Goal: Task Accomplishment & Management: Manage account settings

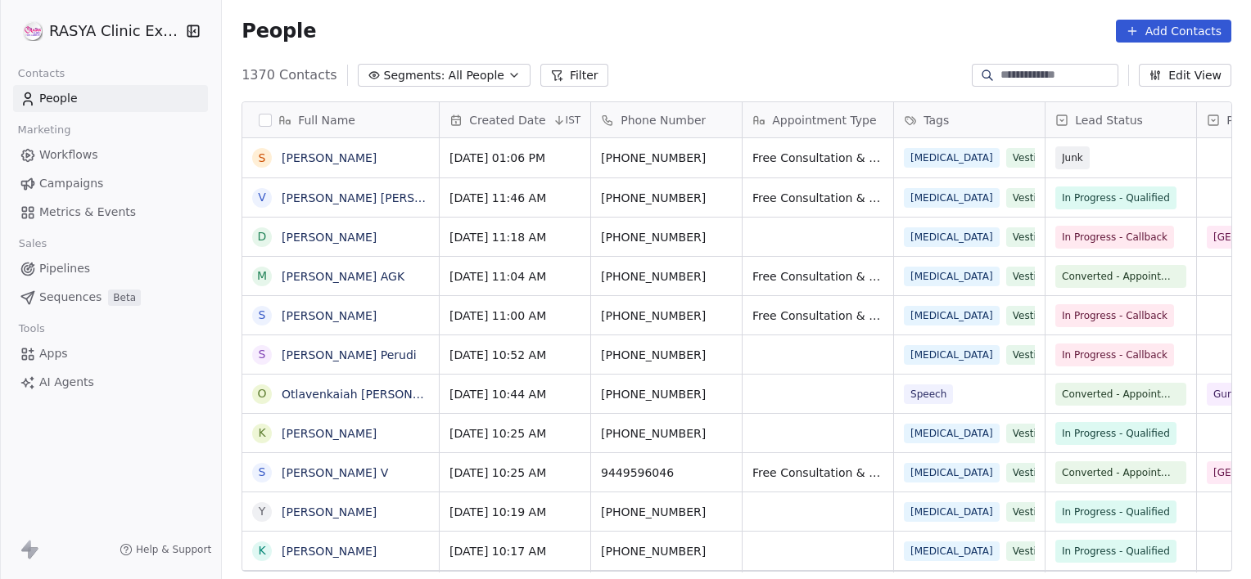
scroll to position [498, 1016]
click at [460, 72] on span "All People" at bounding box center [476, 75] width 56 height 17
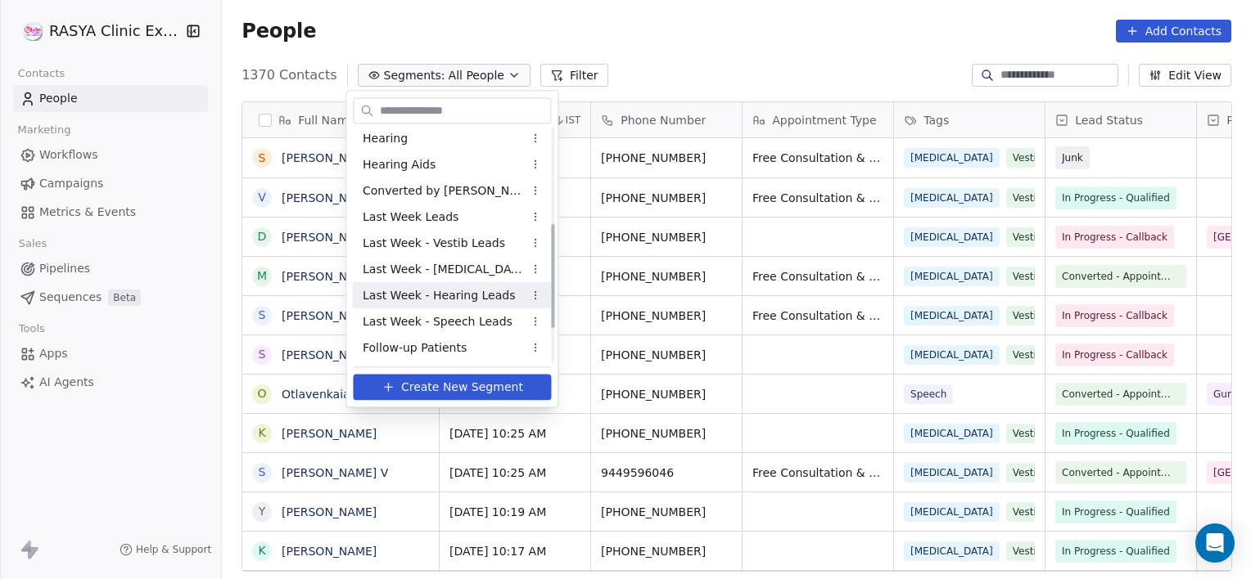
scroll to position [293, 0]
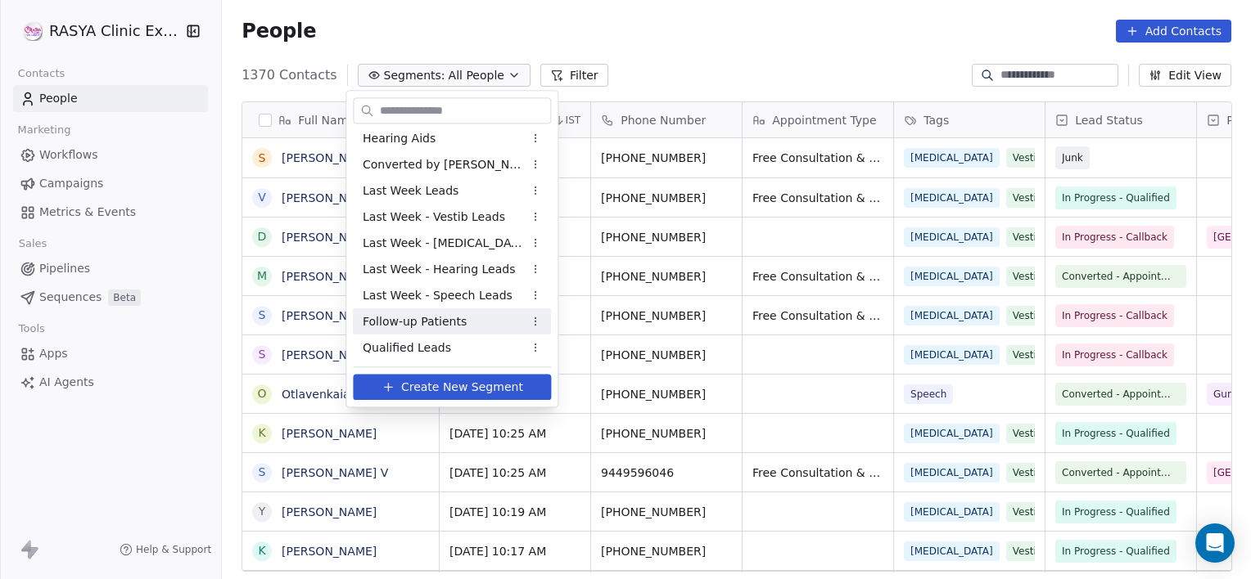
click at [422, 320] on span "Follow-up Patients" at bounding box center [415, 321] width 104 height 17
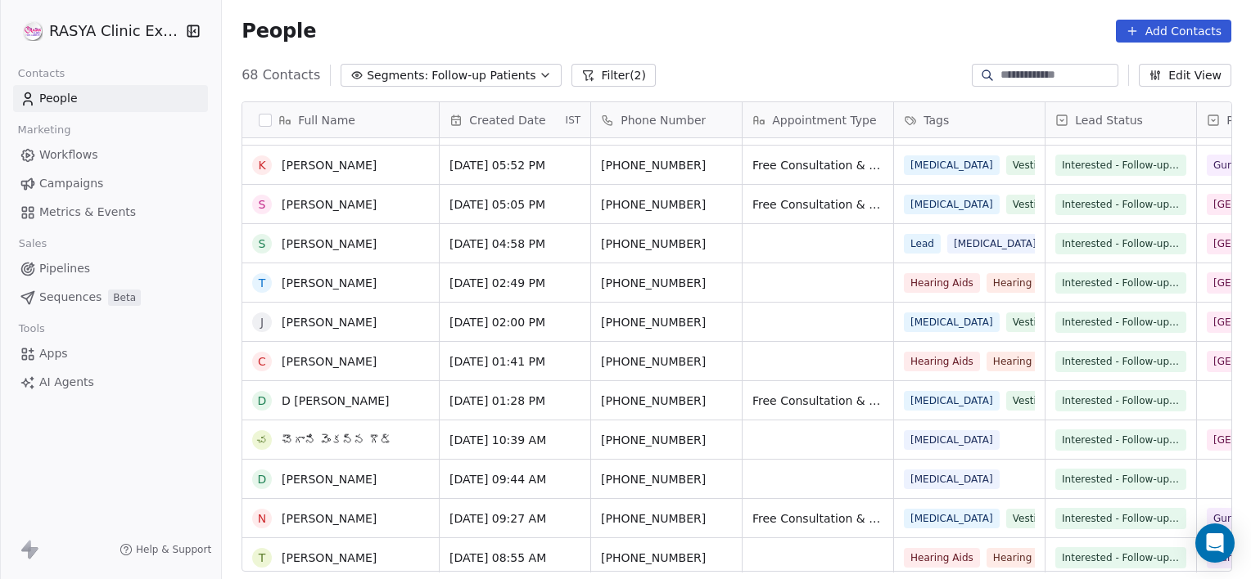
scroll to position [622, 0]
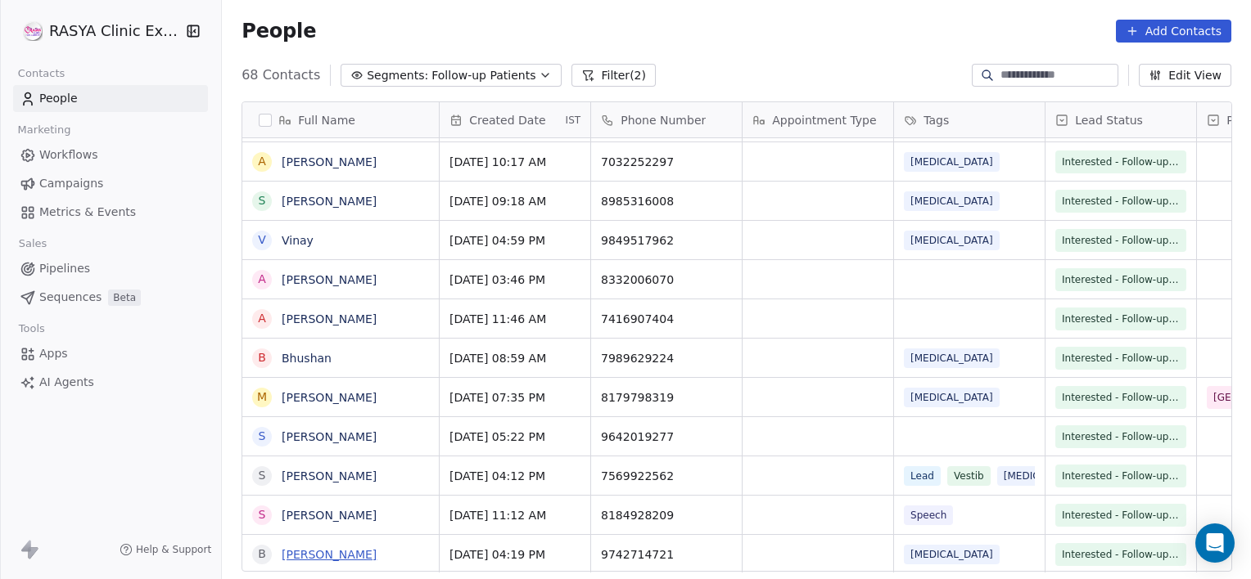
click at [334, 552] on link "[PERSON_NAME]" at bounding box center [329, 554] width 95 height 13
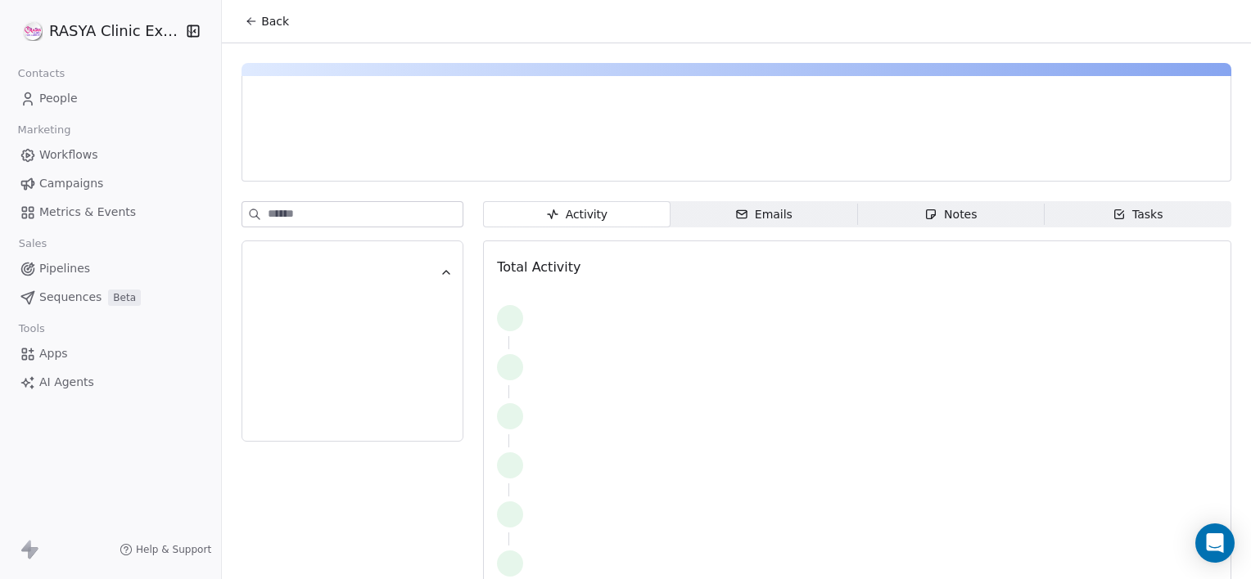
click at [876, 214] on span "Notes Notes" at bounding box center [950, 214] width 187 height 26
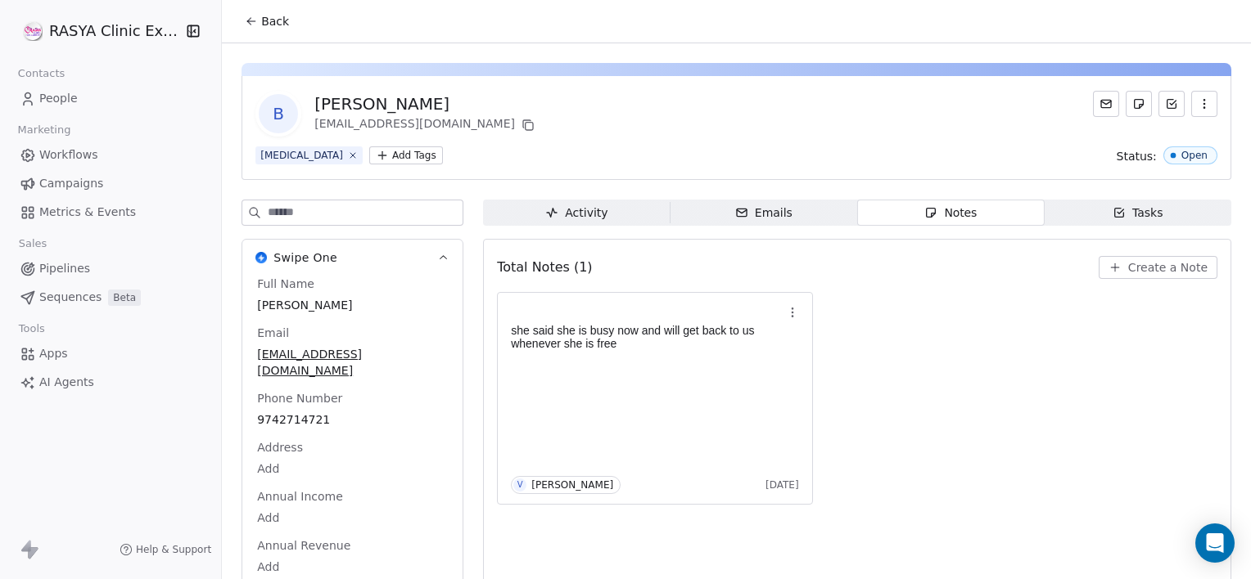
click at [1158, 272] on span "Create a Note" at bounding box center [1167, 267] width 79 height 16
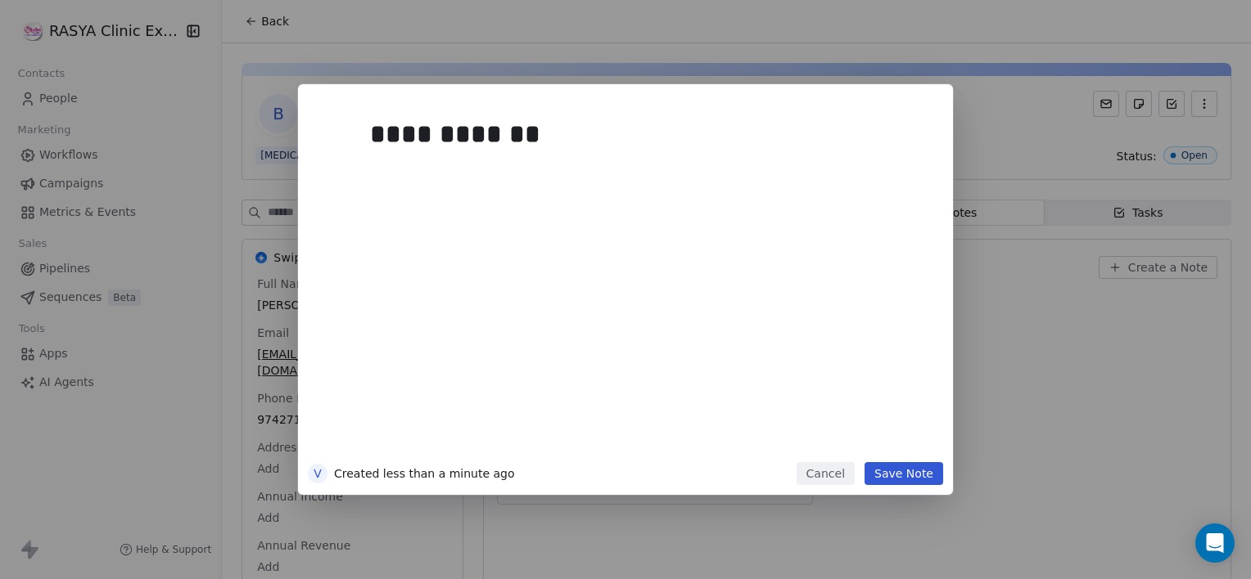
click at [915, 478] on button "Save Note" at bounding box center [903, 473] width 79 height 23
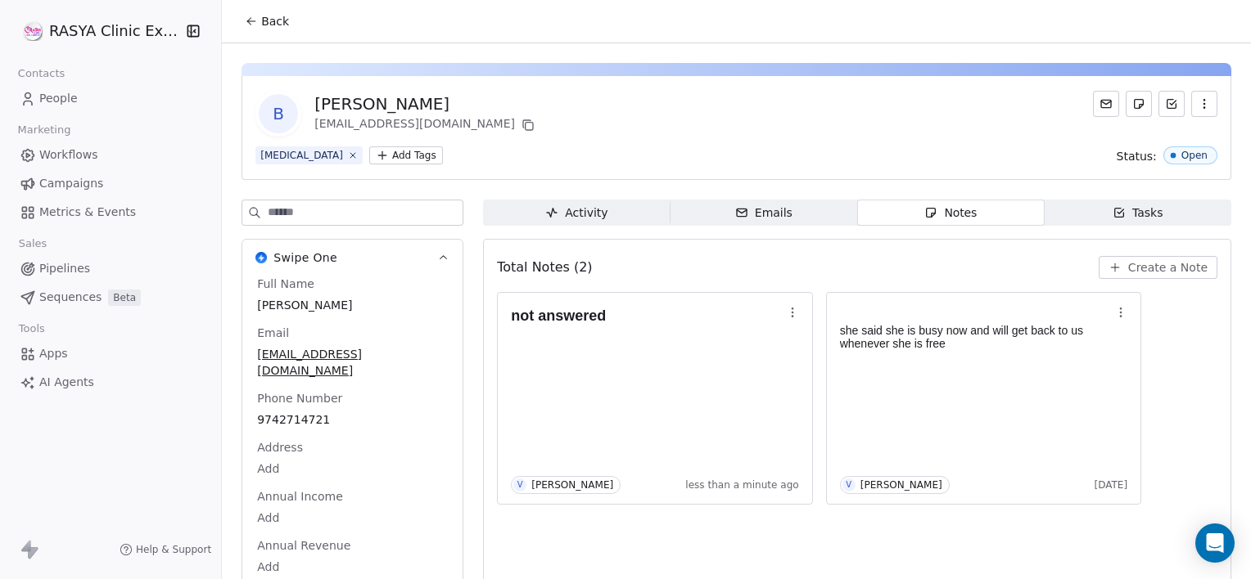
click at [264, 16] on span "Back" at bounding box center [275, 21] width 28 height 16
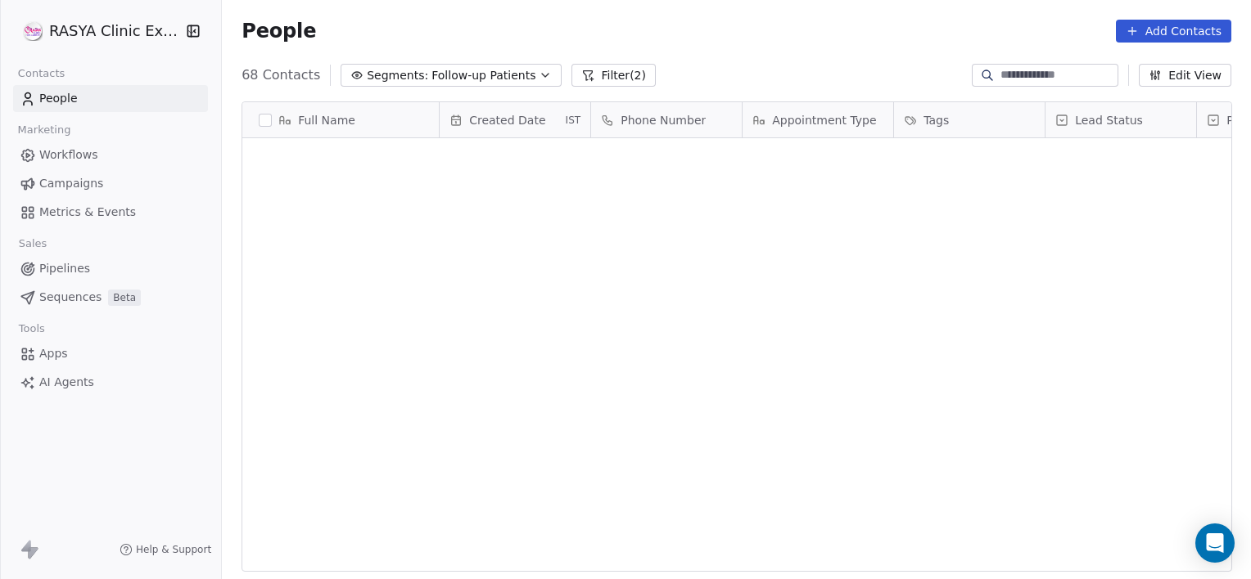
scroll to position [498, 1016]
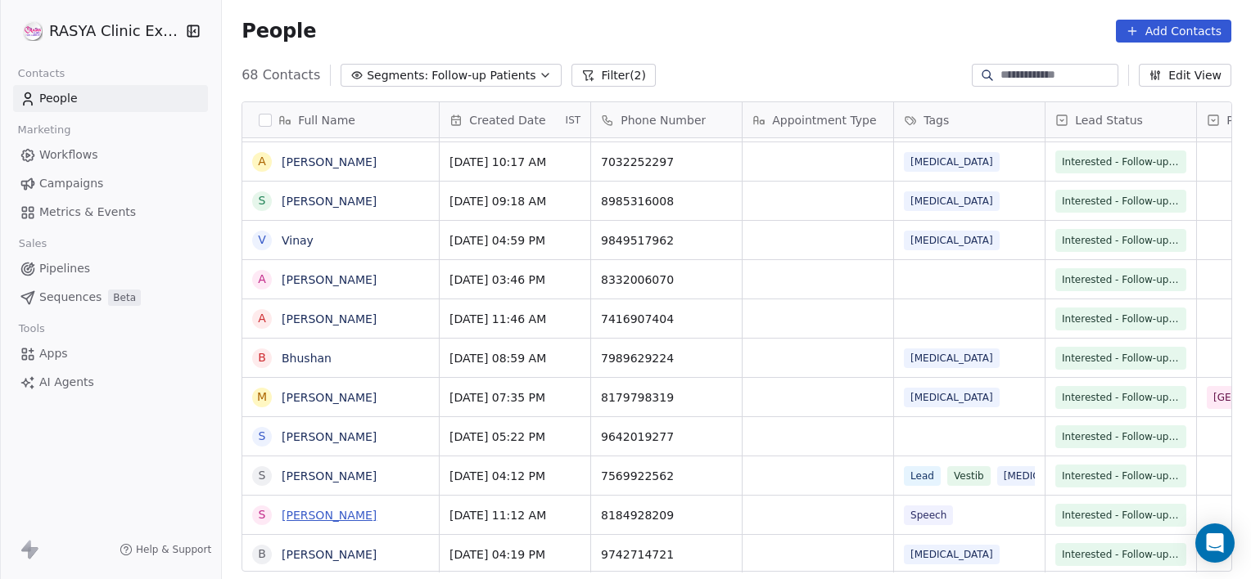
click at [316, 521] on link "[PERSON_NAME]" at bounding box center [329, 515] width 95 height 13
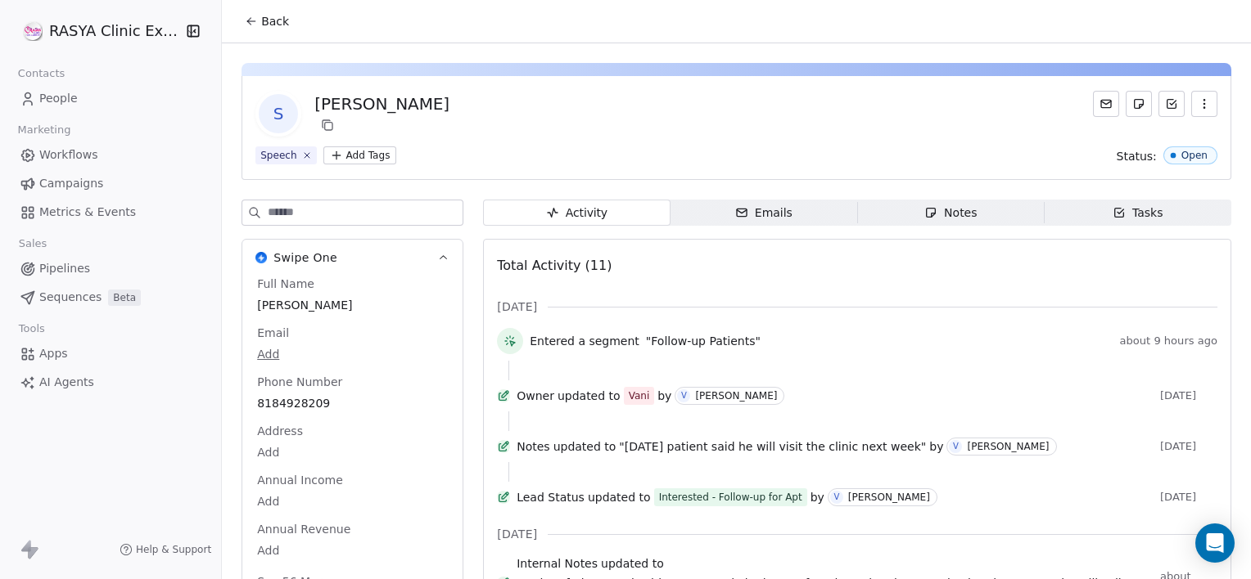
click at [959, 206] on div "Notes" at bounding box center [950, 213] width 52 height 17
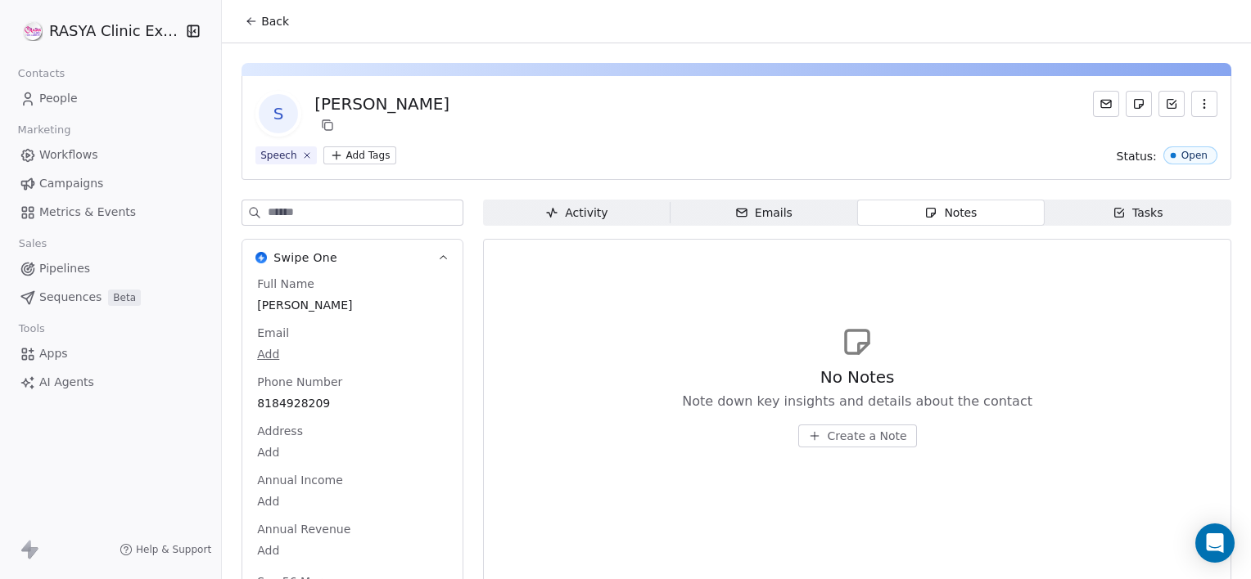
click at [831, 442] on span "Create a Note" at bounding box center [866, 436] width 79 height 16
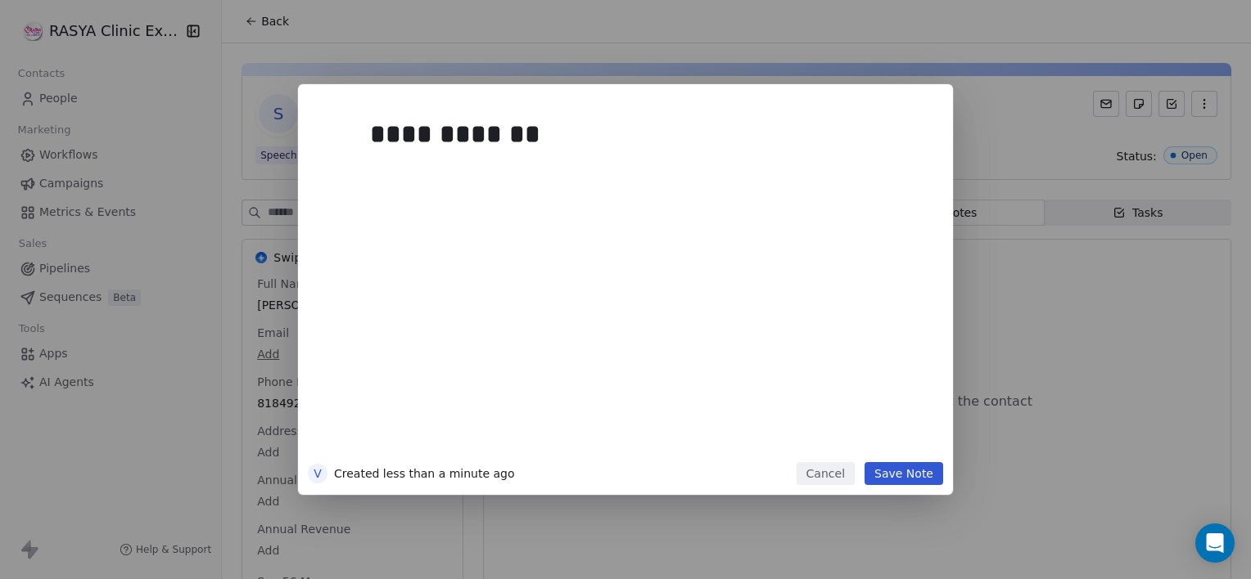
click at [890, 486] on div "**********" at bounding box center [625, 289] width 655 height 411
click at [887, 475] on button "Save Note" at bounding box center [903, 473] width 79 height 23
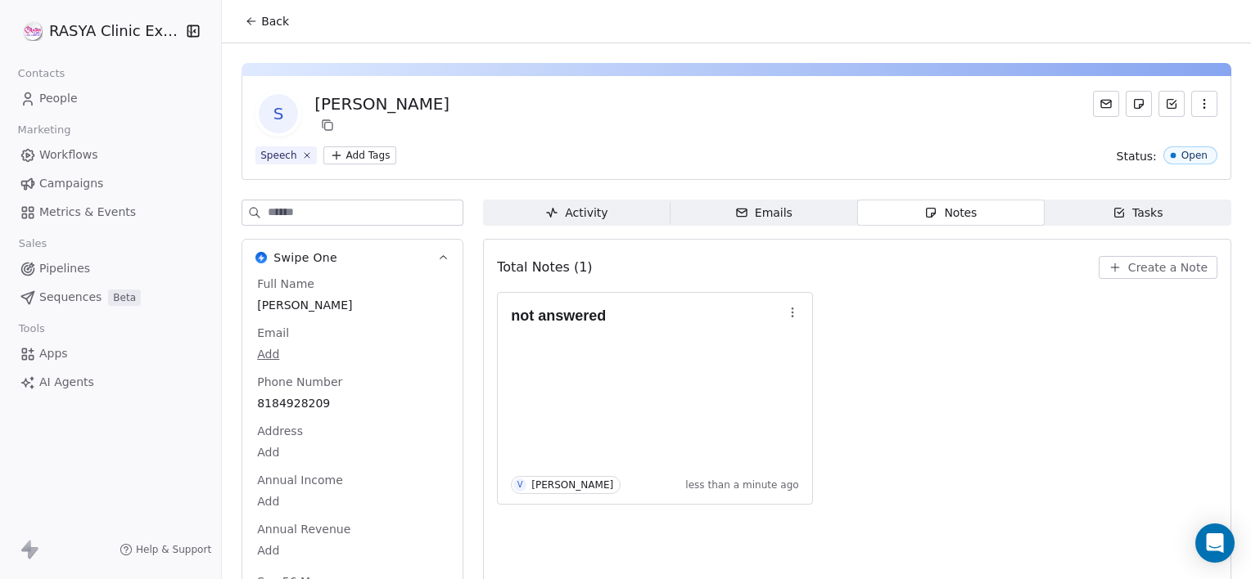
click at [259, 39] on div "Back" at bounding box center [736, 21] width 1029 height 43
click at [261, 21] on span "Back" at bounding box center [275, 21] width 28 height 16
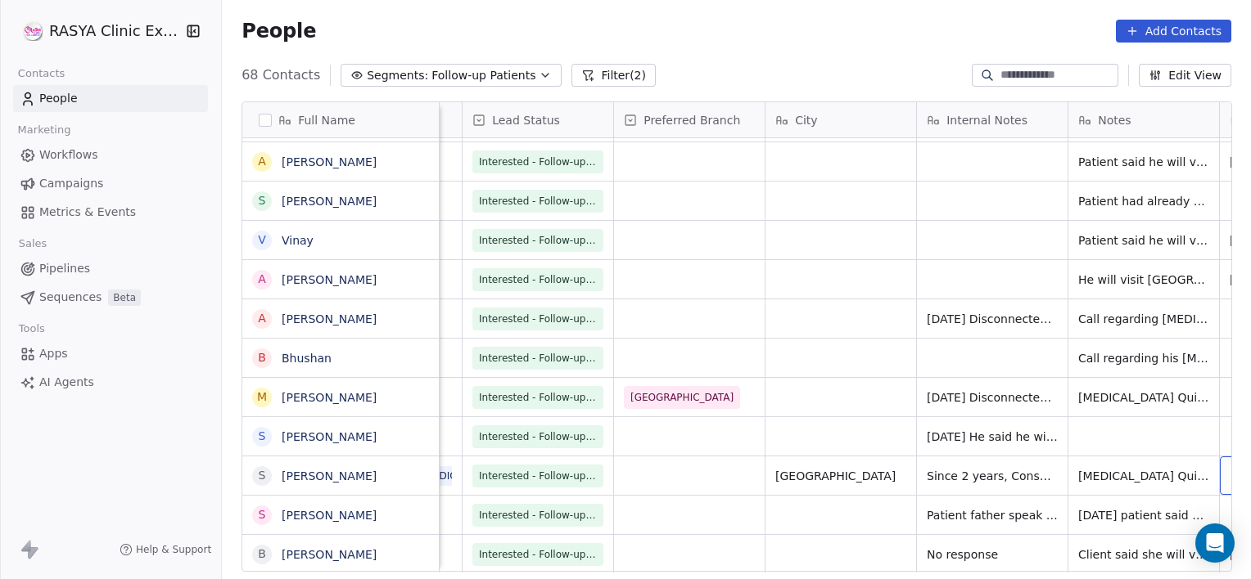
scroll to position [0, 735]
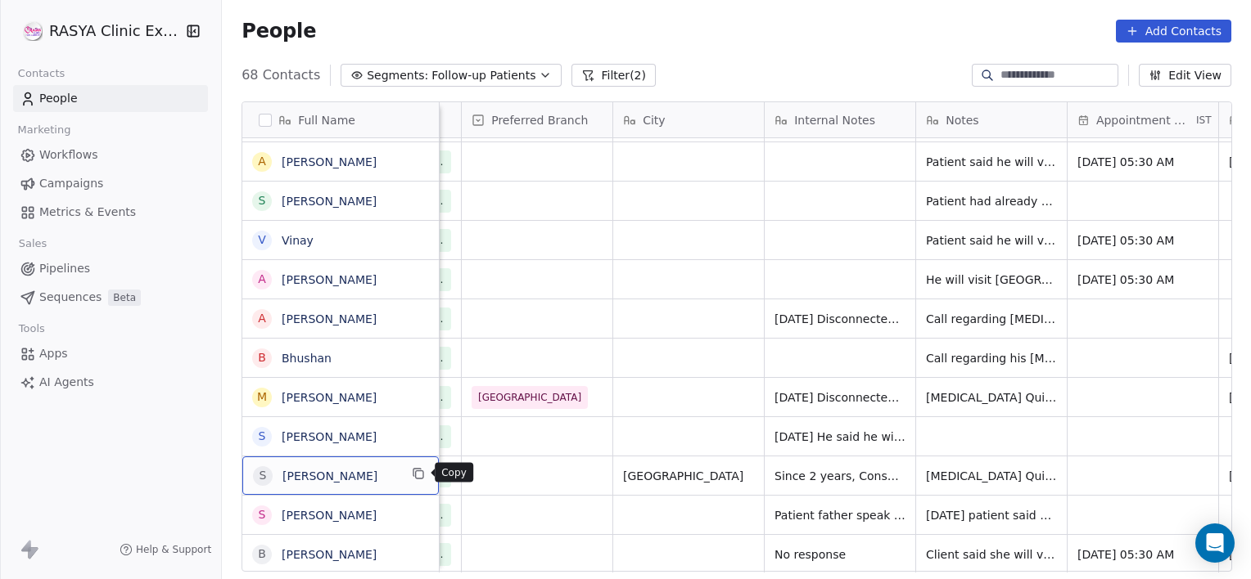
click at [413, 478] on icon "grid" at bounding box center [418, 473] width 13 height 13
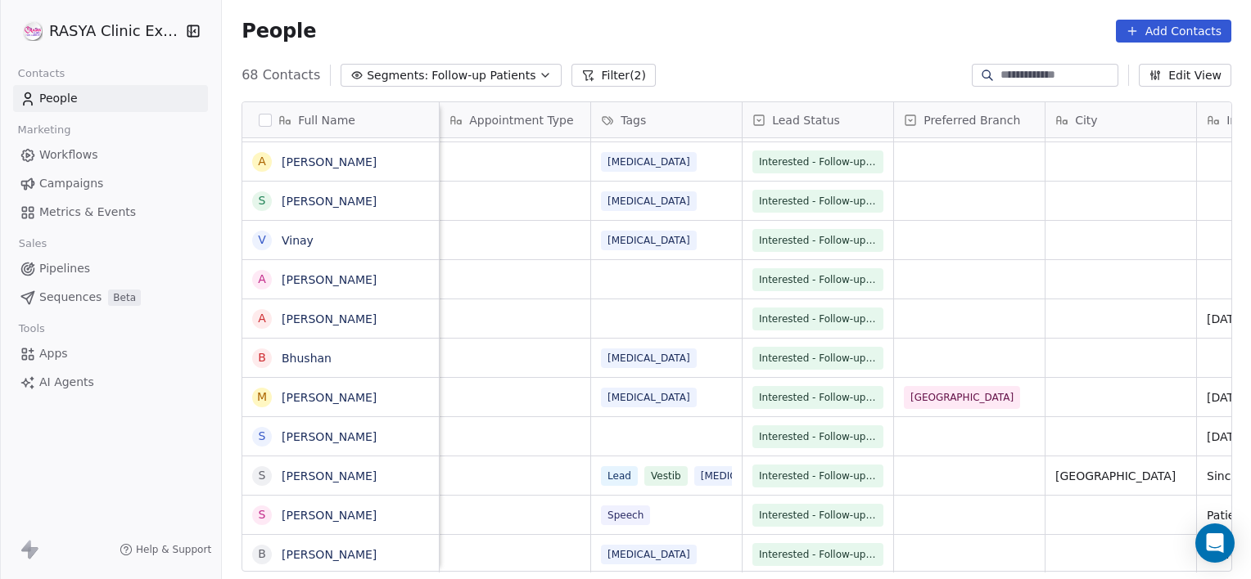
scroll to position [0, 151]
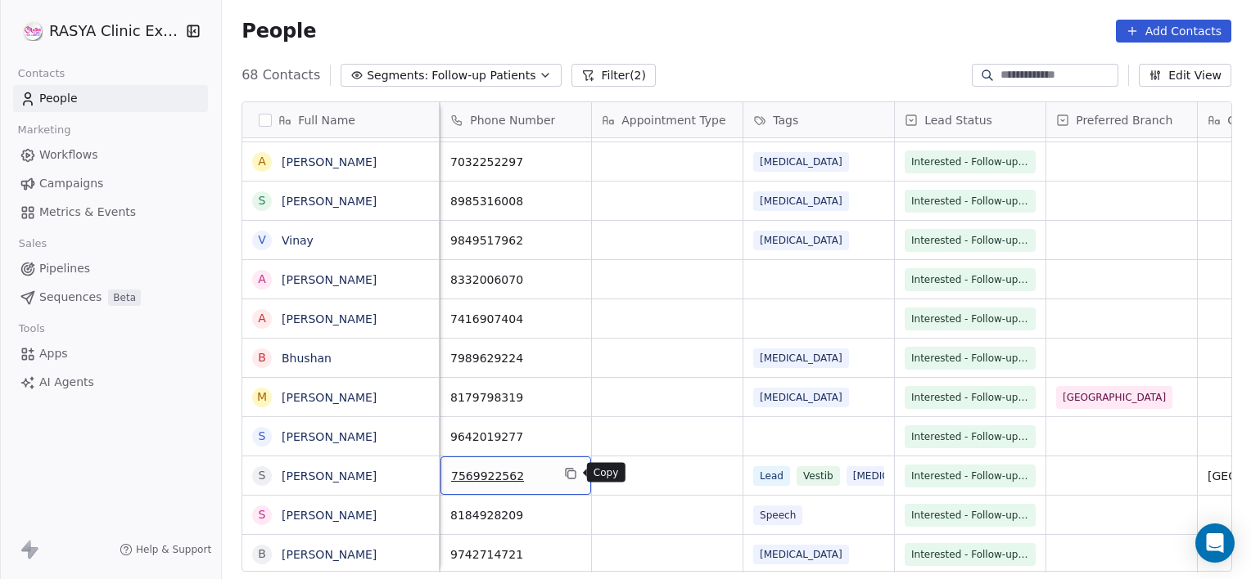
click at [577, 477] on button "grid" at bounding box center [571, 474] width 20 height 20
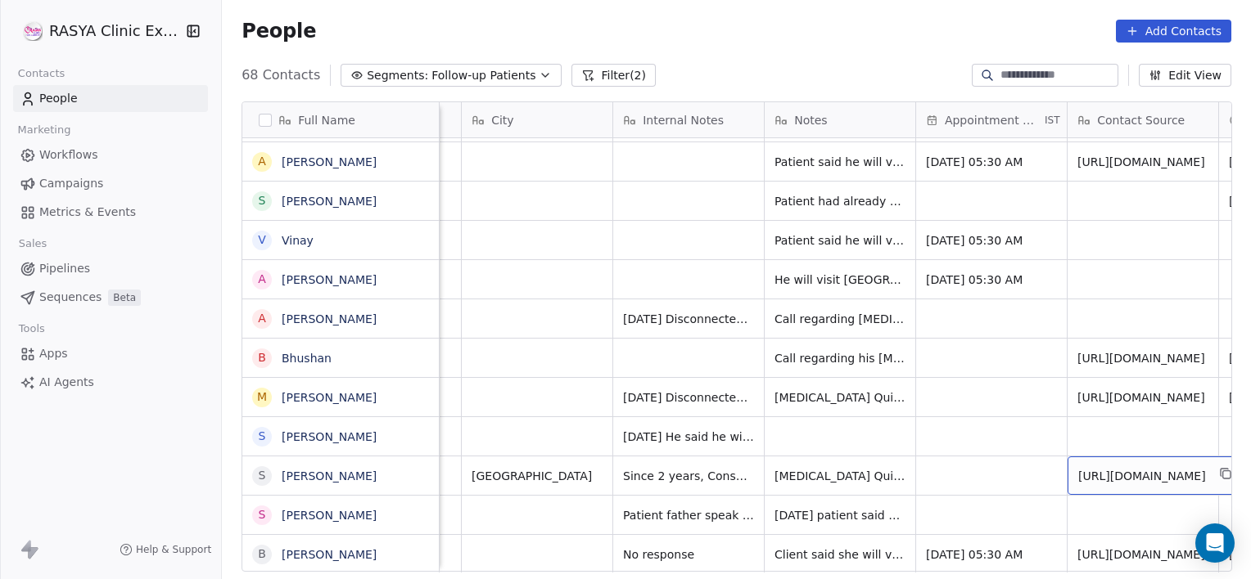
scroll to position [0, 1038]
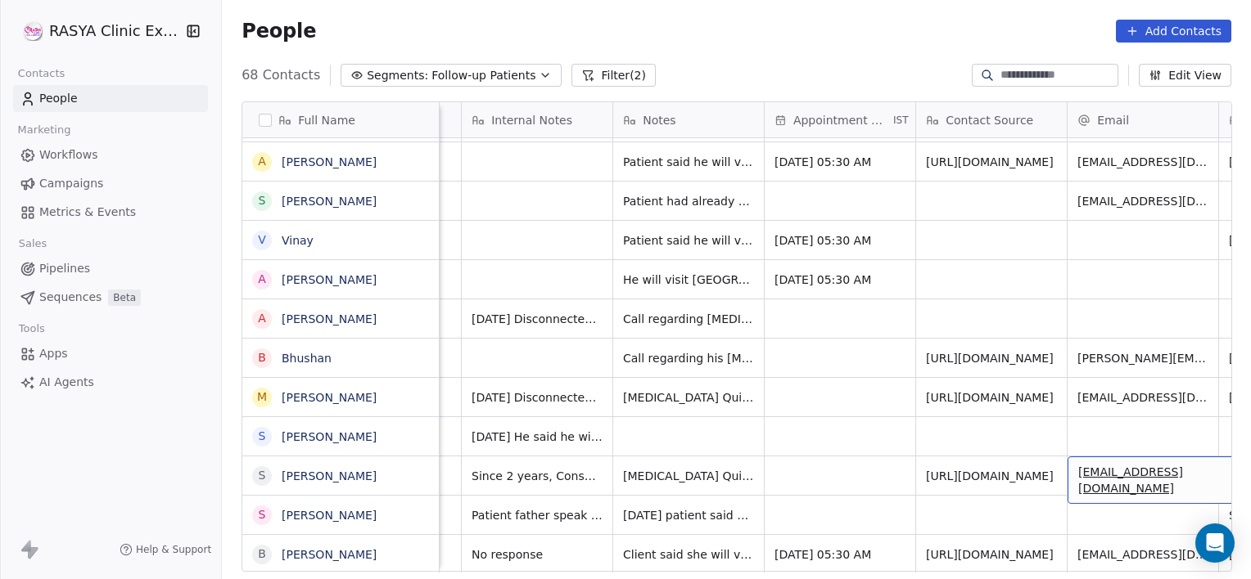
click at [1103, 465] on div "[EMAIL_ADDRESS][DOMAIN_NAME]" at bounding box center [1190, 480] width 246 height 47
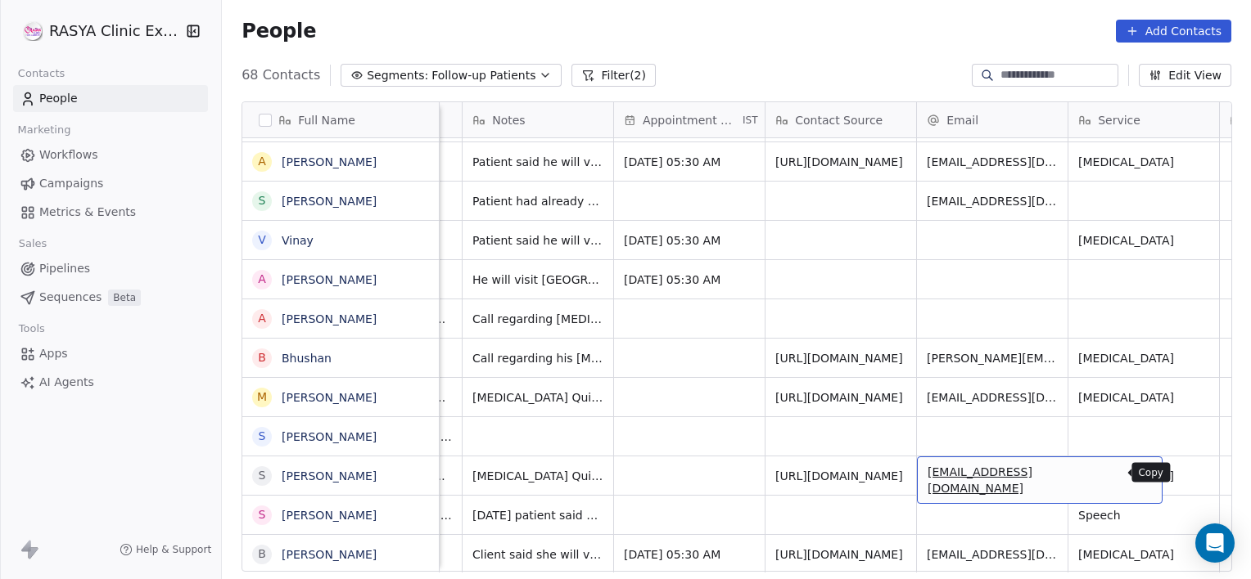
click at [1135, 471] on icon "grid" at bounding box center [1141, 473] width 13 height 13
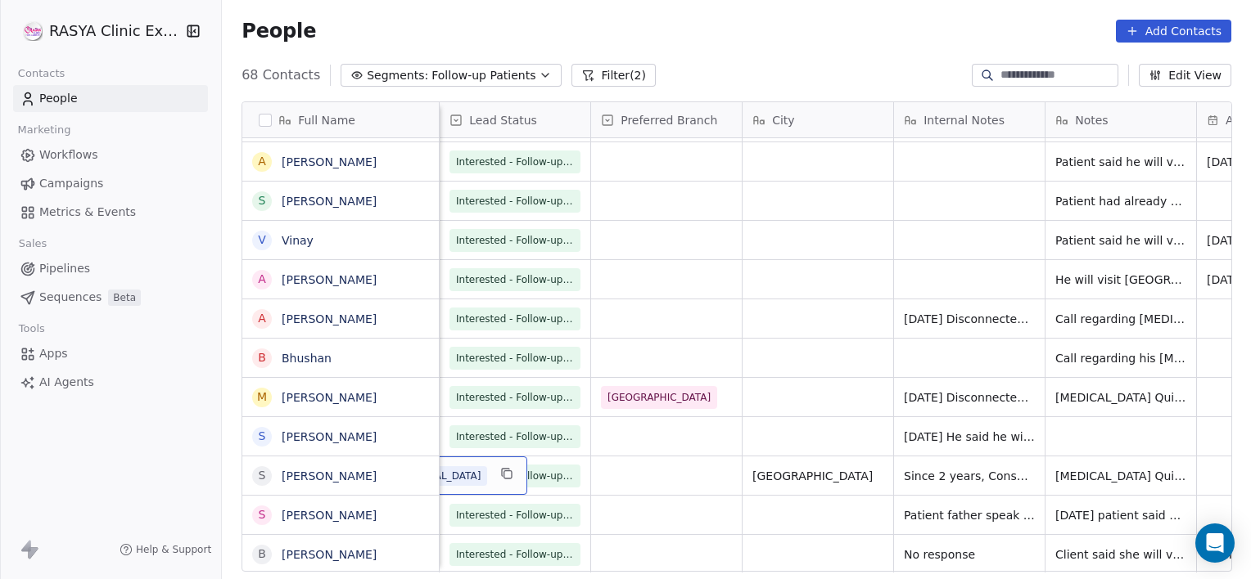
scroll to position [0, 454]
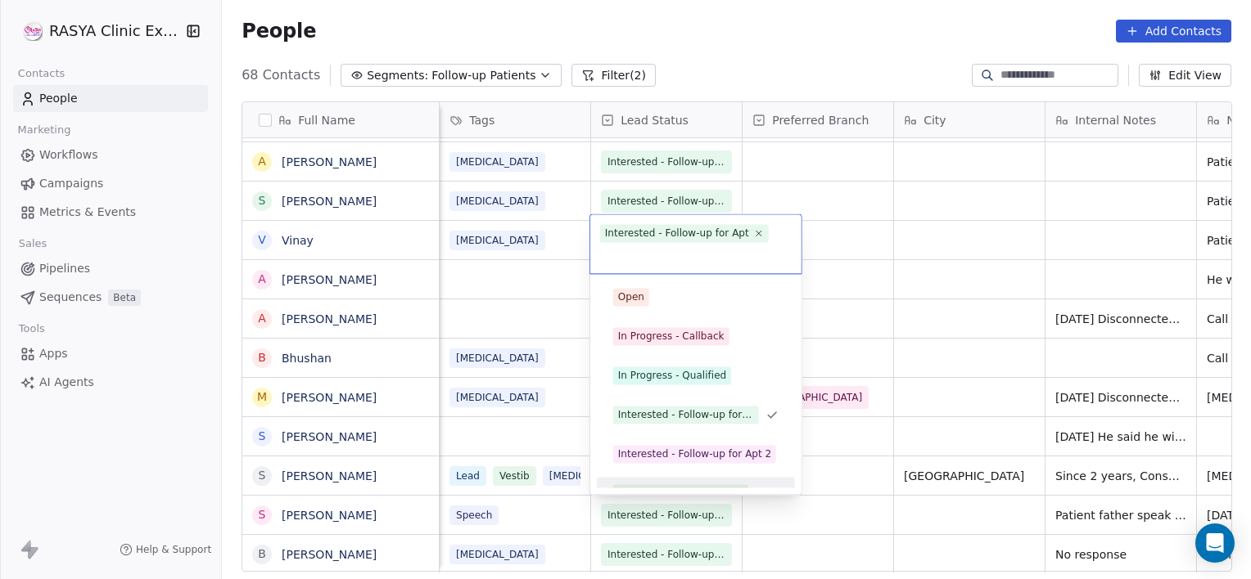
click at [840, 478] on html "[PERSON_NAME] Clinic External Contacts People Marketing Workflows Campaigns Met…" at bounding box center [625, 289] width 1251 height 579
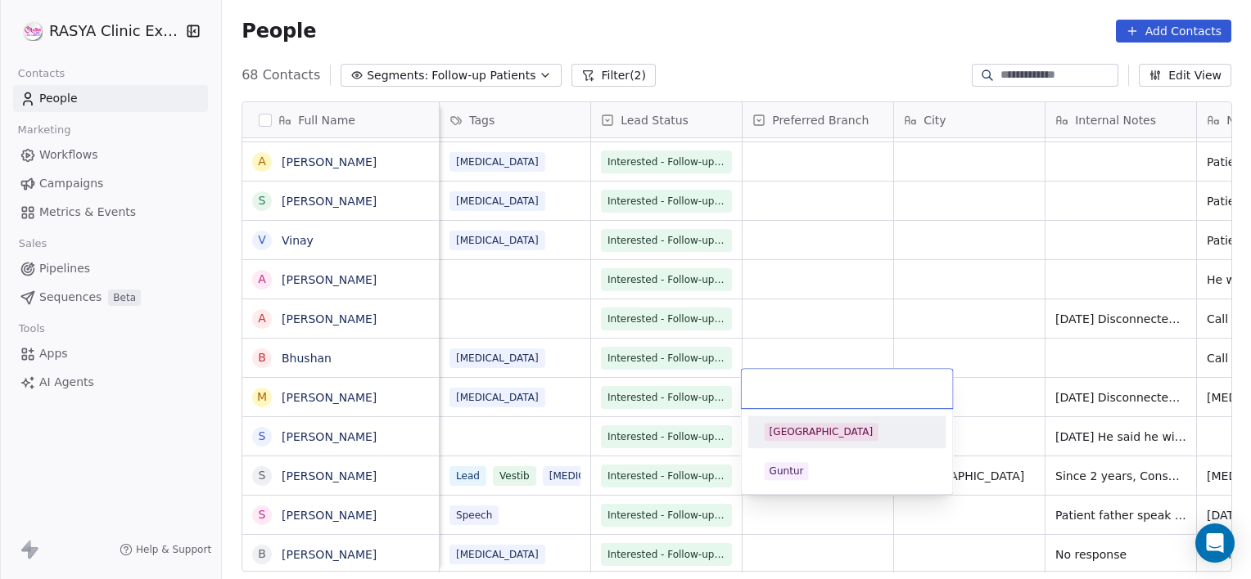
click at [795, 434] on div "[GEOGRAPHIC_DATA]" at bounding box center [821, 432] width 104 height 15
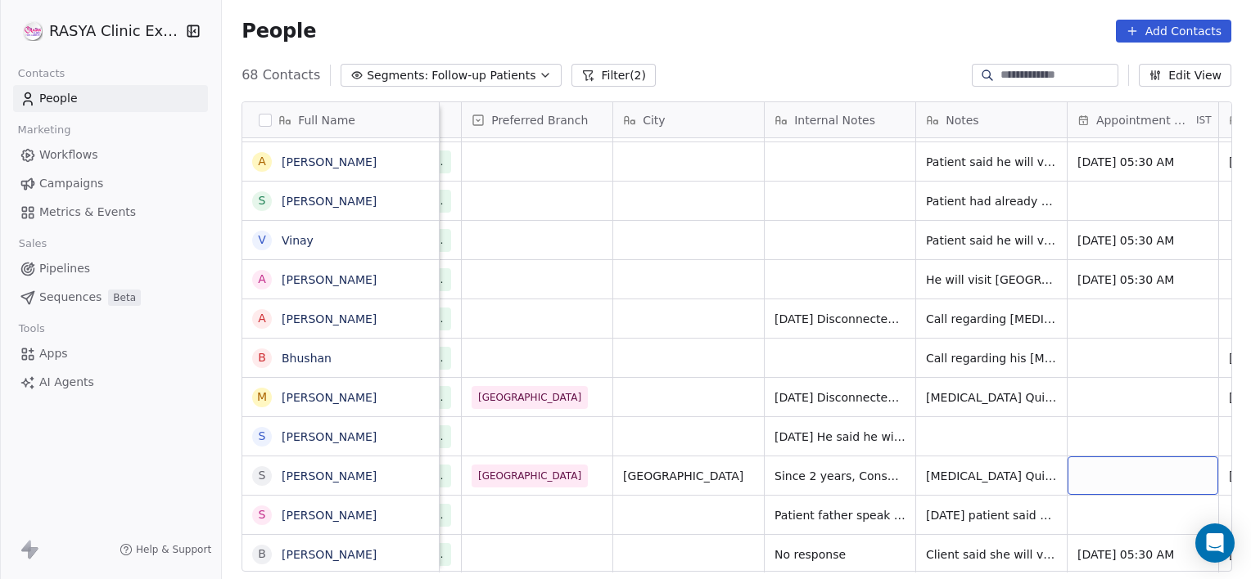
scroll to position [0, 886]
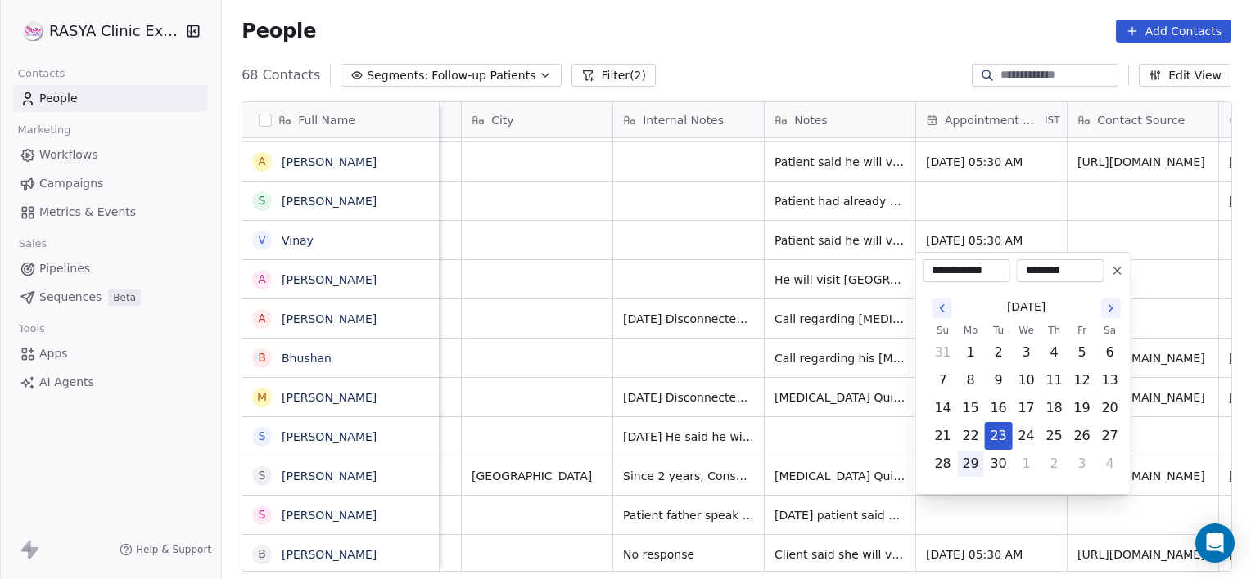
click at [967, 462] on button "29" at bounding box center [971, 464] width 26 height 26
type input "**********"
click at [800, 489] on html "[PERSON_NAME] Clinic External Contacts People Marketing Workflows Campaigns Met…" at bounding box center [625, 289] width 1251 height 579
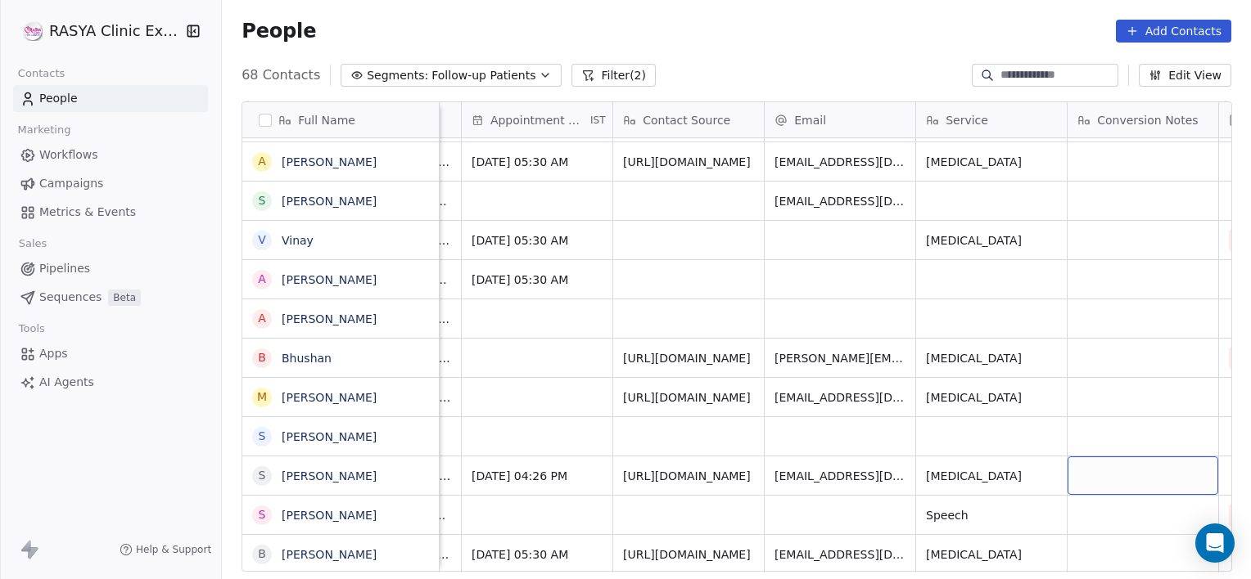
scroll to position [0, 1492]
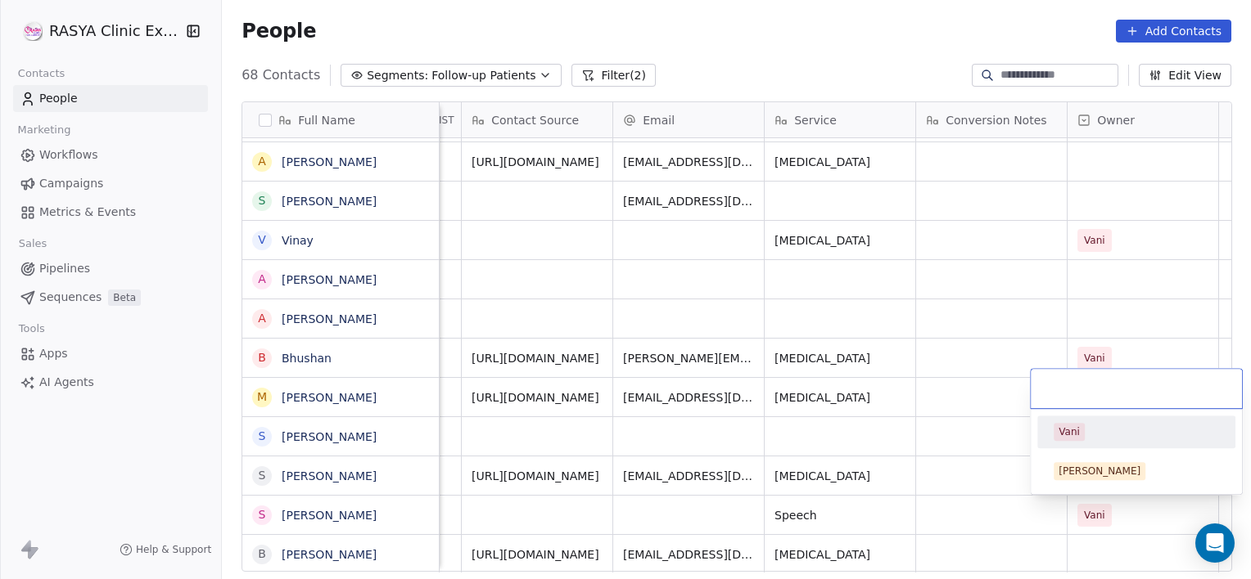
click at [1081, 429] on span "Vani" at bounding box center [1068, 432] width 31 height 18
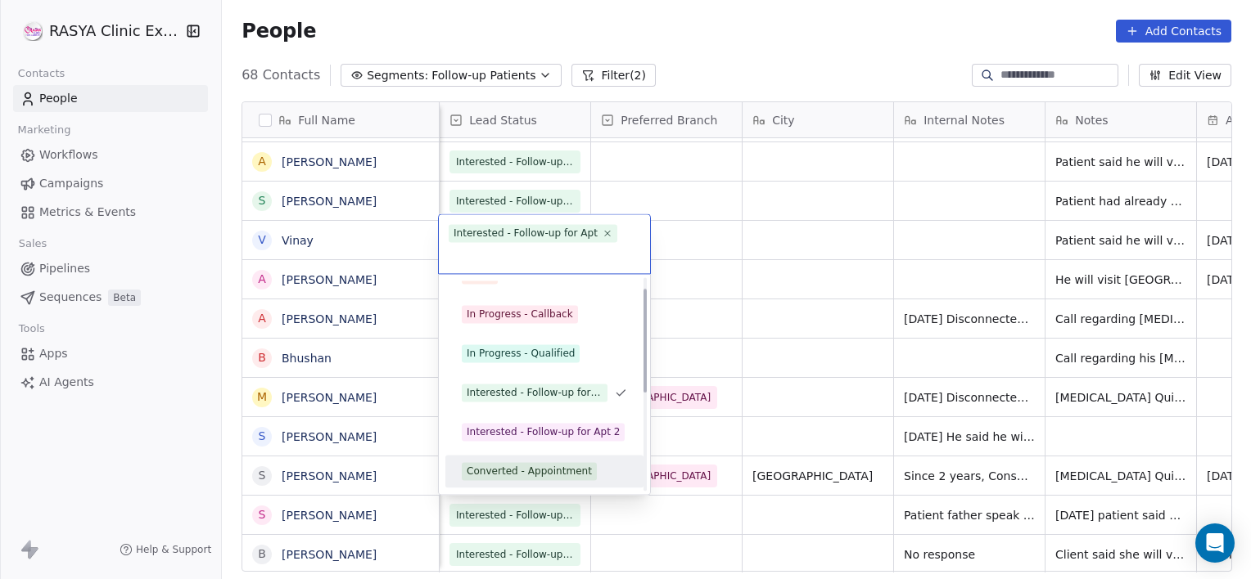
scroll to position [61, 0]
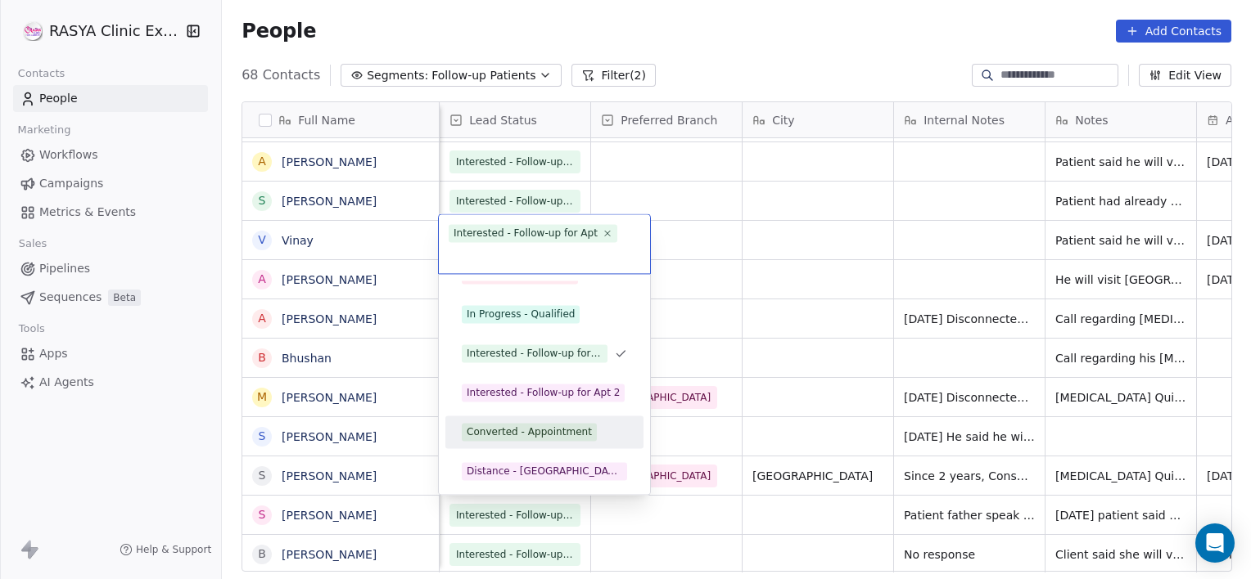
click at [505, 439] on span "Converted - Appointment" at bounding box center [529, 432] width 135 height 18
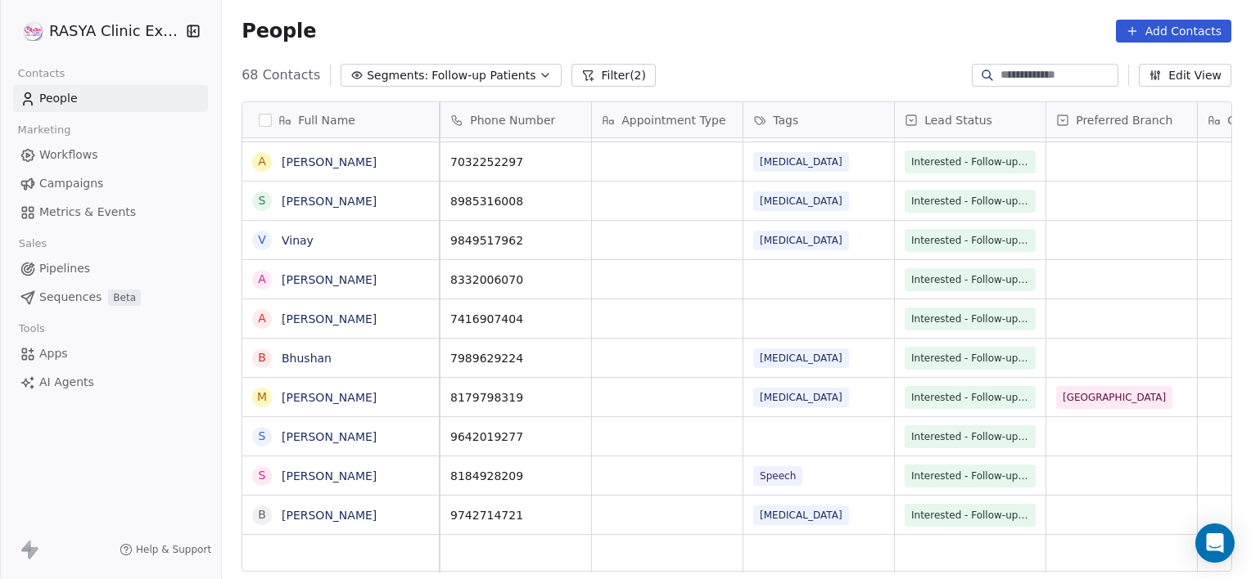
scroll to position [0, 0]
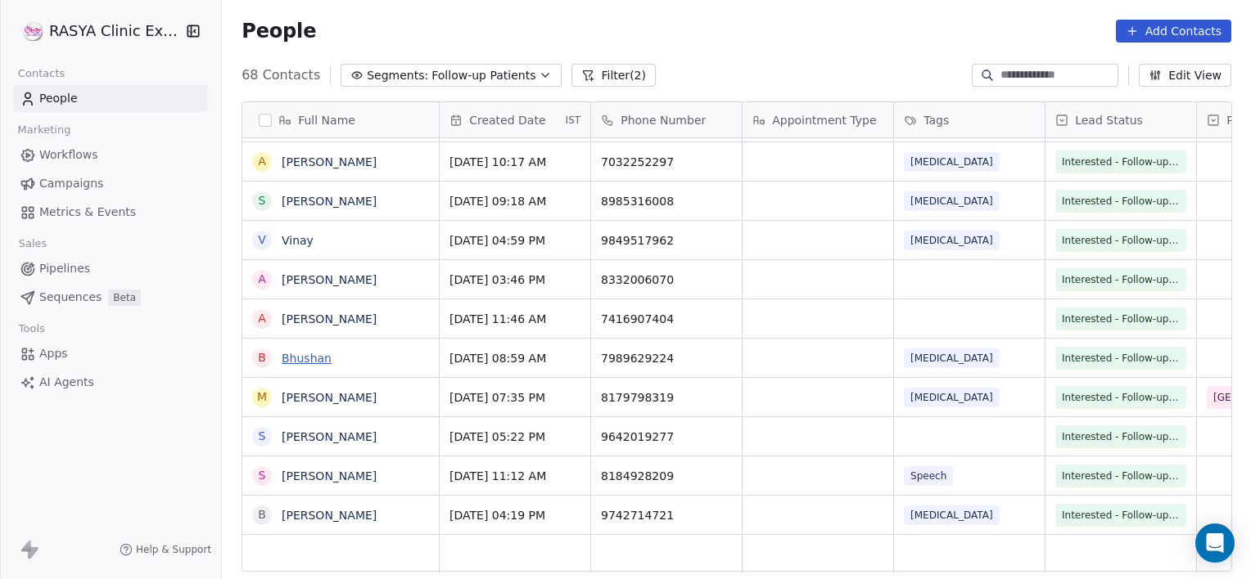
click at [303, 356] on link "Bhushan" at bounding box center [307, 358] width 50 height 13
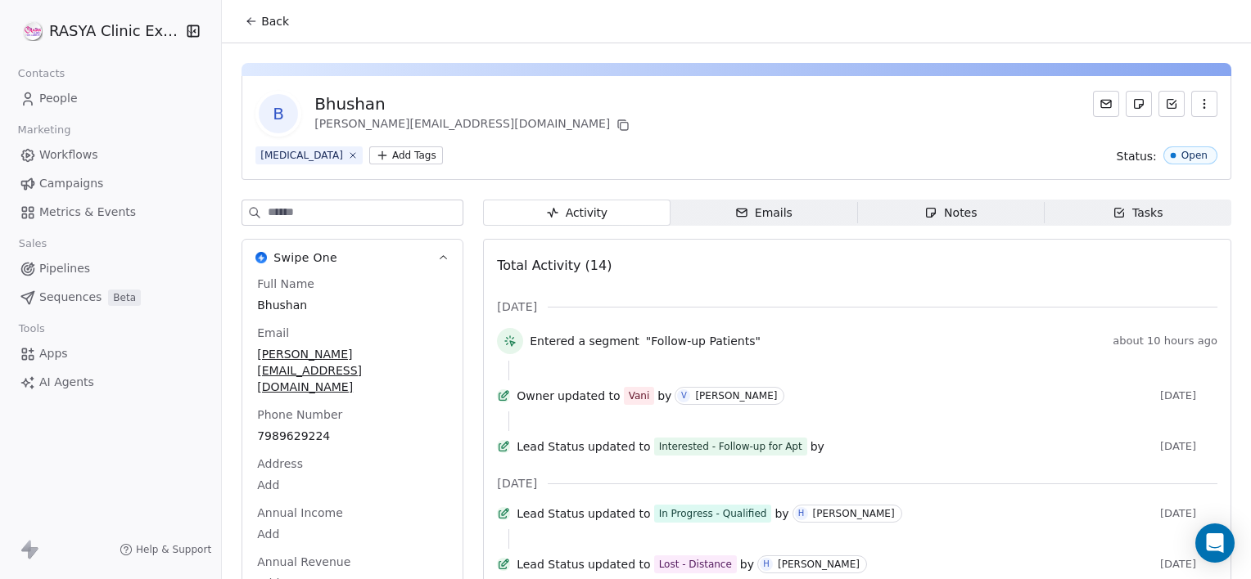
click at [918, 223] on span "Notes Notes" at bounding box center [950, 213] width 187 height 26
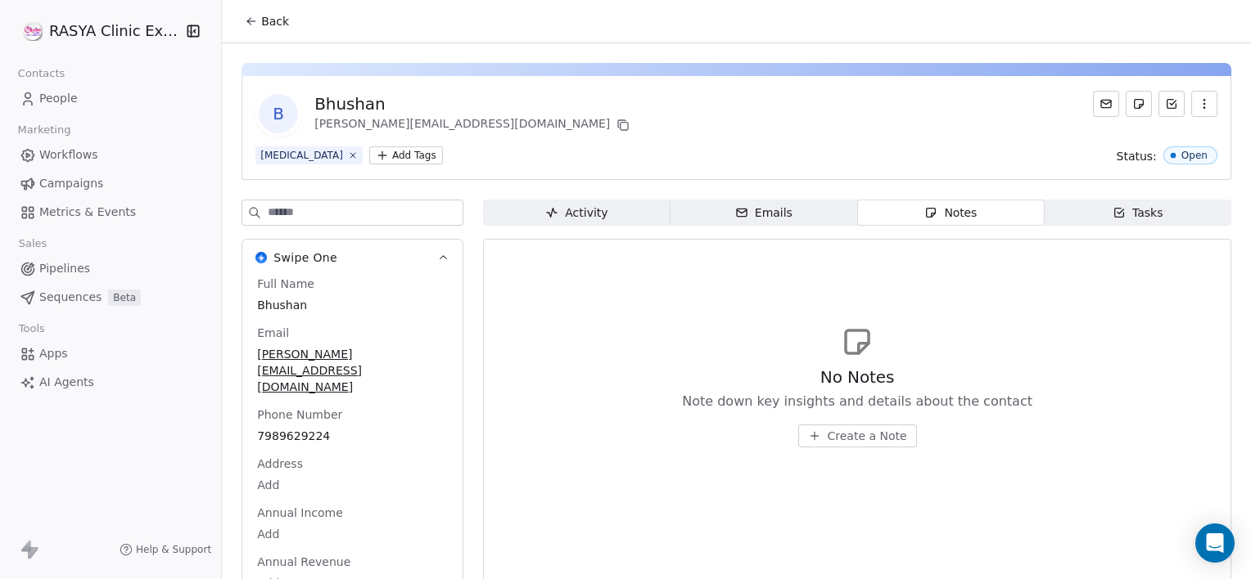
click at [827, 441] on span "Create a Note" at bounding box center [866, 436] width 79 height 16
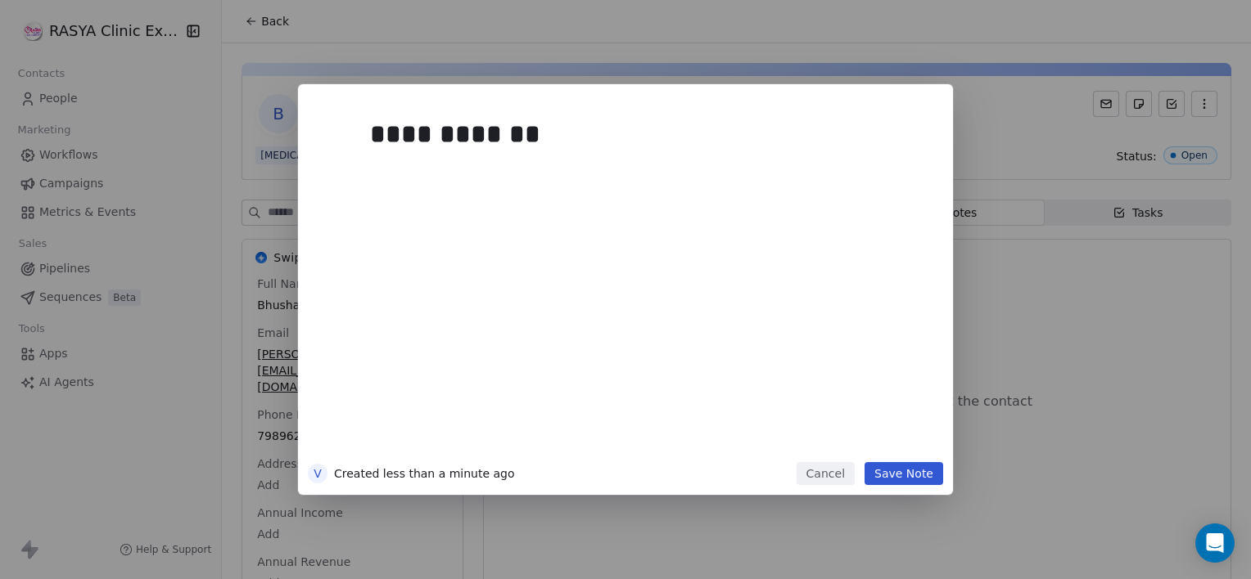
click at [913, 481] on button "Save Note" at bounding box center [903, 473] width 79 height 23
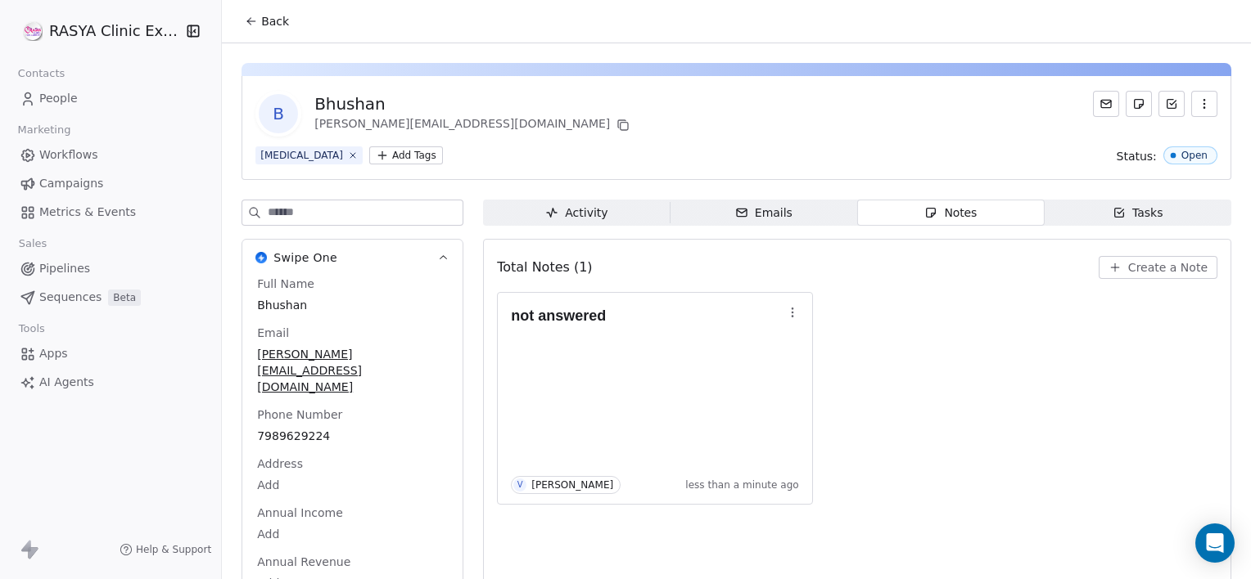
click at [257, 25] on button "Back" at bounding box center [267, 21] width 64 height 29
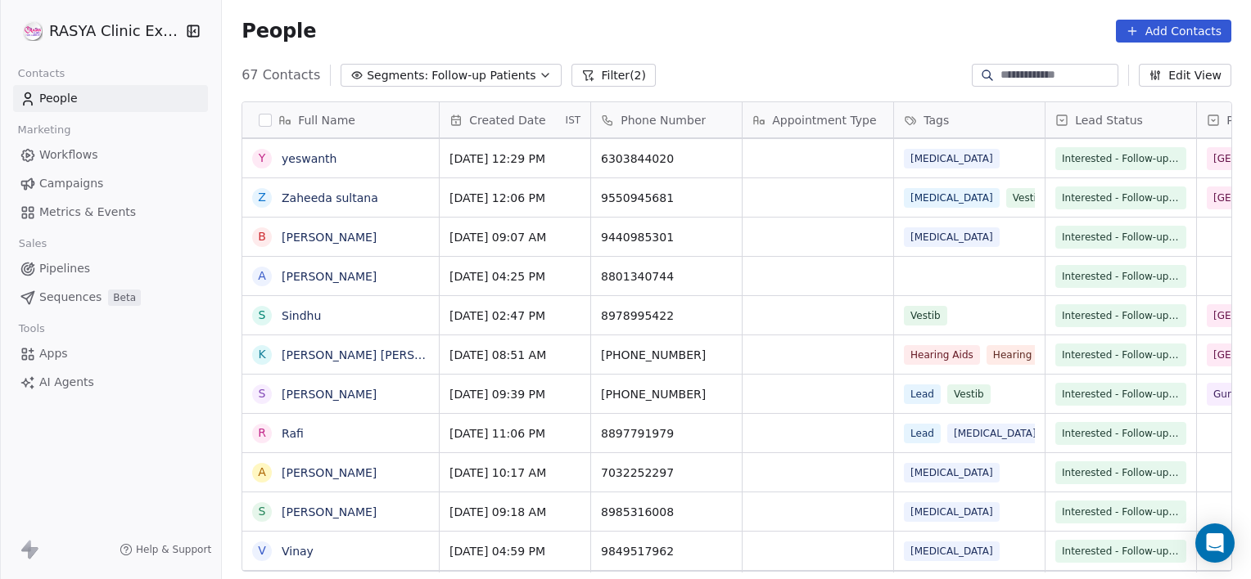
scroll to position [1886, 0]
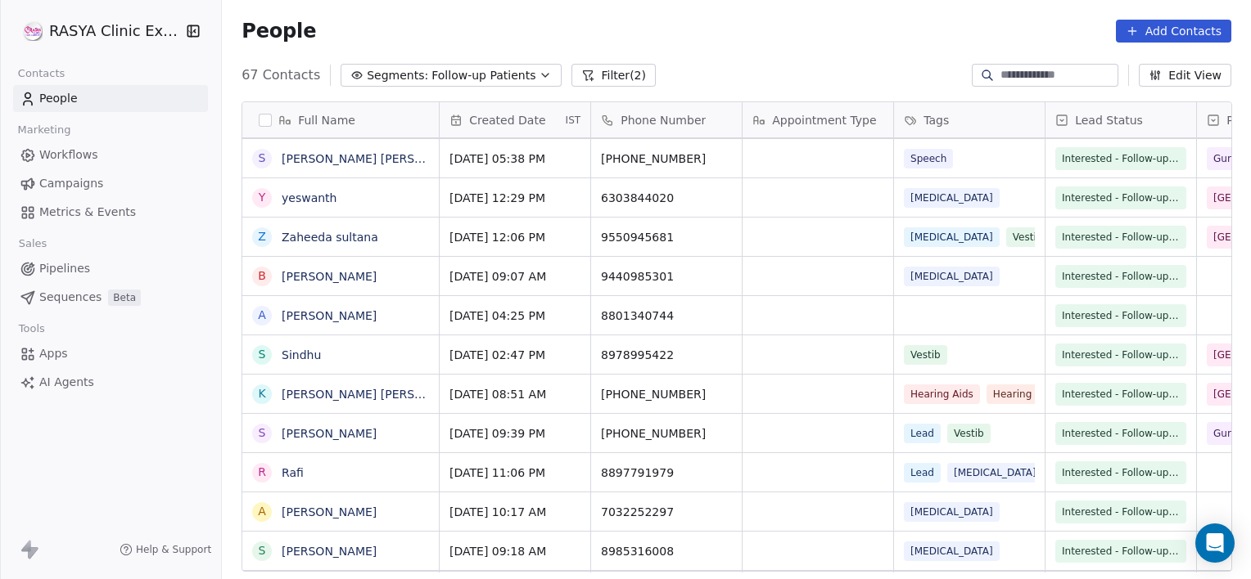
click at [596, 69] on button "Filter (2)" at bounding box center [613, 75] width 84 height 23
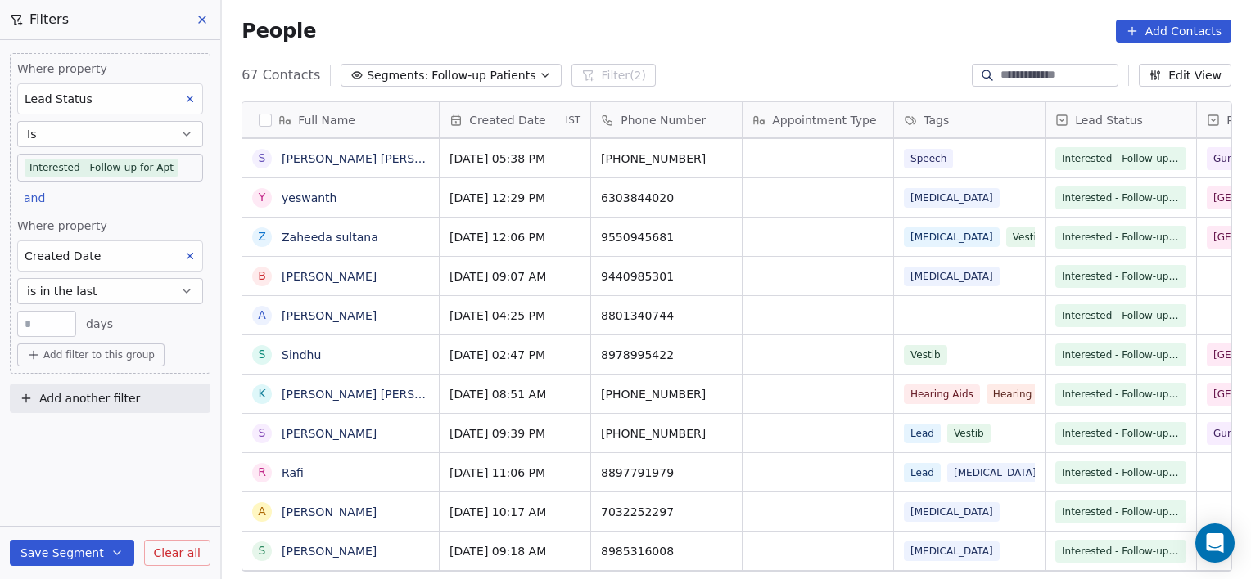
click at [61, 353] on span "Add filter to this group" at bounding box center [98, 355] width 111 height 13
click at [77, 390] on span "Contact properties" at bounding box center [87, 389] width 106 height 17
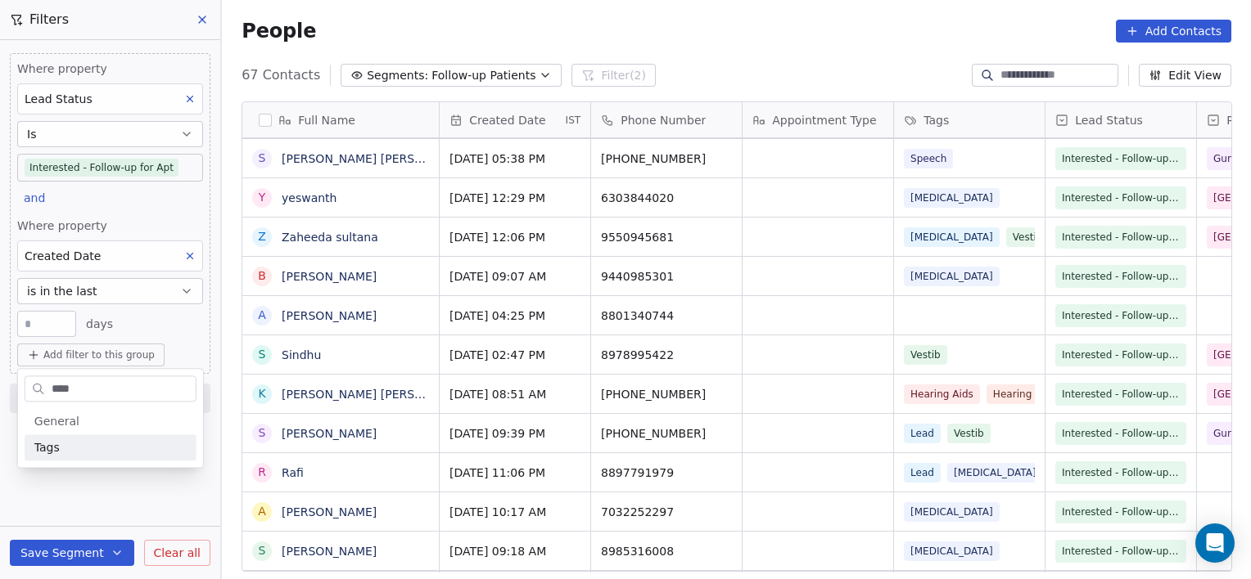
type input "****"
click at [70, 446] on div "Tags" at bounding box center [110, 447] width 152 height 16
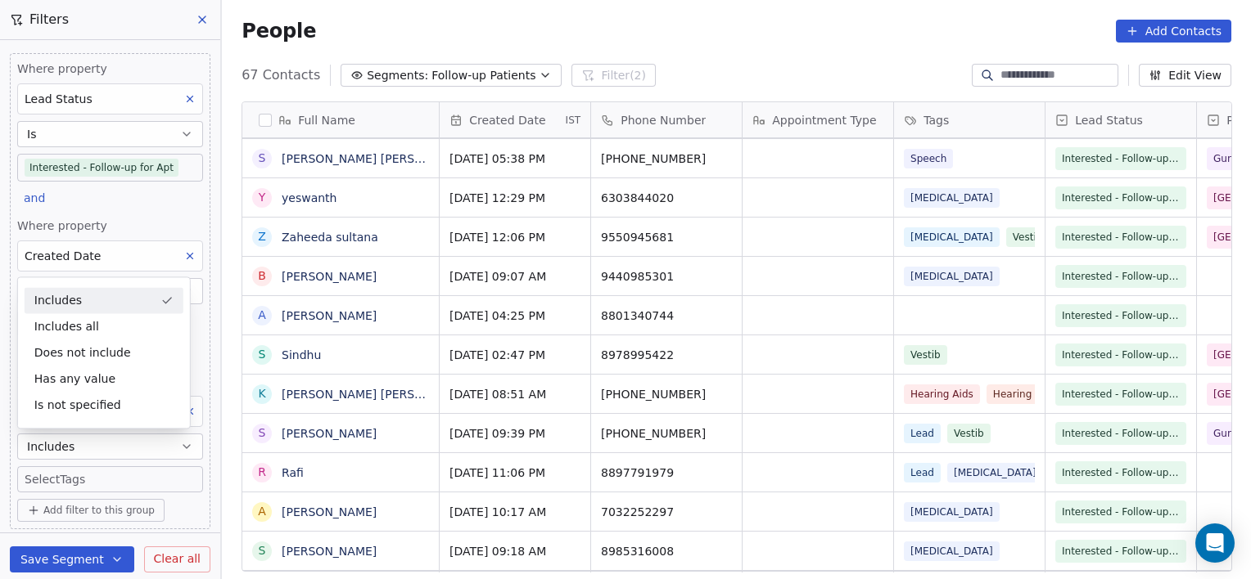
click at [97, 485] on body "[PERSON_NAME] Clinic External Contacts People Marketing Workflows Campaigns Met…" at bounding box center [625, 289] width 1251 height 579
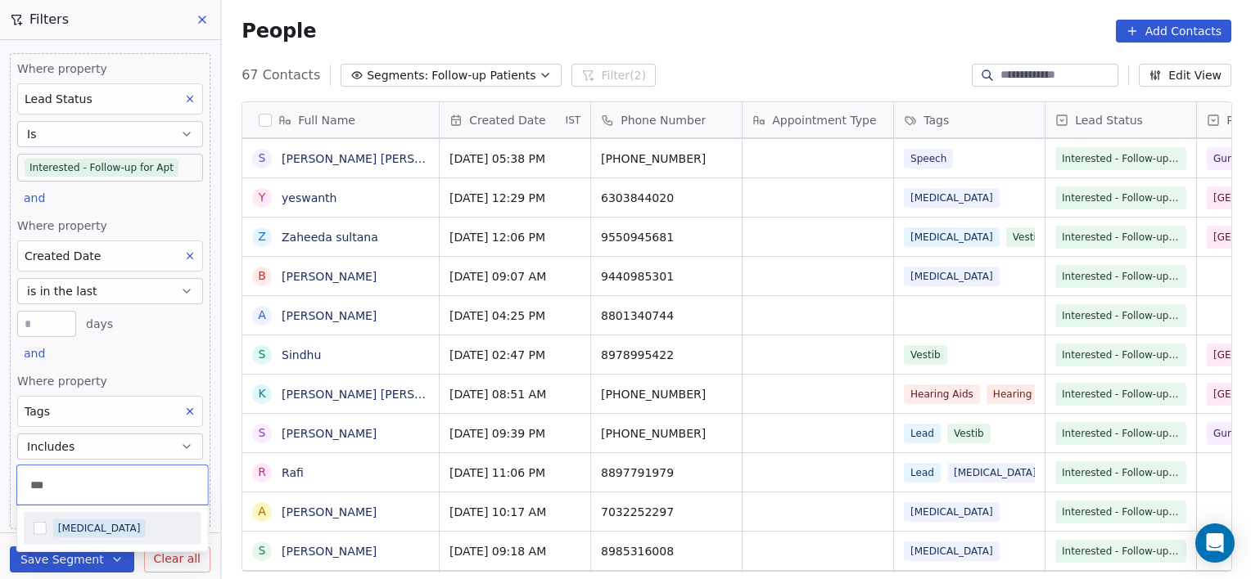
type input "***"
click at [89, 533] on div "[MEDICAL_DATA]" at bounding box center [99, 528] width 83 height 15
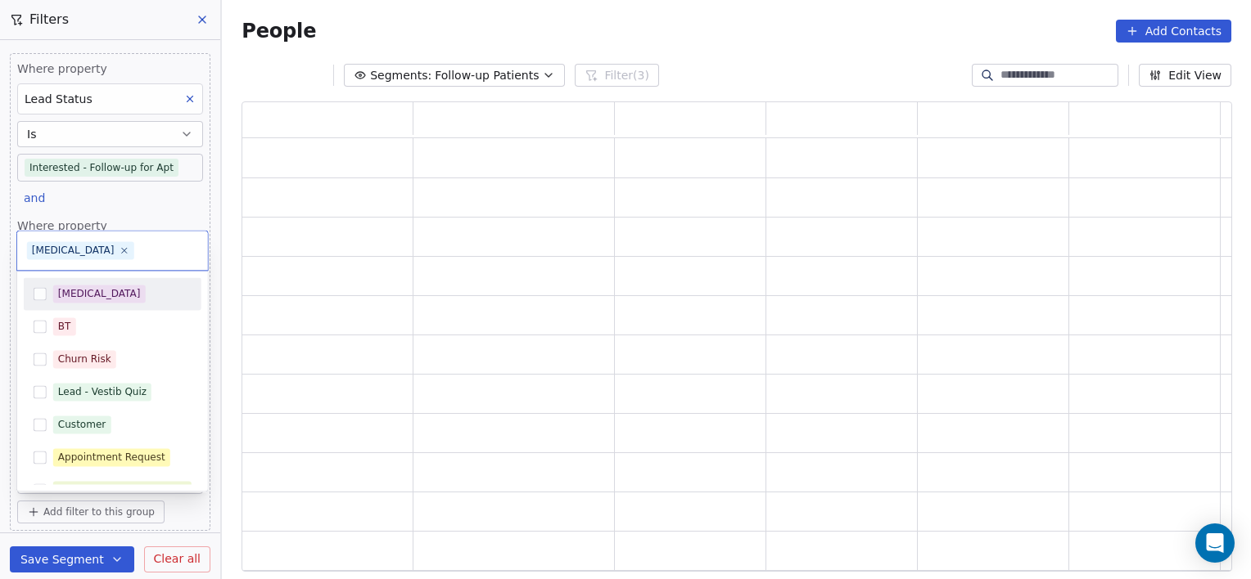
drag, startPoint x: 89, startPoint y: 533, endPoint x: 98, endPoint y: 516, distance: 18.7
click at [98, 516] on html "[PERSON_NAME] Clinic External Contacts People Marketing Workflows Campaigns Met…" at bounding box center [625, 289] width 1251 height 579
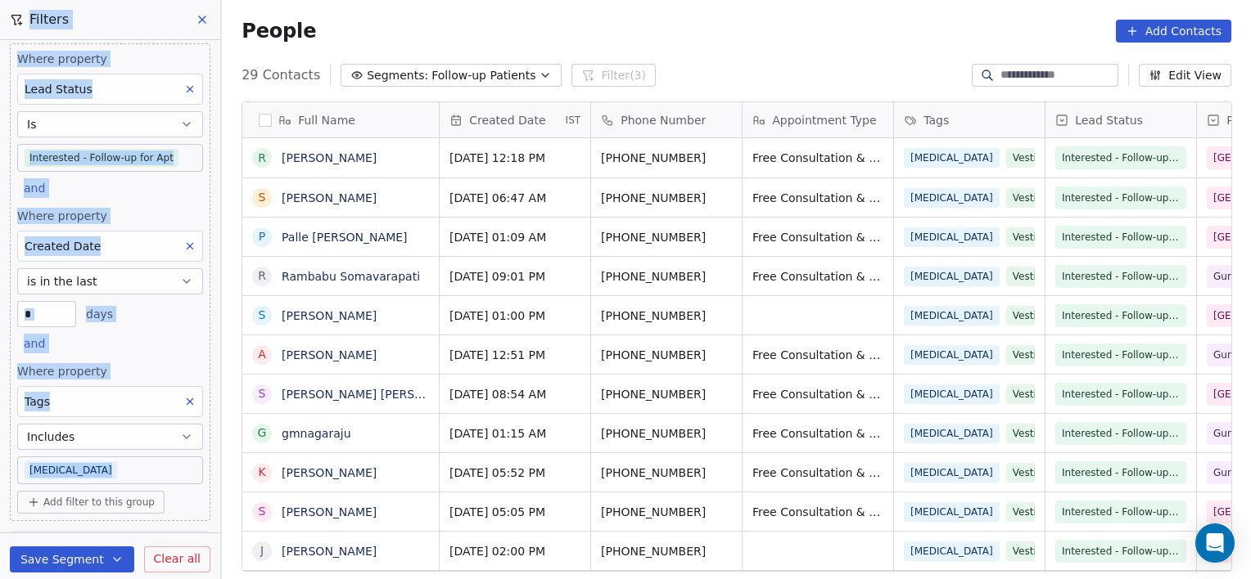
scroll to position [498, 1016]
click at [101, 473] on body "[PERSON_NAME] Clinic External Contacts People Marketing Workflows Campaigns Met…" at bounding box center [625, 289] width 1251 height 579
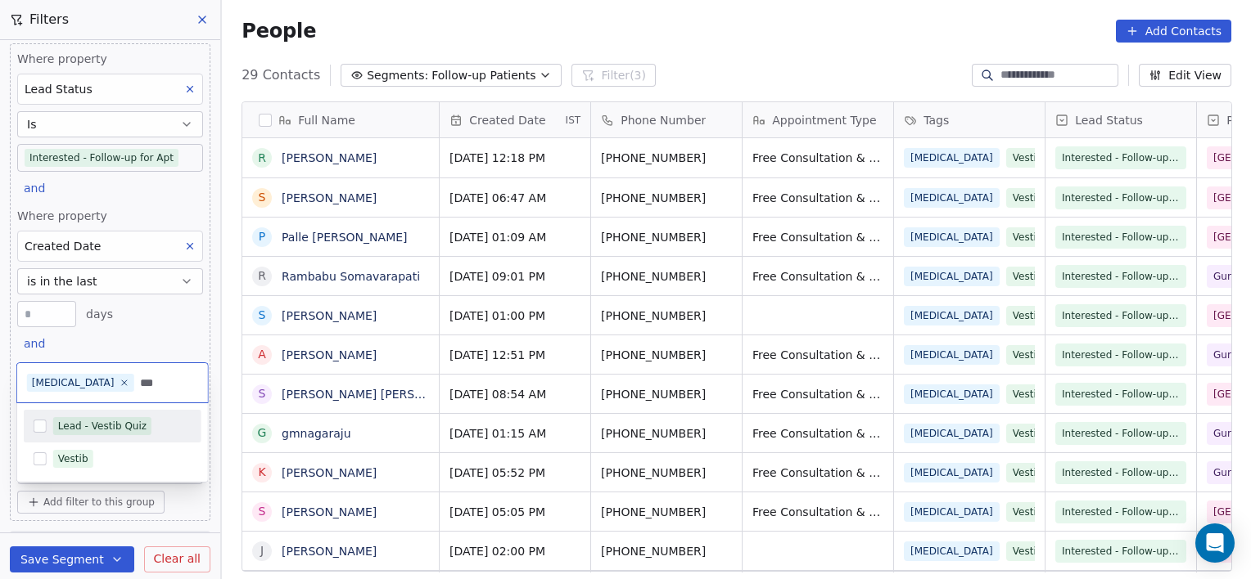
type input "***"
click at [105, 421] on div "Lead - Vestib Quiz" at bounding box center [102, 426] width 88 height 15
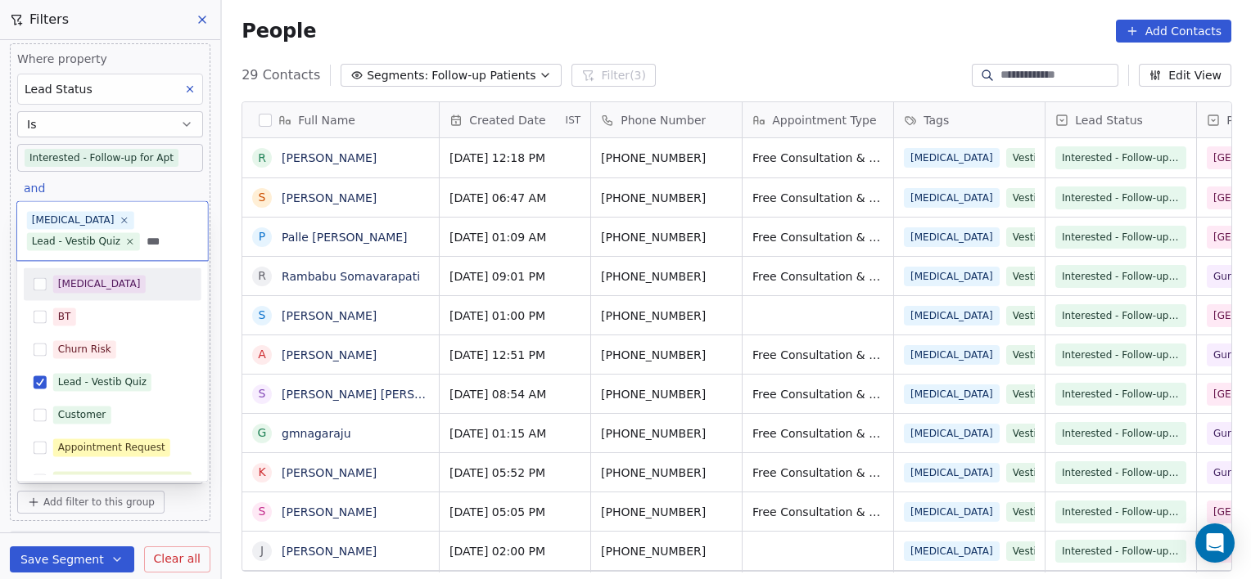
type input "***"
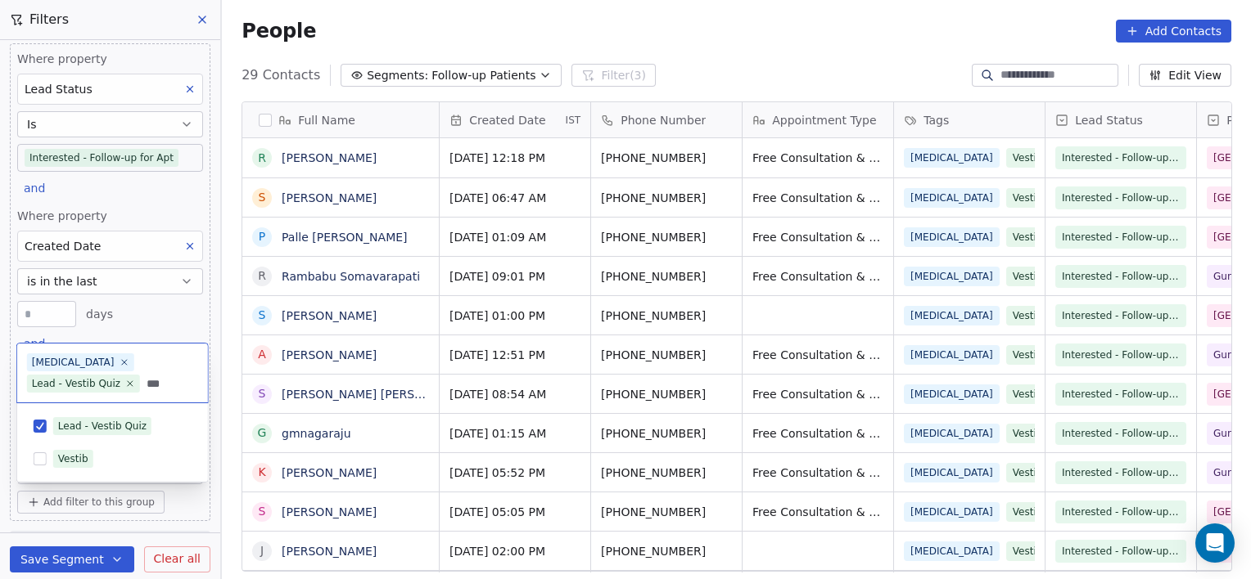
click at [99, 443] on div "Vestib" at bounding box center [113, 459] width 178 height 33
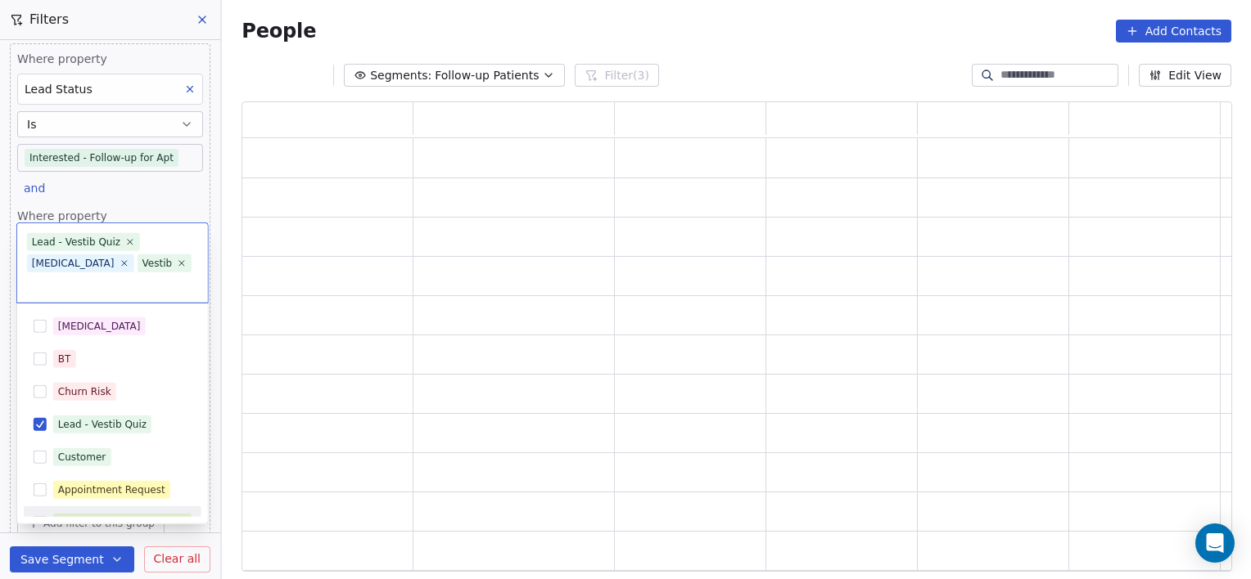
click at [235, 519] on html "[PERSON_NAME] Clinic External Contacts People Marketing Workflows Campaigns Met…" at bounding box center [625, 289] width 1251 height 579
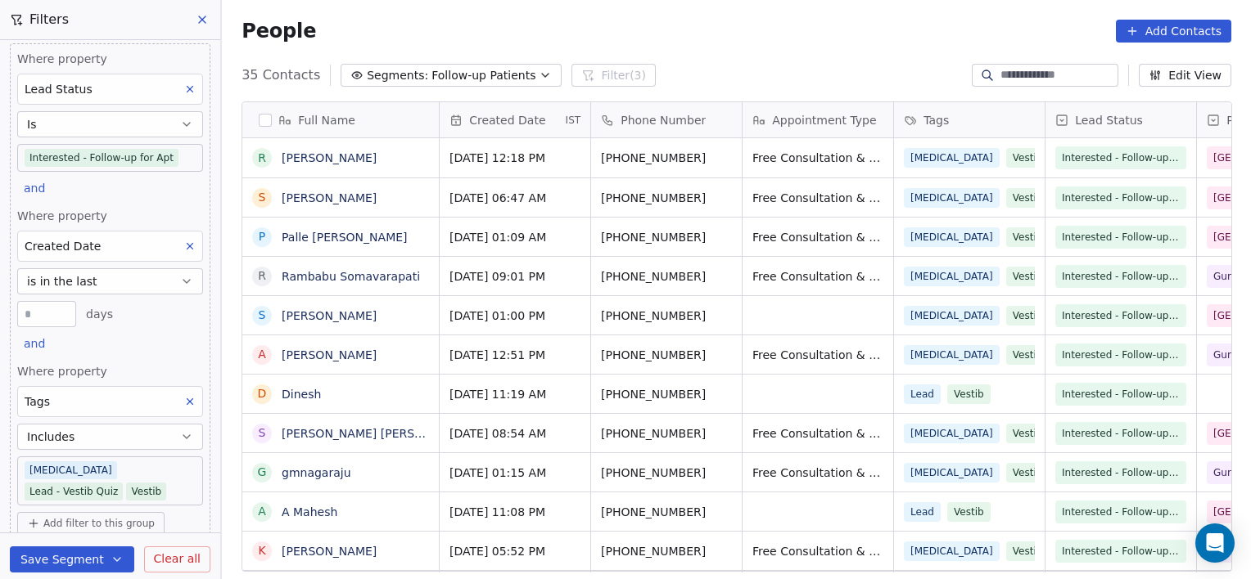
scroll to position [13, 13]
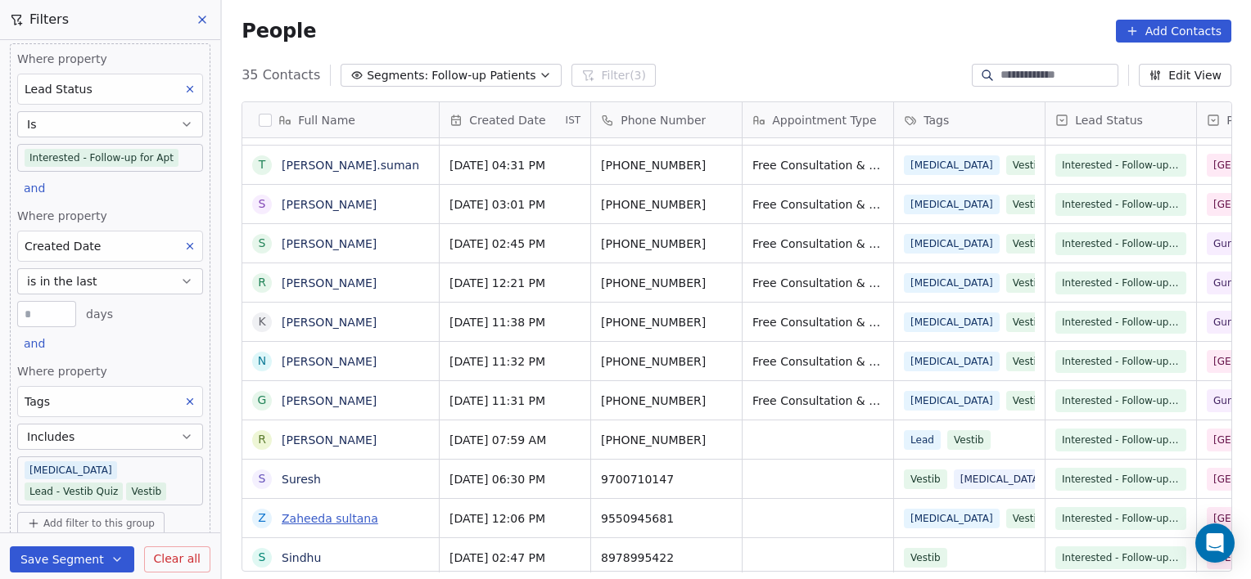
click at [301, 516] on link "Zaheeda sultana" at bounding box center [330, 518] width 97 height 13
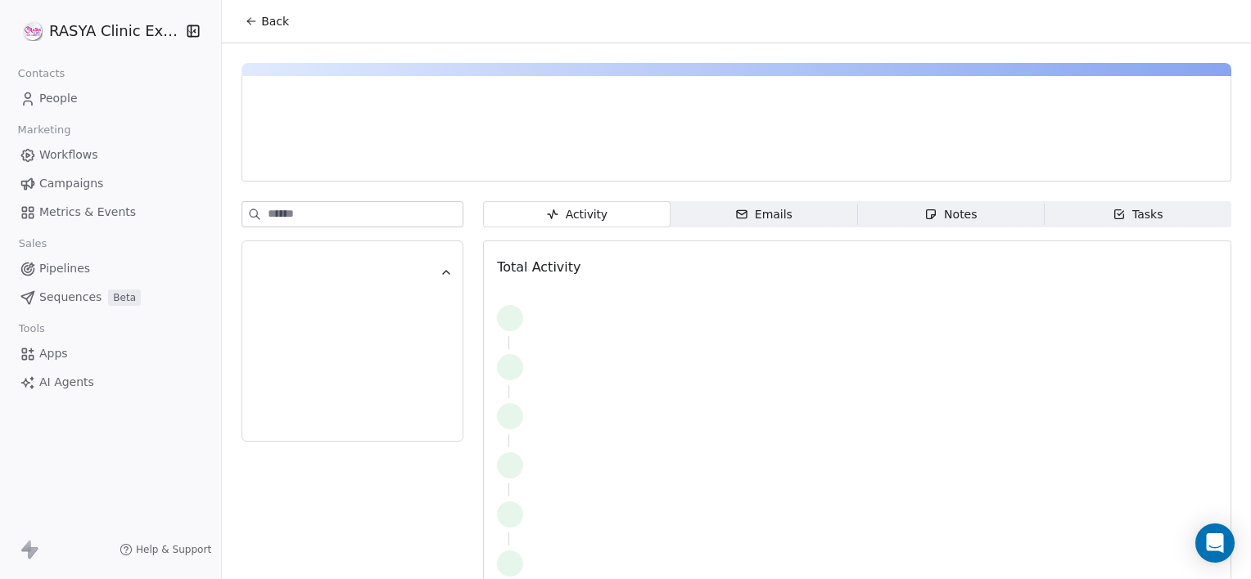
click at [898, 214] on span "Notes Notes" at bounding box center [950, 214] width 187 height 26
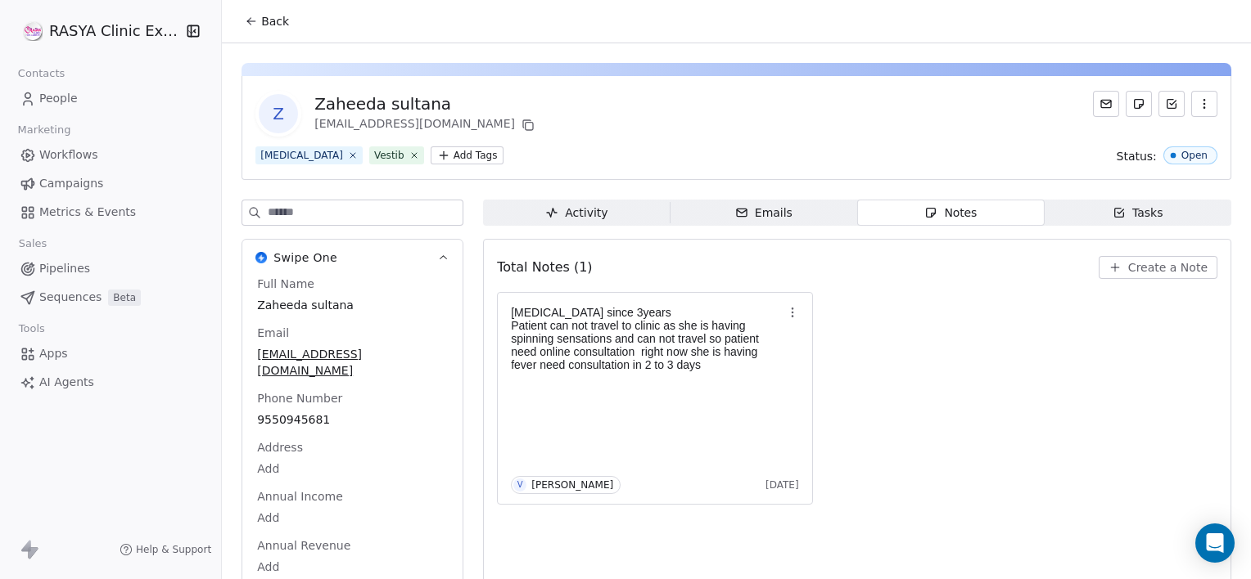
click at [272, 16] on span "Back" at bounding box center [275, 21] width 28 height 16
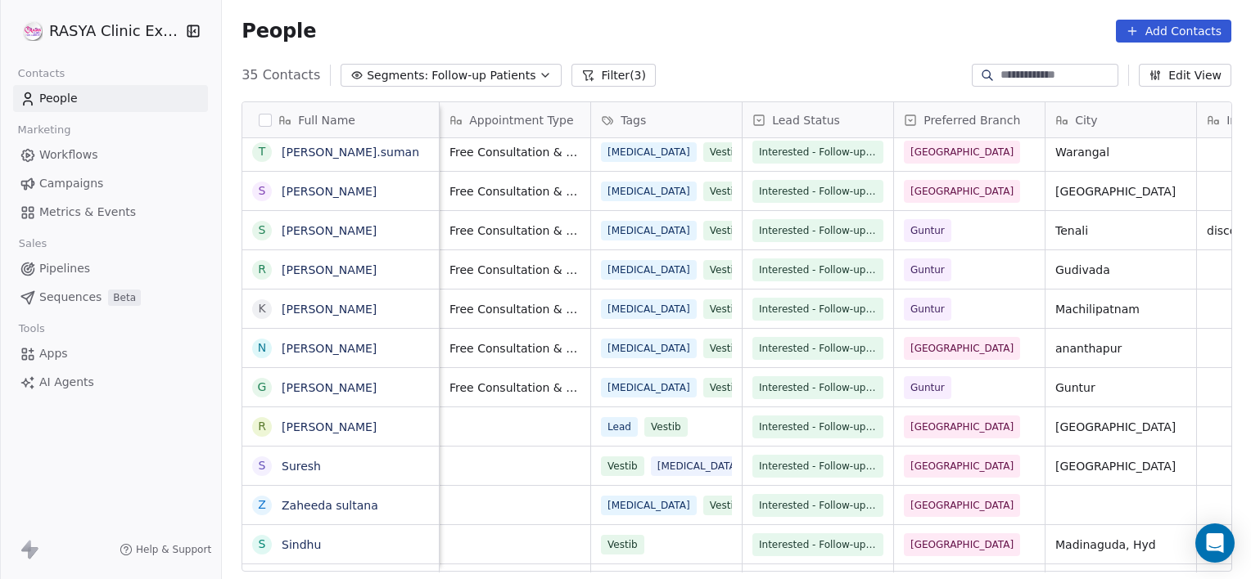
scroll to position [0, 151]
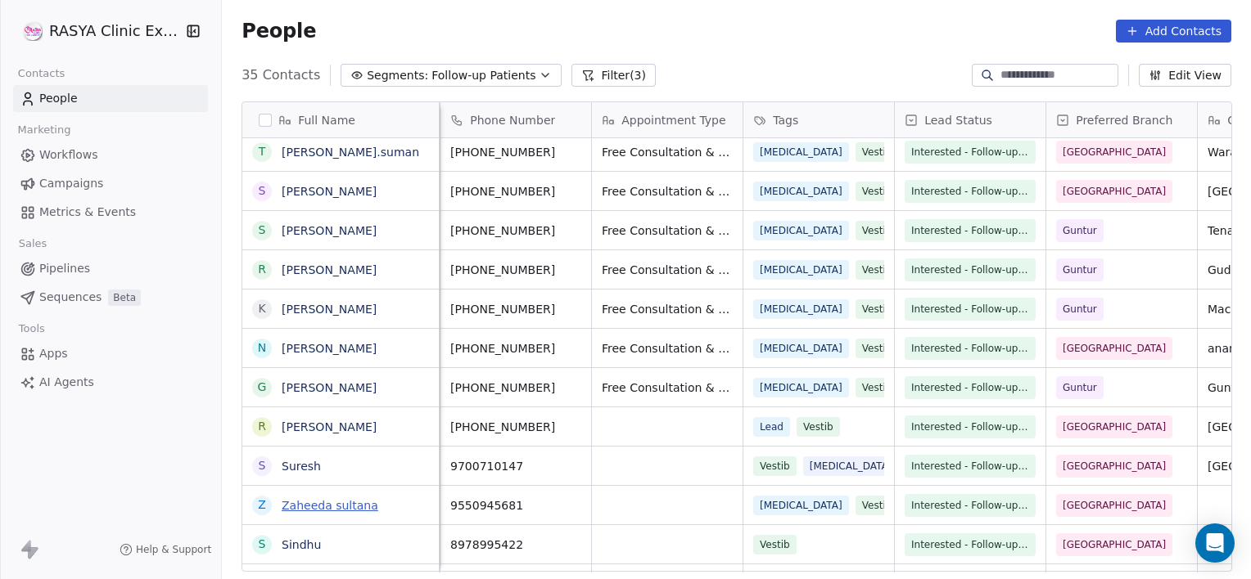
click at [349, 504] on link "Zaheeda sultana" at bounding box center [330, 505] width 97 height 13
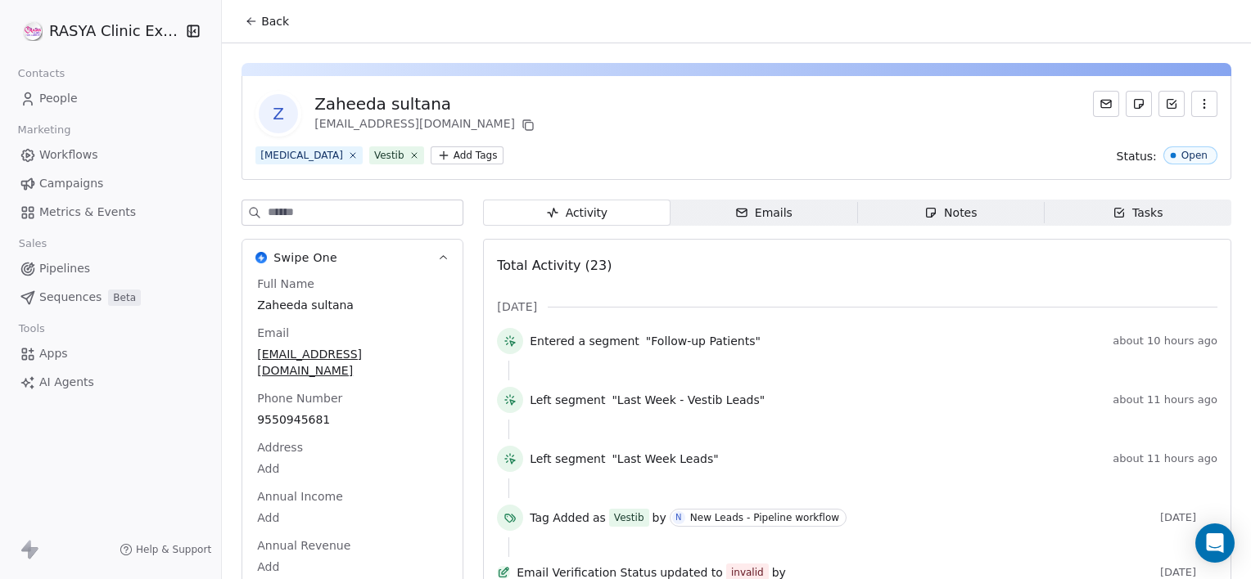
click at [954, 219] on div "Notes" at bounding box center [950, 213] width 52 height 17
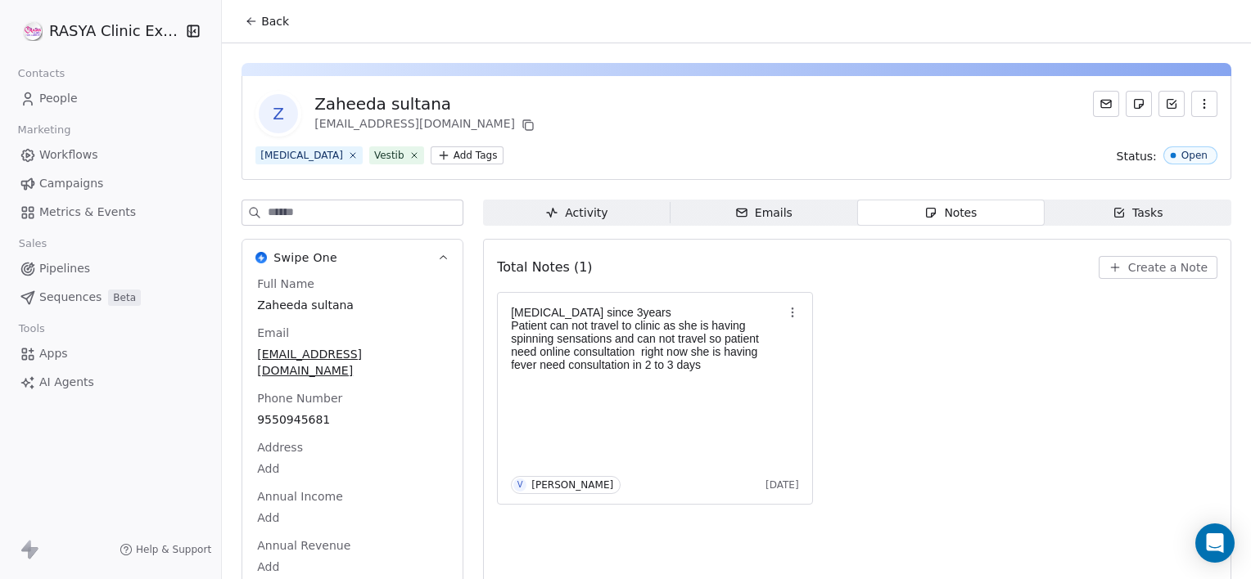
click at [1129, 264] on span "Create a Note" at bounding box center [1167, 267] width 79 height 16
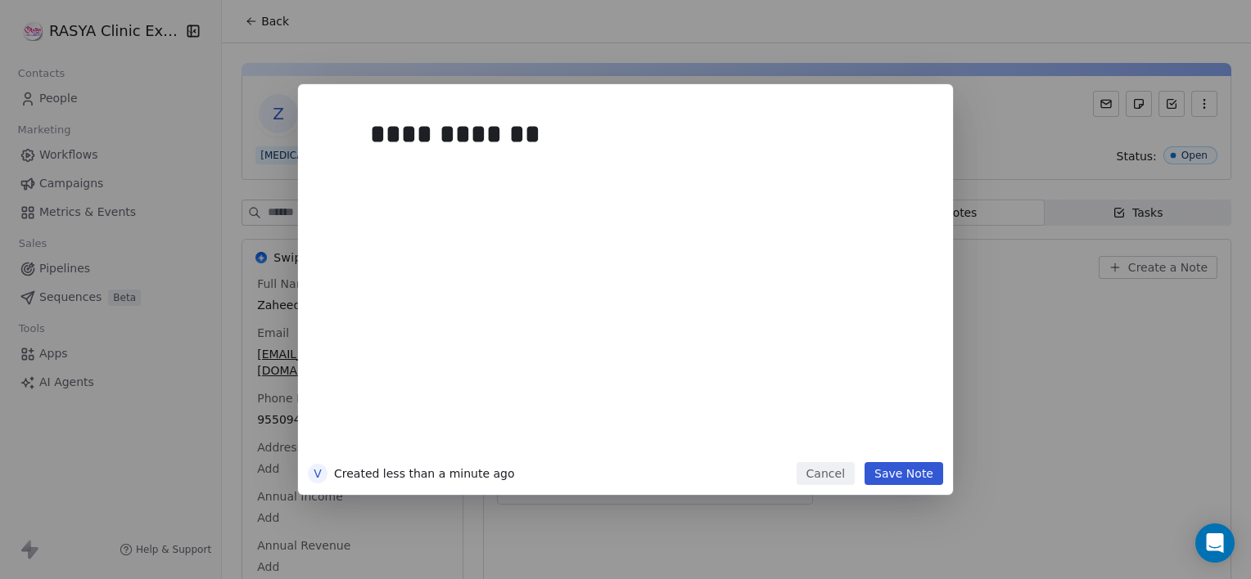
click at [899, 476] on button "Save Note" at bounding box center [903, 473] width 79 height 23
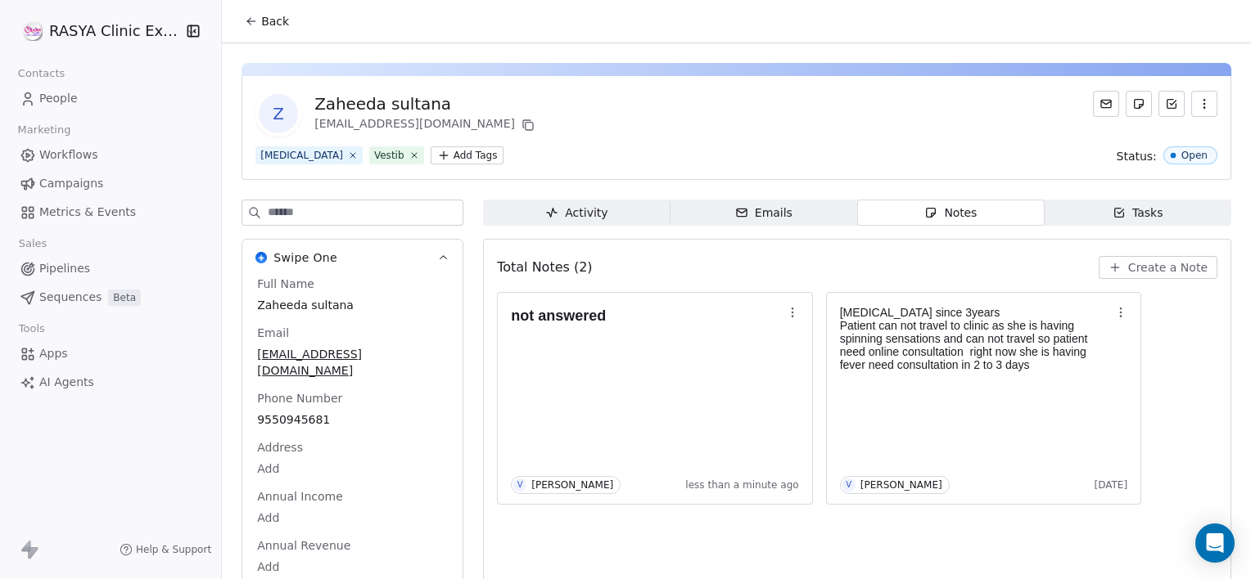
click at [250, 21] on icon at bounding box center [251, 21] width 7 height 0
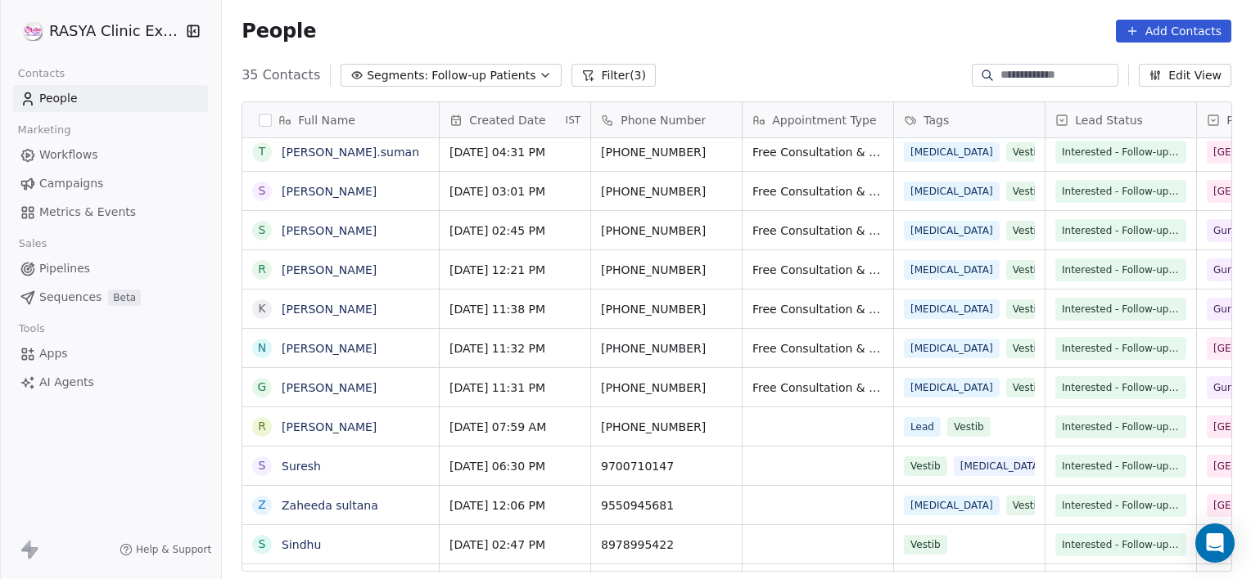
click at [294, 471] on link "Suresh" at bounding box center [301, 466] width 39 height 13
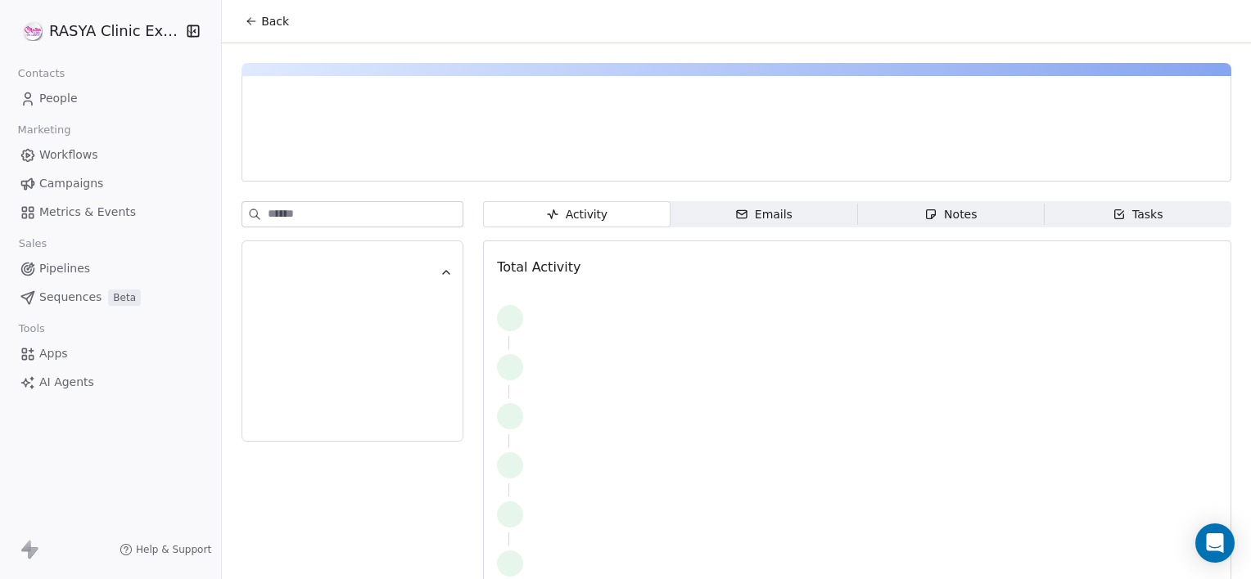
click at [294, 471] on div at bounding box center [352, 408] width 222 height 414
click at [952, 222] on div "Notes" at bounding box center [950, 214] width 52 height 17
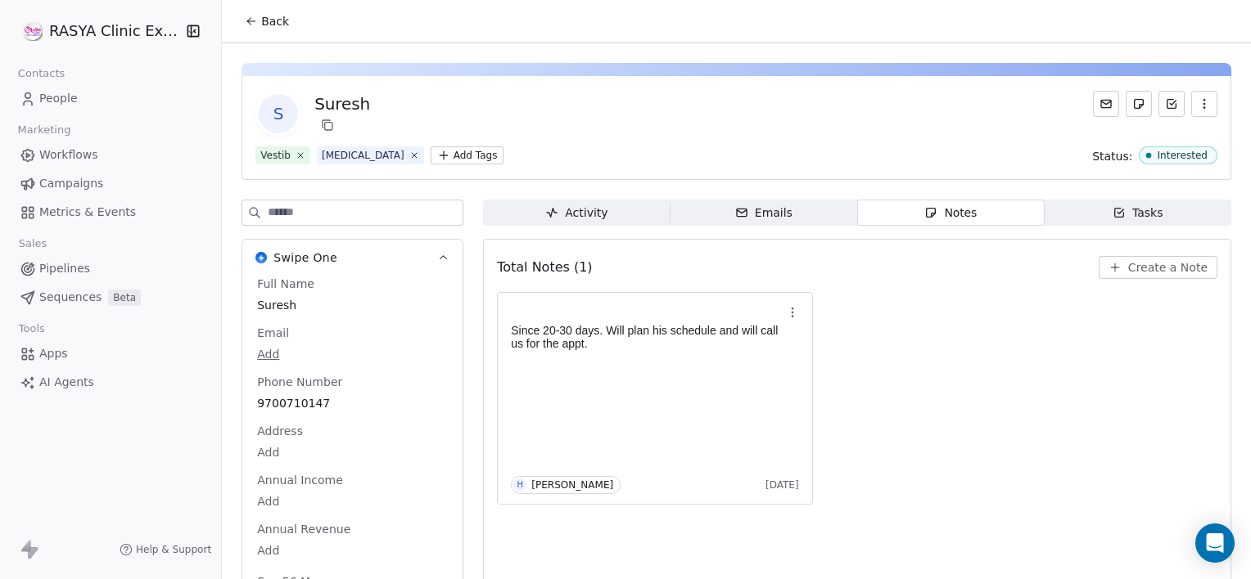
click at [1159, 268] on span "Create a Note" at bounding box center [1167, 267] width 79 height 16
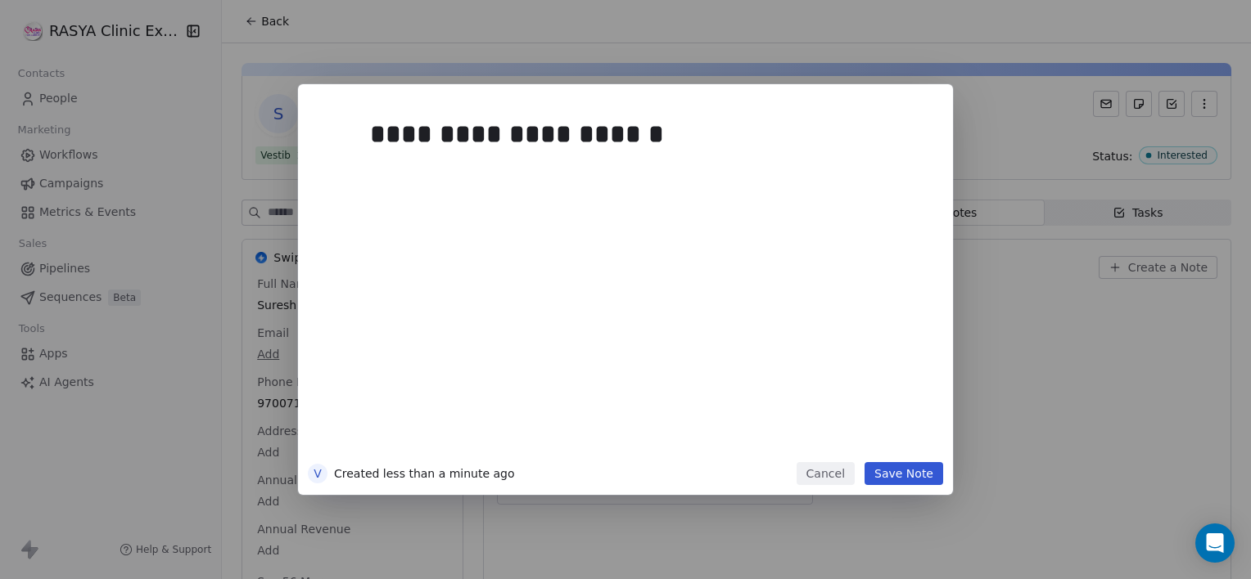
click at [900, 478] on button "Save Note" at bounding box center [903, 473] width 79 height 23
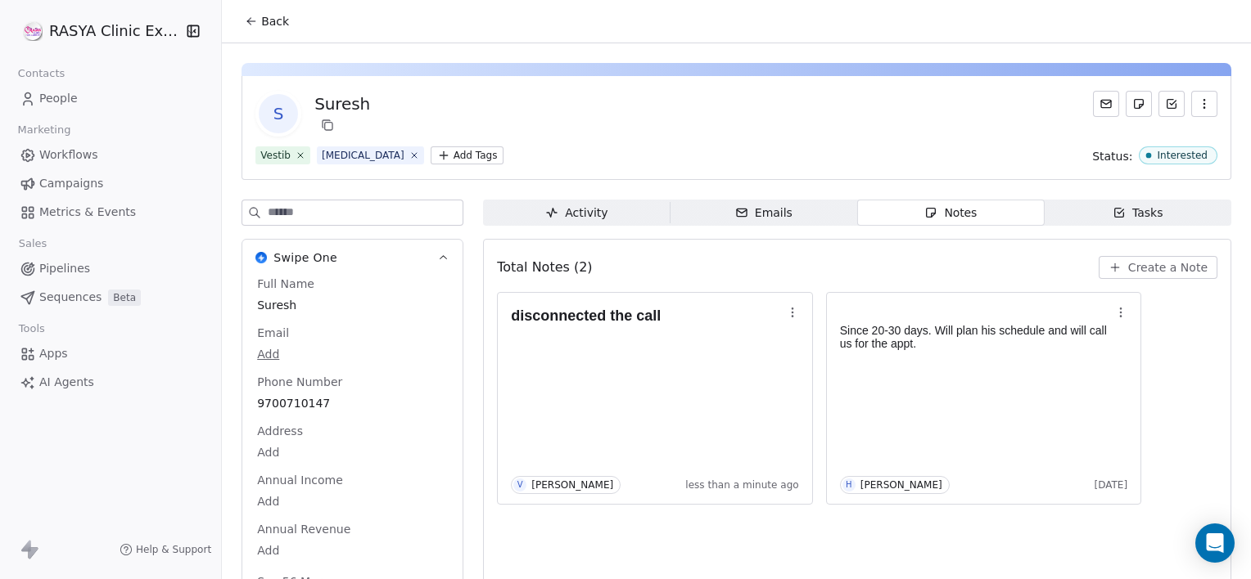
click at [272, 9] on button "Back" at bounding box center [267, 21] width 64 height 29
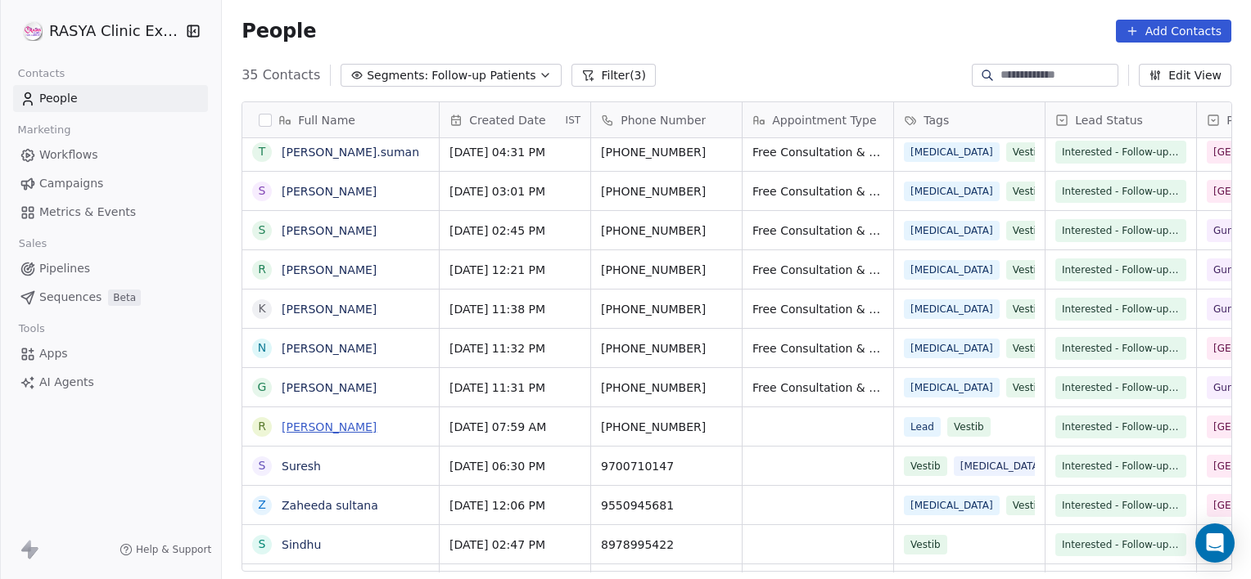
click at [288, 424] on link "[PERSON_NAME]" at bounding box center [329, 427] width 95 height 13
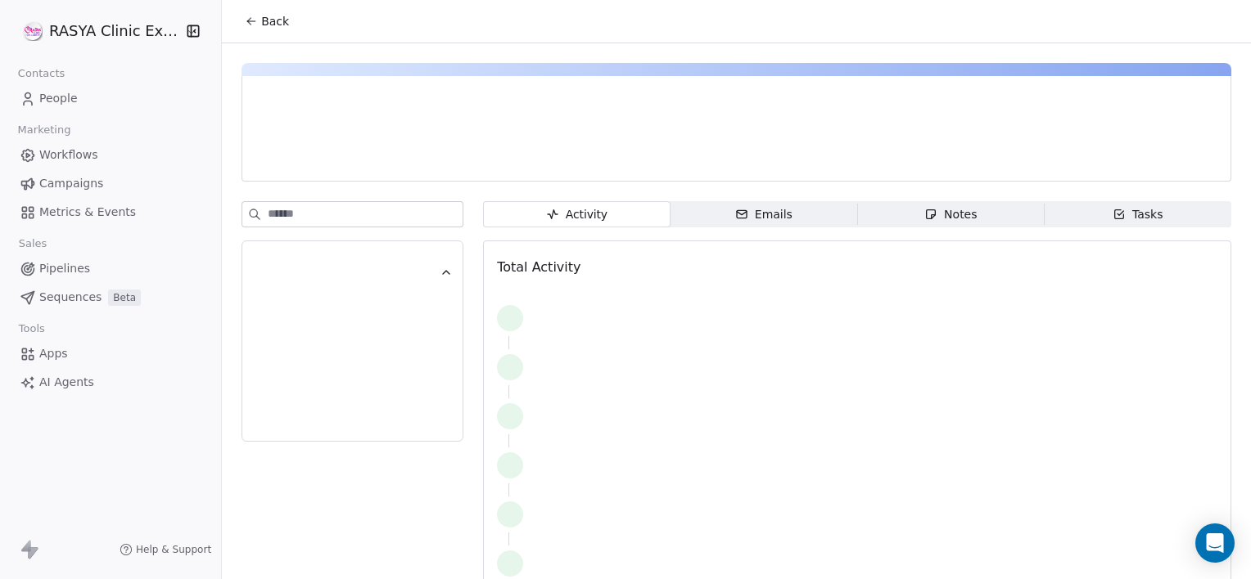
click at [909, 221] on span "Notes Notes" at bounding box center [950, 214] width 187 height 26
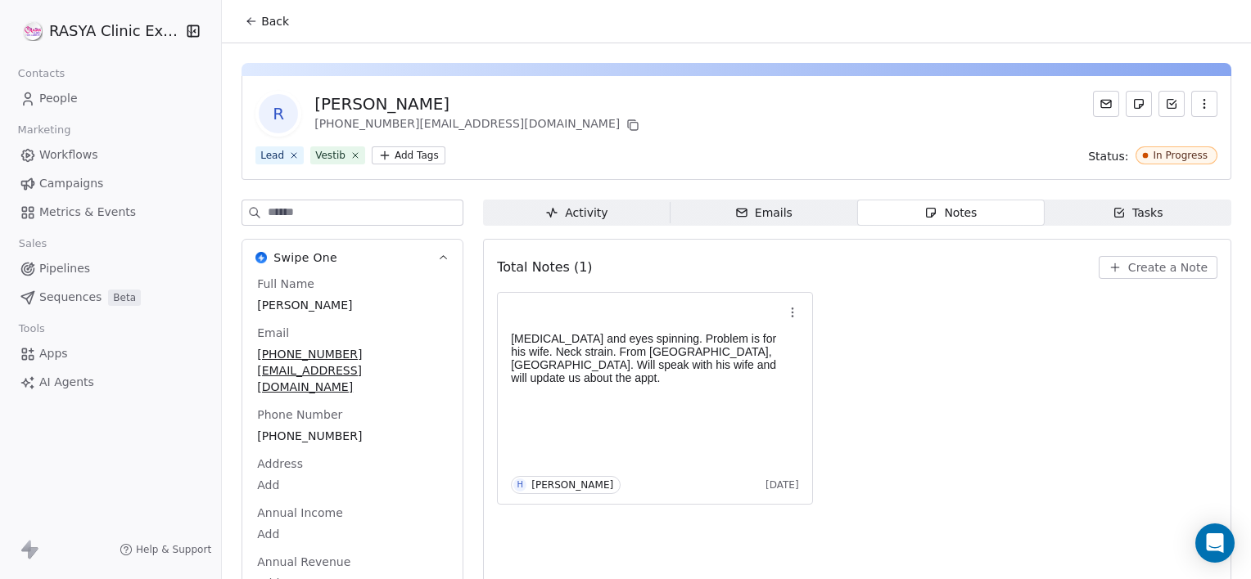
click at [1099, 261] on button "Create a Note" at bounding box center [1157, 267] width 119 height 23
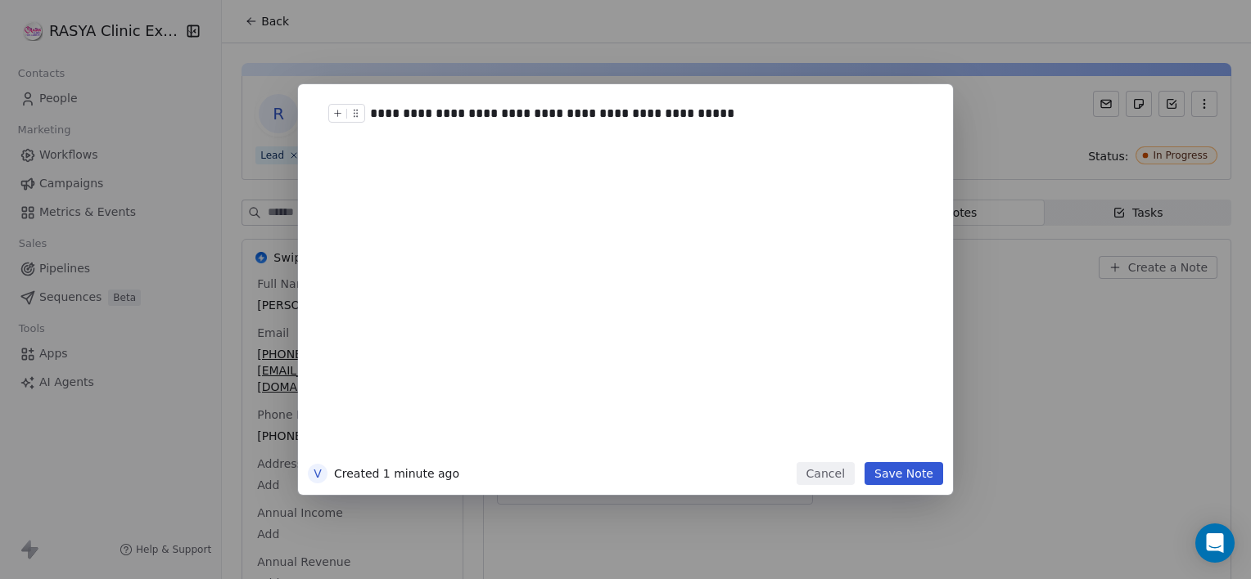
drag, startPoint x: 698, startPoint y: 112, endPoint x: 354, endPoint y: 103, distance: 344.7
click at [370, 104] on div "**********" at bounding box center [650, 114] width 560 height 20
click at [410, 152] on div "**********" at bounding box center [650, 278] width 560 height 349
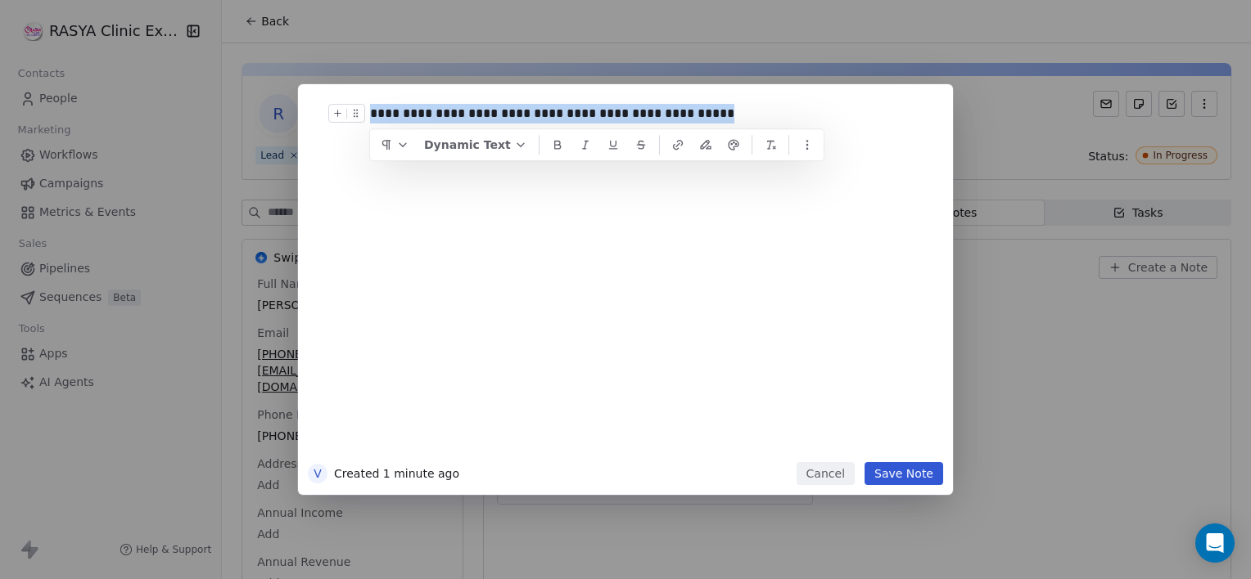
drag, startPoint x: 703, startPoint y: 114, endPoint x: 371, endPoint y: 129, distance: 332.6
click at [371, 129] on div "**********" at bounding box center [650, 278] width 560 height 349
copy div "**********"
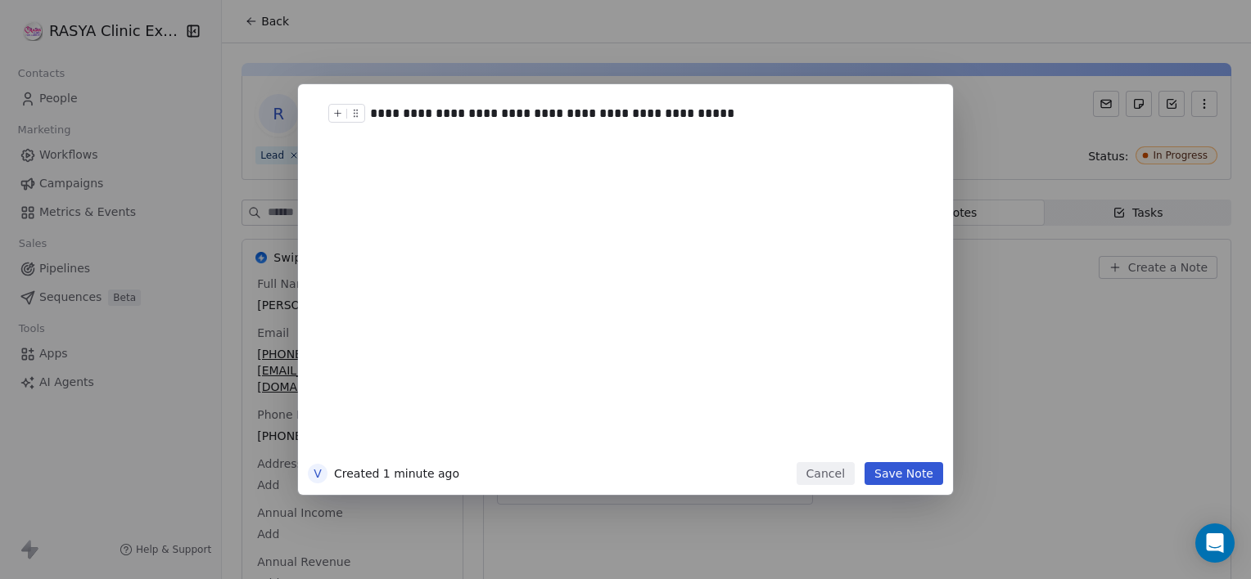
click at [899, 478] on button "Save Note" at bounding box center [903, 473] width 79 height 23
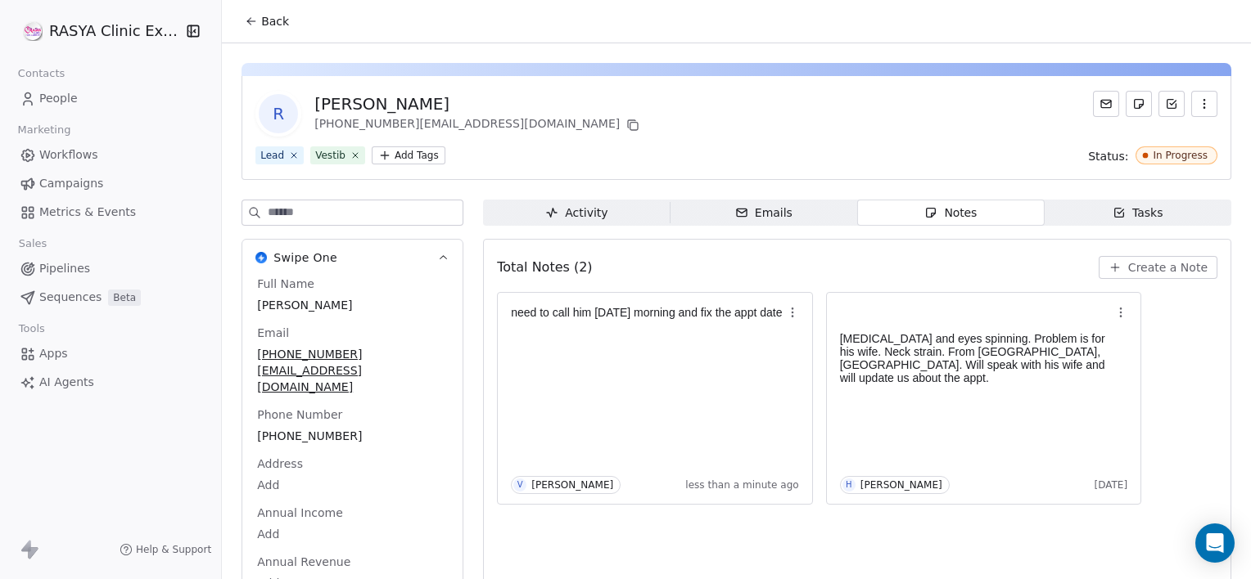
click at [1083, 218] on span "Tasks Tasks" at bounding box center [1137, 213] width 187 height 26
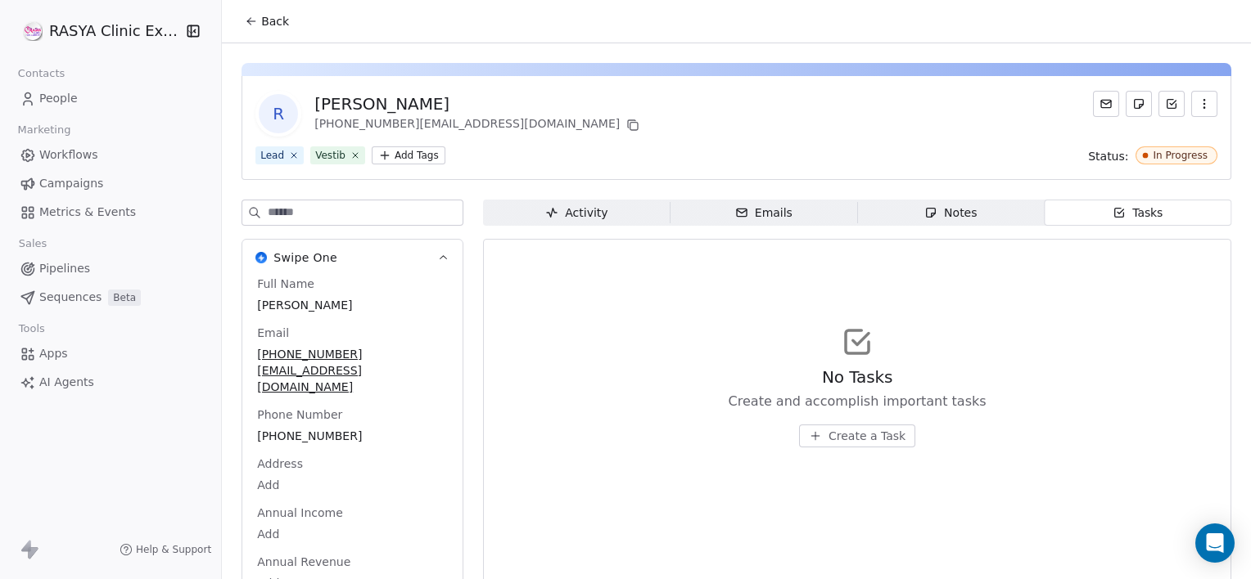
click at [881, 435] on span "Create a Task" at bounding box center [866, 436] width 77 height 16
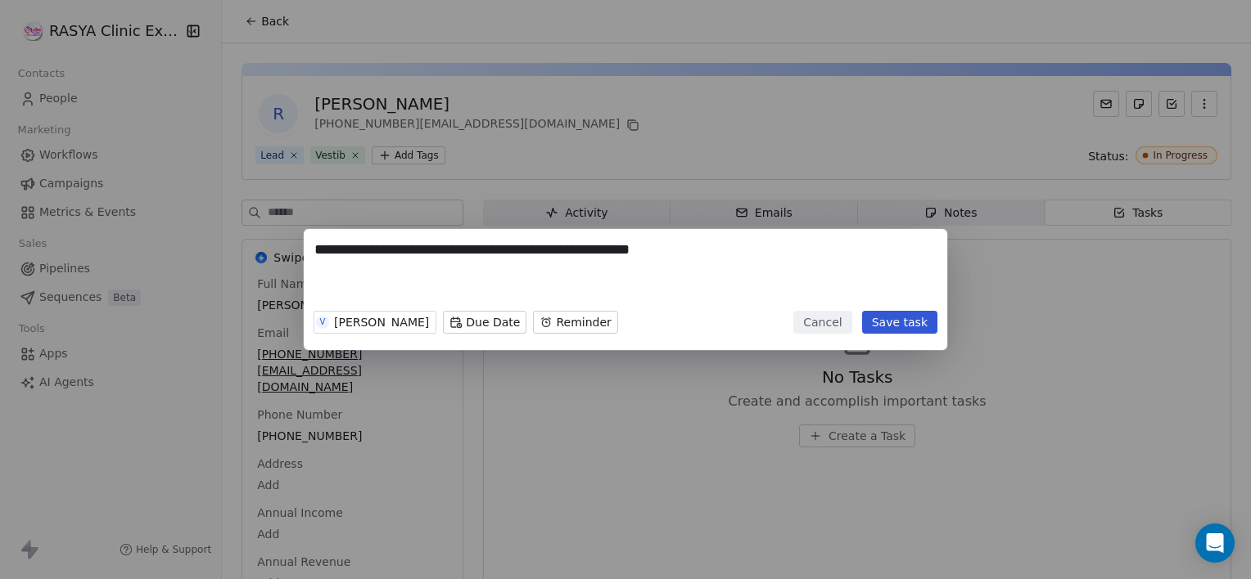
type textarea "**********"
click at [457, 318] on body "**********" at bounding box center [625, 289] width 1251 height 579
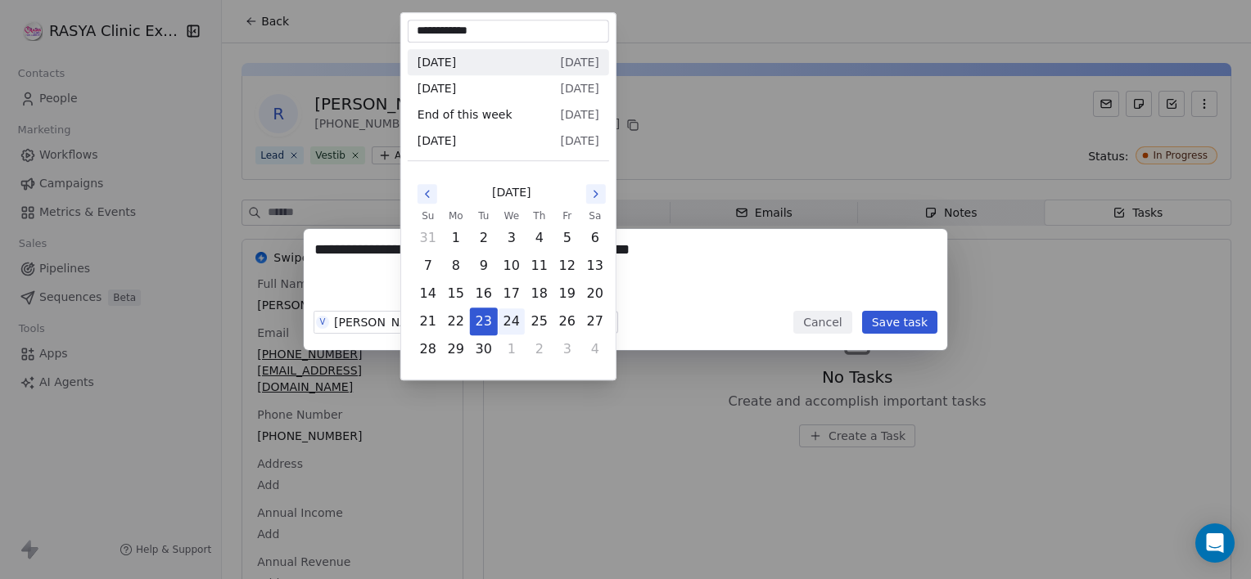
click at [507, 321] on button "24" at bounding box center [511, 322] width 26 height 26
type input "**********"
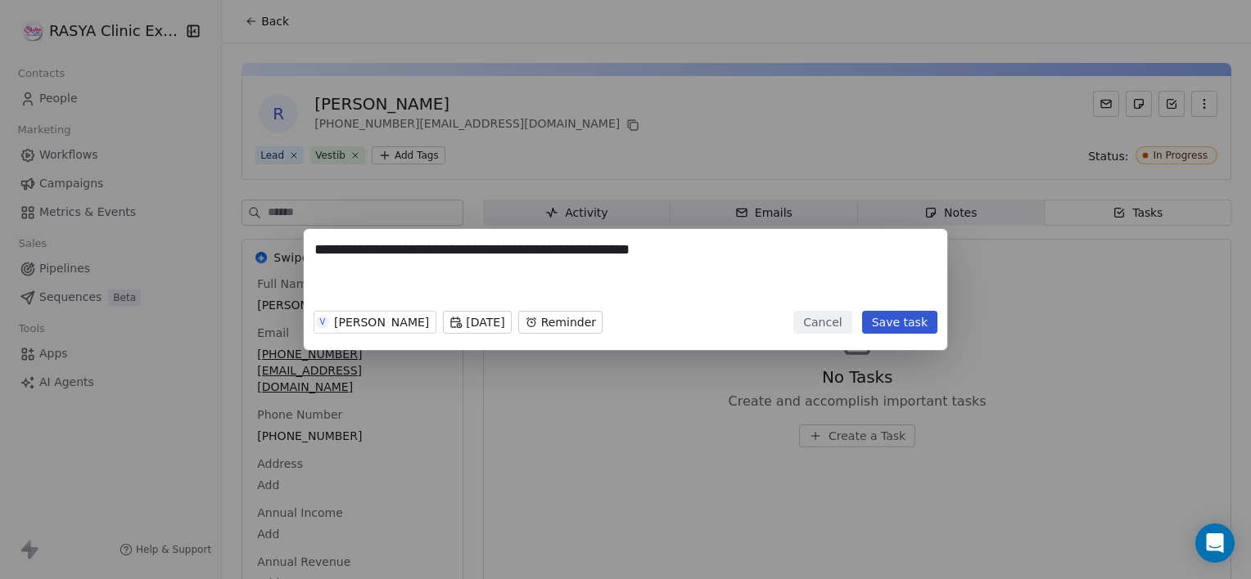
click at [516, 323] on body "**********" at bounding box center [625, 289] width 1251 height 579
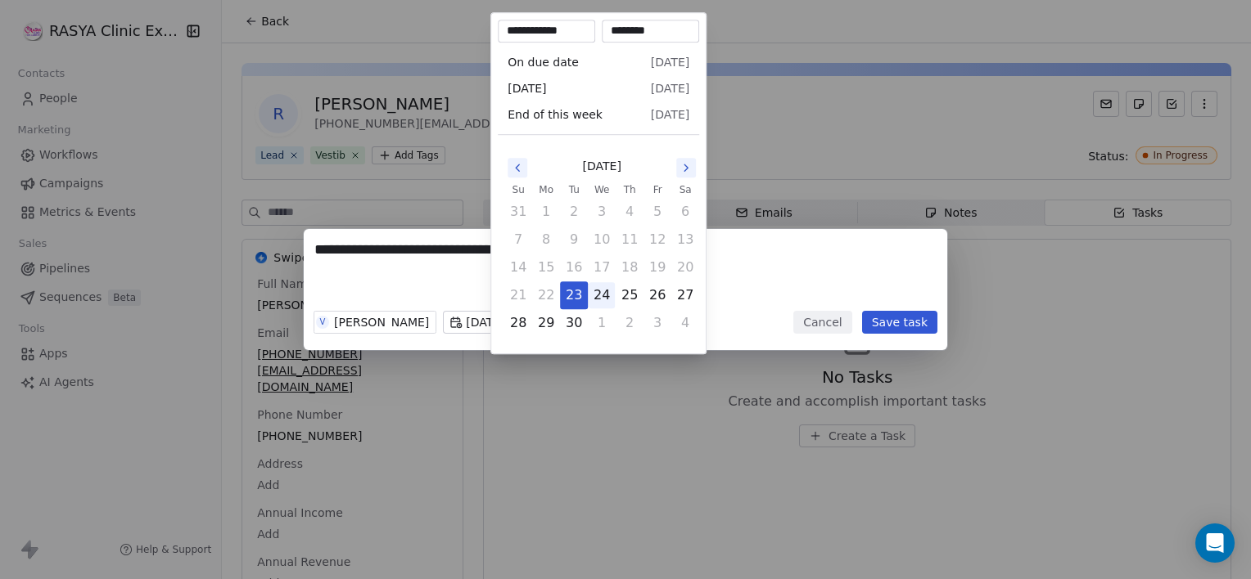
click at [590, 300] on button "24" at bounding box center [601, 295] width 26 height 26
type input "**********"
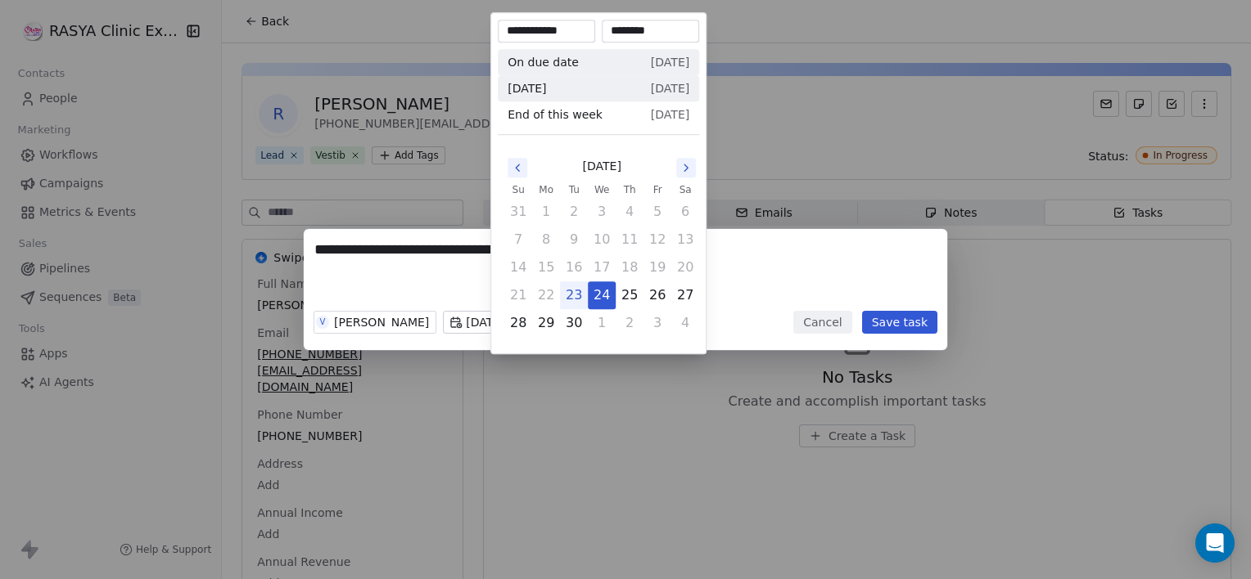
click at [638, 32] on input "********" at bounding box center [650, 31] width 91 height 16
type input "*********"
click at [888, 314] on div "**********" at bounding box center [625, 289] width 1251 height 121
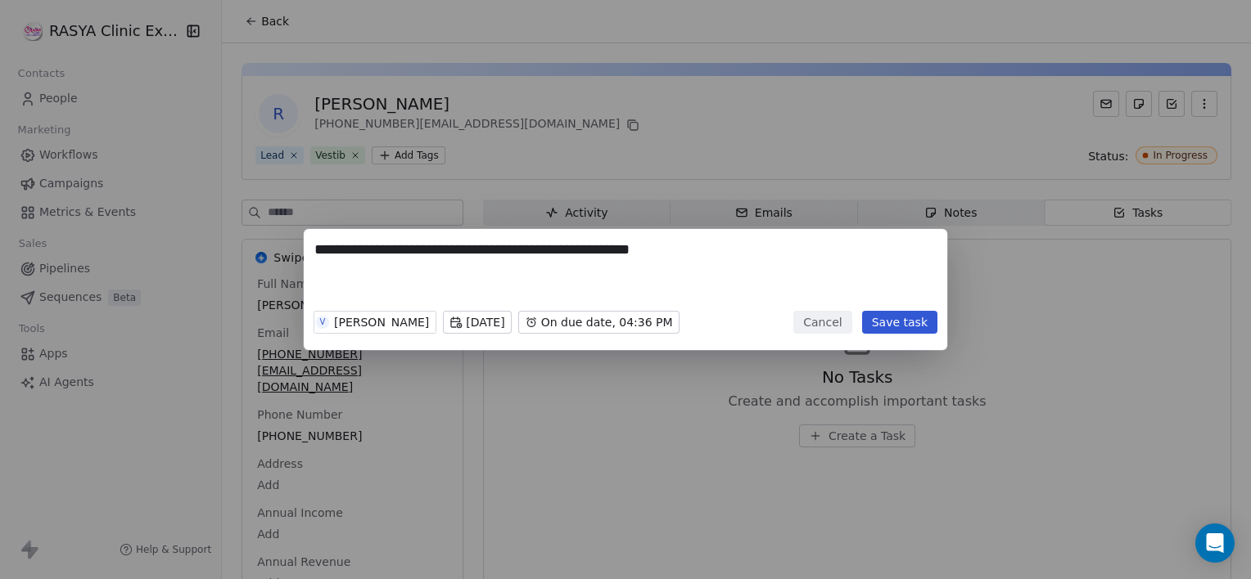
click at [888, 314] on button "Save task" at bounding box center [899, 322] width 75 height 23
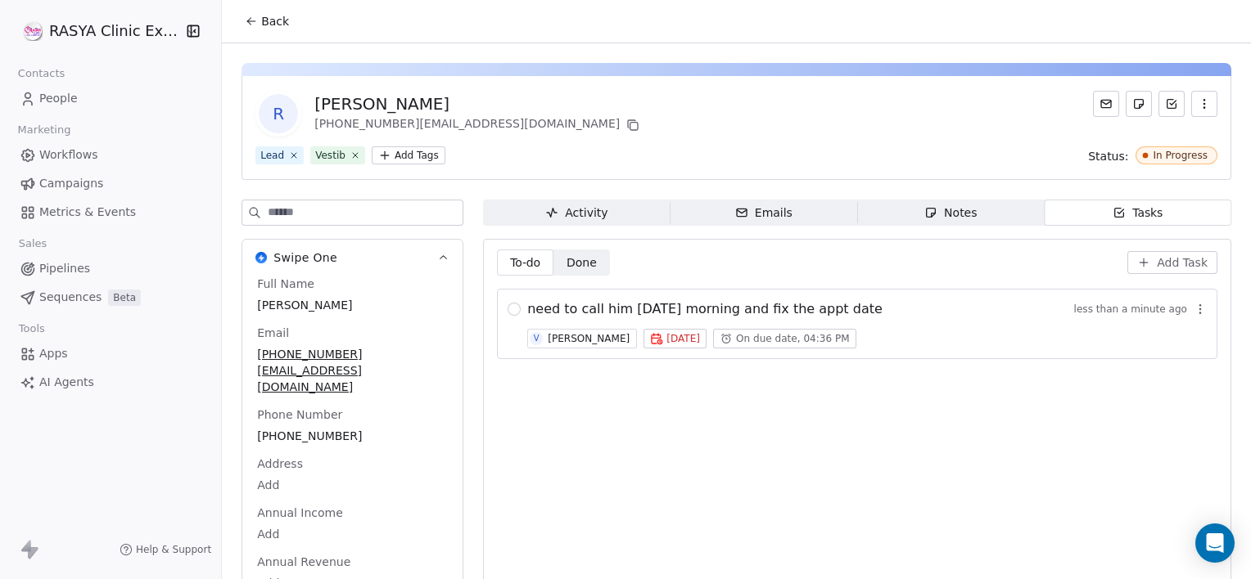
click at [277, 18] on span "Back" at bounding box center [275, 21] width 28 height 16
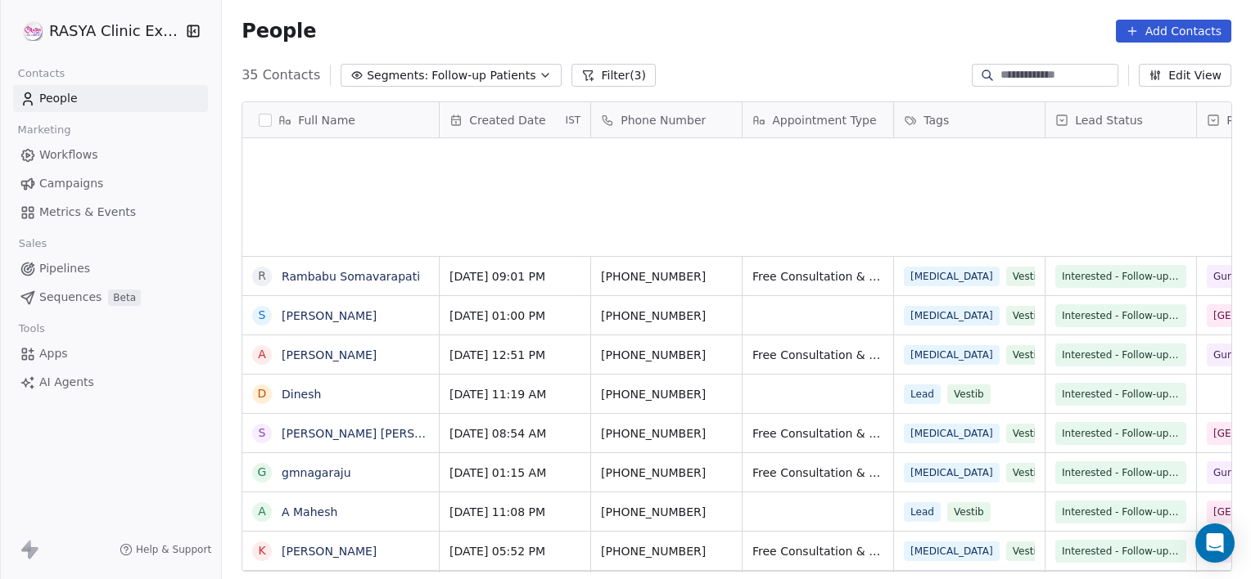
scroll to position [498, 1016]
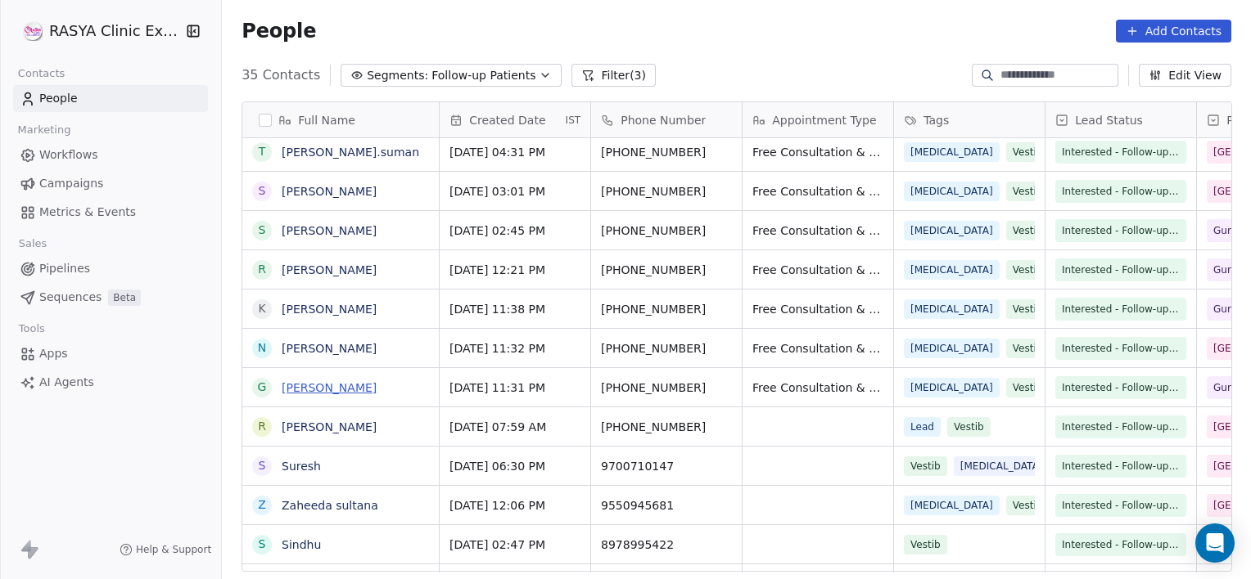
click at [324, 381] on link "[PERSON_NAME]" at bounding box center [329, 387] width 95 height 13
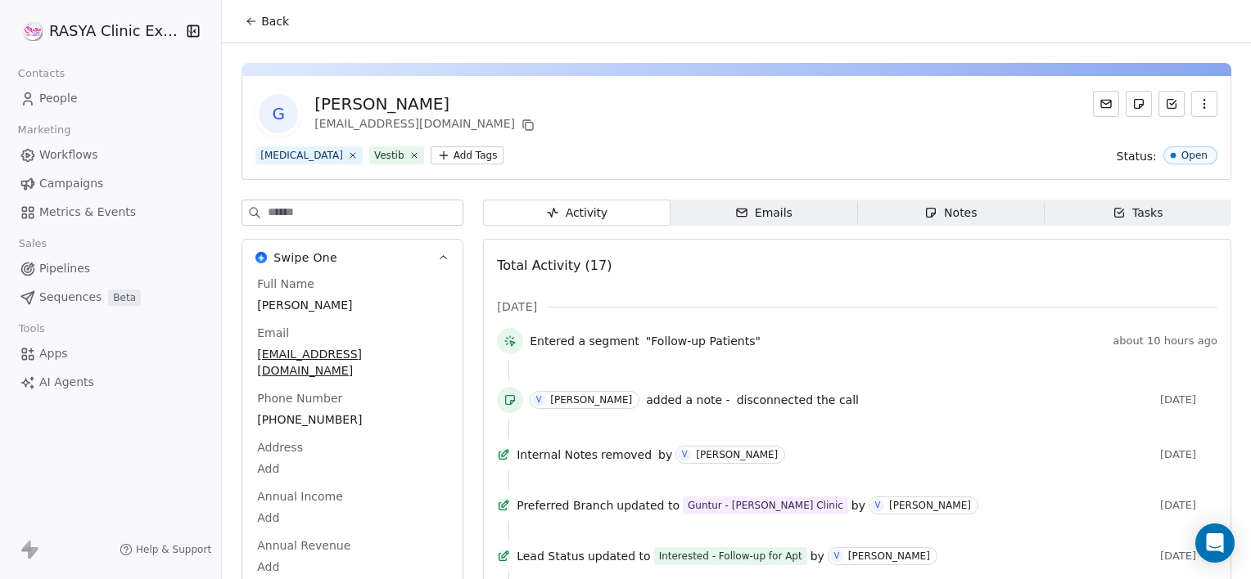
click at [996, 216] on span "Notes Notes" at bounding box center [950, 213] width 187 height 26
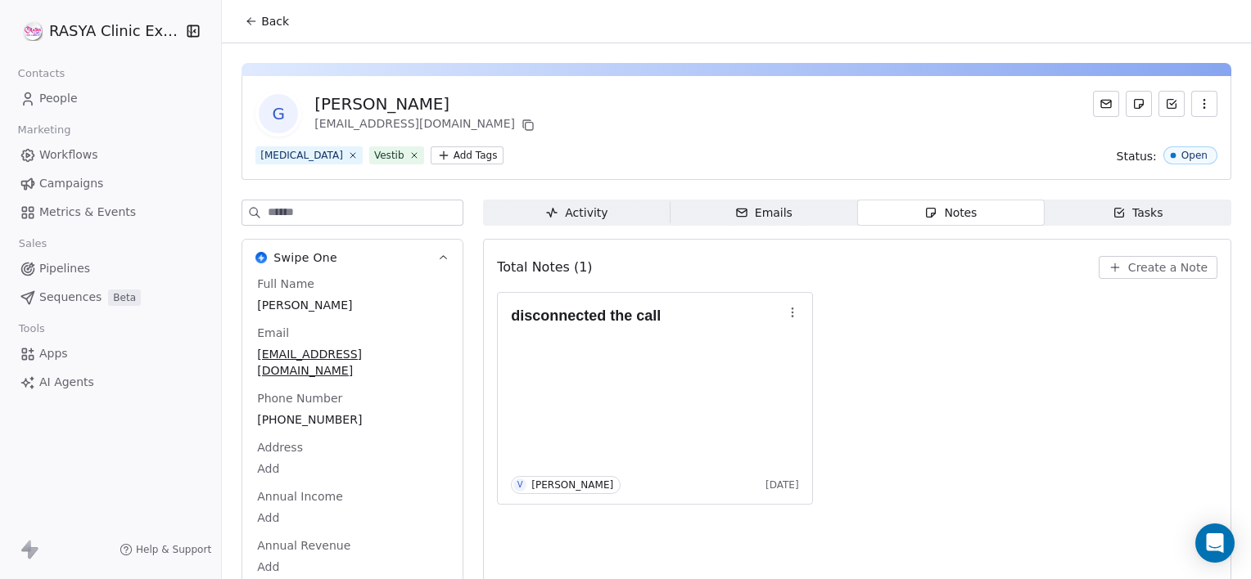
click at [1170, 268] on span "Create a Note" at bounding box center [1167, 267] width 79 height 16
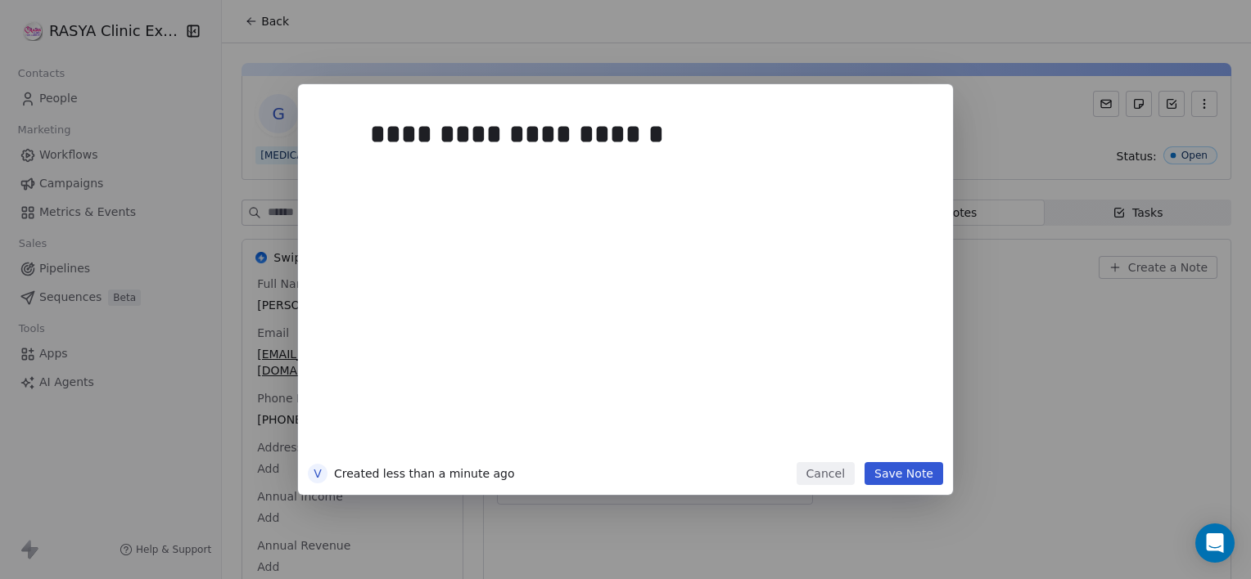
click at [917, 476] on button "Save Note" at bounding box center [903, 473] width 79 height 23
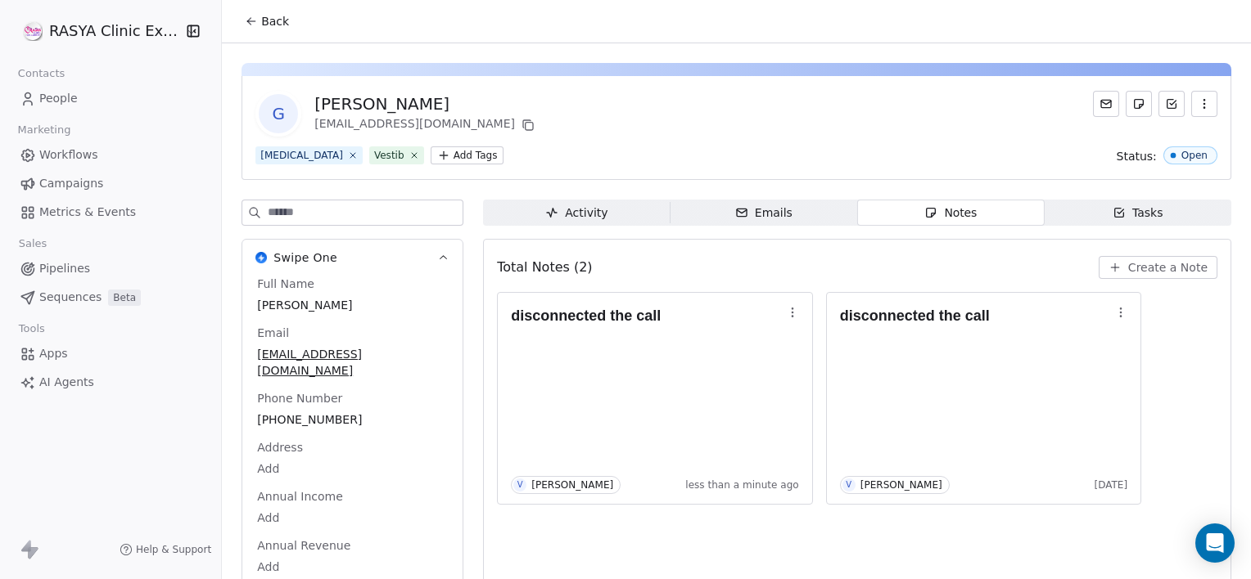
click at [277, 20] on span "Back" at bounding box center [275, 21] width 28 height 16
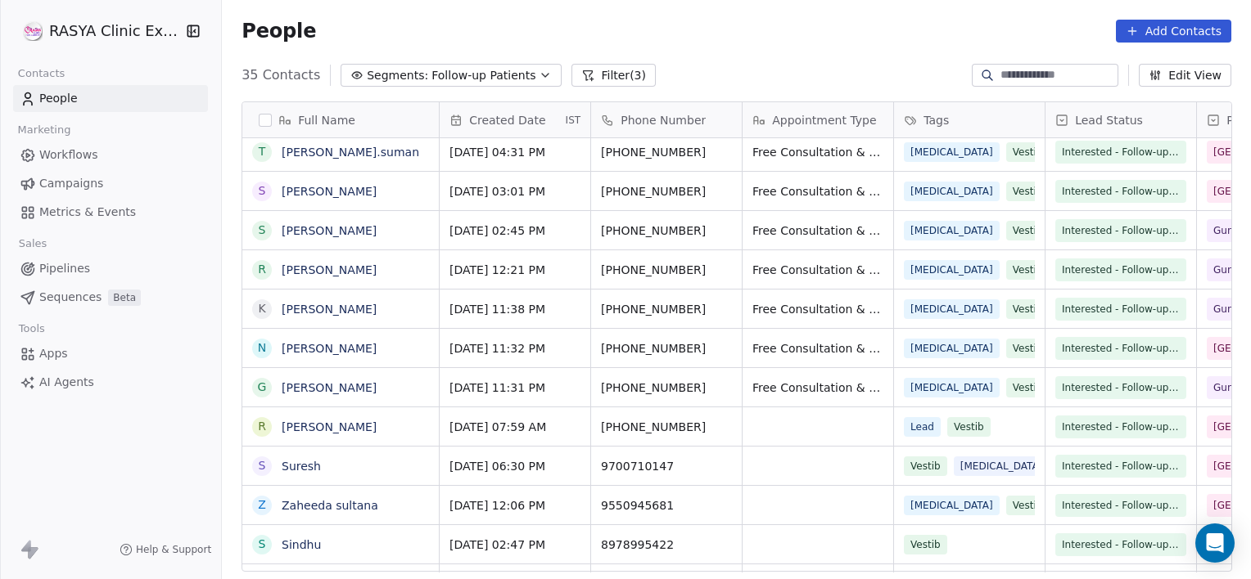
scroll to position [498, 1016]
click at [376, 344] on link "[PERSON_NAME]" at bounding box center [329, 348] width 95 height 13
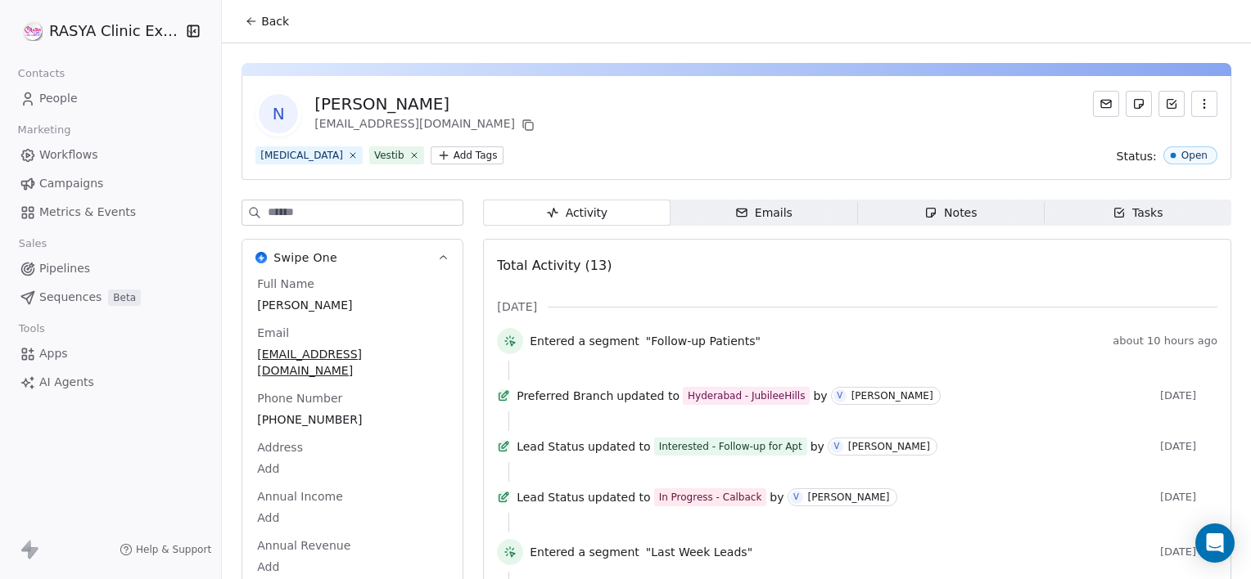
click at [992, 222] on span "Notes Notes" at bounding box center [950, 213] width 187 height 26
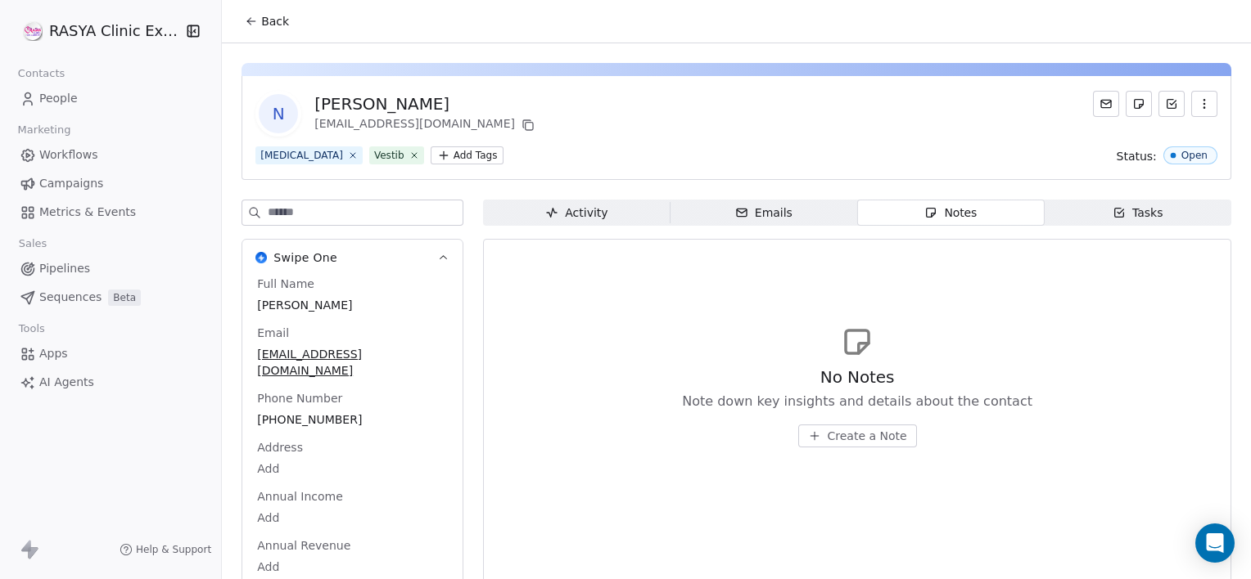
click at [871, 435] on span "Create a Note" at bounding box center [866, 436] width 79 height 16
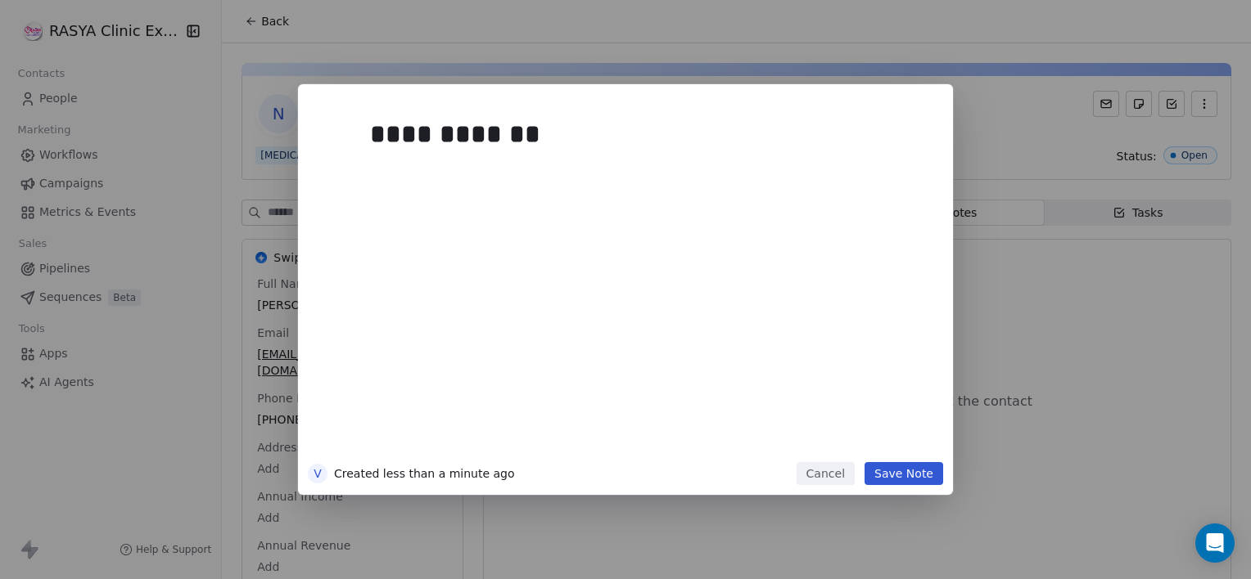
click at [897, 482] on button "Save Note" at bounding box center [903, 473] width 79 height 23
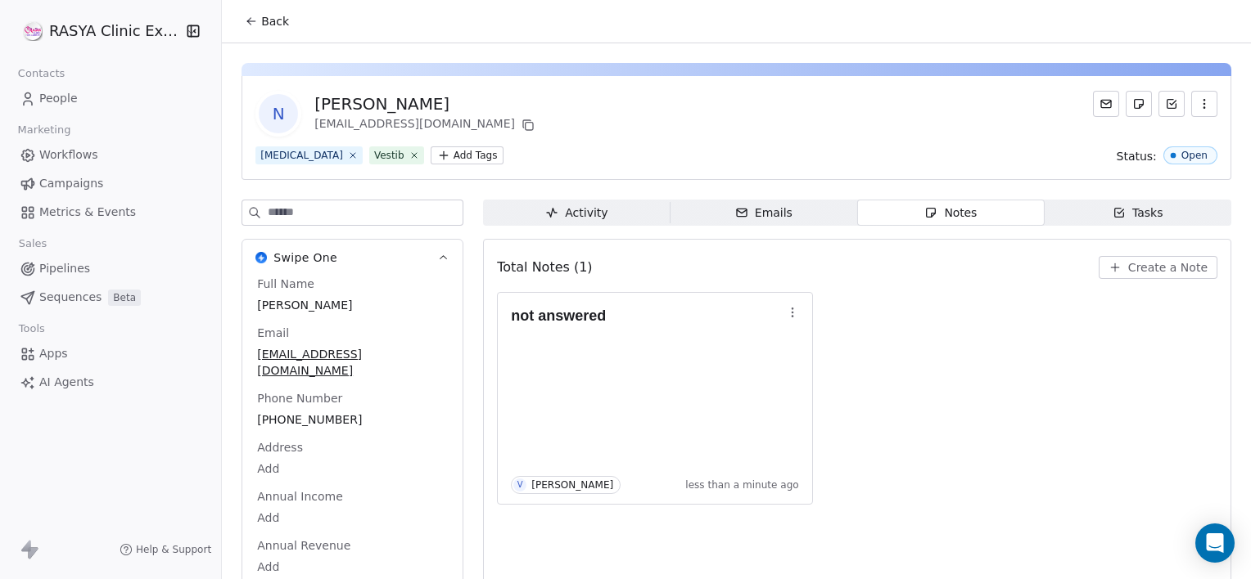
click at [262, 31] on button "Back" at bounding box center [267, 21] width 64 height 29
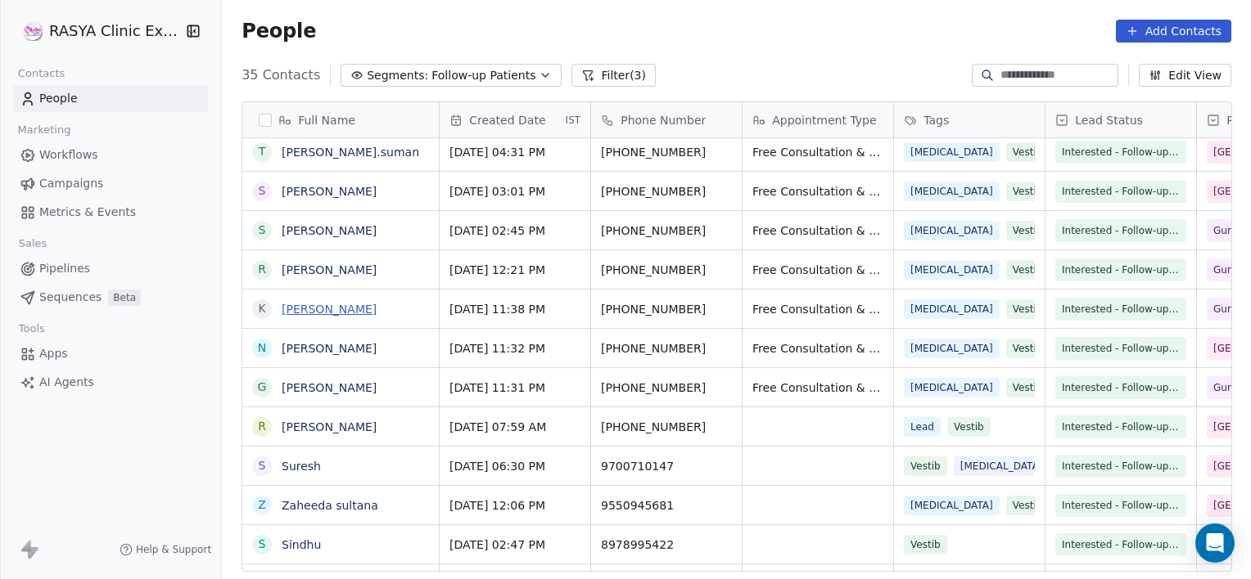
click at [376, 314] on link "[PERSON_NAME]" at bounding box center [329, 309] width 95 height 13
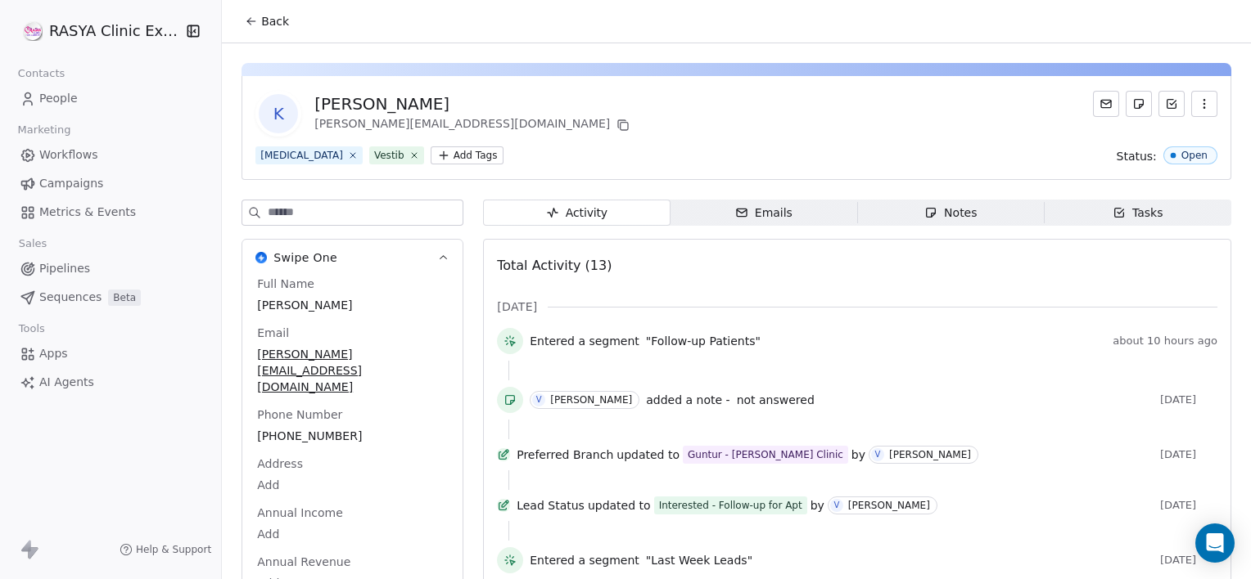
click at [924, 213] on icon "button" at bounding box center [930, 212] width 13 height 13
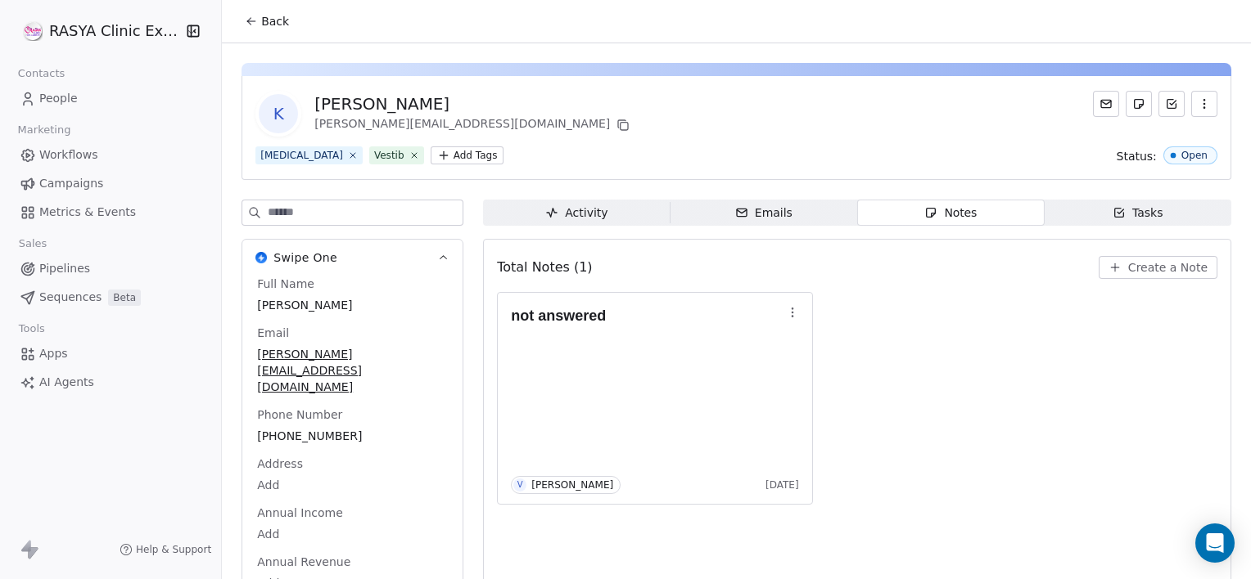
click at [1133, 275] on button "Create a Note" at bounding box center [1157, 267] width 119 height 23
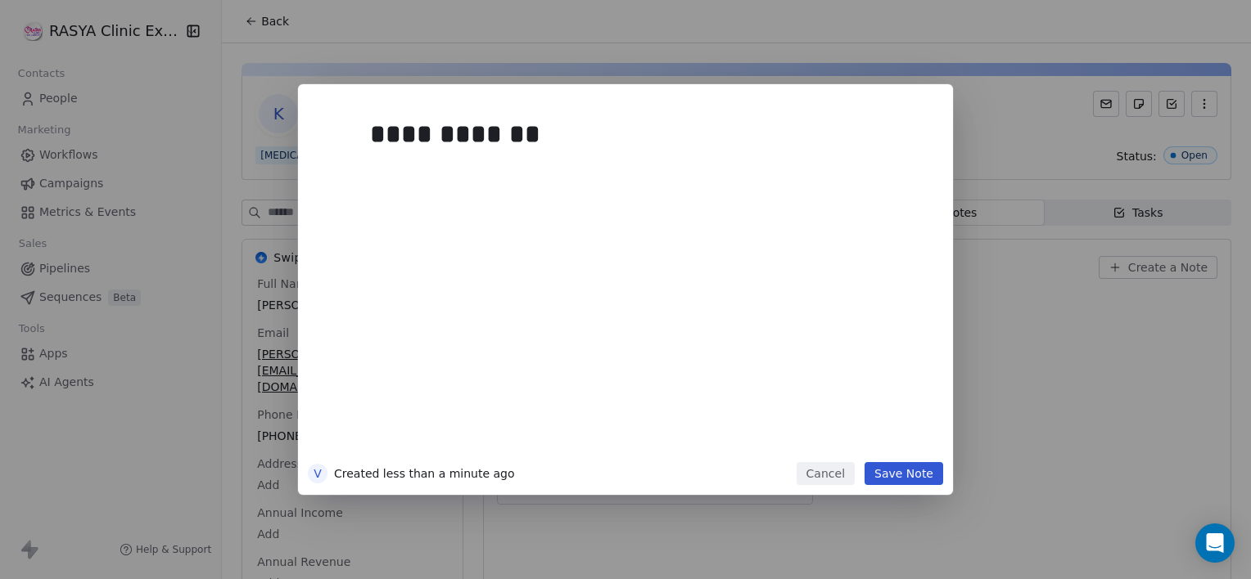
click at [922, 473] on button "Save Note" at bounding box center [903, 473] width 79 height 23
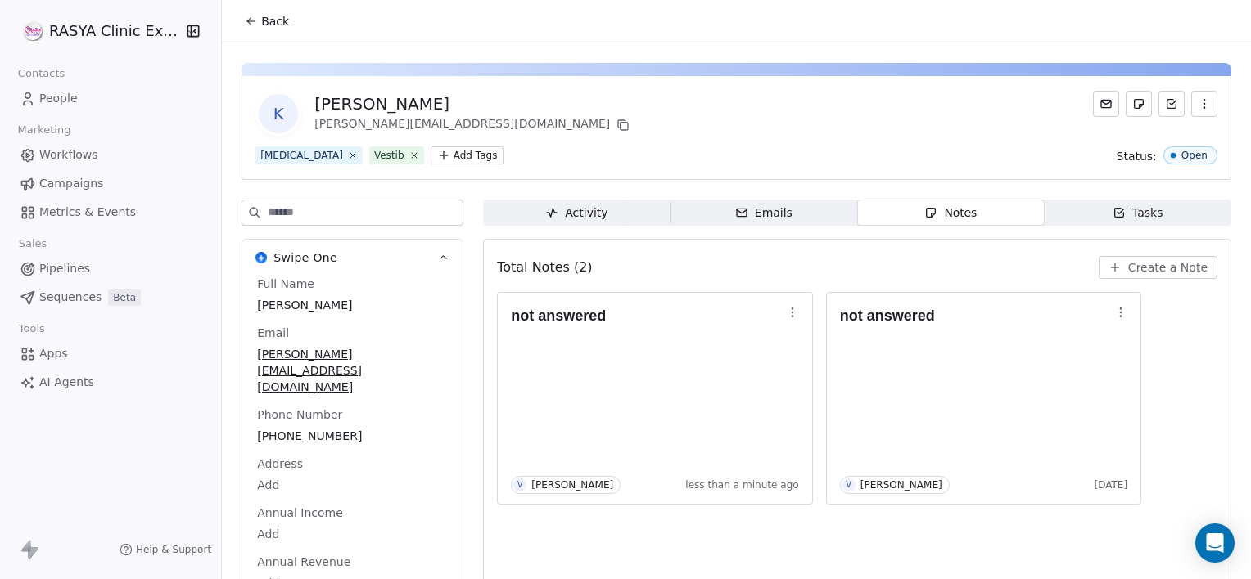
click at [274, 27] on span "Back" at bounding box center [275, 21] width 28 height 16
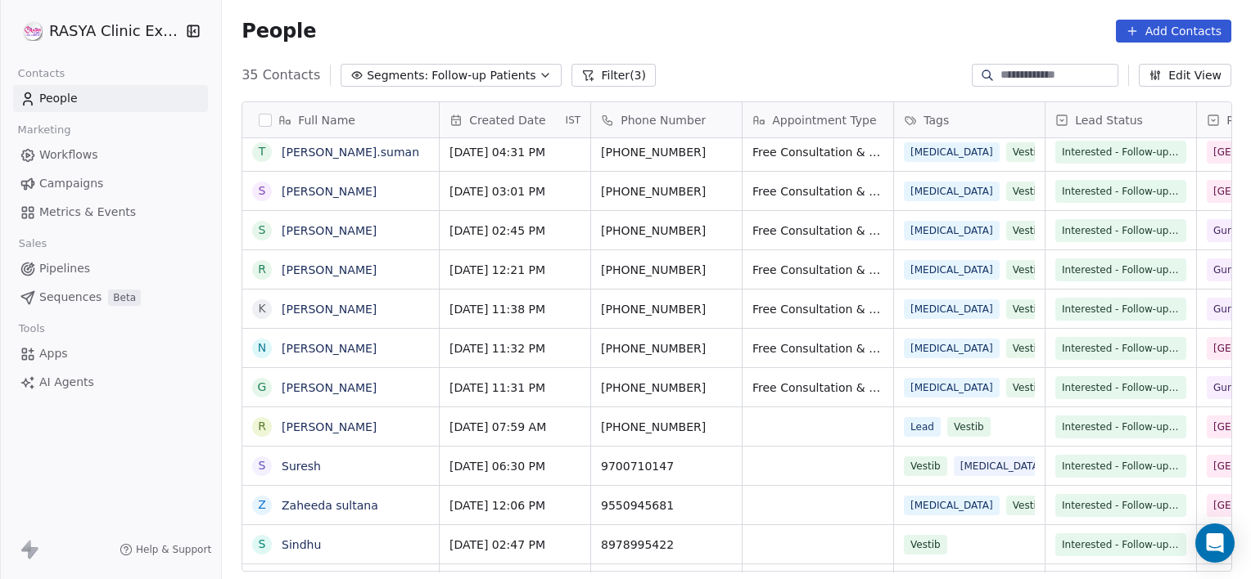
scroll to position [498, 1016]
click at [403, 268] on div "R [PERSON_NAME]" at bounding box center [340, 269] width 196 height 38
click at [537, 285] on html "[PERSON_NAME] Clinic External Contacts People Marketing Workflows Campaigns Met…" at bounding box center [625, 289] width 1251 height 579
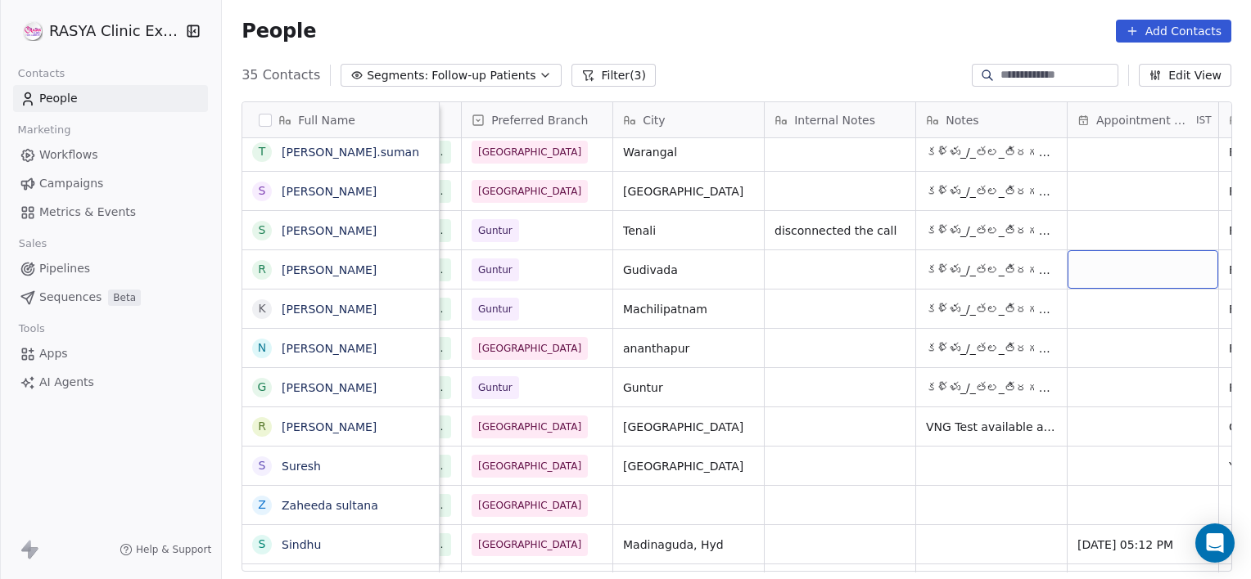
scroll to position [0, 886]
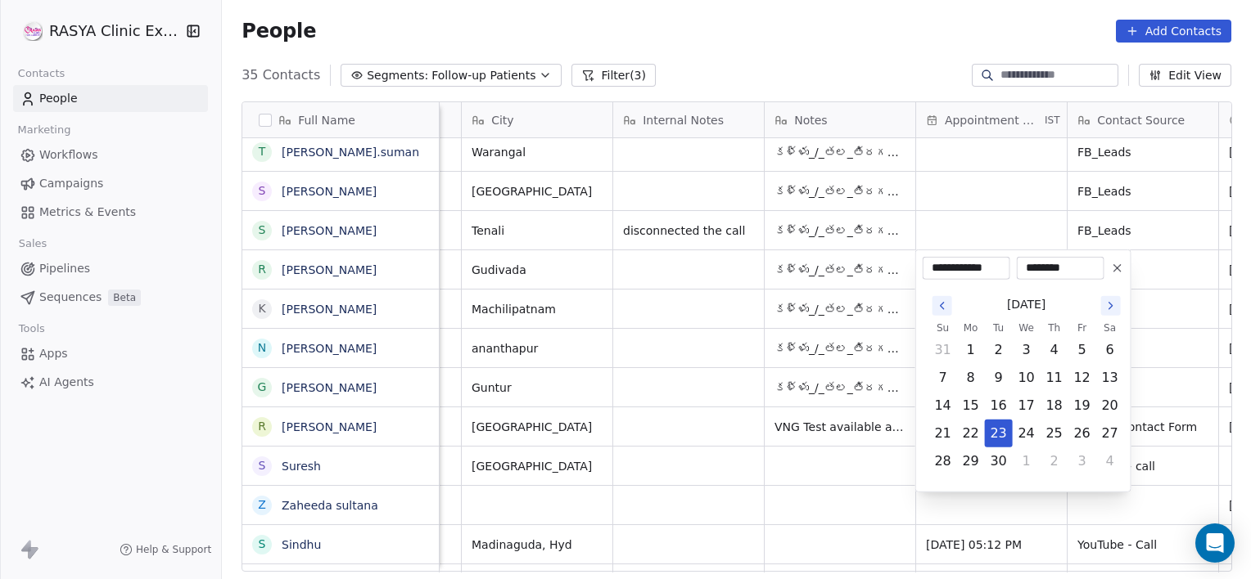
click at [1106, 311] on icon "Go to the Next Month" at bounding box center [1110, 306] width 13 height 13
click at [974, 380] on button "6" at bounding box center [971, 378] width 26 height 26
type input "**********"
click at [729, 275] on html "[PERSON_NAME] Clinic External Contacts People Marketing Workflows Campaigns Met…" at bounding box center [625, 289] width 1251 height 579
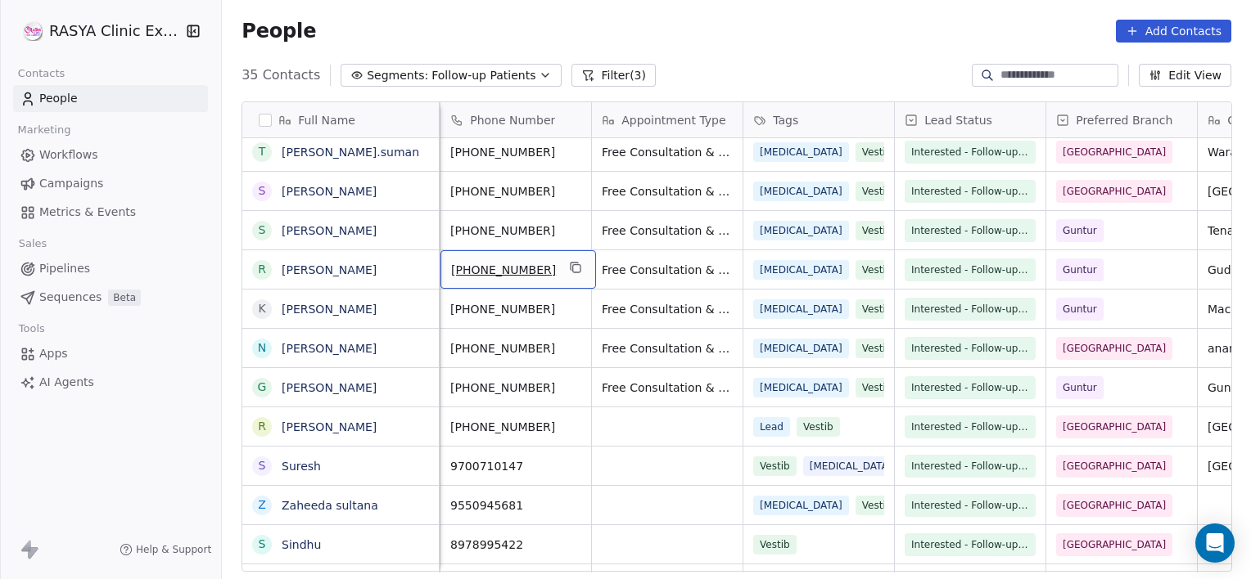
scroll to position [0, 0]
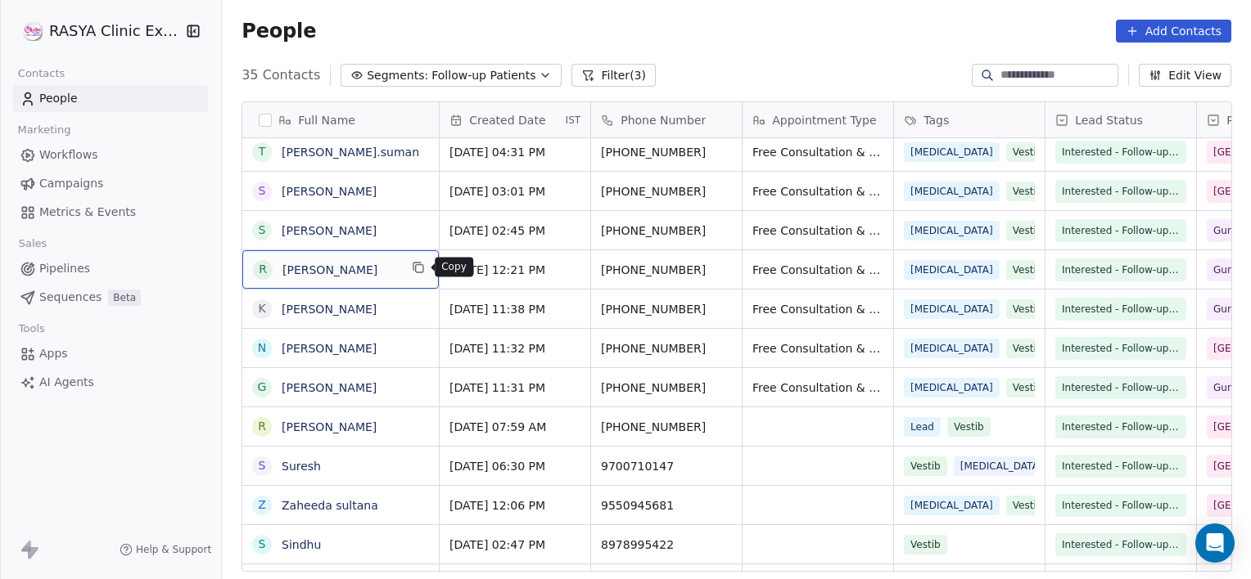
click at [421, 268] on icon "grid" at bounding box center [418, 267] width 13 height 13
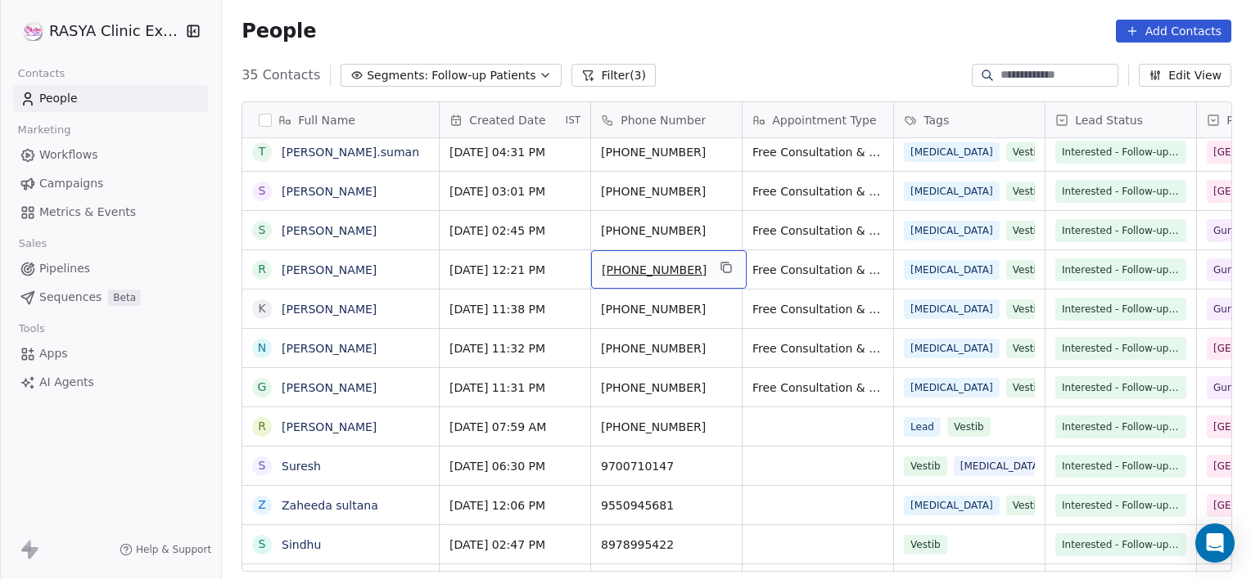
drag, startPoint x: 688, startPoint y: 265, endPoint x: 720, endPoint y: 264, distance: 31.9
click at [723, 265] on icon "grid" at bounding box center [726, 268] width 7 height 7
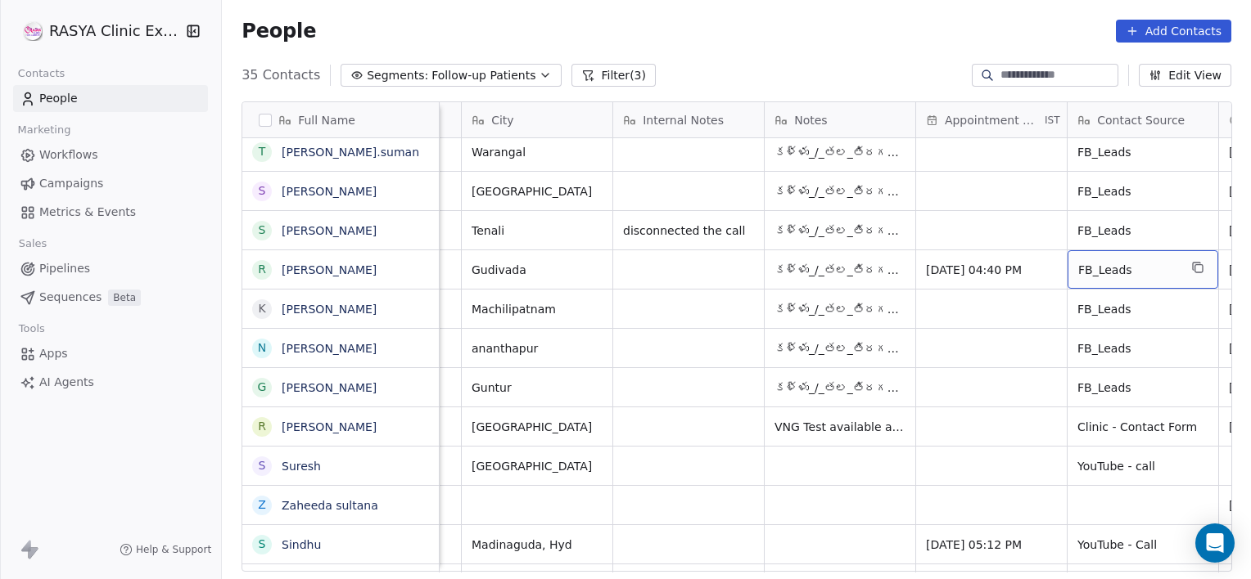
scroll to position [0, 1038]
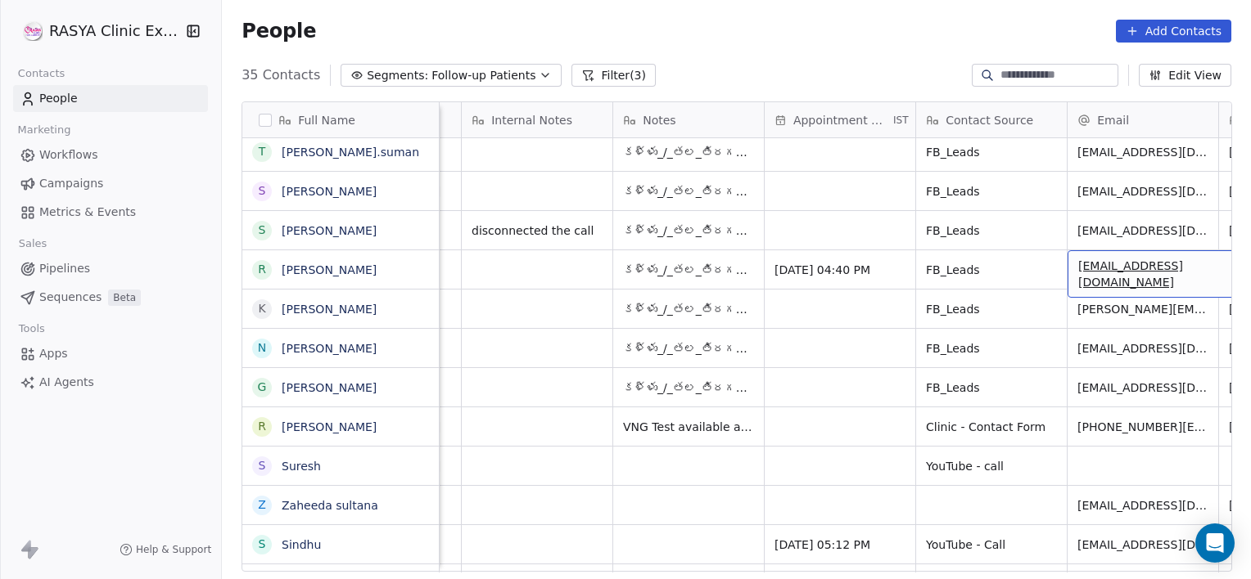
click at [1114, 274] on span "[EMAIL_ADDRESS][DOMAIN_NAME]" at bounding box center [1175, 274] width 195 height 33
click at [522, 263] on html "[PERSON_NAME] Clinic External Contacts People Marketing Workflows Campaigns Met…" at bounding box center [625, 289] width 1251 height 579
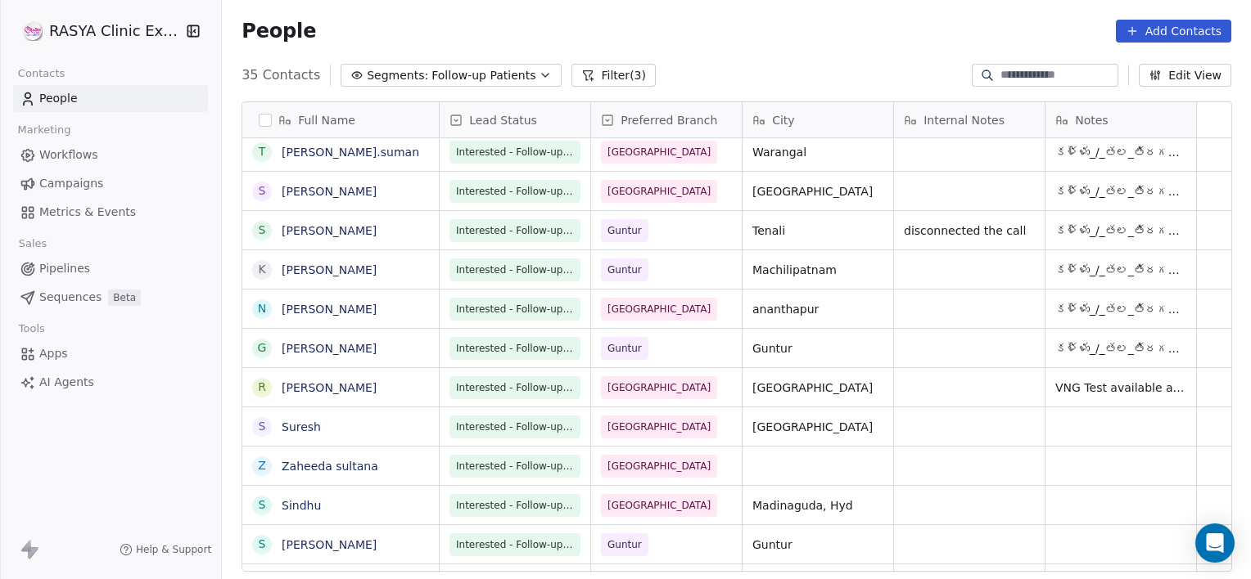
scroll to position [0, 0]
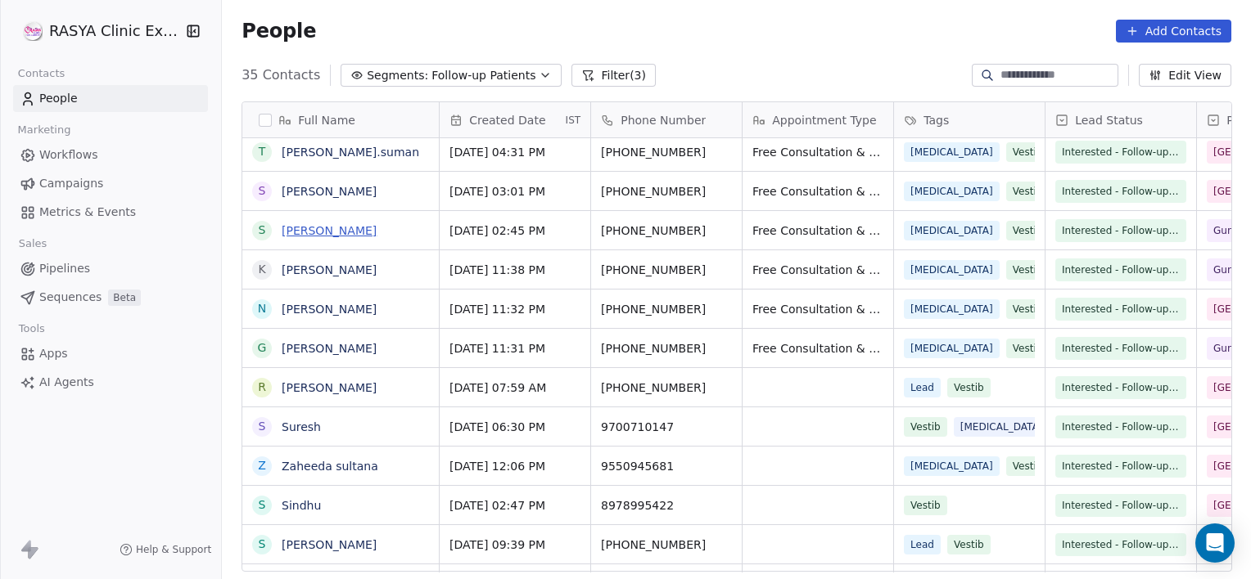
click at [309, 232] on link "[PERSON_NAME]" at bounding box center [329, 230] width 95 height 13
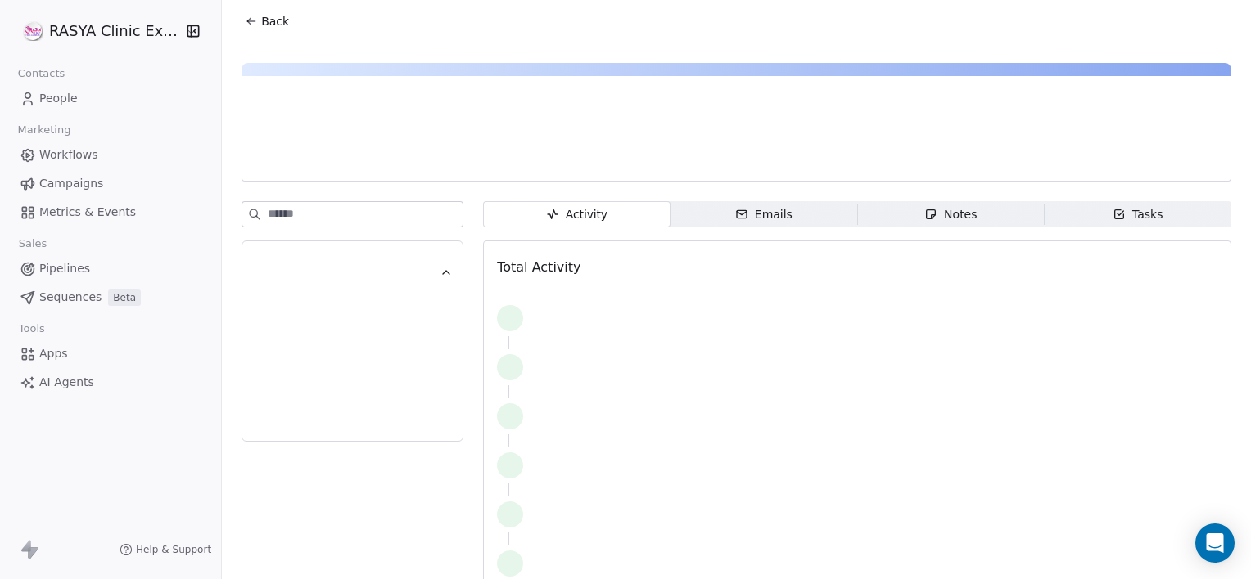
click at [992, 206] on span "Notes Notes" at bounding box center [950, 214] width 187 height 26
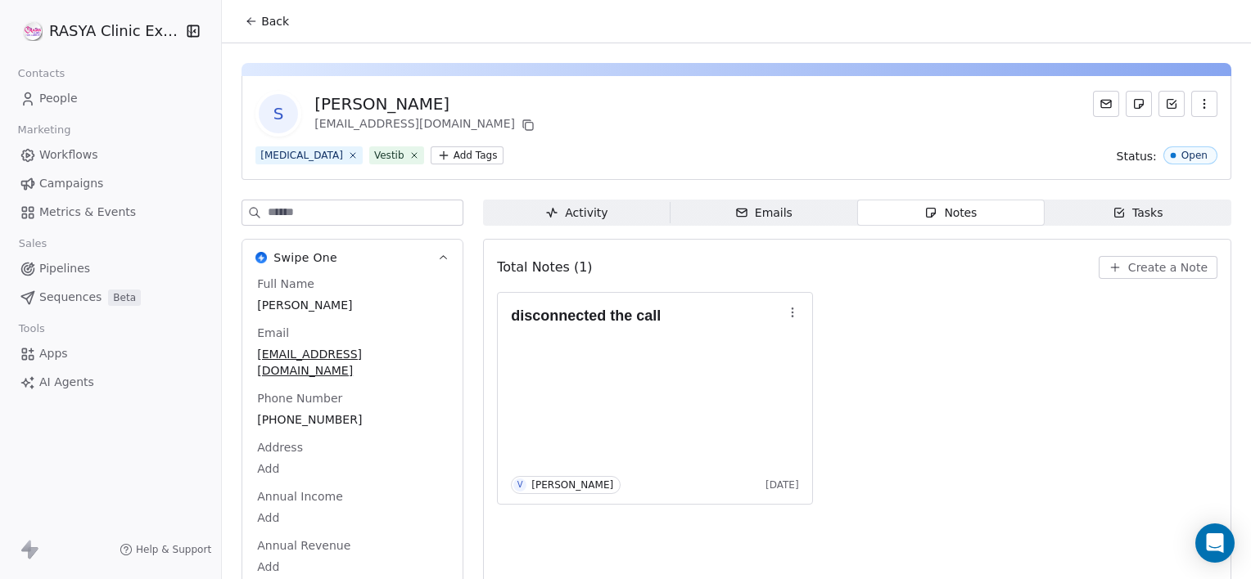
click at [1138, 271] on span "Create a Note" at bounding box center [1167, 267] width 79 height 16
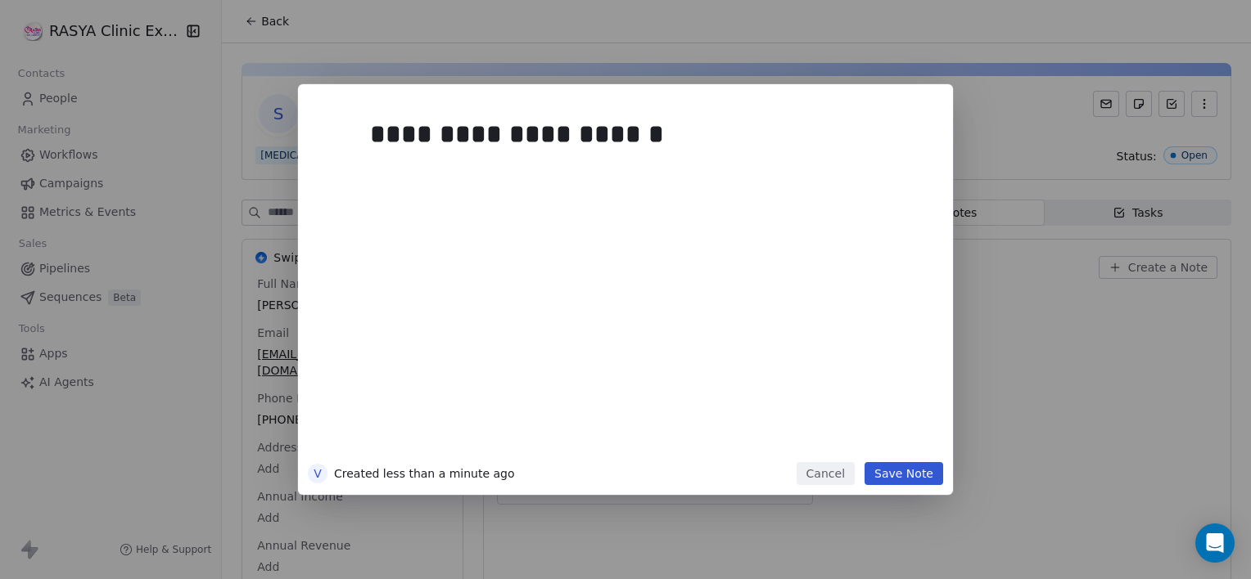
click at [897, 484] on button "Save Note" at bounding box center [903, 473] width 79 height 23
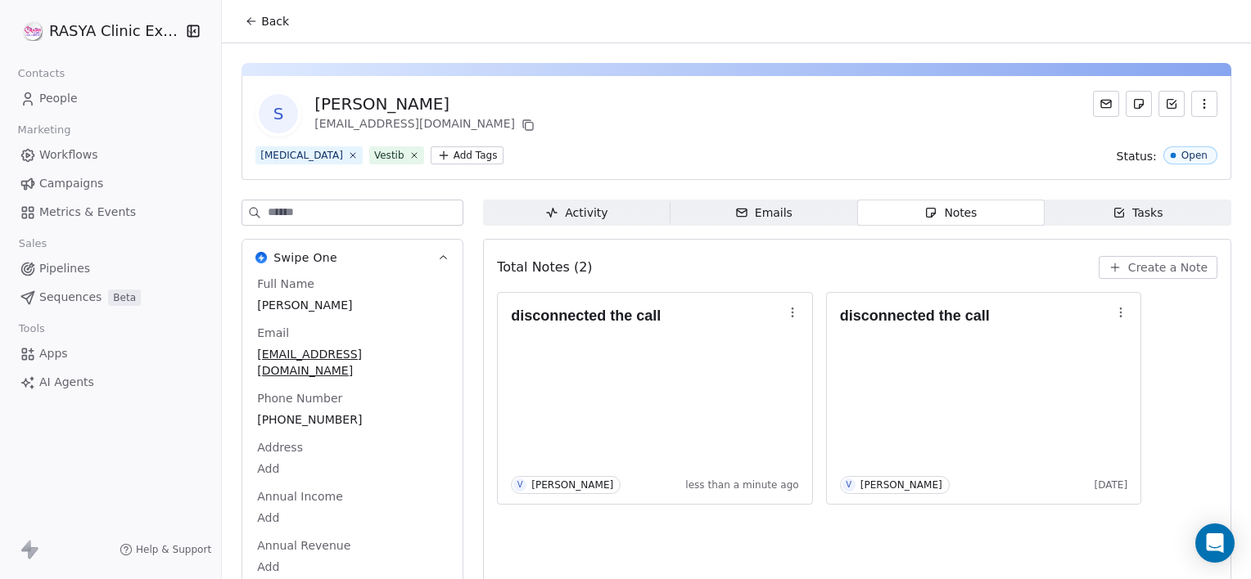
drag, startPoint x: 283, startPoint y: 39, endPoint x: 253, endPoint y: 26, distance: 33.0
click at [253, 26] on div "Back" at bounding box center [736, 21] width 1029 height 43
click at [253, 26] on icon at bounding box center [251, 21] width 13 height 13
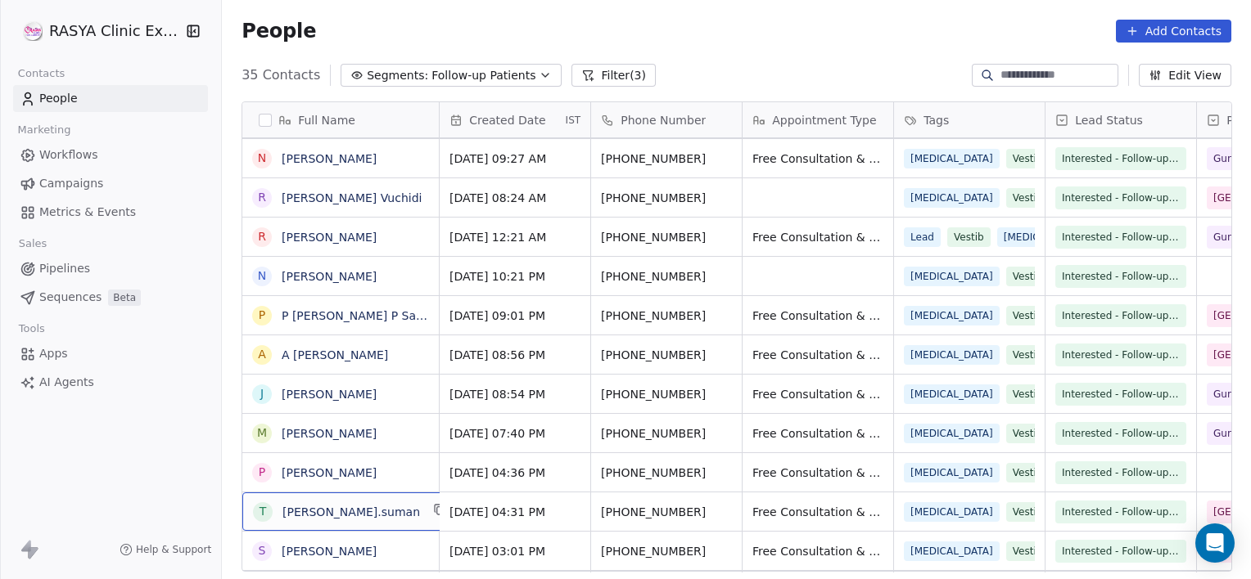
scroll to position [622, 0]
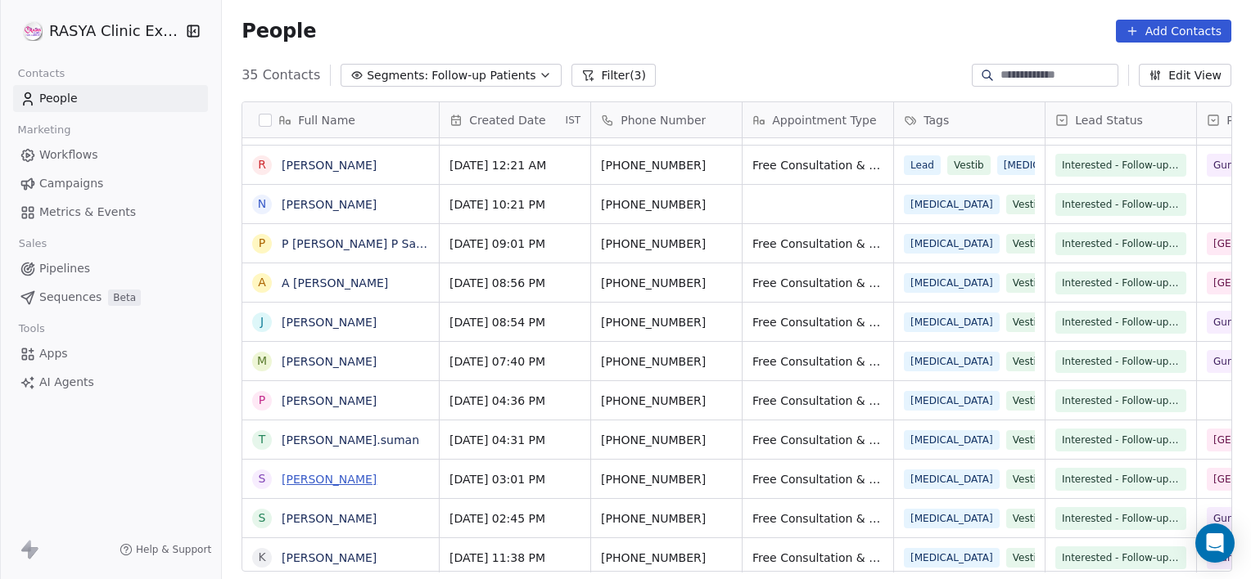
click at [301, 475] on link "[PERSON_NAME]" at bounding box center [329, 479] width 95 height 13
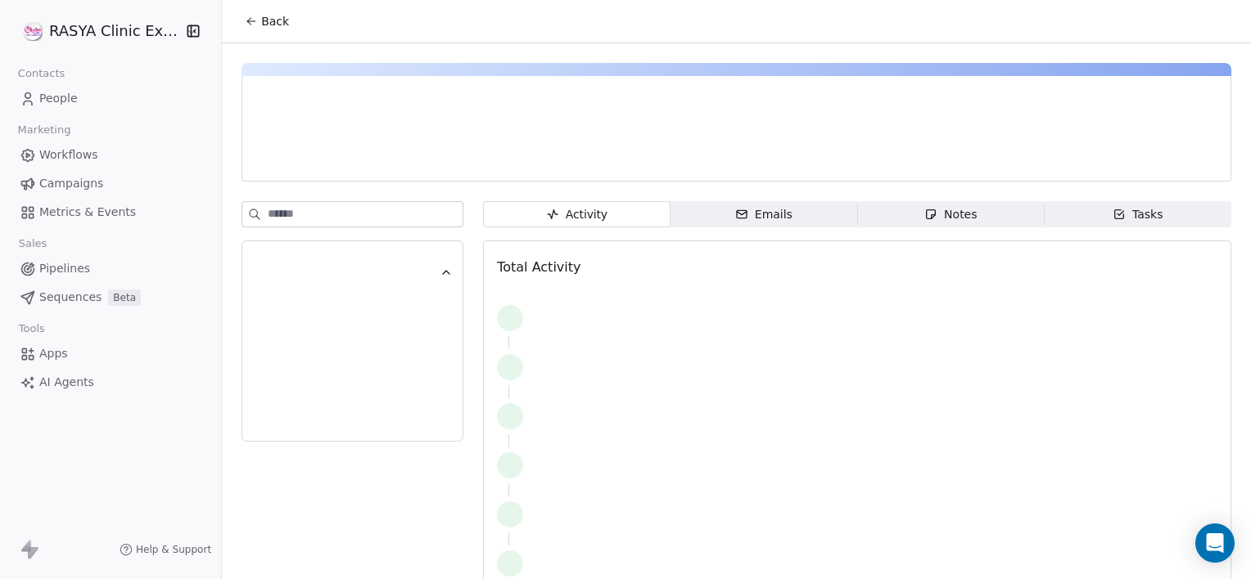
click at [943, 223] on div "Notes" at bounding box center [950, 214] width 52 height 17
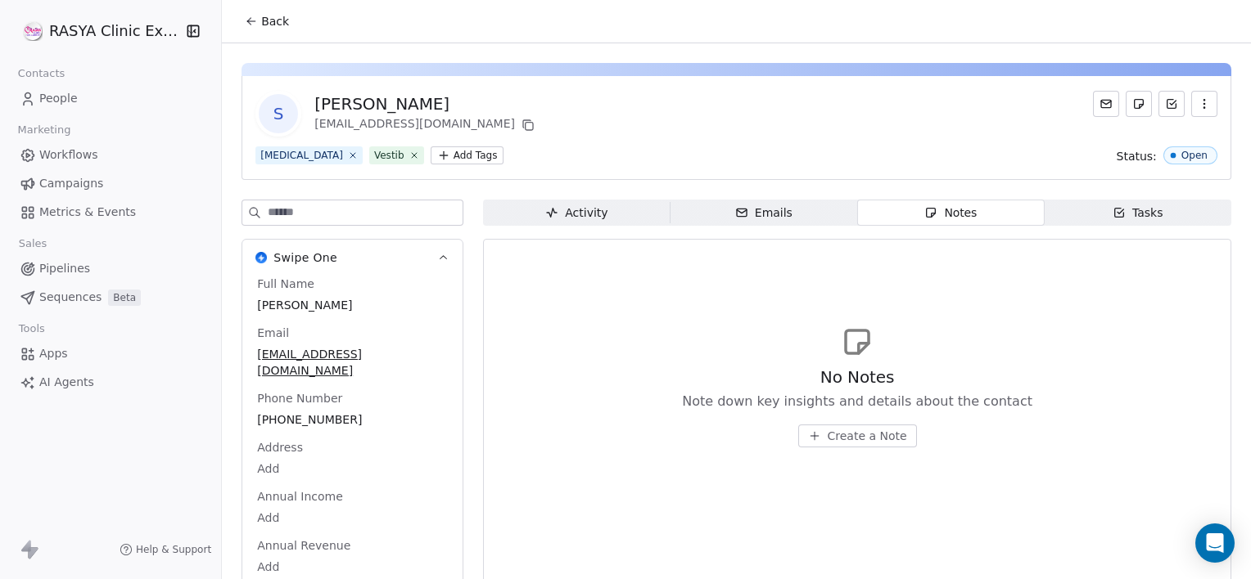
click at [870, 429] on span "Create a Note" at bounding box center [866, 436] width 79 height 16
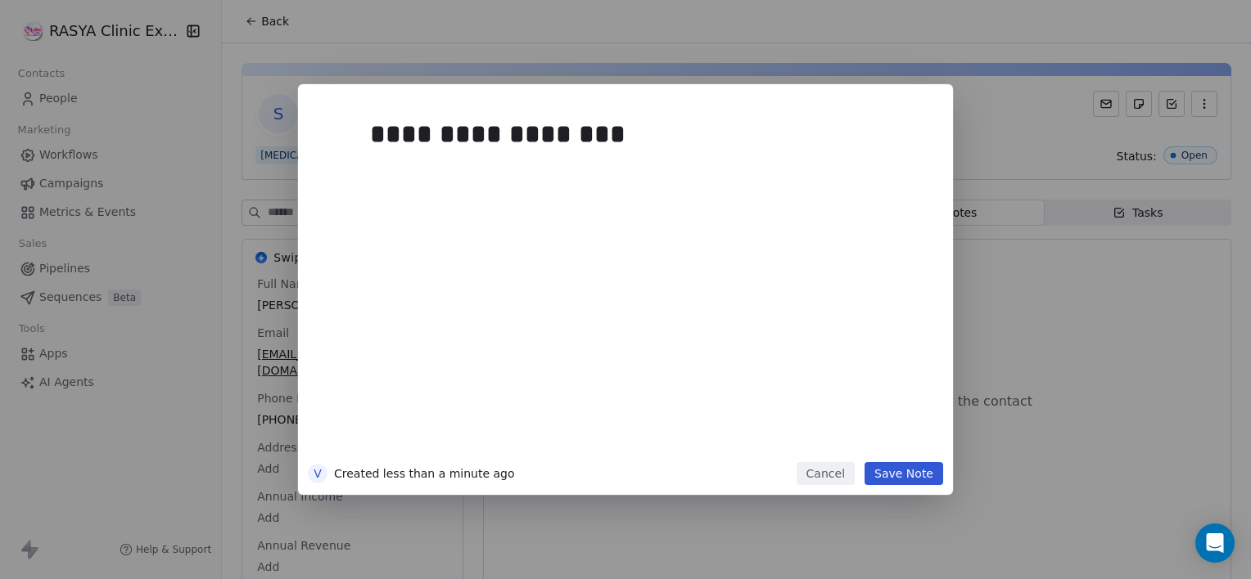
click at [900, 475] on button "Save Note" at bounding box center [903, 473] width 79 height 23
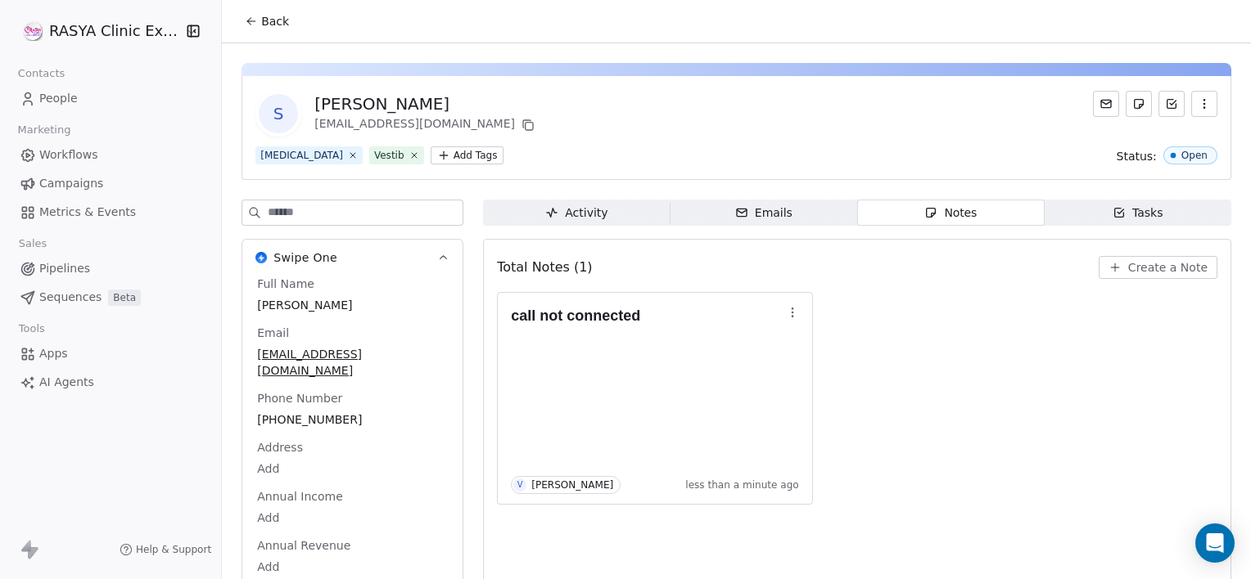
click at [257, 23] on button "Back" at bounding box center [267, 21] width 64 height 29
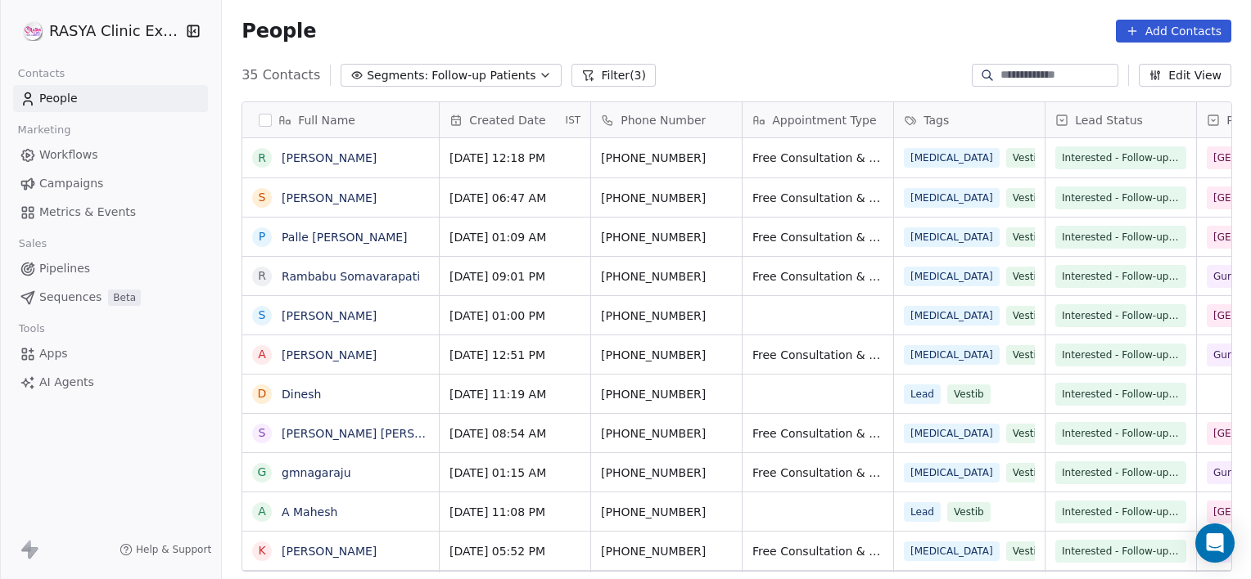
scroll to position [498, 1016]
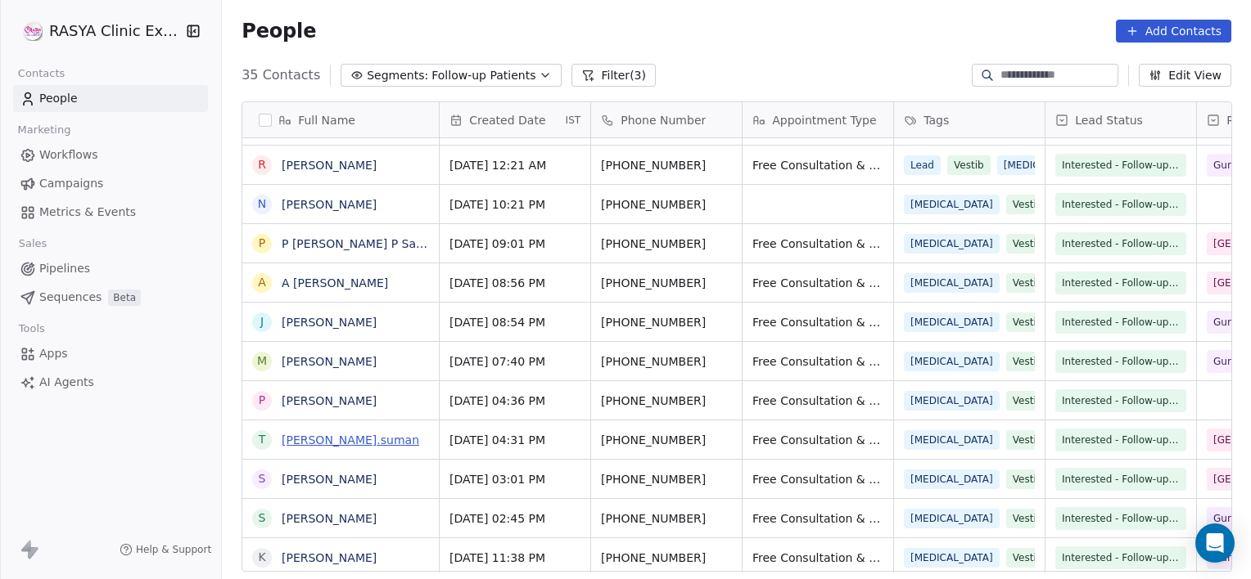
click at [358, 441] on link "[PERSON_NAME].suman" at bounding box center [350, 440] width 137 height 13
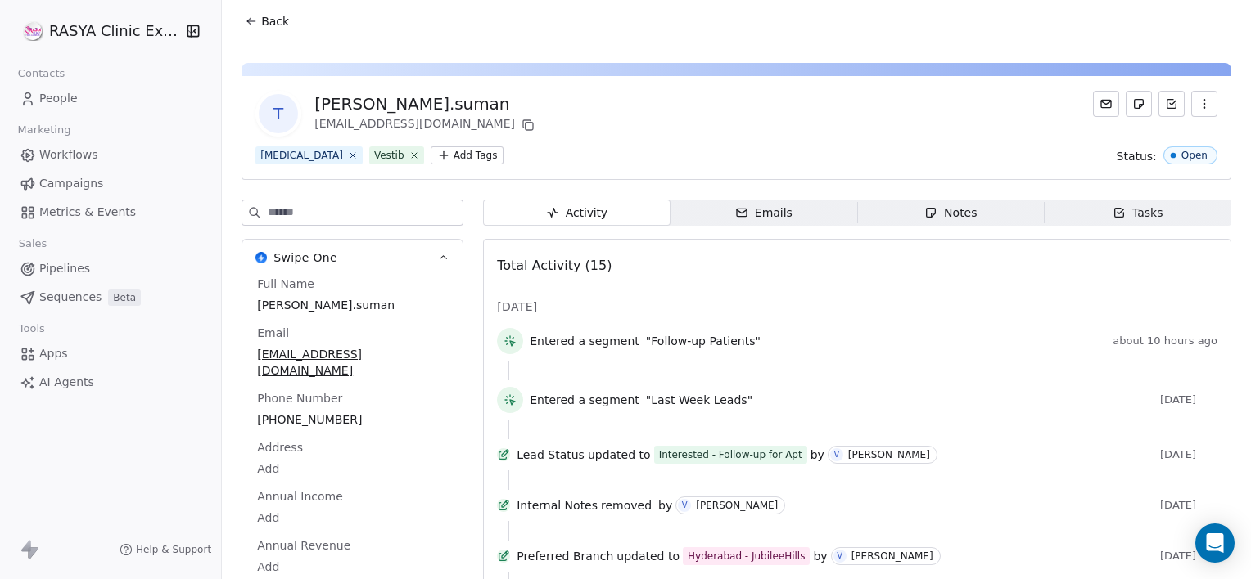
click at [991, 214] on span "Notes Notes" at bounding box center [950, 213] width 187 height 26
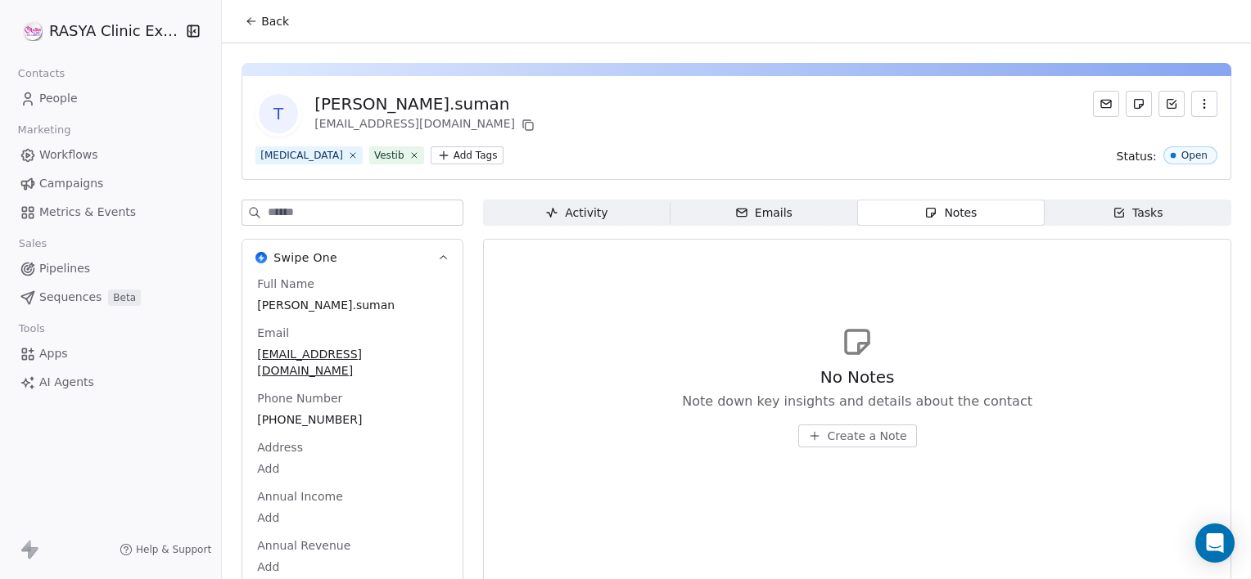
click at [850, 433] on span "Create a Note" at bounding box center [866, 436] width 79 height 16
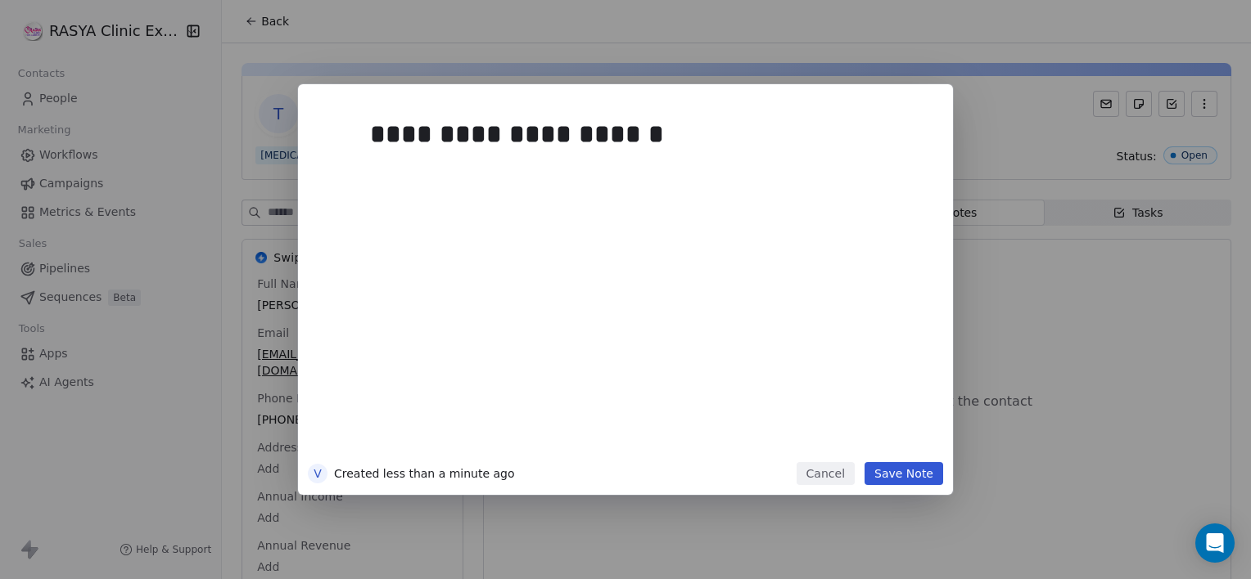
click at [891, 480] on button "Save Note" at bounding box center [903, 473] width 79 height 23
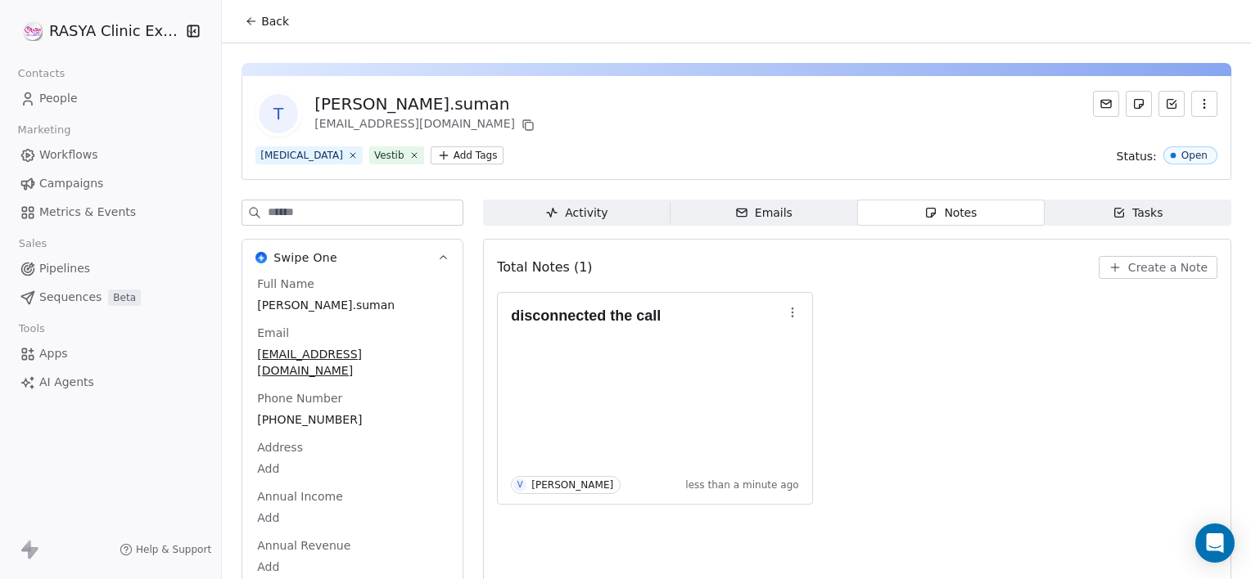
click at [270, 21] on span "Back" at bounding box center [275, 21] width 28 height 16
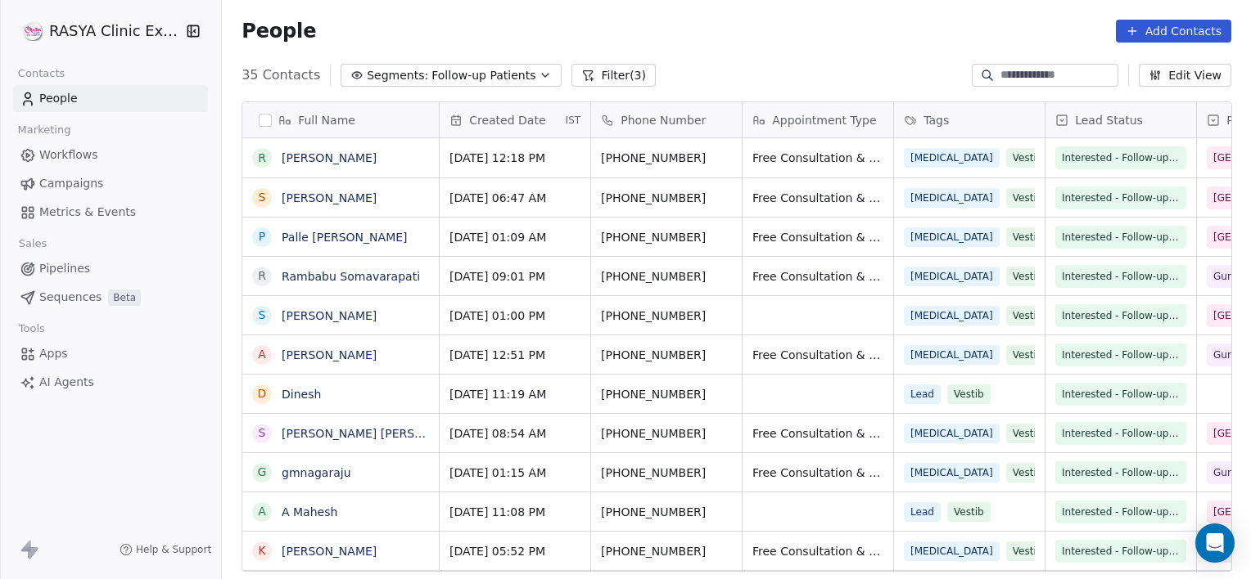
scroll to position [498, 1016]
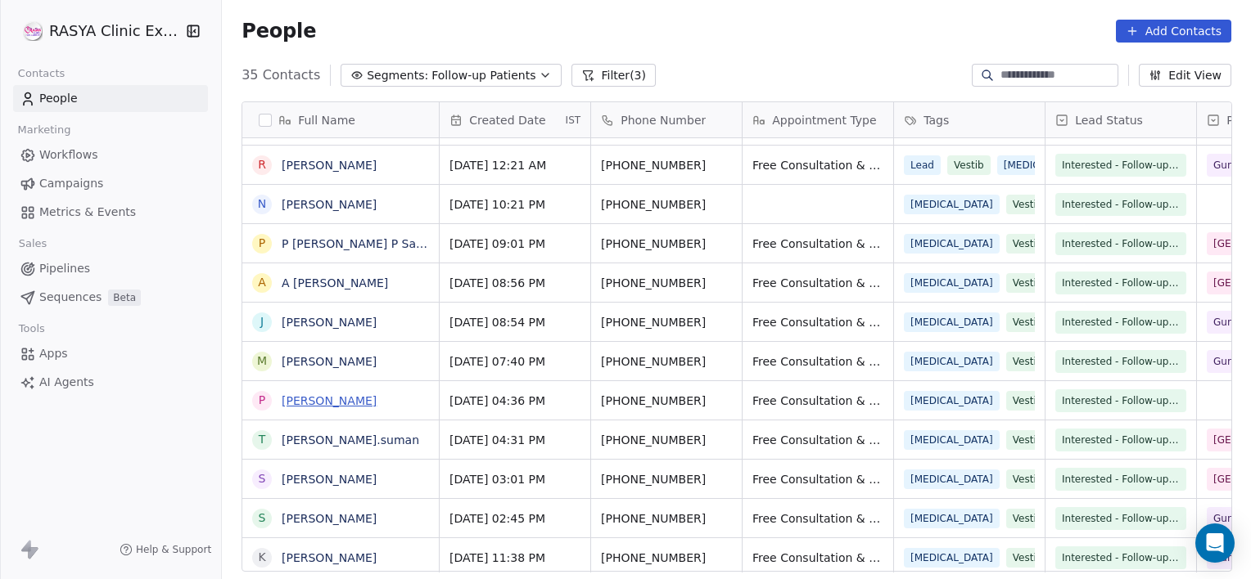
click at [376, 402] on link "[PERSON_NAME]" at bounding box center [329, 400] width 95 height 13
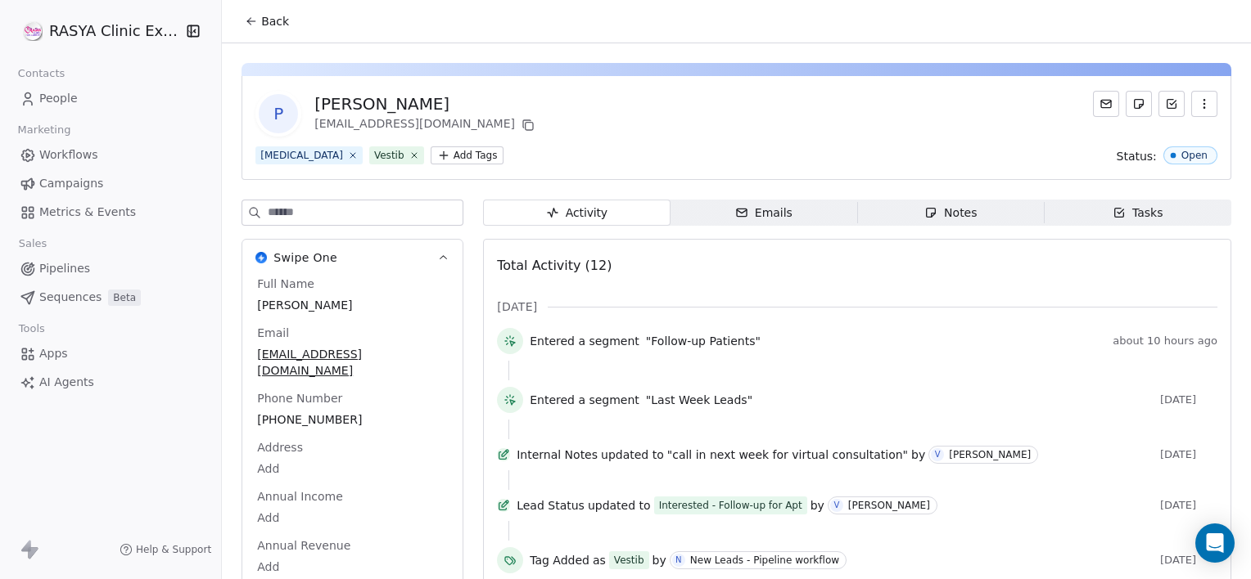
click at [972, 214] on span "Notes Notes" at bounding box center [950, 213] width 187 height 26
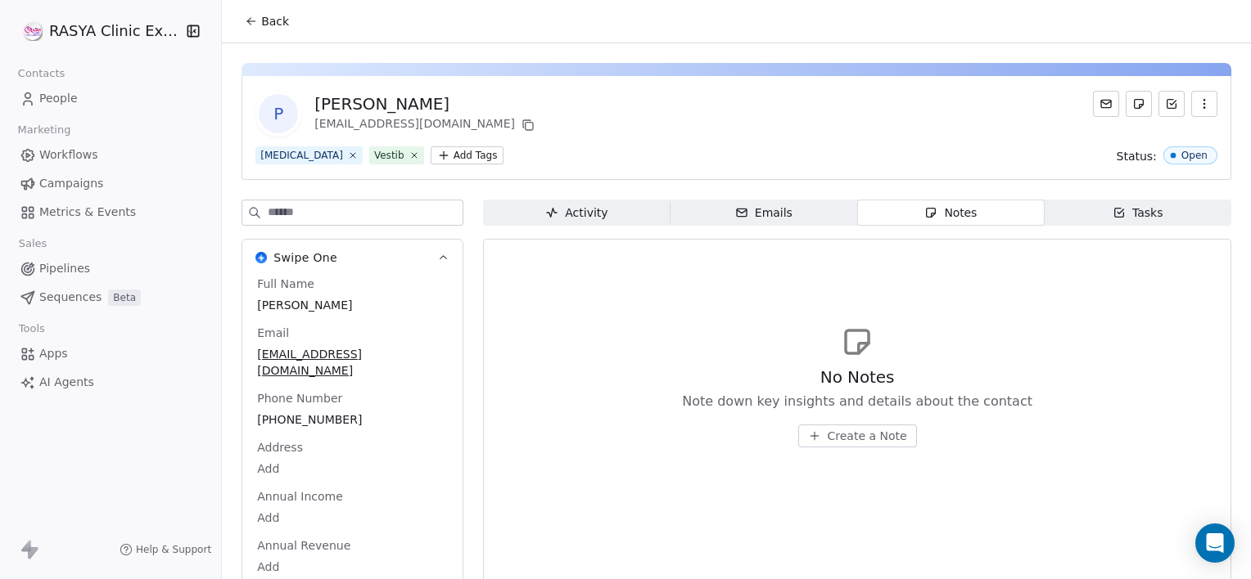
click at [275, 20] on span "Back" at bounding box center [275, 21] width 28 height 16
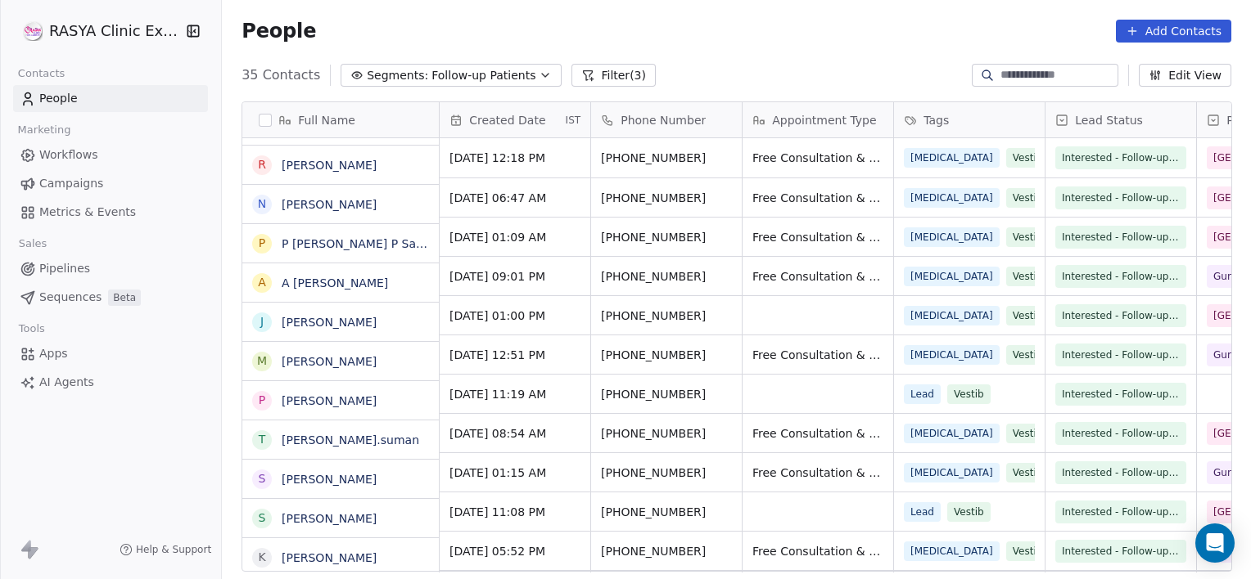
scroll to position [498, 1016]
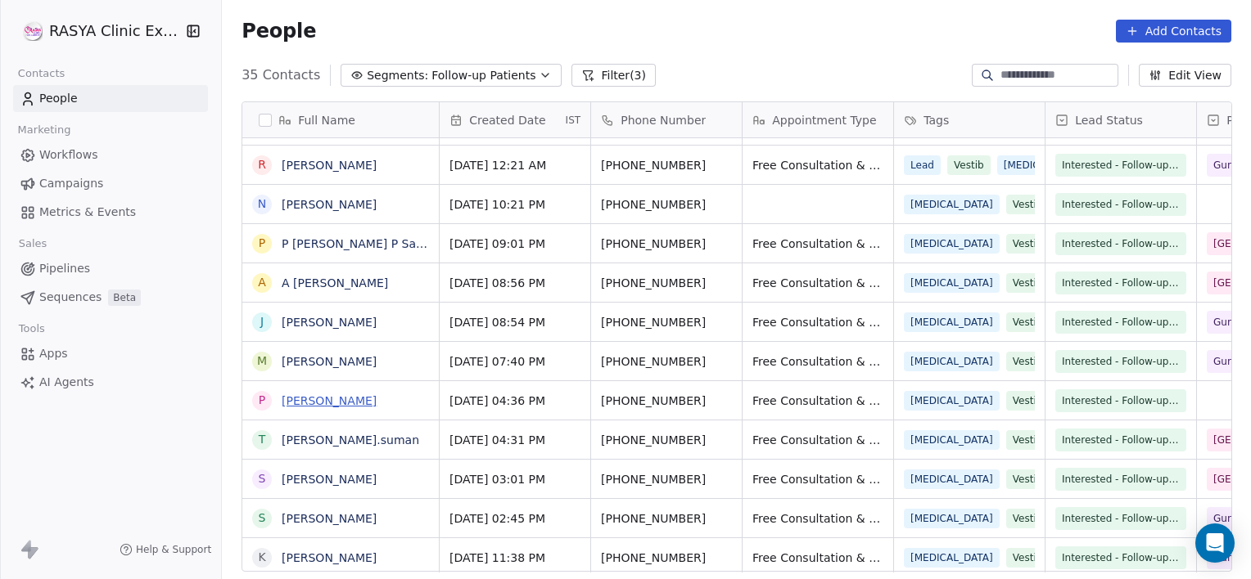
click at [346, 399] on link "[PERSON_NAME]" at bounding box center [329, 400] width 95 height 13
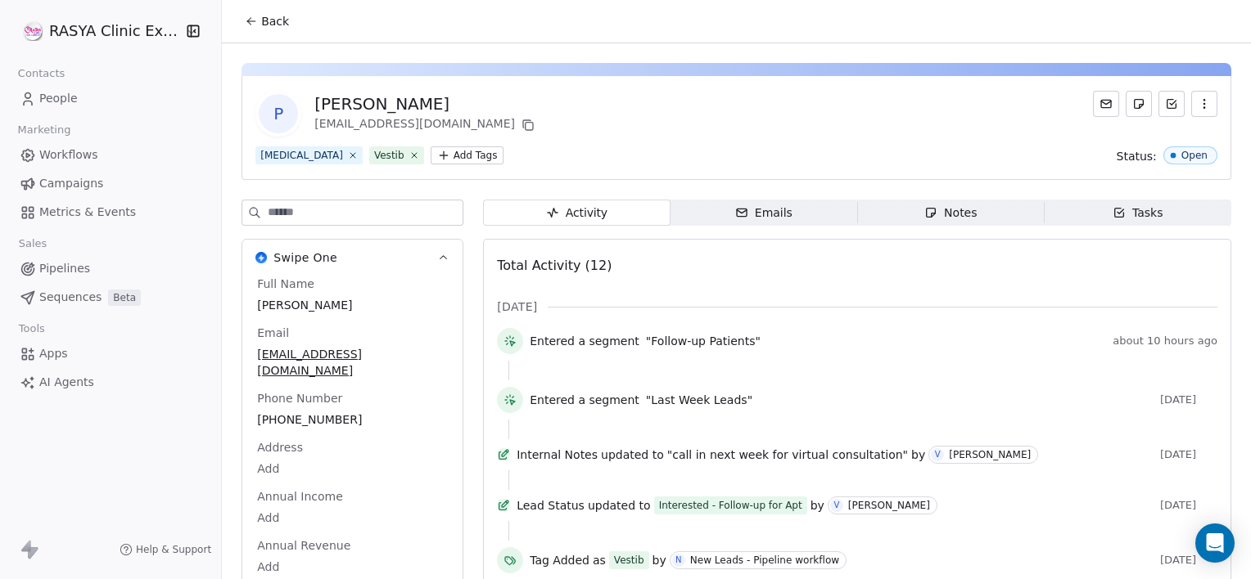
click at [948, 223] on span "Notes Notes" at bounding box center [950, 213] width 187 height 26
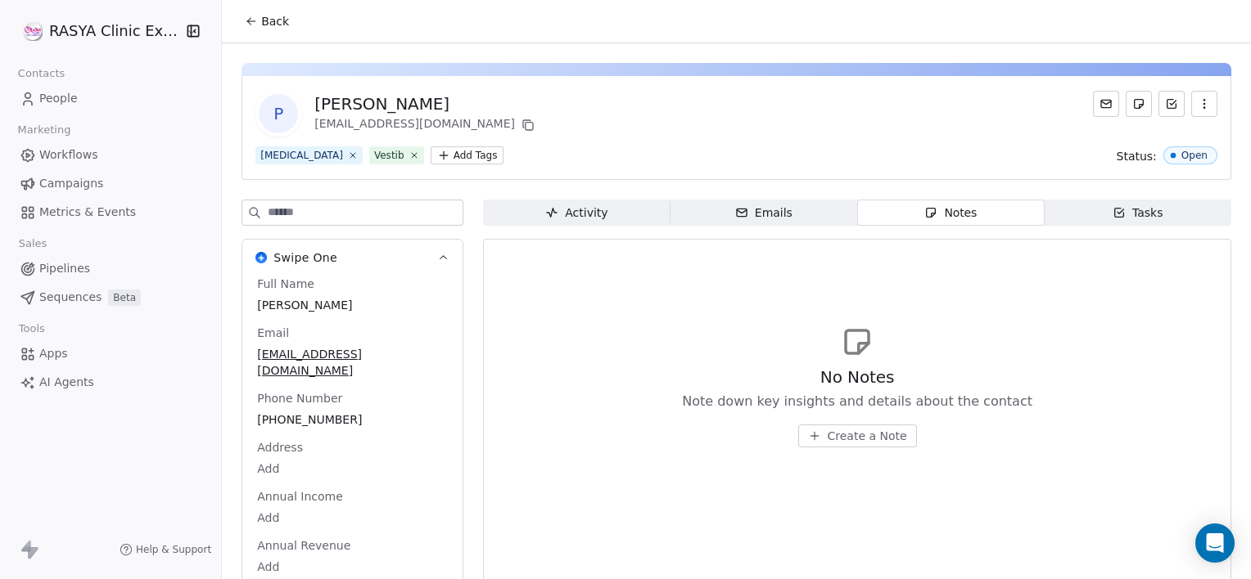
click at [877, 445] on button "Create a Note" at bounding box center [857, 436] width 119 height 23
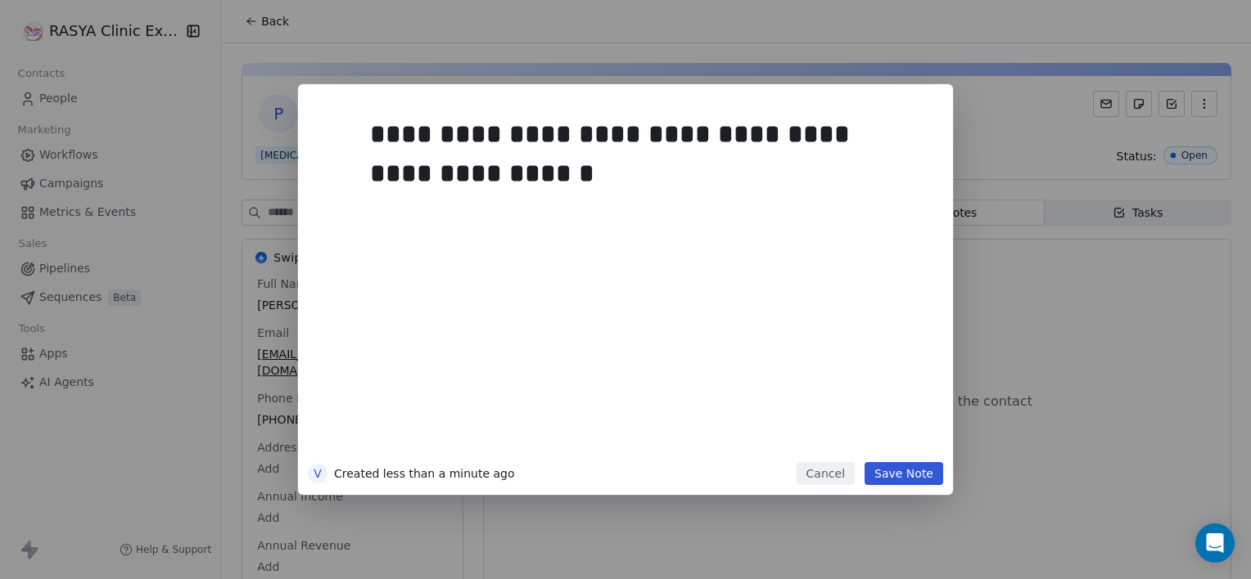
click at [904, 478] on button "Save Note" at bounding box center [903, 473] width 79 height 23
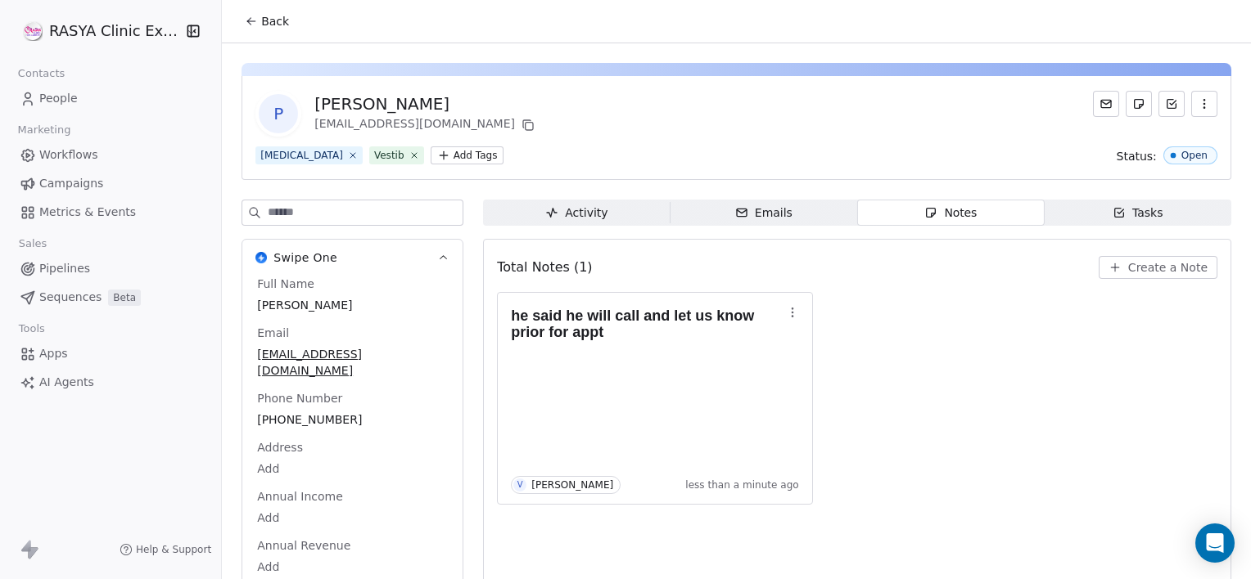
click at [267, 30] on button "Back" at bounding box center [267, 21] width 64 height 29
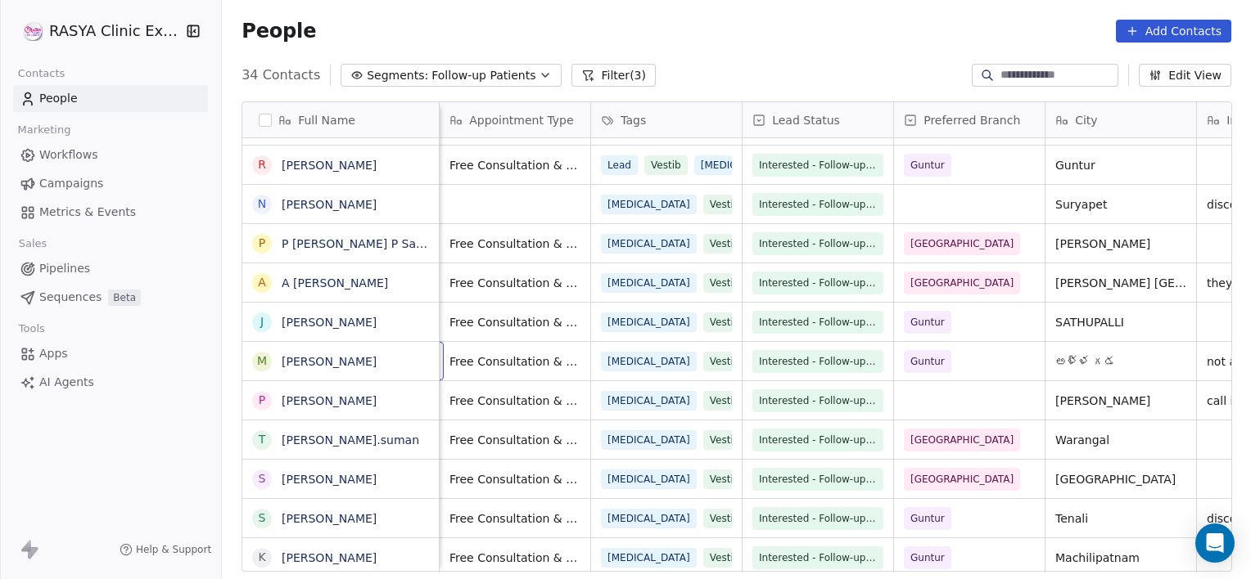
scroll to position [0, 151]
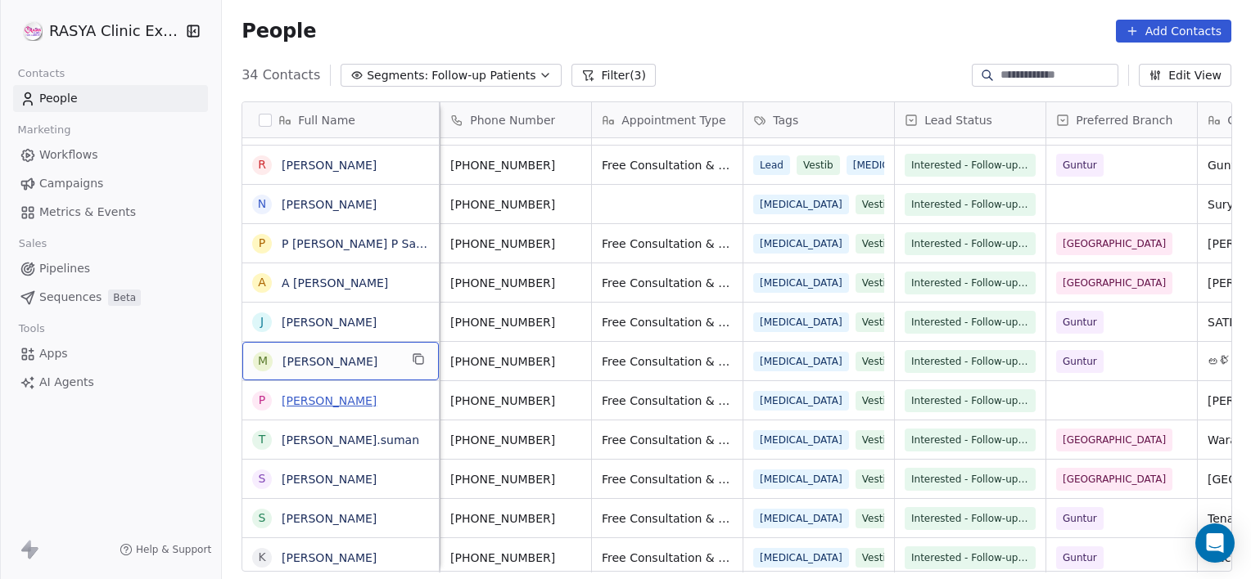
drag, startPoint x: 393, startPoint y: 360, endPoint x: 359, endPoint y: 403, distance: 54.2
click at [336, 361] on link "[PERSON_NAME]" at bounding box center [329, 361] width 95 height 13
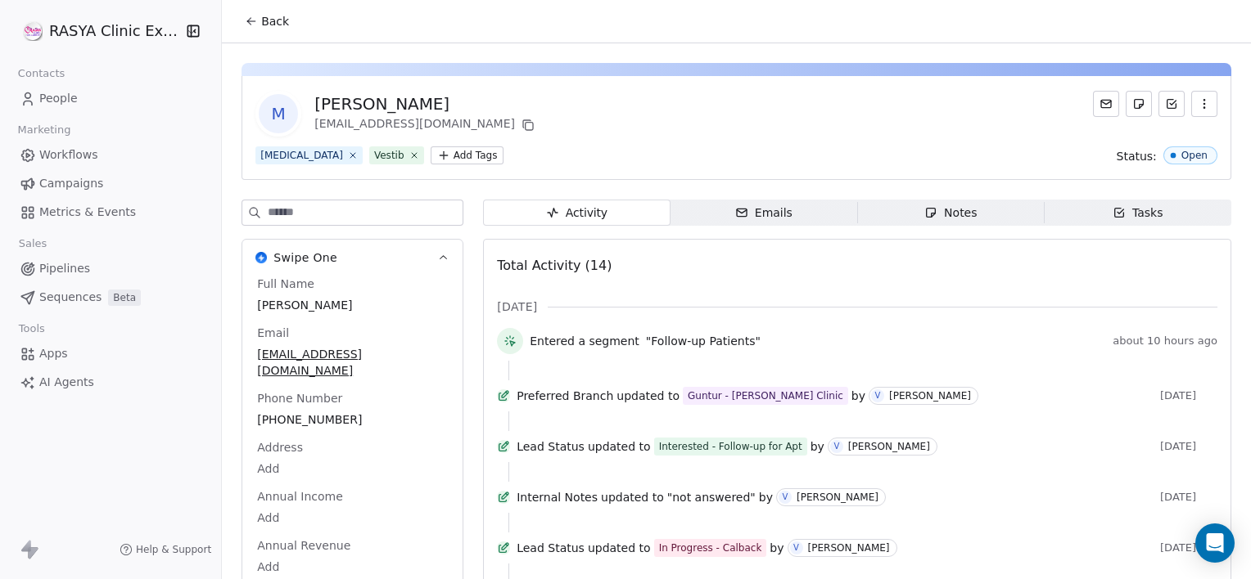
click at [921, 224] on span "Notes Notes" at bounding box center [950, 213] width 187 height 26
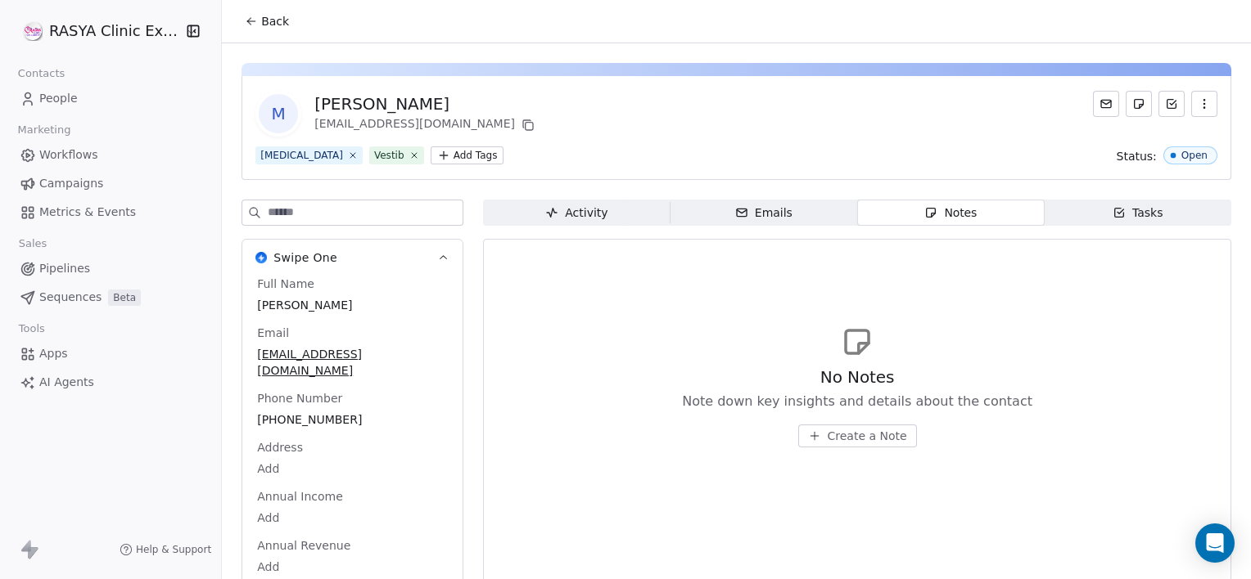
click at [834, 432] on span "Create a Note" at bounding box center [866, 436] width 79 height 16
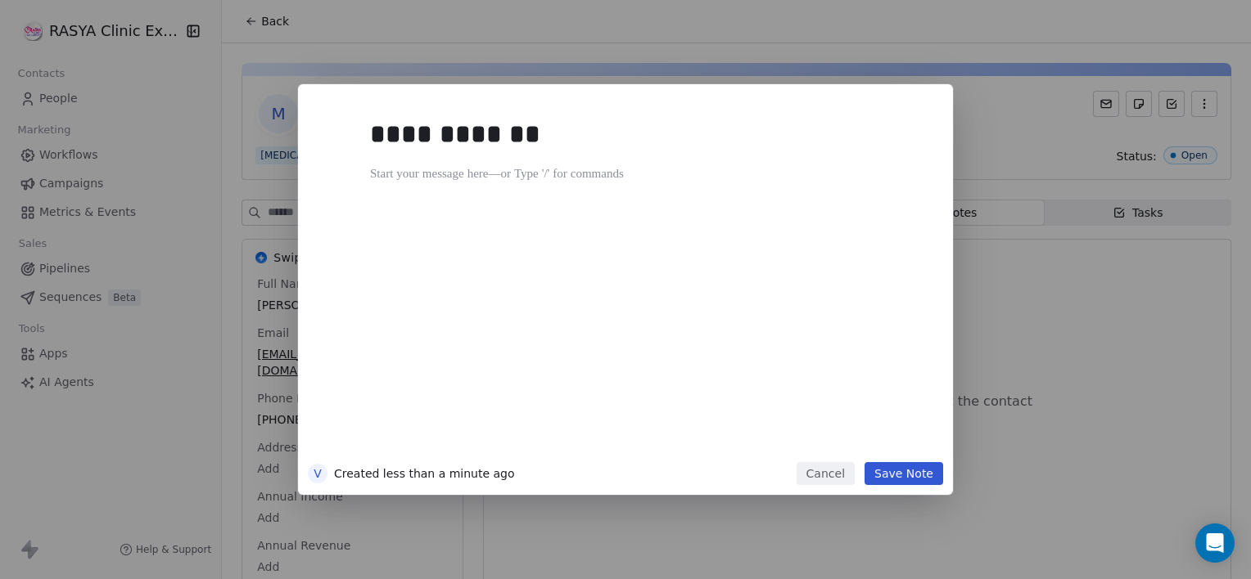
drag, startPoint x: 834, startPoint y: 432, endPoint x: 912, endPoint y: 471, distance: 87.1
click at [912, 471] on div "**********" at bounding box center [625, 289] width 655 height 411
click at [912, 471] on button "Save Note" at bounding box center [903, 473] width 79 height 23
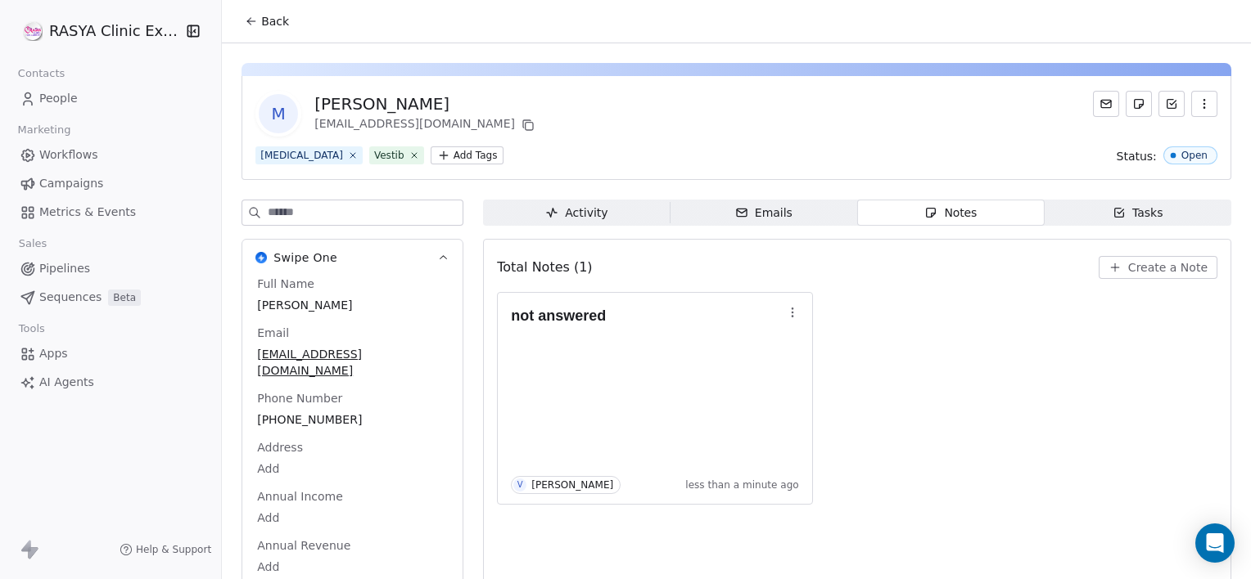
click at [285, 18] on button "Back" at bounding box center [267, 21] width 64 height 29
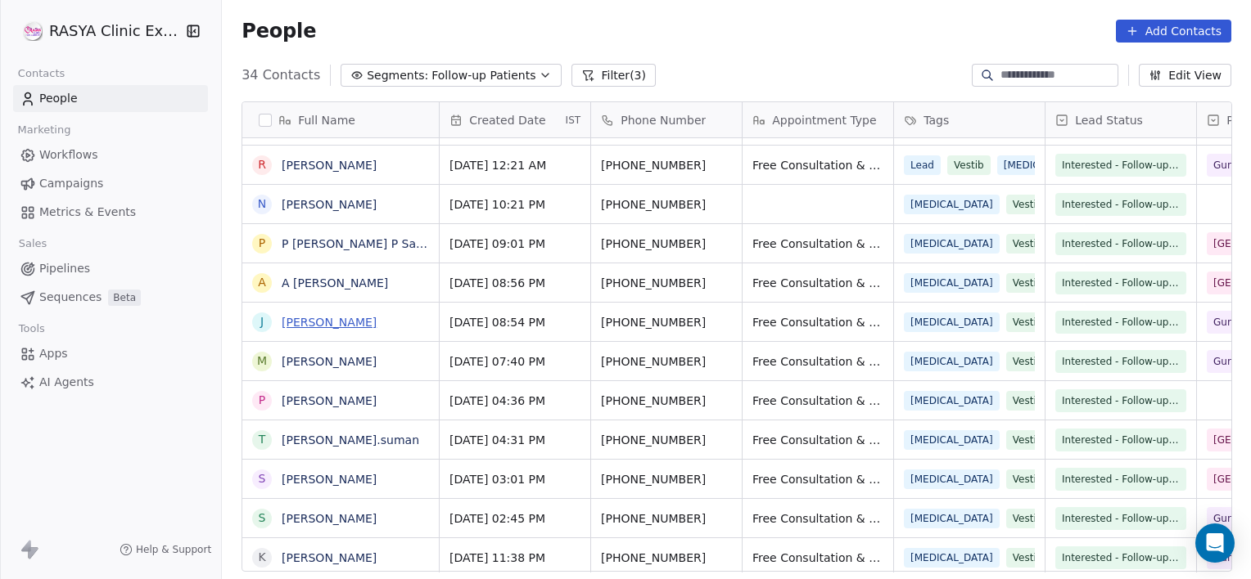
click at [338, 316] on link "[PERSON_NAME]" at bounding box center [329, 322] width 95 height 13
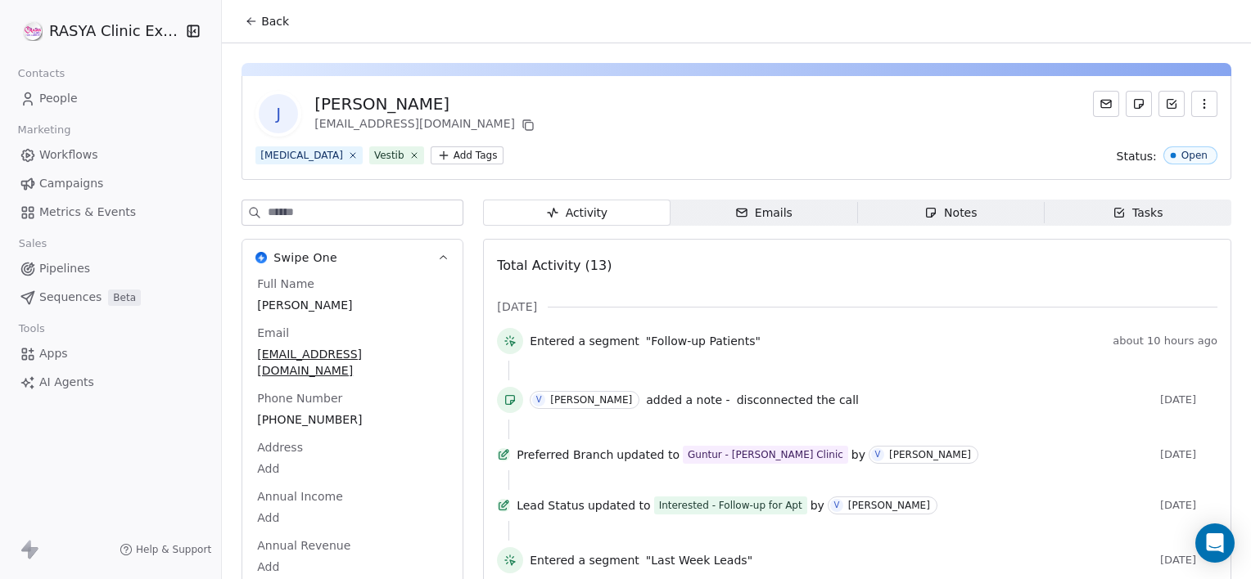
click at [933, 210] on div "Notes" at bounding box center [950, 213] width 52 height 17
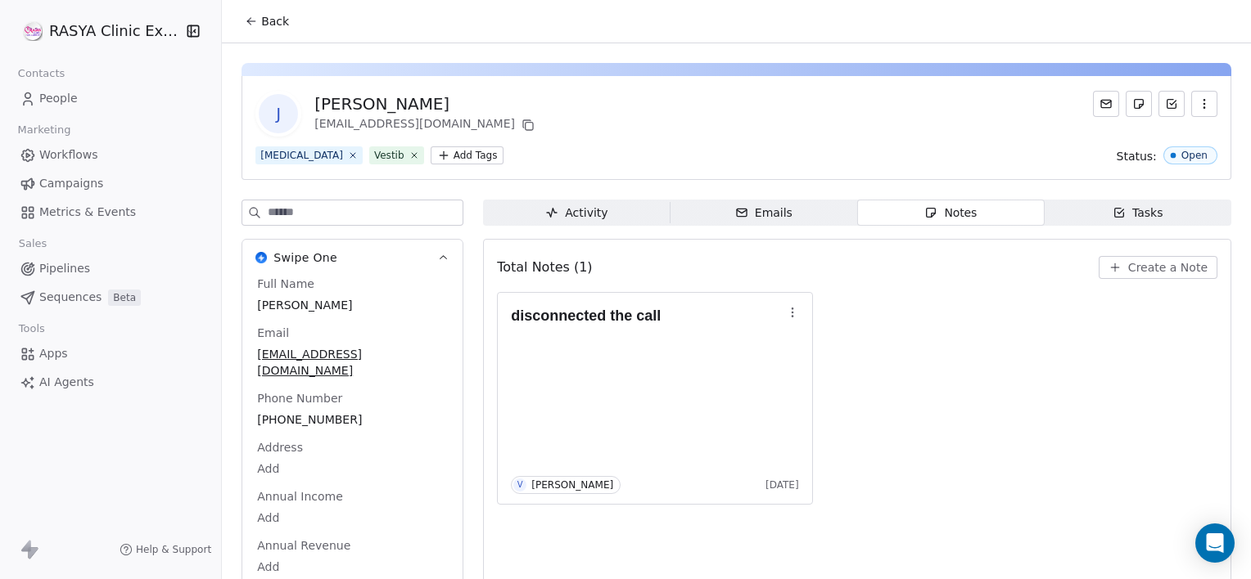
click at [1152, 268] on span "Create a Note" at bounding box center [1167, 267] width 79 height 16
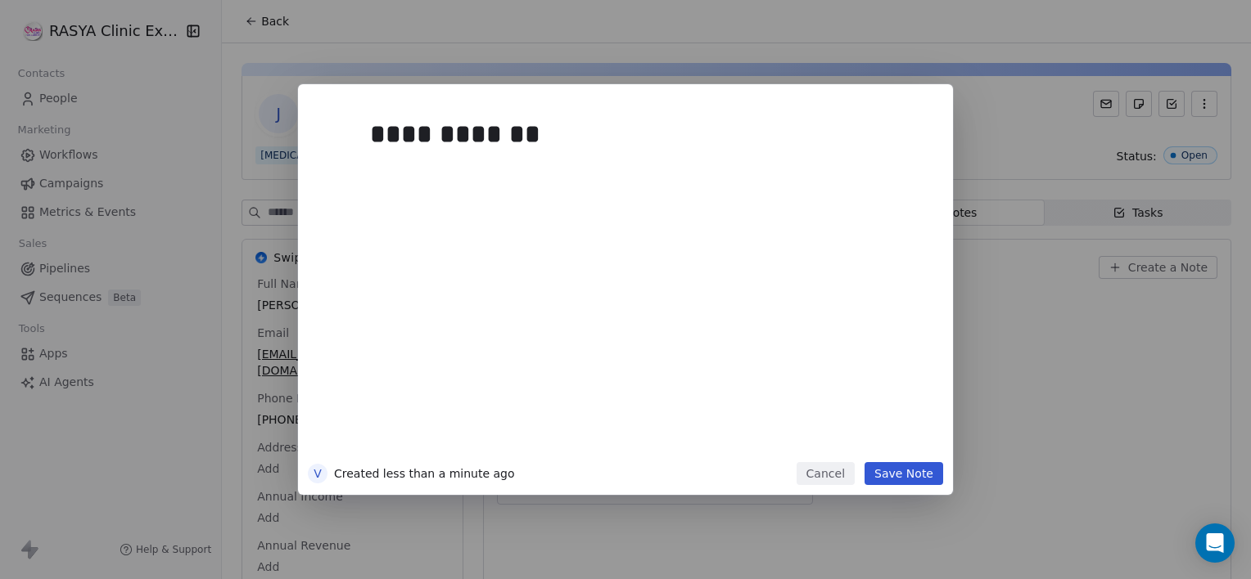
click at [900, 472] on button "Save Note" at bounding box center [903, 473] width 79 height 23
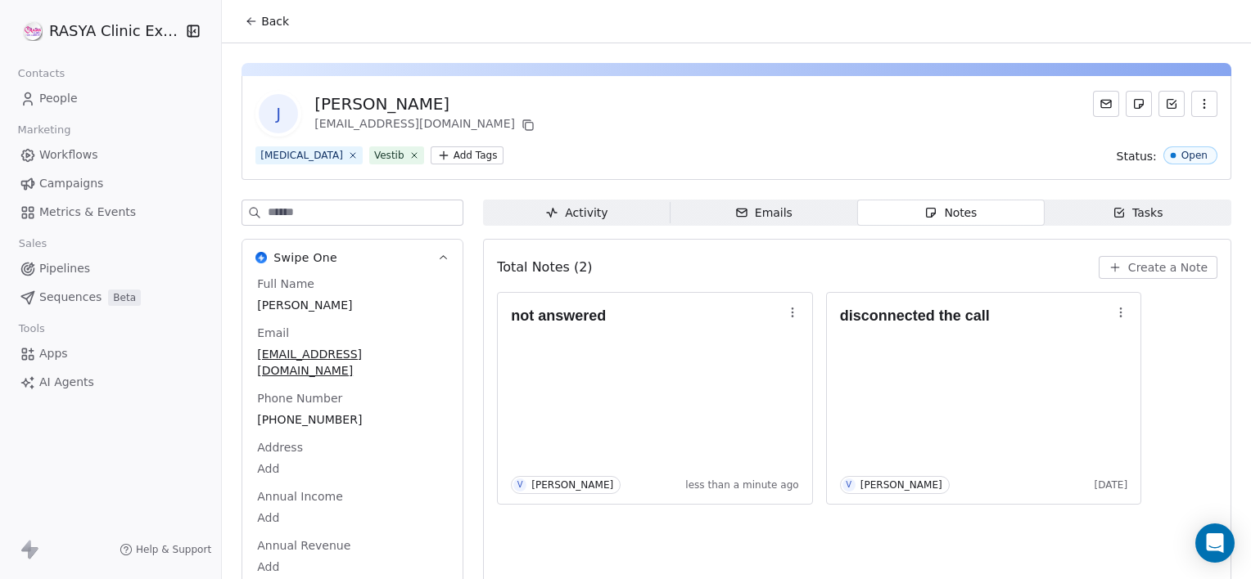
click at [270, 16] on span "Back" at bounding box center [275, 21] width 28 height 16
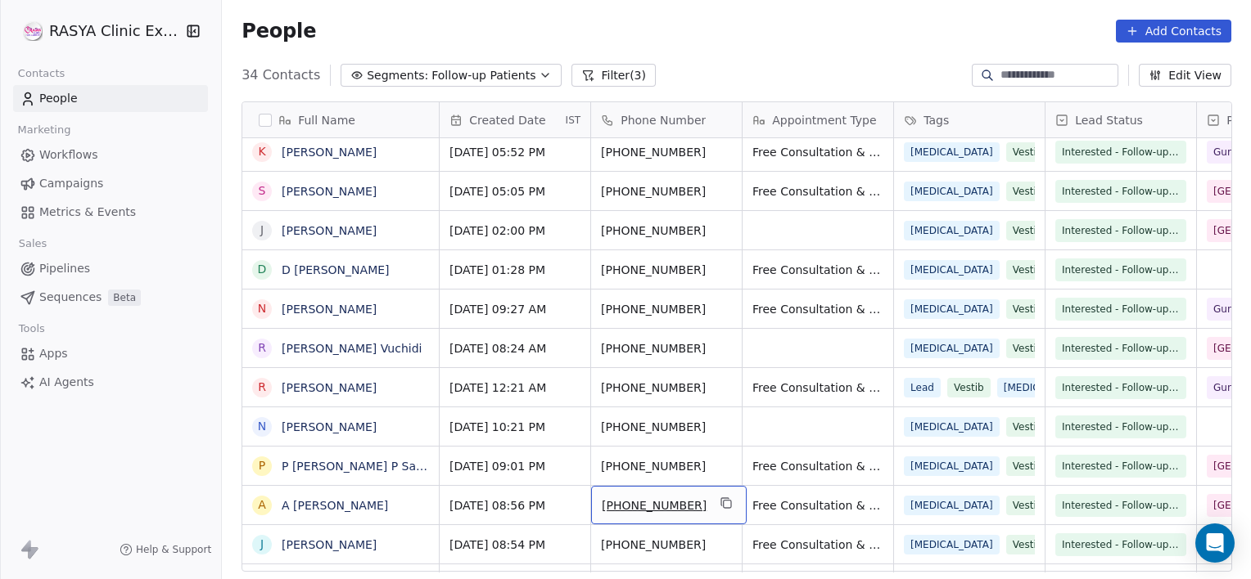
scroll to position [439, 0]
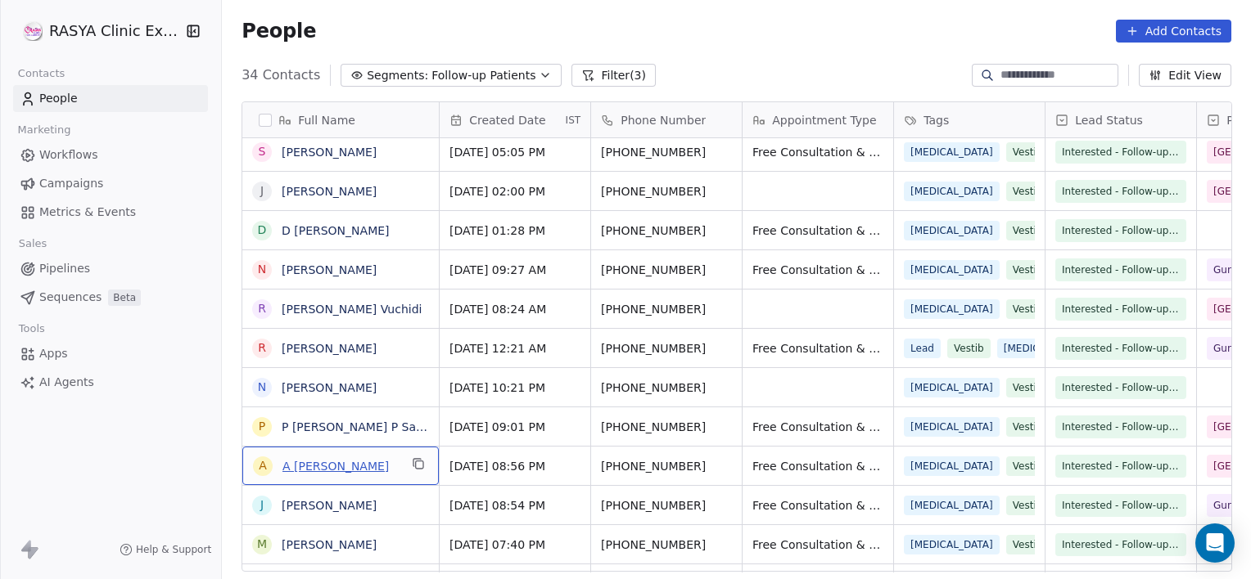
drag, startPoint x: 324, startPoint y: 478, endPoint x: 309, endPoint y: 468, distance: 17.7
click at [309, 468] on link "A [PERSON_NAME]" at bounding box center [335, 466] width 106 height 13
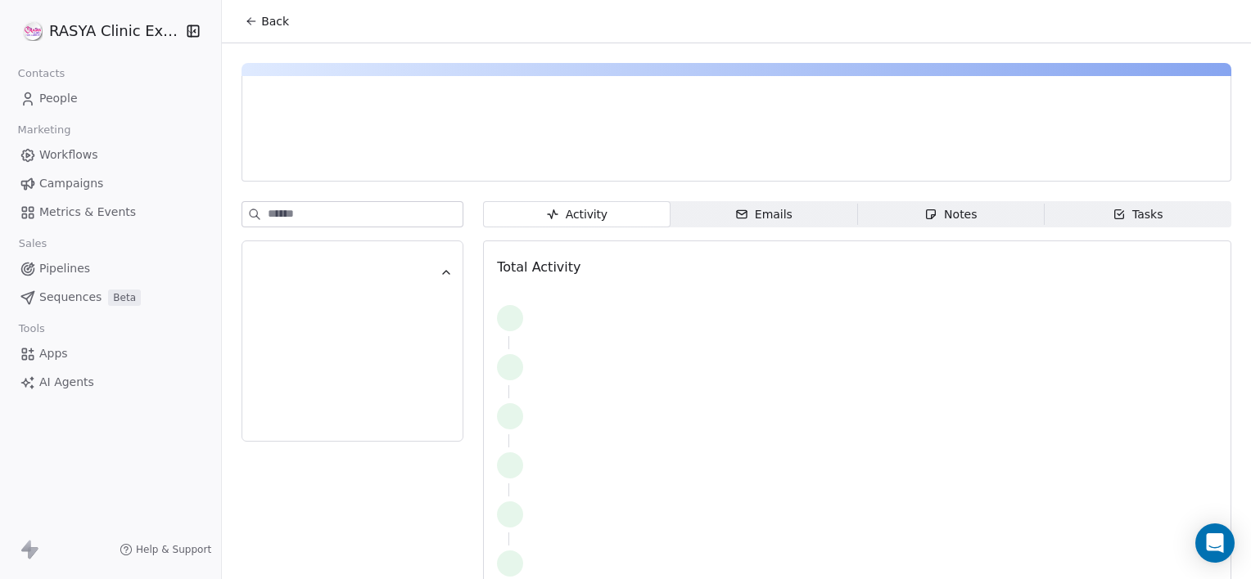
click at [935, 217] on div "Notes" at bounding box center [950, 214] width 52 height 17
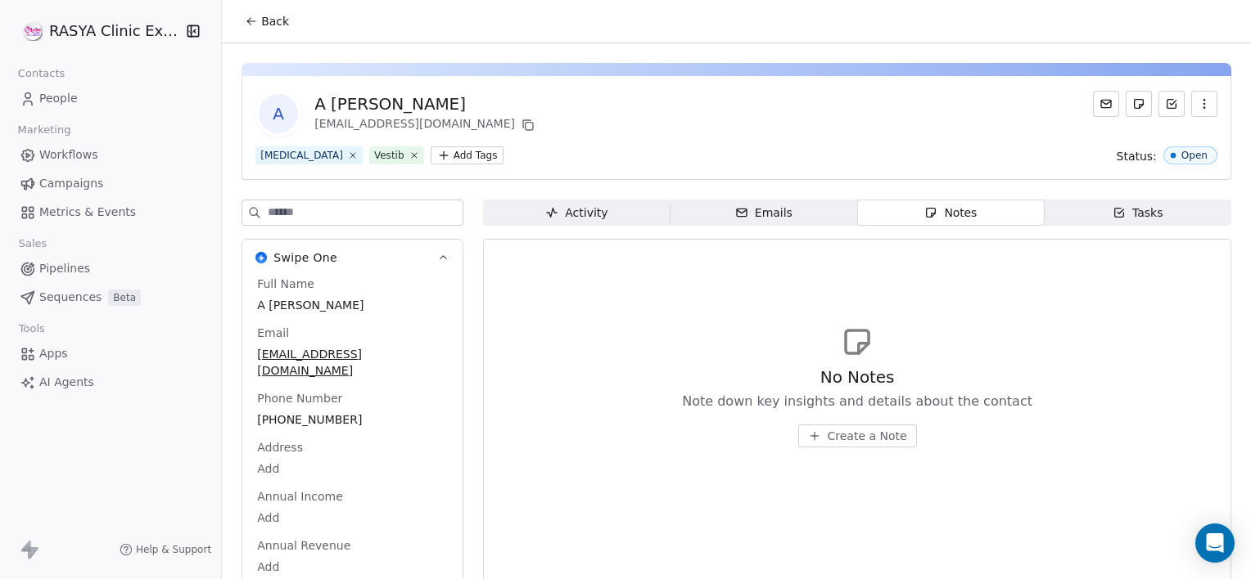
click at [872, 439] on span "Create a Note" at bounding box center [866, 436] width 79 height 16
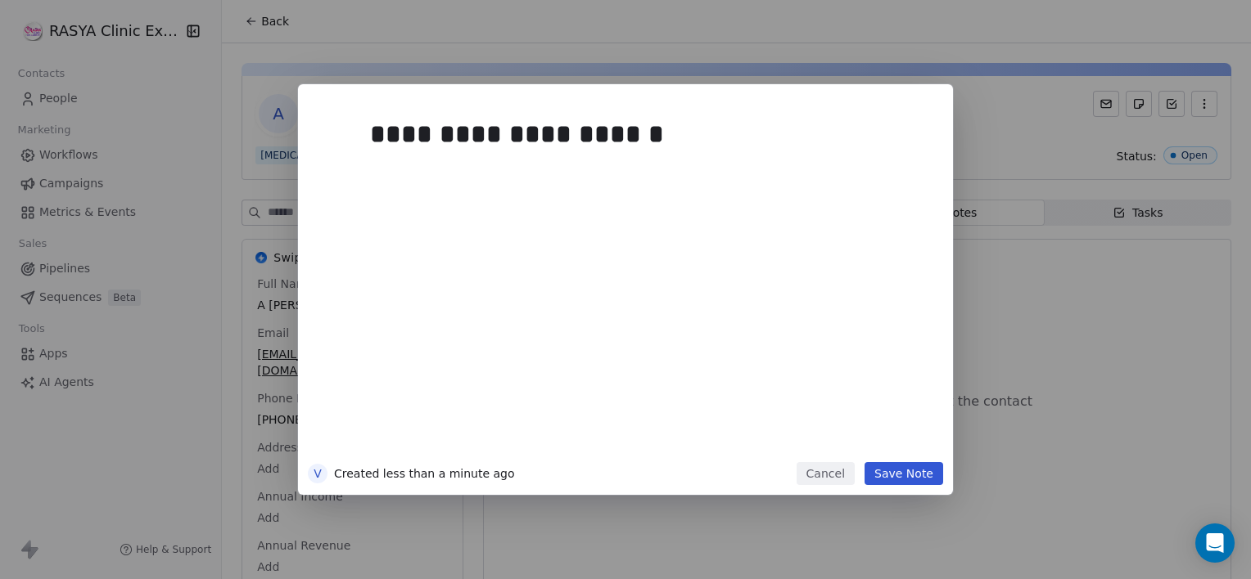
click at [897, 463] on button "Save Note" at bounding box center [903, 473] width 79 height 23
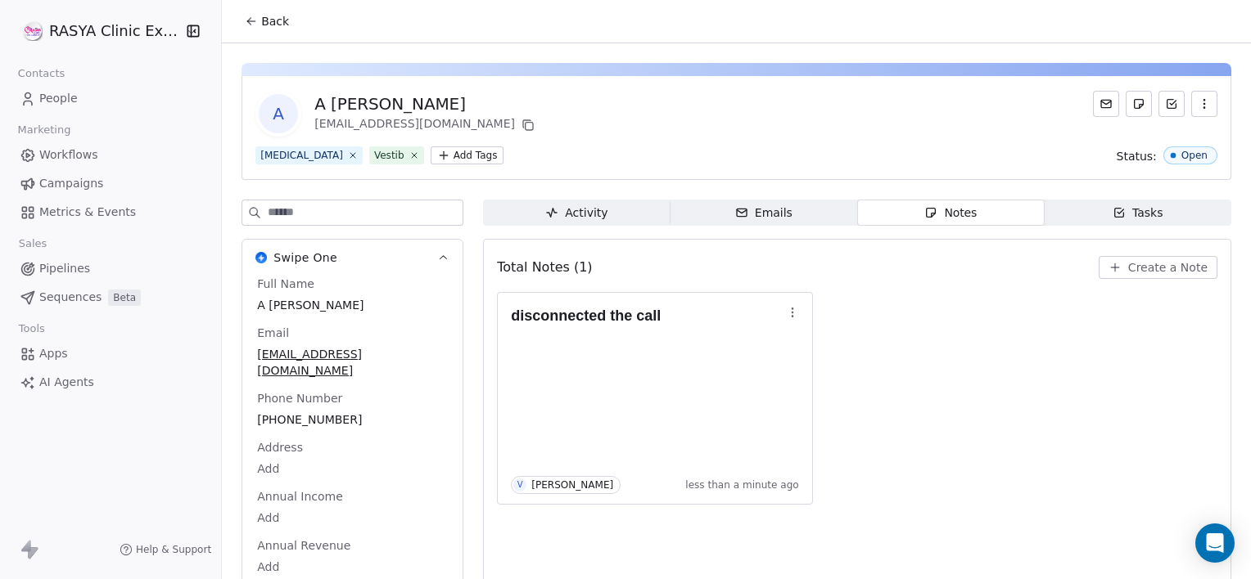
click at [277, 26] on span "Back" at bounding box center [275, 21] width 28 height 16
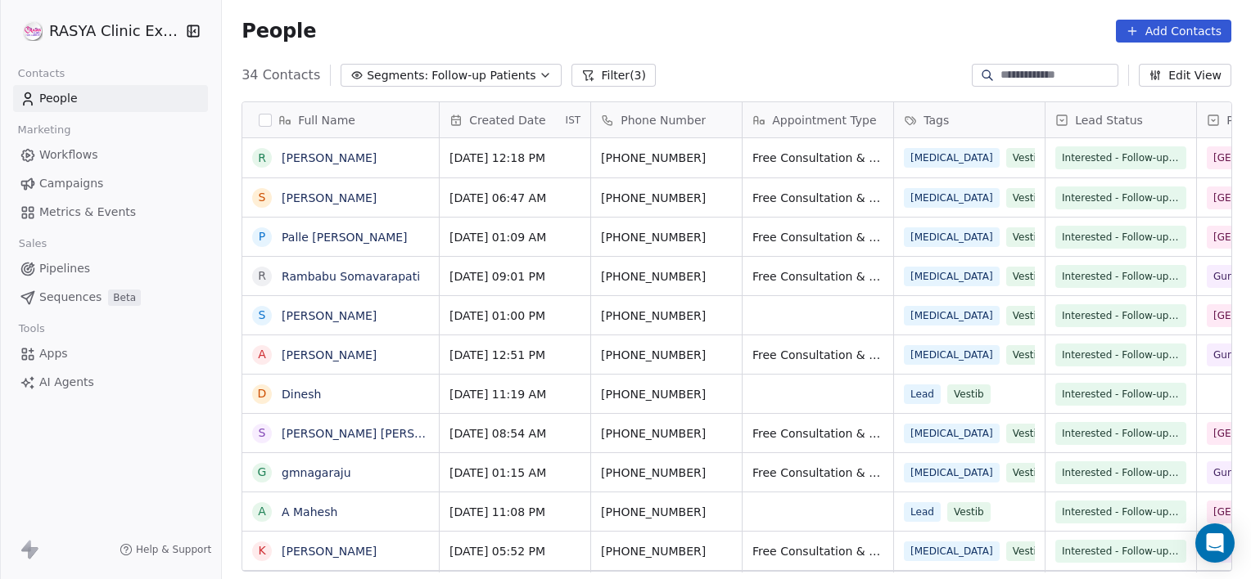
scroll to position [498, 1016]
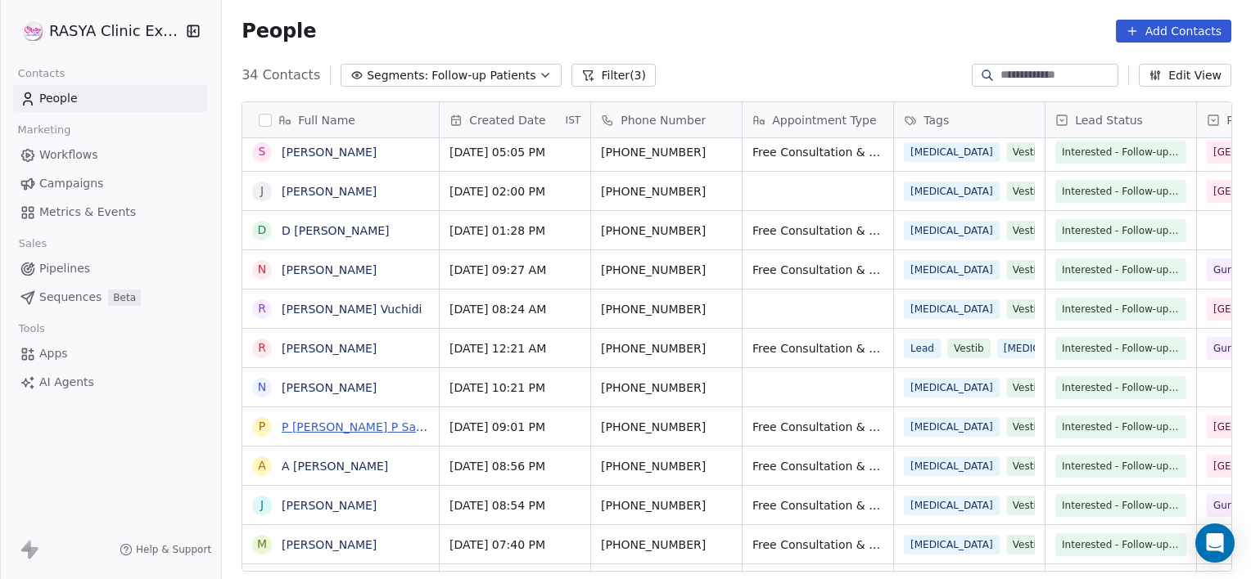
click at [323, 422] on link "P [PERSON_NAME] P Saadh" at bounding box center [359, 427] width 155 height 13
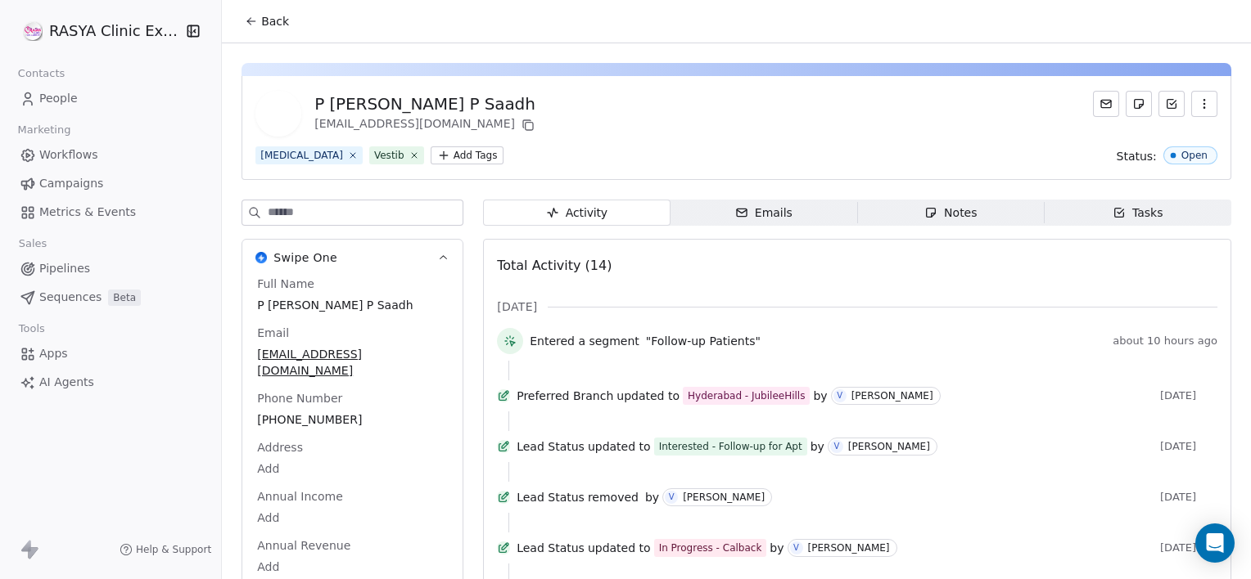
click at [926, 209] on icon "button" at bounding box center [930, 213] width 9 height 9
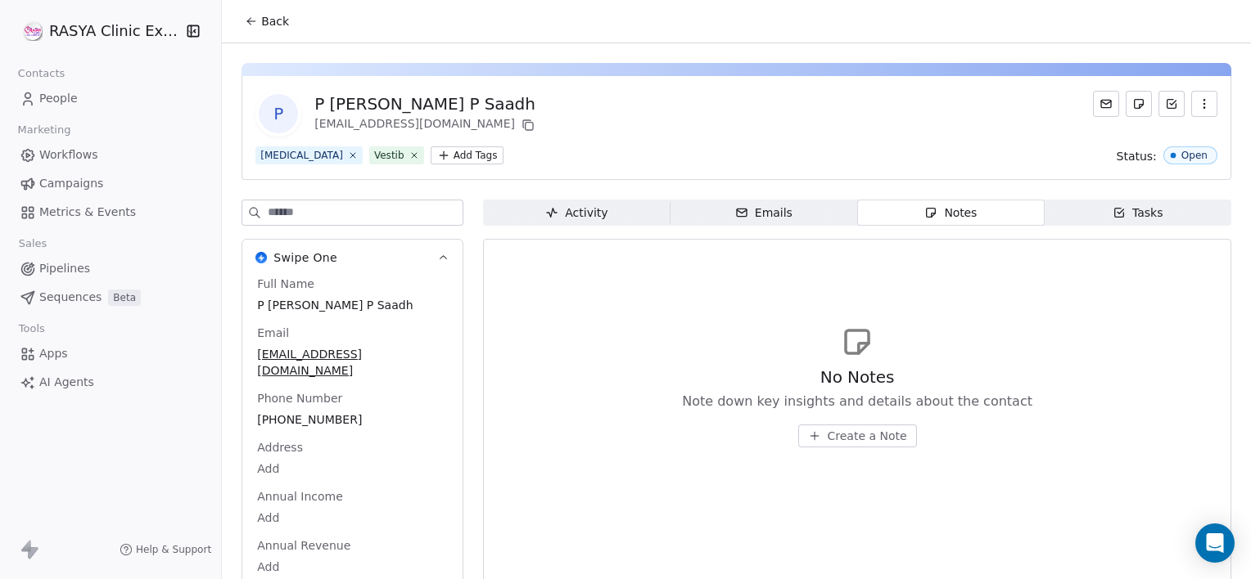
click at [845, 430] on span "Create a Note" at bounding box center [866, 436] width 79 height 16
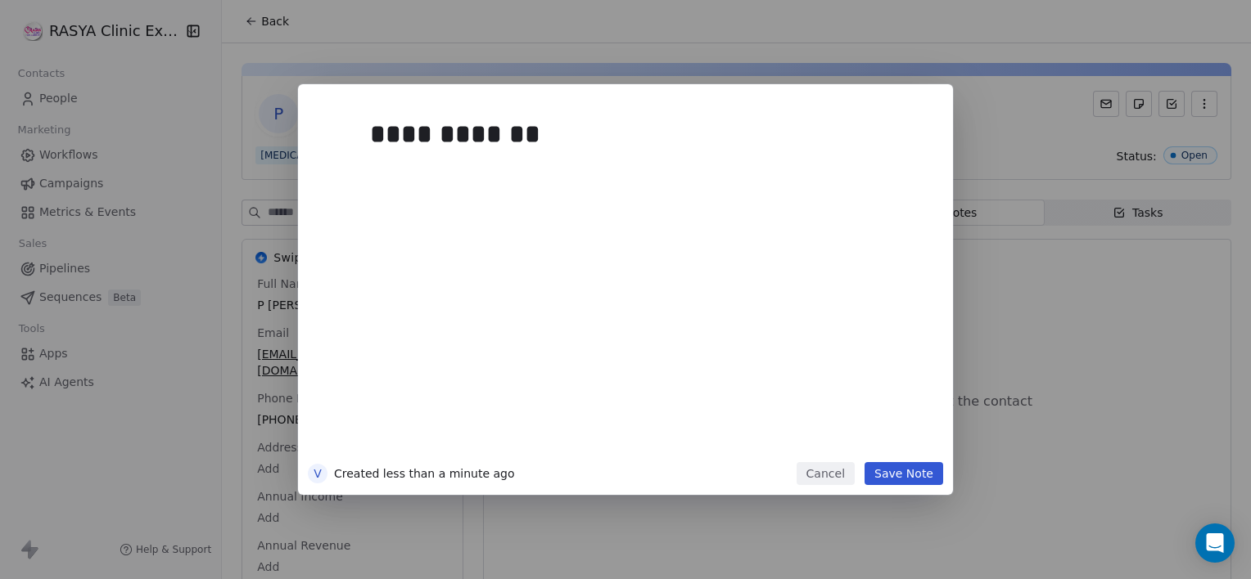
click at [897, 481] on button "Save Note" at bounding box center [903, 473] width 79 height 23
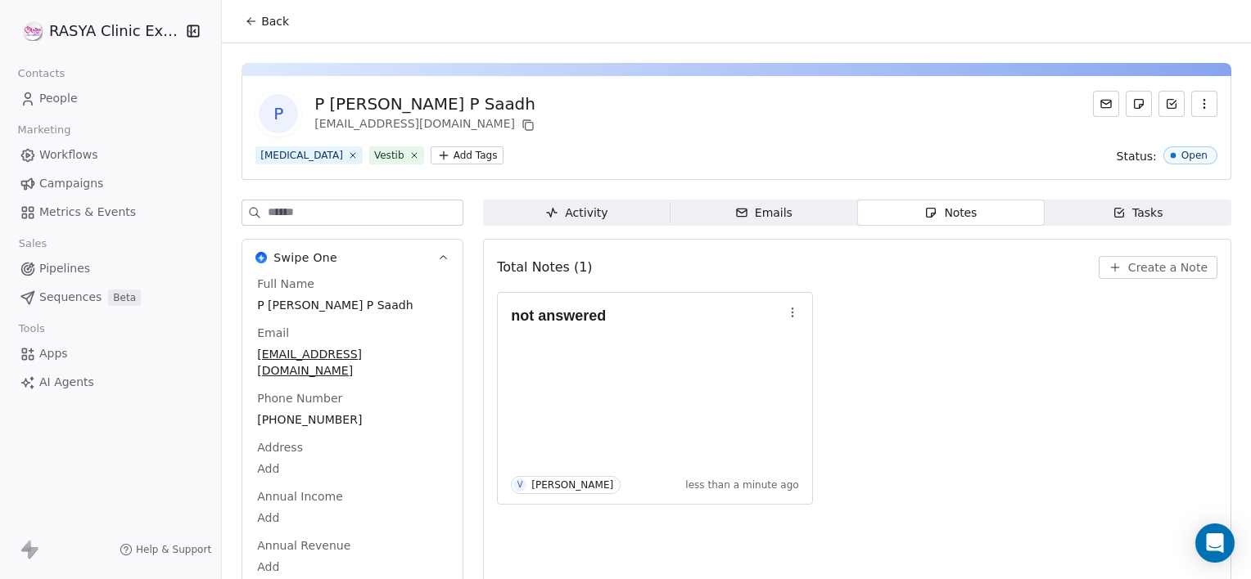
click at [266, 29] on button "Back" at bounding box center [267, 21] width 64 height 29
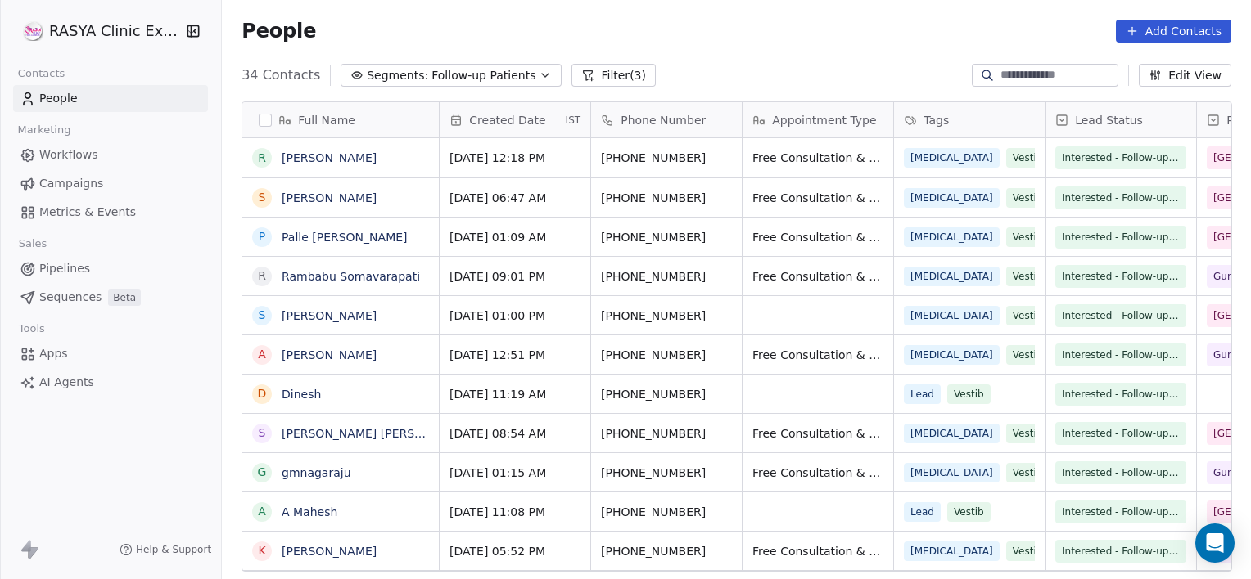
scroll to position [498, 1016]
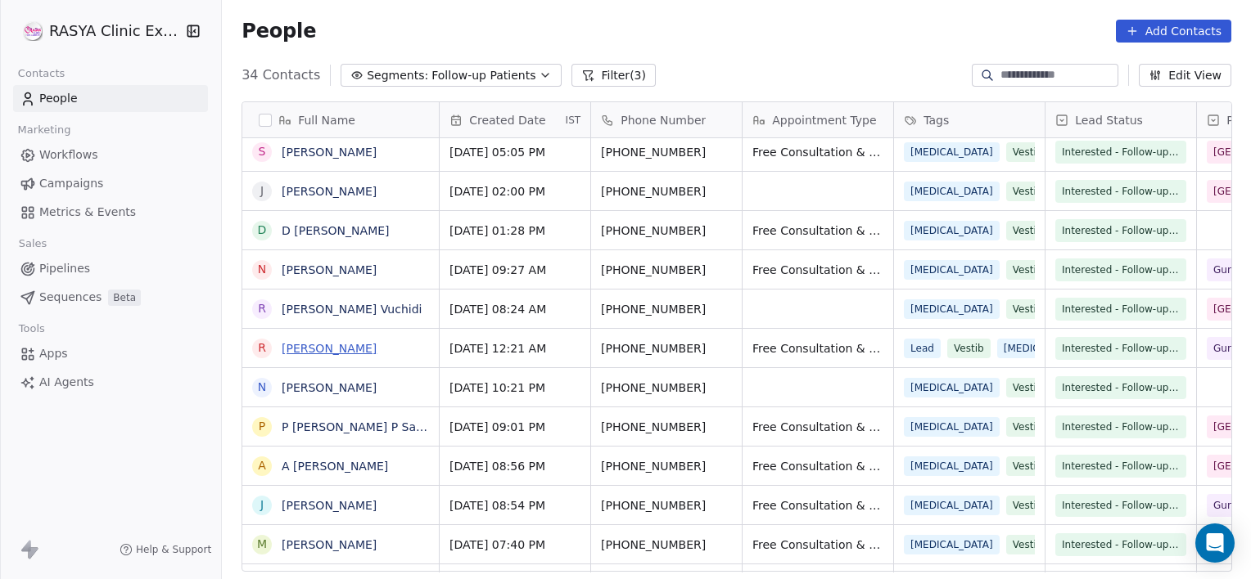
click at [318, 345] on link "[PERSON_NAME]" at bounding box center [329, 348] width 95 height 13
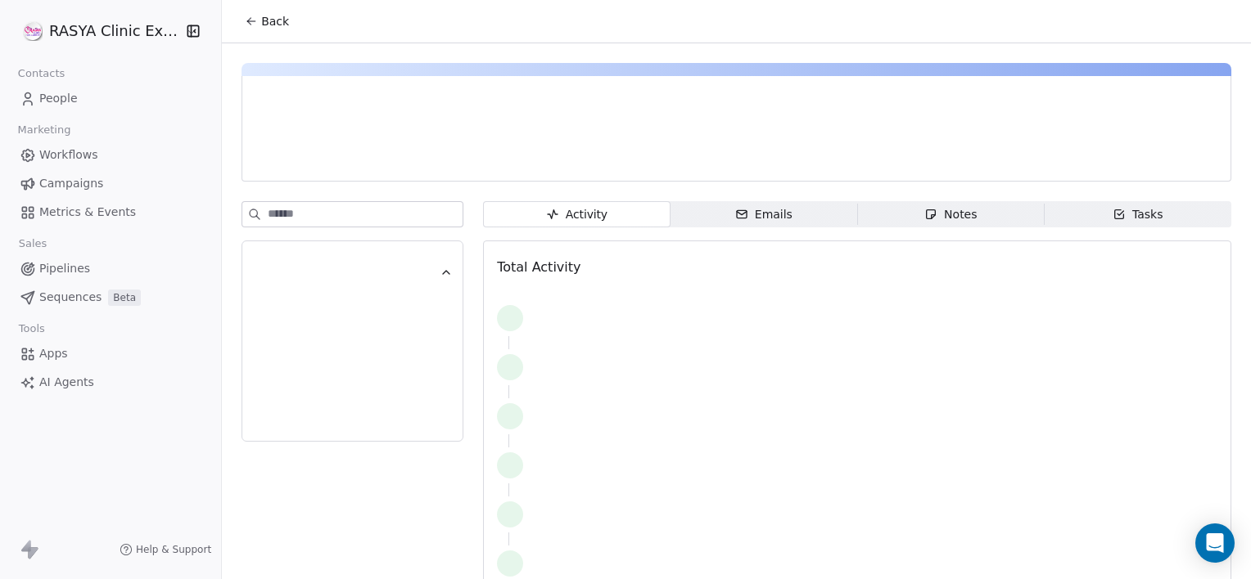
click at [898, 219] on span "Notes Notes" at bounding box center [950, 214] width 187 height 26
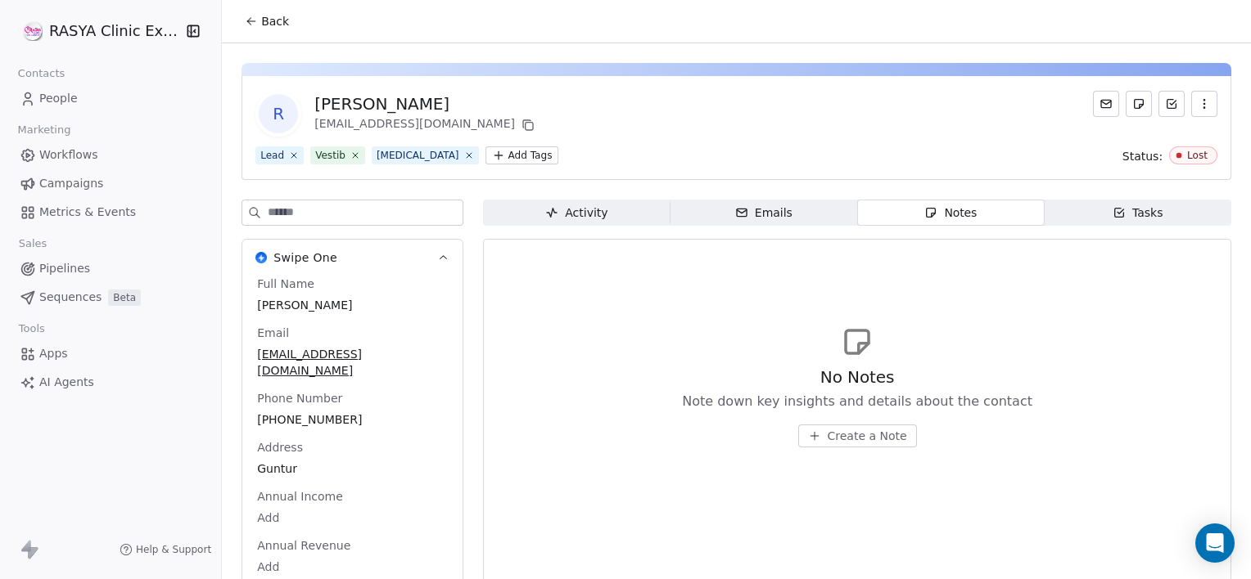
click at [846, 435] on span "Create a Note" at bounding box center [866, 436] width 79 height 16
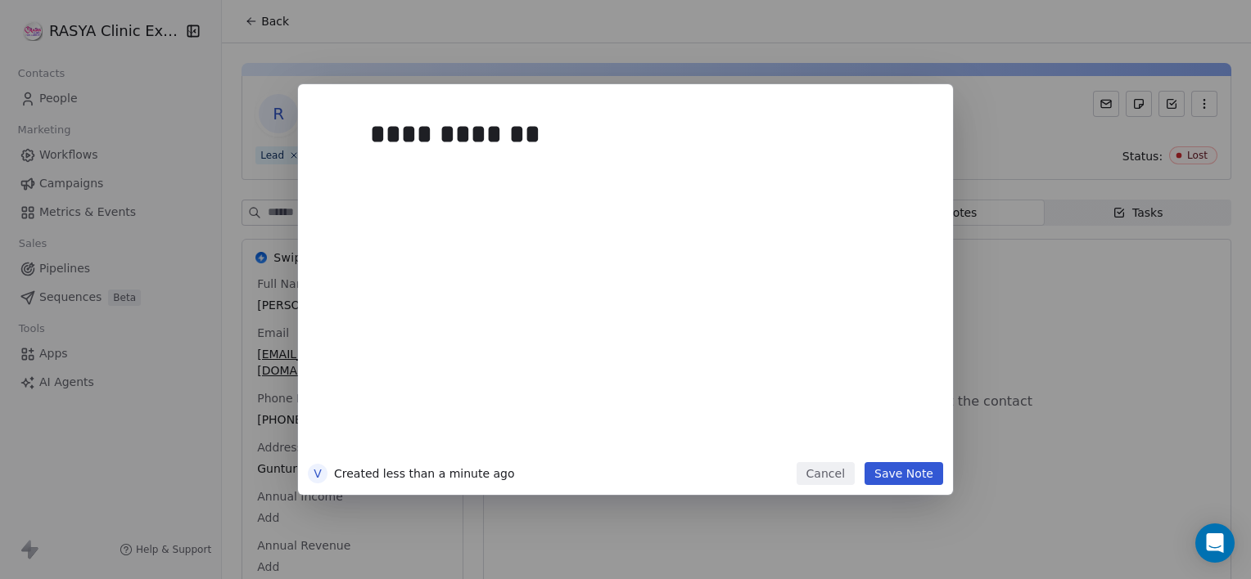
click at [886, 481] on button "Save Note" at bounding box center [903, 473] width 79 height 23
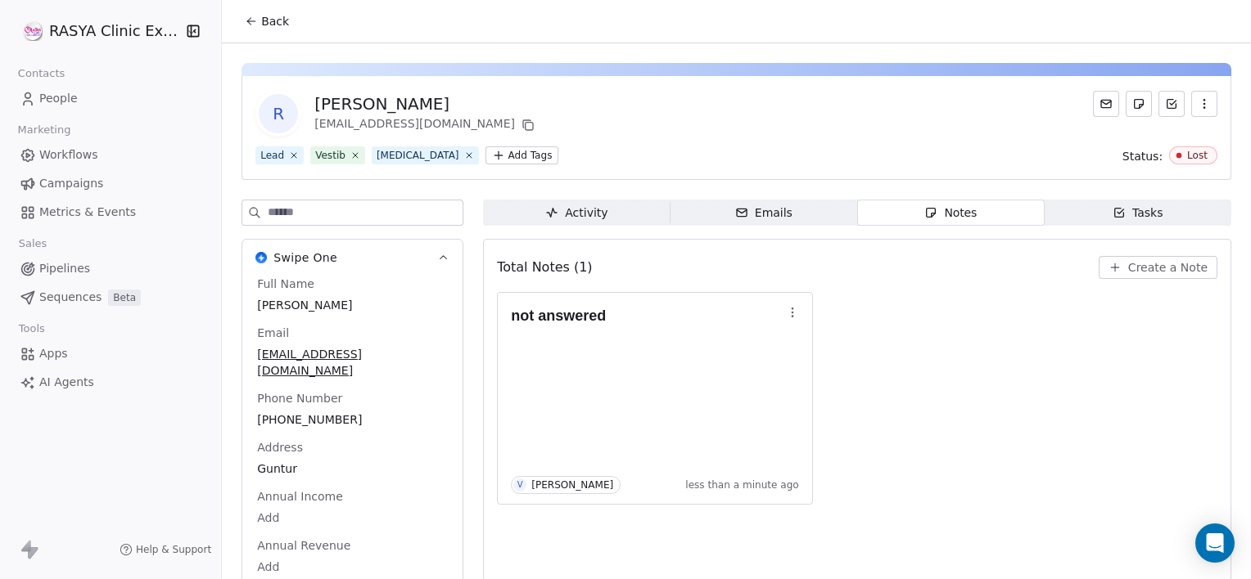
click at [282, 30] on button "Back" at bounding box center [267, 21] width 64 height 29
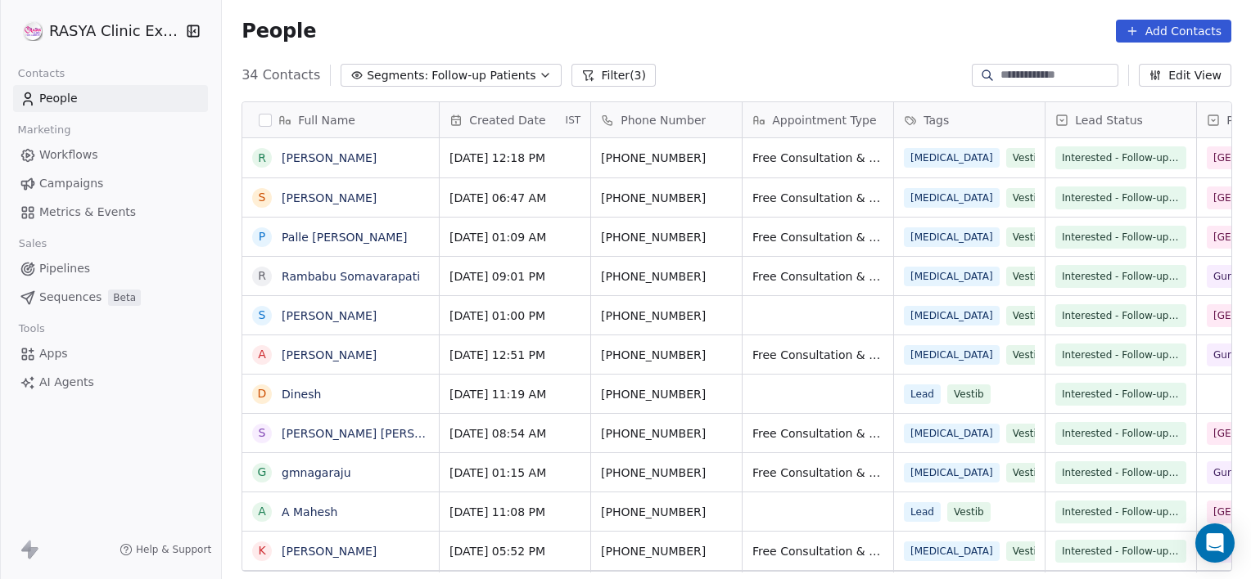
scroll to position [498, 1016]
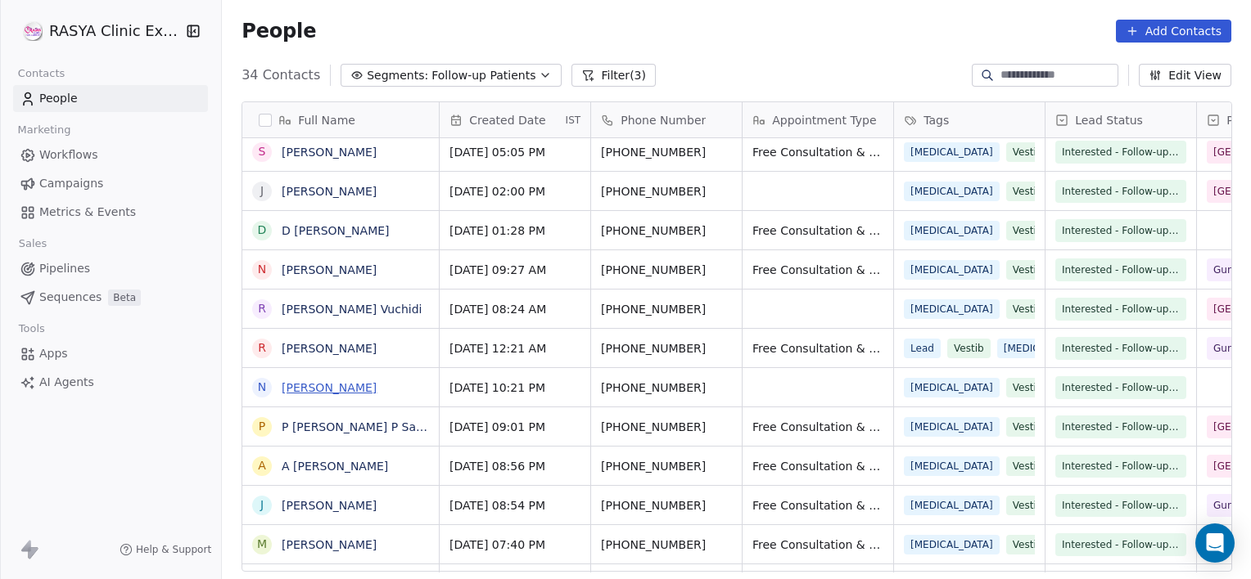
click at [344, 384] on link "[PERSON_NAME]" at bounding box center [329, 387] width 95 height 13
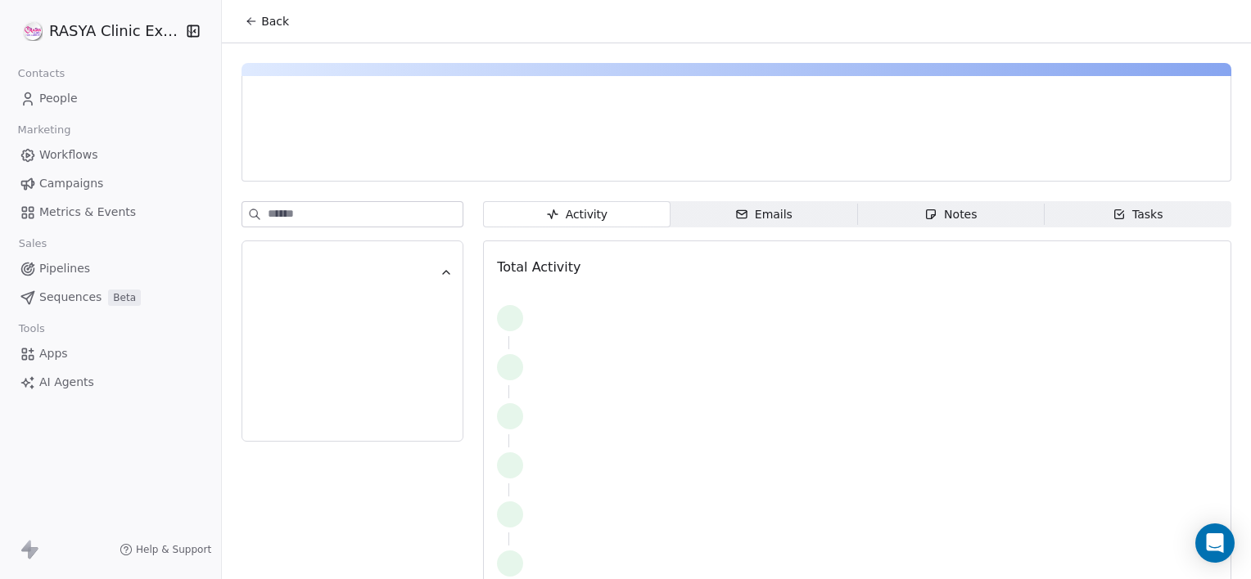
click at [935, 206] on div "Notes" at bounding box center [950, 214] width 52 height 17
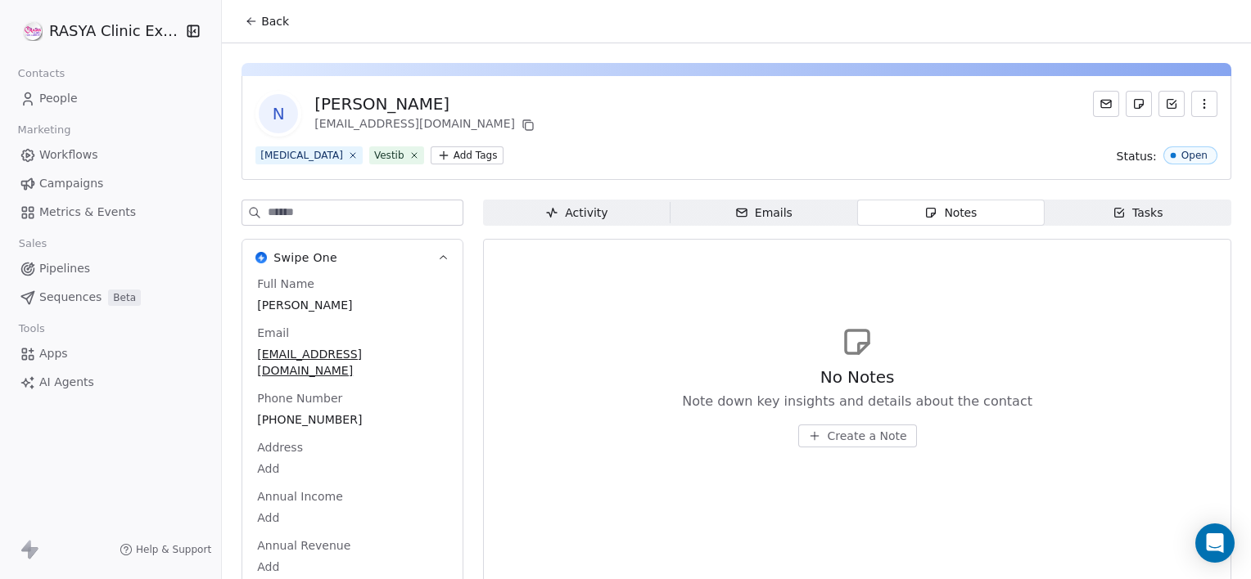
click at [846, 435] on span "Create a Note" at bounding box center [866, 436] width 79 height 16
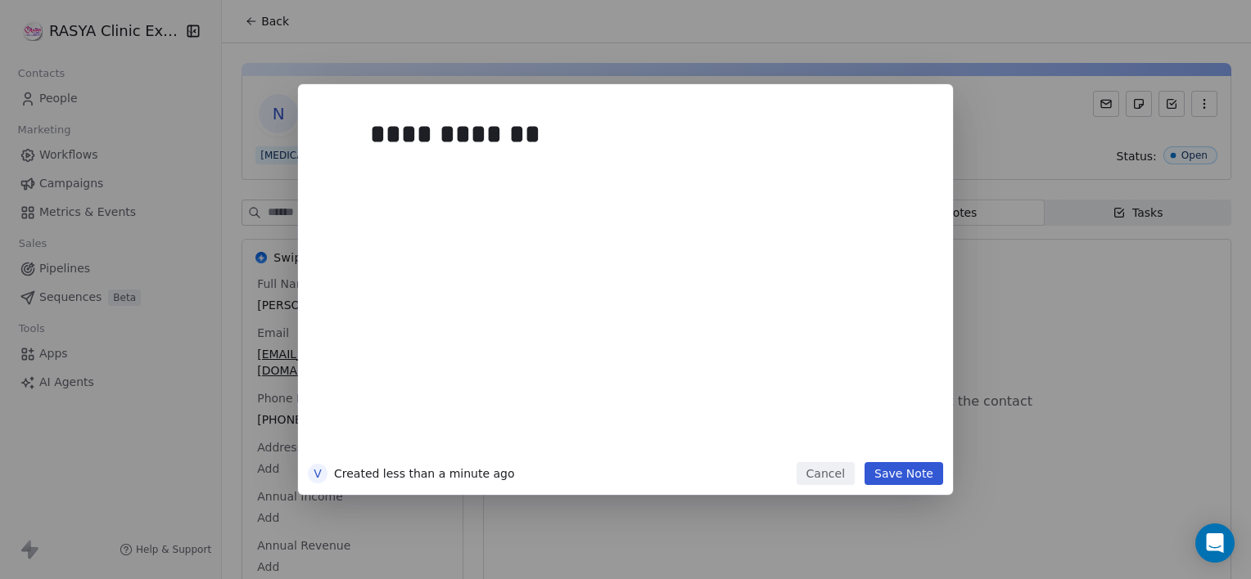
click at [889, 474] on button "Save Note" at bounding box center [903, 473] width 79 height 23
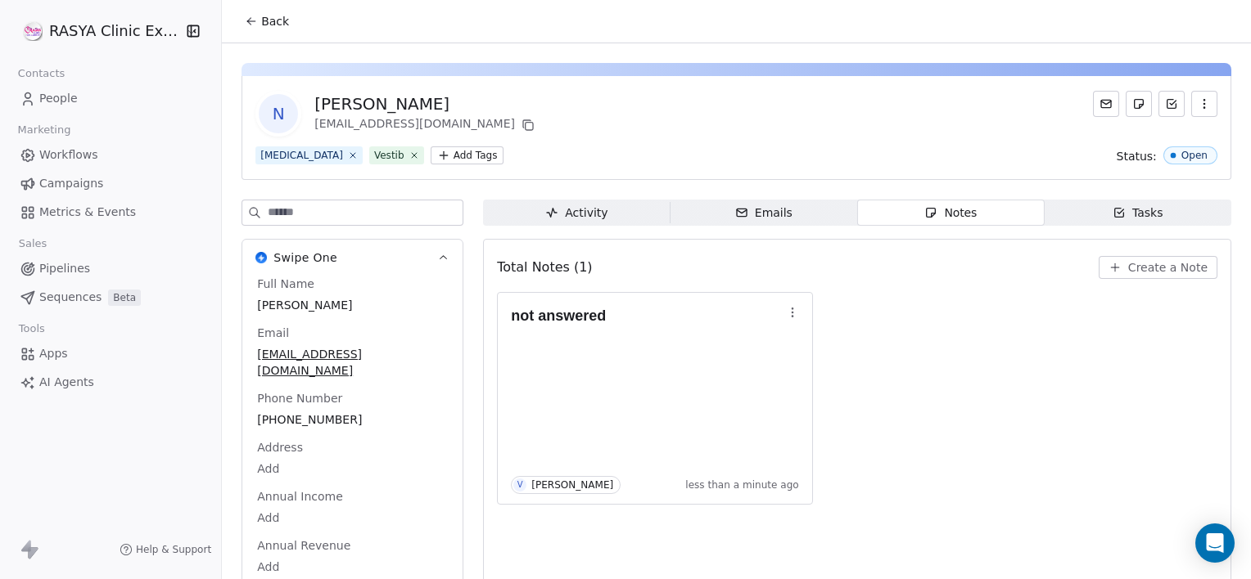
click at [270, 16] on span "Back" at bounding box center [275, 21] width 28 height 16
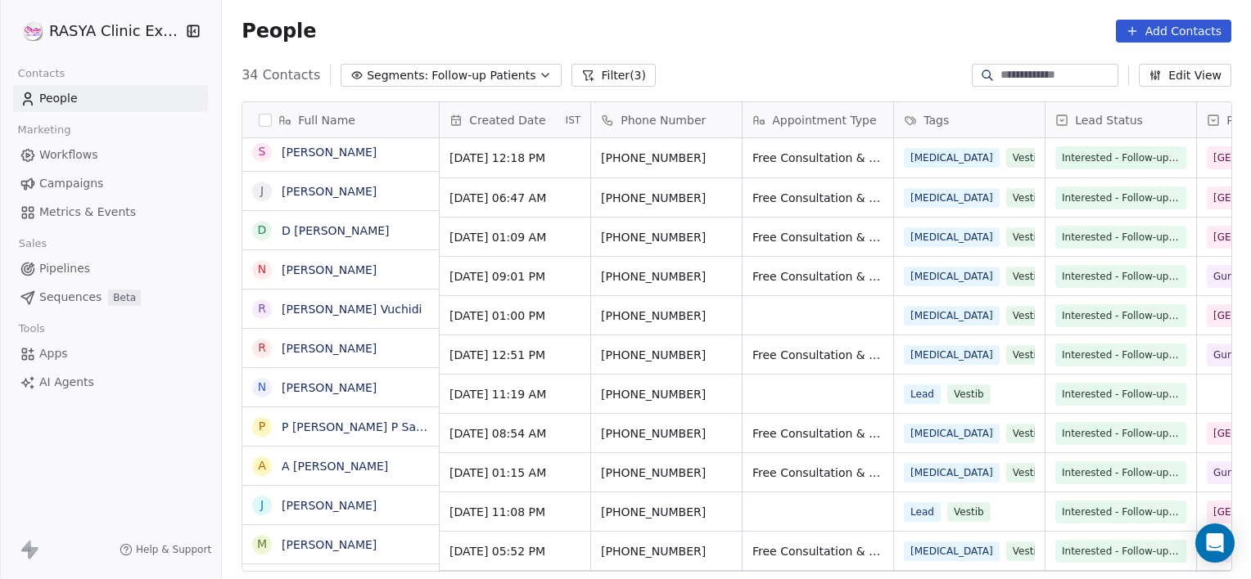
scroll to position [498, 1016]
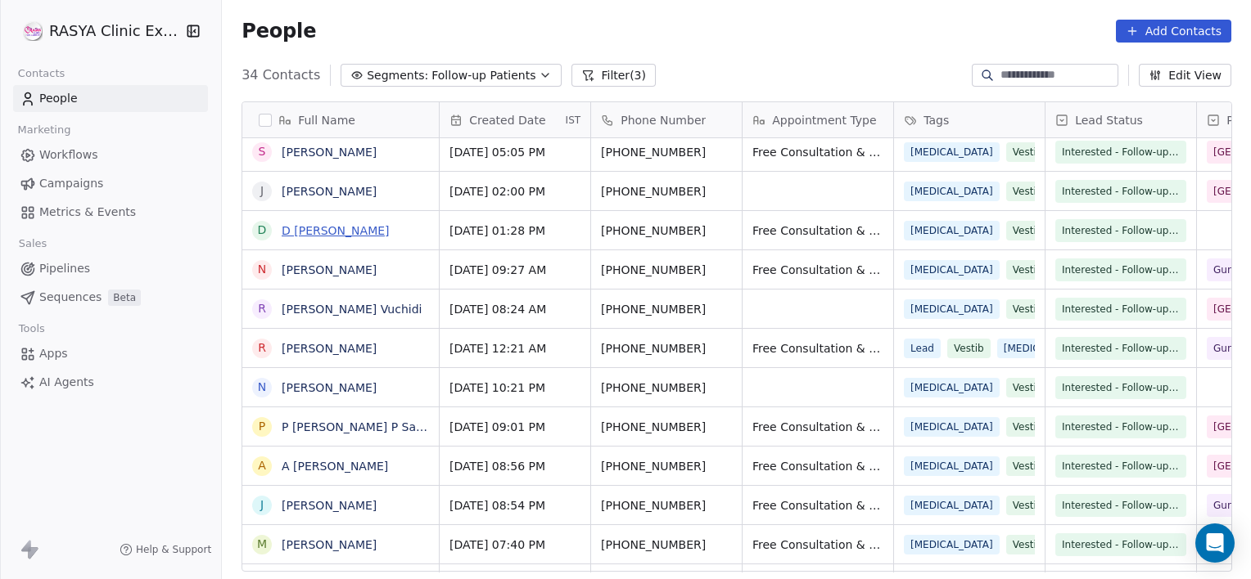
click at [306, 236] on link "D [PERSON_NAME]" at bounding box center [336, 230] width 108 height 13
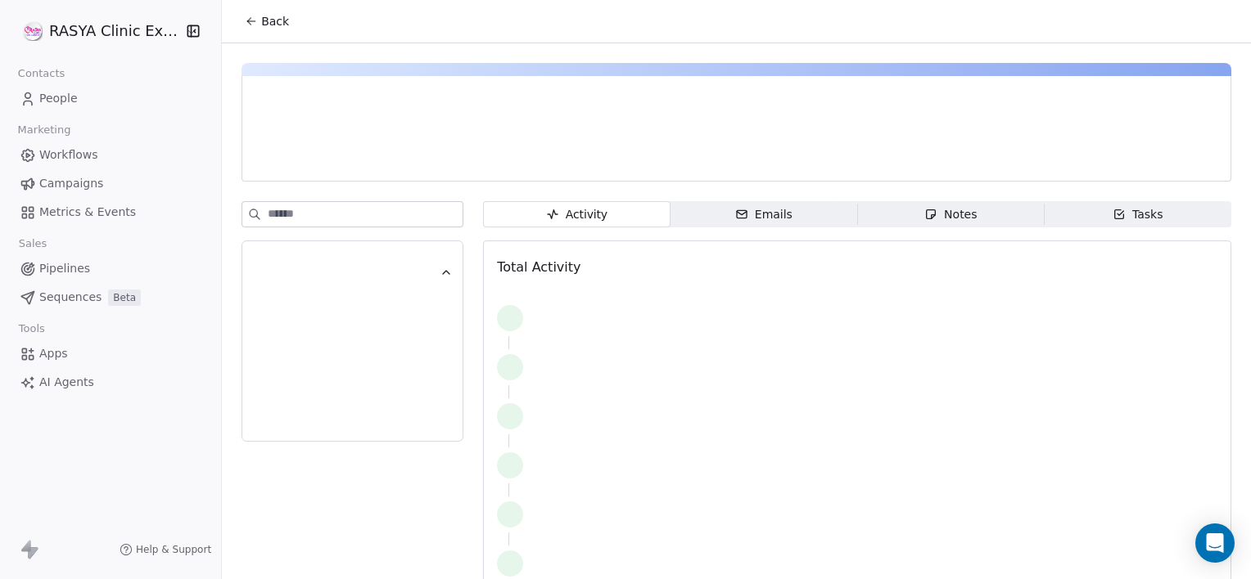
click at [864, 207] on span "Notes Notes" at bounding box center [950, 214] width 187 height 26
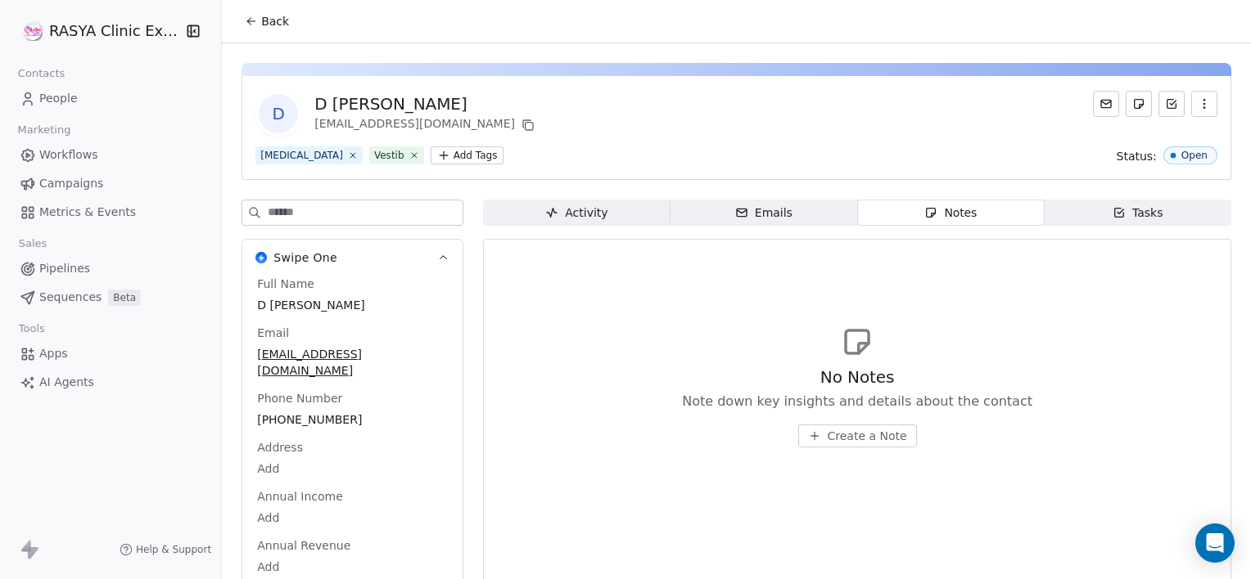
click at [855, 432] on span "Create a Note" at bounding box center [866, 436] width 79 height 16
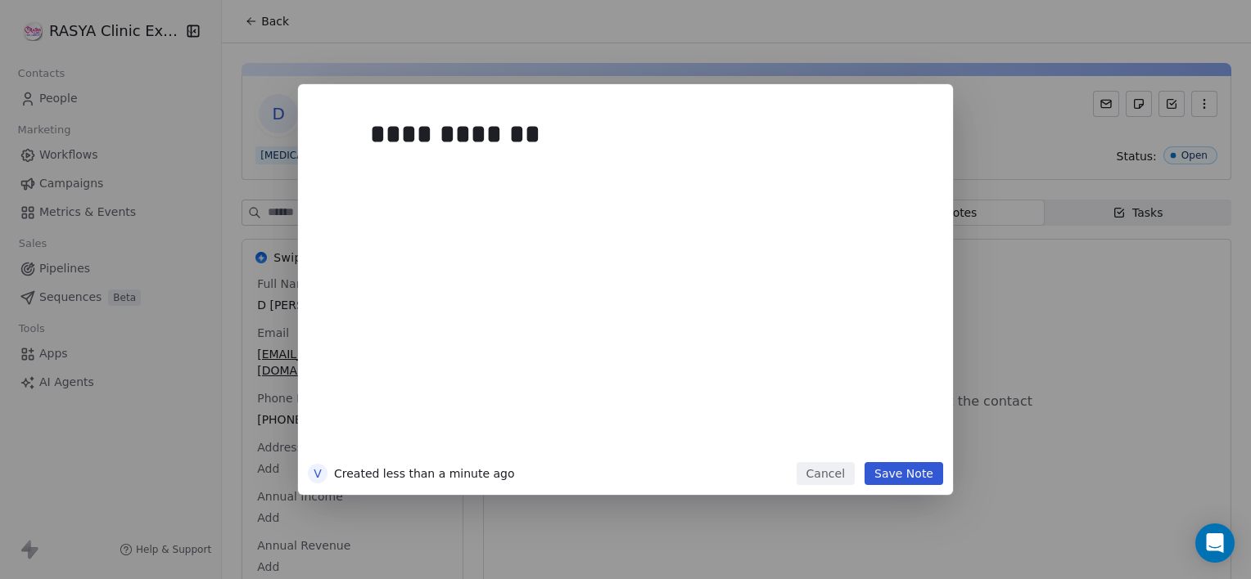
click at [880, 477] on button "Save Note" at bounding box center [903, 473] width 79 height 23
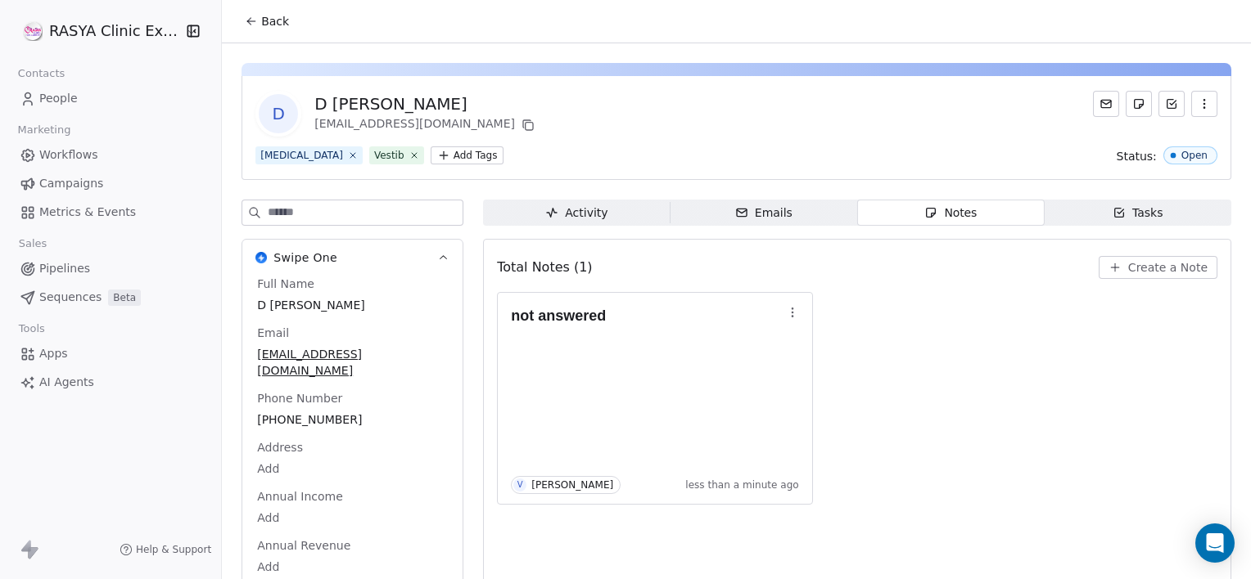
click at [279, 29] on span "Back" at bounding box center [275, 21] width 28 height 16
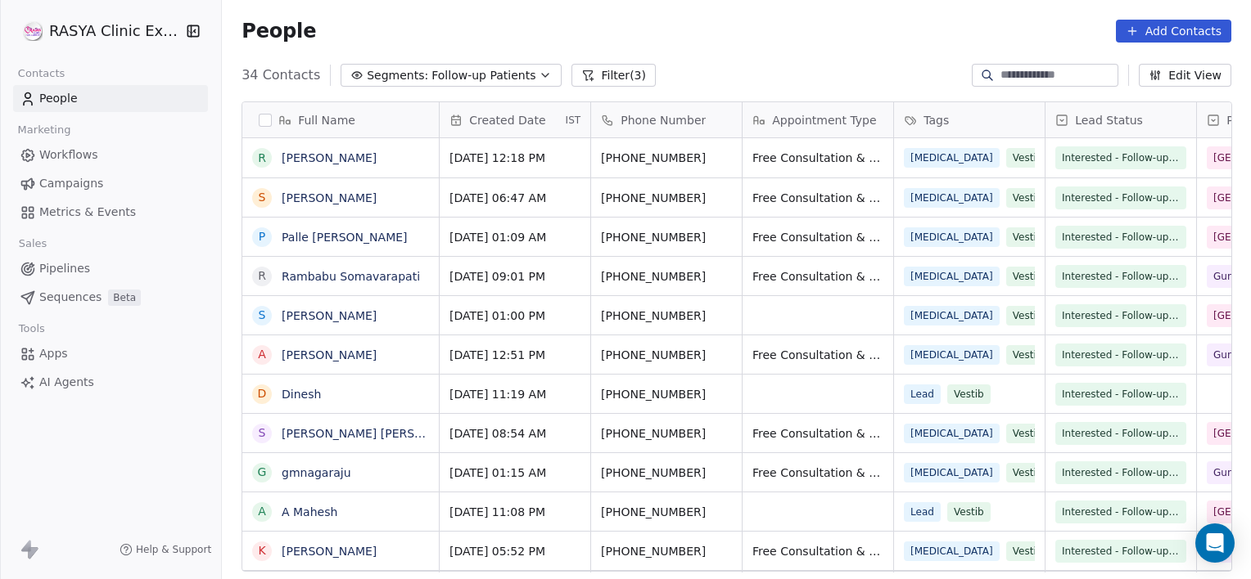
scroll to position [498, 1016]
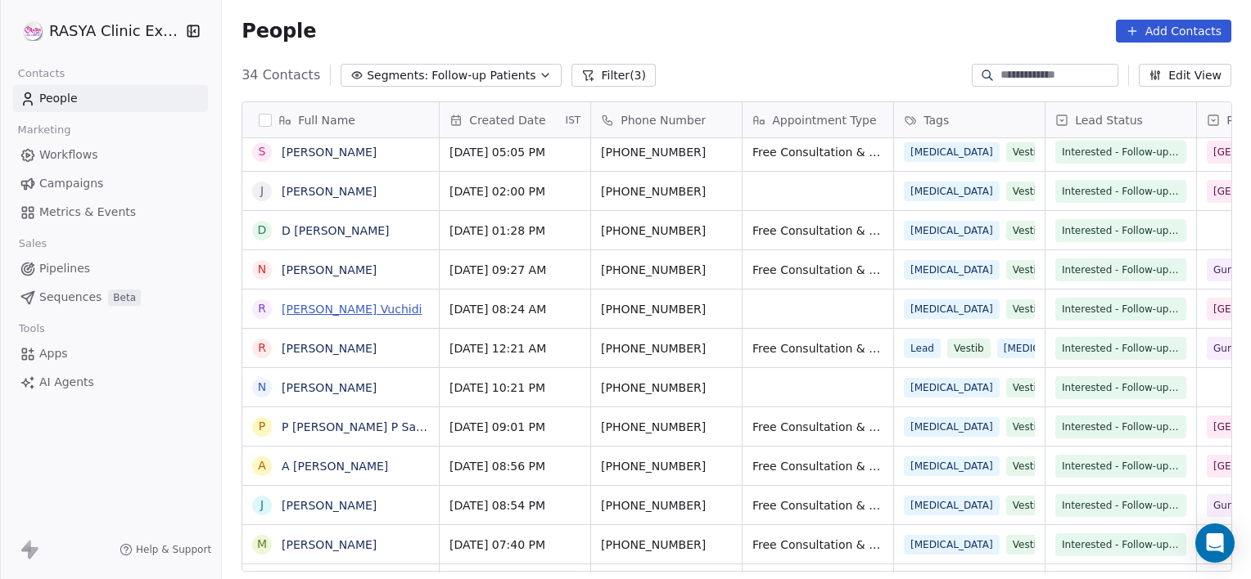
click at [343, 311] on link "[PERSON_NAME] Vuchidi" at bounding box center [352, 309] width 140 height 13
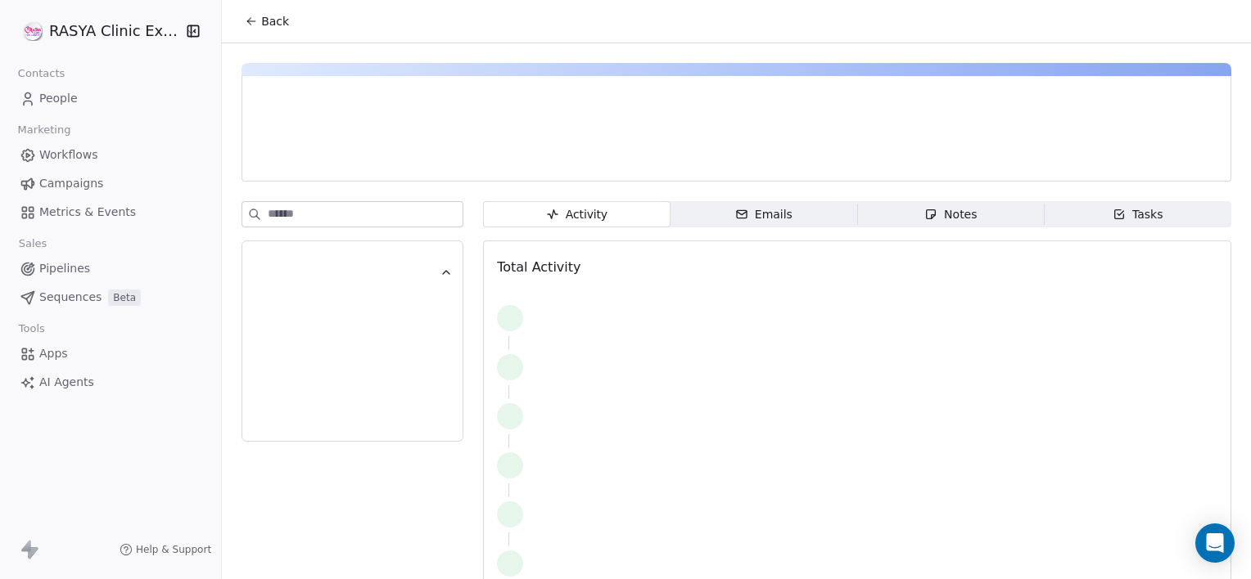
click at [911, 208] on span "Notes Notes" at bounding box center [950, 214] width 187 height 26
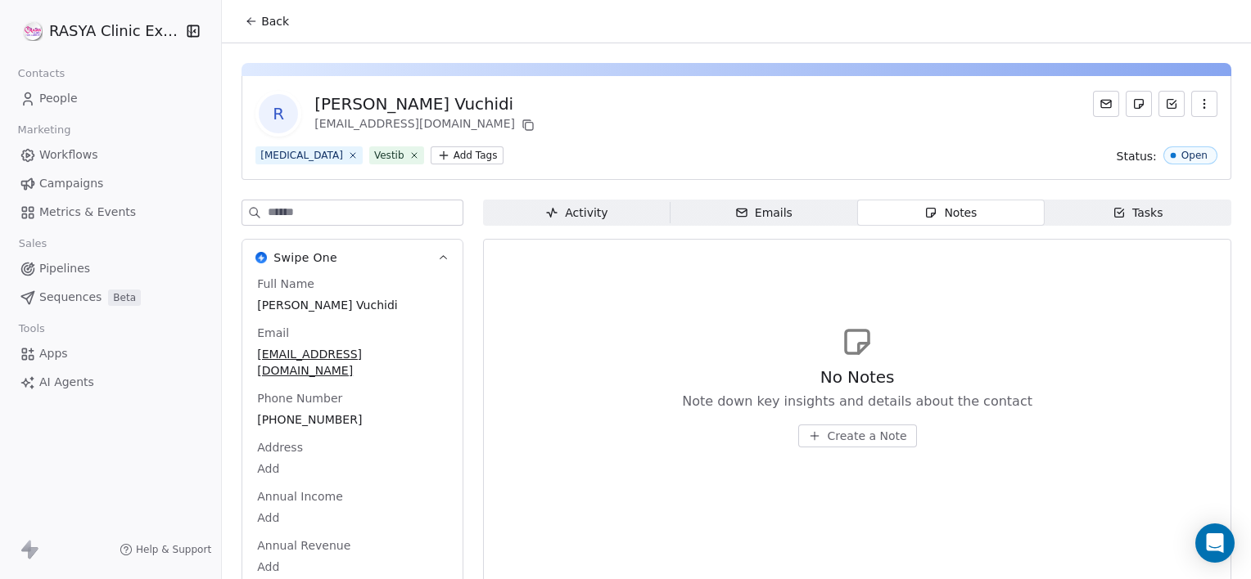
click at [848, 429] on span "Create a Note" at bounding box center [866, 436] width 79 height 16
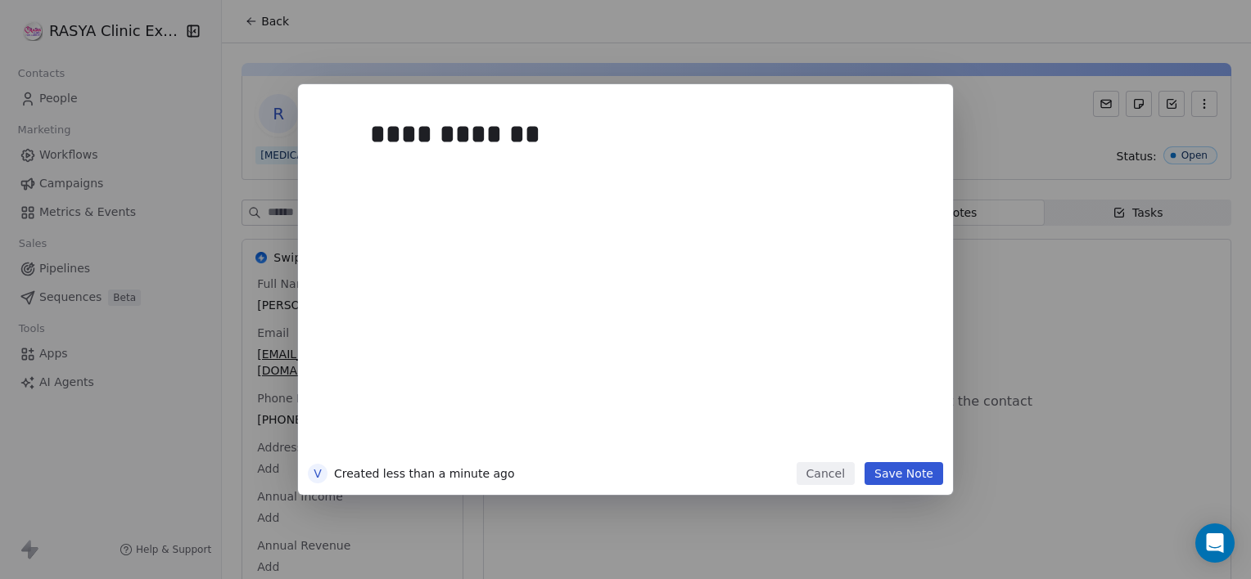
click at [893, 487] on div "**********" at bounding box center [625, 289] width 655 height 411
click at [881, 468] on button "Save Note" at bounding box center [903, 473] width 79 height 23
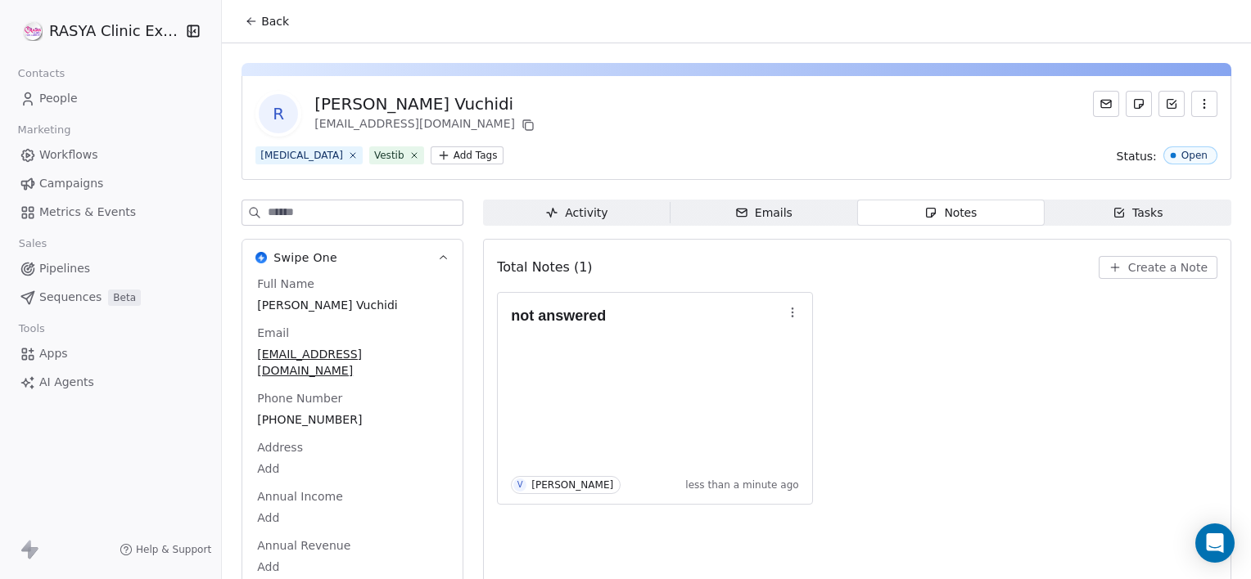
click at [265, 33] on button "Back" at bounding box center [267, 21] width 64 height 29
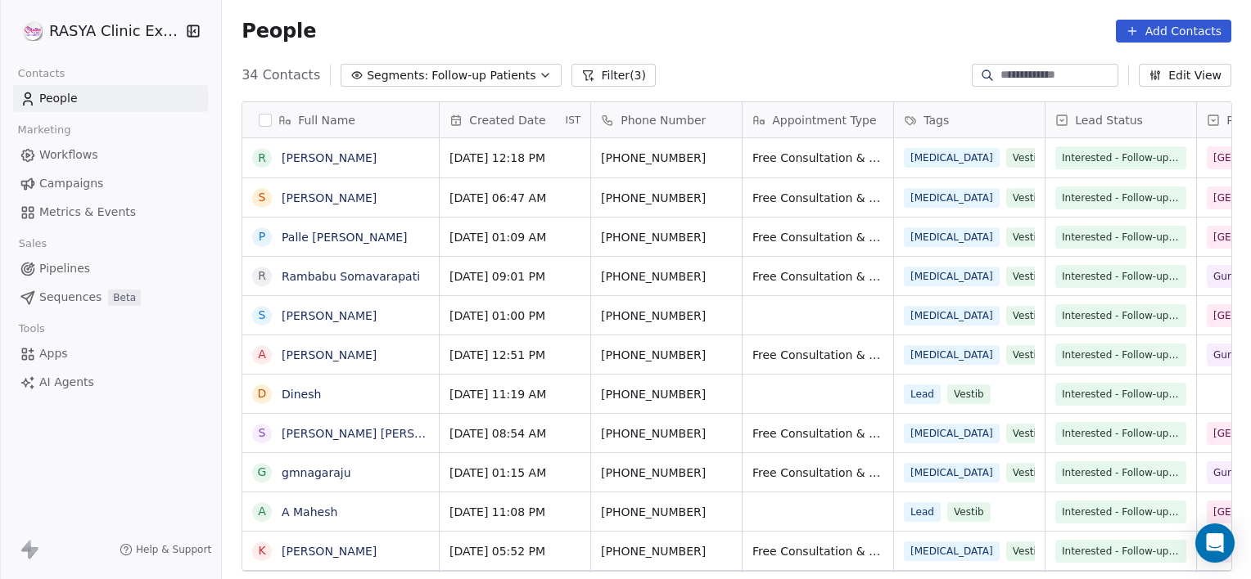
scroll to position [498, 1016]
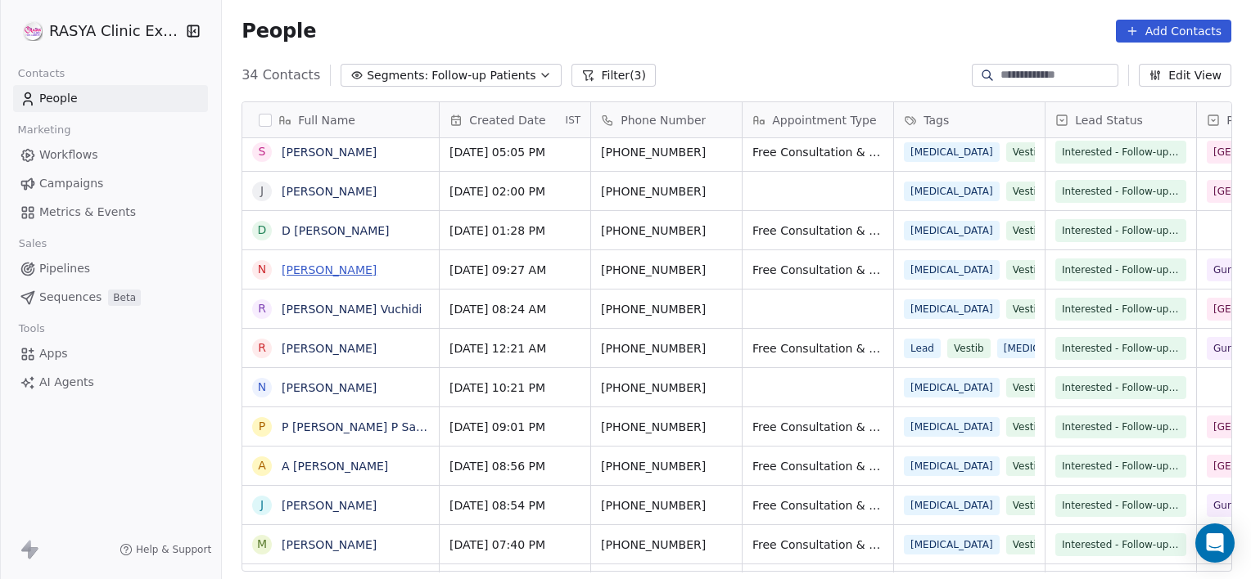
click at [370, 270] on link "[PERSON_NAME]" at bounding box center [329, 270] width 95 height 13
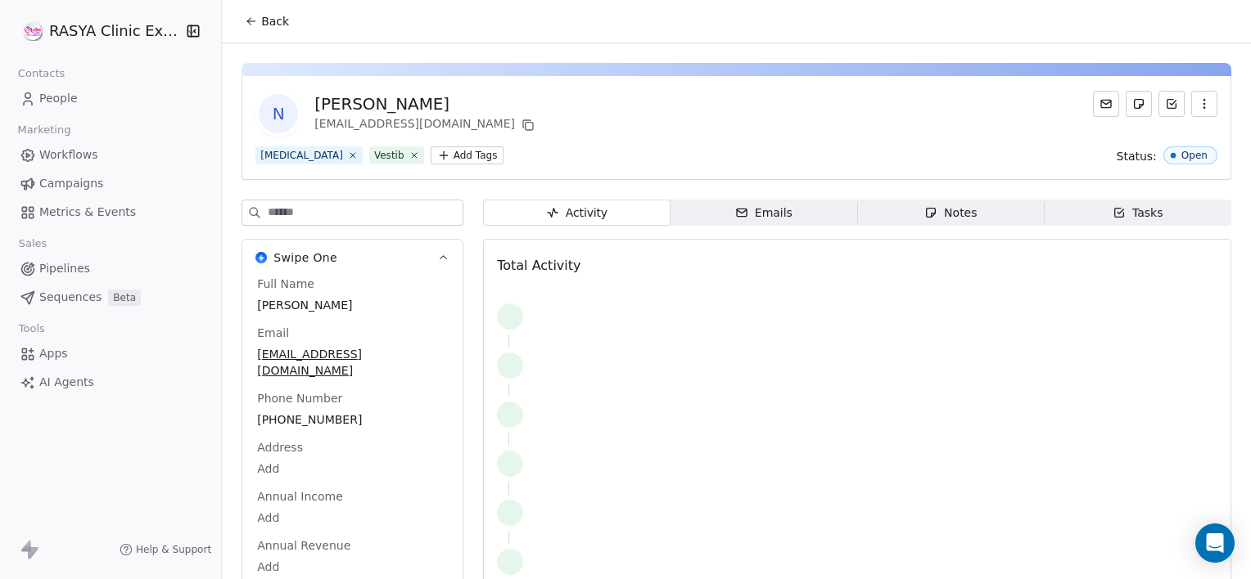
click at [878, 208] on span "Notes Notes" at bounding box center [950, 213] width 187 height 26
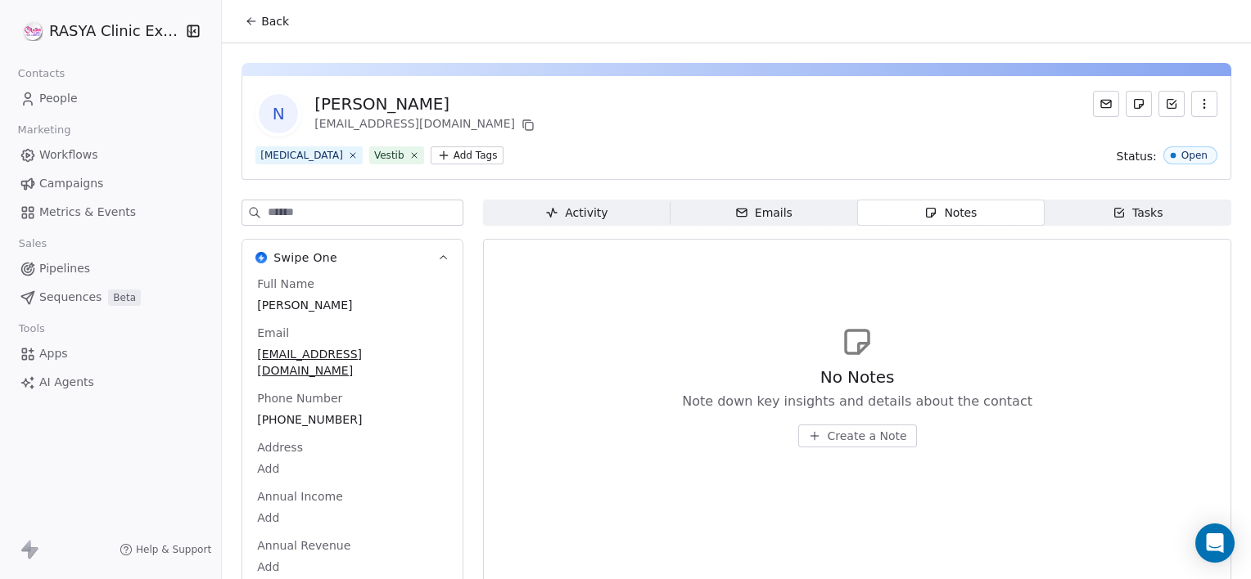
click at [858, 432] on span "Create a Note" at bounding box center [866, 436] width 79 height 16
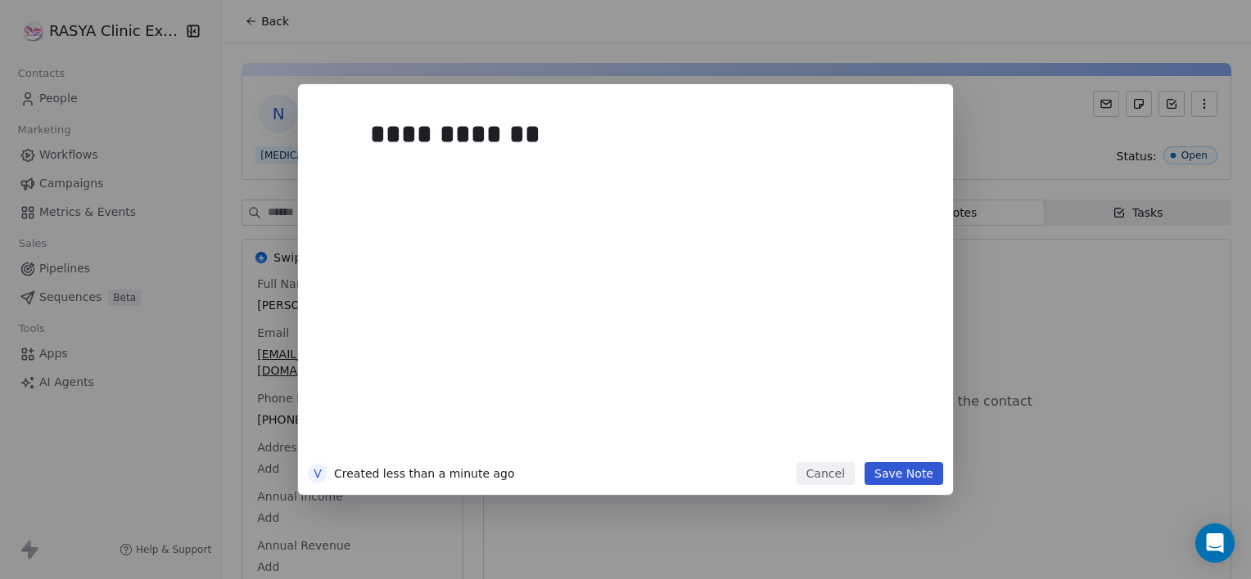
click at [898, 475] on button "Save Note" at bounding box center [903, 473] width 79 height 23
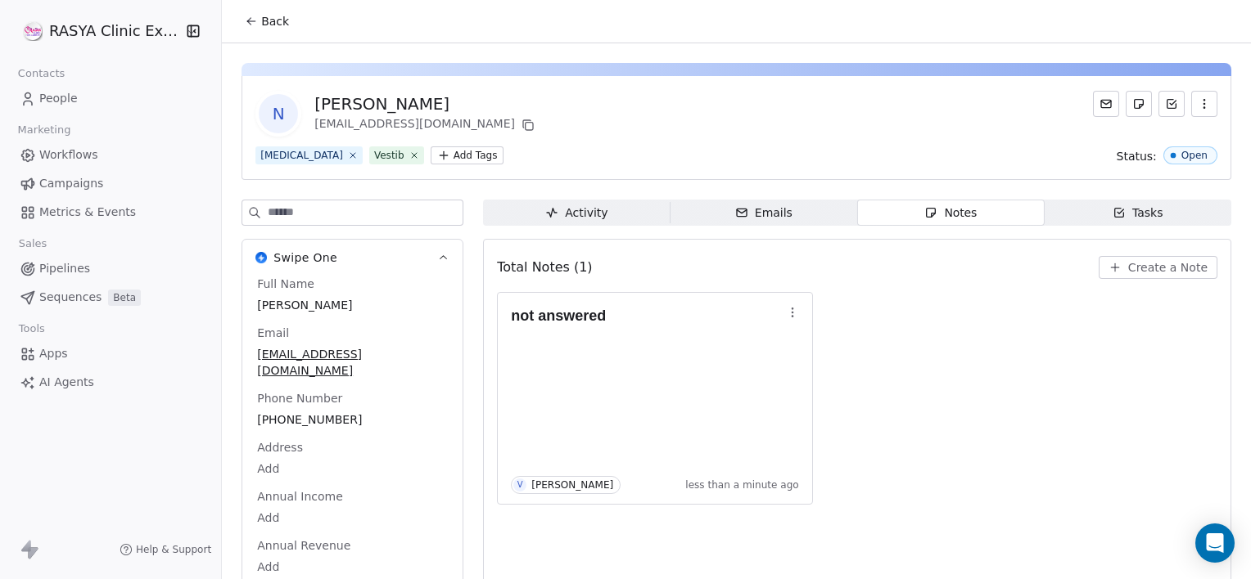
click at [277, 25] on span "Back" at bounding box center [275, 21] width 28 height 16
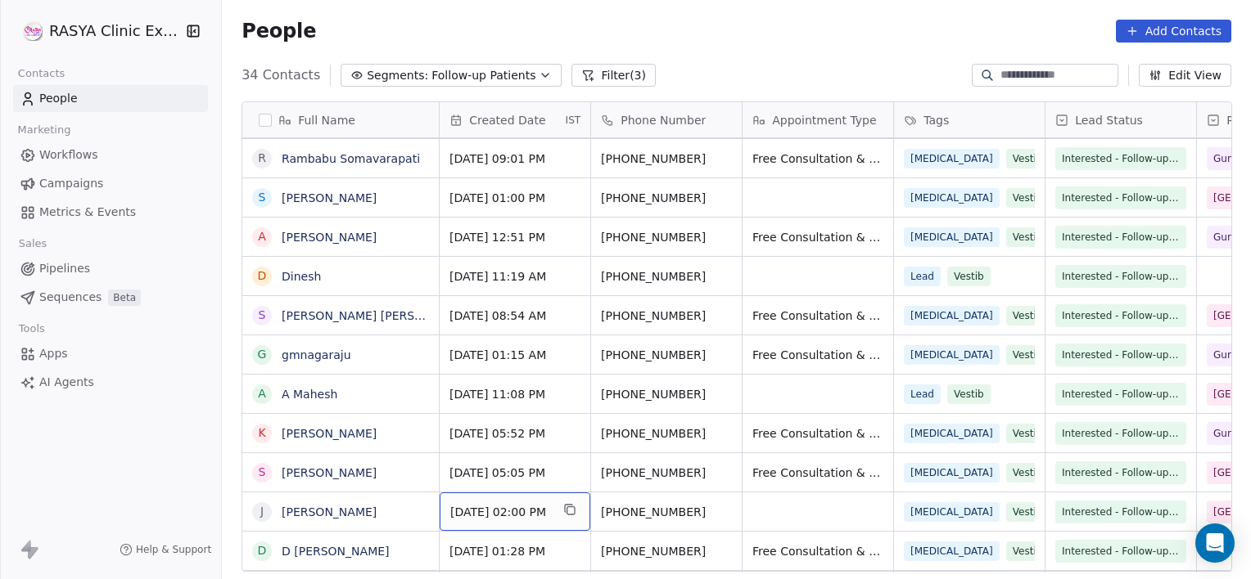
scroll to position [124, 0]
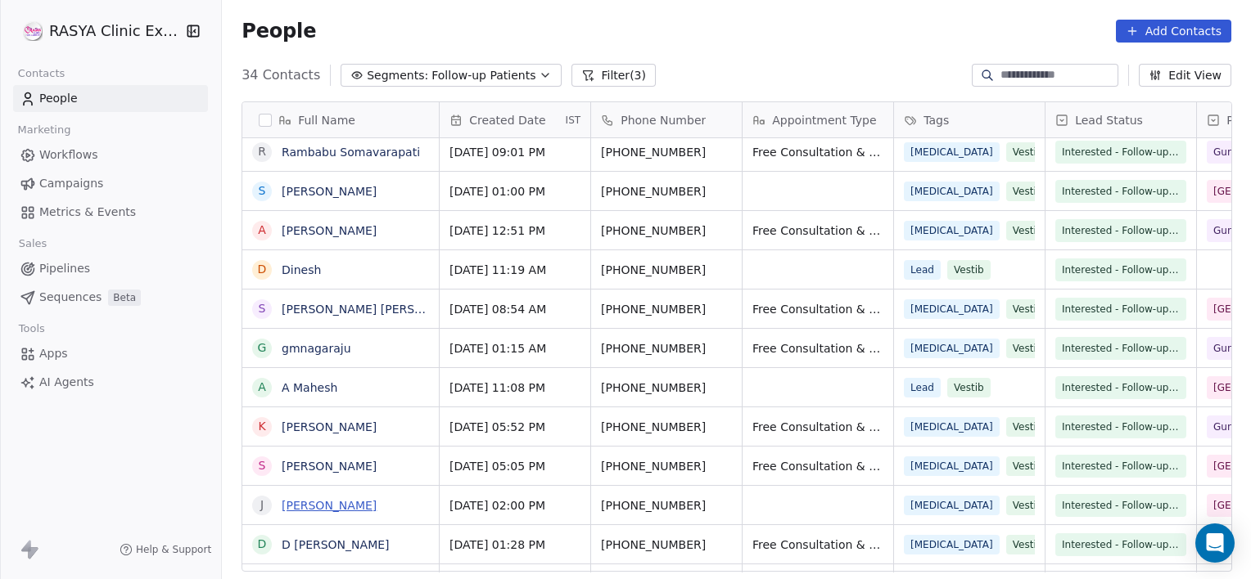
click at [321, 506] on link "[PERSON_NAME]" at bounding box center [329, 505] width 95 height 13
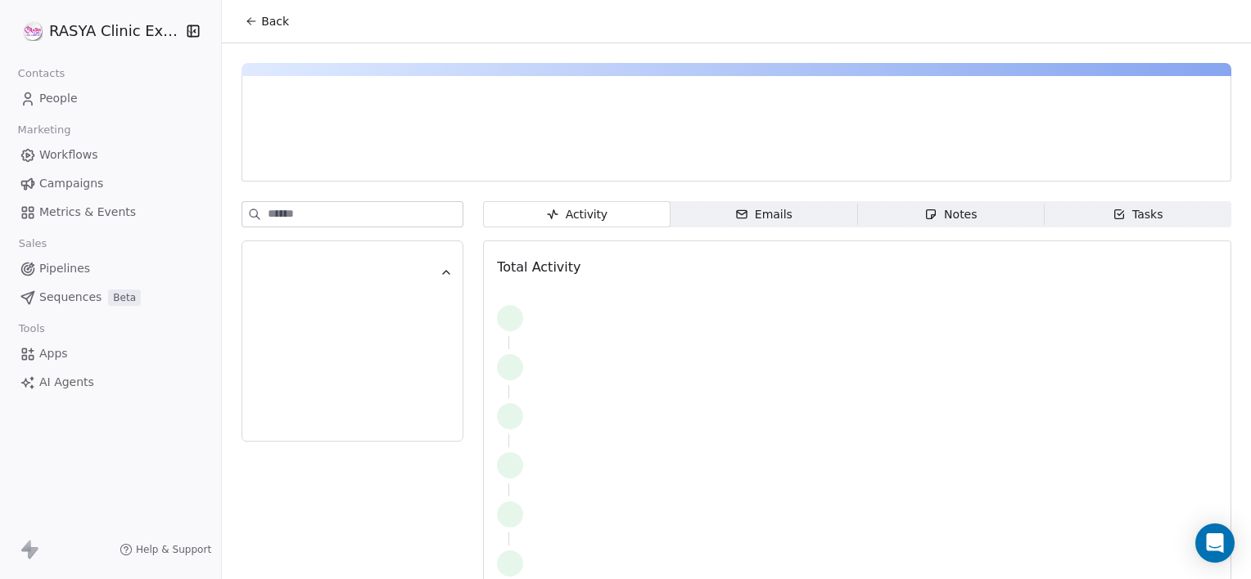
click at [928, 216] on icon "button" at bounding box center [930, 214] width 13 height 13
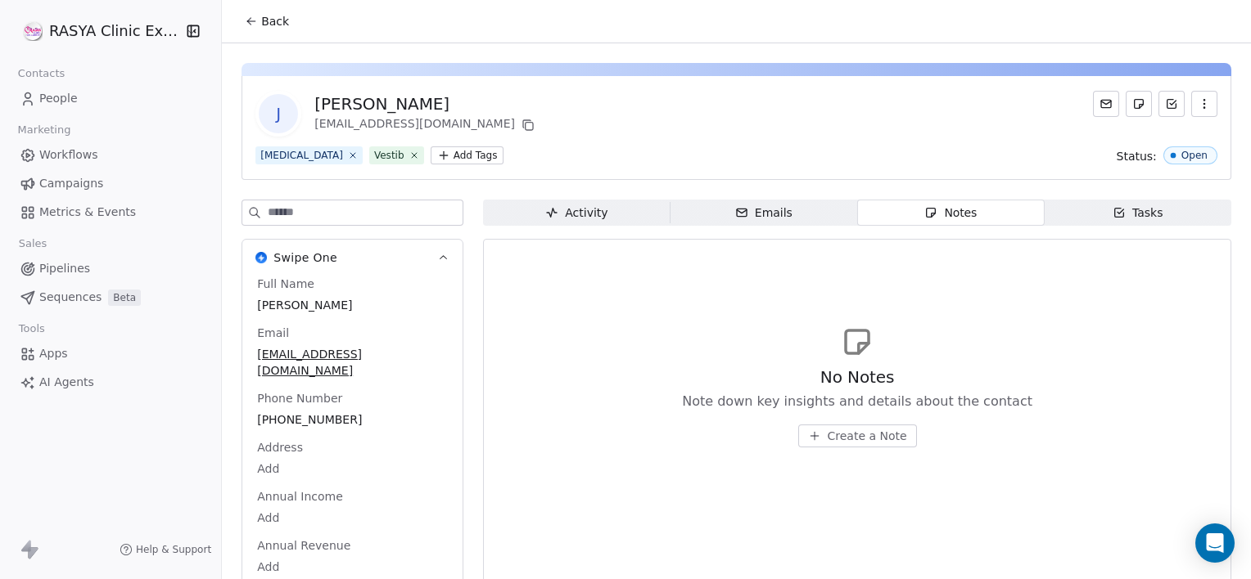
click at [252, 23] on icon at bounding box center [251, 21] width 13 height 13
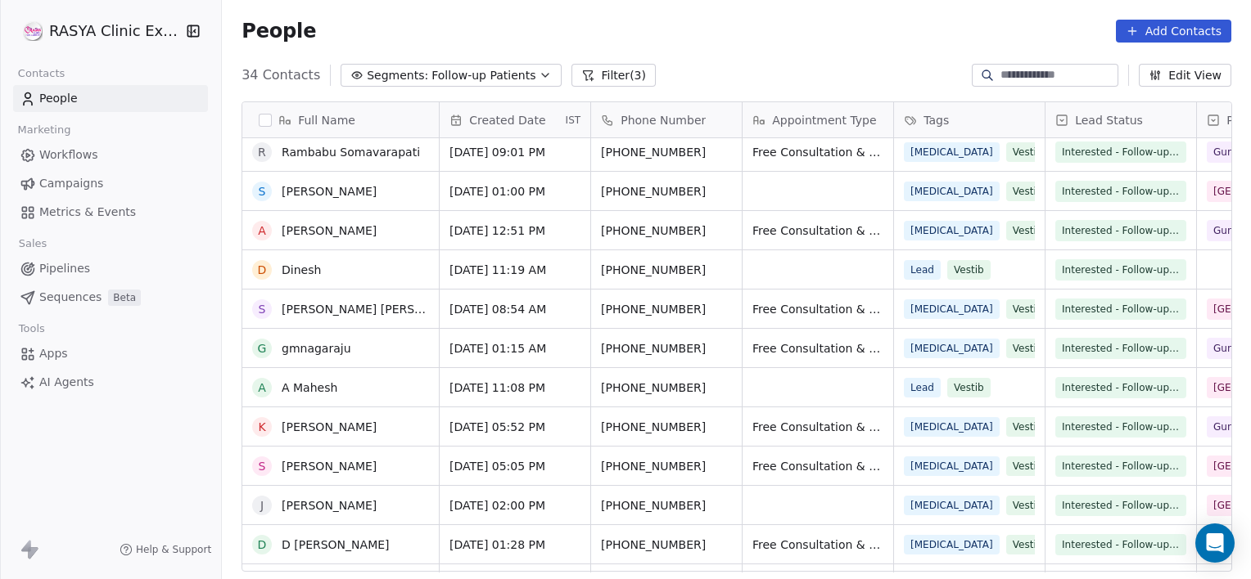
scroll to position [151, 0]
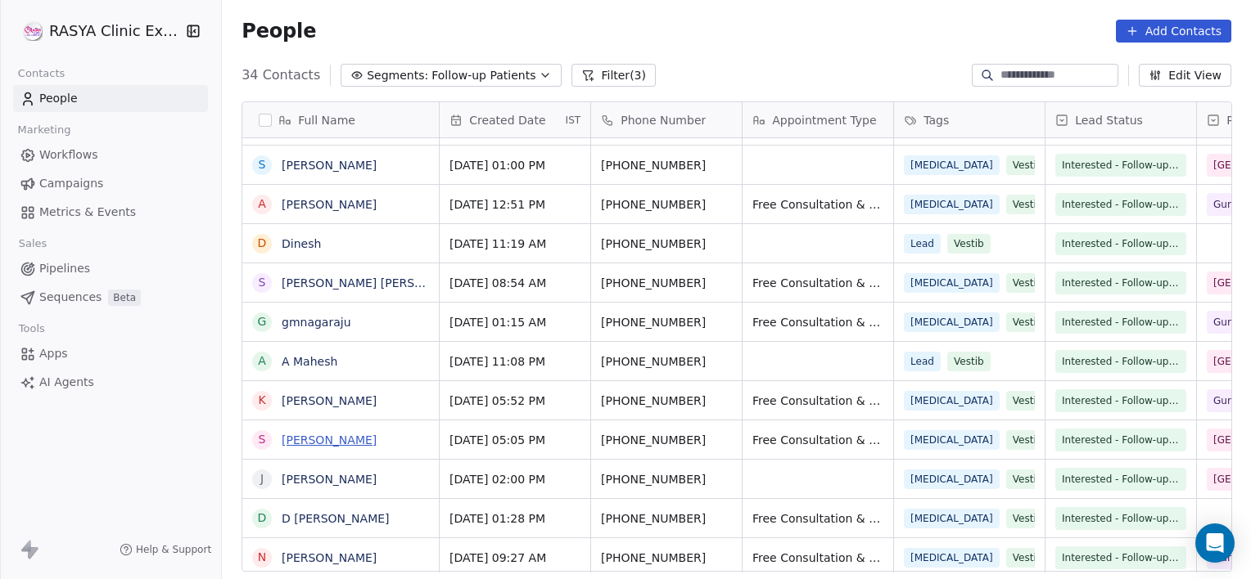
click at [349, 438] on link "[PERSON_NAME]" at bounding box center [329, 440] width 95 height 13
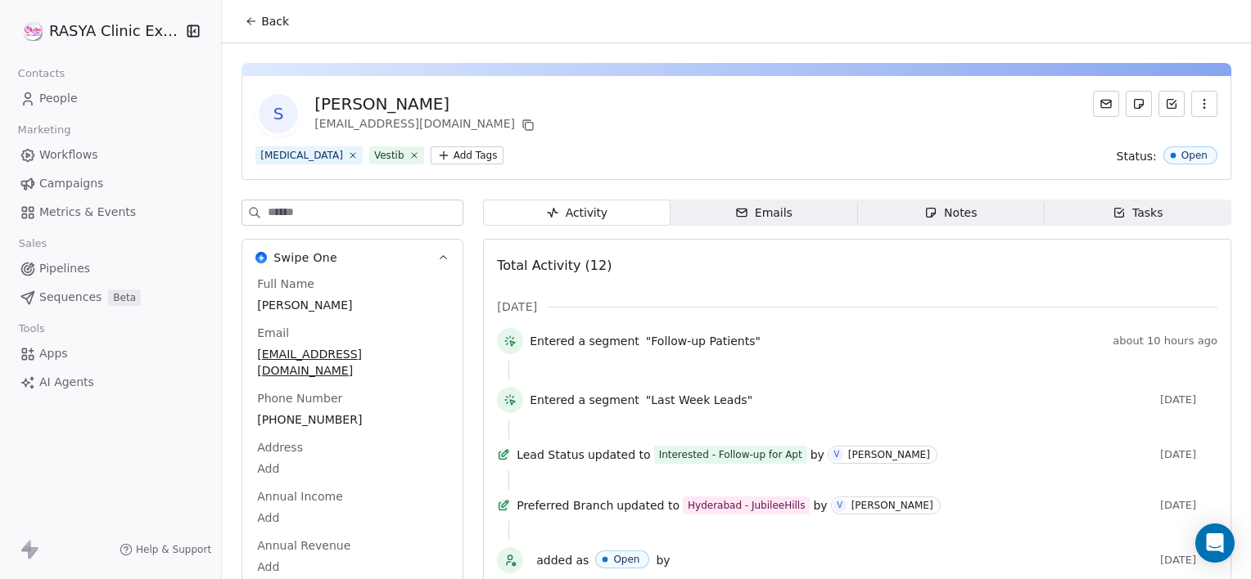
click at [880, 206] on span "Notes Notes" at bounding box center [950, 213] width 187 height 26
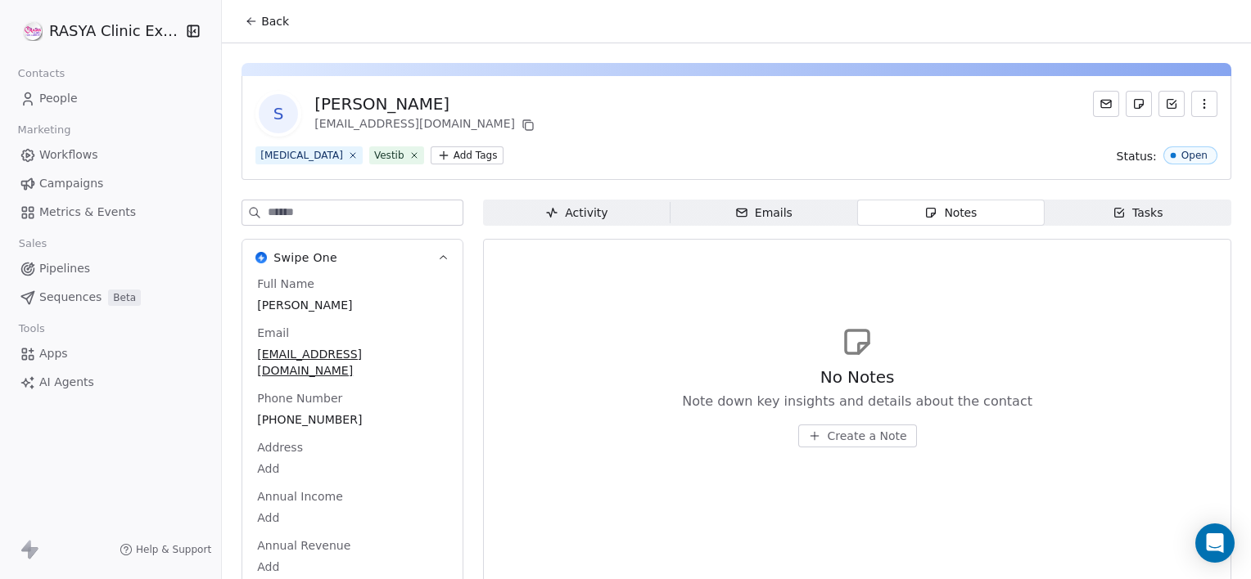
click at [848, 439] on span "Create a Note" at bounding box center [866, 436] width 79 height 16
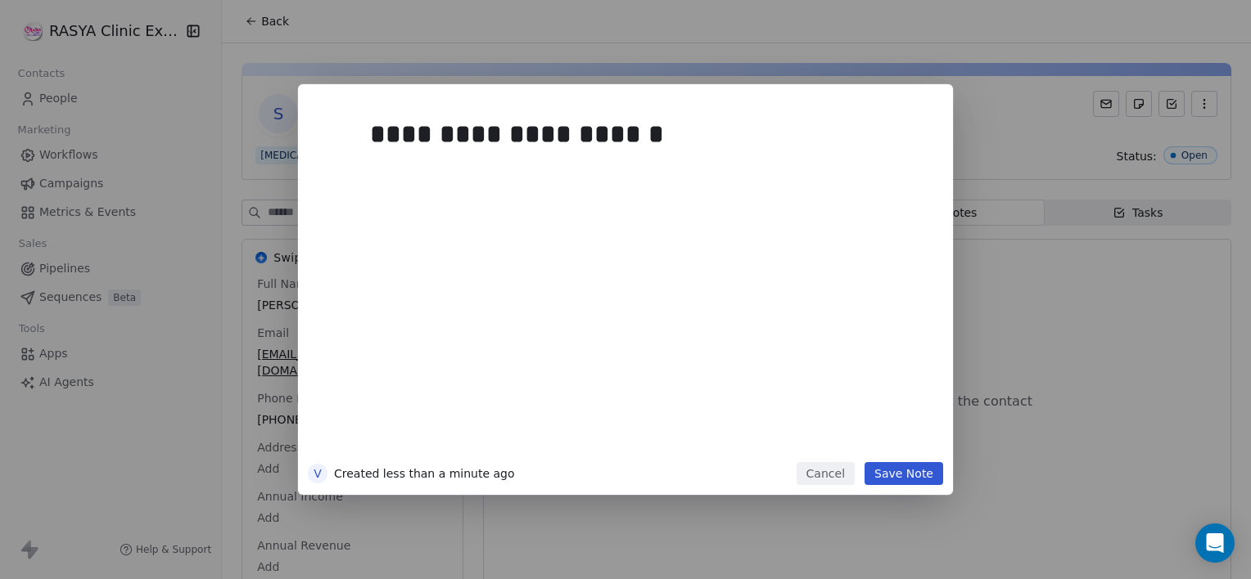
click at [902, 469] on button "Save Note" at bounding box center [903, 473] width 79 height 23
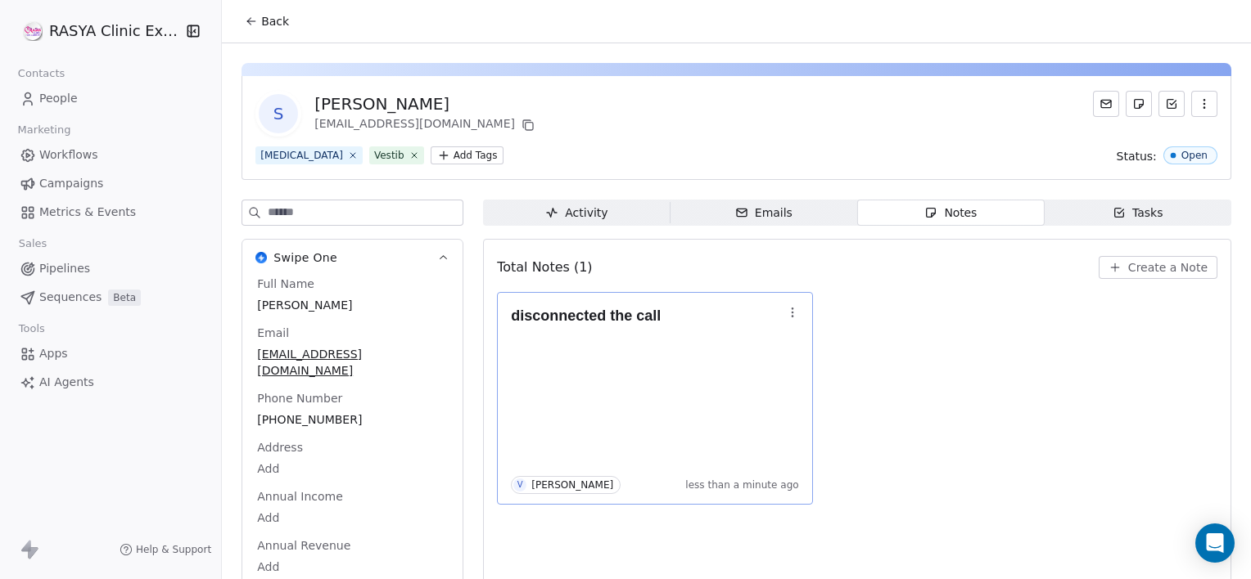
click at [731, 429] on div "disconnected the call V [PERSON_NAME] less than a minute ago" at bounding box center [655, 399] width 288 height 192
click at [261, 20] on span "Back" at bounding box center [275, 21] width 28 height 16
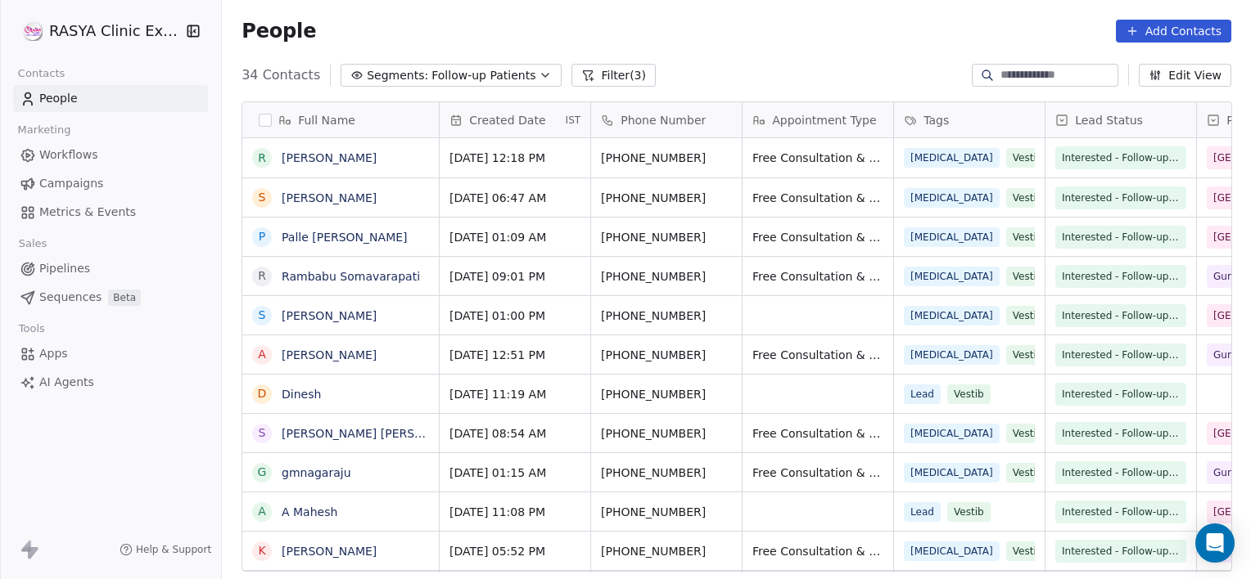
scroll to position [498, 1016]
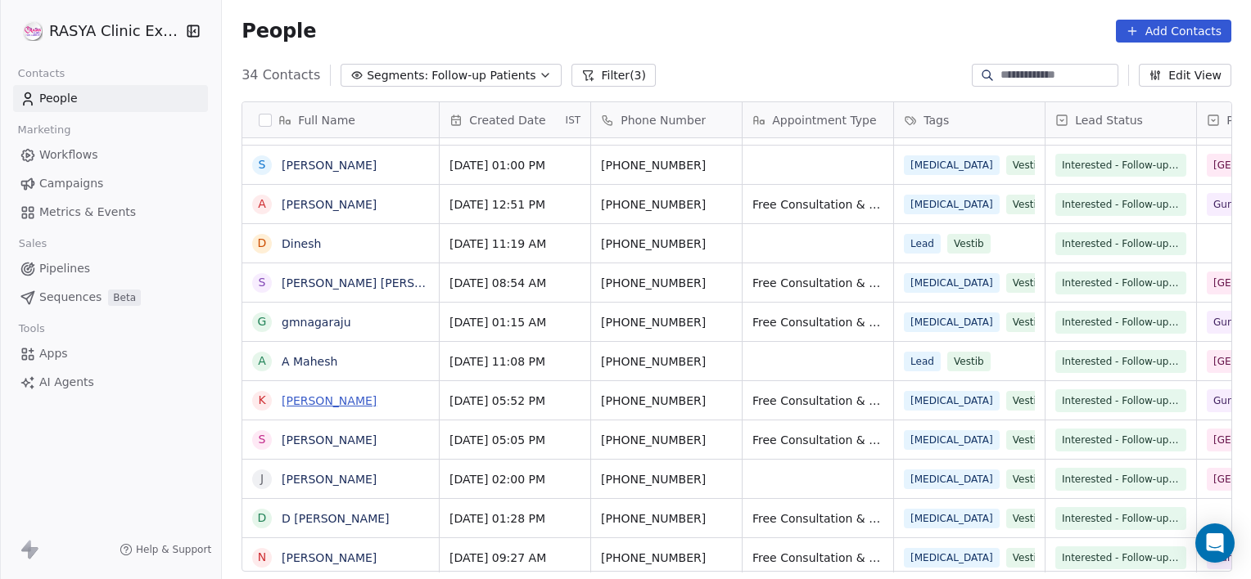
click at [309, 399] on link "[PERSON_NAME]" at bounding box center [329, 400] width 95 height 13
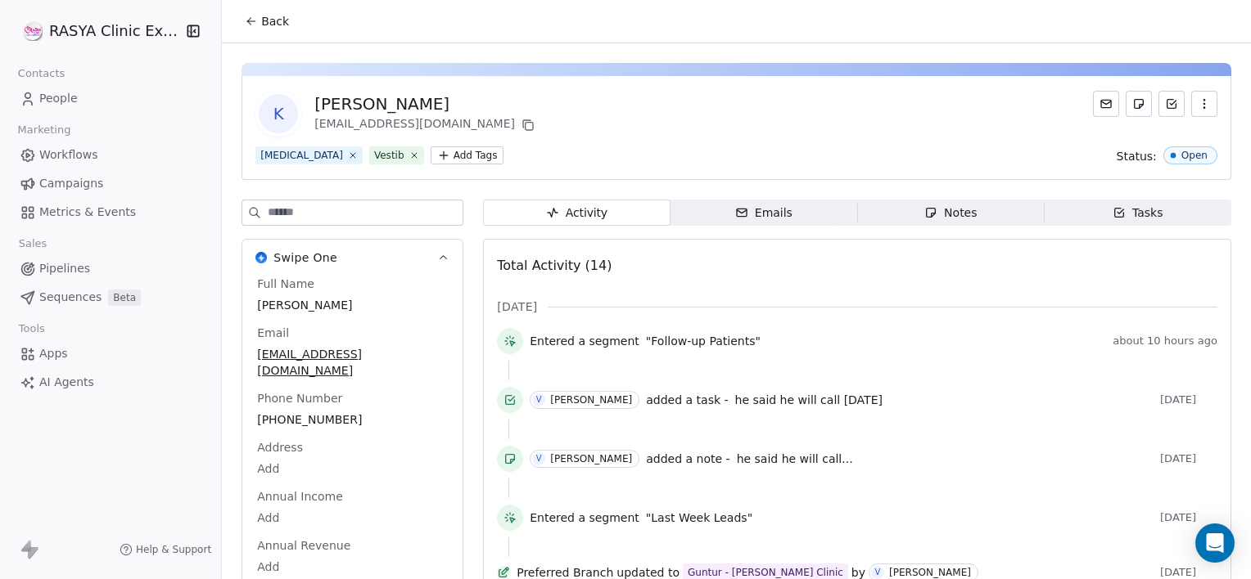
click at [949, 216] on div "Notes" at bounding box center [950, 213] width 52 height 17
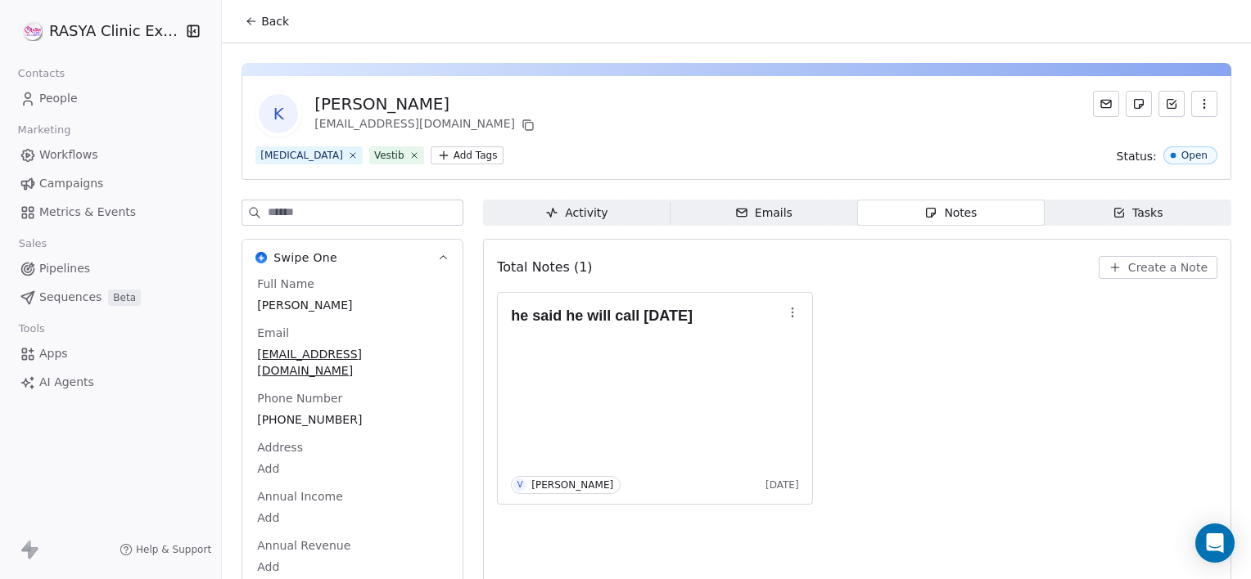
click at [1116, 259] on button "Create a Note" at bounding box center [1157, 267] width 119 height 23
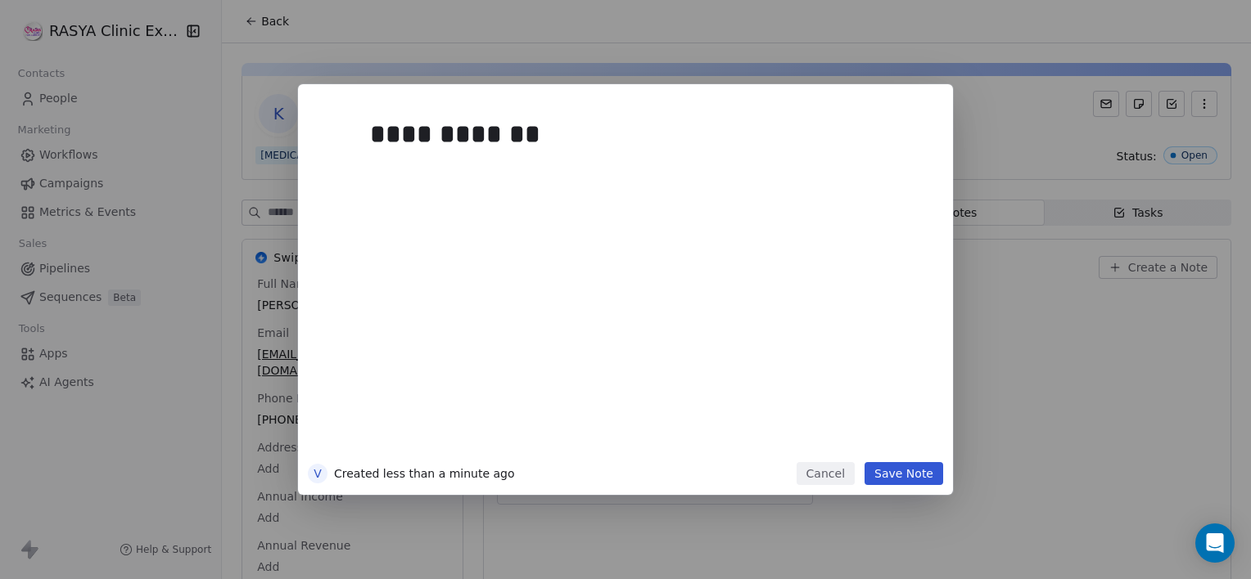
click at [881, 478] on button "Save Note" at bounding box center [903, 473] width 79 height 23
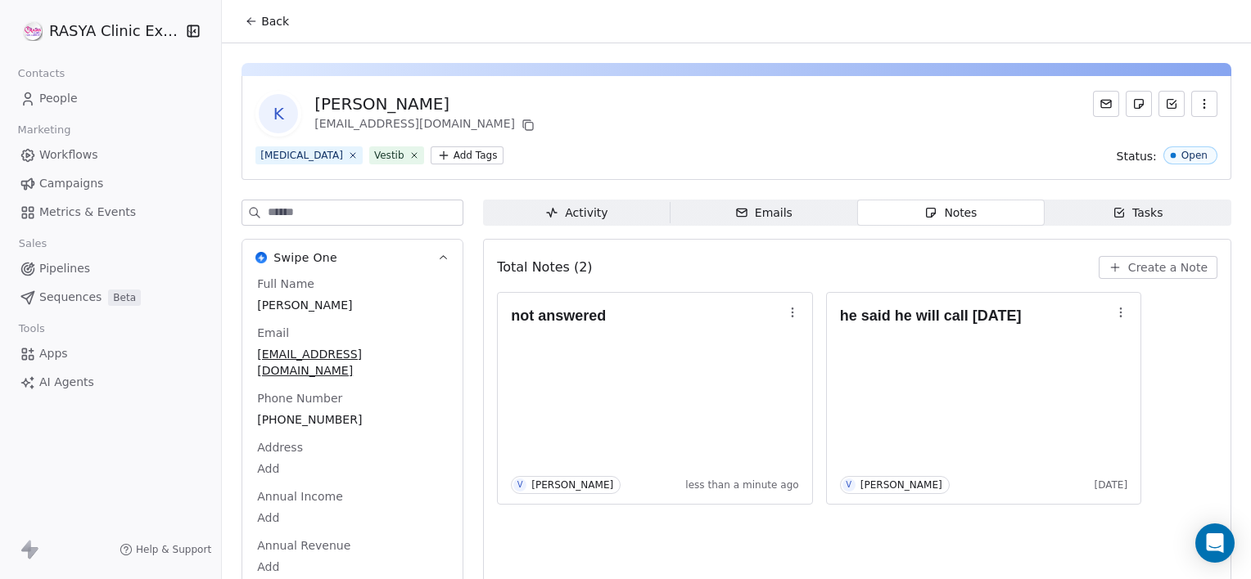
click at [256, 25] on icon at bounding box center [251, 21] width 13 height 13
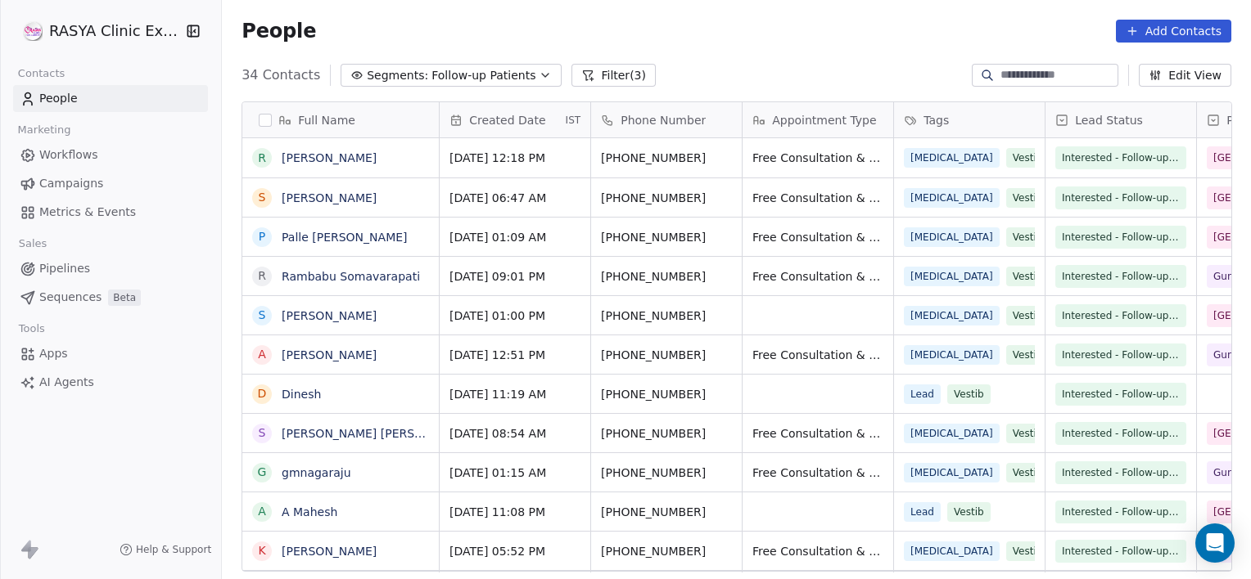
scroll to position [498, 1016]
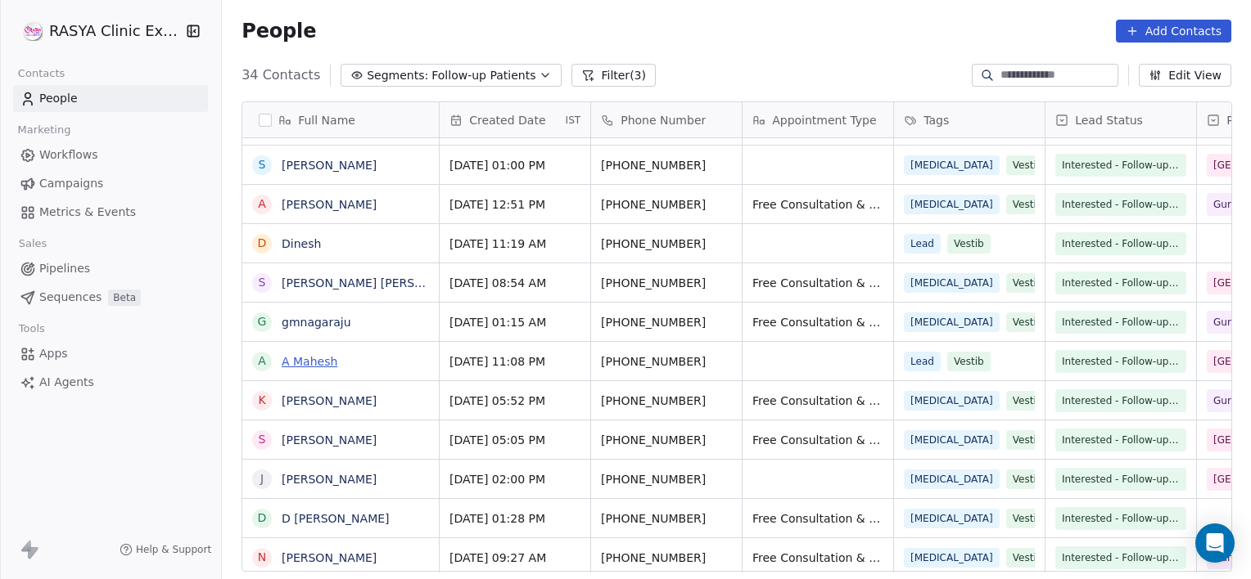
click at [322, 360] on link "A Mahesh" at bounding box center [310, 361] width 56 height 13
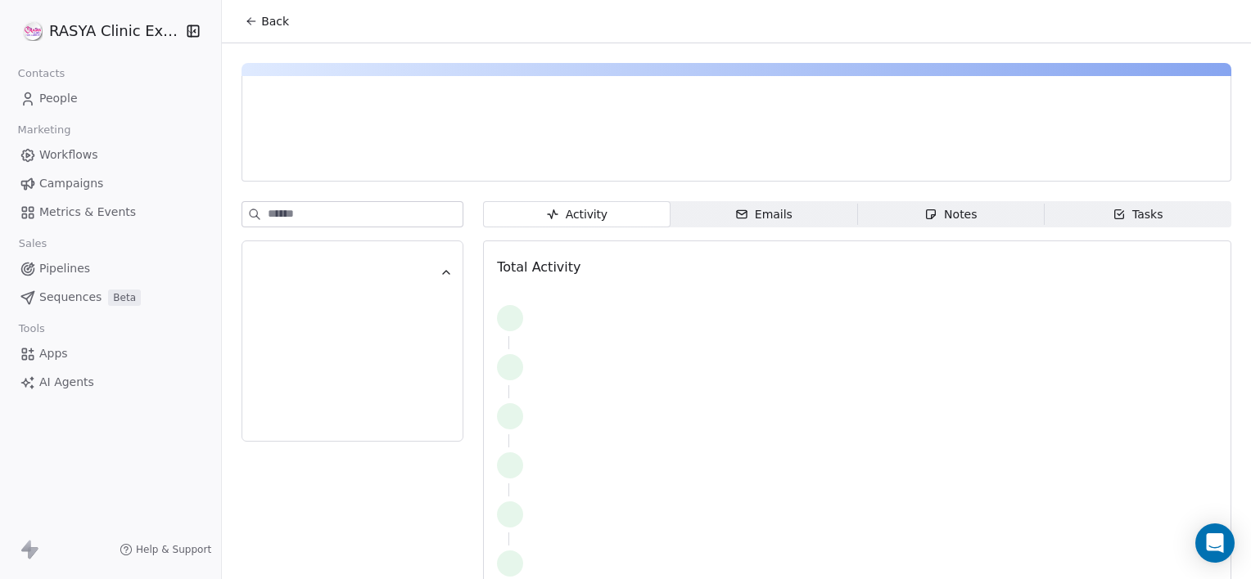
click at [909, 216] on span "Notes Notes" at bounding box center [950, 214] width 187 height 26
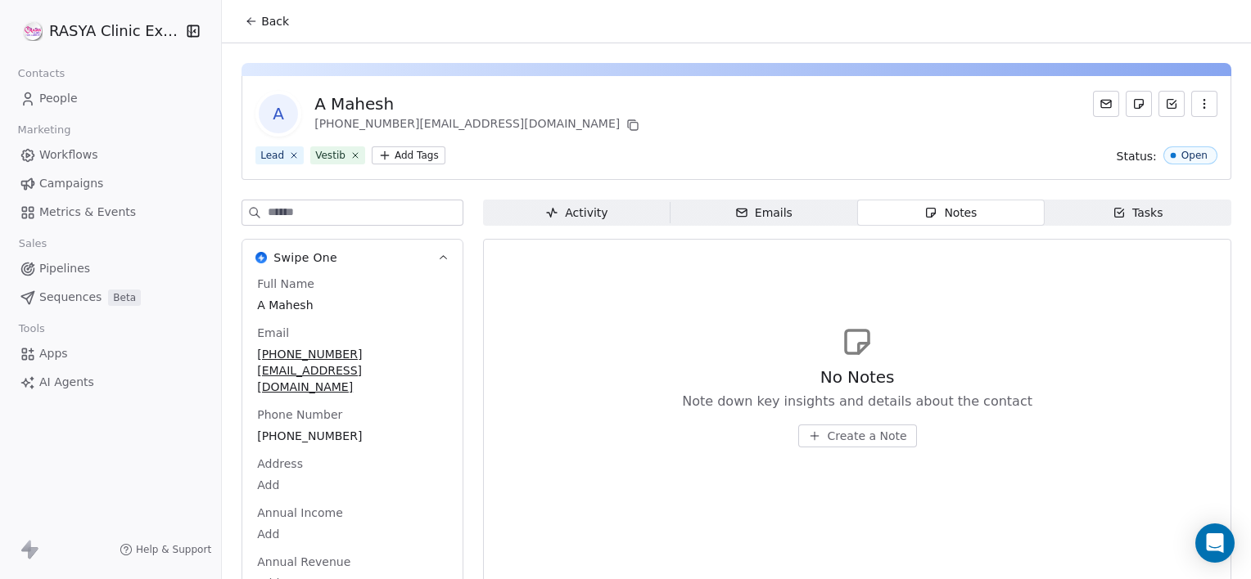
click at [837, 433] on span "Create a Note" at bounding box center [866, 436] width 79 height 16
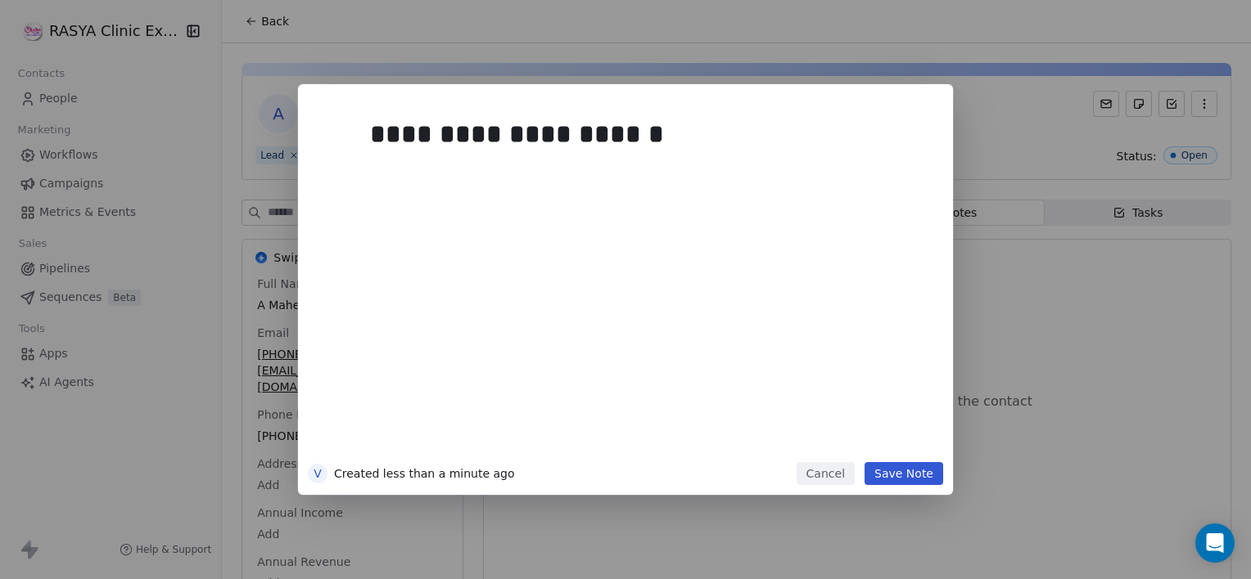
click at [919, 473] on button "Save Note" at bounding box center [903, 473] width 79 height 23
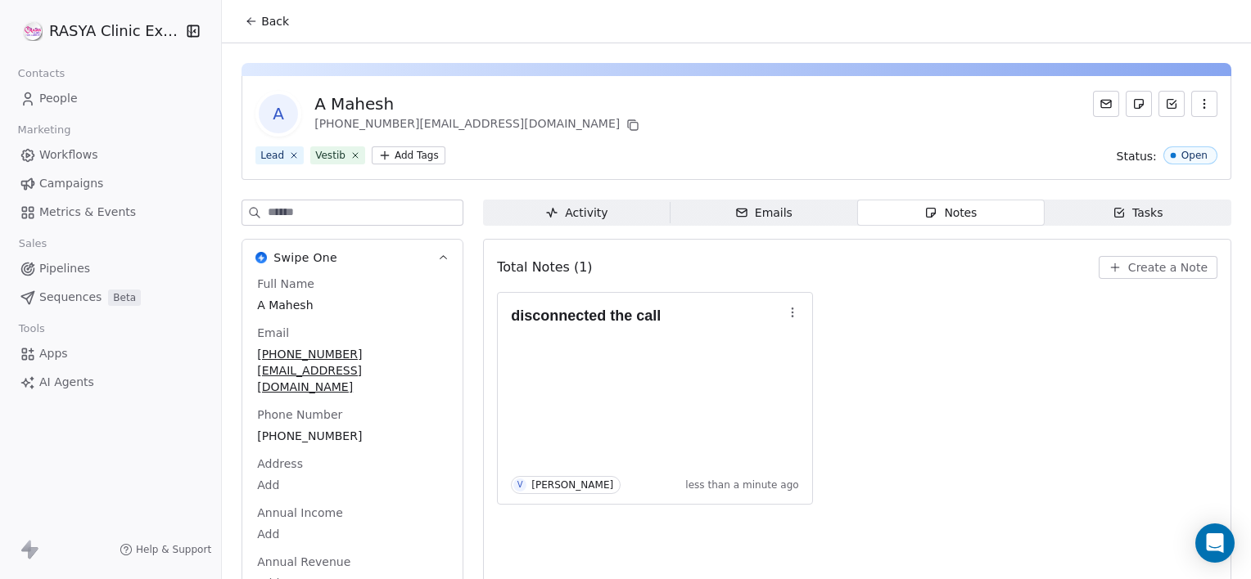
click at [261, 32] on button "Back" at bounding box center [267, 21] width 64 height 29
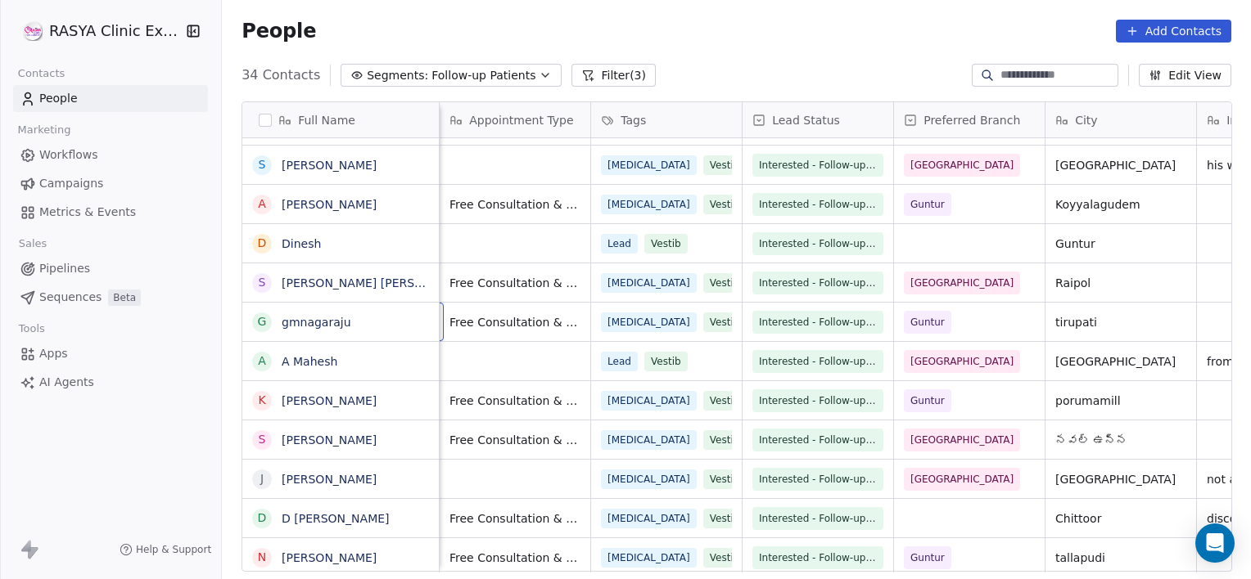
scroll to position [0, 151]
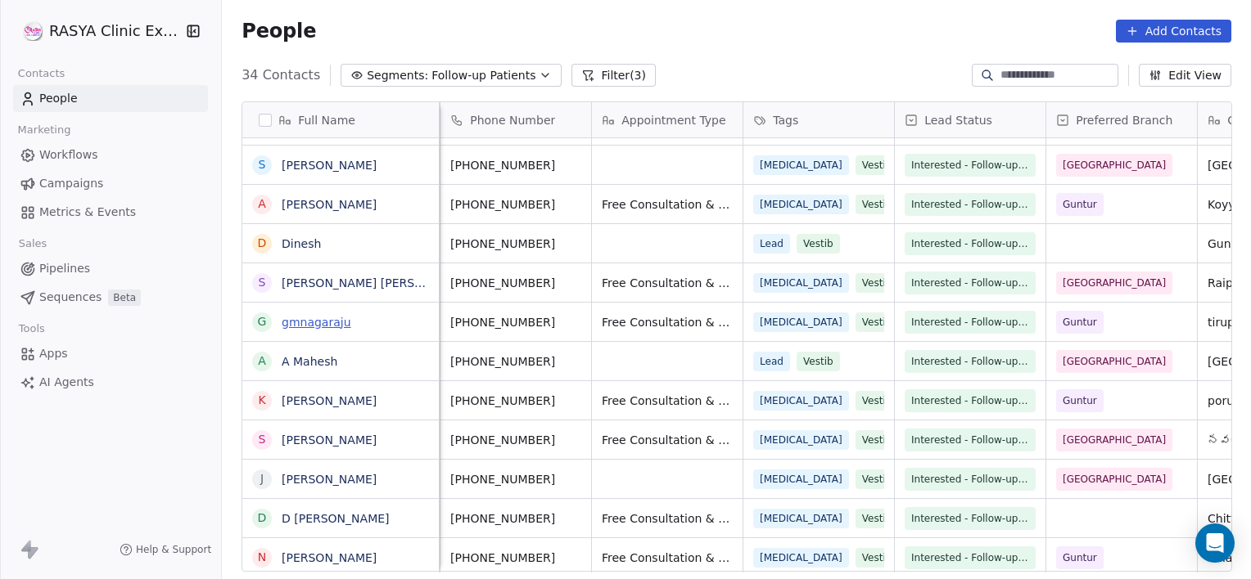
click at [304, 328] on link "gmnagaraju" at bounding box center [317, 322] width 70 height 13
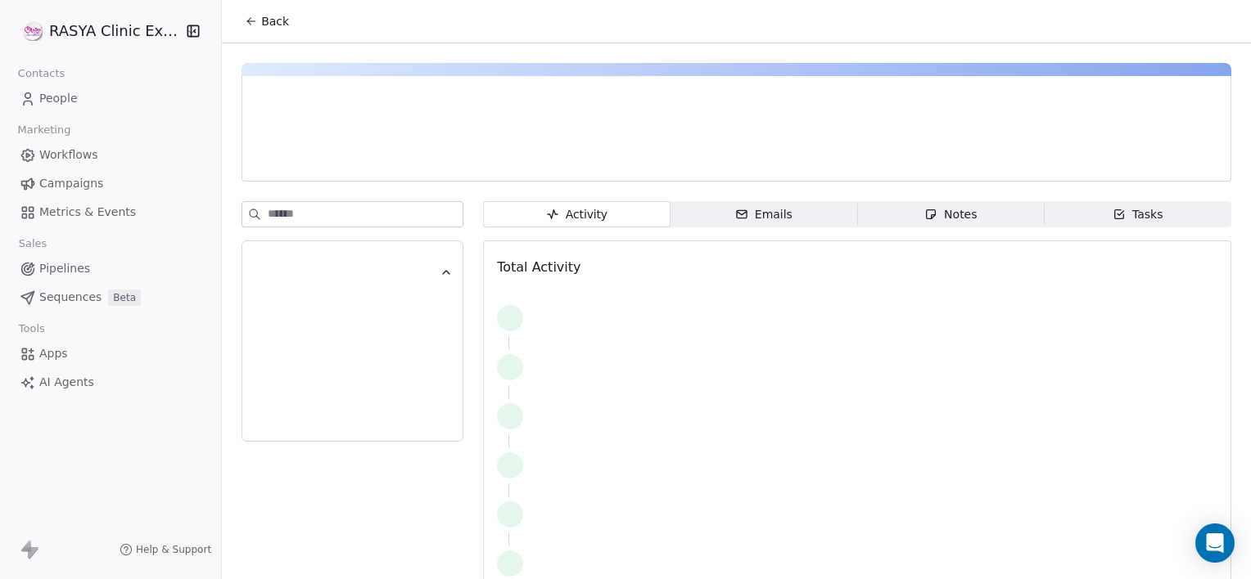
click at [890, 206] on span "Notes Notes" at bounding box center [950, 214] width 187 height 26
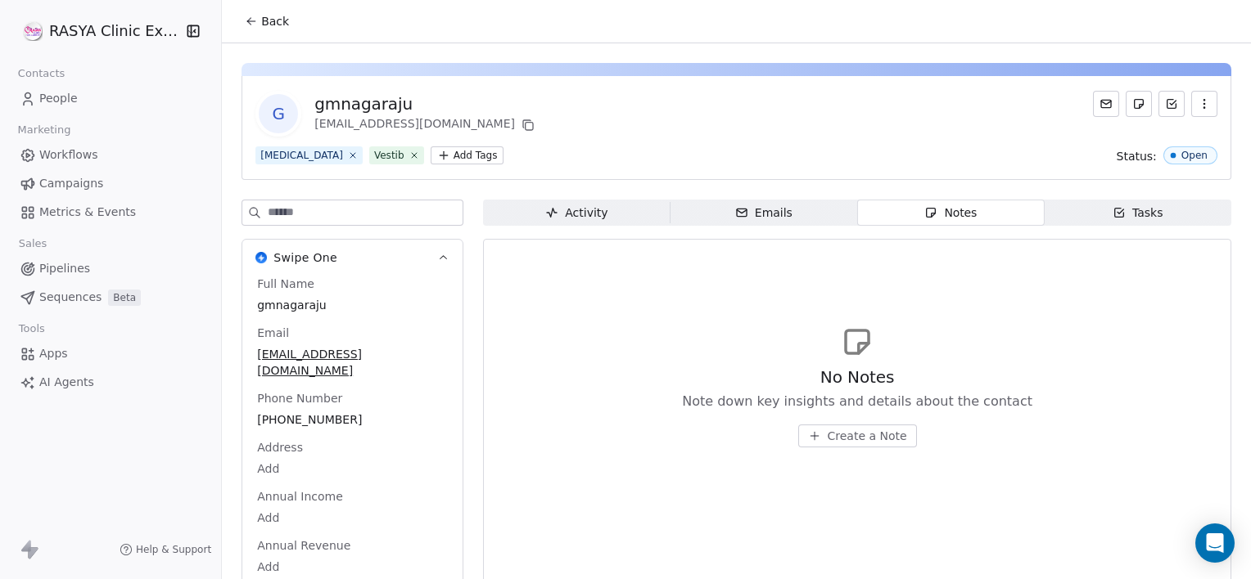
click at [831, 437] on span "Create a Note" at bounding box center [866, 436] width 79 height 16
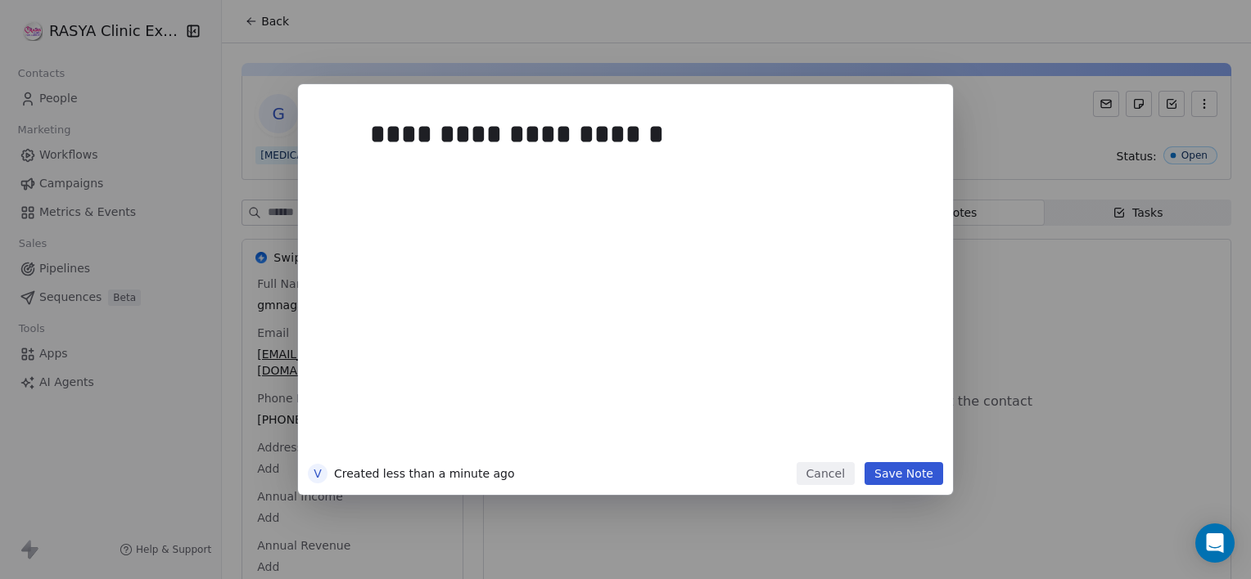
click at [894, 480] on button "Save Note" at bounding box center [903, 473] width 79 height 23
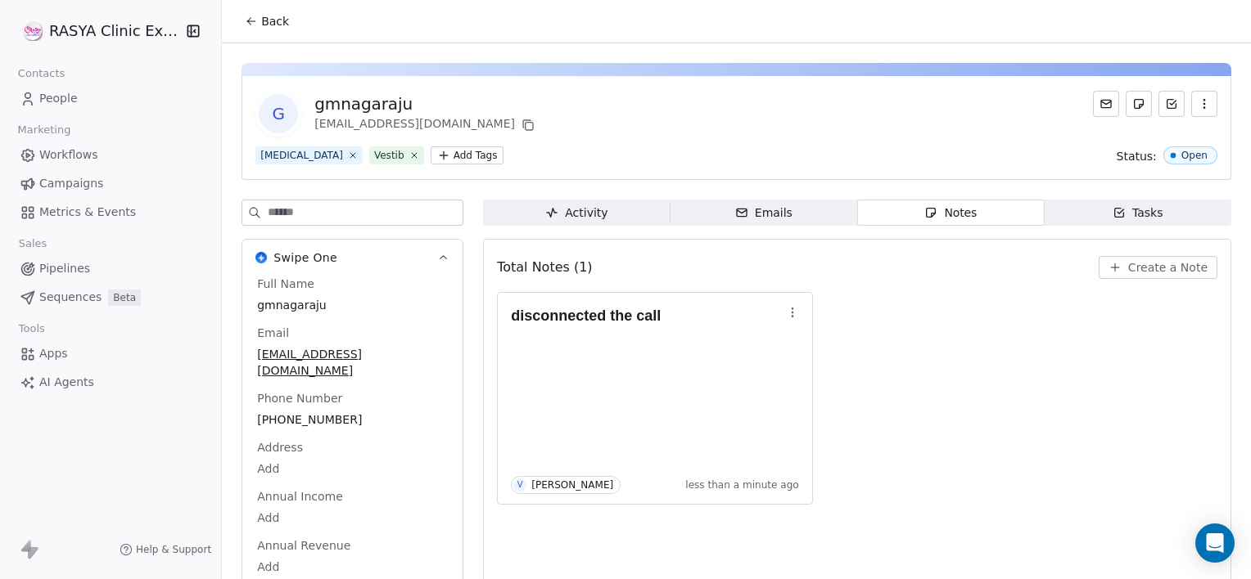
click at [256, 15] on icon at bounding box center [251, 21] width 13 height 13
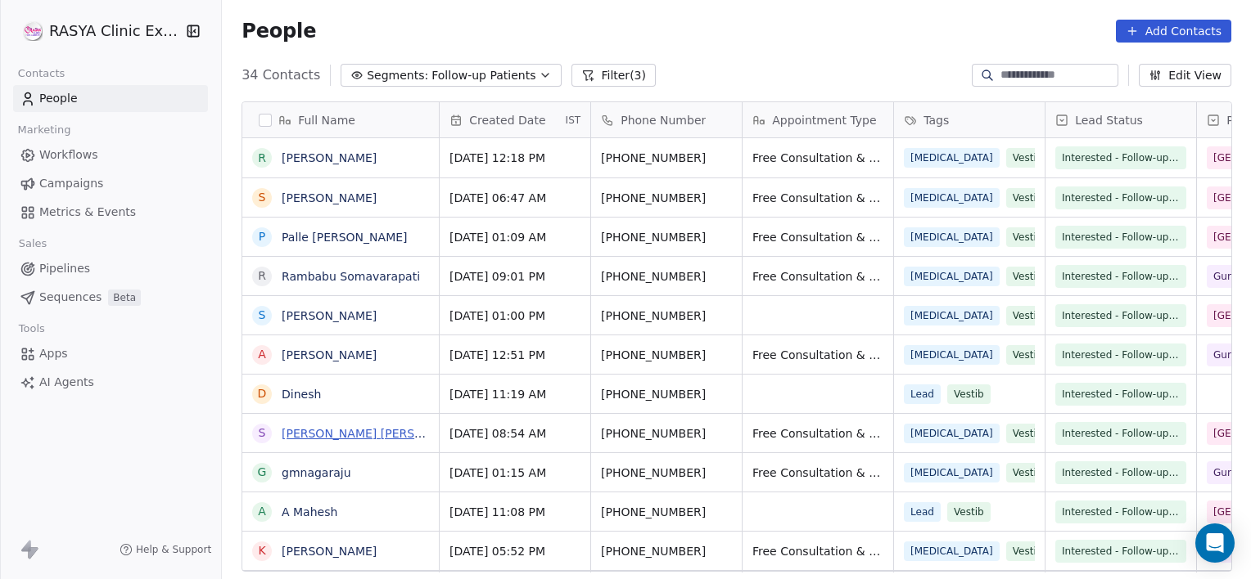
click at [314, 435] on link "[PERSON_NAME] [PERSON_NAME]" at bounding box center [379, 433] width 194 height 13
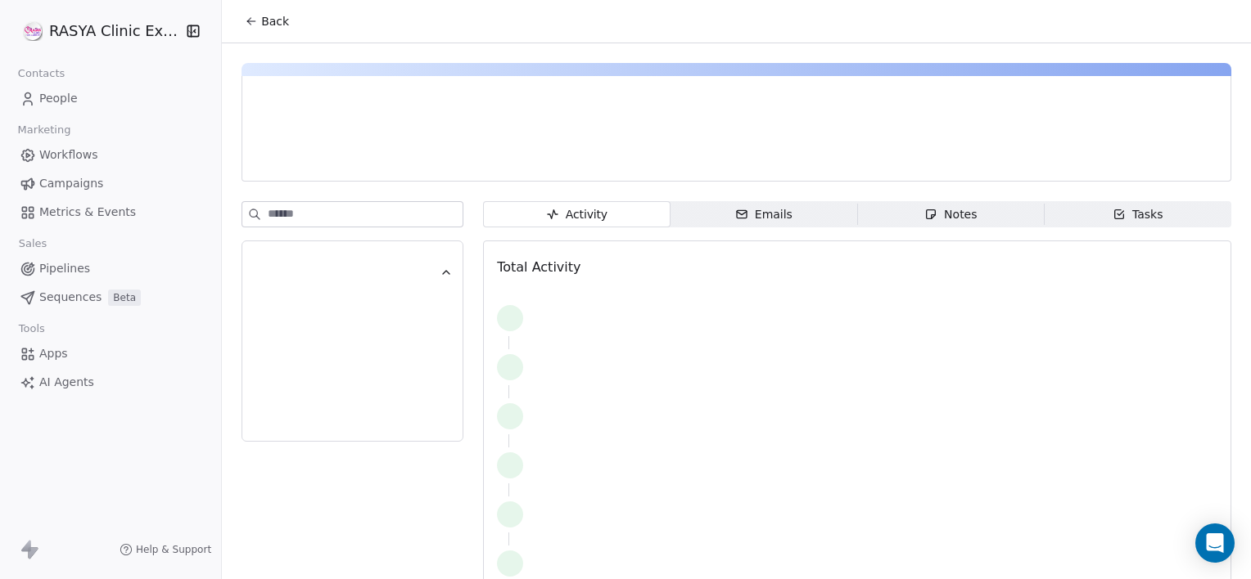
click at [956, 228] on div "Activity Activity Emails Emails Notes Notes Tasks Tasks Total Activity" at bounding box center [857, 408] width 748 height 414
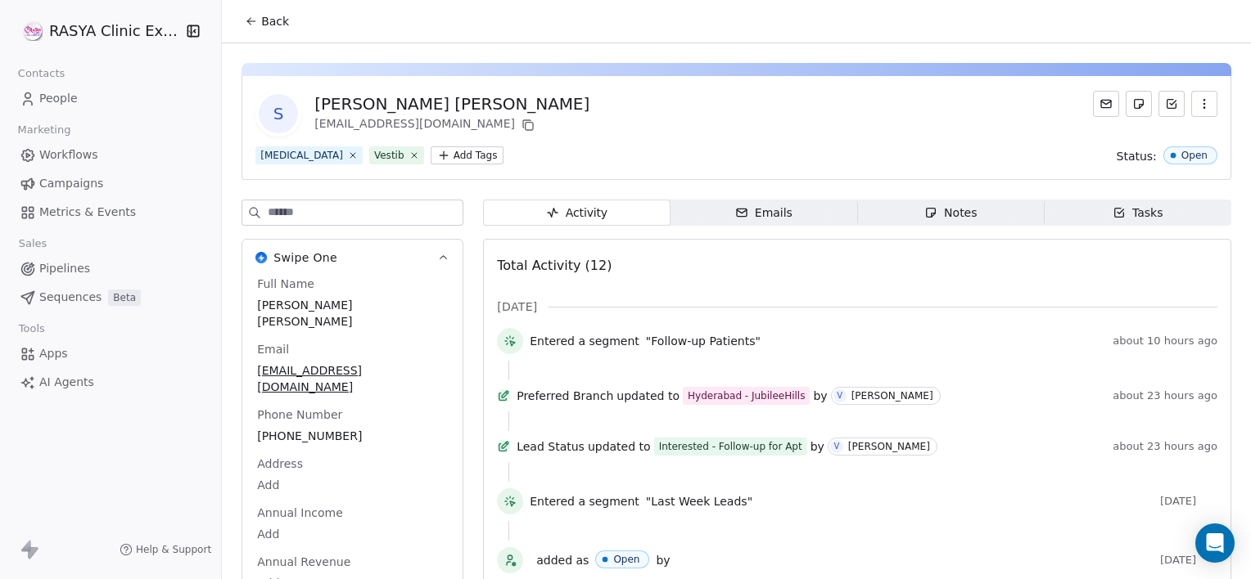
click at [949, 219] on div "Notes" at bounding box center [950, 213] width 52 height 17
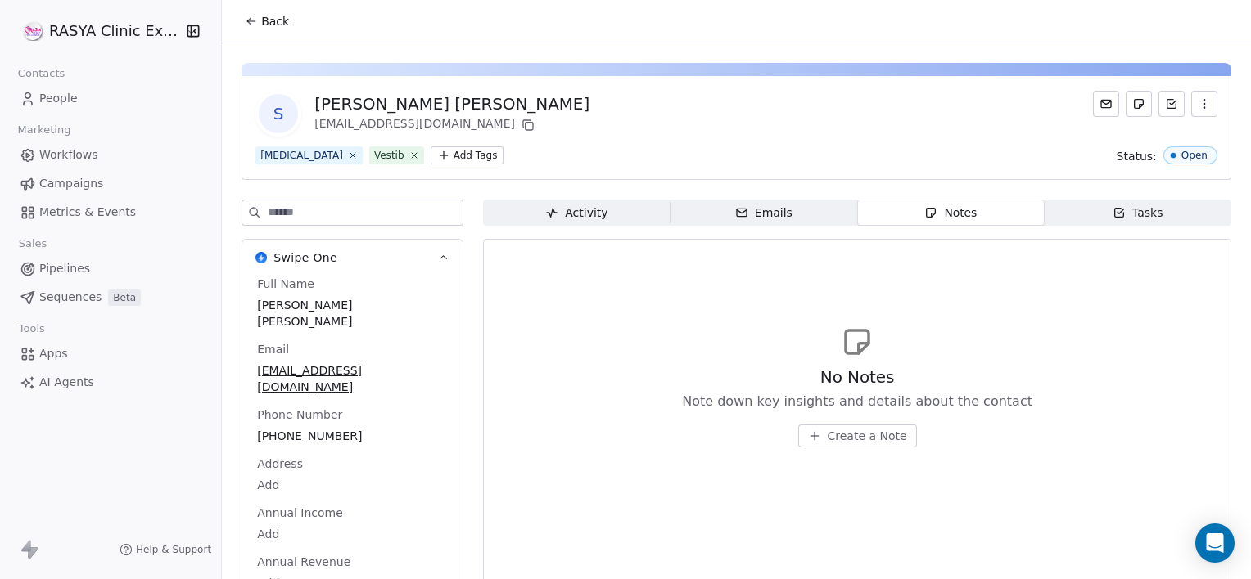
click at [863, 449] on div "No Notes Note down key insights and details about the contact Create a Note" at bounding box center [857, 386] width 720 height 201
click at [861, 447] on button "Create a Note" at bounding box center [857, 436] width 119 height 23
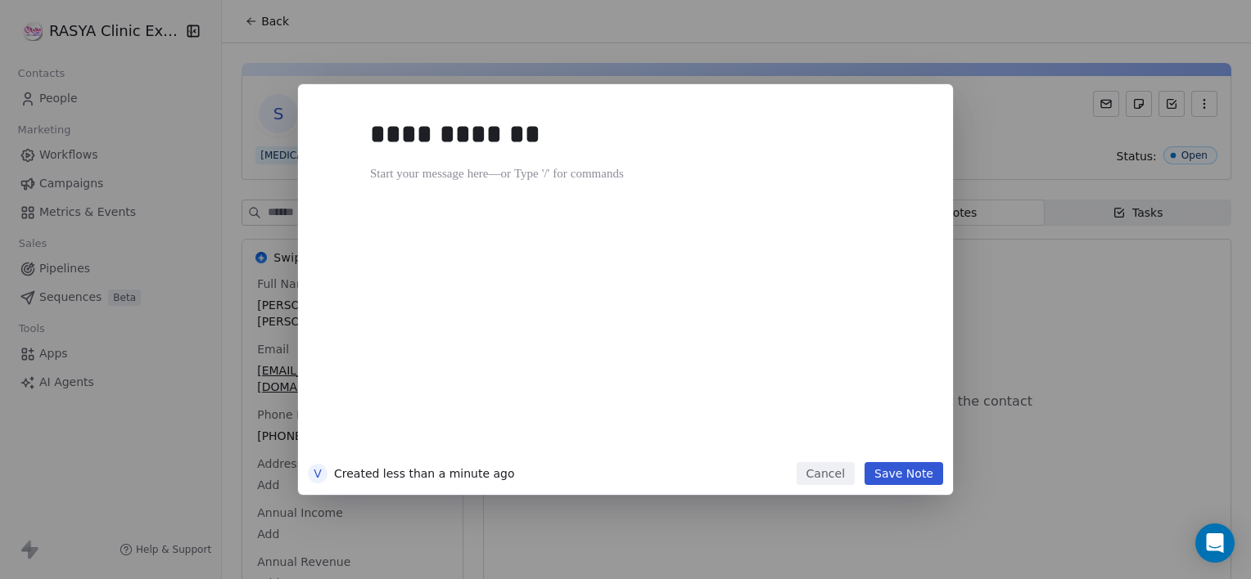
drag, startPoint x: 624, startPoint y: 196, endPoint x: 625, endPoint y: 481, distance: 284.8
click at [625, 481] on div "**********" at bounding box center [625, 289] width 655 height 411
click at [921, 483] on button "Save Note" at bounding box center [903, 473] width 79 height 23
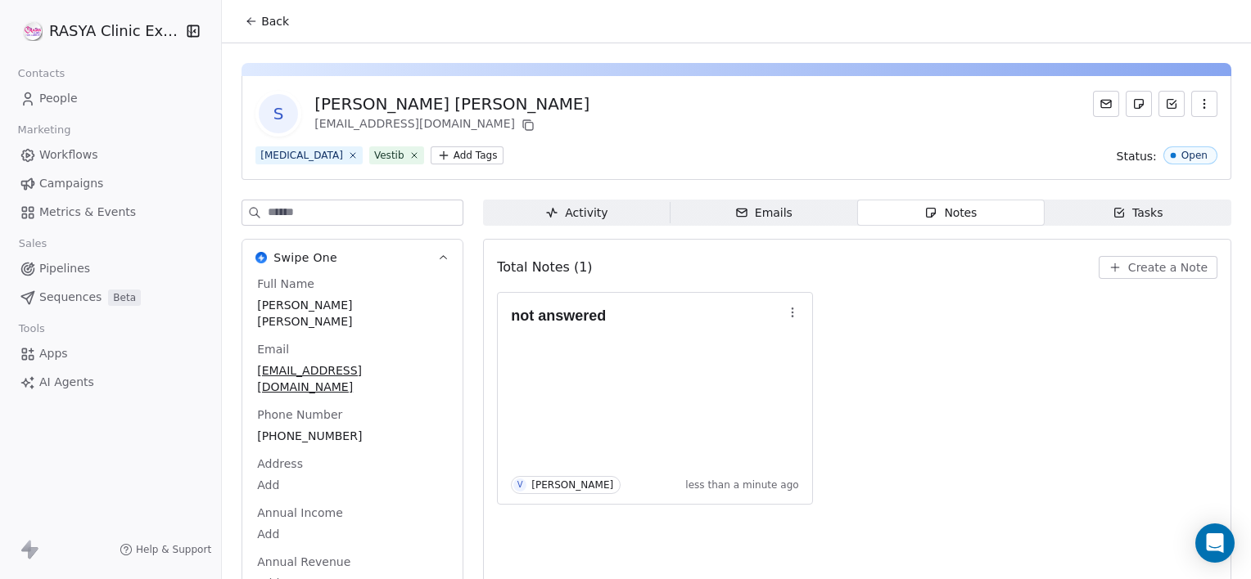
click at [266, 34] on button "Back" at bounding box center [267, 21] width 64 height 29
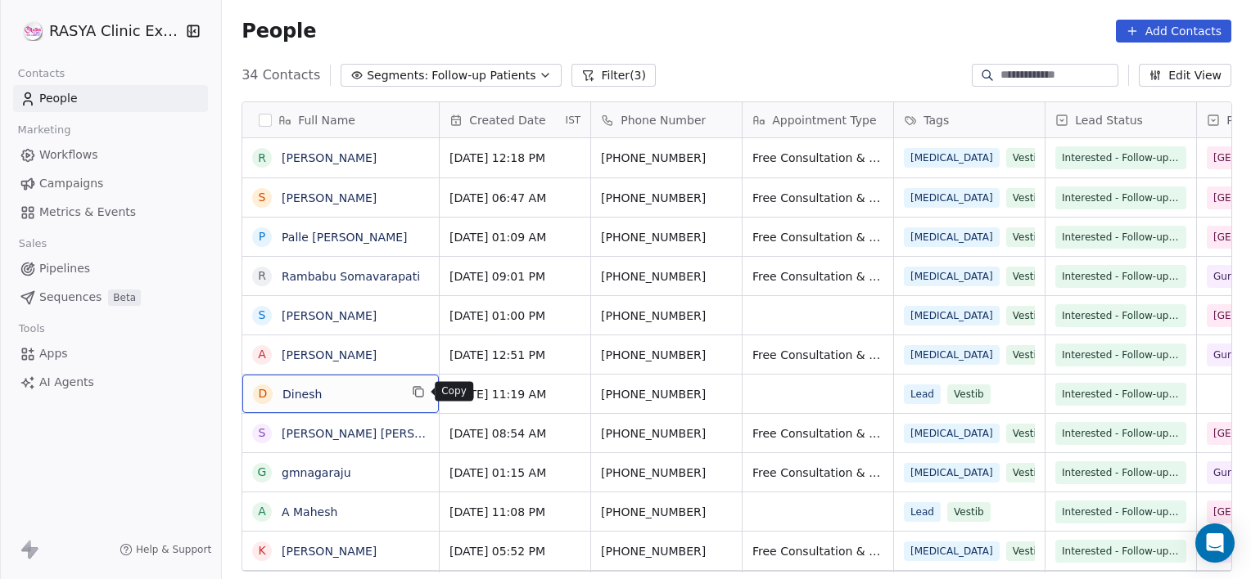
click at [423, 394] on icon "grid" at bounding box center [418, 391] width 13 height 13
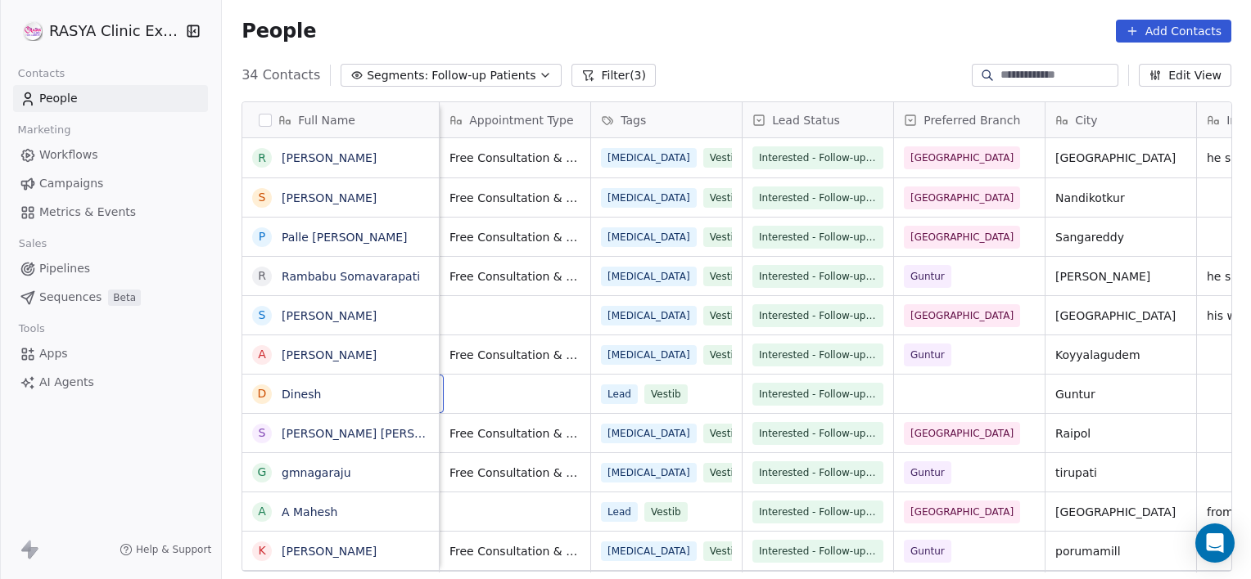
scroll to position [0, 151]
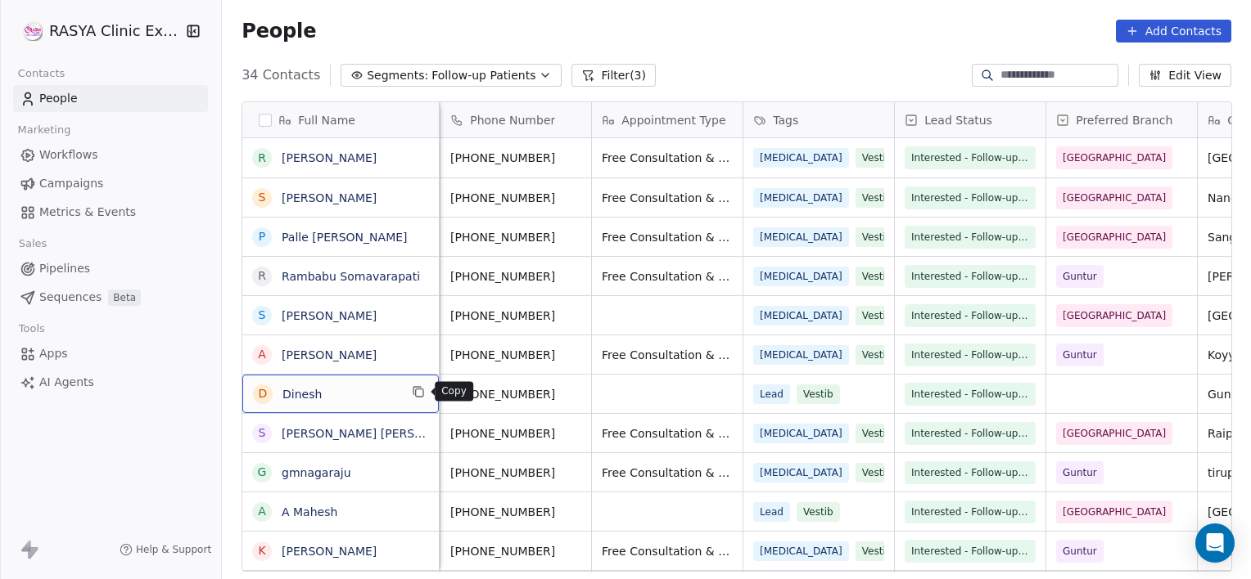
click at [426, 394] on button "grid" at bounding box center [418, 392] width 20 height 20
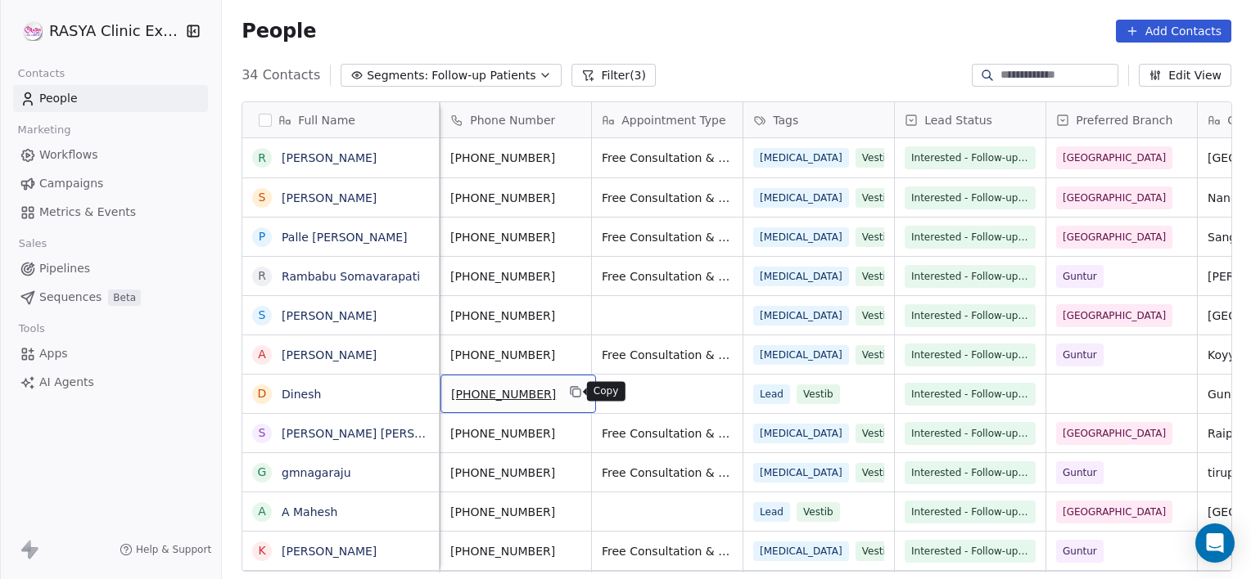
click at [573, 390] on icon "grid" at bounding box center [576, 393] width 7 height 7
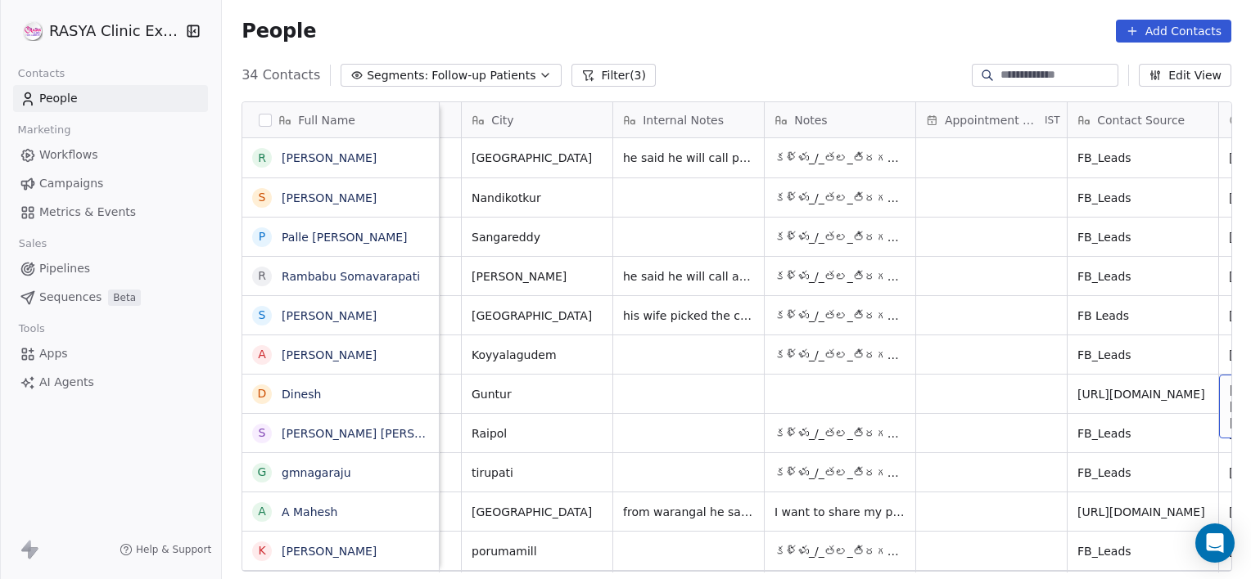
scroll to position [0, 1038]
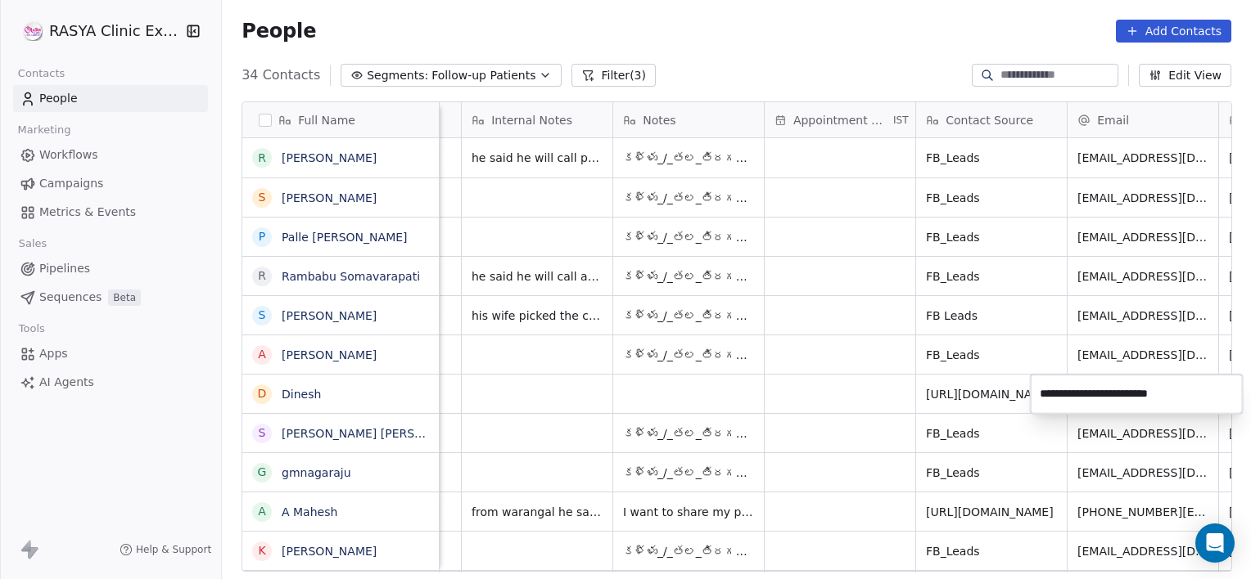
drag, startPoint x: 1209, startPoint y: 401, endPoint x: 1026, endPoint y: 417, distance: 183.2
click at [1026, 417] on html "[PERSON_NAME] Clinic External Contacts People Marketing Workflows Campaigns Met…" at bounding box center [625, 289] width 1251 height 579
click at [856, 392] on html "[PERSON_NAME] Clinic External Contacts People Marketing Workflows Campaigns Met…" at bounding box center [625, 289] width 1251 height 579
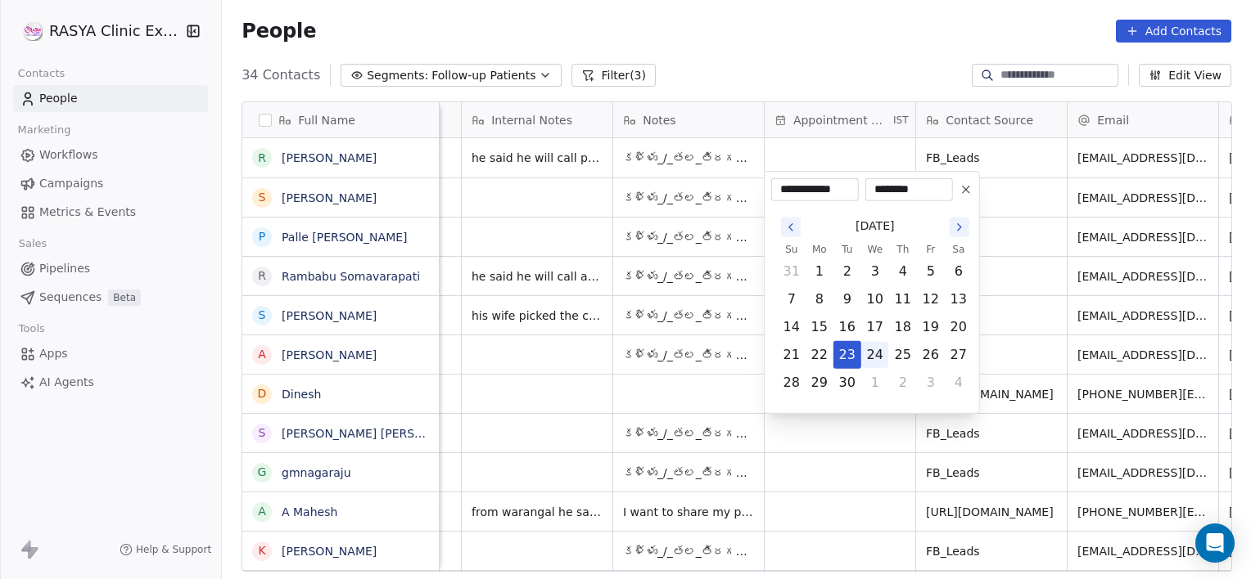
click at [880, 354] on button "24" at bounding box center [875, 355] width 26 height 26
type input "**********"
click at [684, 393] on html "[PERSON_NAME] Clinic External Contacts People Marketing Workflows Campaigns Met…" at bounding box center [625, 289] width 1251 height 579
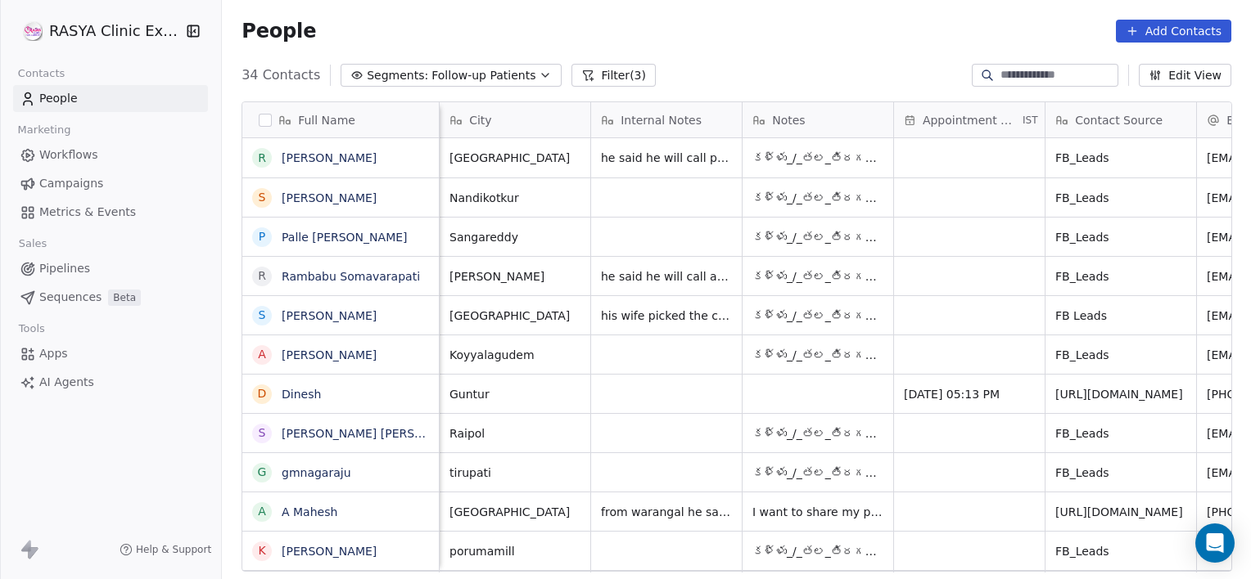
scroll to position [0, 756]
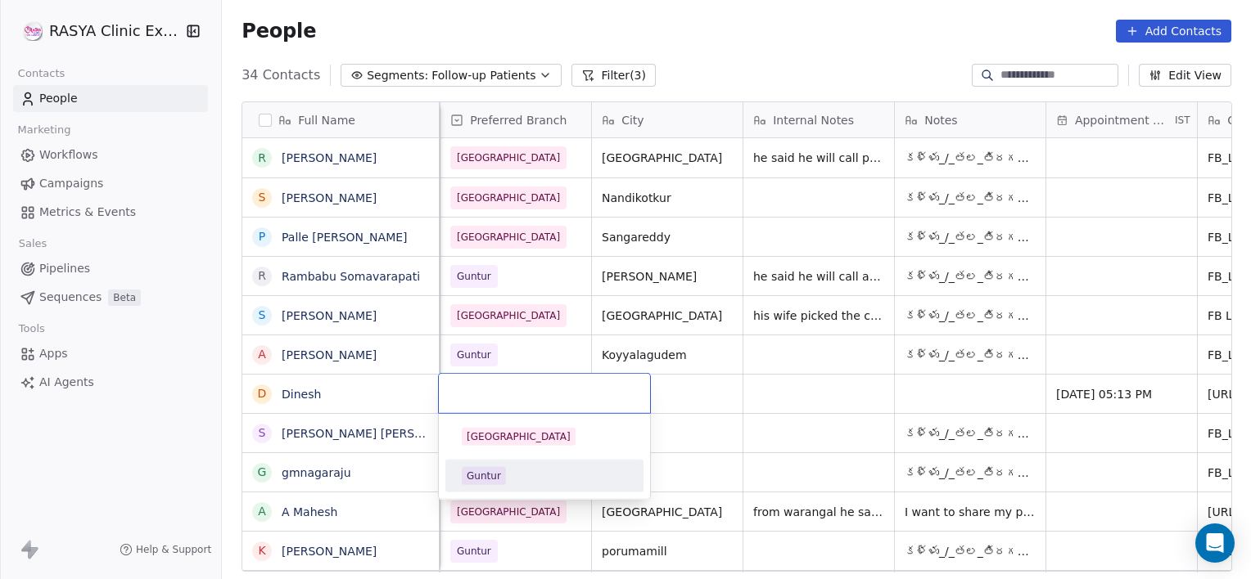
click at [471, 486] on div "Guntur" at bounding box center [544, 476] width 185 height 26
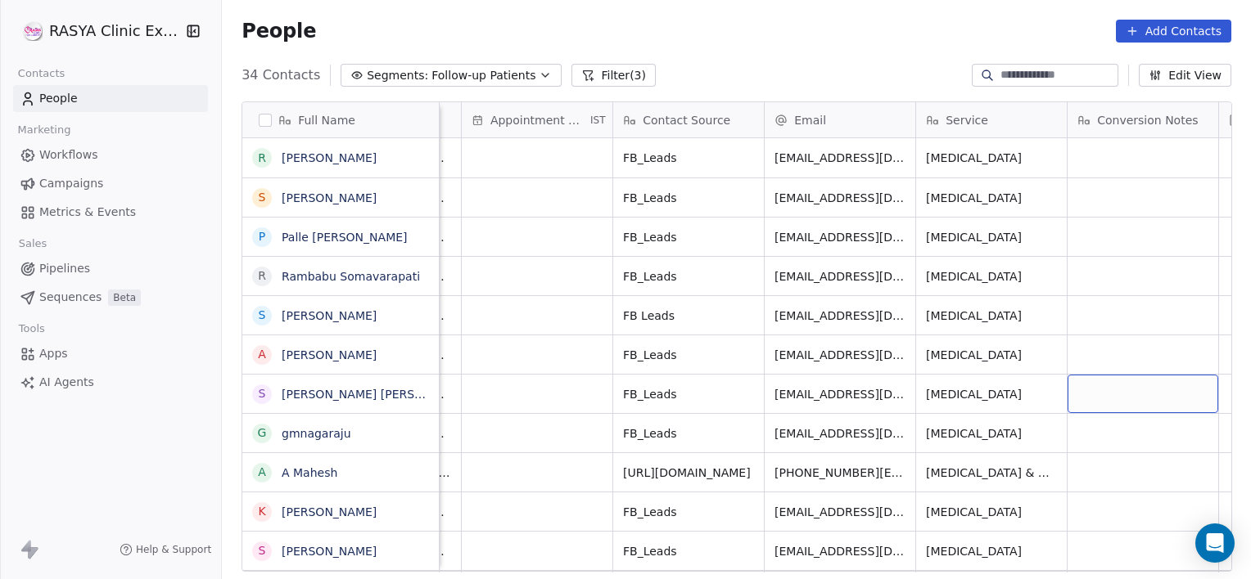
scroll to position [0, 1492]
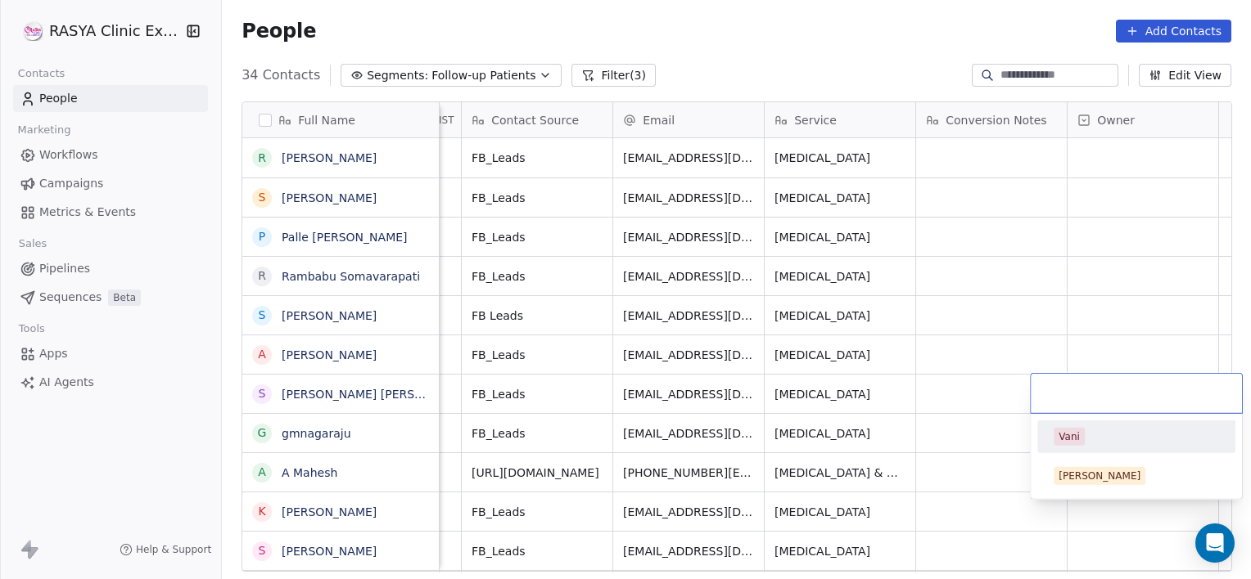
click at [1072, 433] on div "Vani" at bounding box center [1068, 437] width 21 height 15
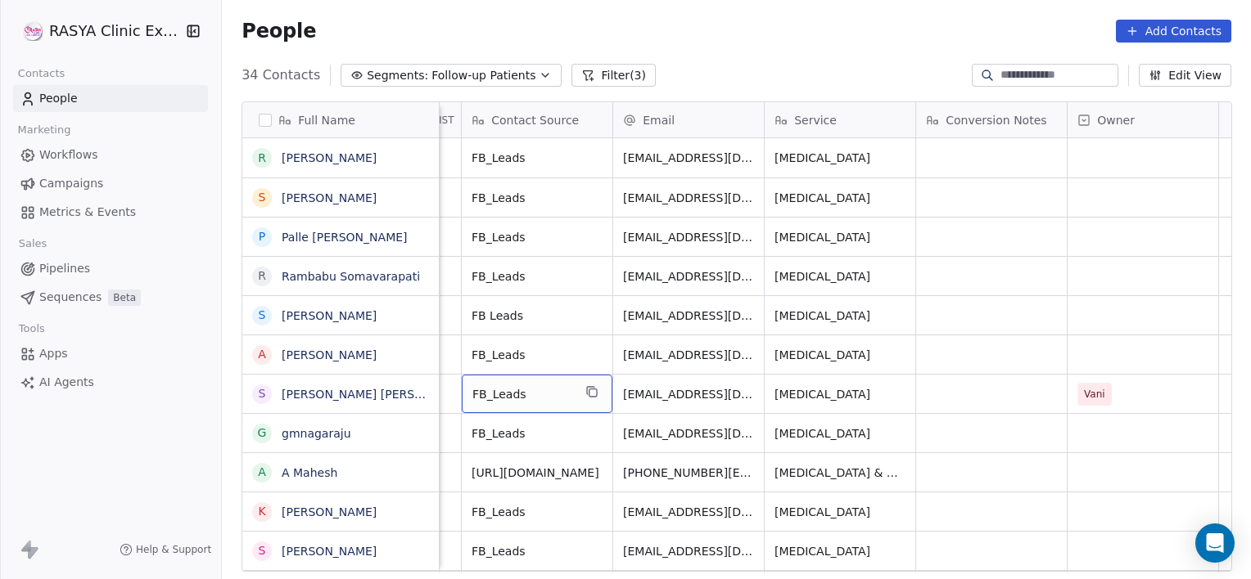
scroll to position [0, 0]
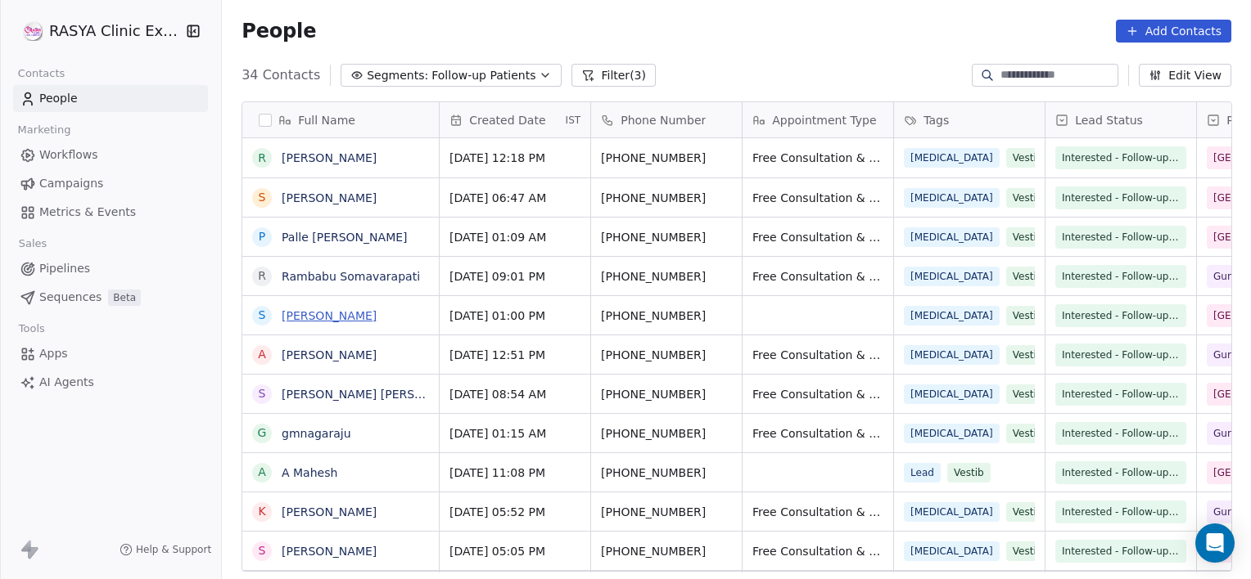
click at [304, 315] on link "[PERSON_NAME]" at bounding box center [329, 315] width 95 height 13
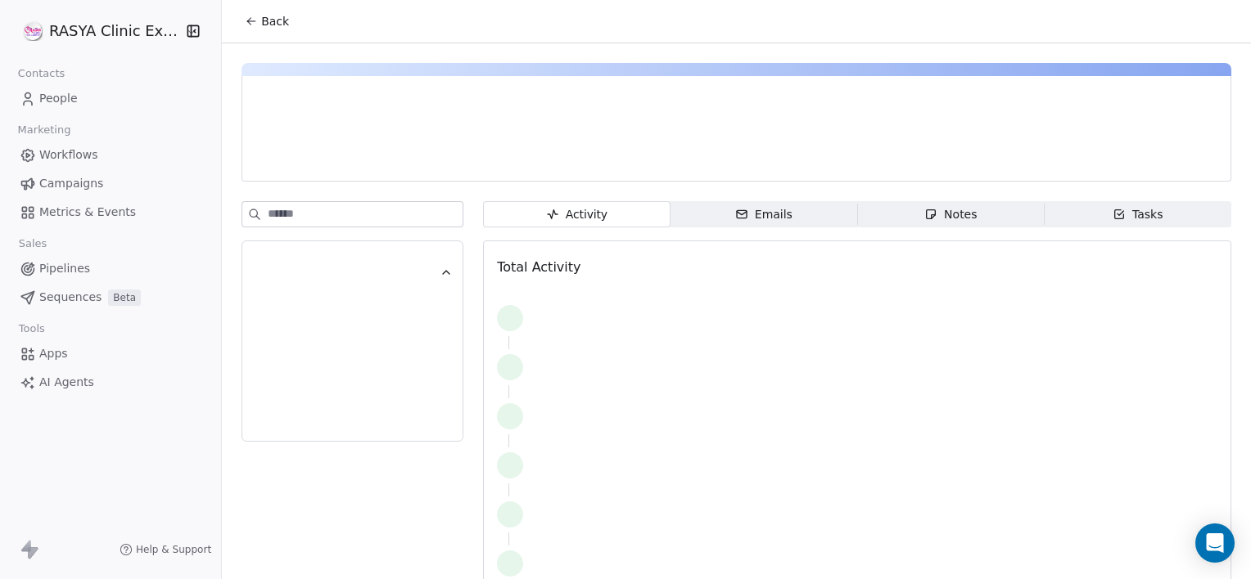
scroll to position [10, 0]
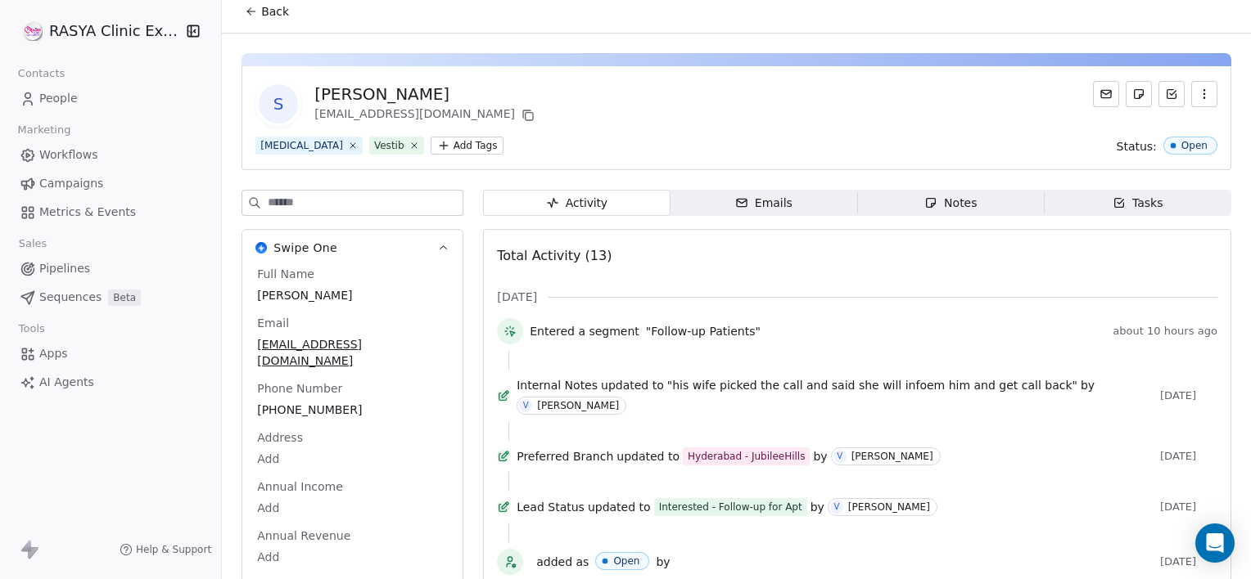
click at [910, 200] on span "Notes Notes" at bounding box center [950, 203] width 187 height 26
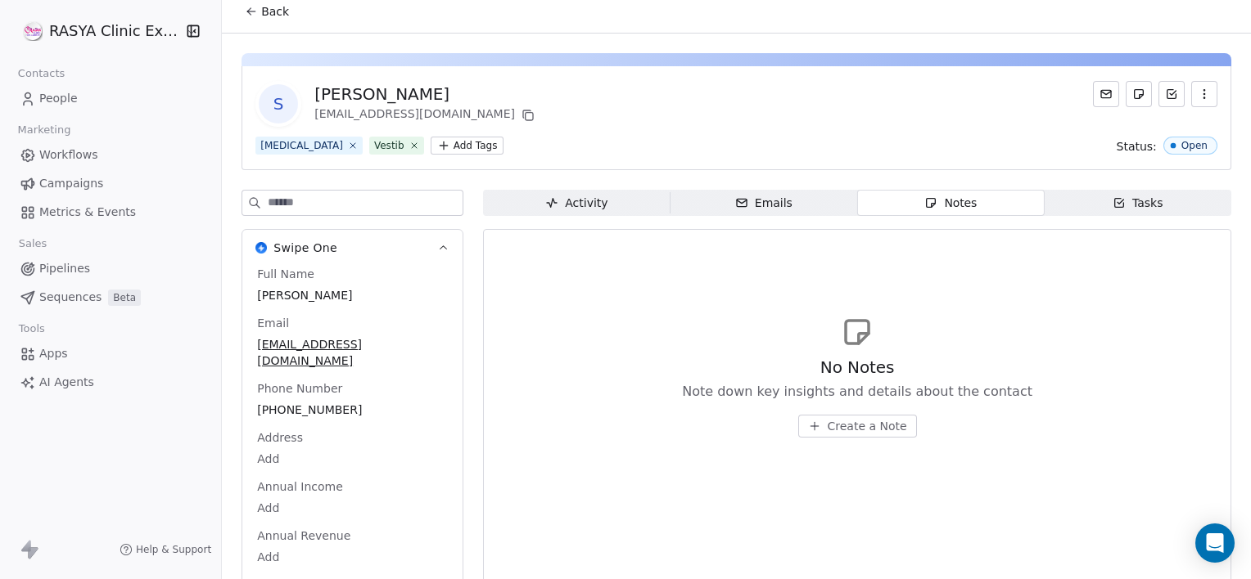
click at [848, 426] on span "Create a Note" at bounding box center [866, 426] width 79 height 16
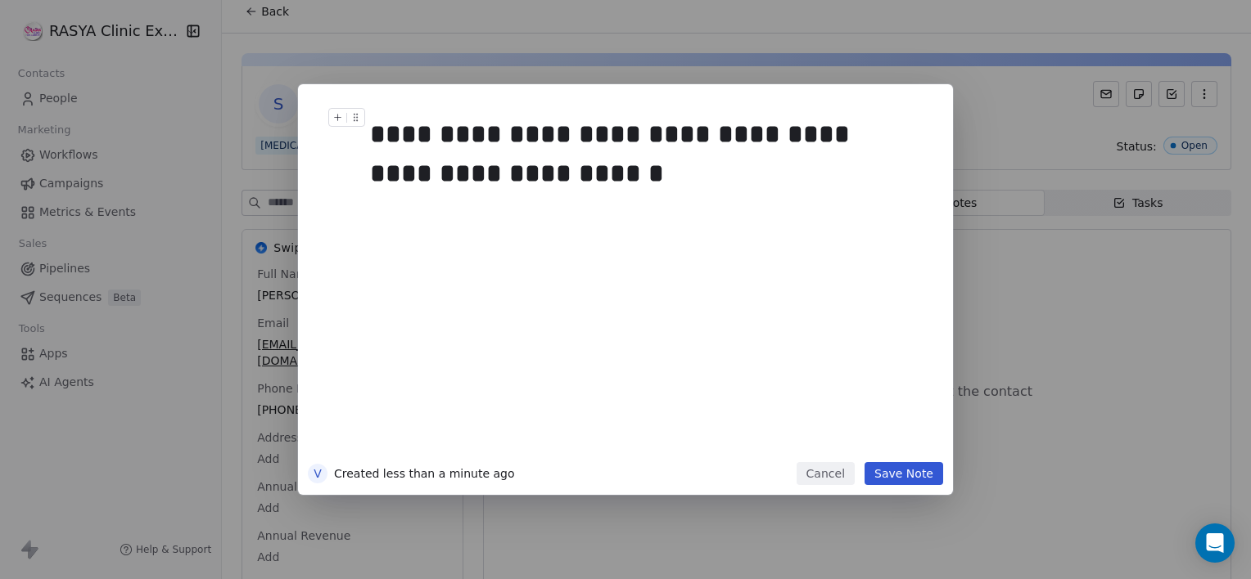
drag, startPoint x: 367, startPoint y: 136, endPoint x: 422, endPoint y: 193, distance: 79.9
click at [422, 193] on div "**********" at bounding box center [650, 154] width 560 height 92
click at [377, 126] on div "**********" at bounding box center [644, 154] width 548 height 79
click at [373, 134] on div "**********" at bounding box center [644, 154] width 548 height 79
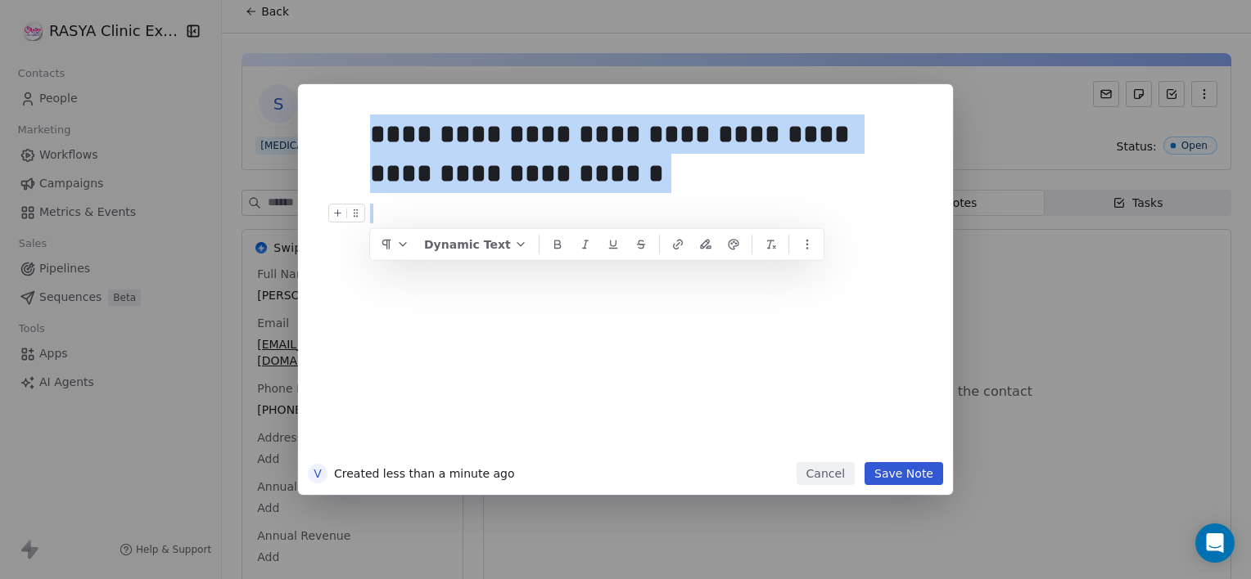
drag, startPoint x: 373, startPoint y: 134, endPoint x: 557, endPoint y: 213, distance: 199.4
click at [557, 213] on div "**********" at bounding box center [650, 282] width 560 height 349
copy div "**********"
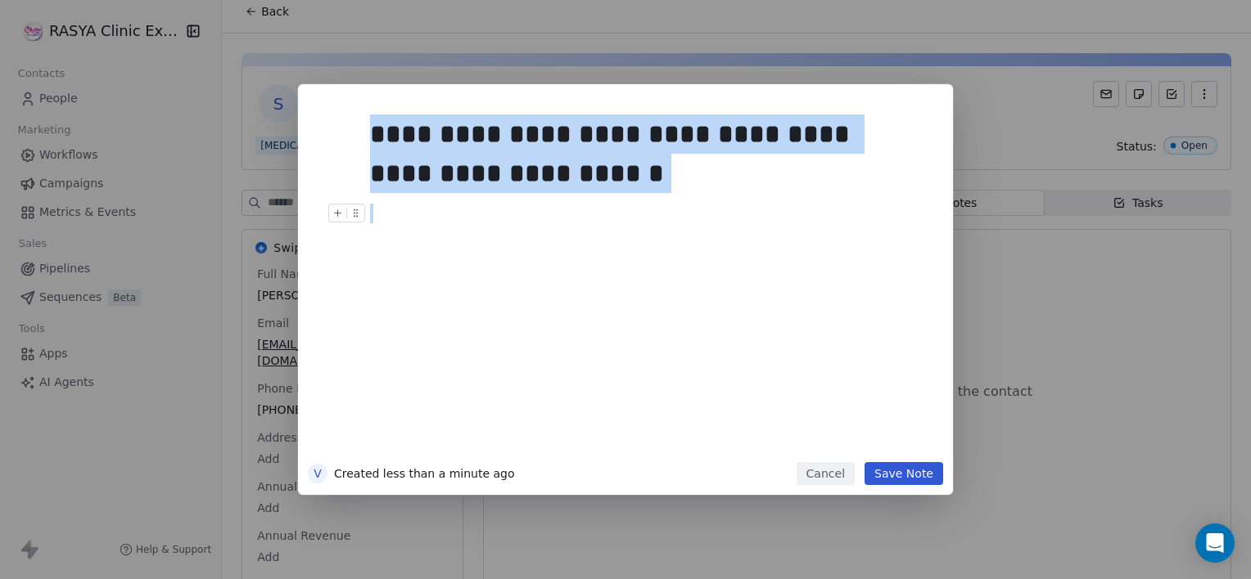
click at [892, 466] on button "Save Note" at bounding box center [903, 473] width 79 height 23
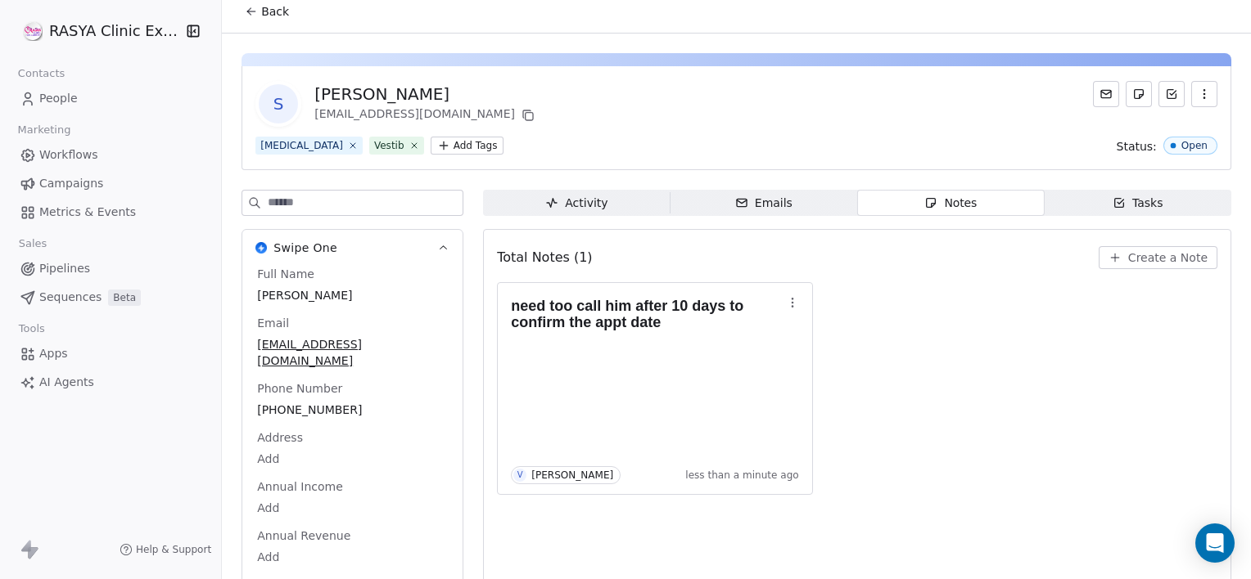
click at [1143, 212] on span "Tasks Tasks" at bounding box center [1137, 203] width 187 height 26
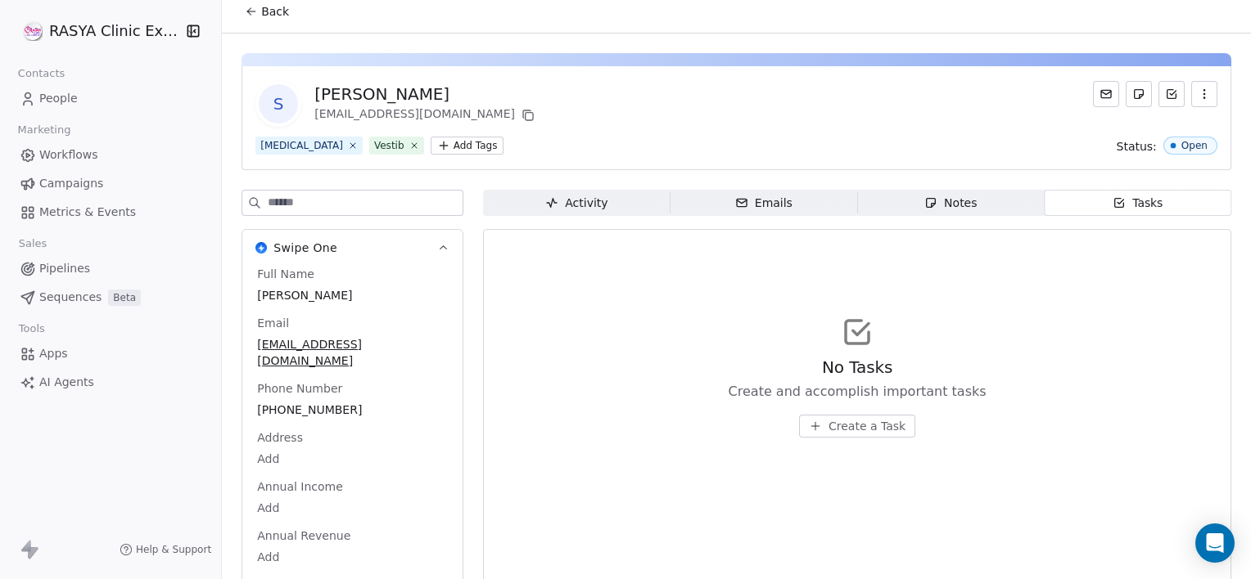
click at [882, 427] on span "Create a Task" at bounding box center [866, 426] width 77 height 16
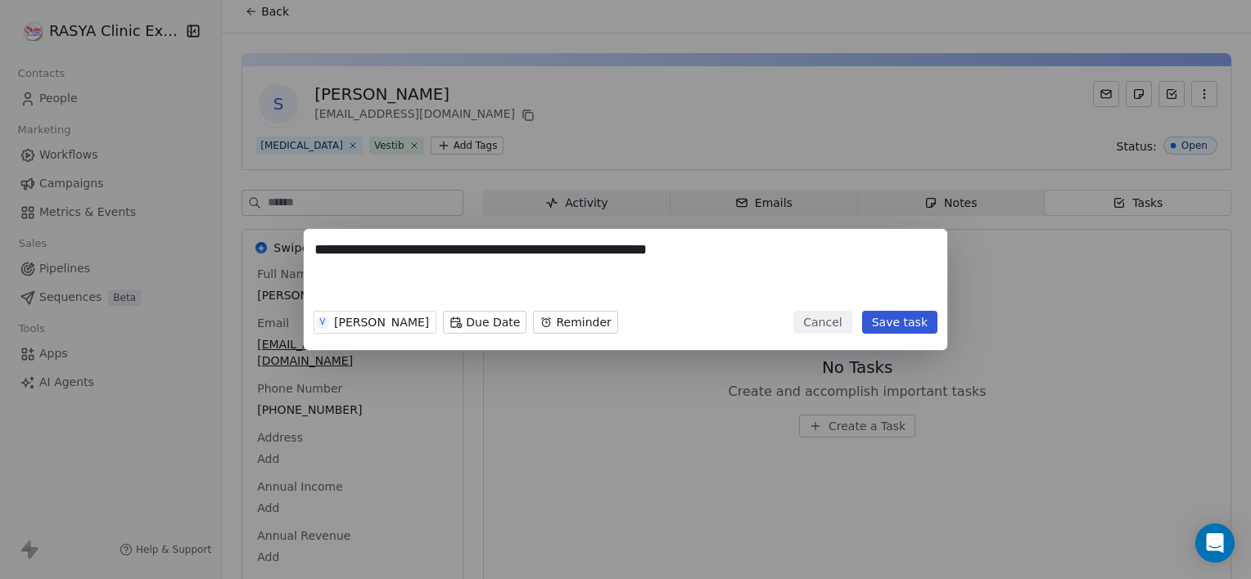
type textarea "**********"
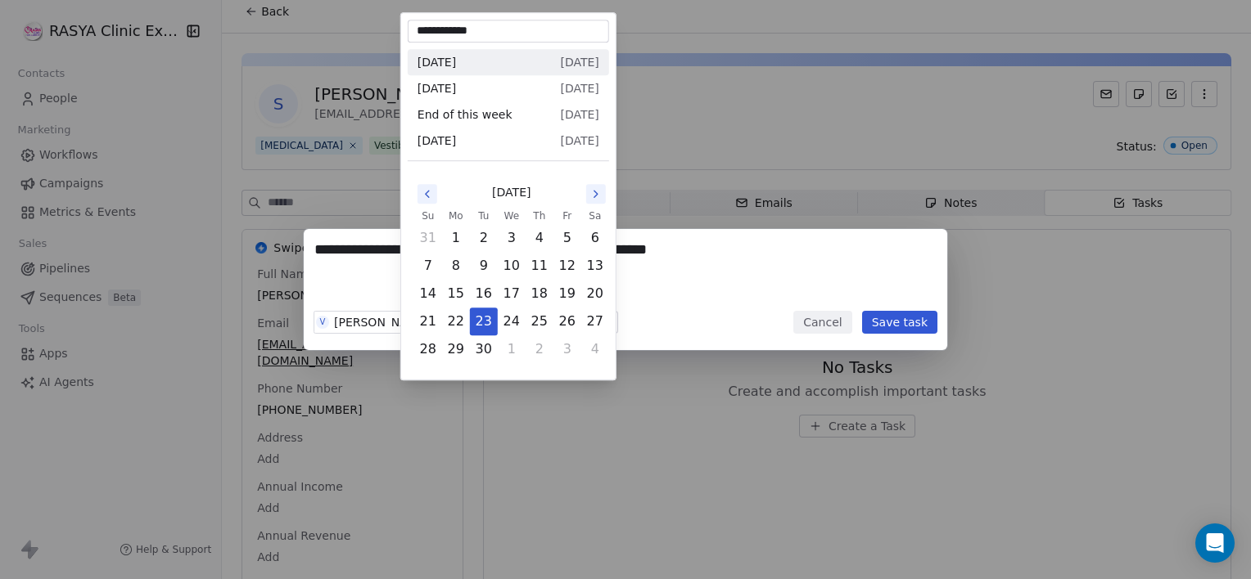
click at [456, 327] on body "**********" at bounding box center [625, 289] width 1251 height 579
click at [588, 200] on button "Go to the Next Month" at bounding box center [596, 194] width 20 height 20
click at [593, 241] on button "4" at bounding box center [595, 238] width 26 height 26
type input "**********"
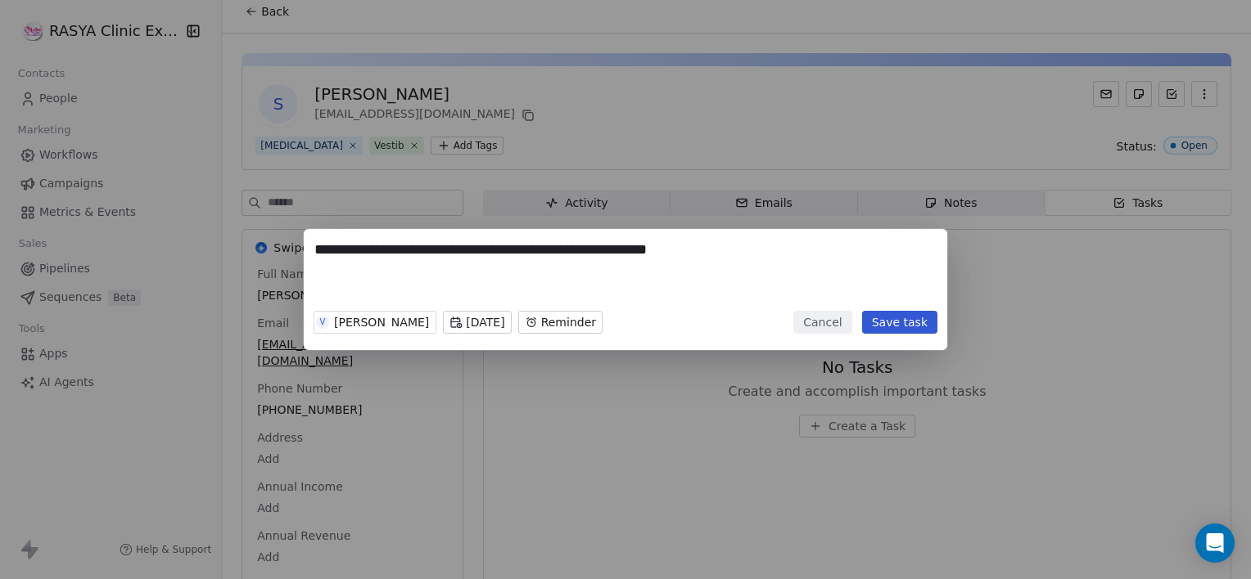
click at [569, 313] on body "**********" at bounding box center [625, 289] width 1251 height 579
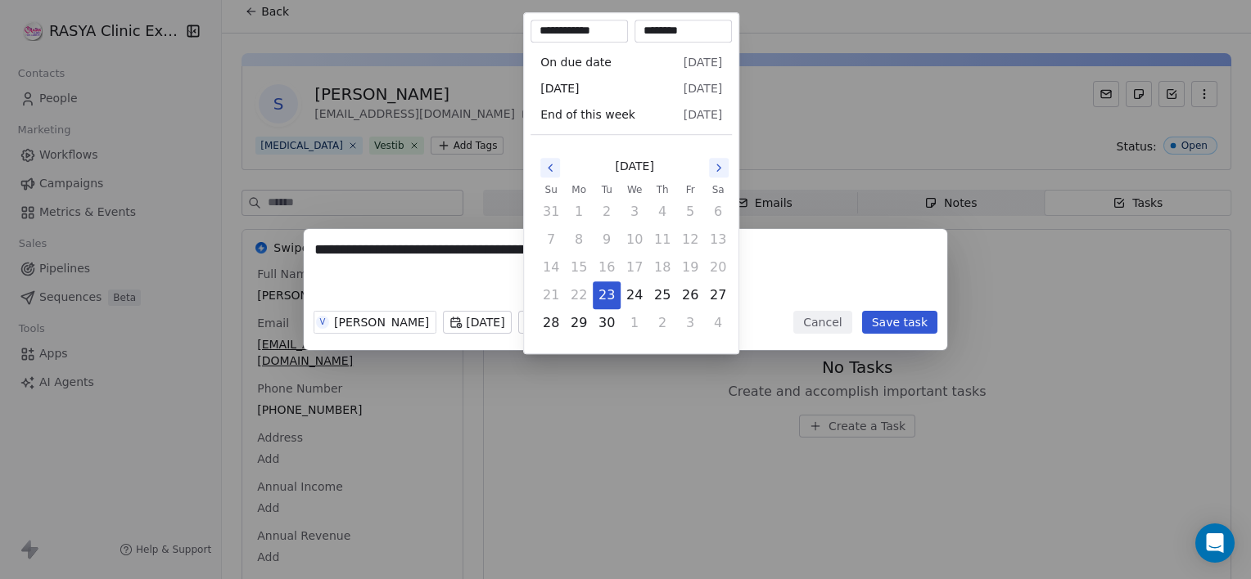
click at [725, 170] on button "Go to the Next Month" at bounding box center [719, 168] width 20 height 20
click at [684, 210] on button "3" at bounding box center [690, 212] width 26 height 26
type input "**********"
click at [872, 324] on div "**********" at bounding box center [625, 289] width 1251 height 121
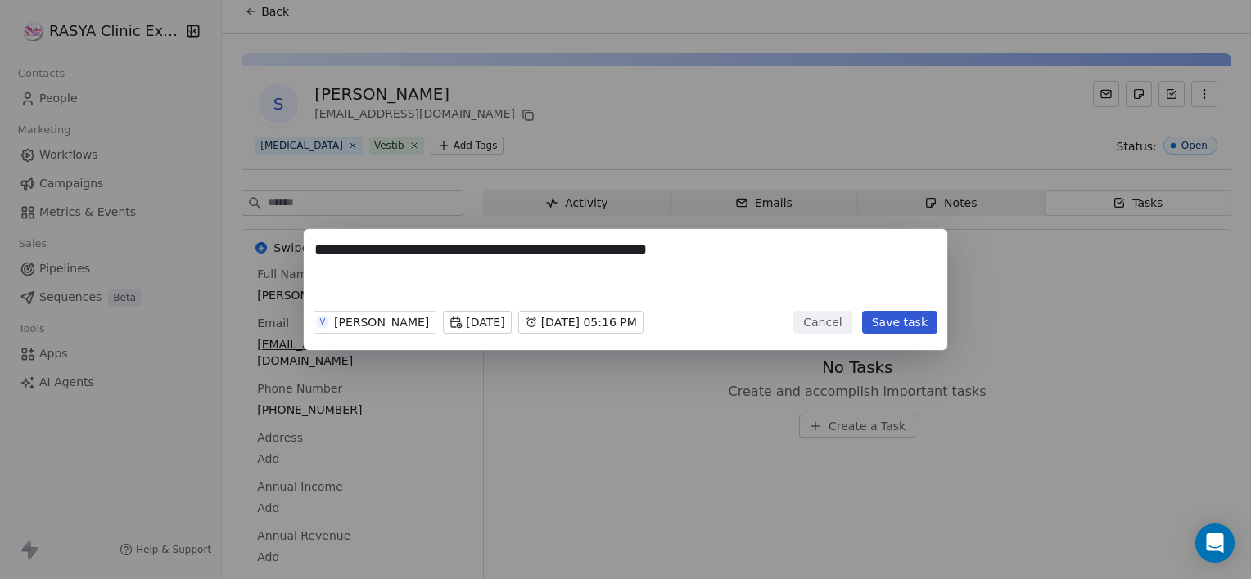
click at [872, 324] on button "Save task" at bounding box center [899, 322] width 75 height 23
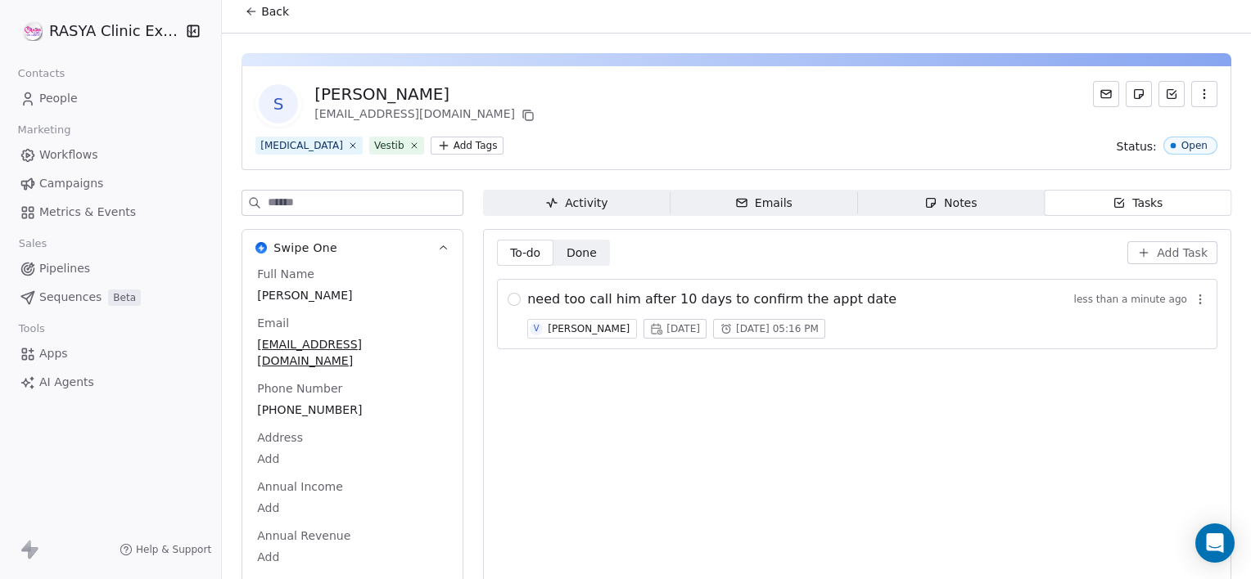
click at [262, 10] on span "Back" at bounding box center [275, 11] width 28 height 16
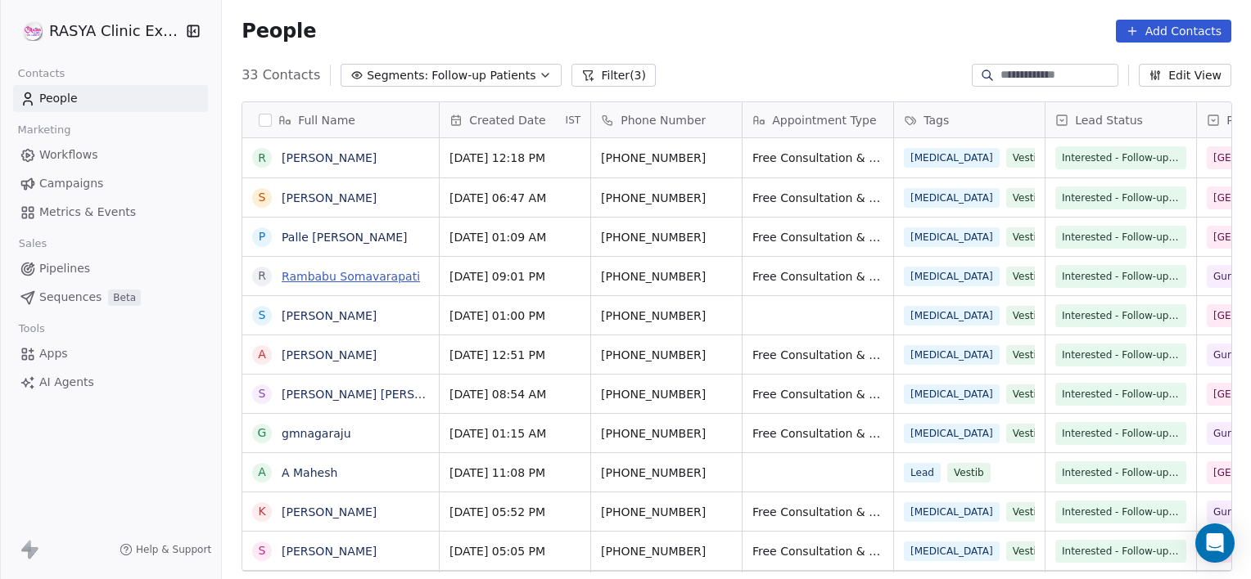
click at [324, 275] on link "Rambabu Somavarapati" at bounding box center [351, 276] width 138 height 13
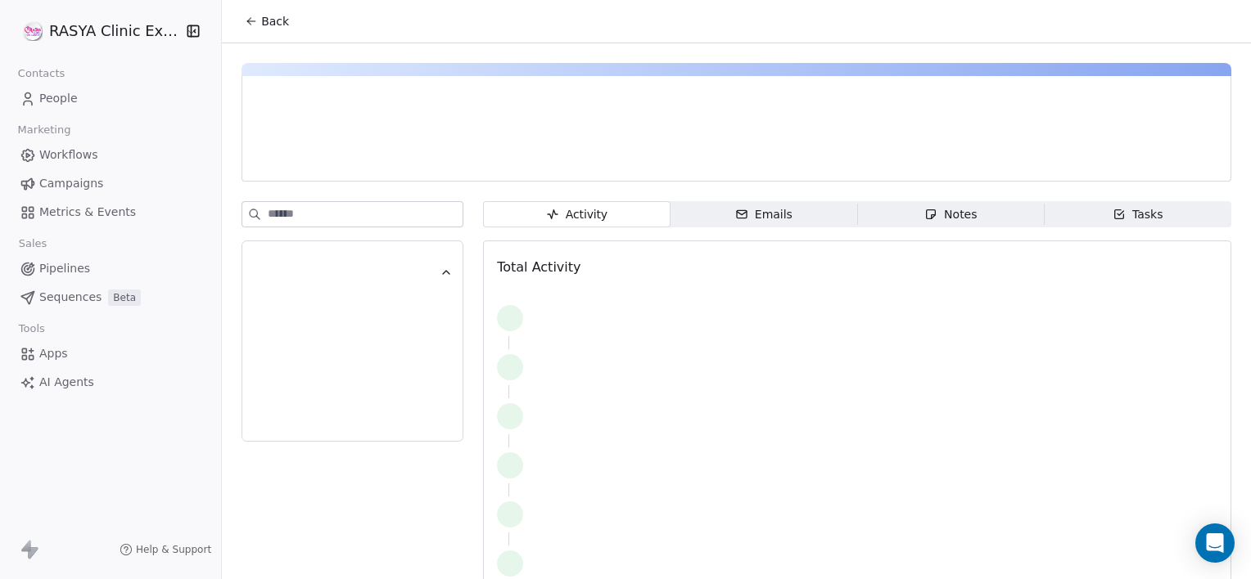
click at [940, 221] on div "Notes" at bounding box center [950, 214] width 52 height 17
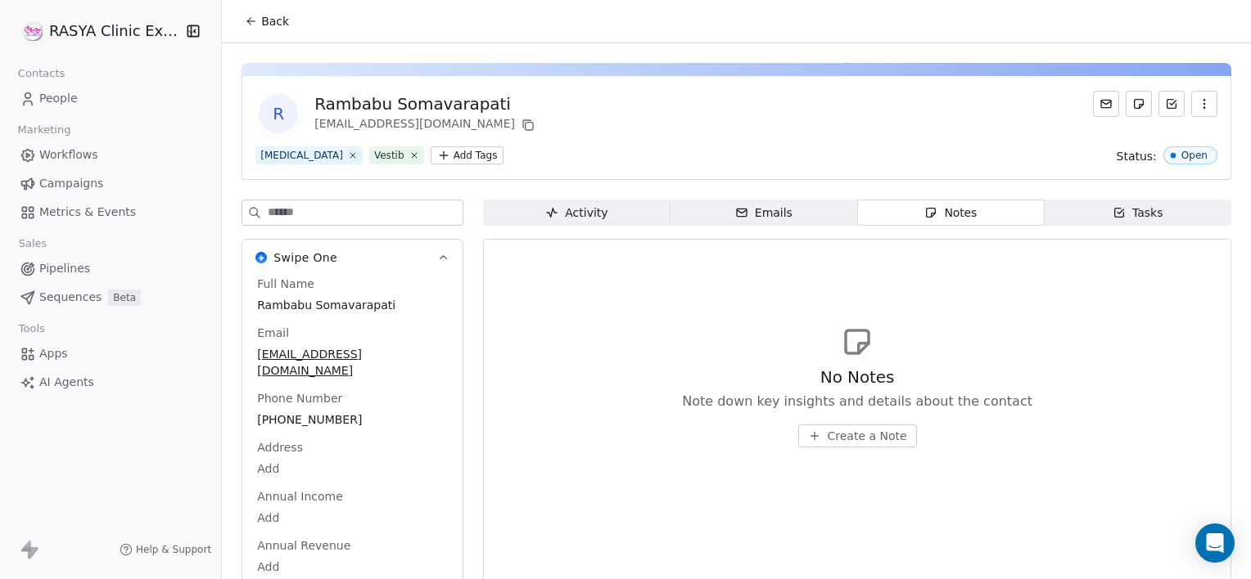
click at [835, 436] on span "Create a Note" at bounding box center [866, 436] width 79 height 16
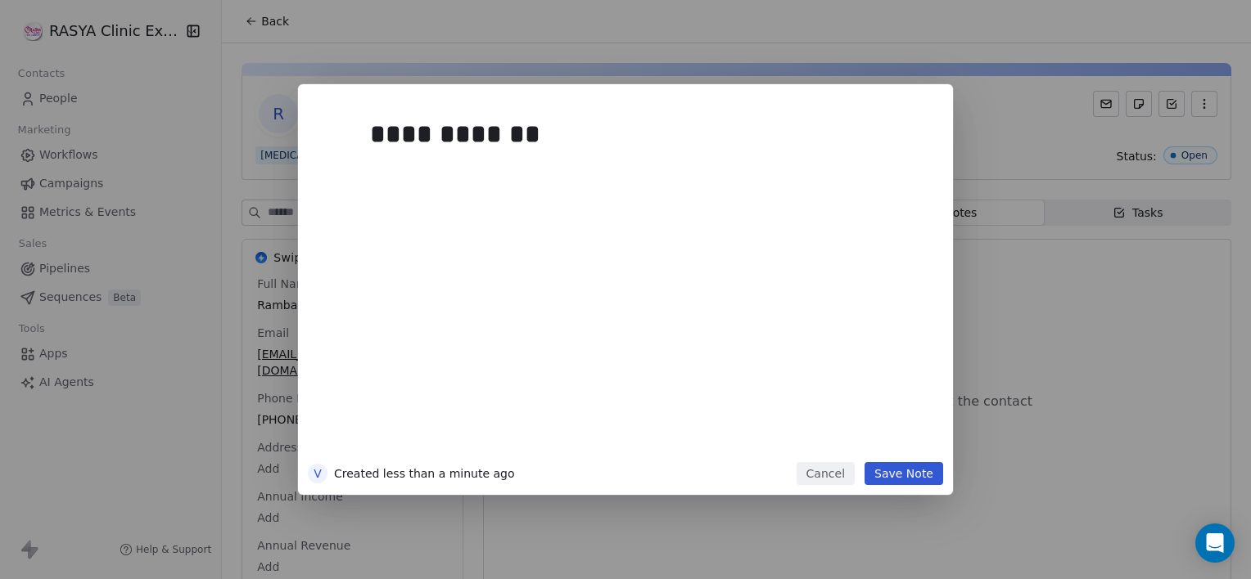
click at [916, 481] on button "Save Note" at bounding box center [903, 473] width 79 height 23
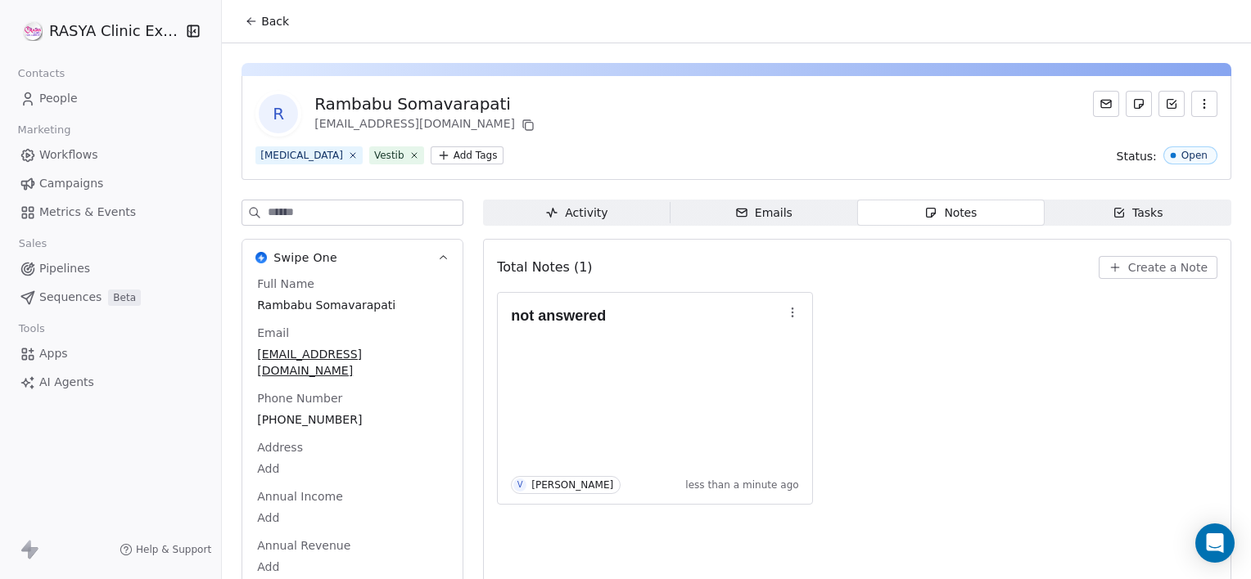
click at [258, 19] on button "Back" at bounding box center [267, 21] width 64 height 29
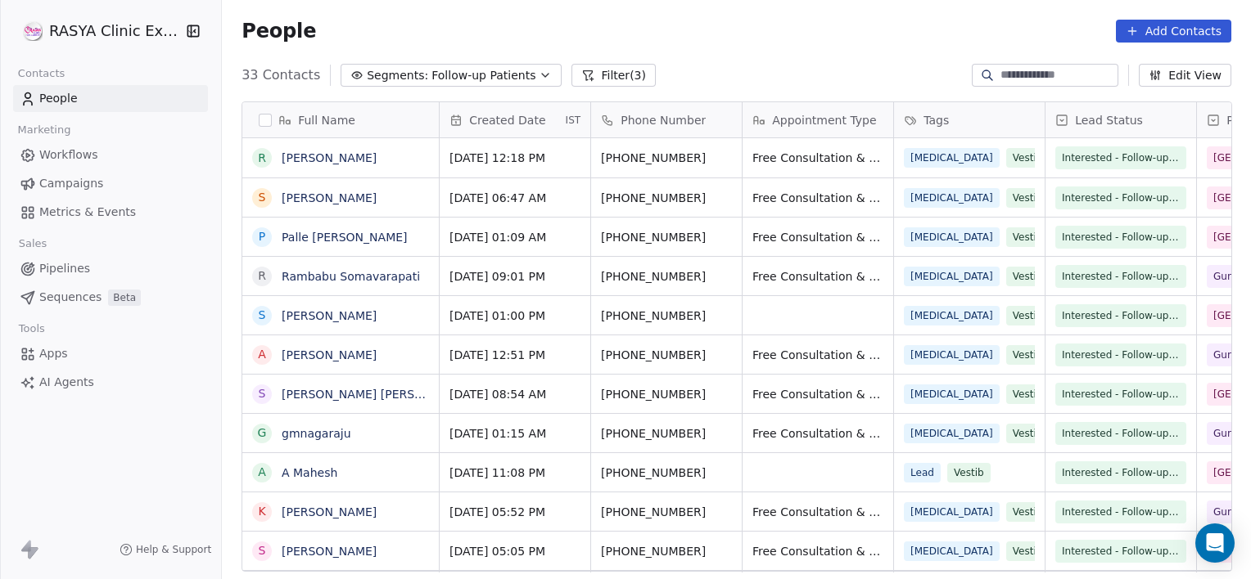
scroll to position [498, 1016]
click at [331, 233] on link "Palle [PERSON_NAME]" at bounding box center [345, 237] width 126 height 13
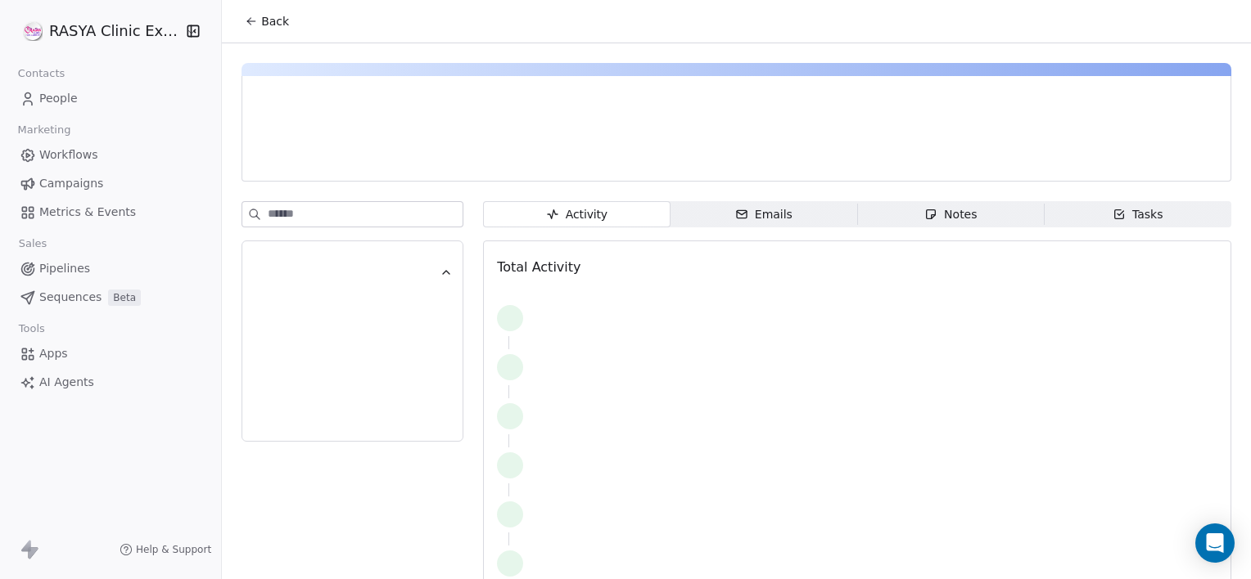
click at [944, 213] on div "Notes" at bounding box center [950, 214] width 52 height 17
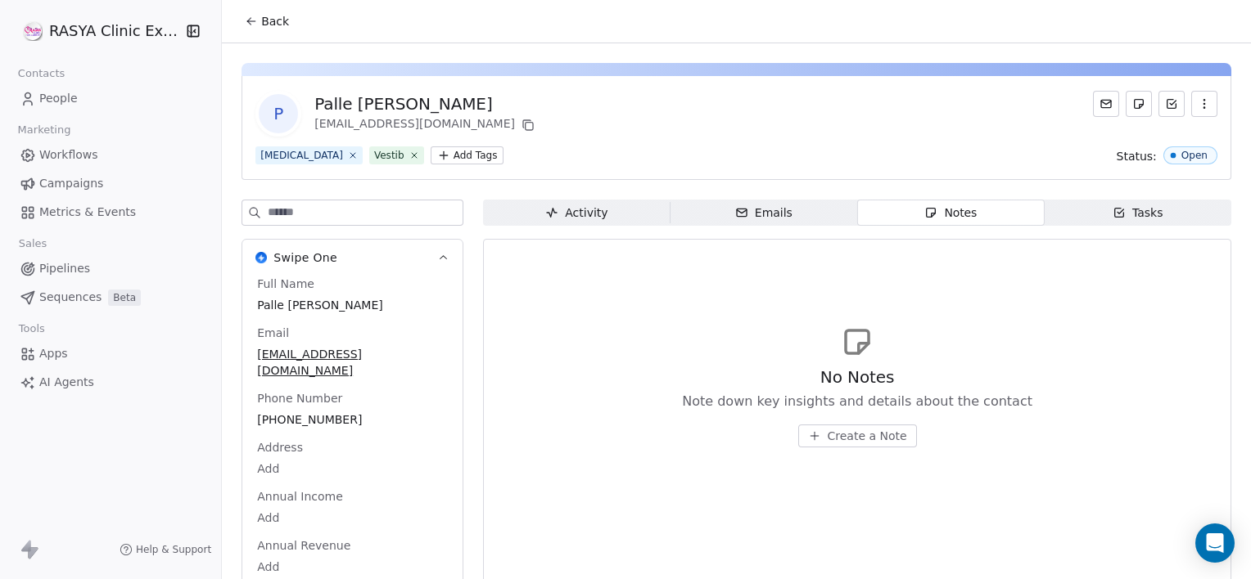
click at [855, 429] on span "Create a Note" at bounding box center [866, 436] width 79 height 16
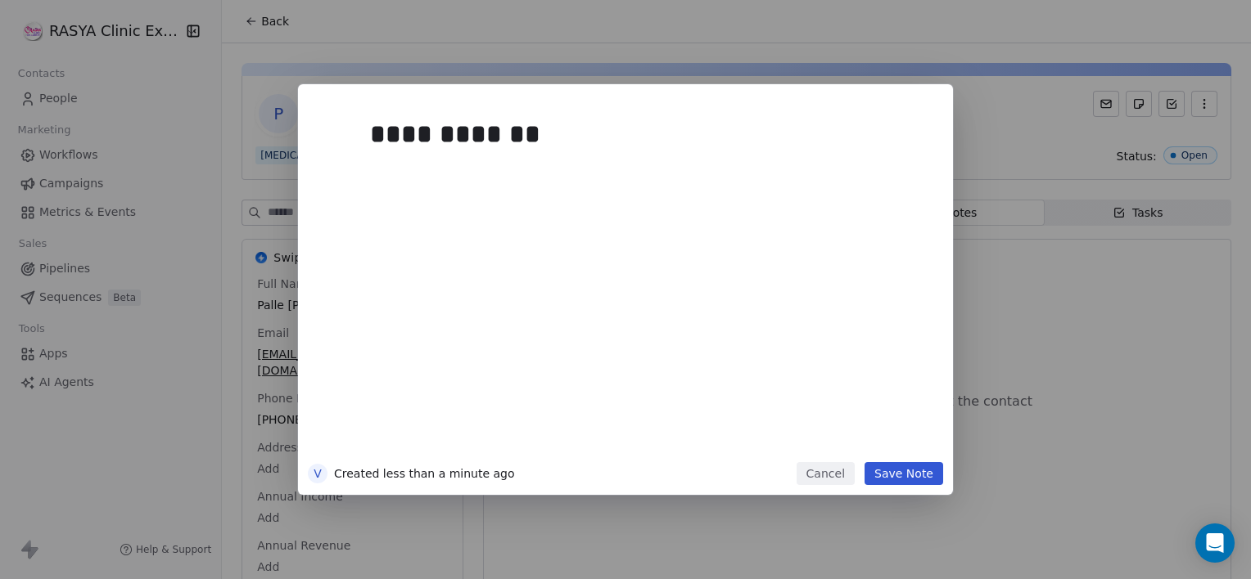
click at [902, 476] on button "Save Note" at bounding box center [903, 473] width 79 height 23
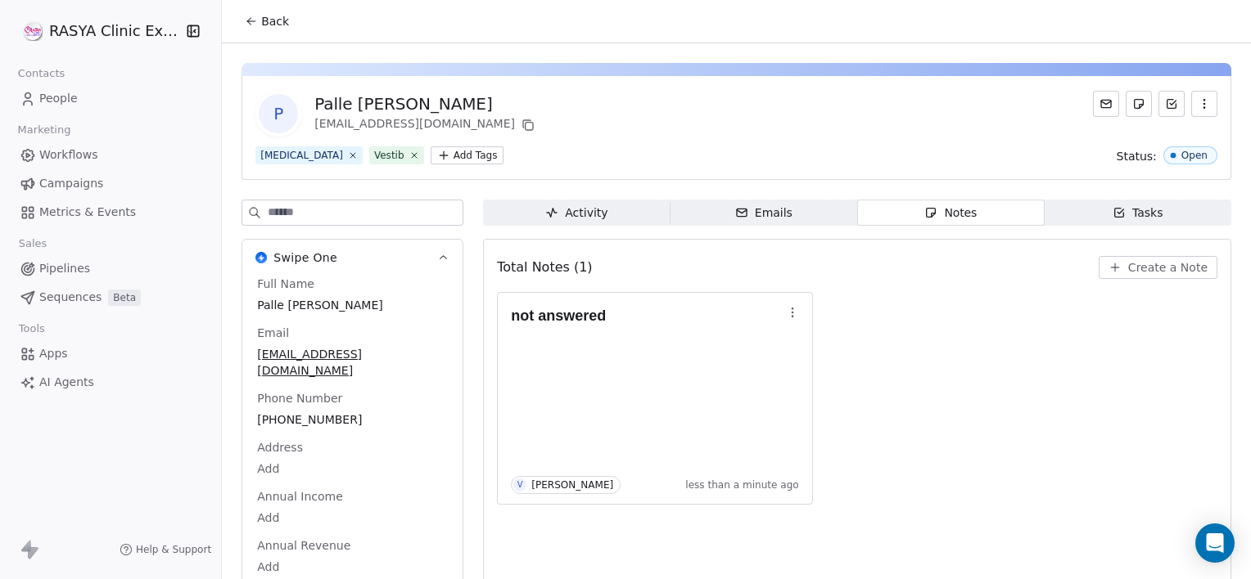
click at [263, 23] on span "Back" at bounding box center [275, 21] width 28 height 16
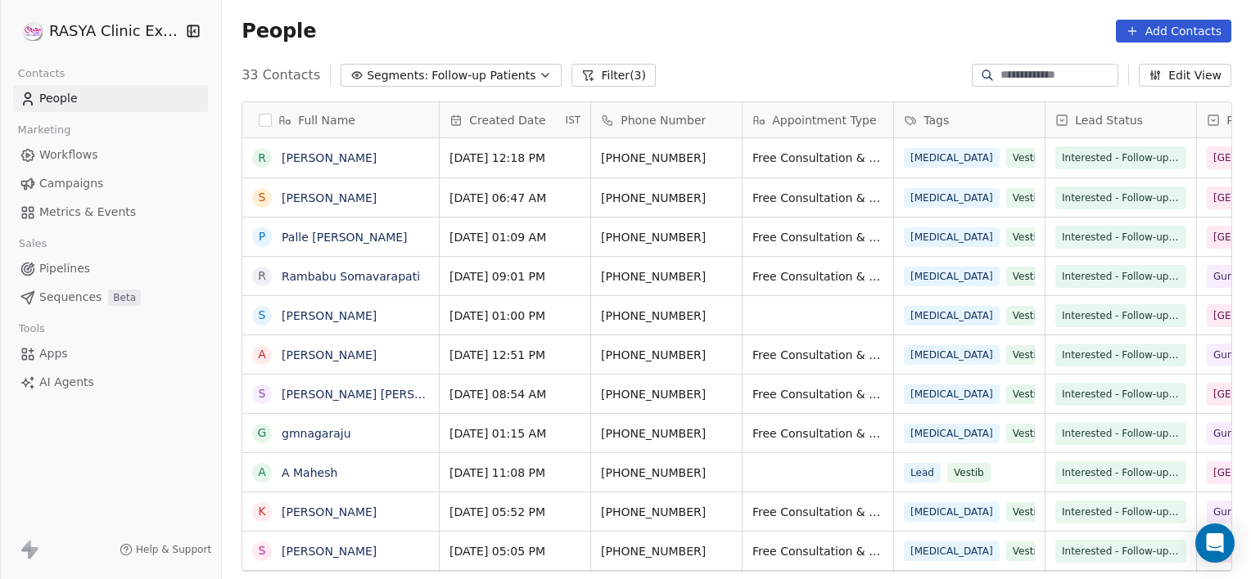
scroll to position [498, 1016]
click at [319, 205] on link "[PERSON_NAME]" at bounding box center [329, 198] width 95 height 13
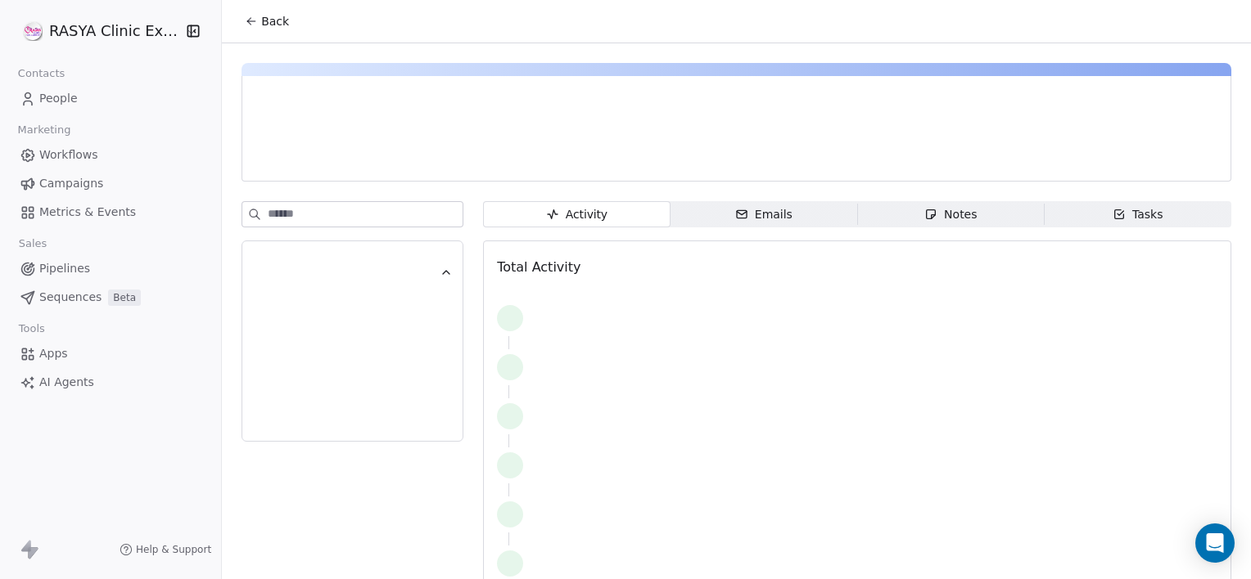
click at [917, 196] on div "Activity Activity Emails Emails Notes Notes Tasks Tasks Total Activity" at bounding box center [736, 329] width 1029 height 572
click at [905, 219] on span "Notes Notes" at bounding box center [950, 214] width 187 height 26
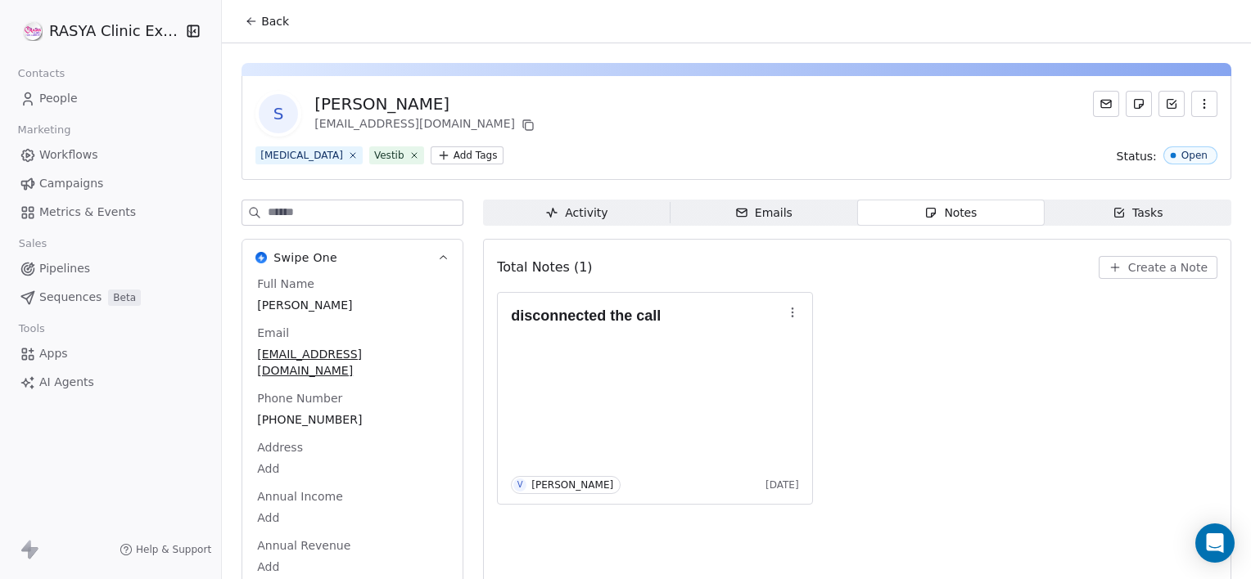
drag, startPoint x: 1137, startPoint y: 279, endPoint x: 1132, endPoint y: 265, distance: 14.8
click at [1132, 265] on div "Total Notes (1) Create a Note" at bounding box center [857, 268] width 720 height 36
click at [1132, 265] on span "Create a Note" at bounding box center [1167, 267] width 79 height 16
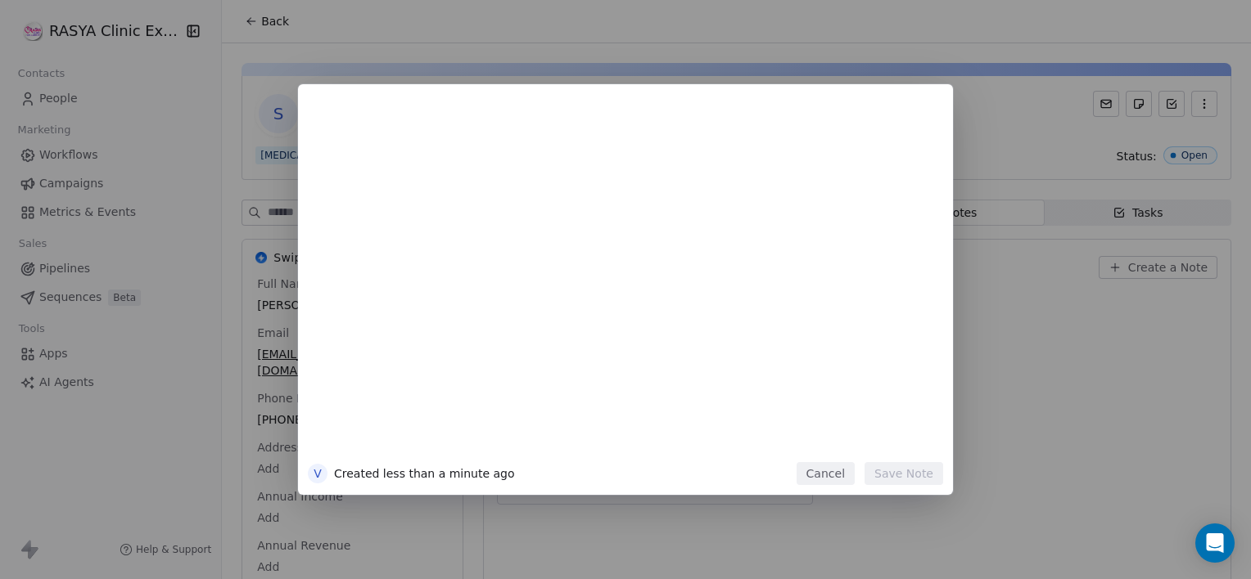
click at [847, 478] on button "Cancel" at bounding box center [825, 473] width 58 height 23
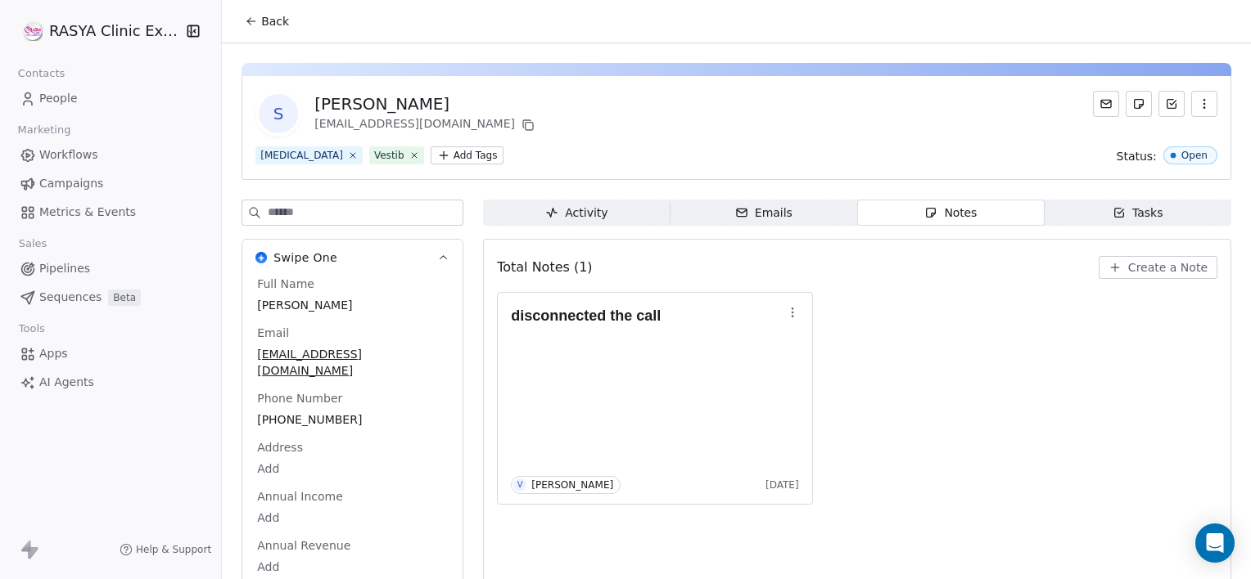
click at [284, 25] on span "Back" at bounding box center [275, 21] width 28 height 16
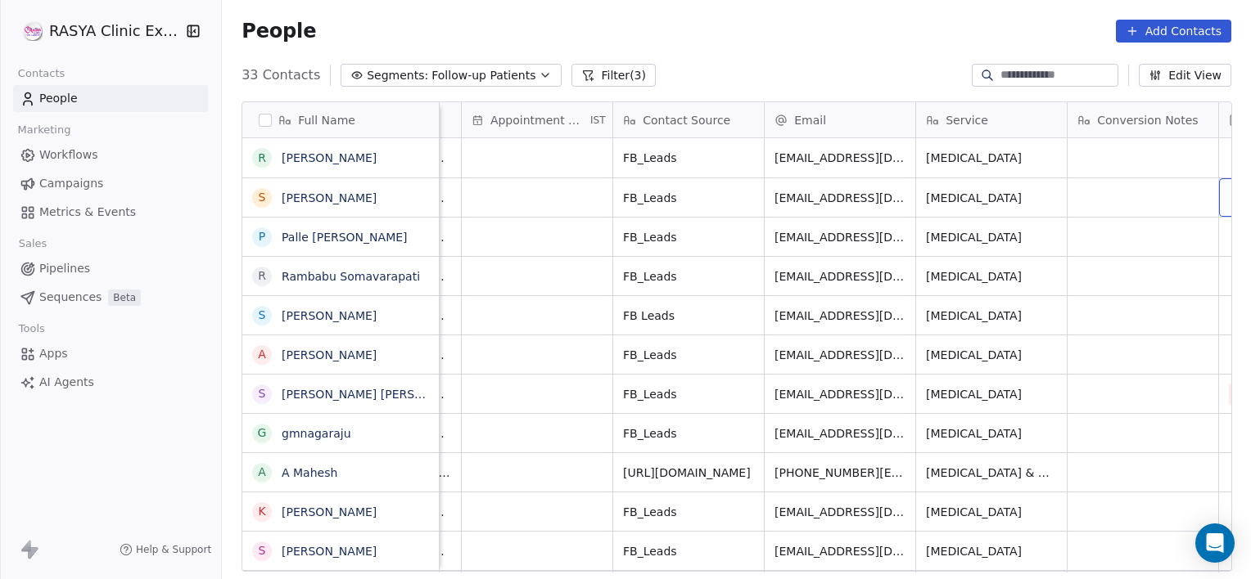
scroll to position [0, 1492]
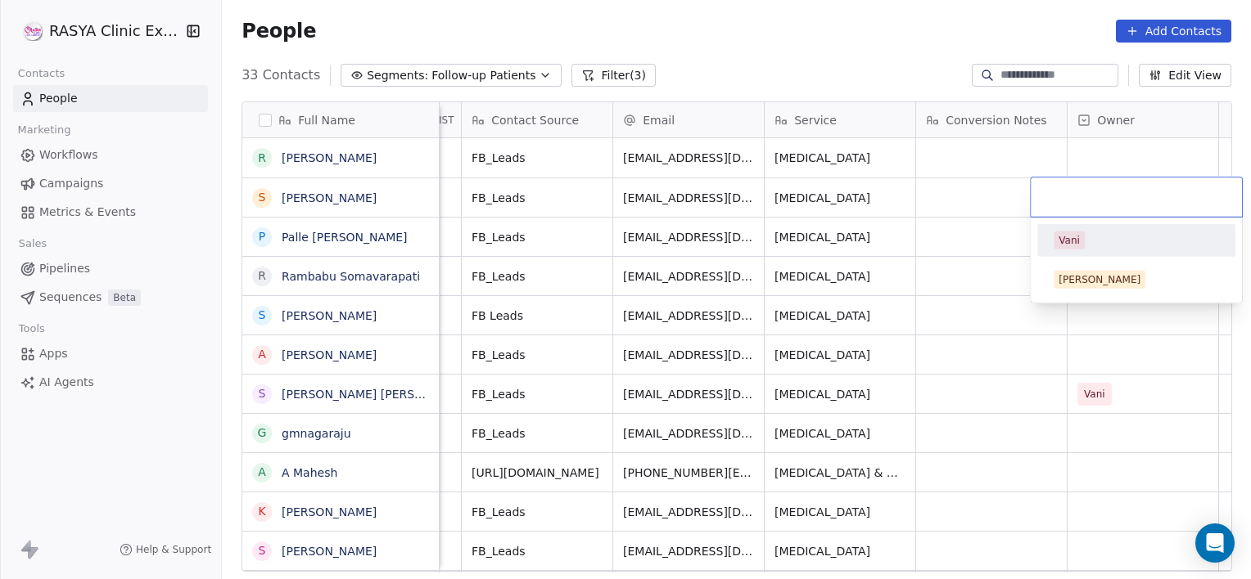
click at [1075, 233] on div "Vani" at bounding box center [1068, 240] width 21 height 15
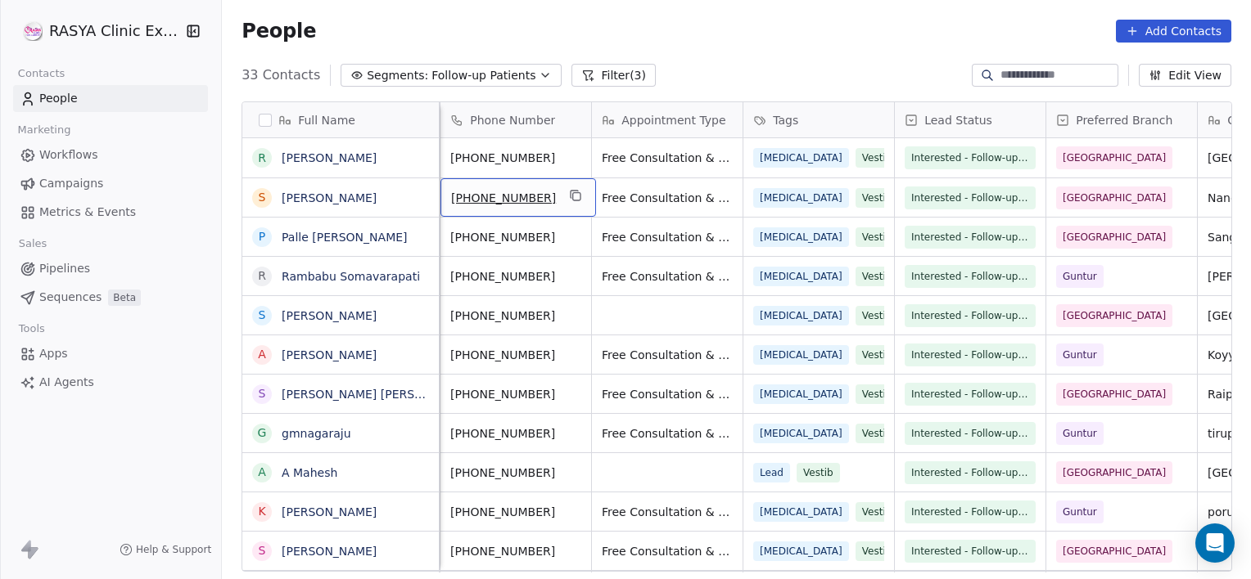
scroll to position [0, 0]
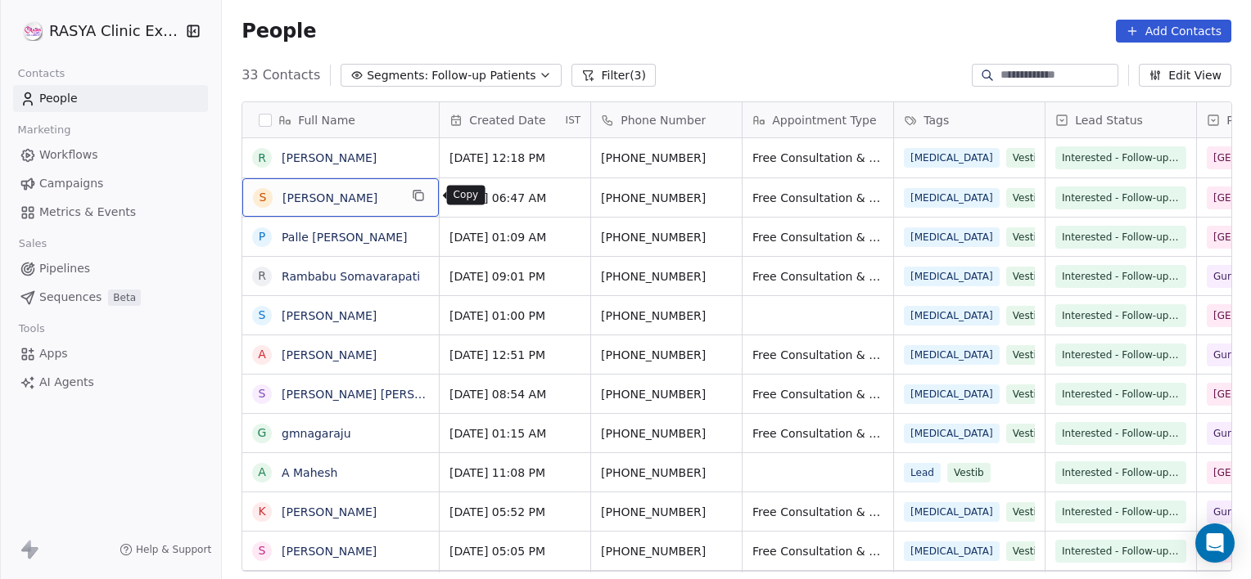
click at [421, 197] on icon "grid" at bounding box center [416, 194] width 7 height 7
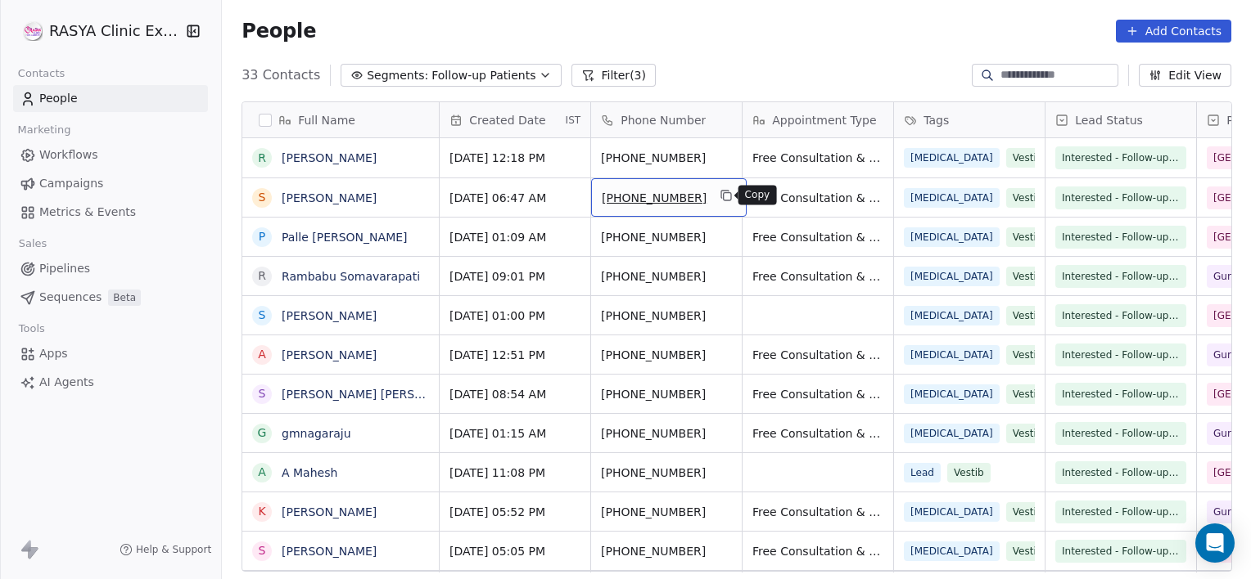
drag, startPoint x: 687, startPoint y: 183, endPoint x: 731, endPoint y: 190, distance: 43.9
drag, startPoint x: 731, startPoint y: 190, endPoint x: 718, endPoint y: 199, distance: 15.9
click at [718, 199] on div "[PHONE_NUMBER]" at bounding box center [668, 197] width 155 height 38
click at [723, 199] on icon "grid" at bounding box center [726, 196] width 7 height 7
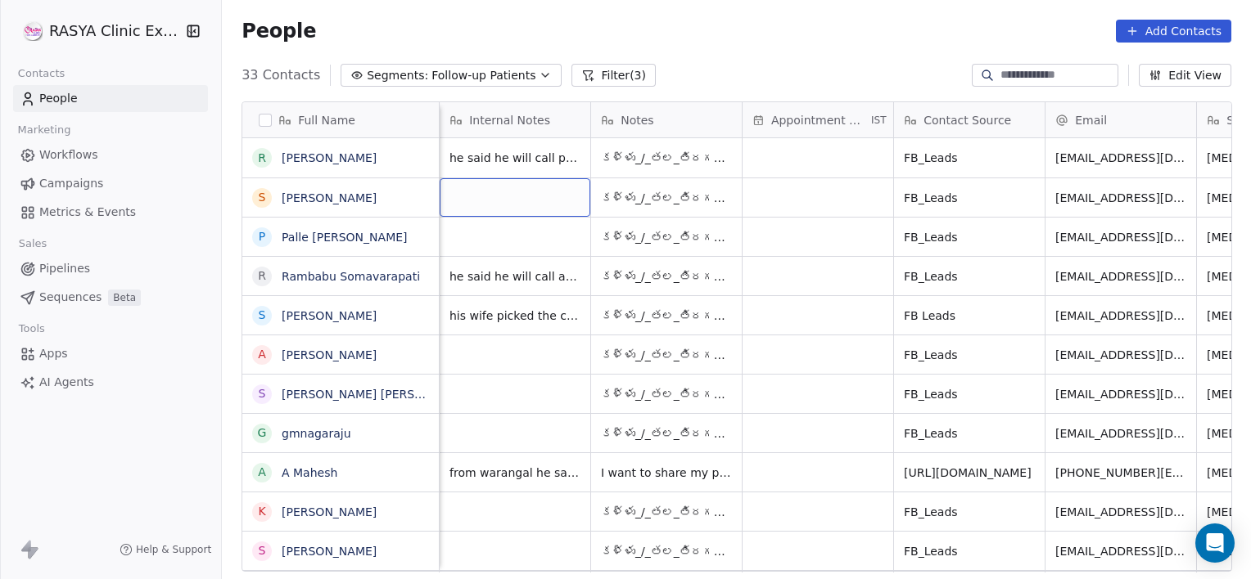
scroll to position [0, 908]
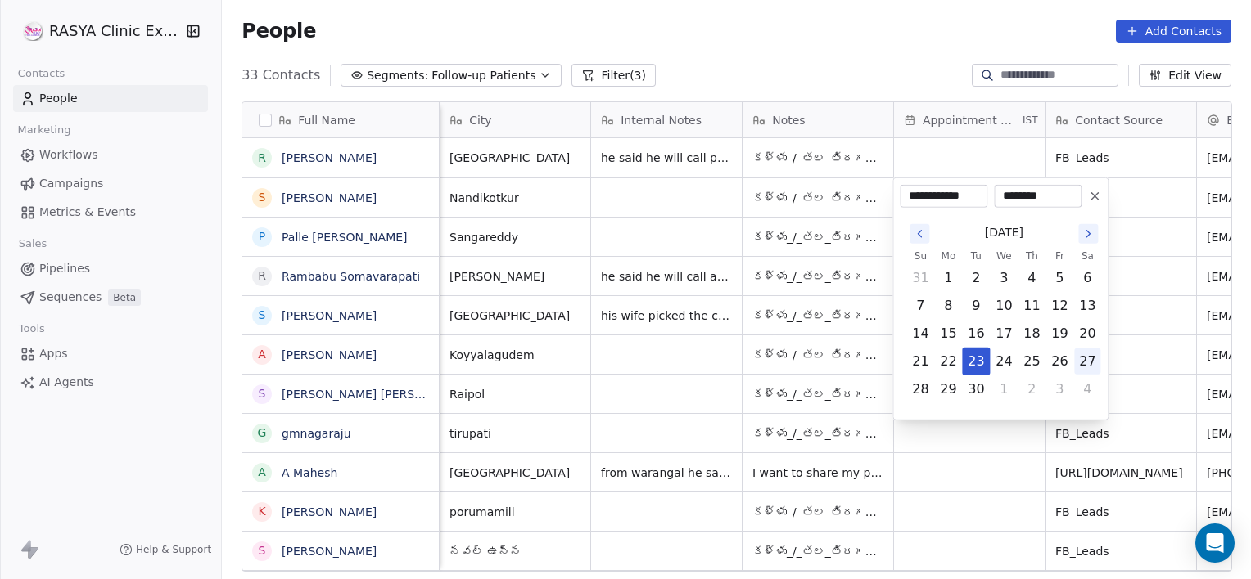
click at [1095, 354] on button "27" at bounding box center [1087, 362] width 26 height 26
type input "**********"
click at [602, 193] on html "[PERSON_NAME] Clinic External Contacts People Marketing Workflows Campaigns Met…" at bounding box center [625, 289] width 1251 height 579
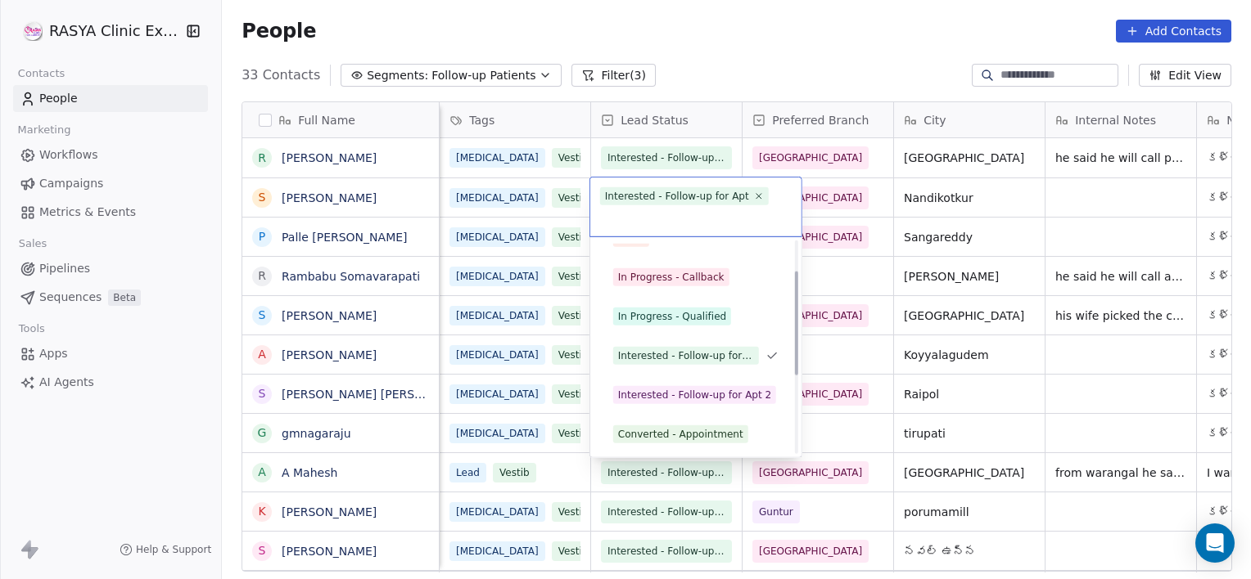
scroll to position [101, 0]
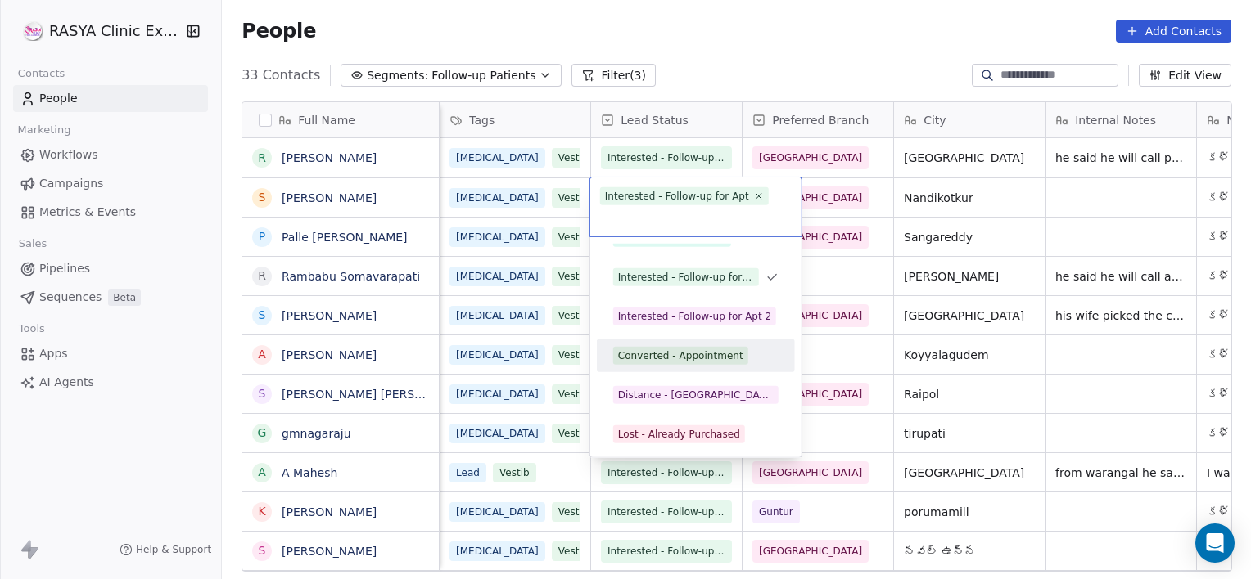
click at [669, 350] on div "Converted - Appointment" at bounding box center [680, 356] width 125 height 15
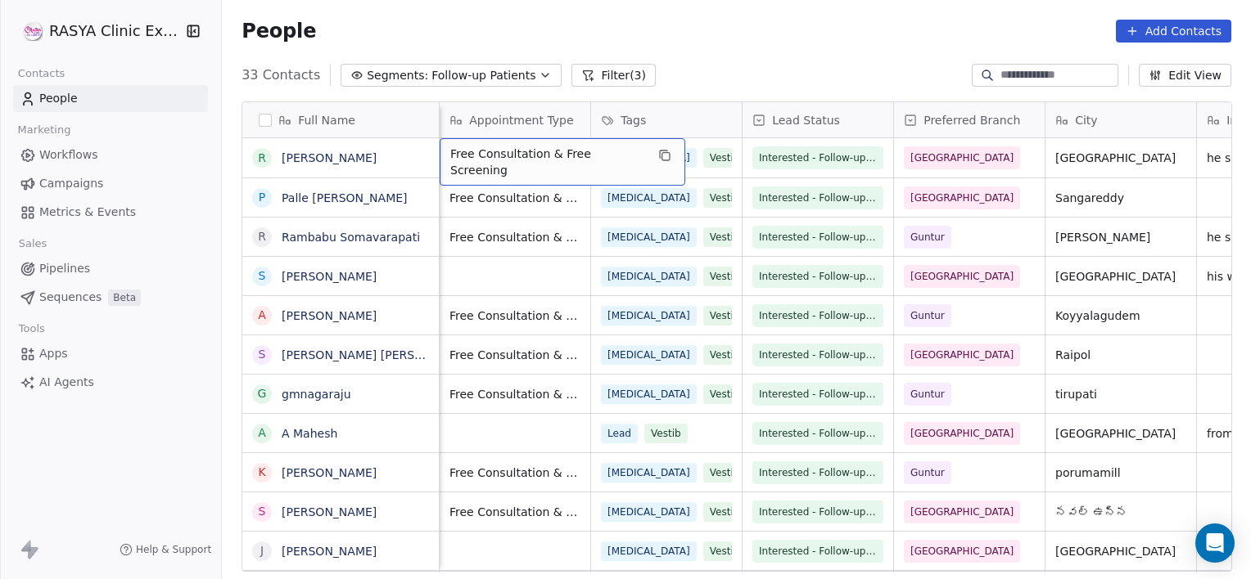
scroll to position [0, 151]
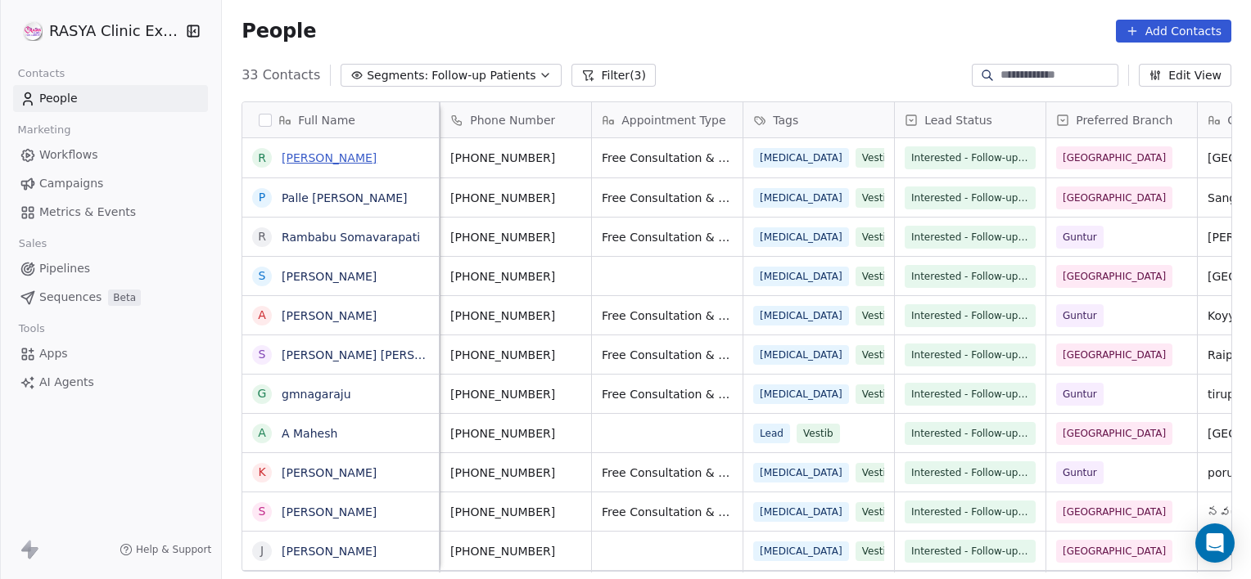
click at [310, 164] on link "[PERSON_NAME]" at bounding box center [329, 157] width 95 height 13
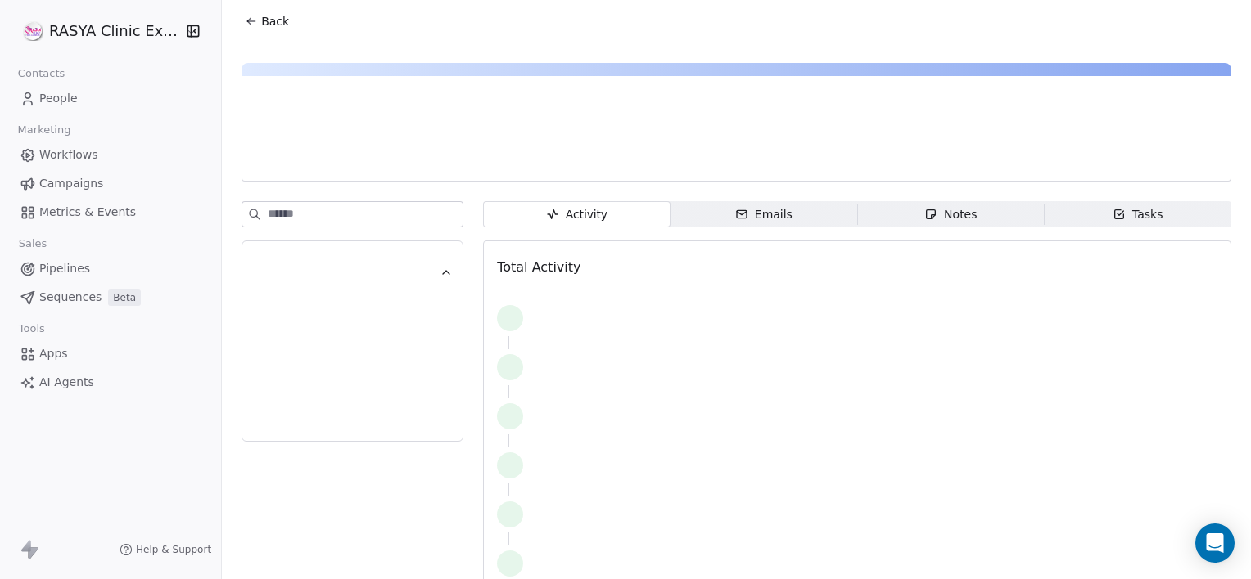
click at [931, 210] on div "Notes" at bounding box center [950, 214] width 52 height 17
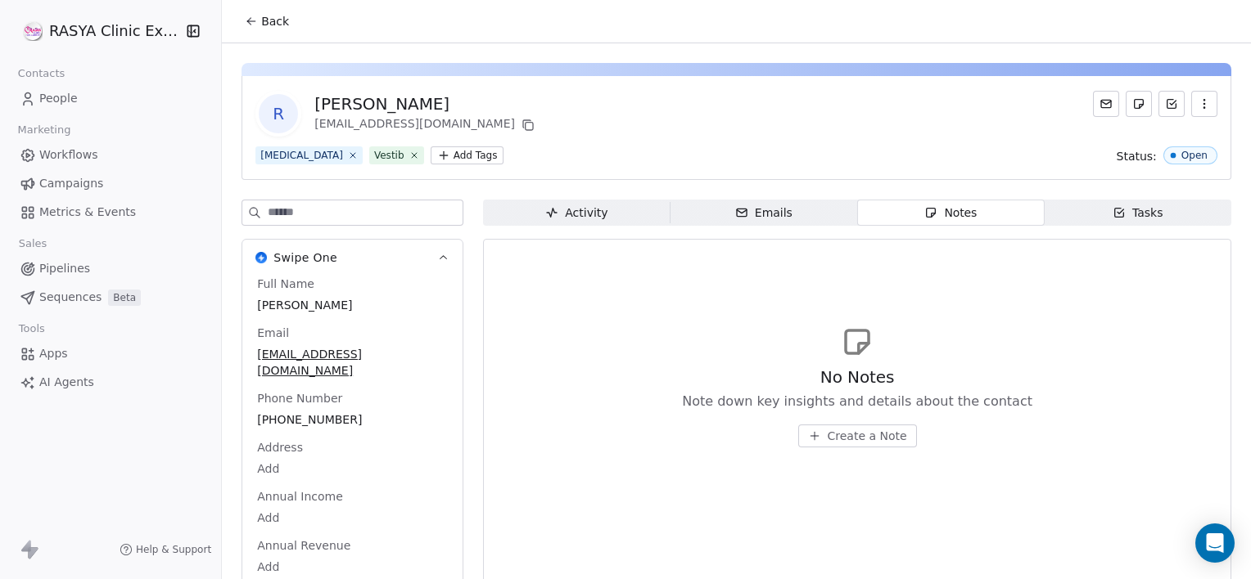
click at [827, 441] on span "Create a Note" at bounding box center [866, 436] width 79 height 16
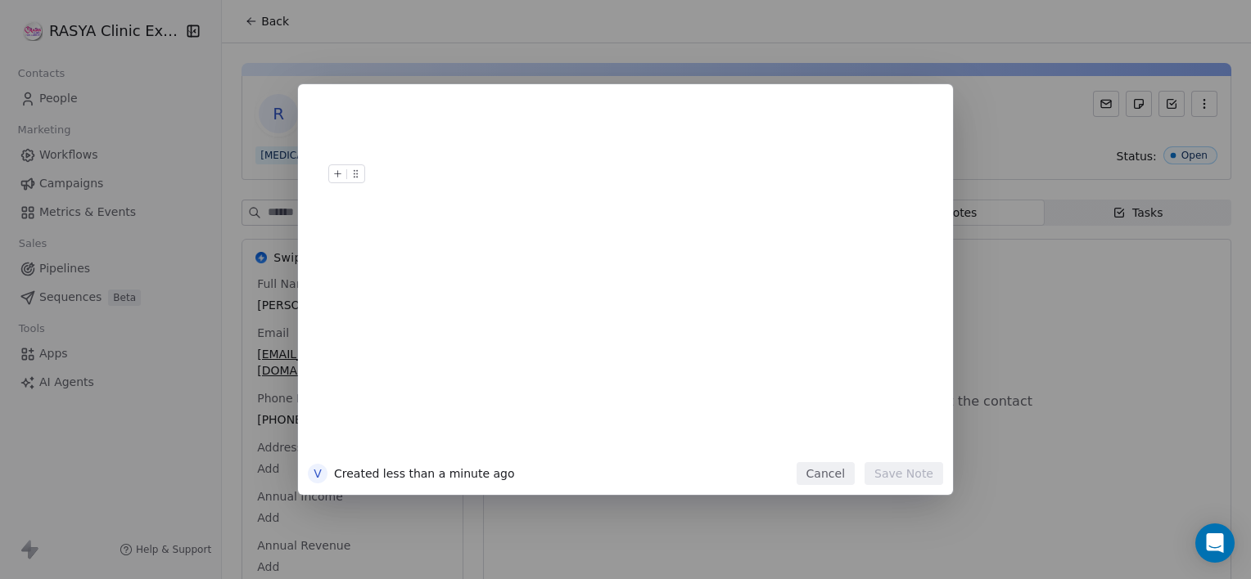
click at [600, 180] on div at bounding box center [650, 174] width 560 height 20
click at [901, 475] on button "Save Note" at bounding box center [903, 473] width 79 height 23
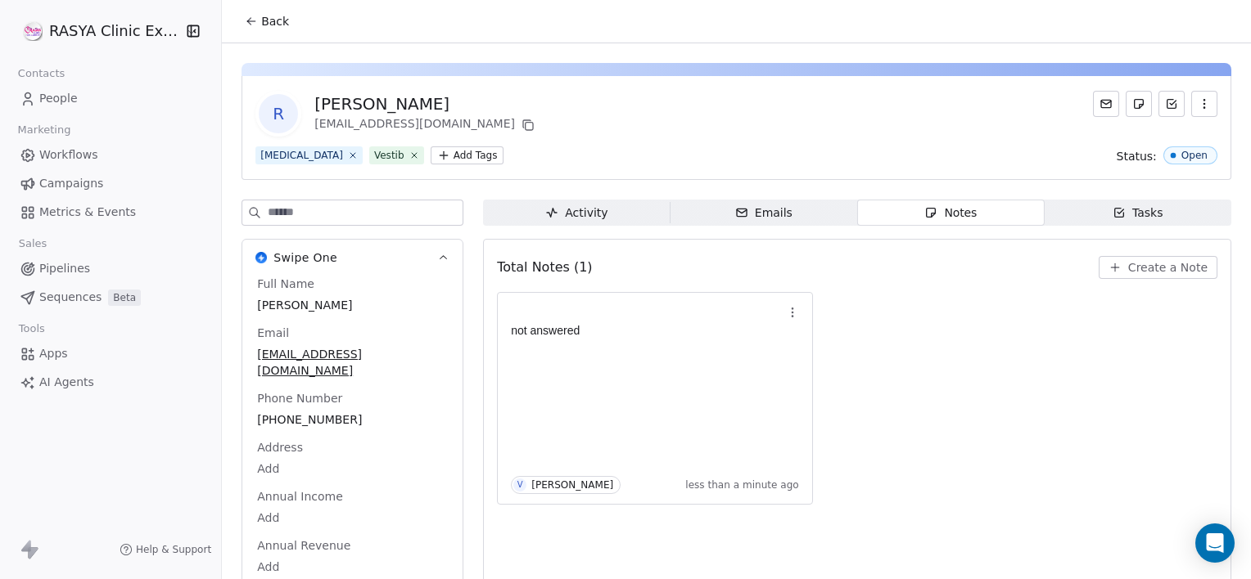
click at [261, 20] on span "Back" at bounding box center [275, 21] width 28 height 16
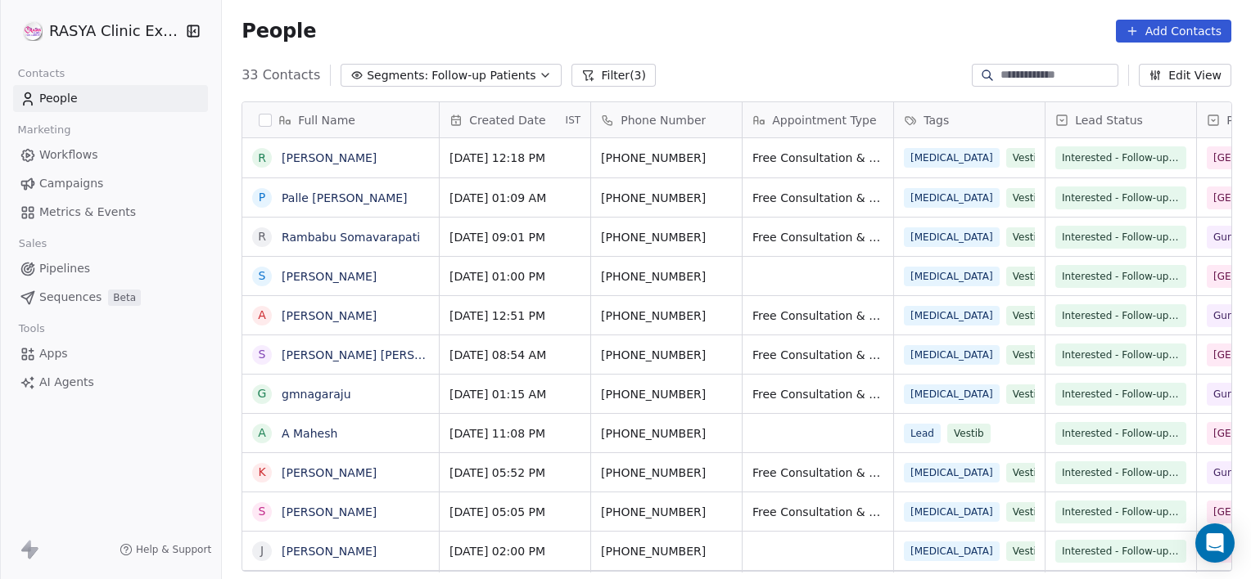
scroll to position [498, 1016]
click at [605, 73] on button "Filter (3)" at bounding box center [613, 75] width 84 height 23
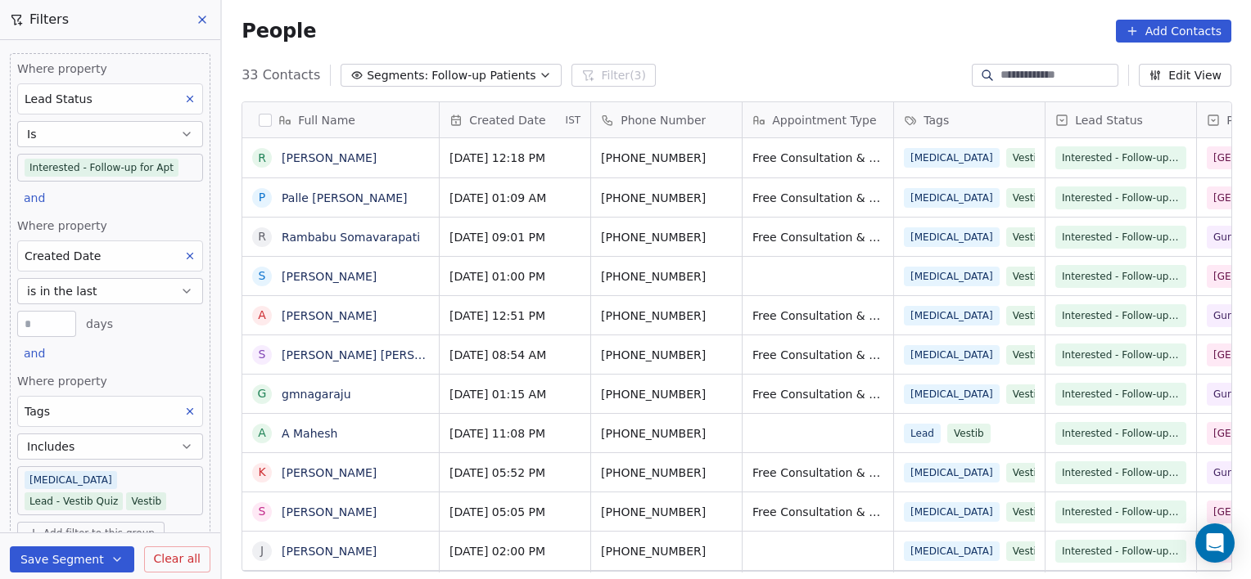
click at [192, 566] on span "Clear all" at bounding box center [177, 559] width 47 height 17
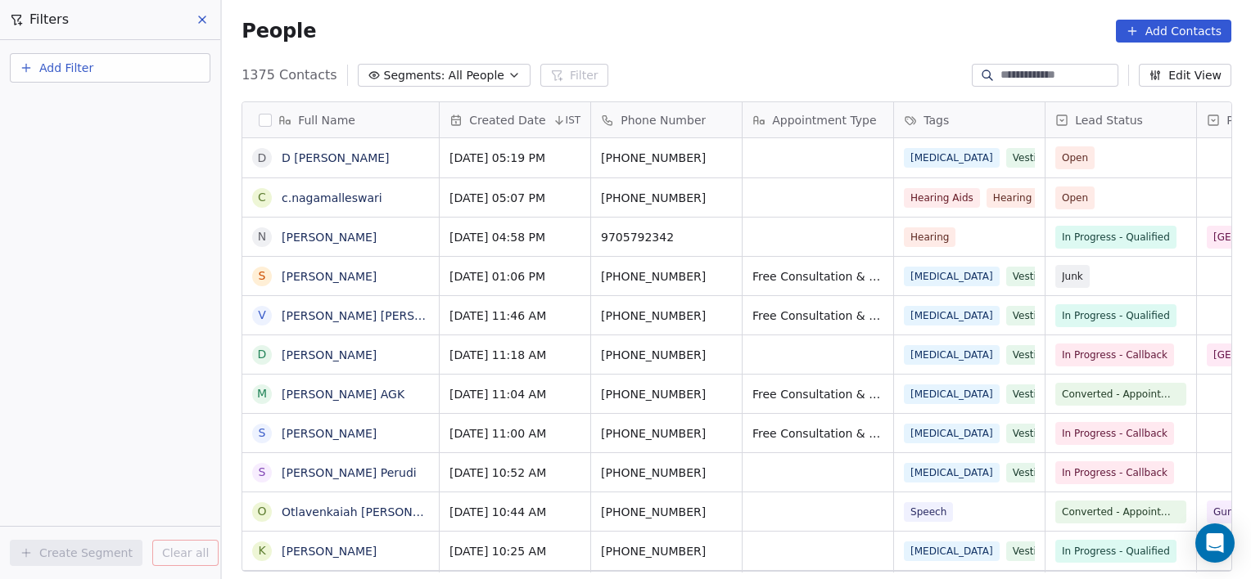
click at [1000, 75] on input at bounding box center [1057, 75] width 115 height 16
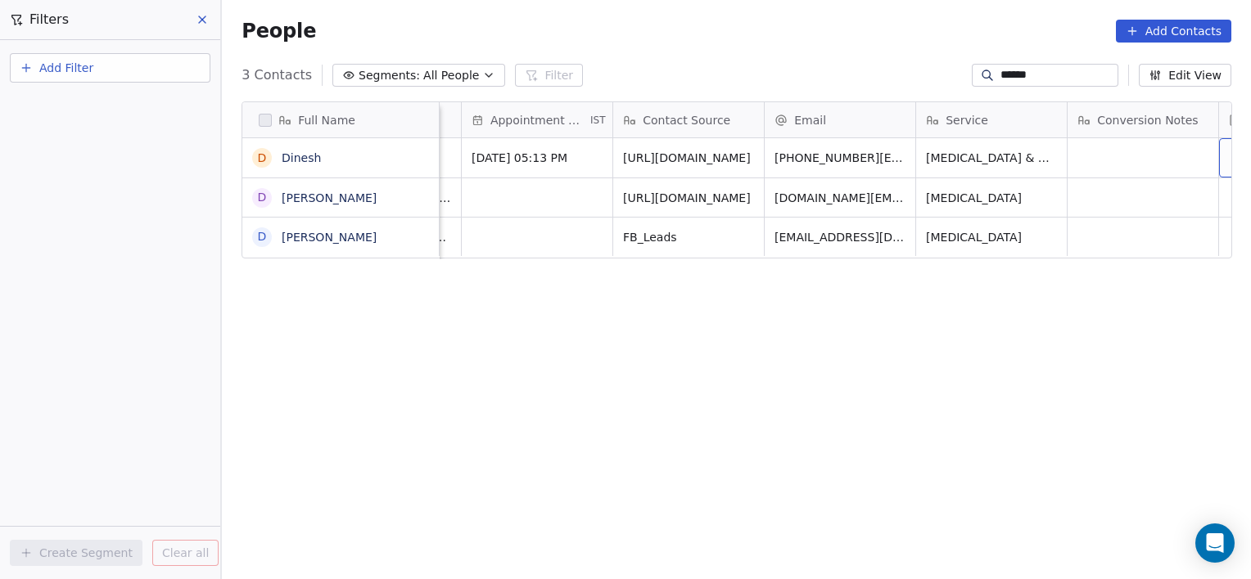
scroll to position [0, 1492]
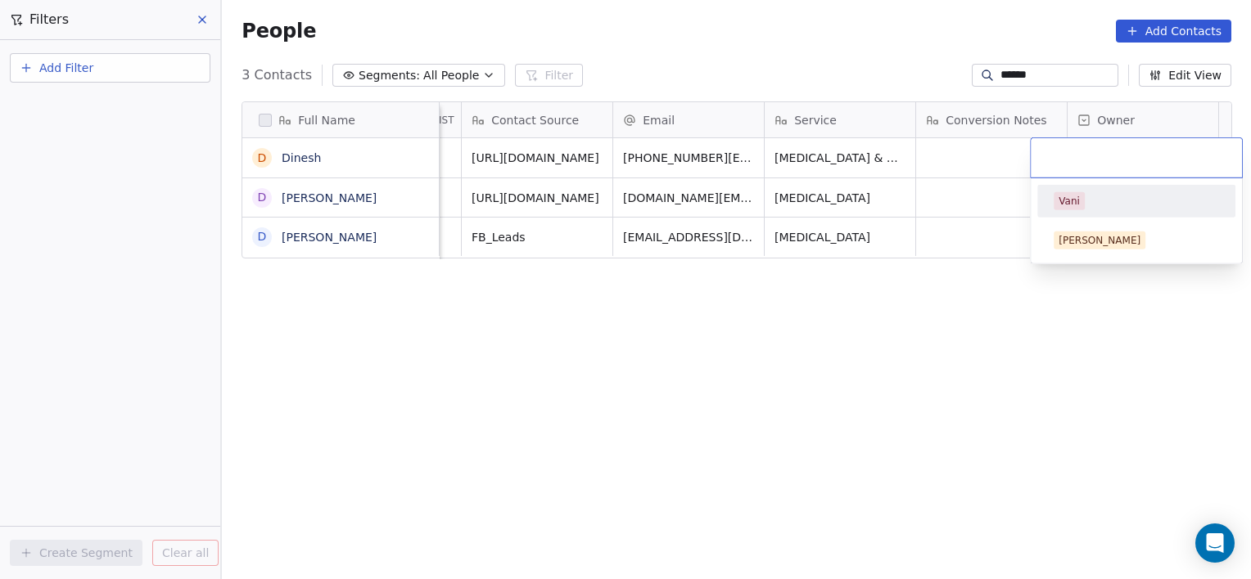
click at [1087, 201] on div "Vani" at bounding box center [1135, 201] width 165 height 18
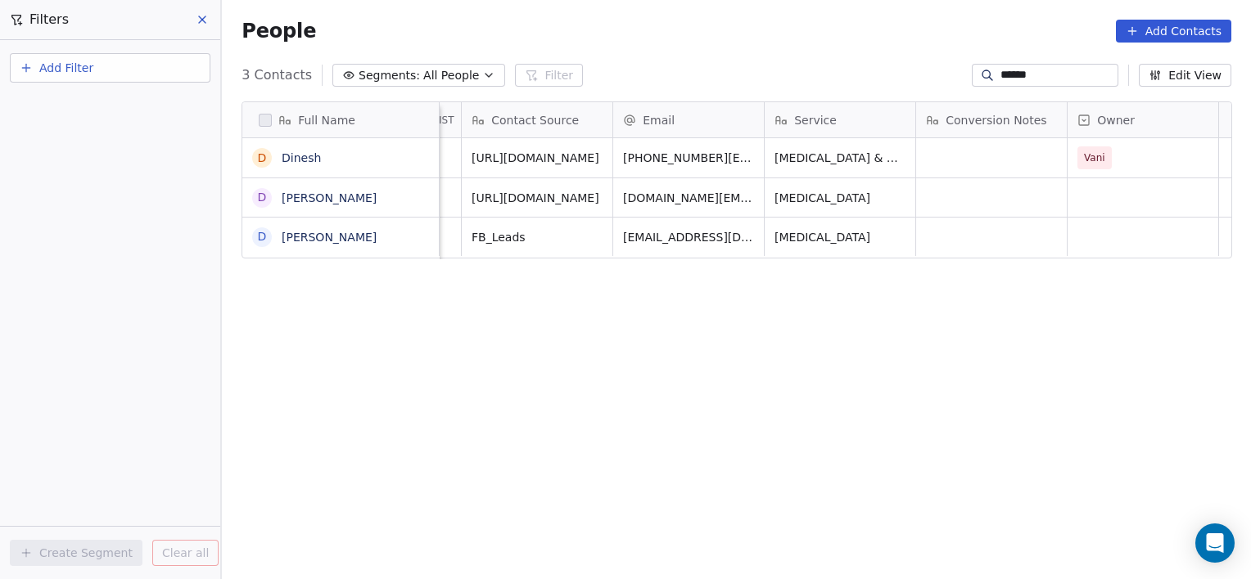
click at [1026, 70] on input "******" at bounding box center [1057, 75] width 115 height 16
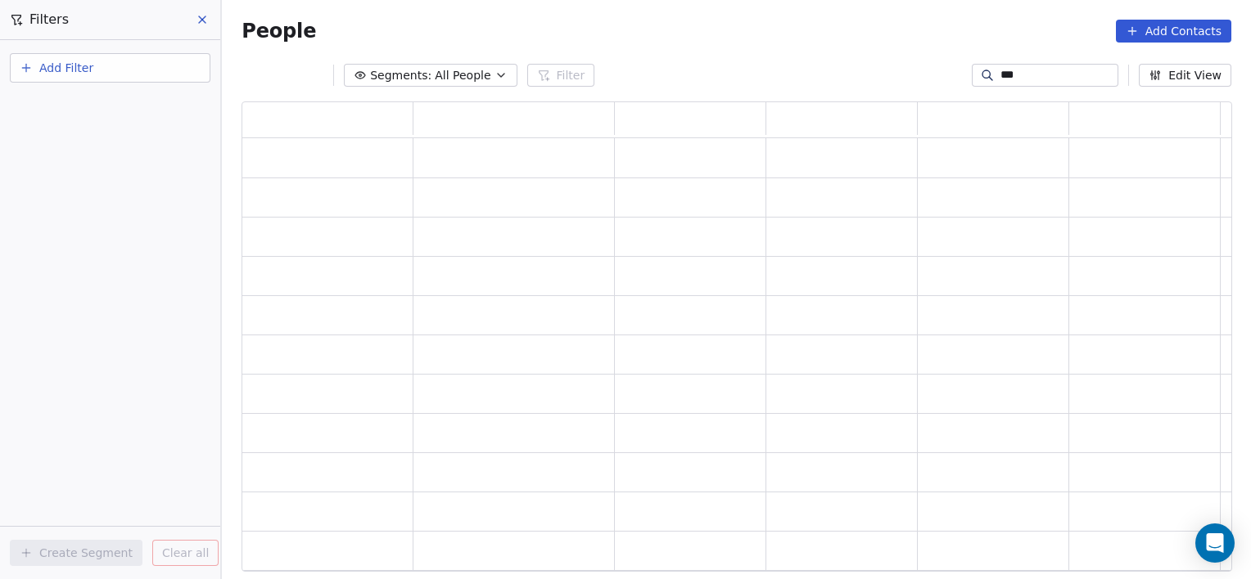
scroll to position [458, 977]
type input "*"
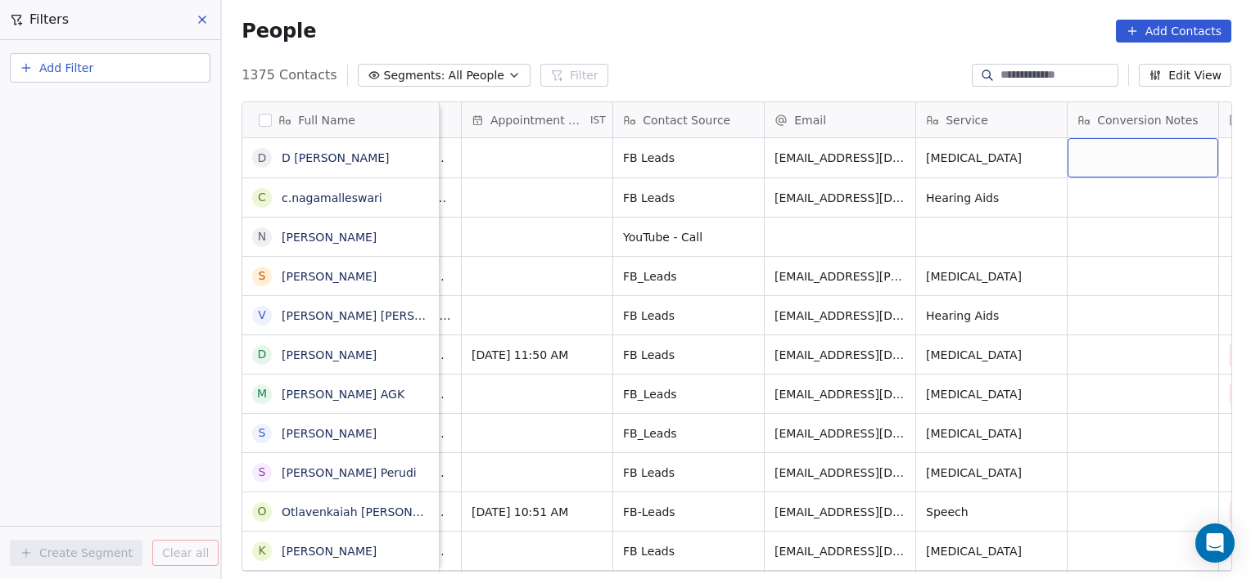
scroll to position [0, 1492]
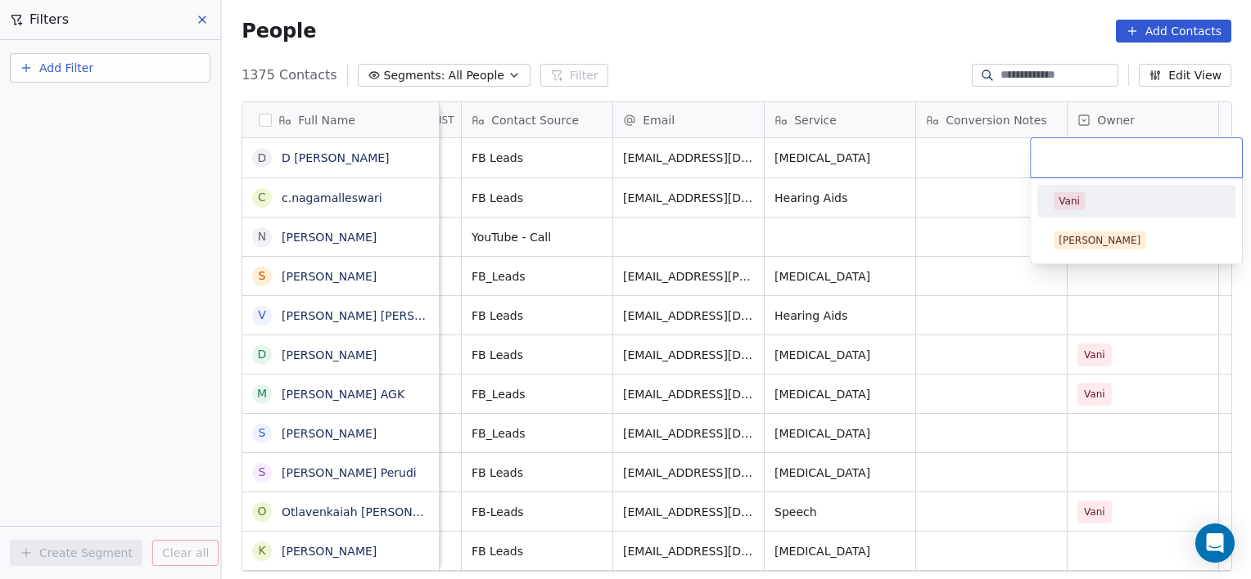
click at [1052, 205] on div "Vani" at bounding box center [1135, 201] width 185 height 26
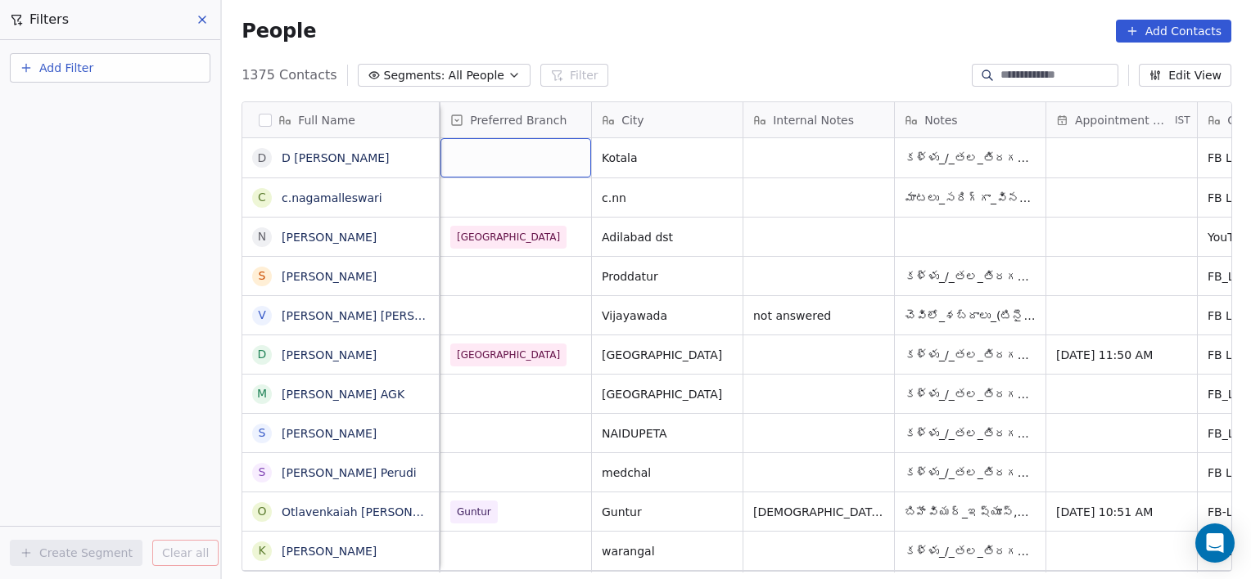
scroll to position [0, 606]
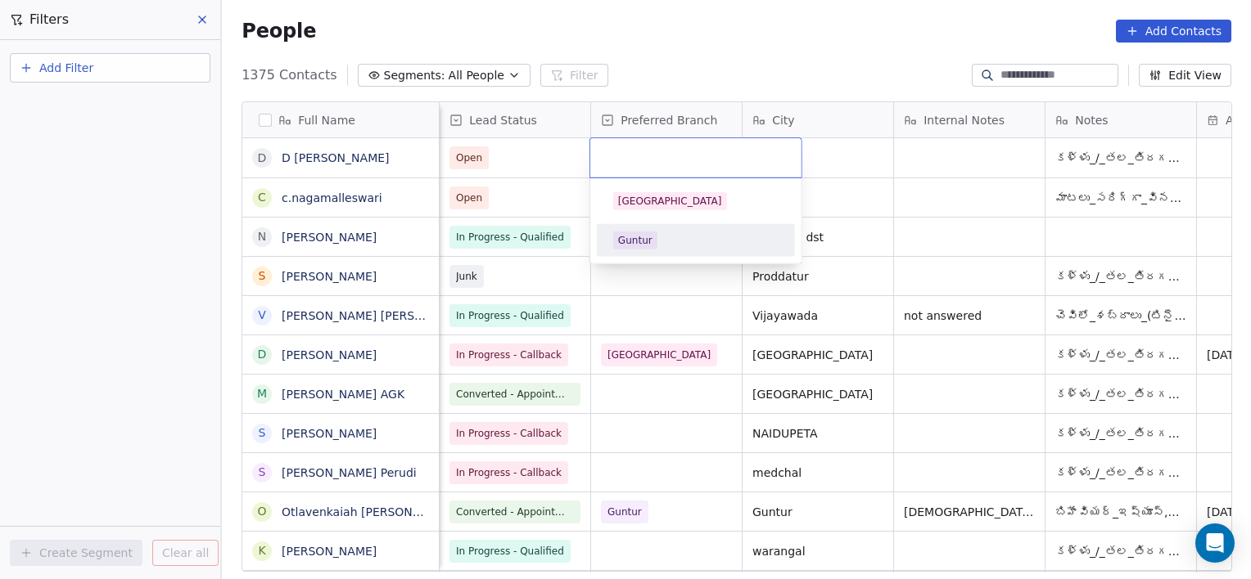
click at [625, 245] on div "Guntur" at bounding box center [635, 240] width 34 height 15
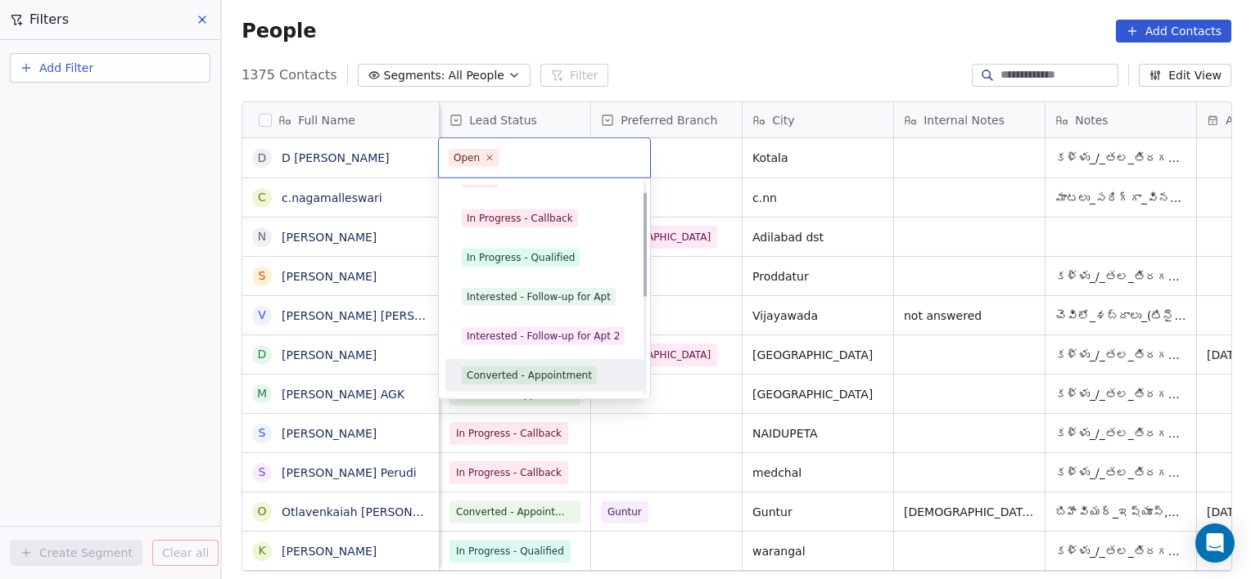
scroll to position [101, 0]
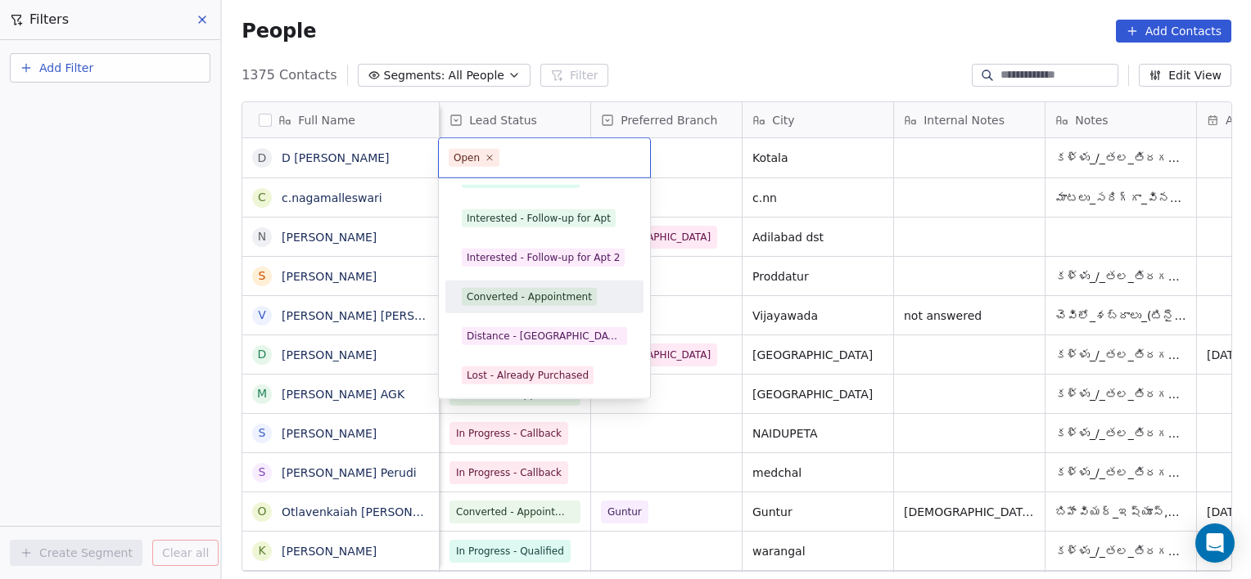
click at [512, 297] on div "Converted - Appointment" at bounding box center [528, 297] width 125 height 15
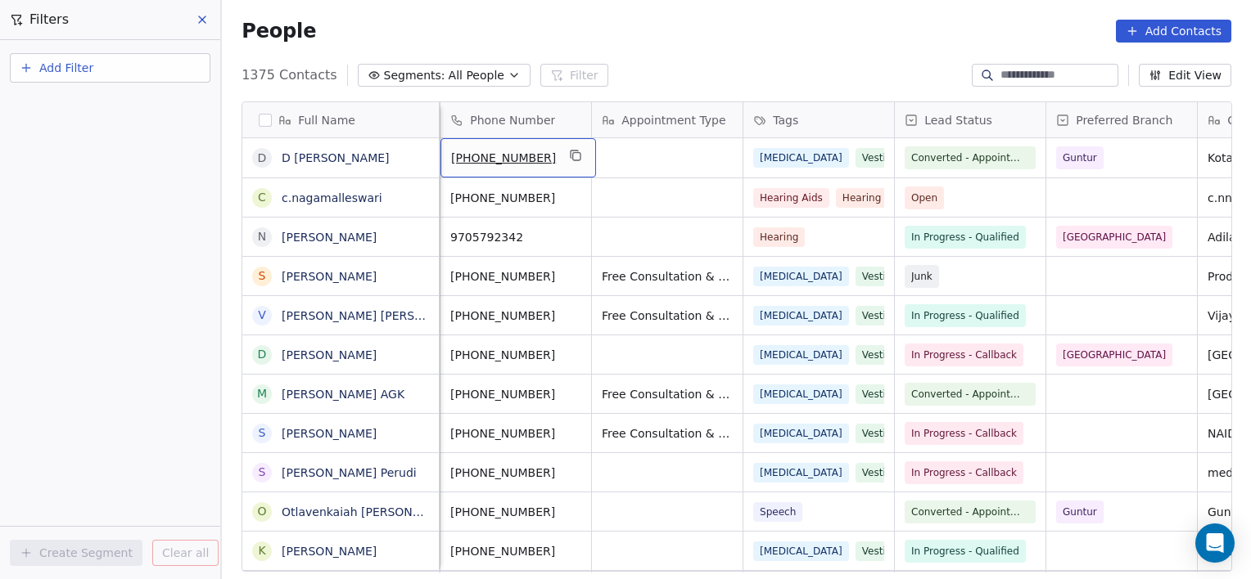
scroll to position [0, 0]
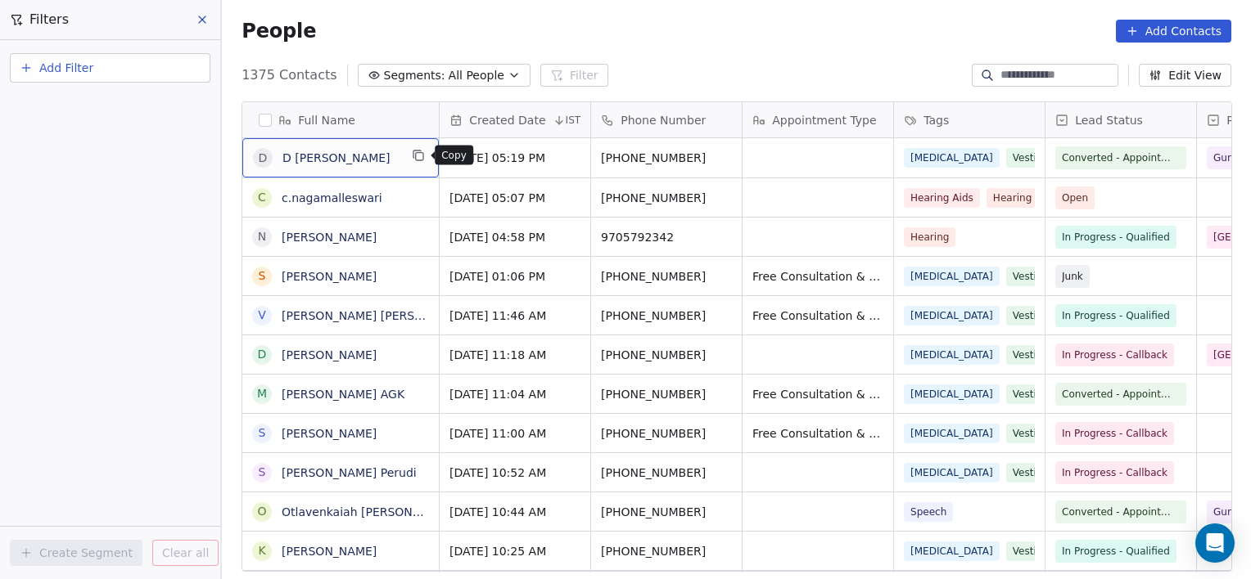
click at [419, 154] on icon "grid" at bounding box center [418, 155] width 13 height 13
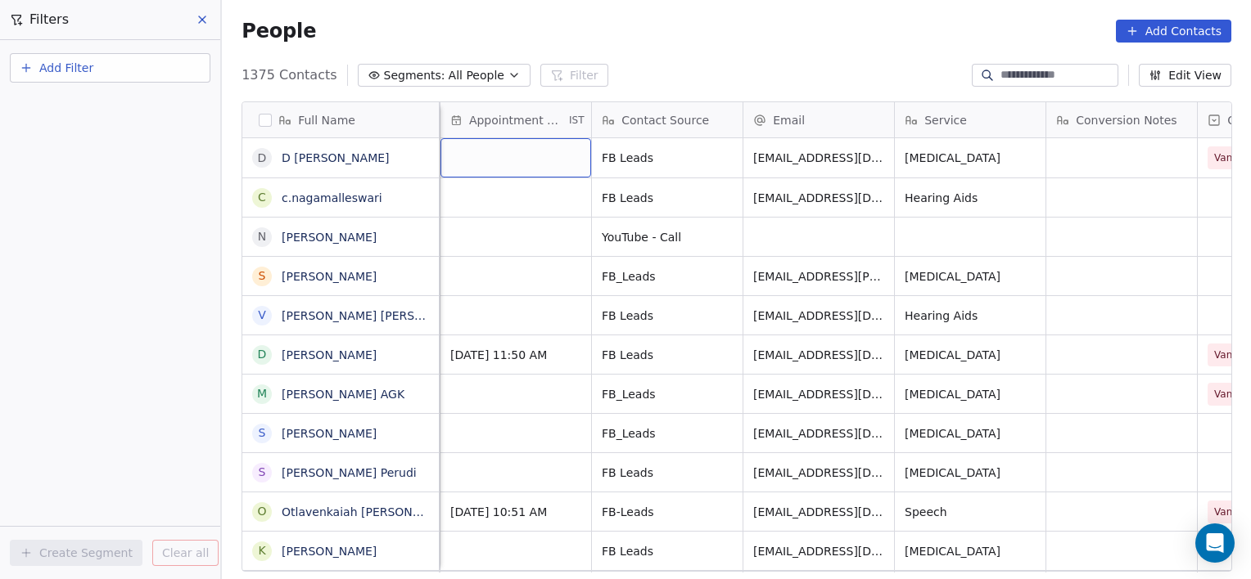
scroll to position [0, 1211]
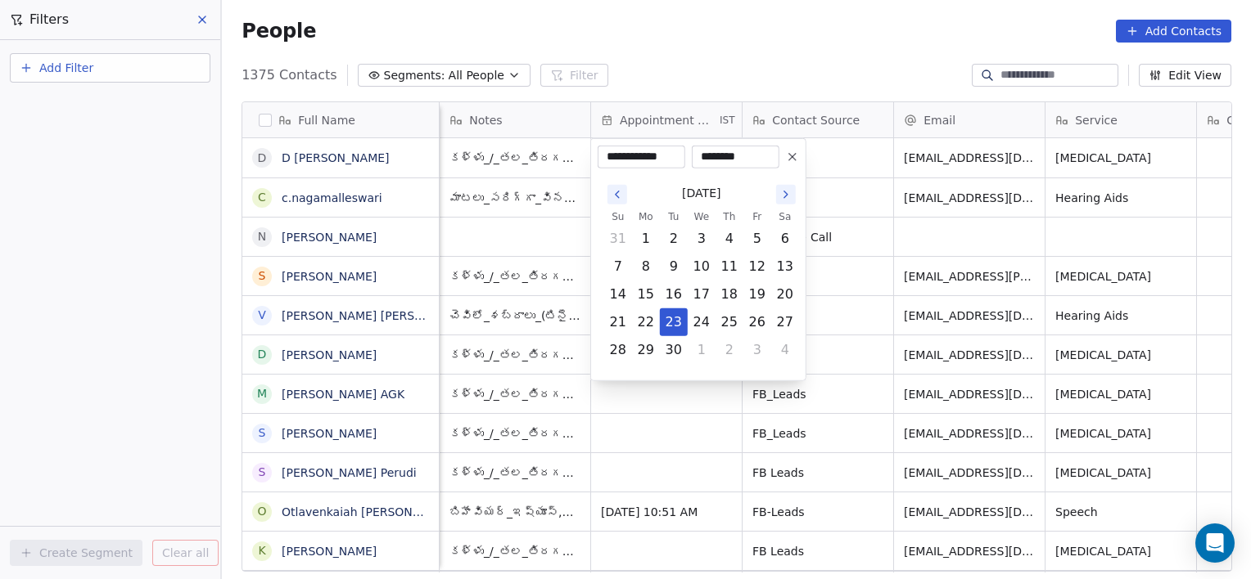
click at [788, 194] on icon "Go to the Next Month" at bounding box center [785, 194] width 13 height 13
click at [615, 200] on icon "Go to the Previous Month" at bounding box center [617, 194] width 13 height 13
click at [789, 232] on button "4" at bounding box center [785, 239] width 26 height 26
type input "**********"
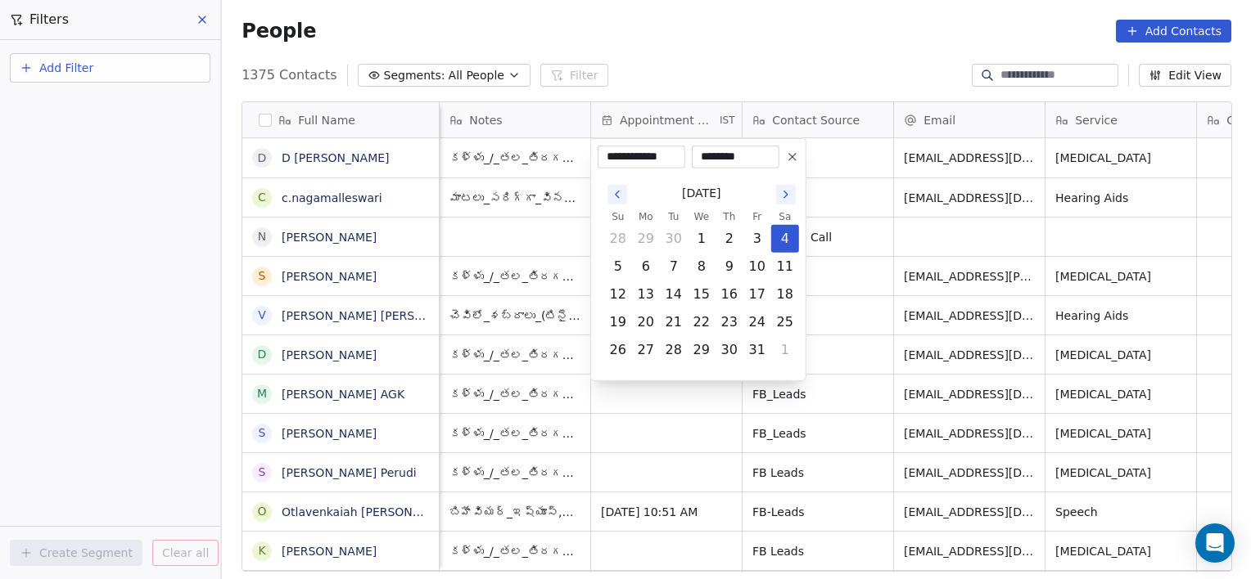
click at [832, 232] on html "[PERSON_NAME] Clinic External Contacts People Marketing Workflows Campaigns Met…" at bounding box center [625, 289] width 1251 height 579
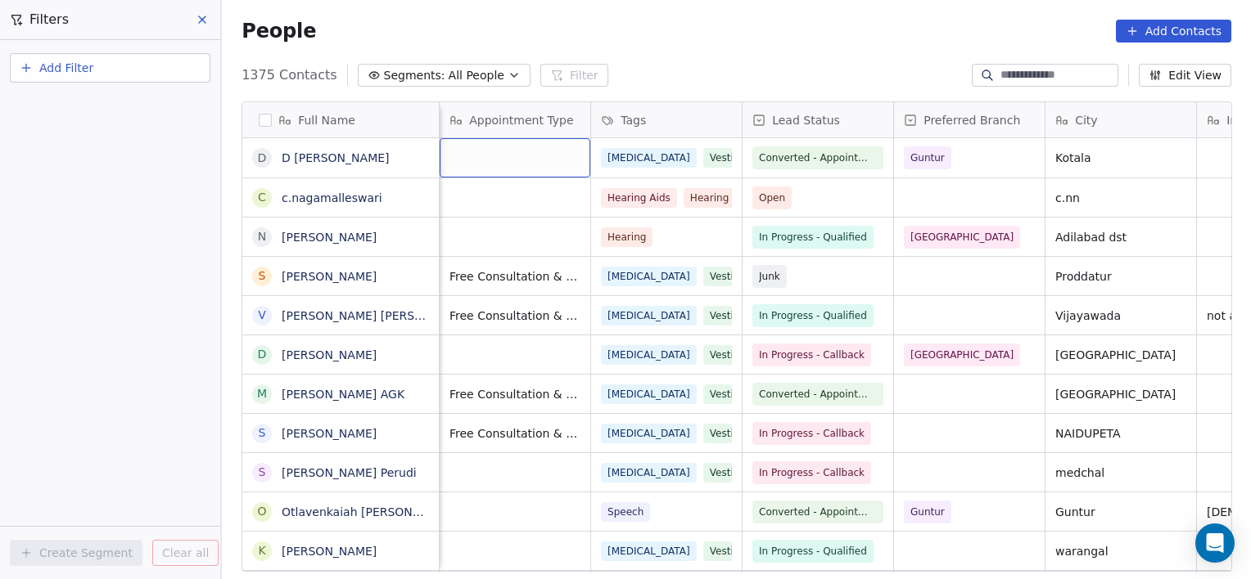
scroll to position [0, 151]
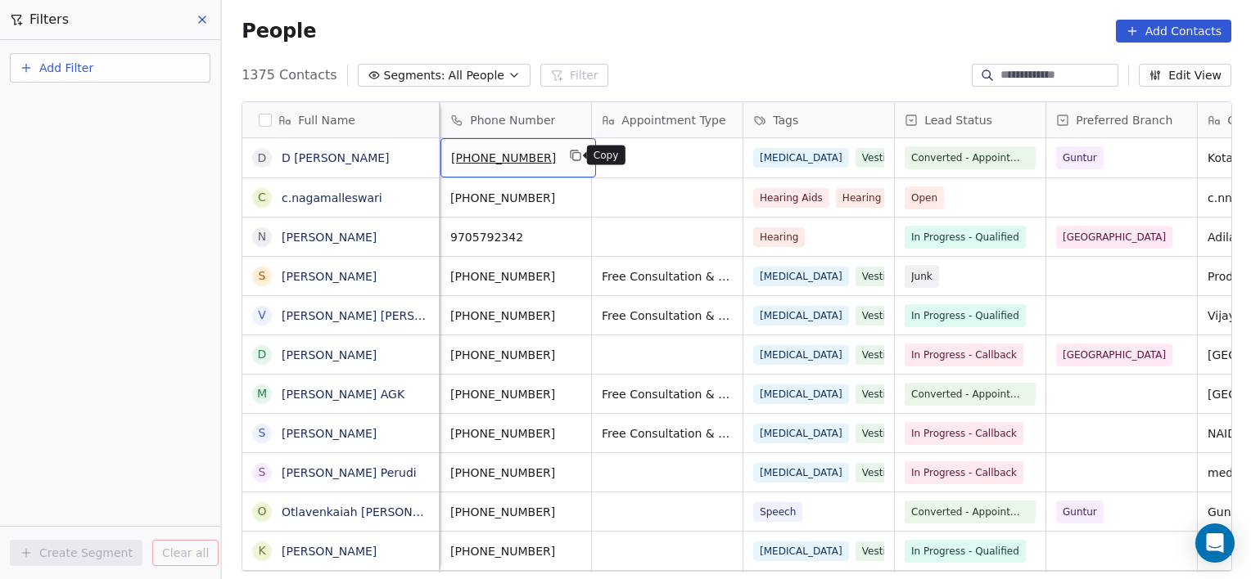
click at [577, 154] on button "grid" at bounding box center [576, 156] width 20 height 20
drag, startPoint x: 577, startPoint y: 154, endPoint x: 635, endPoint y: 190, distance: 68.4
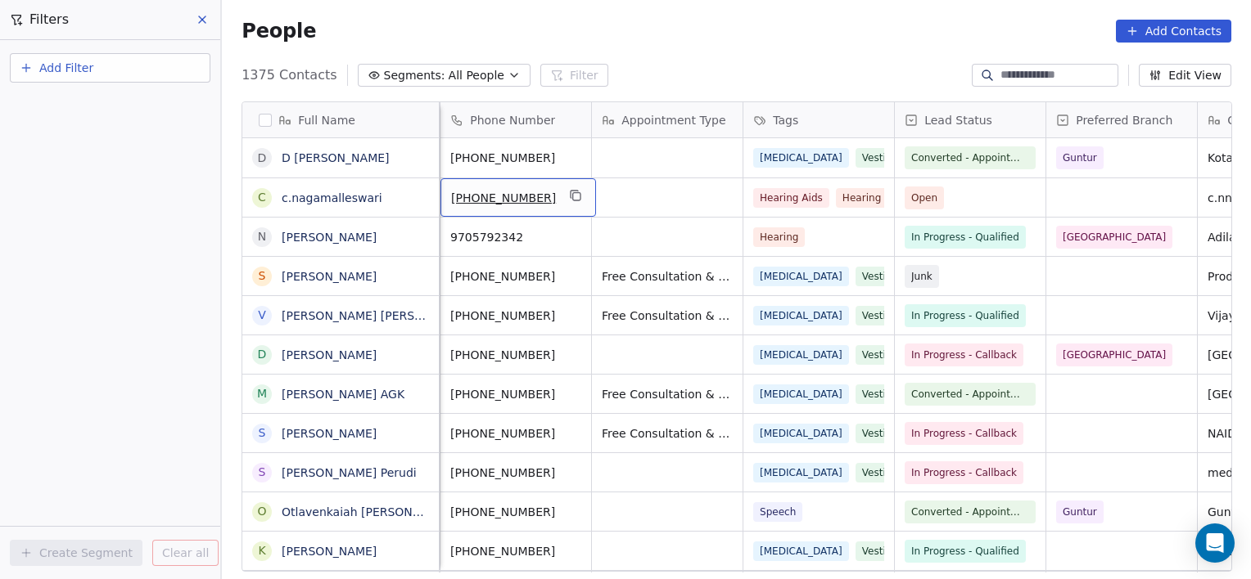
scroll to position [0, 0]
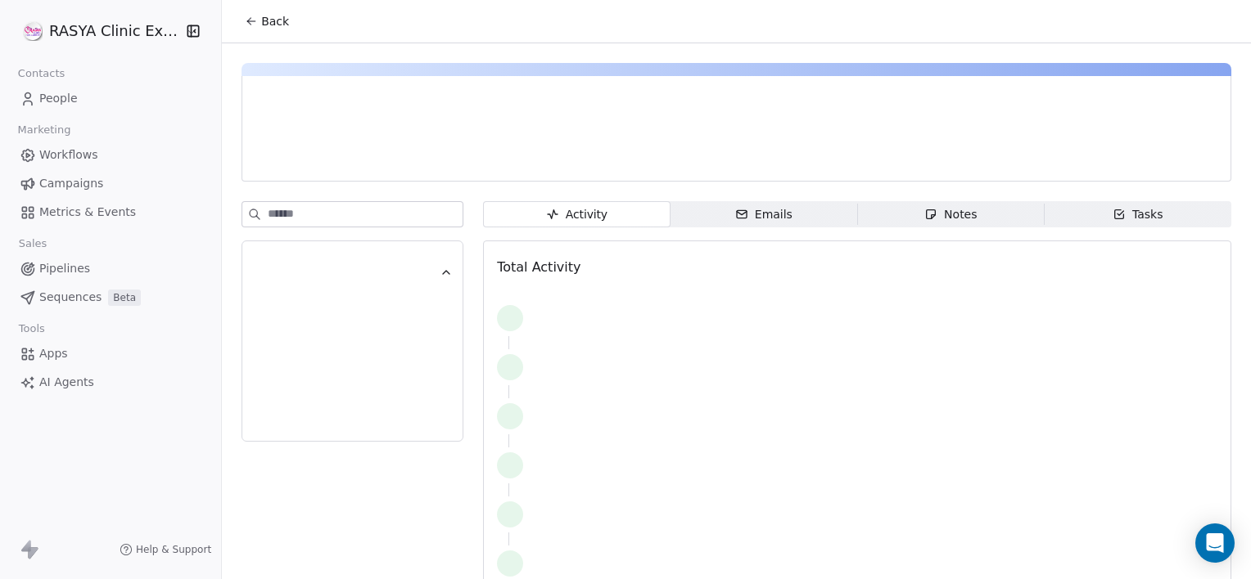
click at [900, 222] on span "Notes Notes" at bounding box center [950, 214] width 187 height 26
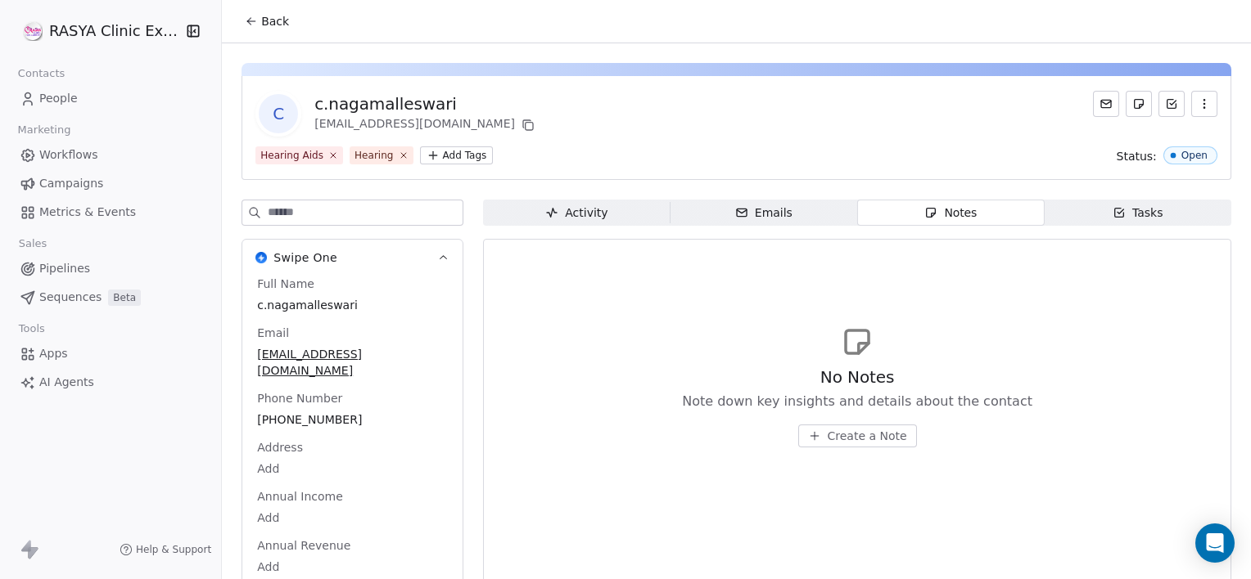
click at [846, 444] on span "Create a Note" at bounding box center [866, 436] width 79 height 16
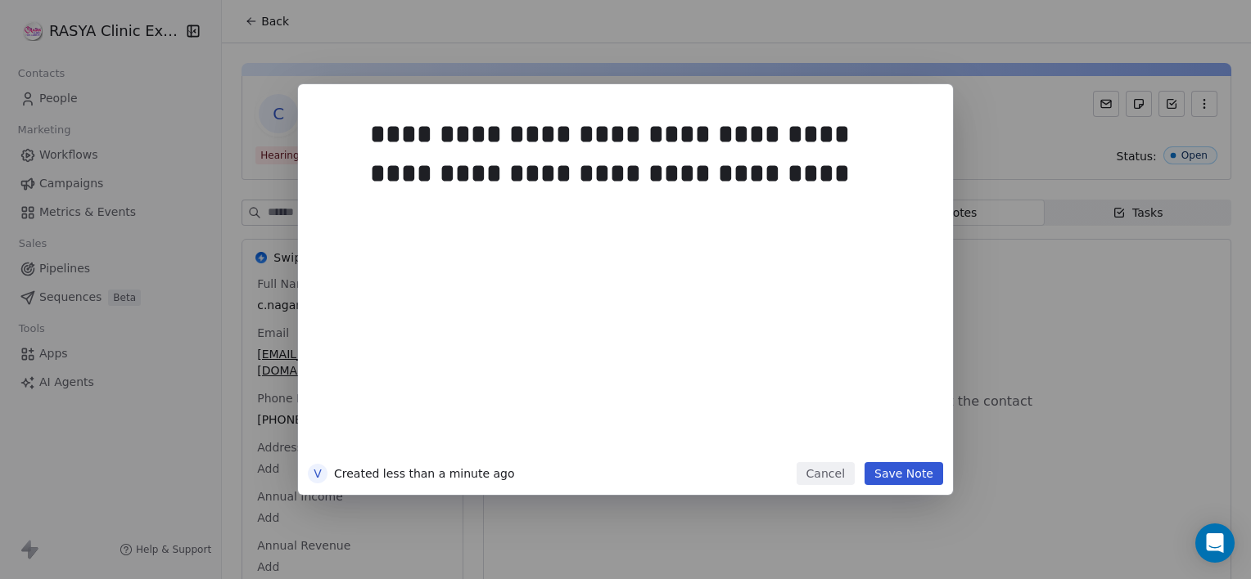
click at [902, 485] on div "**********" at bounding box center [625, 289] width 655 height 411
click at [892, 472] on button "Save Note" at bounding box center [903, 473] width 79 height 23
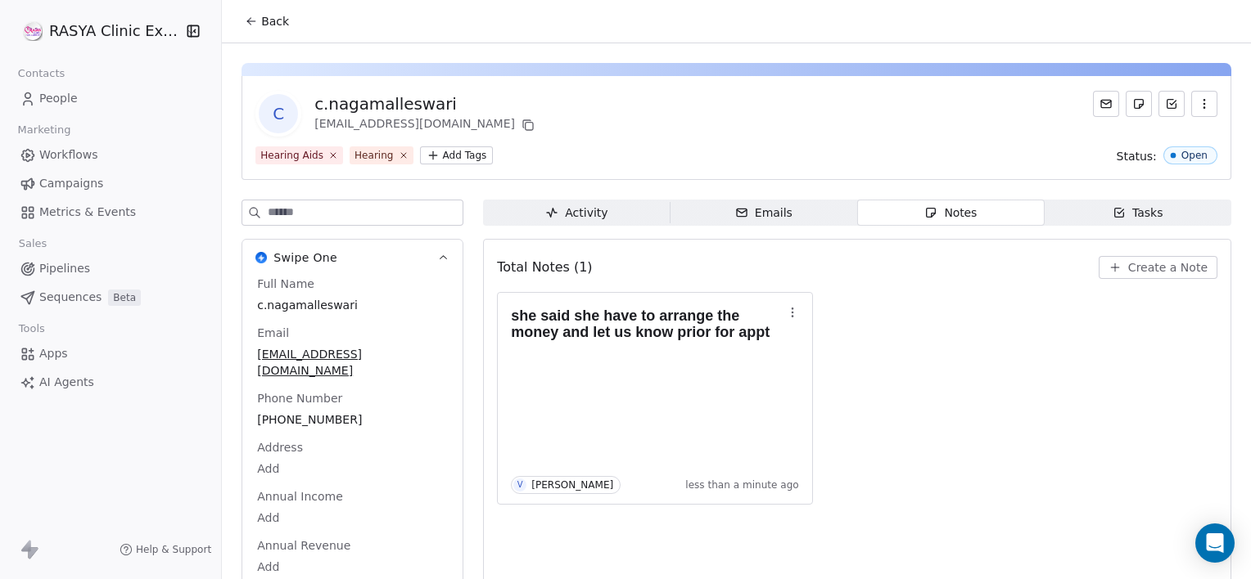
click at [267, 18] on span "Back" at bounding box center [275, 21] width 28 height 16
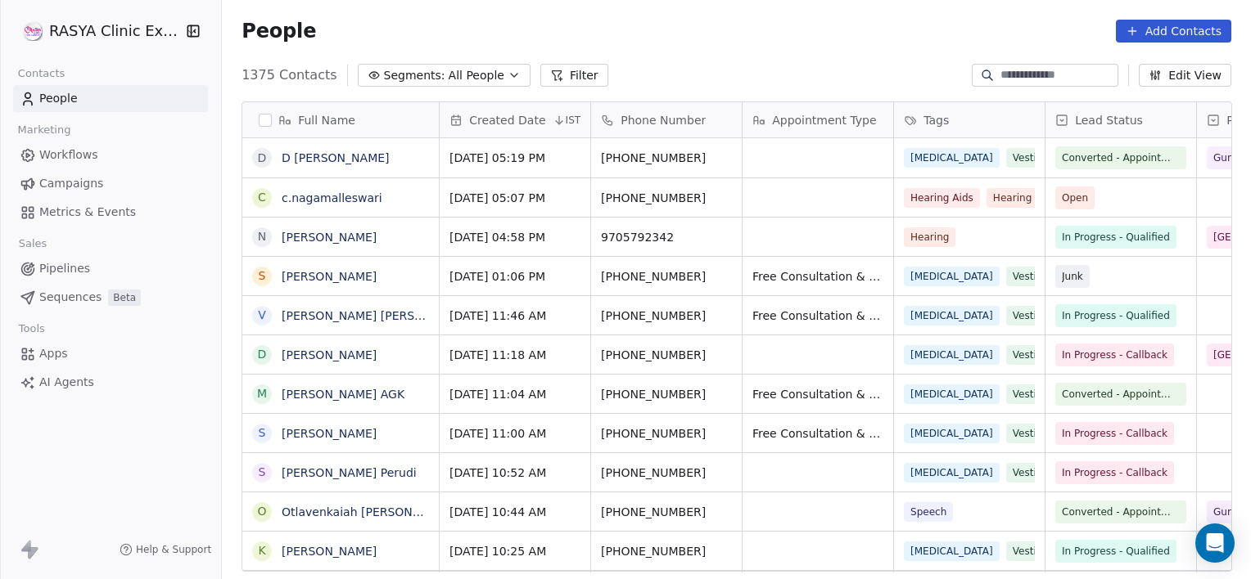
scroll to position [498, 1016]
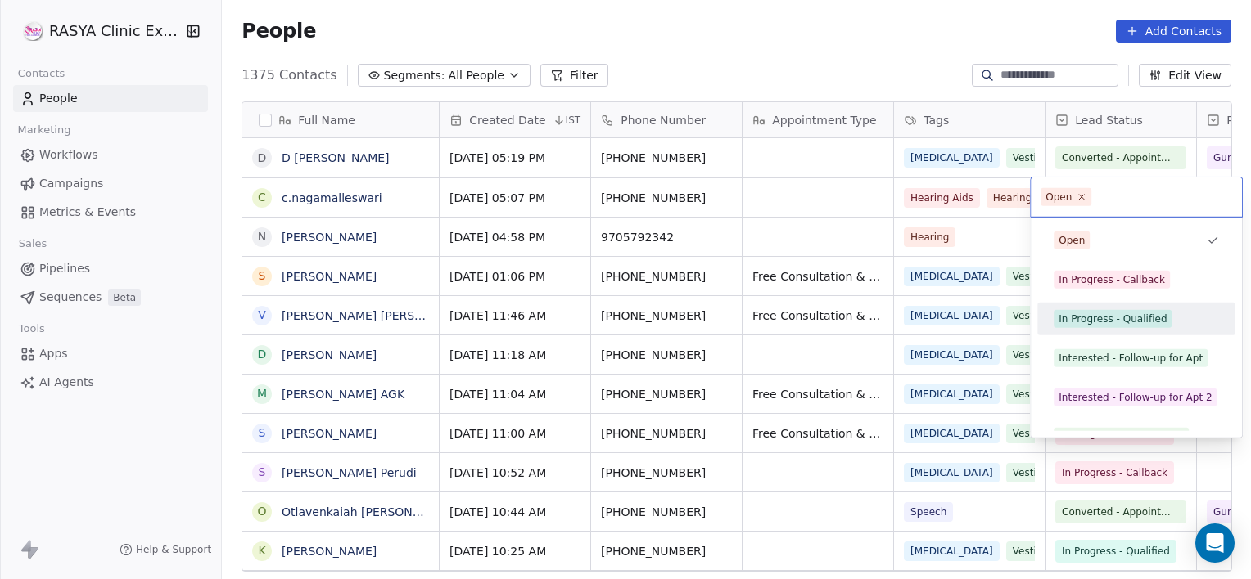
click at [1100, 321] on div "In Progress - Qualified" at bounding box center [1112, 319] width 108 height 15
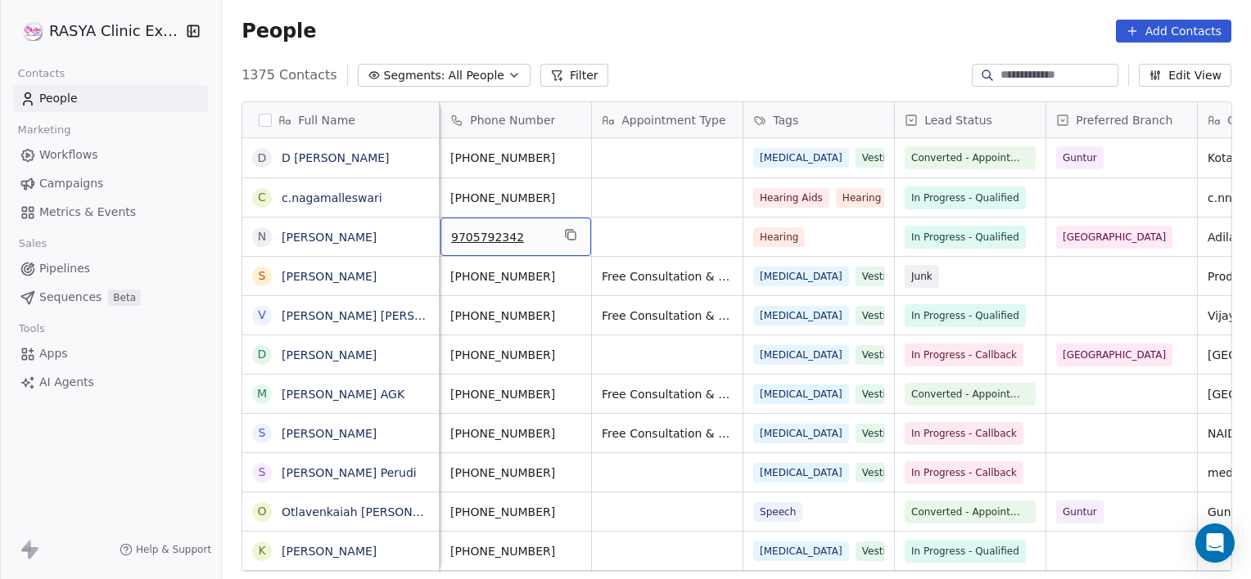
scroll to position [0, 0]
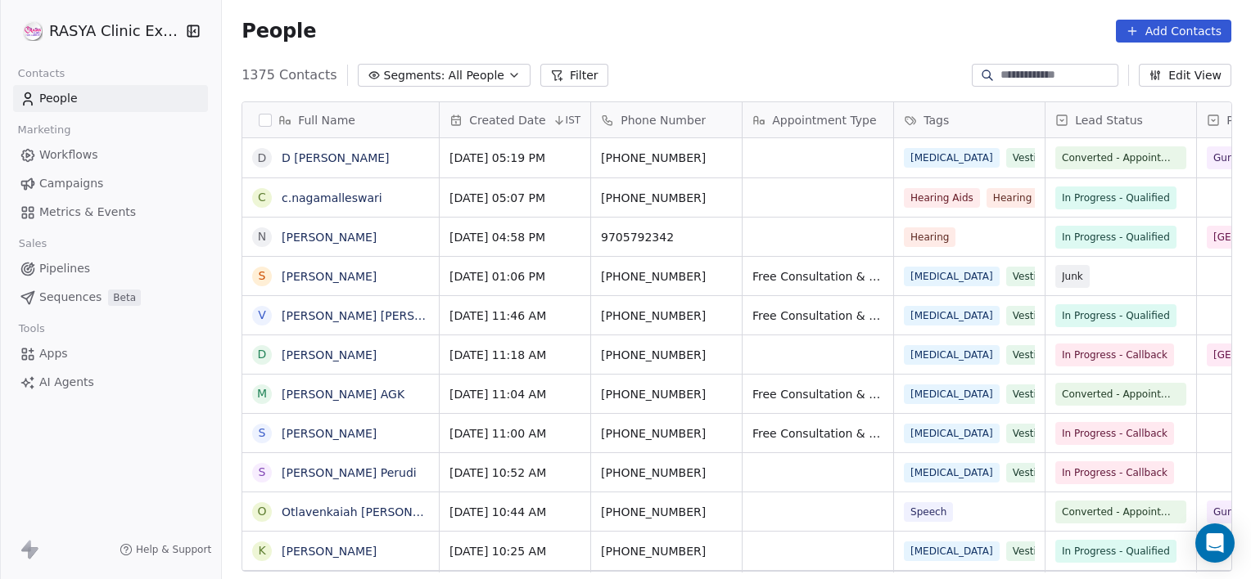
click at [344, 241] on link "[PERSON_NAME]" at bounding box center [329, 237] width 95 height 13
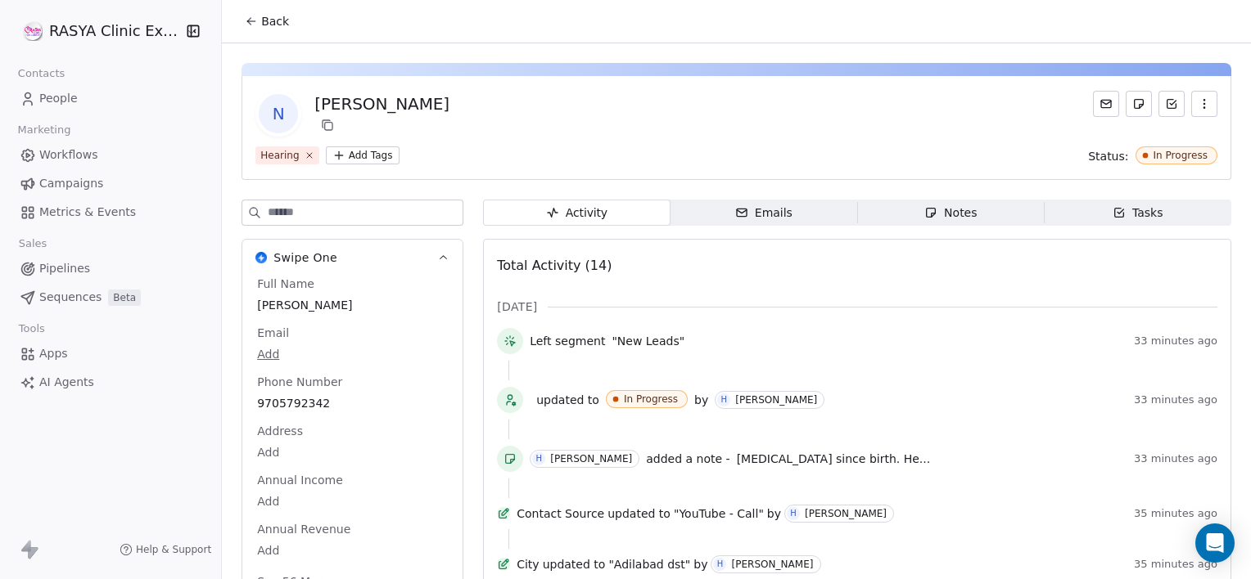
click at [925, 205] on div "Notes" at bounding box center [950, 213] width 52 height 17
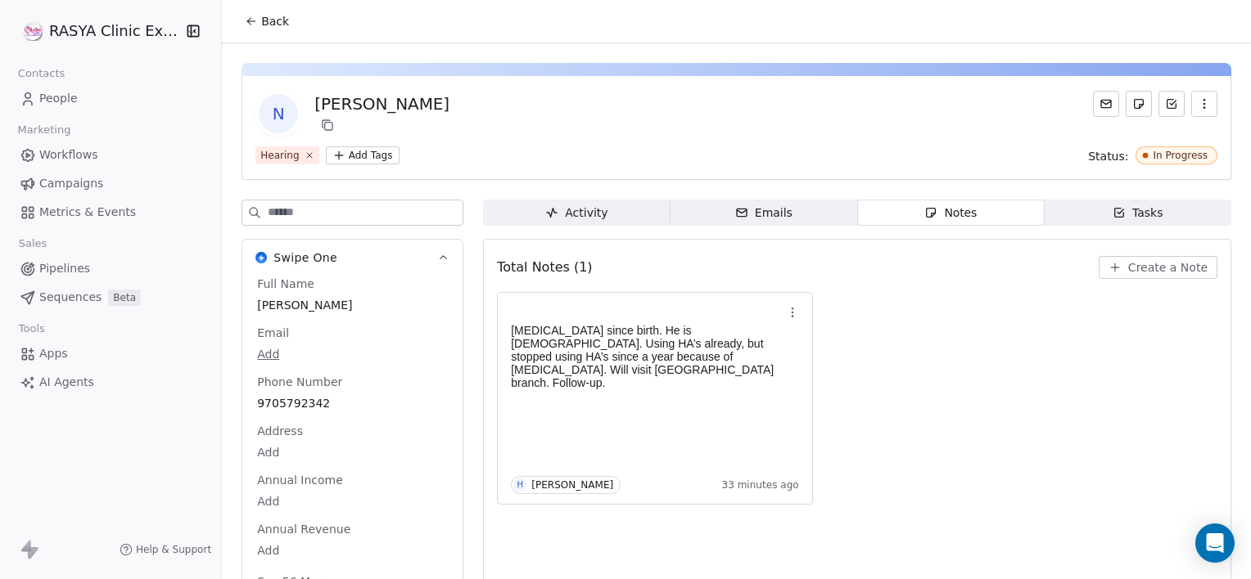
click at [275, 19] on span "Back" at bounding box center [275, 21] width 28 height 16
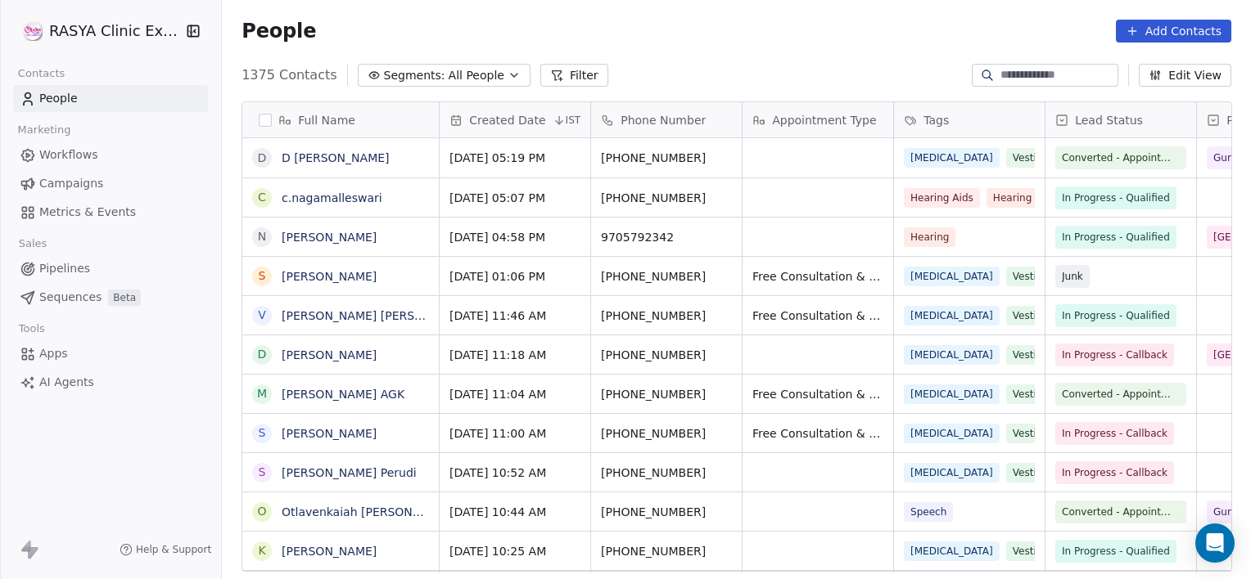
scroll to position [498, 1016]
click at [464, 74] on span "All People" at bounding box center [476, 75] width 56 height 17
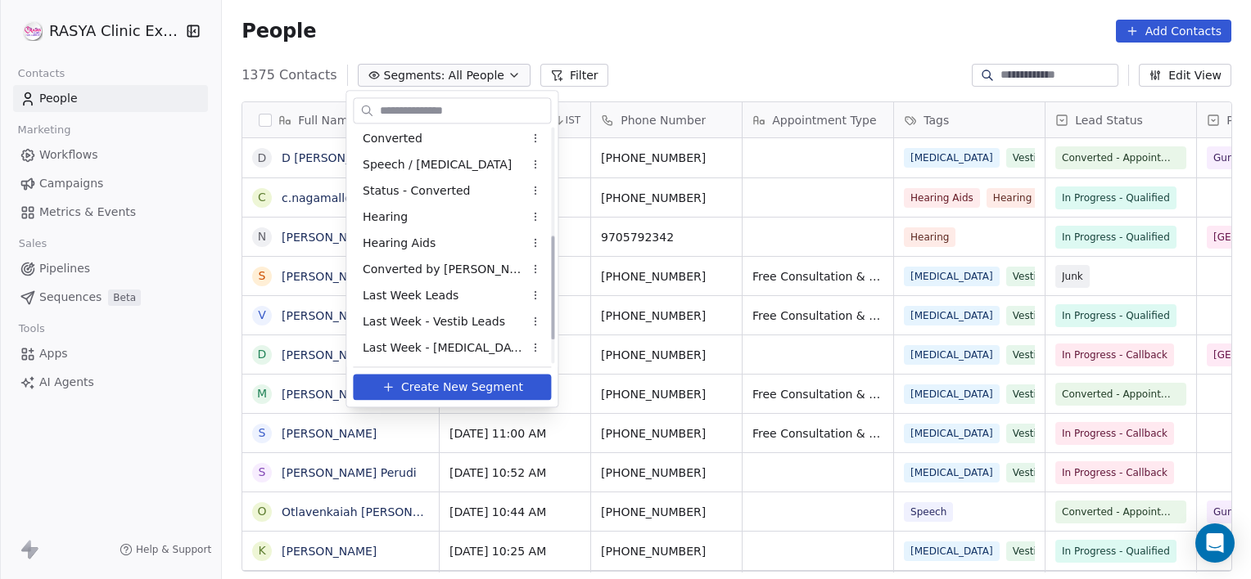
scroll to position [293, 0]
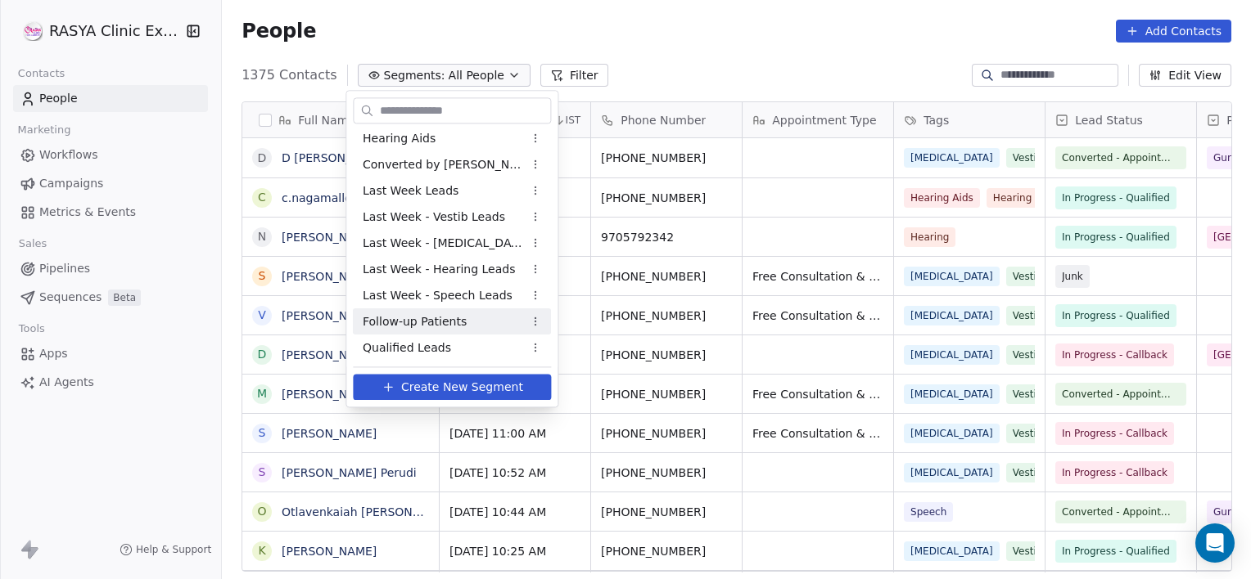
click at [413, 322] on span "Follow-up Patients" at bounding box center [415, 321] width 104 height 17
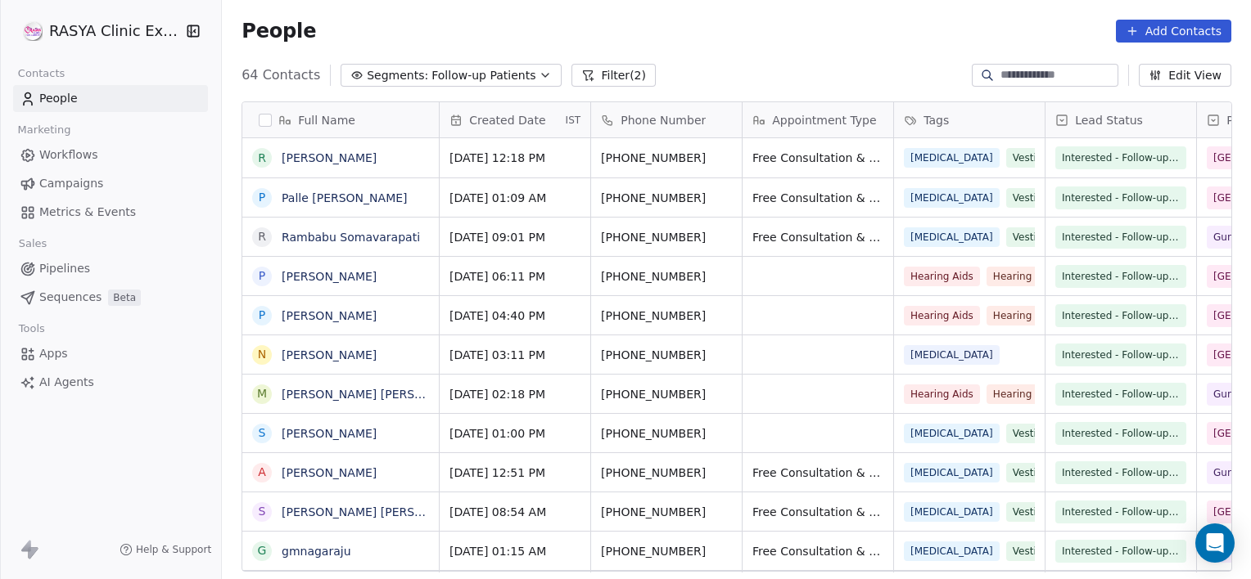
scroll to position [498, 1016]
click at [484, 75] on span "Follow-up Patients" at bounding box center [483, 75] width 104 height 17
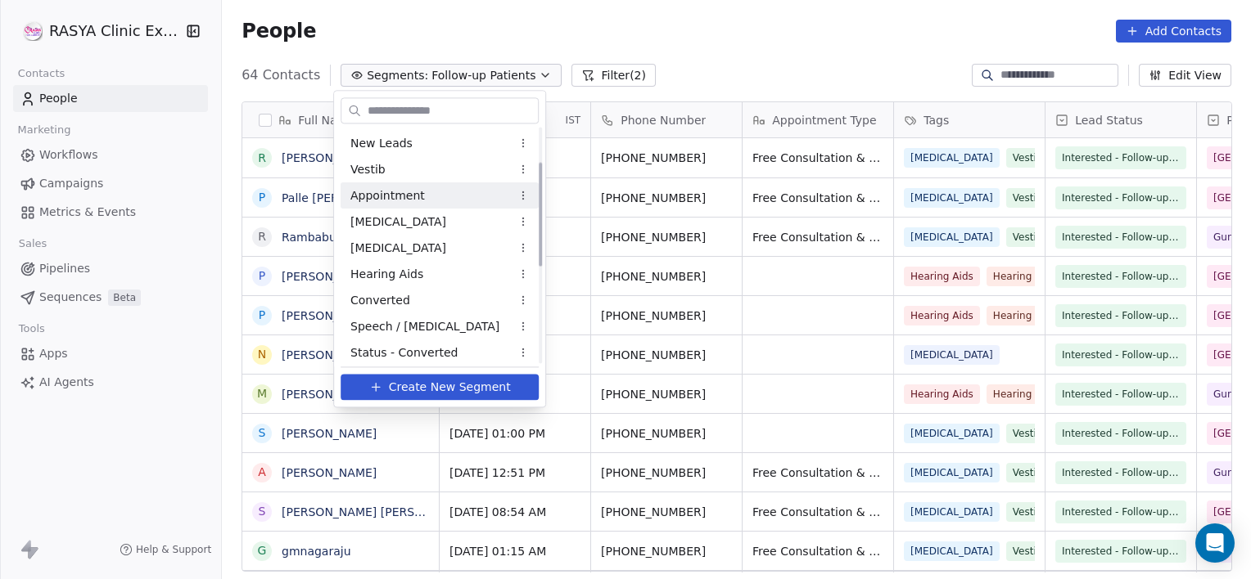
scroll to position [0, 0]
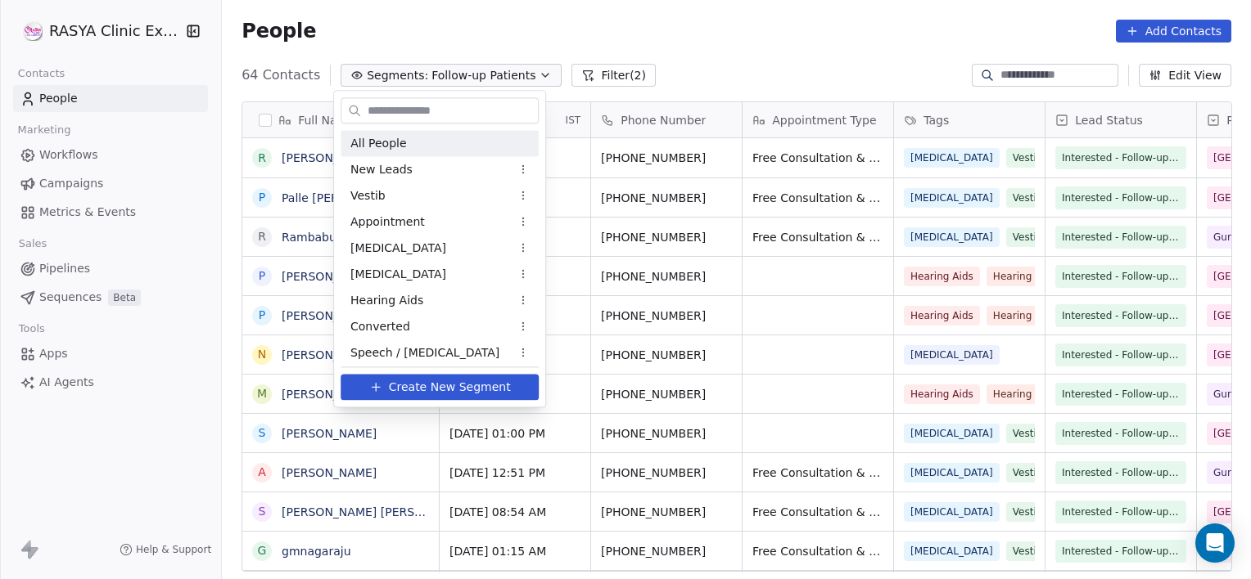
click at [433, 146] on div "All People" at bounding box center [439, 143] width 198 height 26
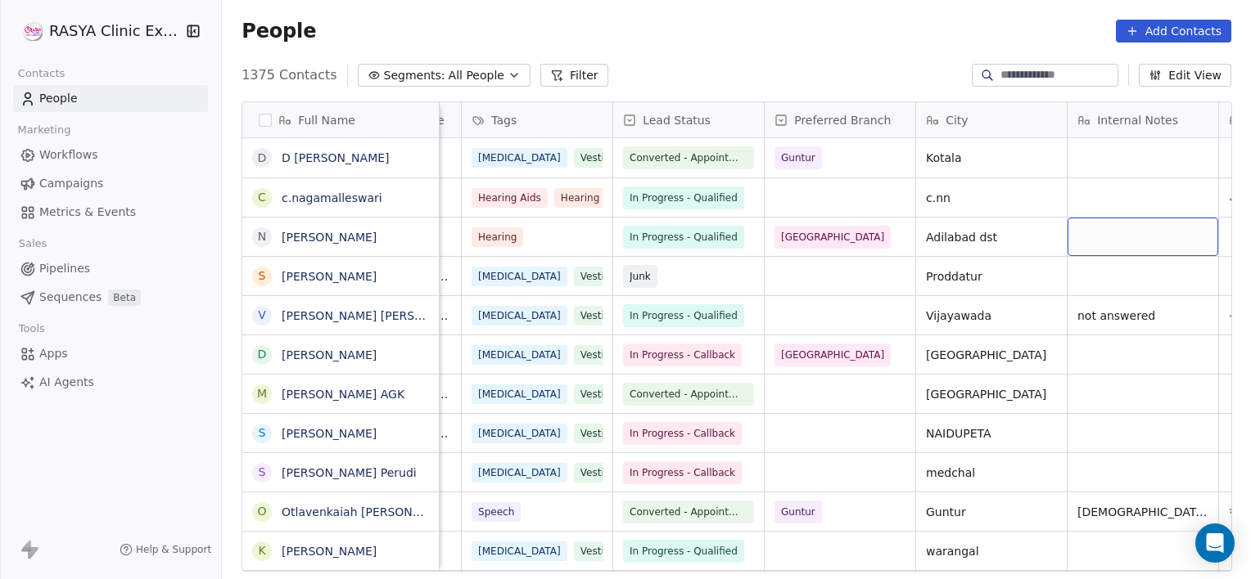
scroll to position [0, 583]
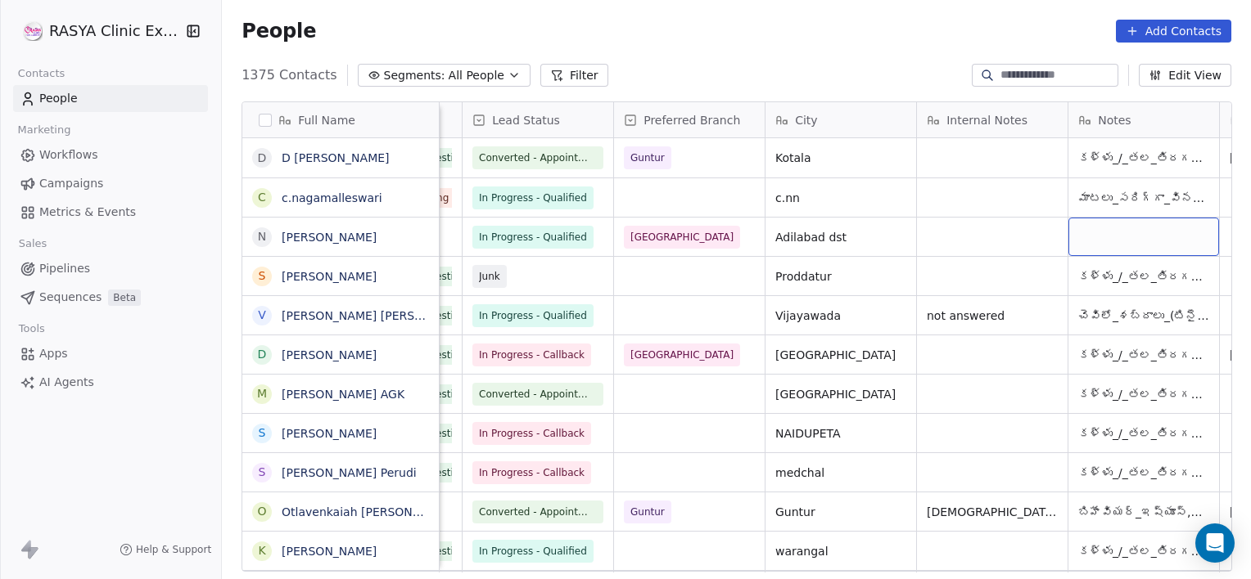
click at [417, 75] on span "Segments:" at bounding box center [414, 75] width 61 height 17
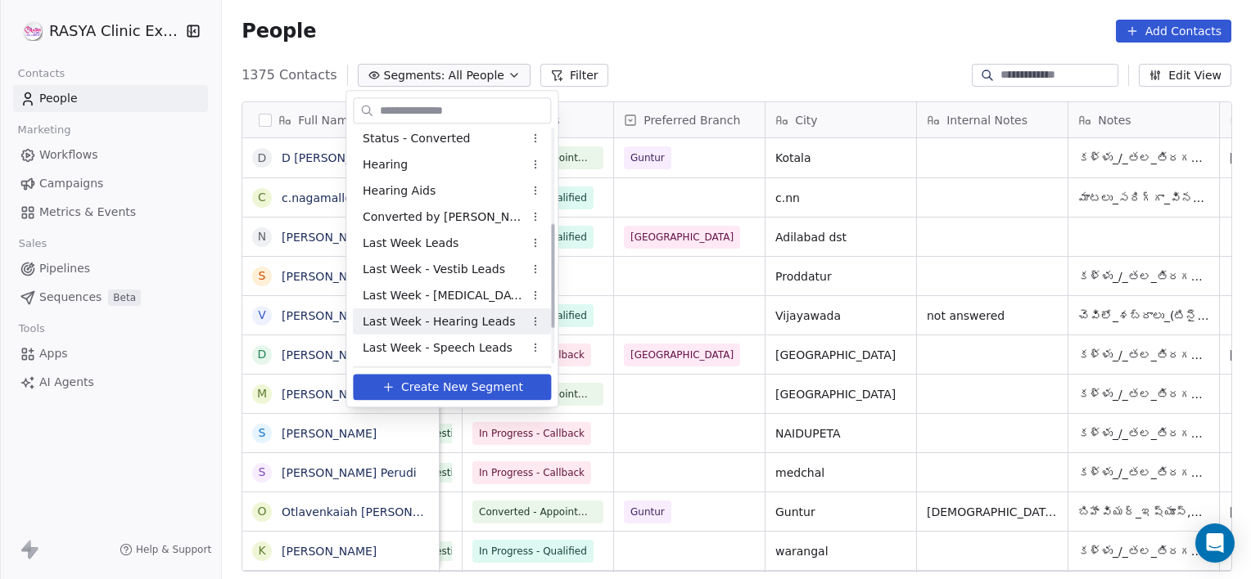
scroll to position [293, 0]
click at [421, 326] on span "Follow-up Patients" at bounding box center [415, 321] width 104 height 17
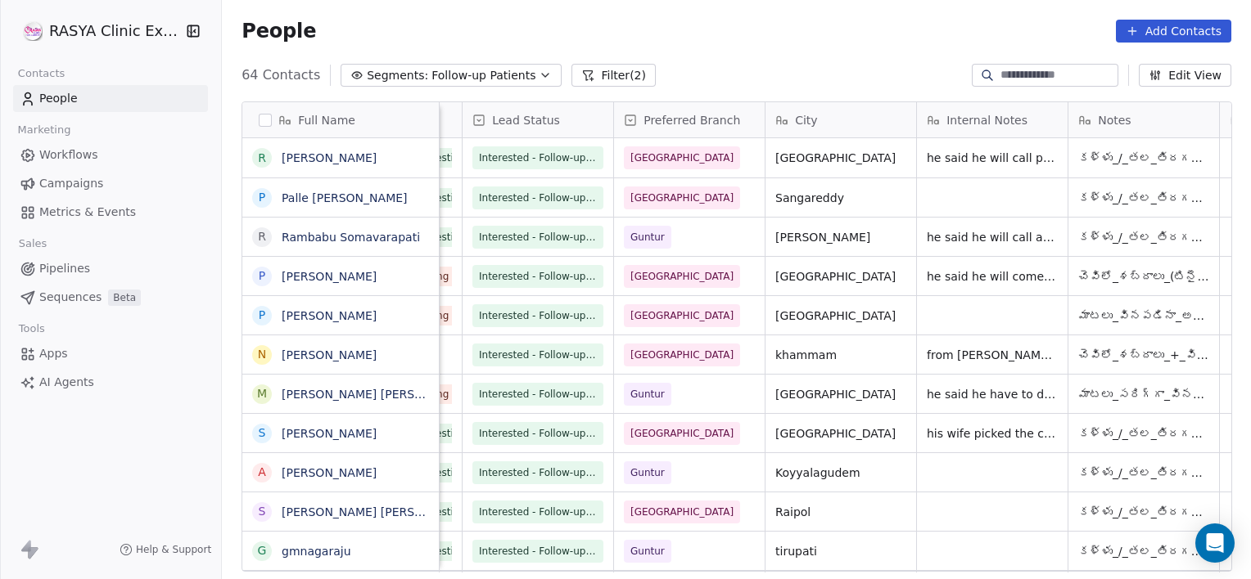
click at [577, 72] on button "Filter (2)" at bounding box center [613, 75] width 84 height 23
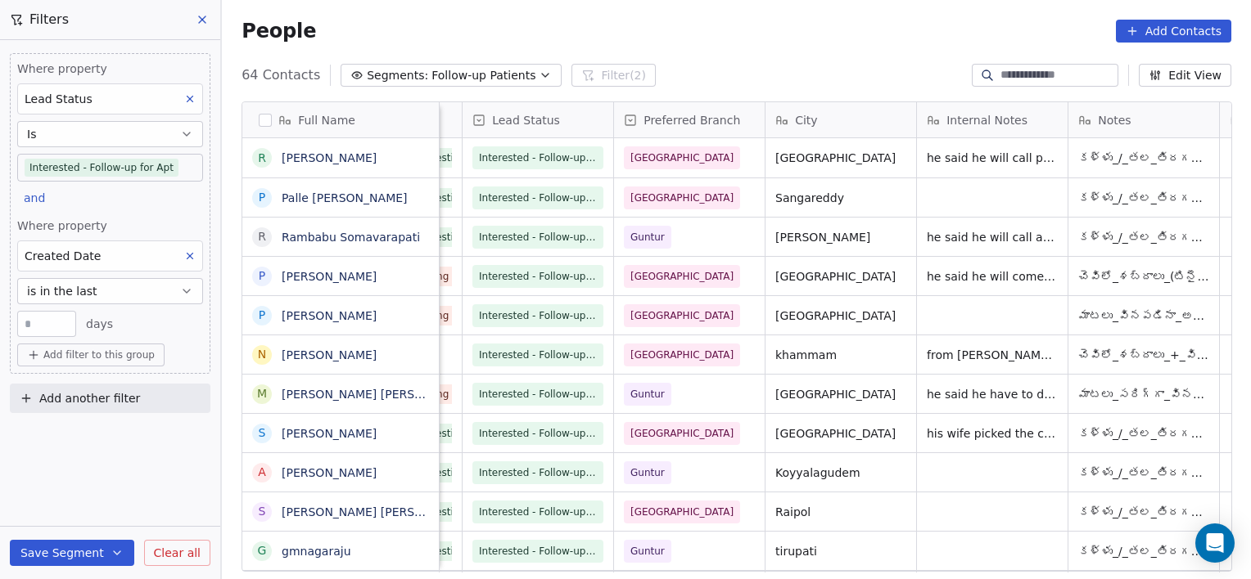
click at [85, 357] on span "Add filter to this group" at bounding box center [98, 355] width 111 height 13
click at [85, 388] on span "Contact properties" at bounding box center [87, 389] width 106 height 17
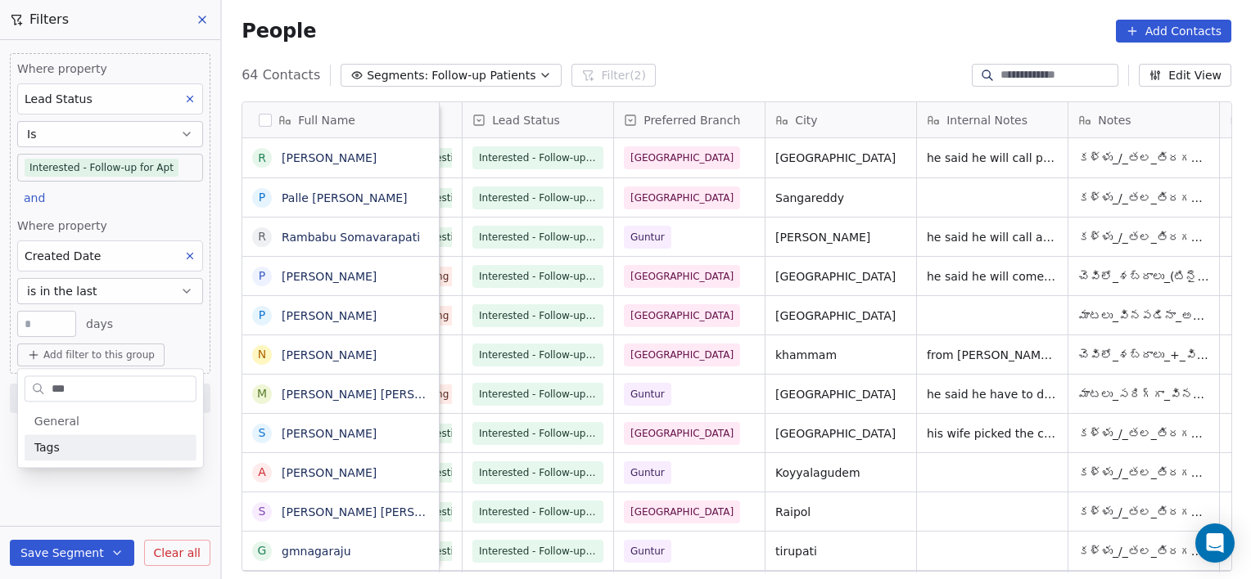
type input "***"
click at [52, 452] on span "Tags" at bounding box center [46, 447] width 25 height 16
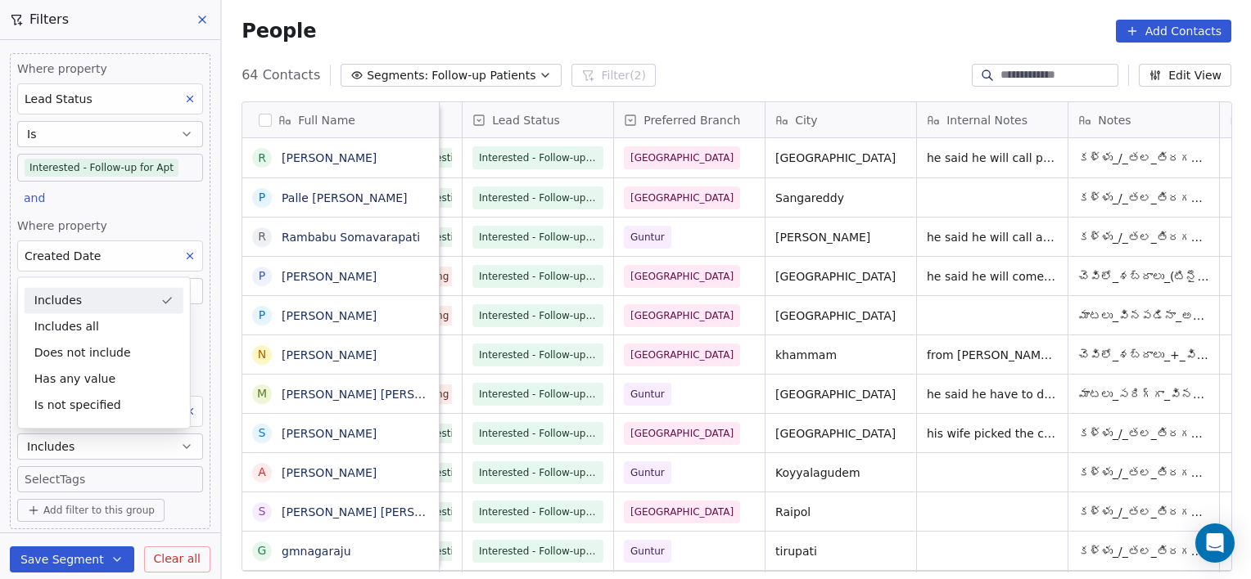
click at [64, 484] on body "[PERSON_NAME] Clinic External Contacts People Marketing Workflows Campaigns Met…" at bounding box center [625, 289] width 1251 height 579
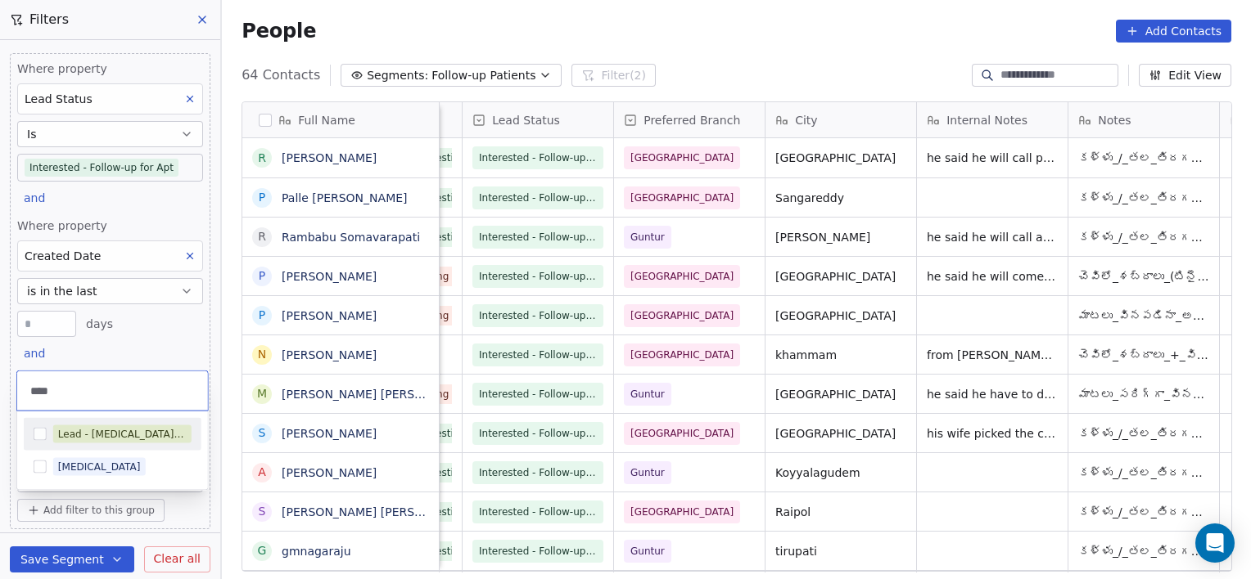
type input "****"
click at [92, 430] on div "Lead - [MEDICAL_DATA] Quiz" at bounding box center [122, 434] width 128 height 15
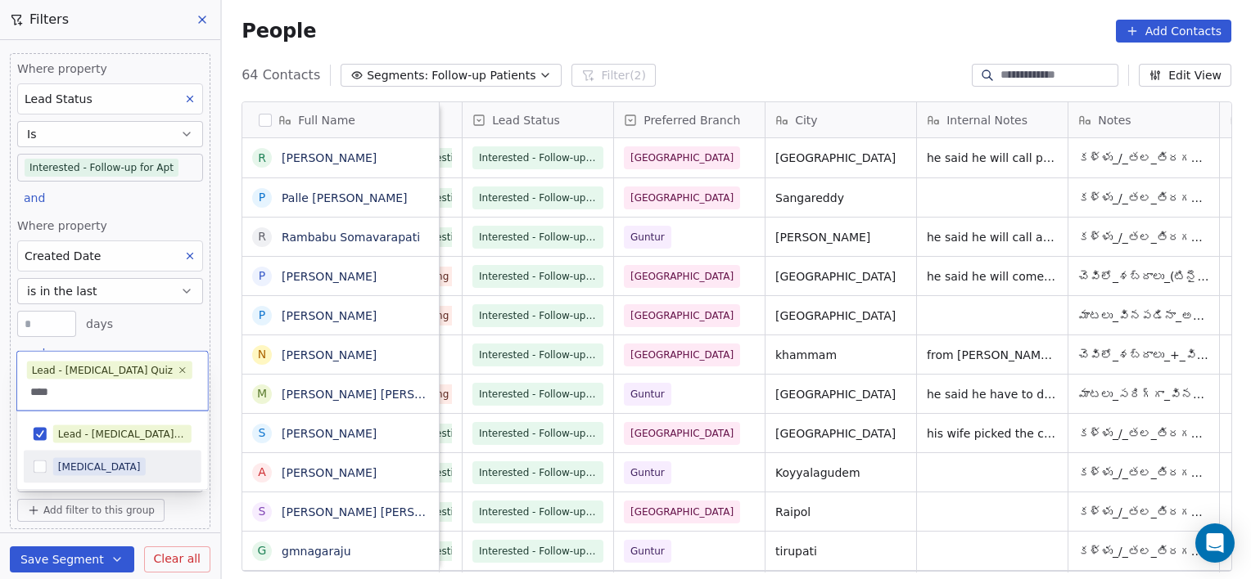
type input "****"
click at [64, 471] on div "[MEDICAL_DATA]" at bounding box center [99, 467] width 83 height 15
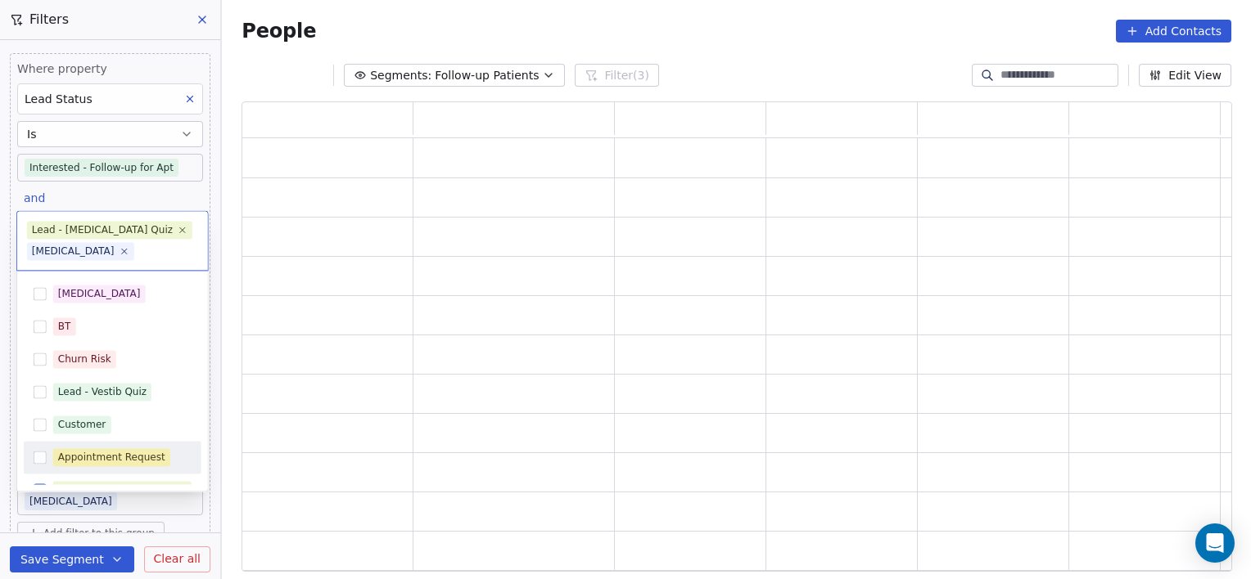
click at [231, 570] on html "[PERSON_NAME] Clinic External Contacts People Marketing Workflows Campaigns Met…" at bounding box center [625, 289] width 1251 height 579
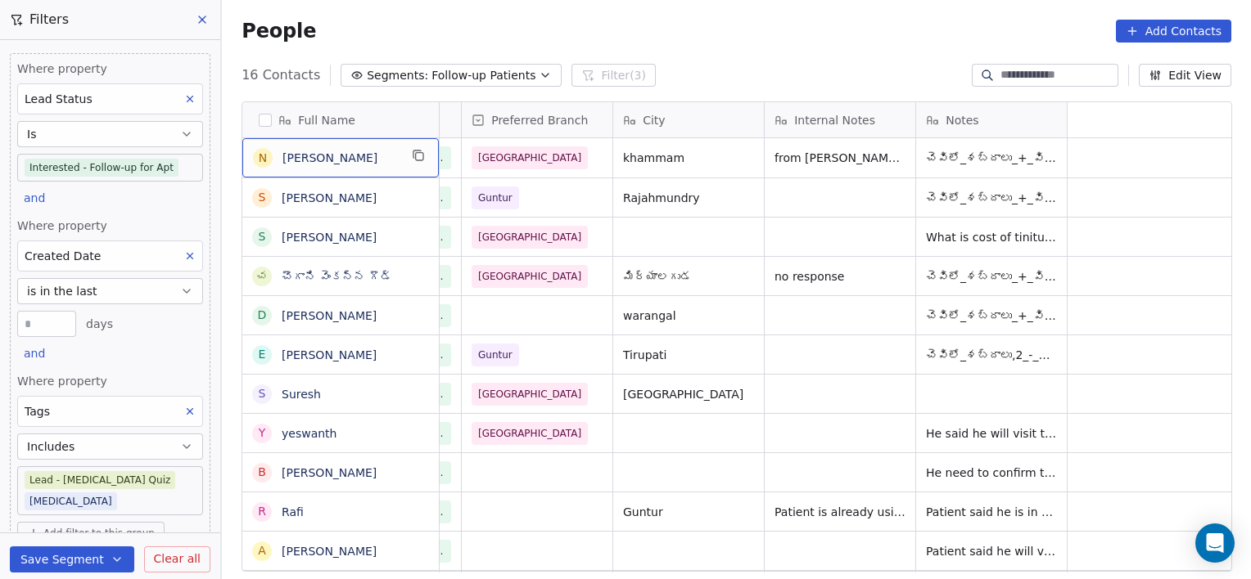
scroll to position [0, 0]
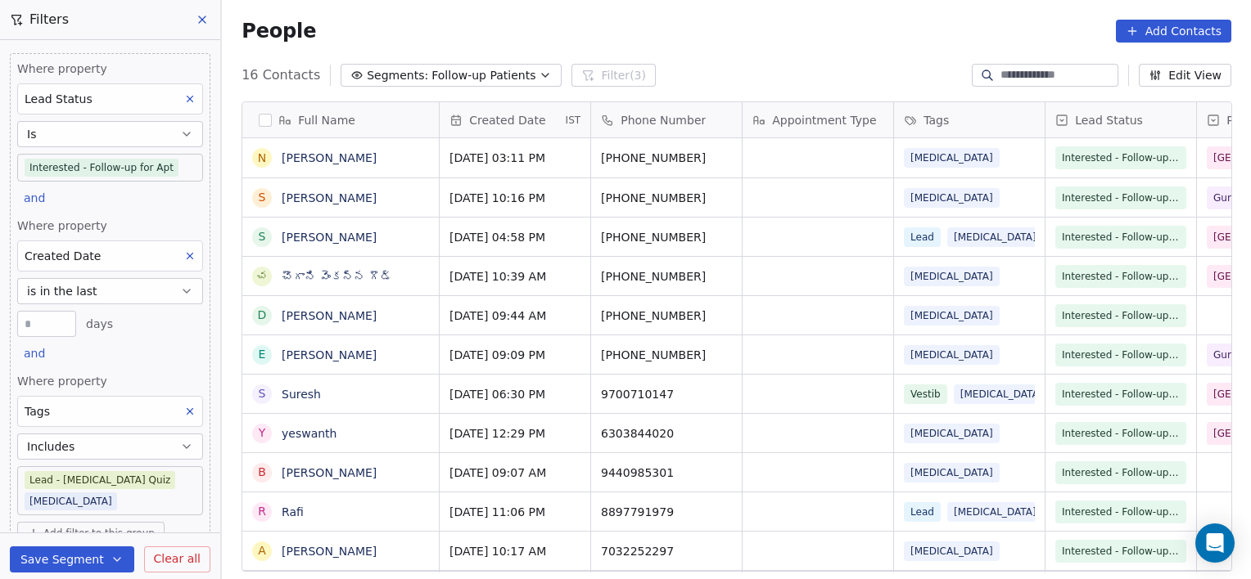
click at [332, 160] on link "[PERSON_NAME]" at bounding box center [329, 157] width 95 height 13
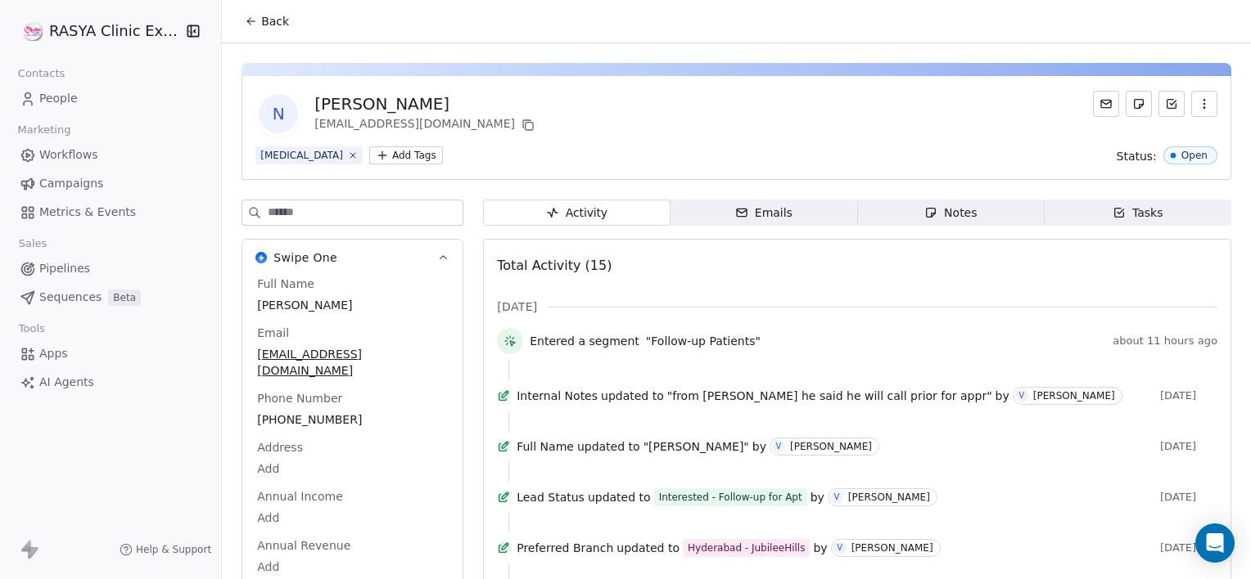
click at [958, 217] on div "Notes" at bounding box center [950, 213] width 52 height 17
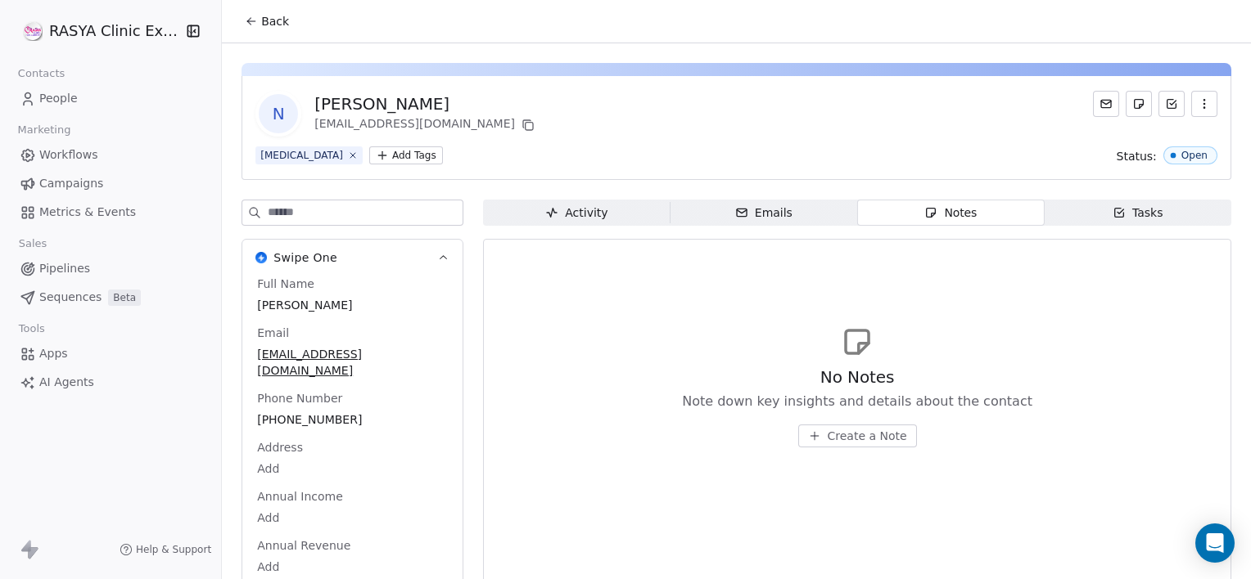
click at [867, 434] on span "Create a Note" at bounding box center [866, 436] width 79 height 16
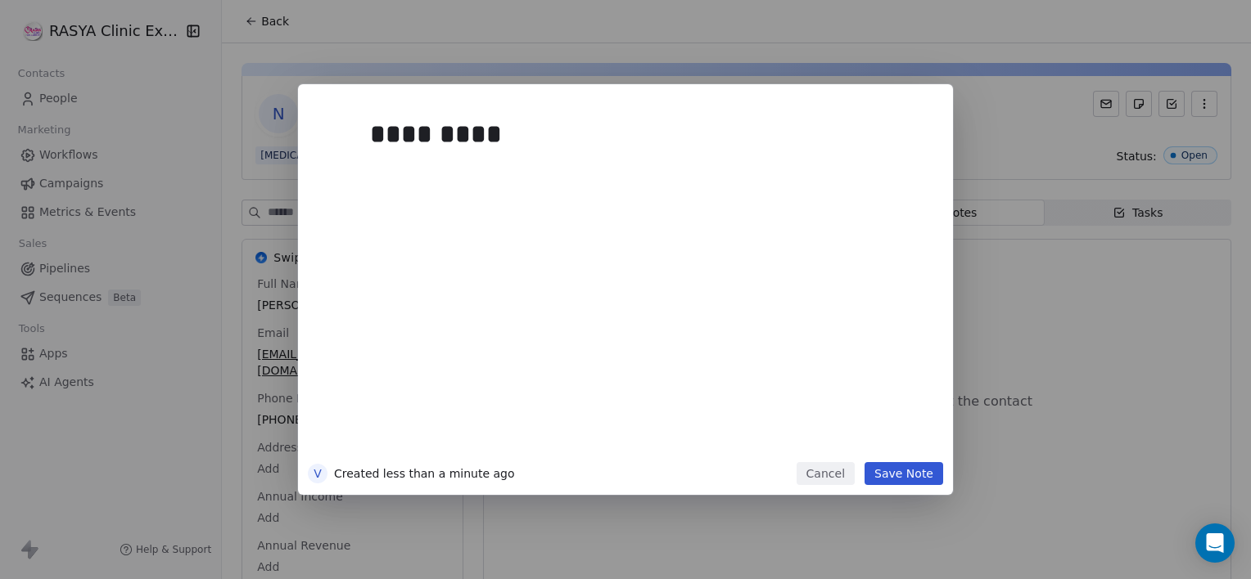
click at [833, 480] on button "Cancel" at bounding box center [825, 473] width 58 height 23
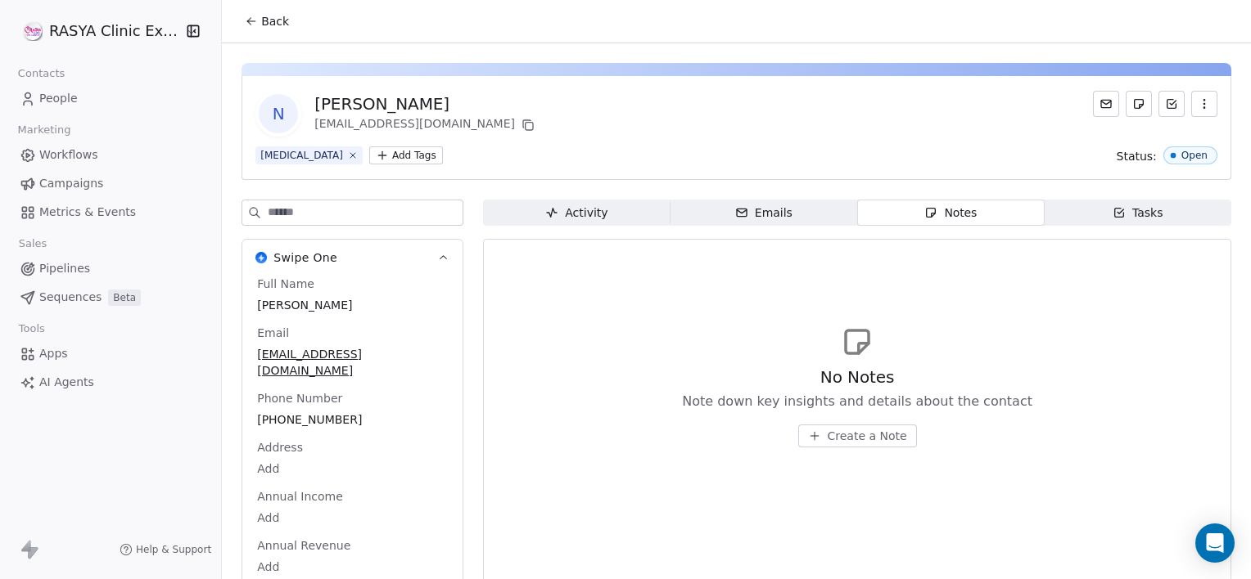
click at [252, 15] on icon at bounding box center [251, 21] width 13 height 13
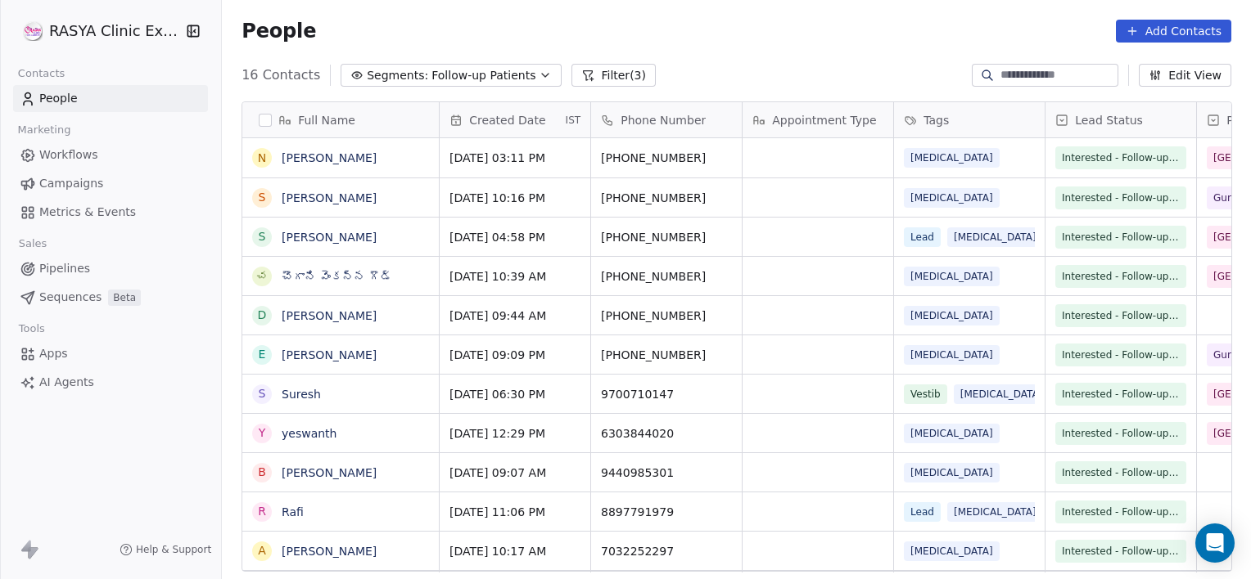
click at [296, 198] on link "[PERSON_NAME]" at bounding box center [329, 198] width 95 height 13
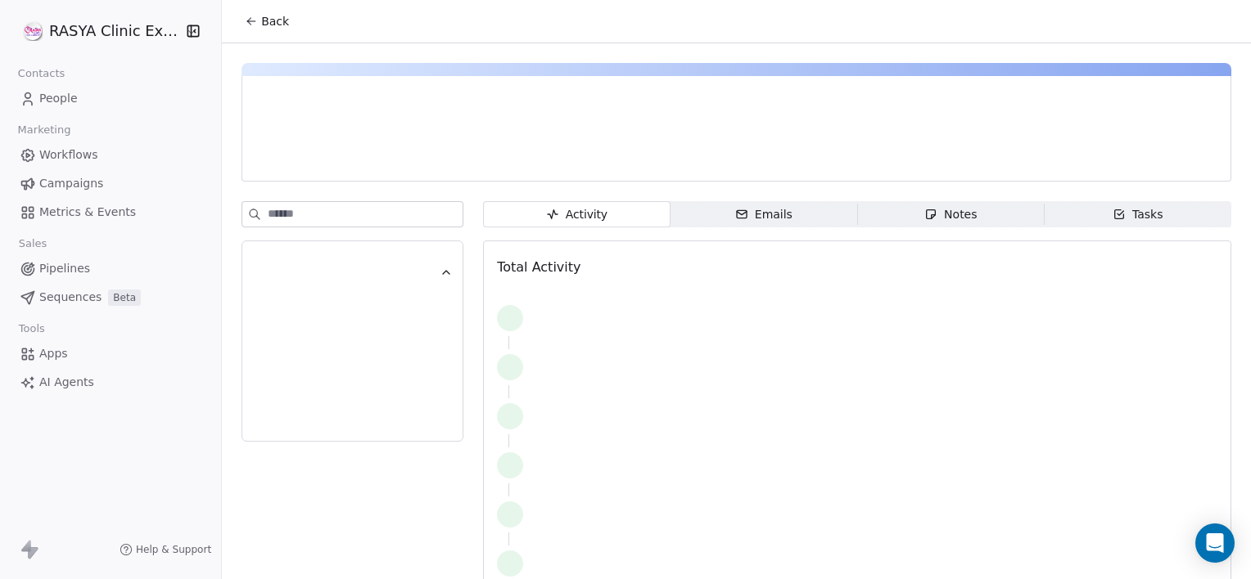
click at [931, 223] on div "Notes" at bounding box center [950, 214] width 52 height 17
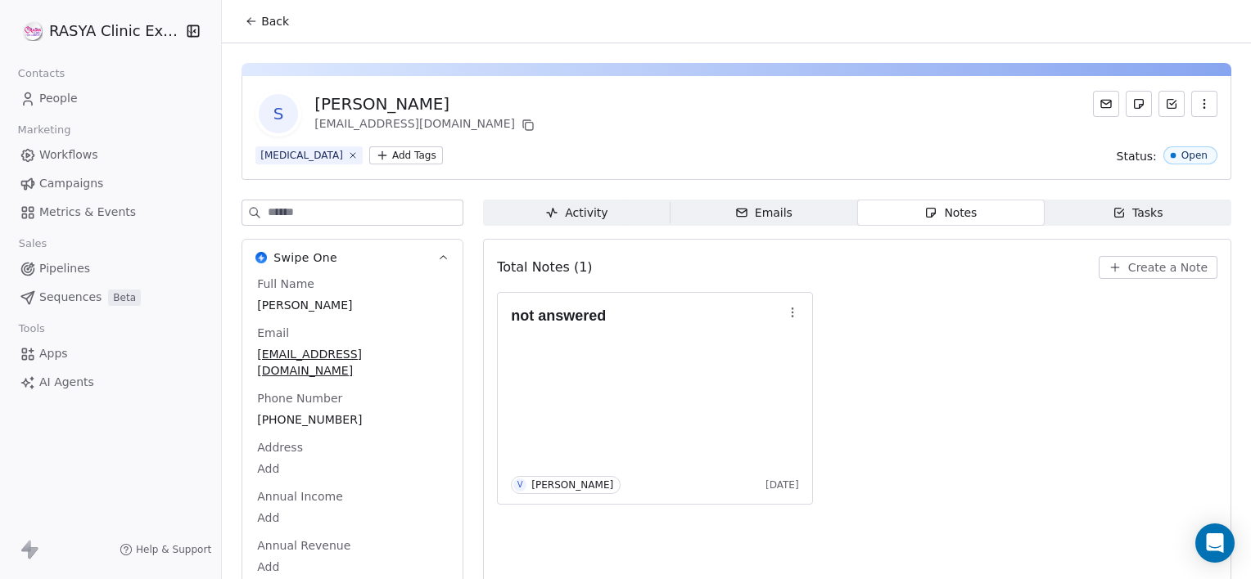
click at [276, 24] on span "Back" at bounding box center [275, 21] width 28 height 16
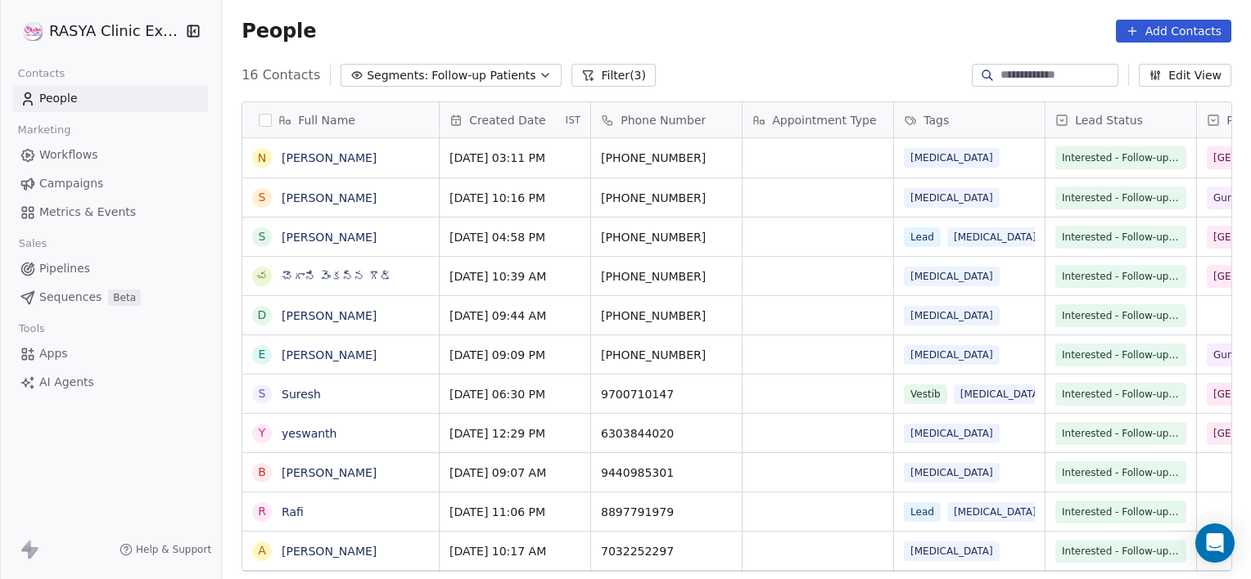
scroll to position [498, 1016]
click at [304, 201] on link "[PERSON_NAME]" at bounding box center [329, 198] width 95 height 13
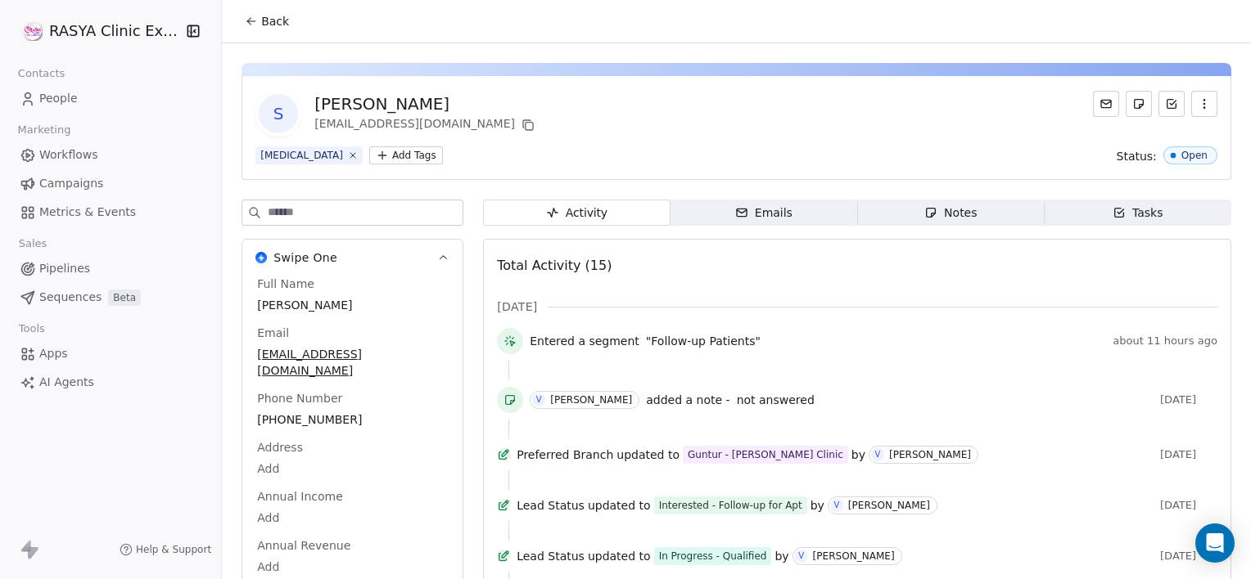
click at [902, 213] on span "Notes Notes" at bounding box center [950, 213] width 187 height 26
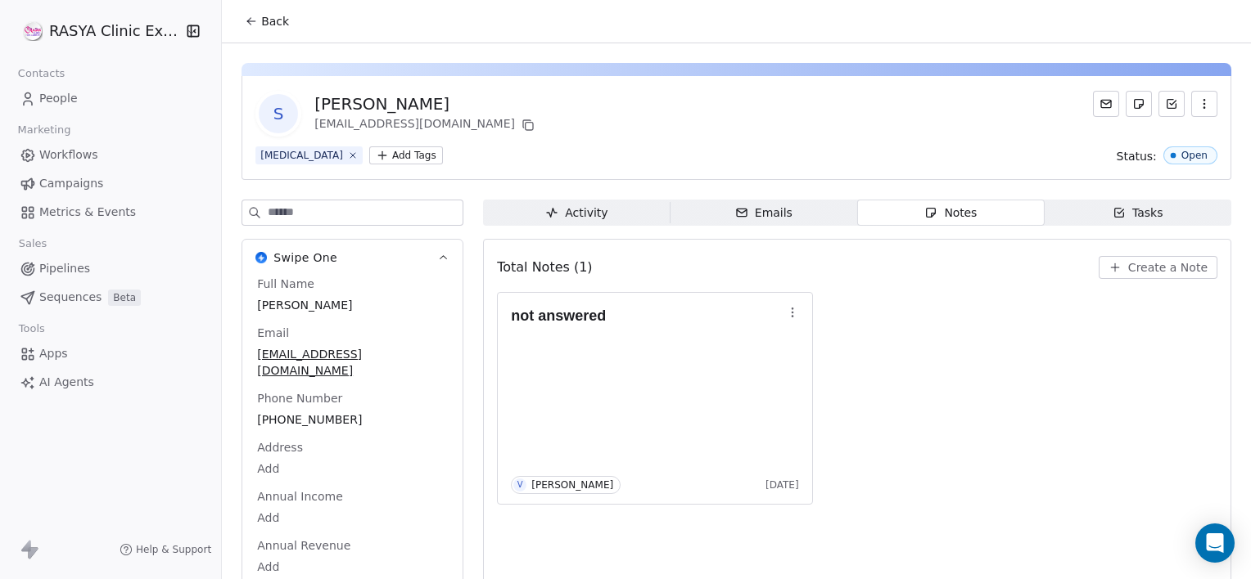
click at [1133, 264] on span "Create a Note" at bounding box center [1167, 267] width 79 height 16
click at [257, 29] on button "Back" at bounding box center [267, 21] width 64 height 29
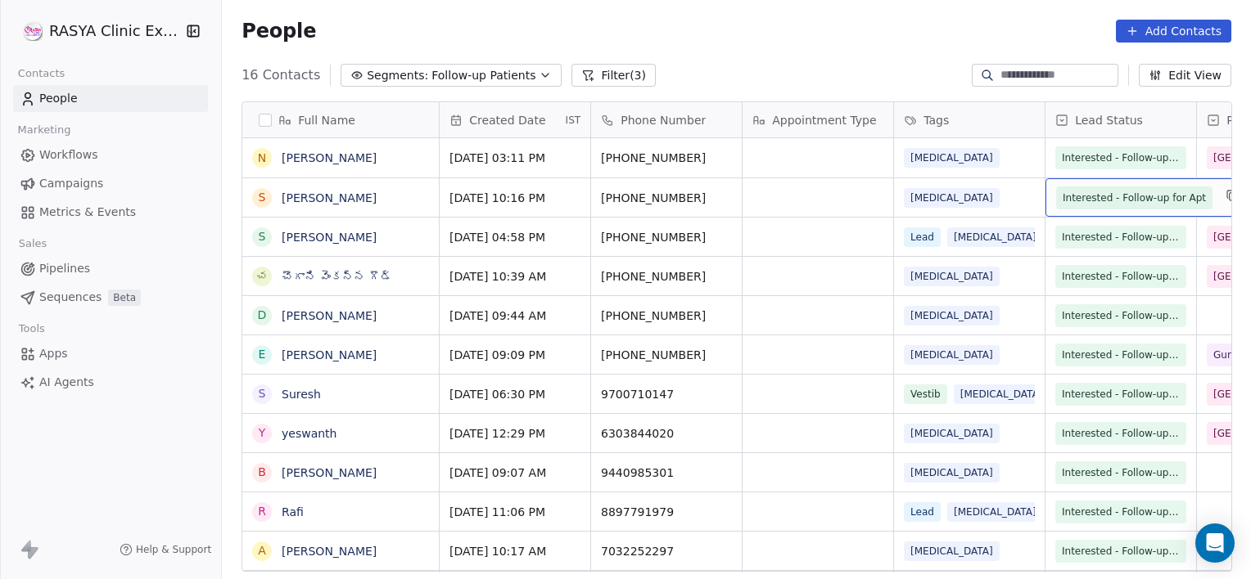
scroll to position [0, 129]
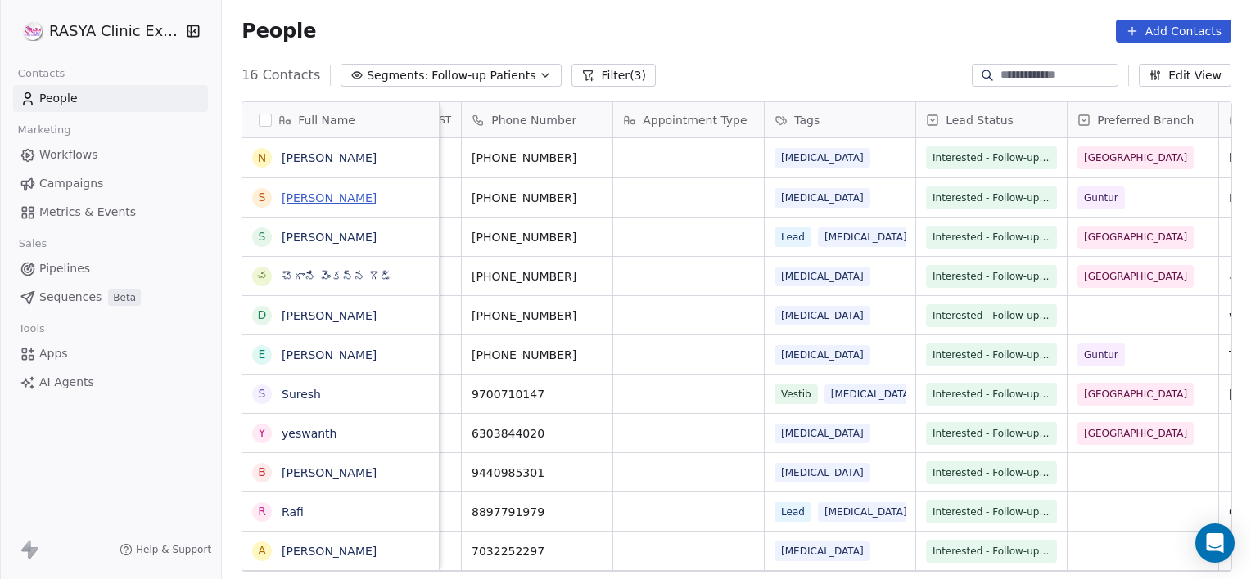
click at [313, 197] on link "[PERSON_NAME]" at bounding box center [329, 198] width 95 height 13
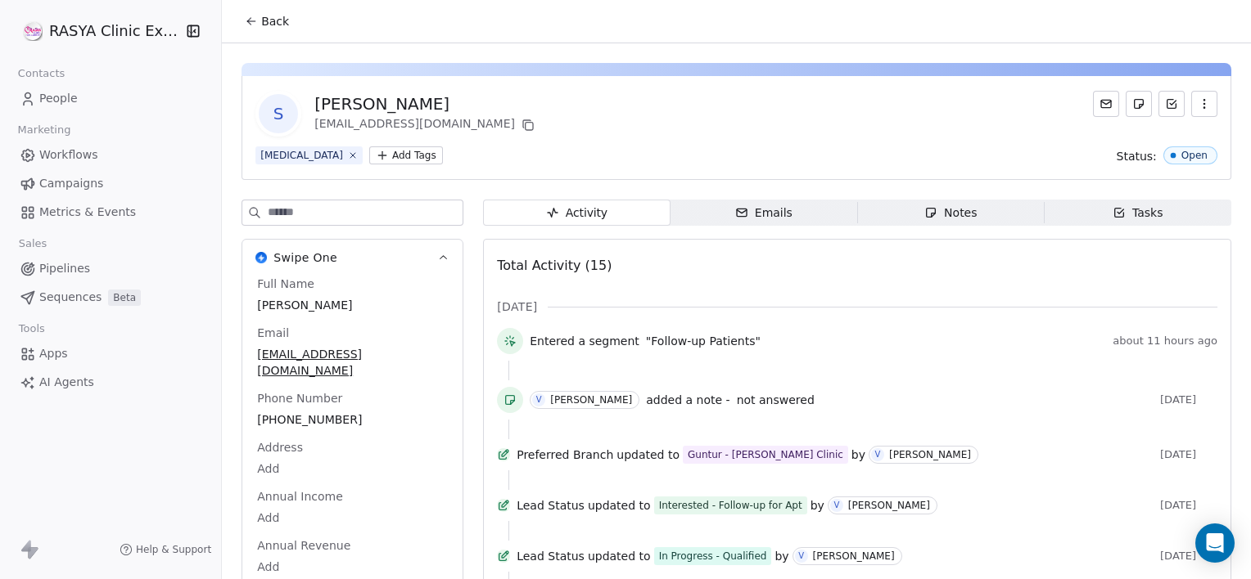
click at [905, 215] on span "Notes Notes" at bounding box center [950, 213] width 187 height 26
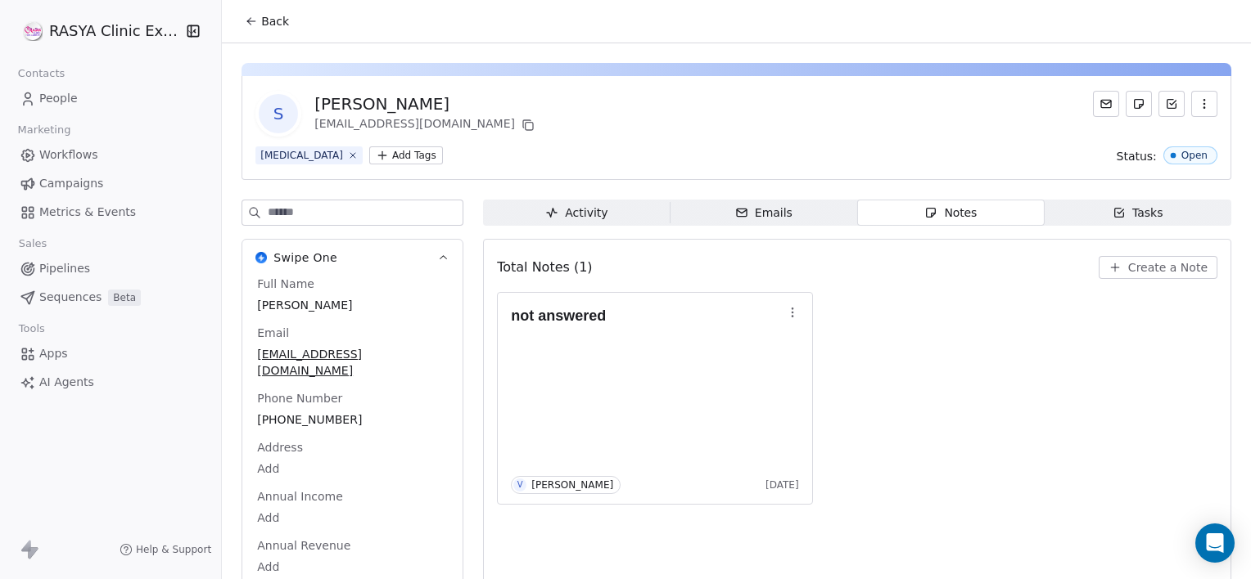
click at [1113, 271] on icon "button" at bounding box center [1114, 267] width 13 height 13
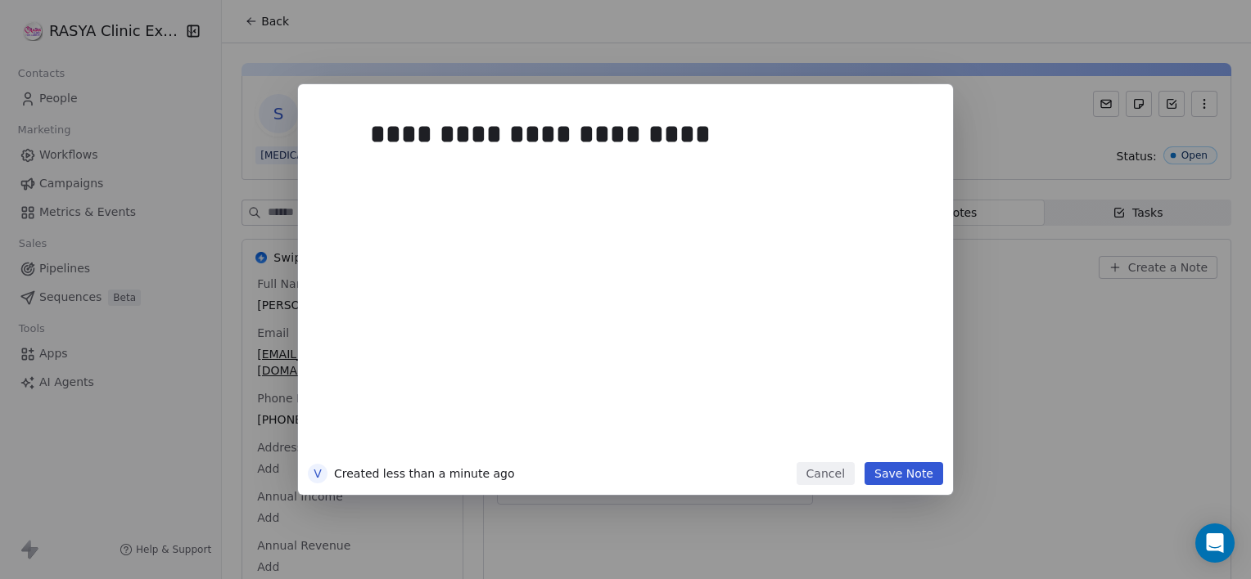
click at [918, 472] on button "Save Note" at bounding box center [903, 473] width 79 height 23
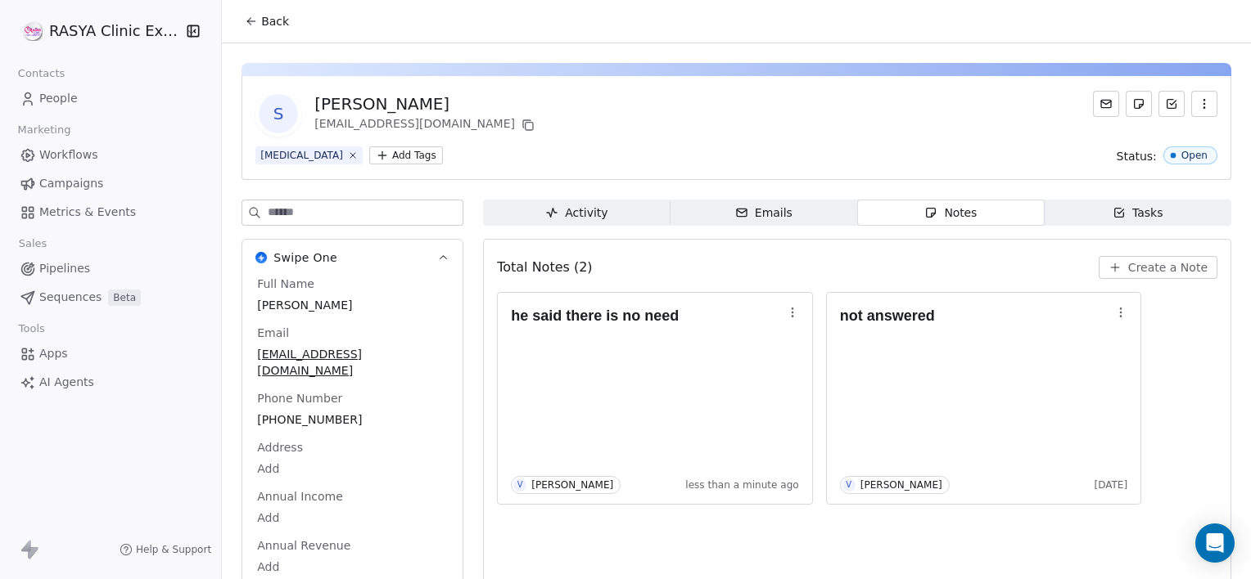
click at [264, 13] on span "Back" at bounding box center [275, 21] width 28 height 16
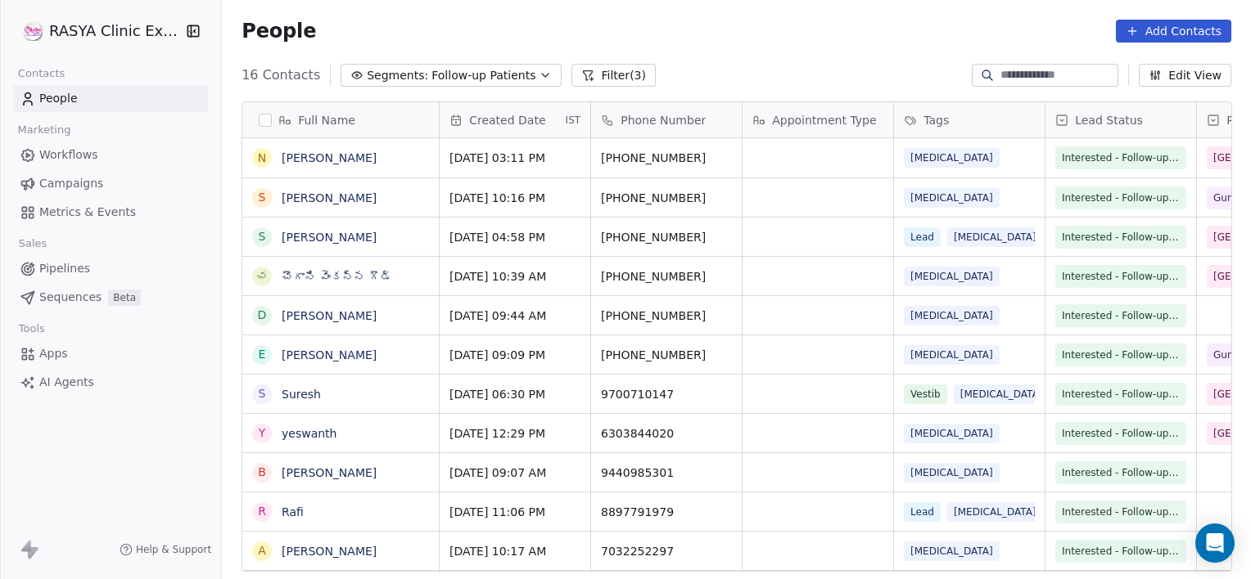
scroll to position [498, 1016]
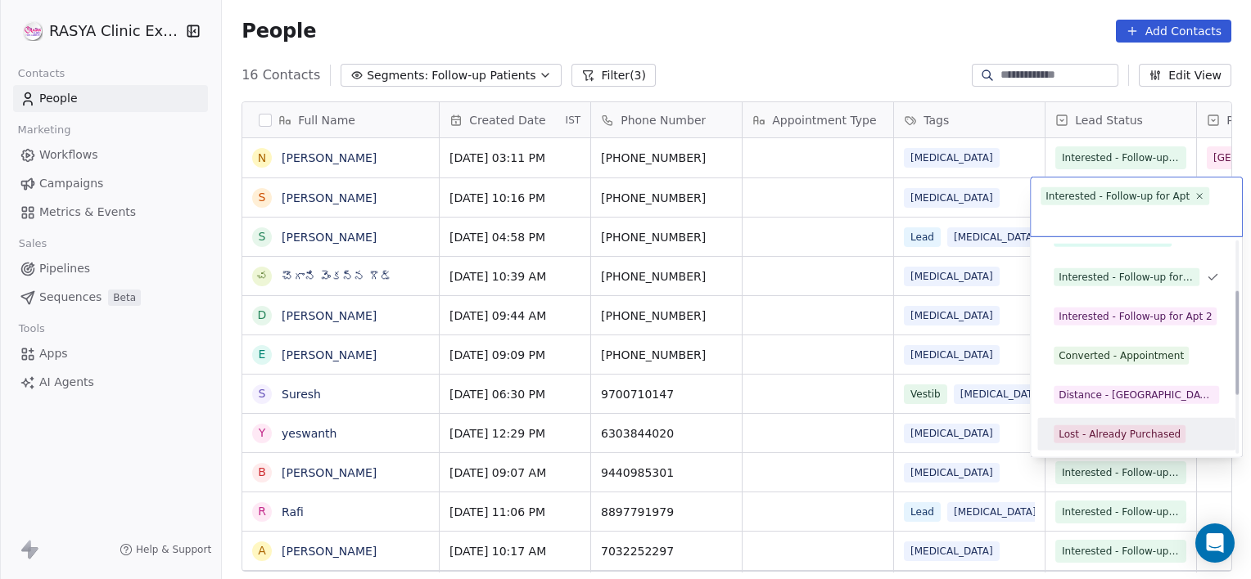
scroll to position [140, 0]
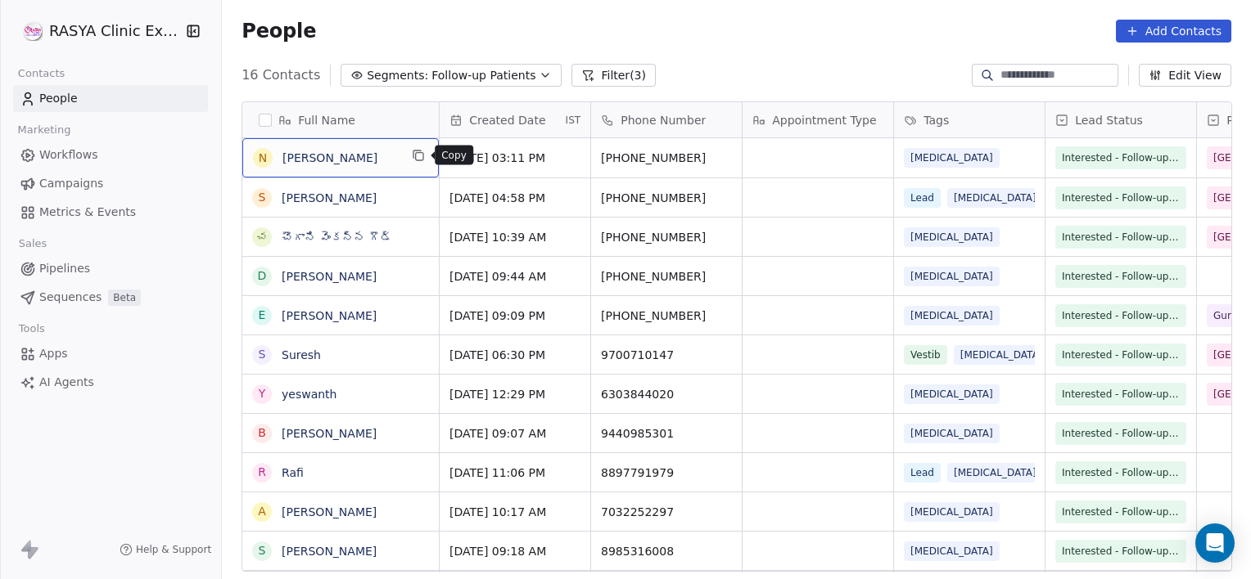
click at [416, 157] on icon "grid" at bounding box center [418, 155] width 13 height 13
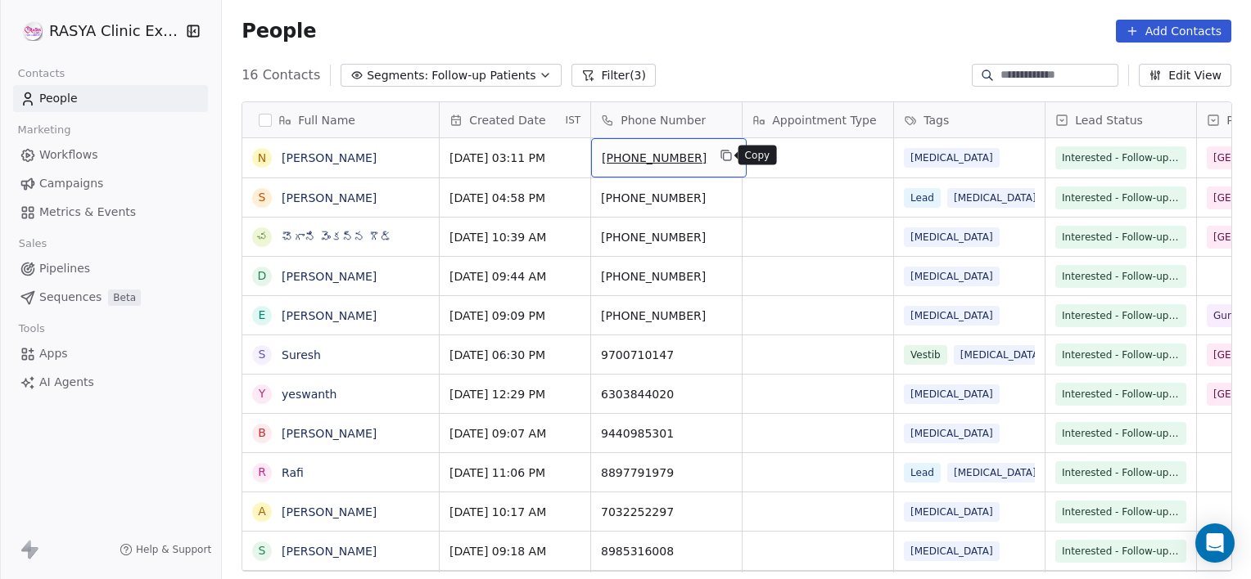
drag, startPoint x: 683, startPoint y: 157, endPoint x: 723, endPoint y: 153, distance: 39.5
click at [723, 153] on icon "grid" at bounding box center [725, 155] width 13 height 13
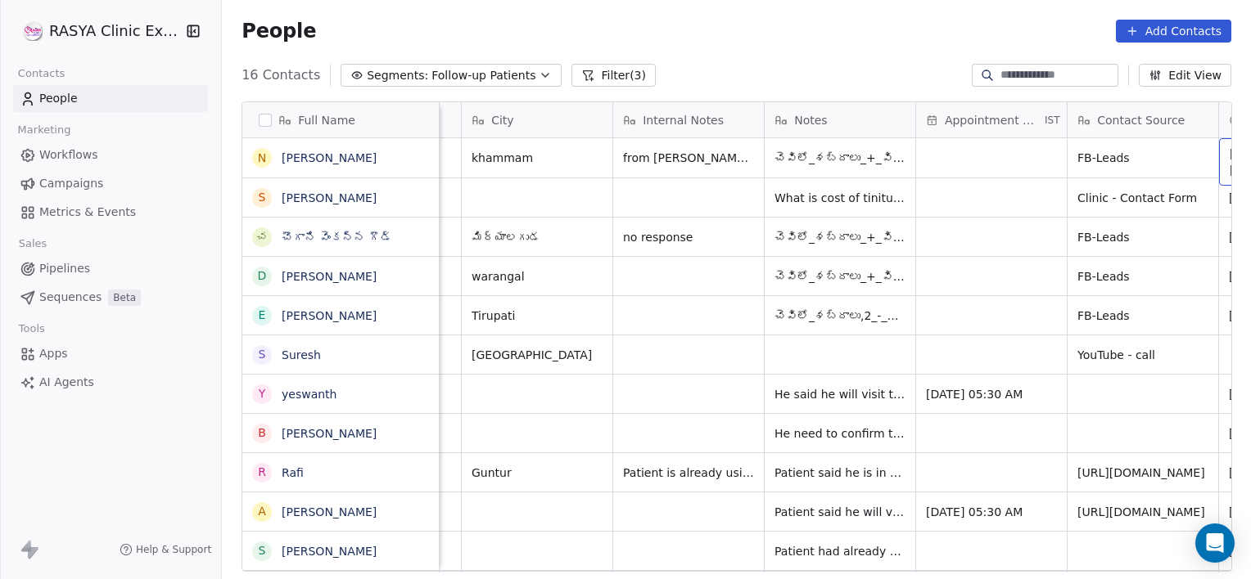
scroll to position [0, 1038]
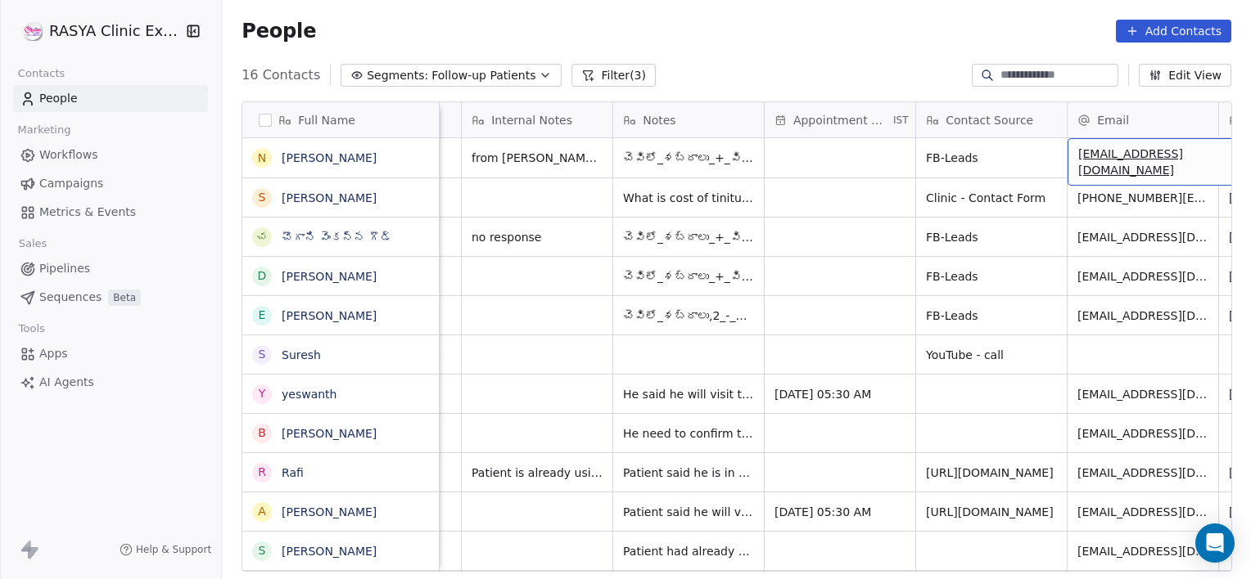
click at [1123, 157] on span "[EMAIL_ADDRESS][DOMAIN_NAME]" at bounding box center [1175, 162] width 195 height 33
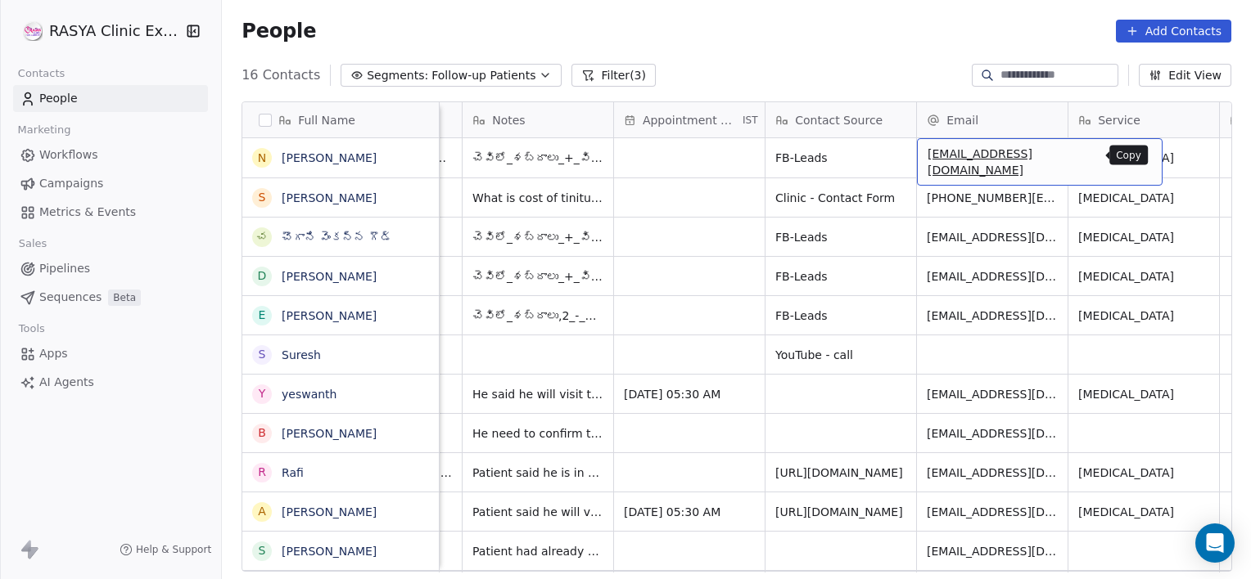
click at [1135, 157] on icon "grid" at bounding box center [1141, 155] width 13 height 13
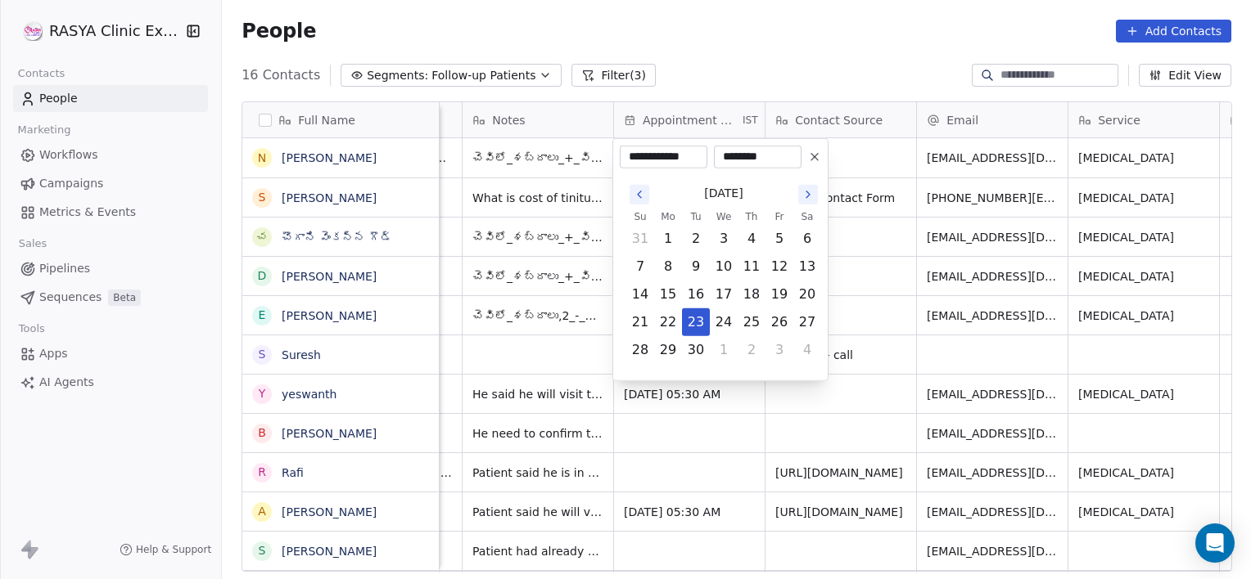
click at [806, 187] on button "Go to the Next Month" at bounding box center [808, 195] width 20 height 20
click at [671, 296] on button "13" at bounding box center [668, 295] width 26 height 26
type input "**********"
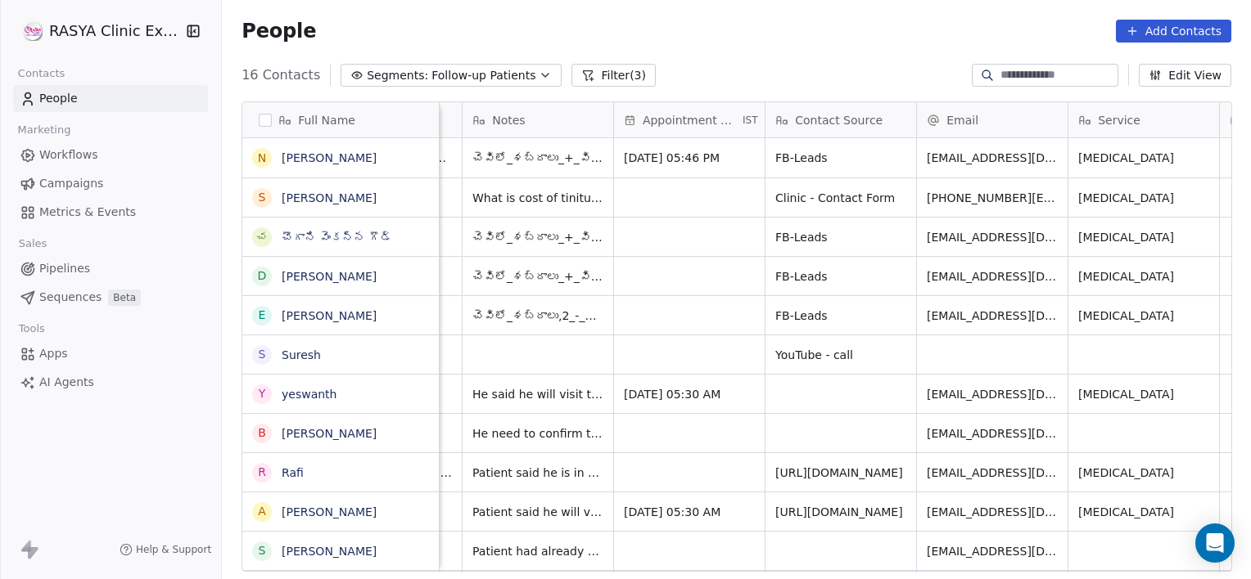
click at [849, 266] on html "RASYA Clinic External Contacts People Marketing Workflows Campaigns Metrics & E…" at bounding box center [625, 289] width 1251 height 579
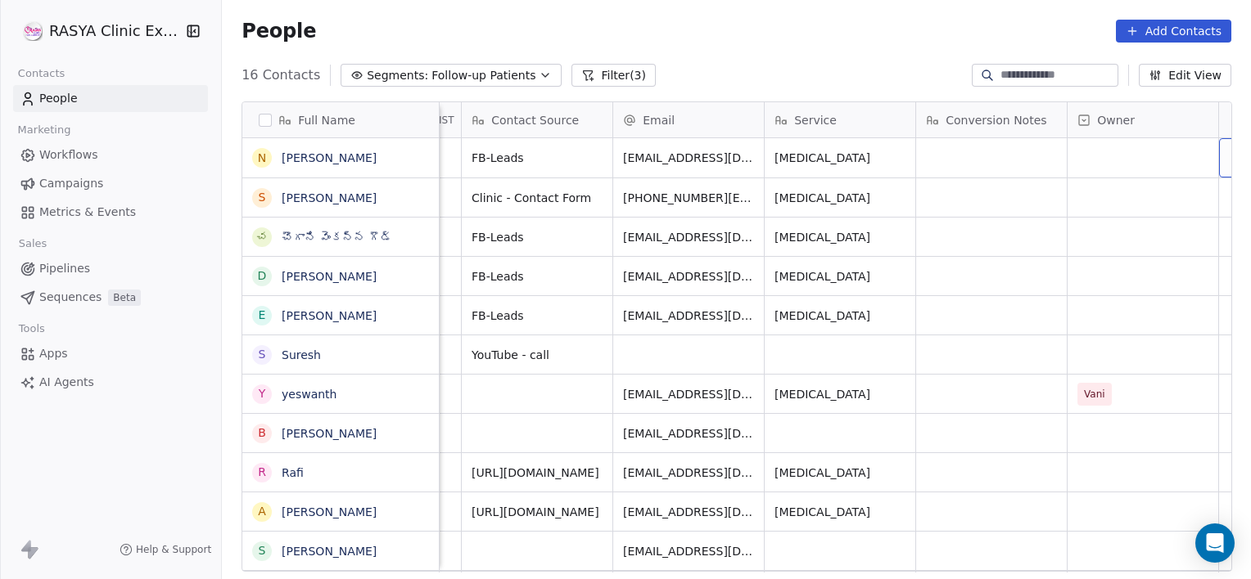
scroll to position [0, 1531]
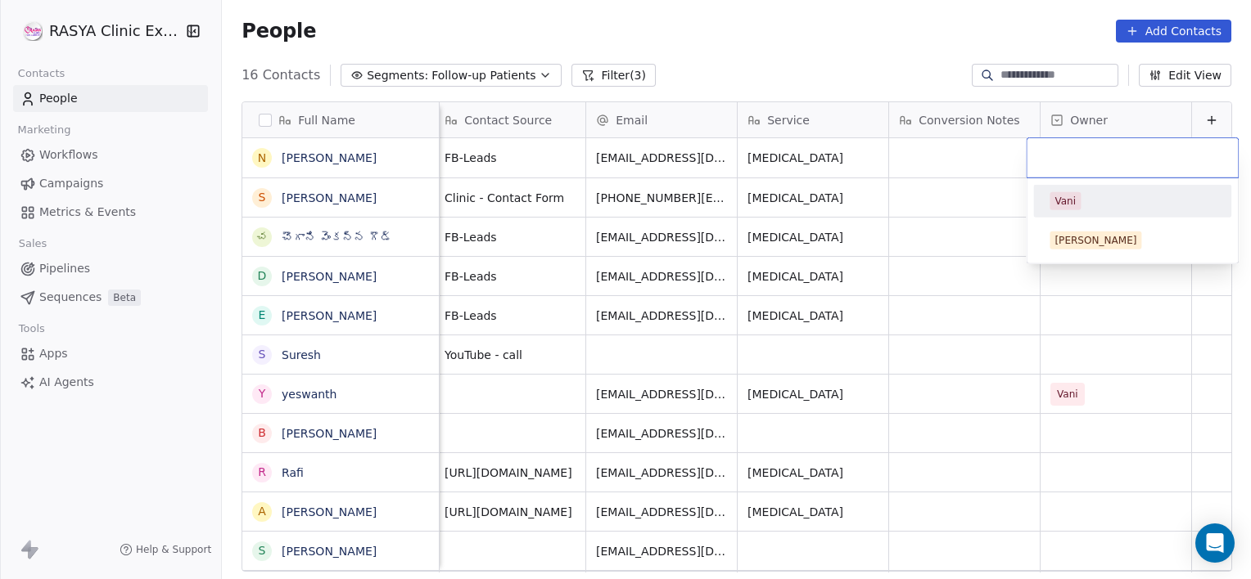
click at [1062, 205] on div "Vani" at bounding box center [1064, 201] width 21 height 15
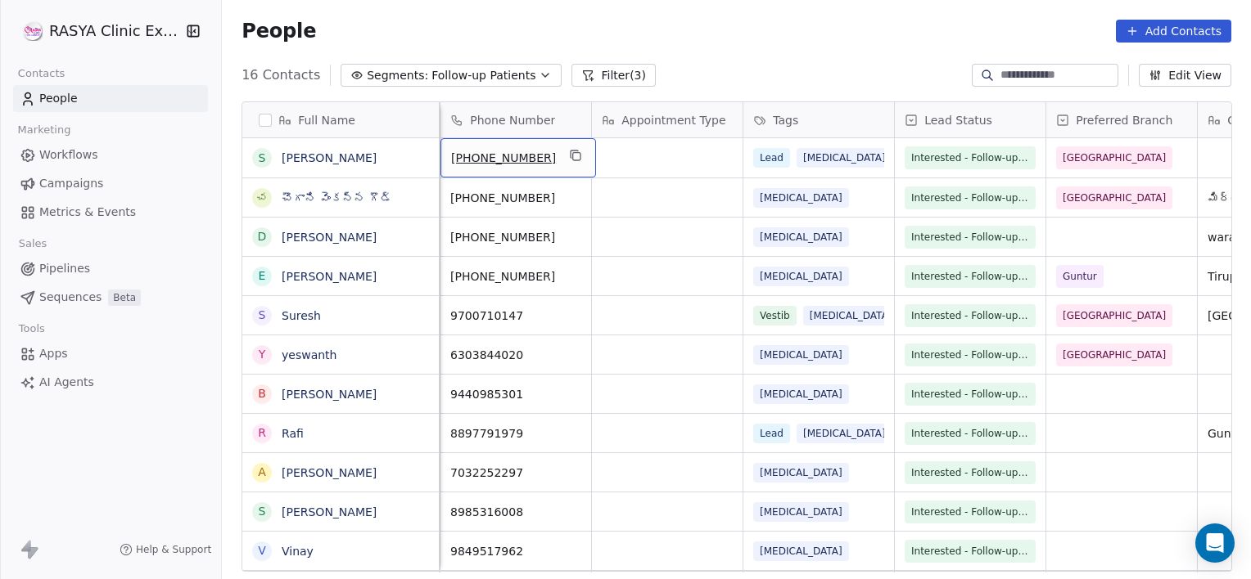
scroll to position [0, 0]
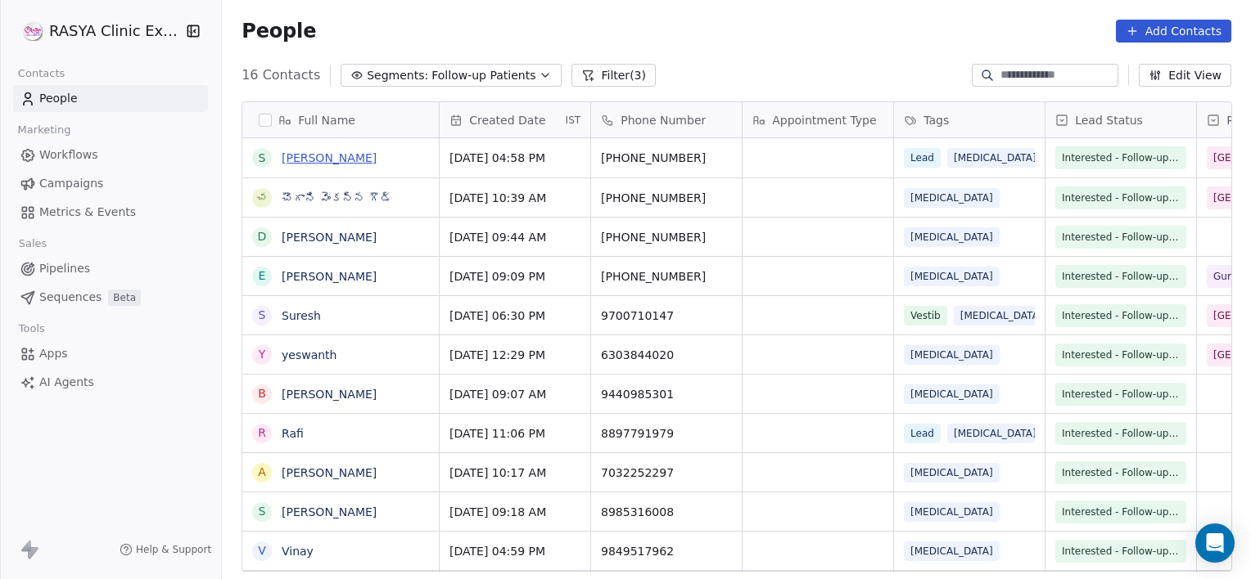
click at [308, 156] on link "[PERSON_NAME]" at bounding box center [329, 157] width 95 height 13
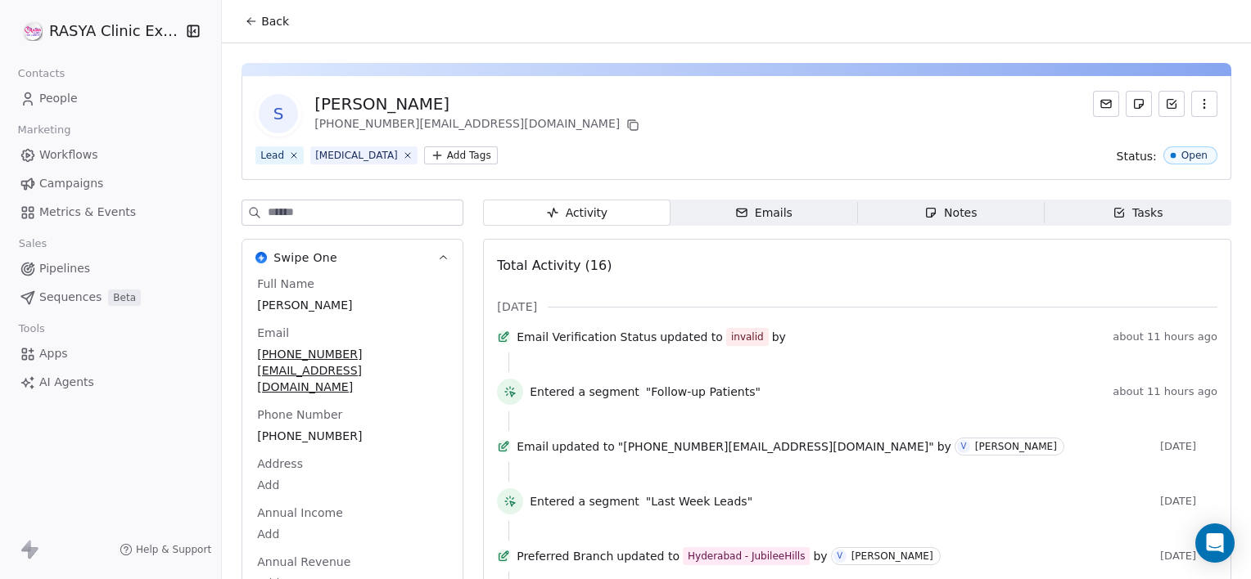
click at [995, 206] on span "Notes Notes" at bounding box center [950, 213] width 187 height 26
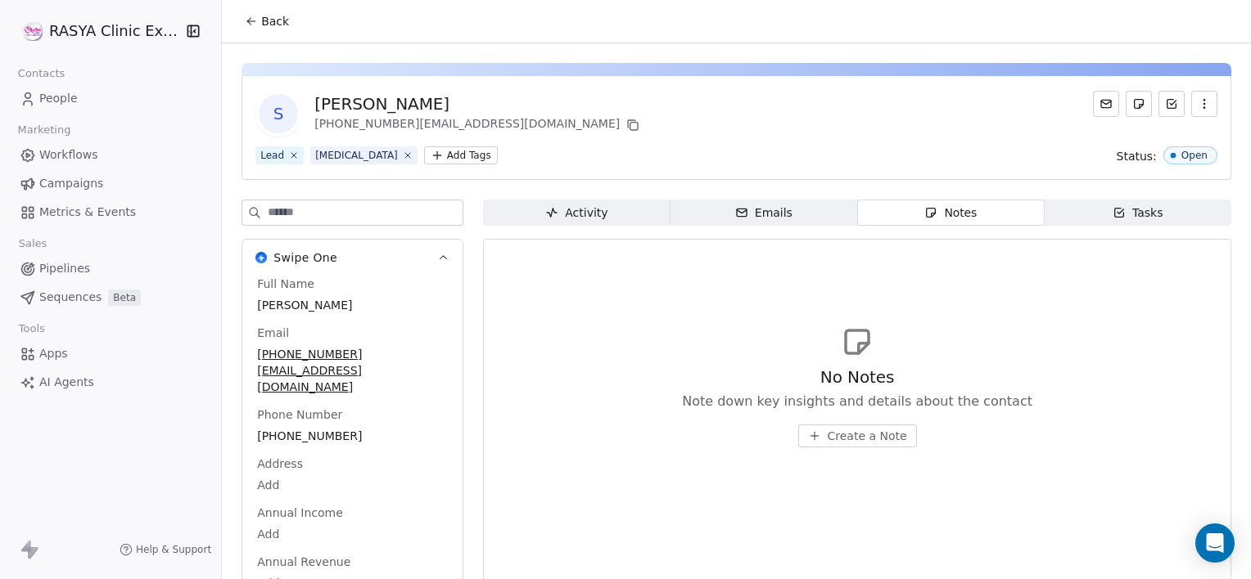
click at [845, 442] on span "Create a Note" at bounding box center [866, 436] width 79 height 16
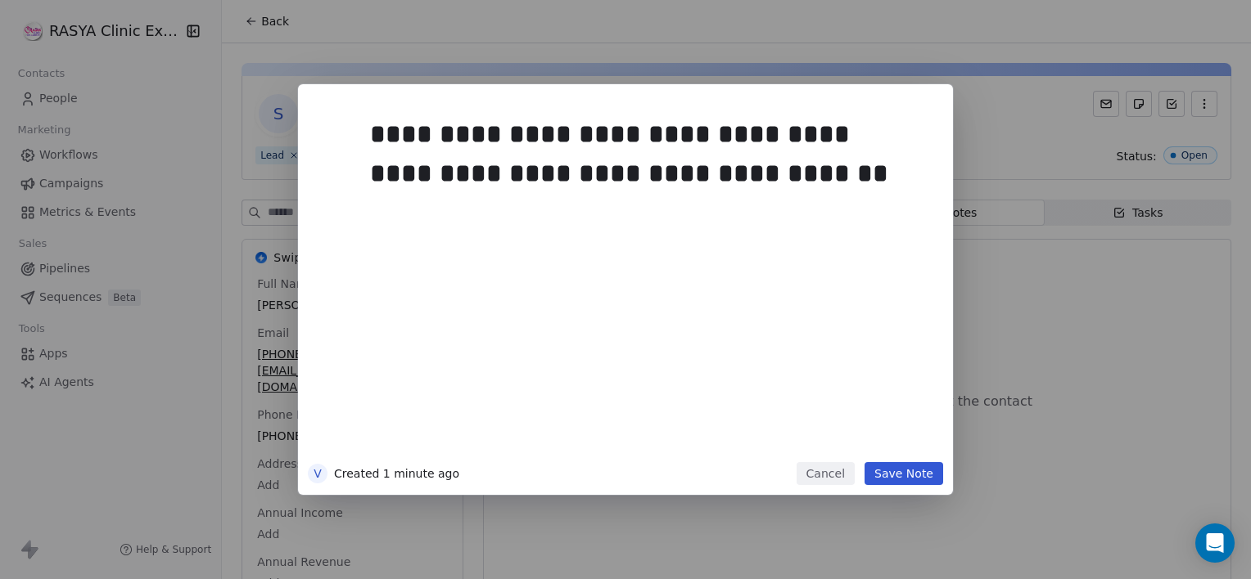
click at [887, 481] on button "Save Note" at bounding box center [903, 473] width 79 height 23
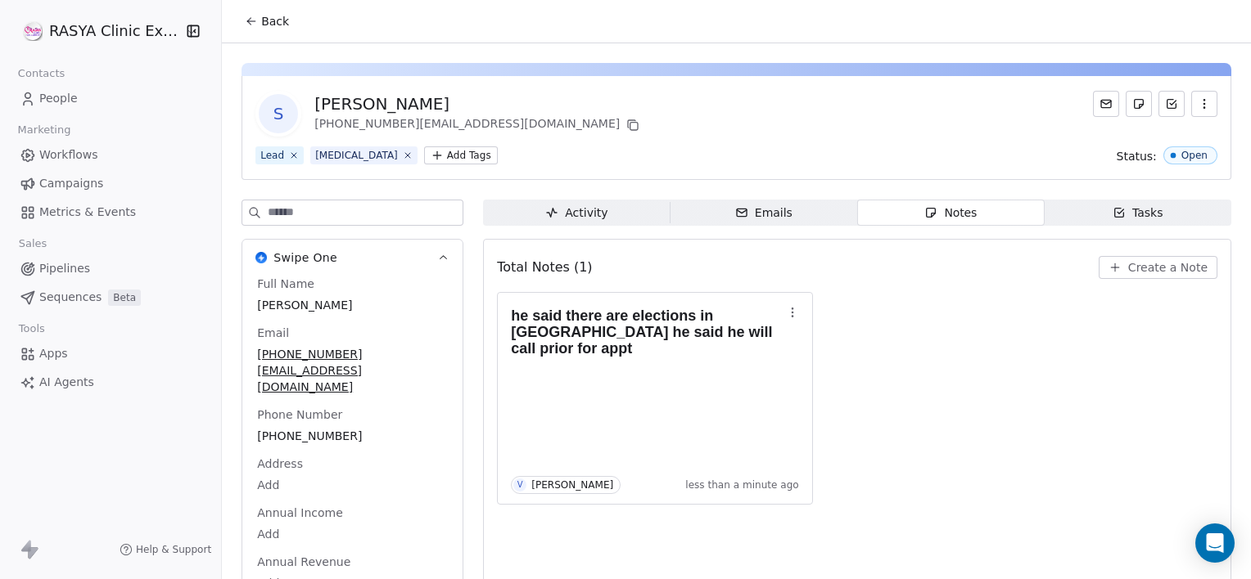
click at [265, 26] on span "Back" at bounding box center [275, 21] width 28 height 16
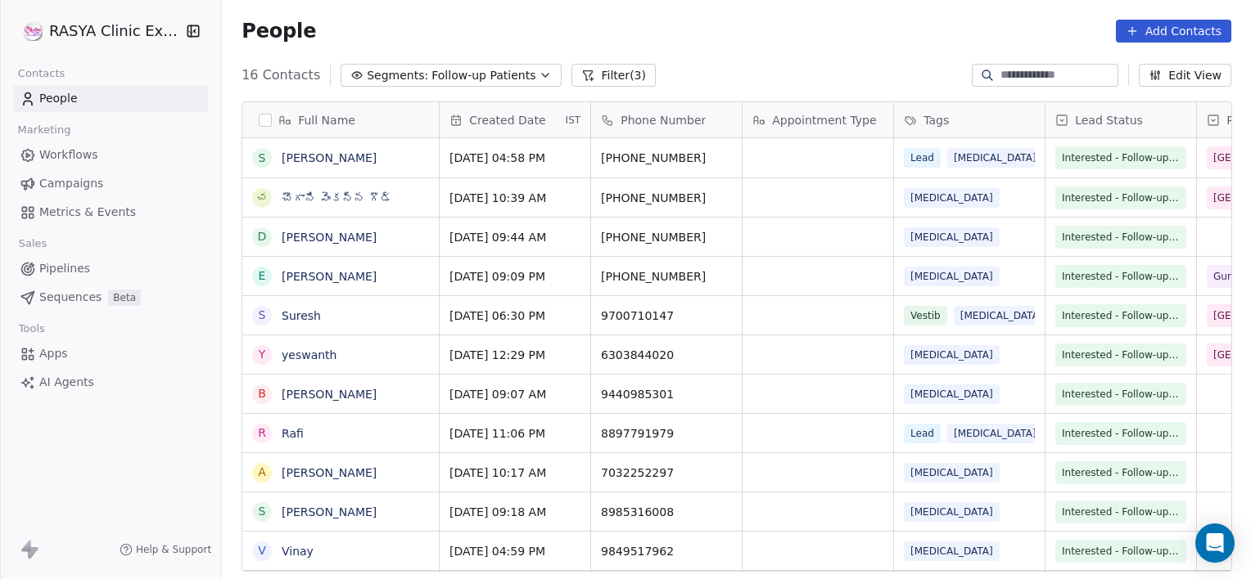
click at [265, 26] on span "People" at bounding box center [278, 31] width 74 height 25
click at [332, 201] on link "చౌగాని వెంకన్న గౌడ్" at bounding box center [337, 198] width 110 height 13
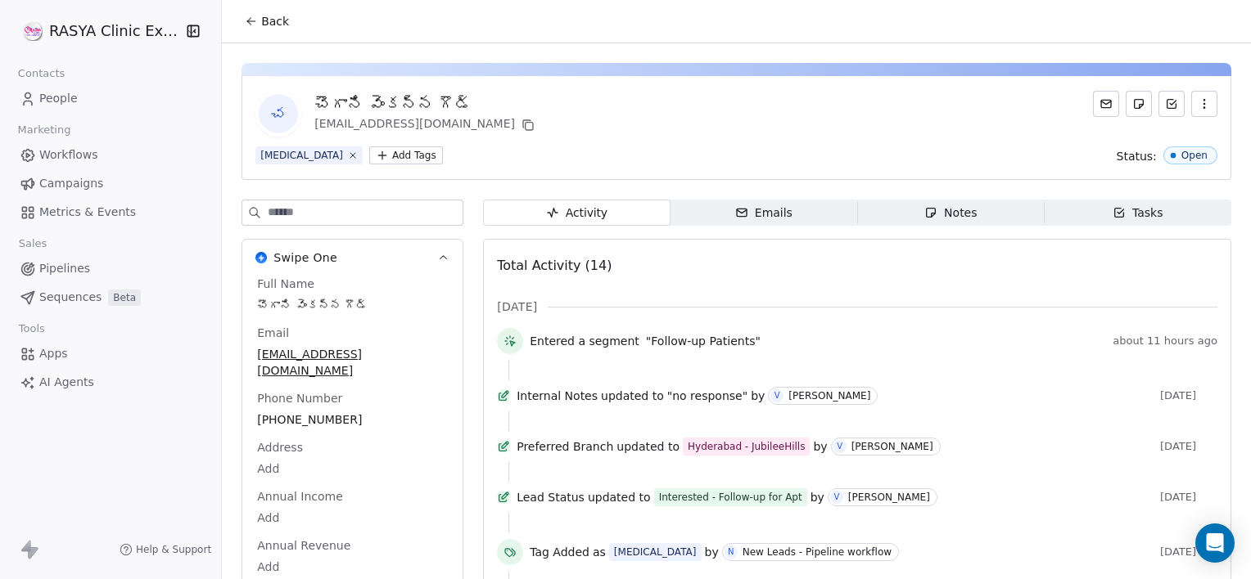
click at [881, 210] on span "Notes Notes" at bounding box center [950, 213] width 187 height 26
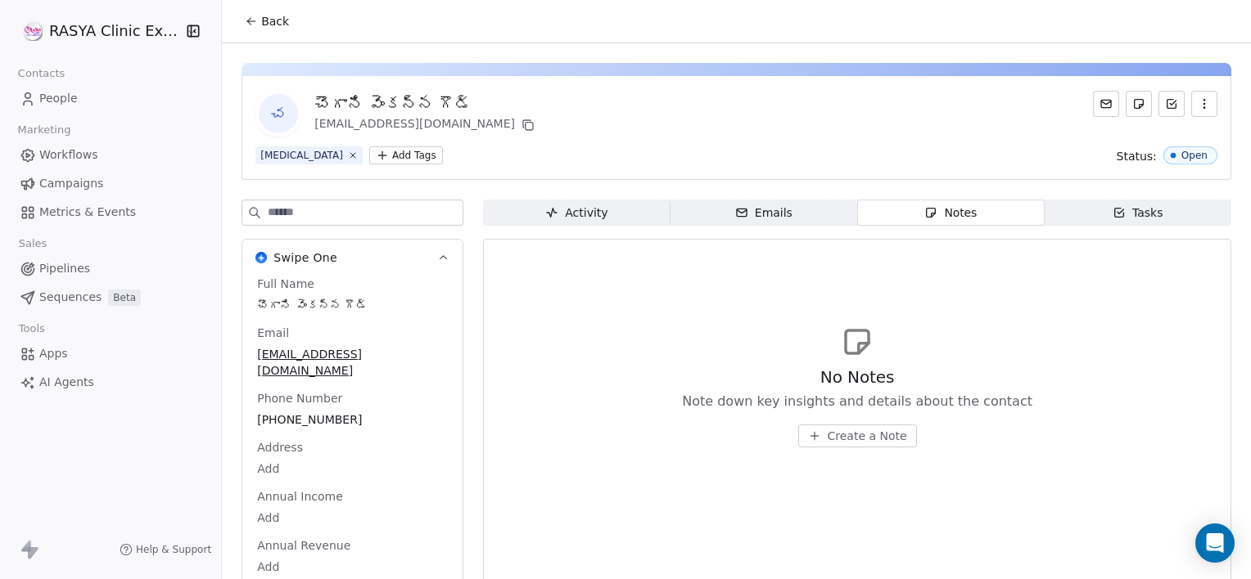
click at [832, 428] on span "Create a Note" at bounding box center [866, 436] width 79 height 16
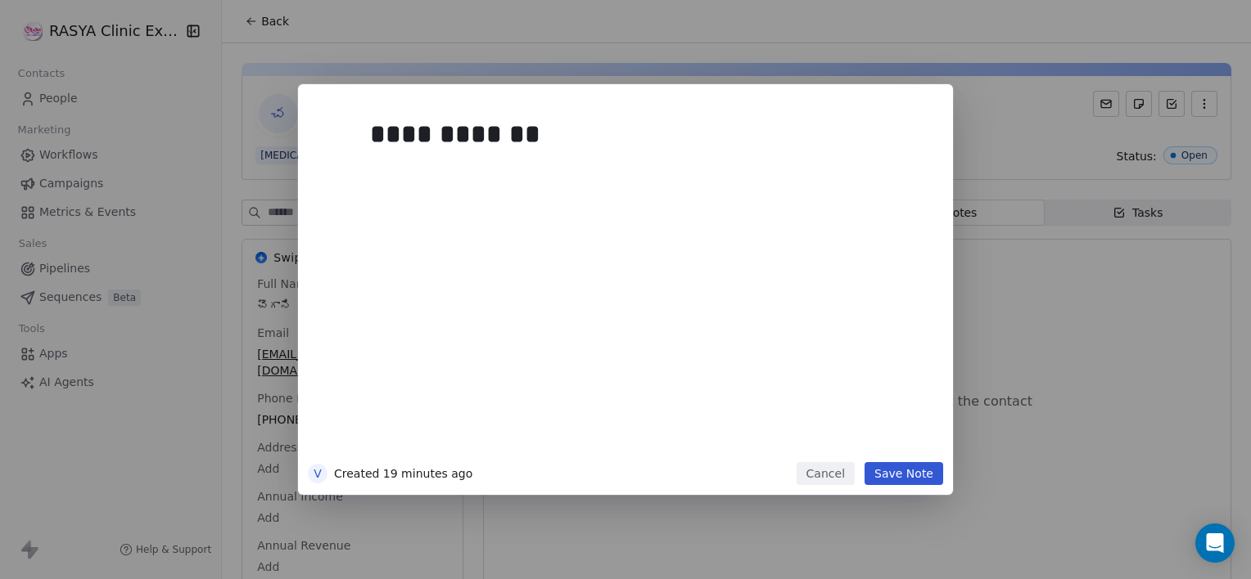
click at [906, 475] on button "Save Note" at bounding box center [903, 473] width 79 height 23
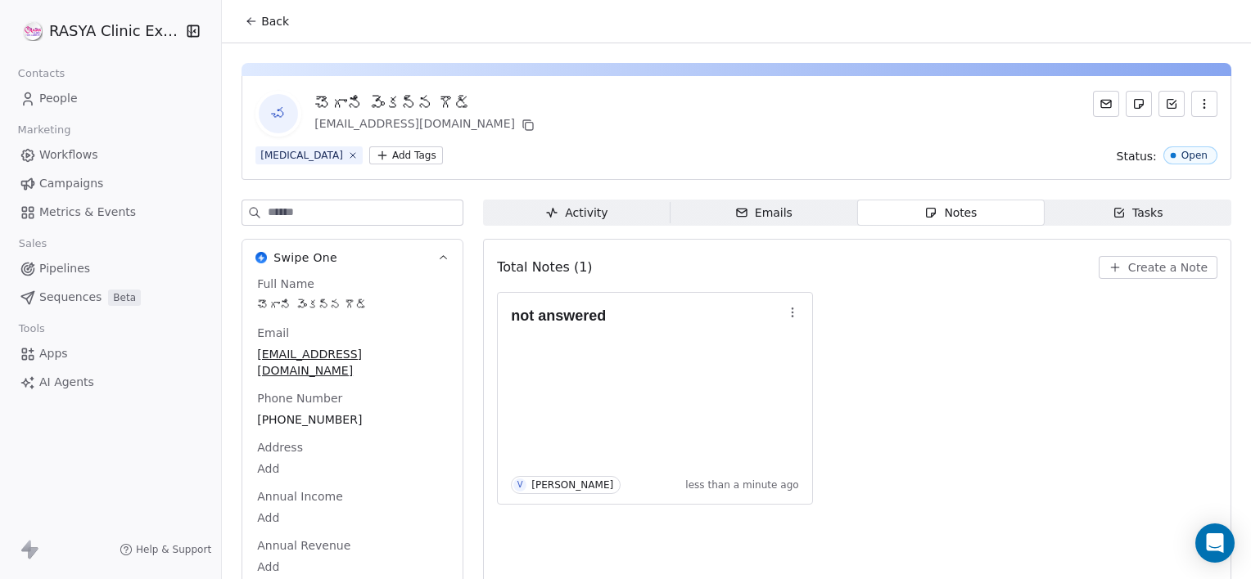
click at [274, 16] on span "Back" at bounding box center [275, 21] width 28 height 16
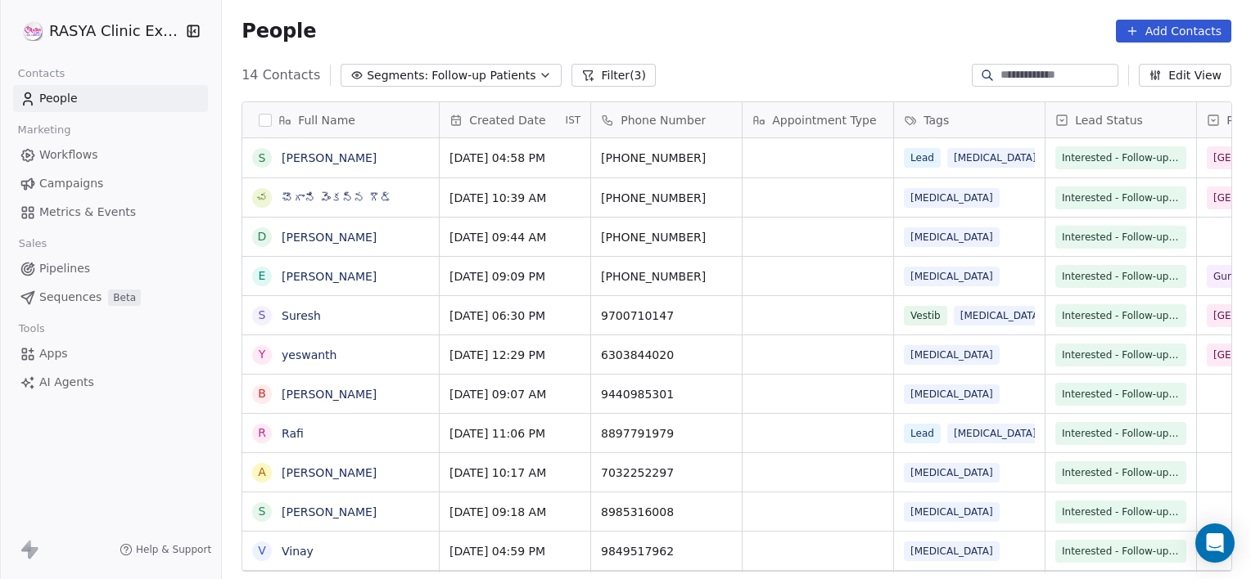
scroll to position [498, 1016]
drag, startPoint x: 268, startPoint y: 234, endPoint x: 316, endPoint y: 229, distance: 48.5
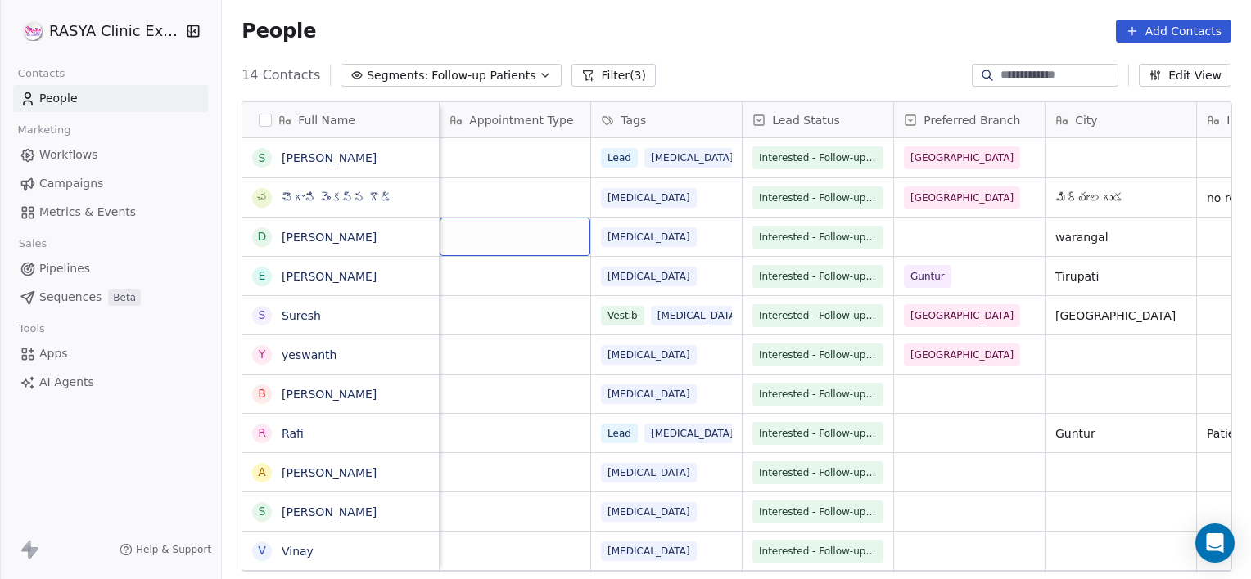
scroll to position [0, 151]
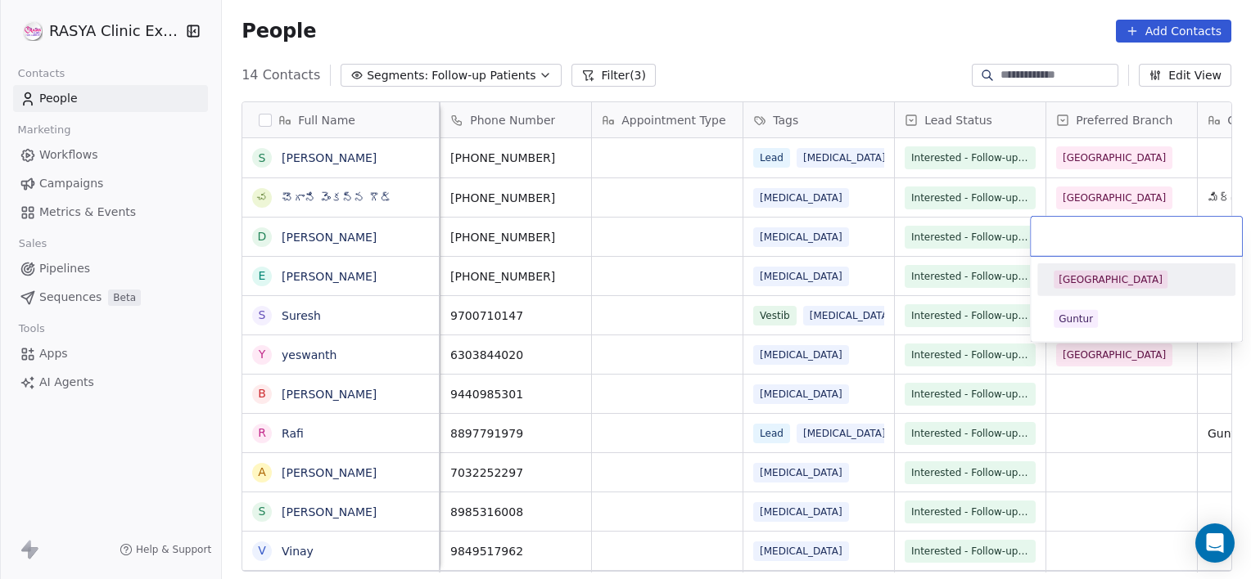
click at [1087, 278] on div "[GEOGRAPHIC_DATA]" at bounding box center [1110, 280] width 104 height 15
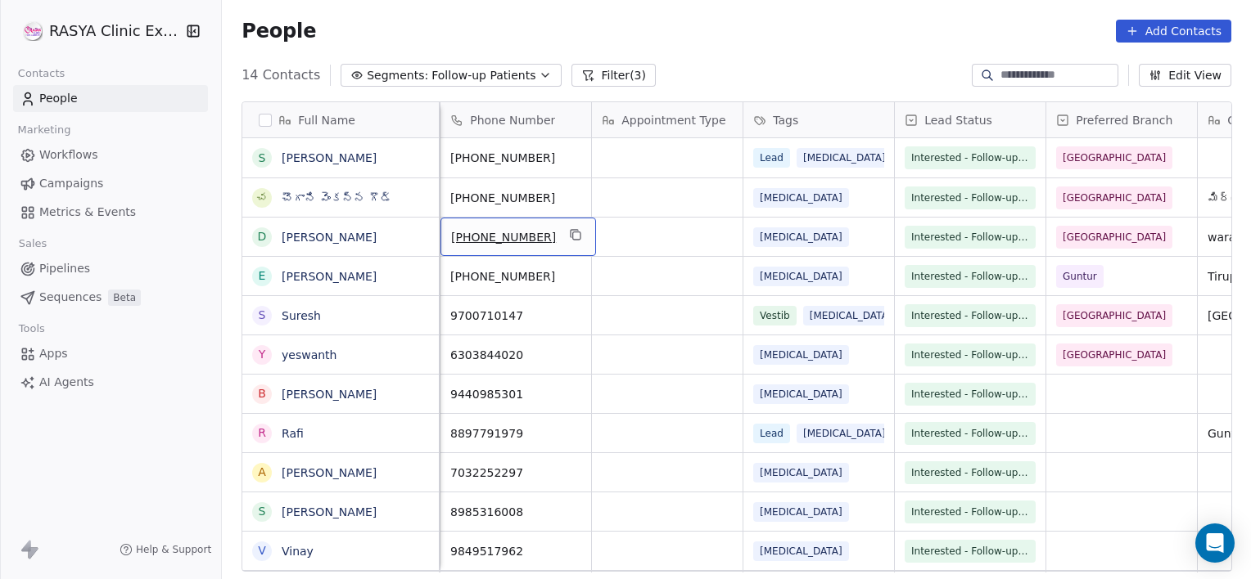
scroll to position [0, 0]
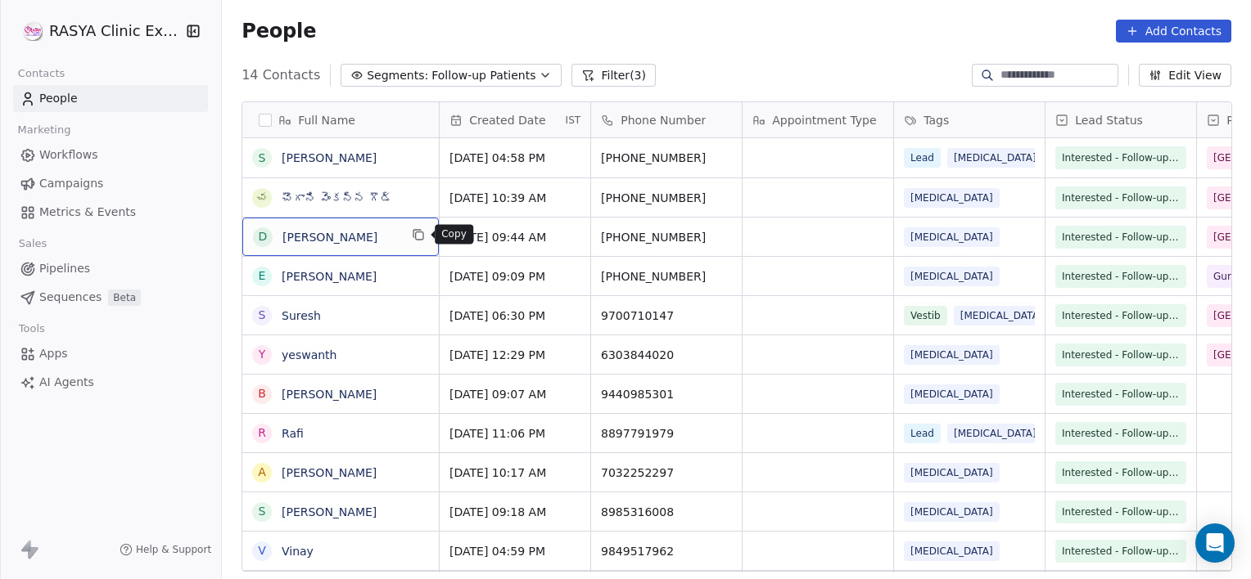
click at [413, 233] on icon "grid" at bounding box center [416, 233] width 7 height 7
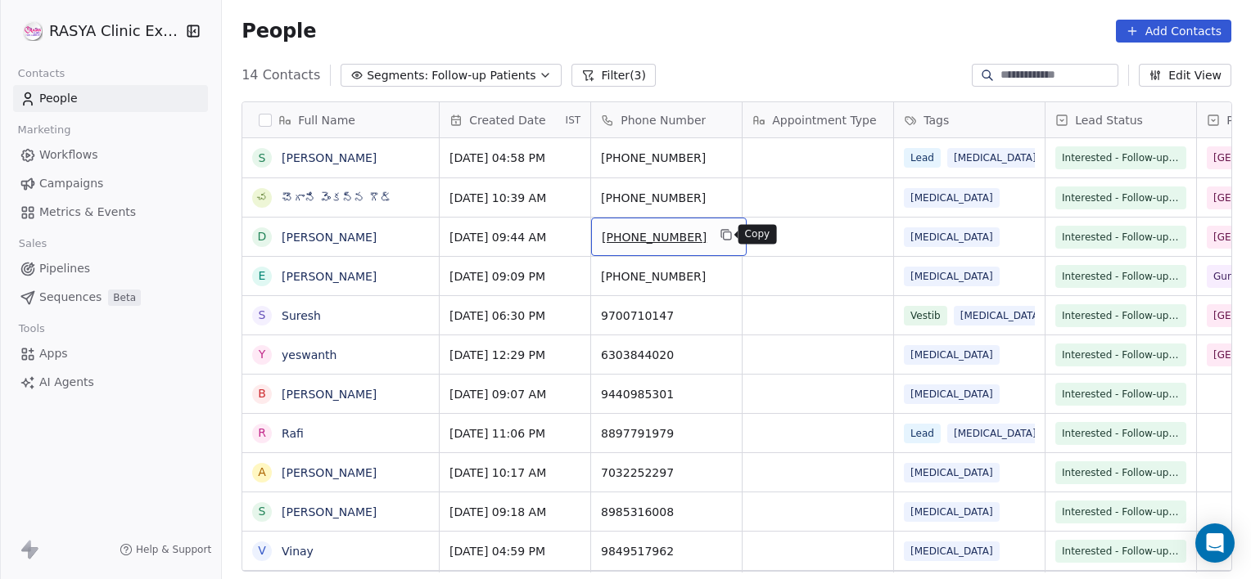
click at [719, 238] on icon "grid" at bounding box center [725, 234] width 13 height 13
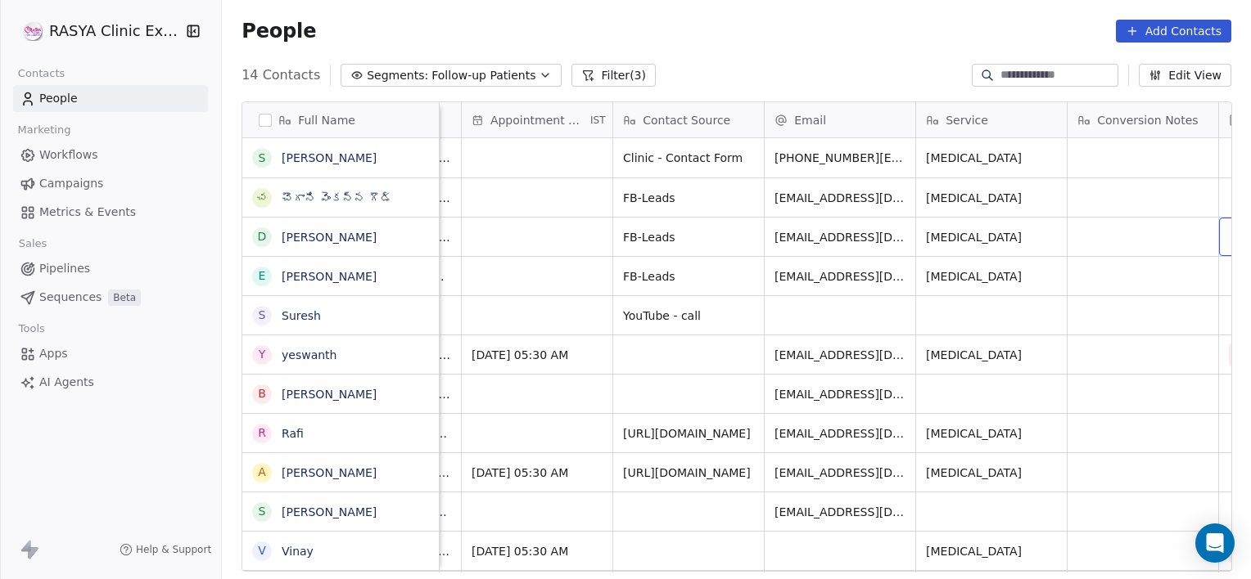
scroll to position [0, 1492]
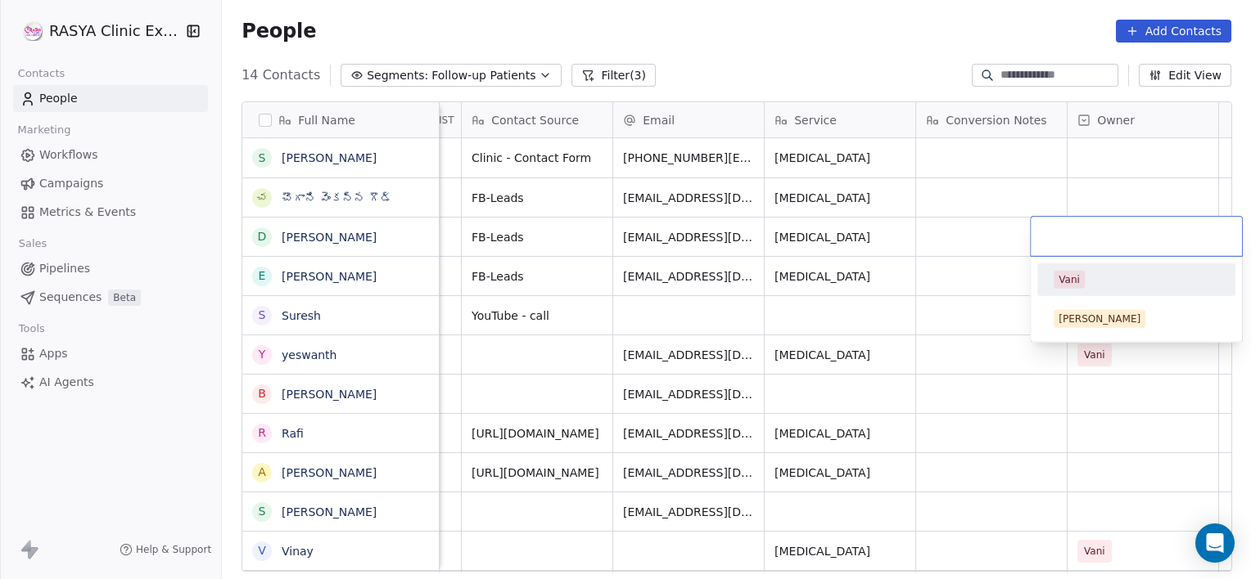
click at [1067, 280] on div "Vani" at bounding box center [1068, 280] width 21 height 15
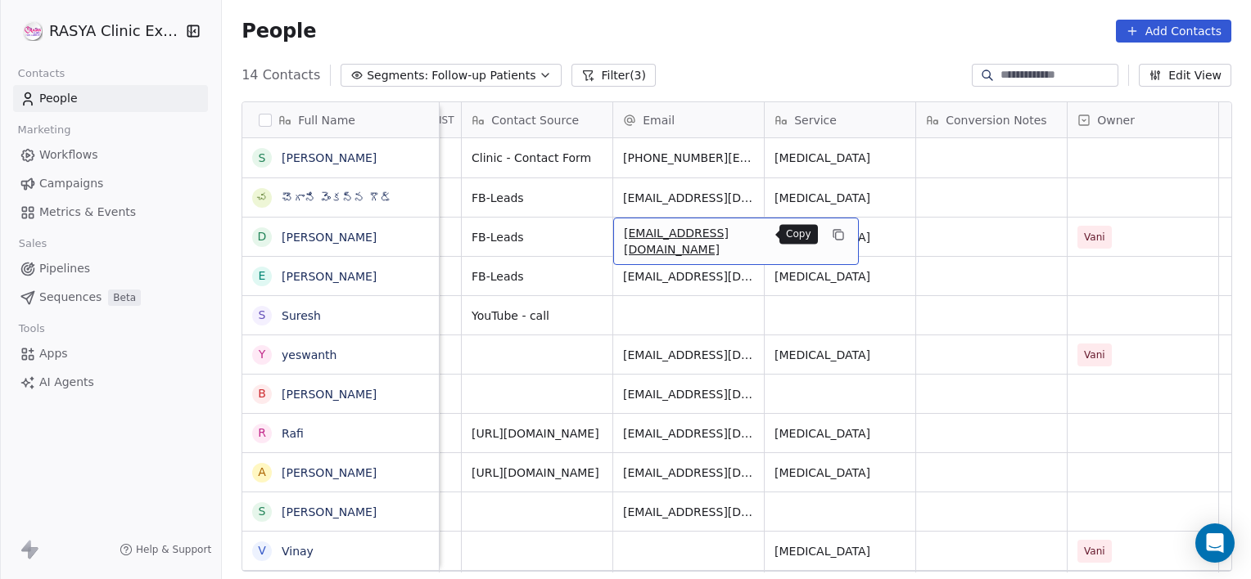
click at [828, 236] on button "grid" at bounding box center [838, 235] width 20 height 20
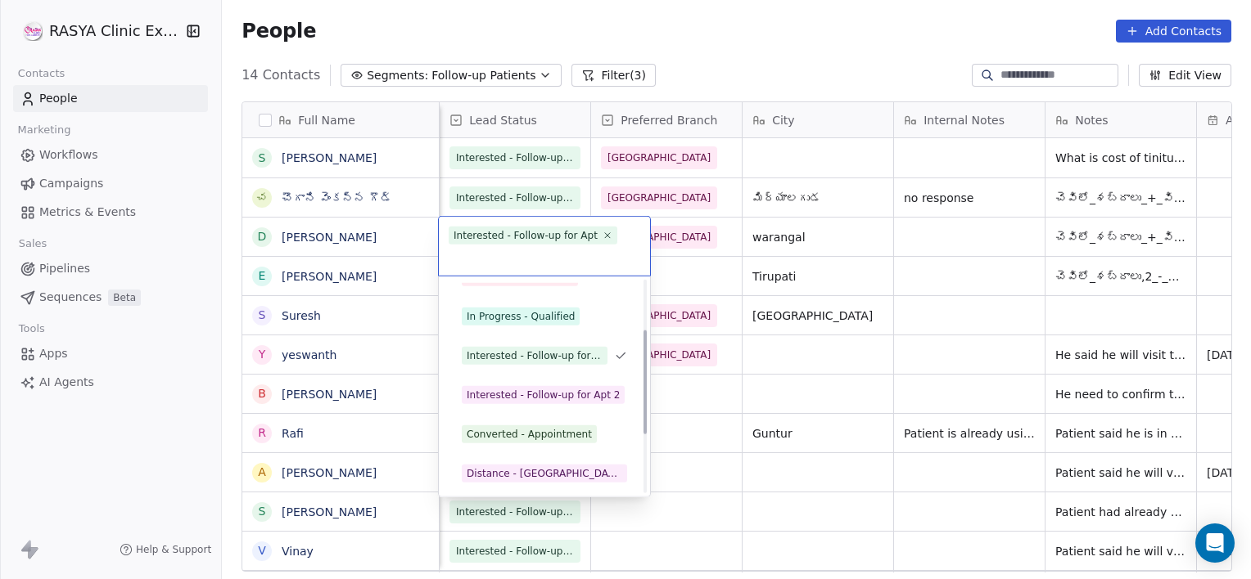
scroll to position [101, 0]
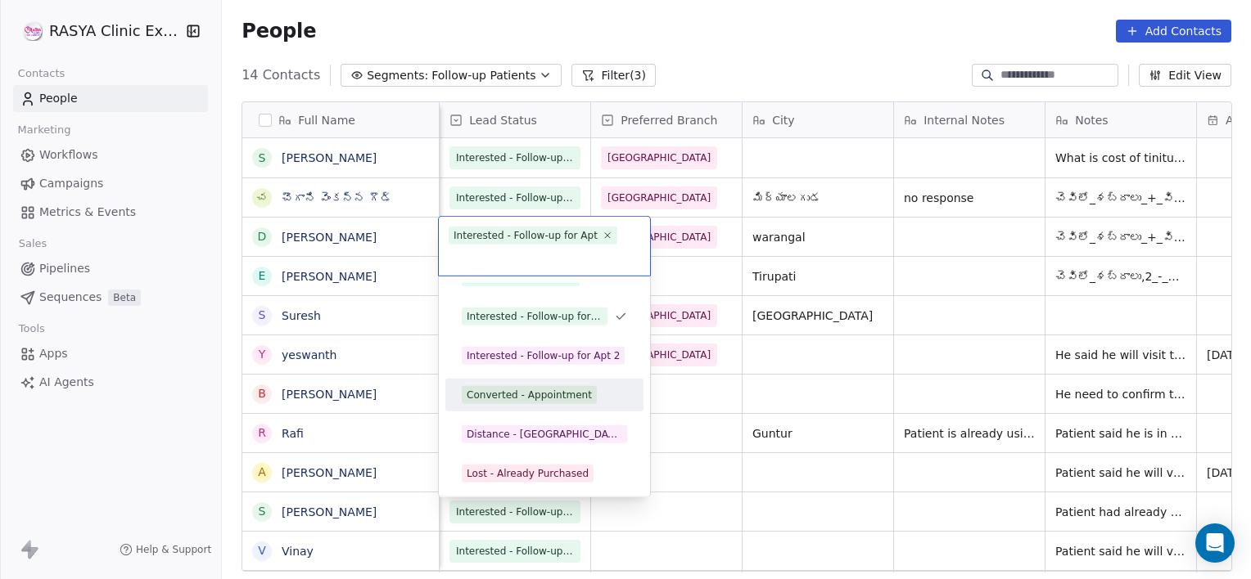
click at [539, 388] on div "Converted - Appointment" at bounding box center [528, 395] width 125 height 15
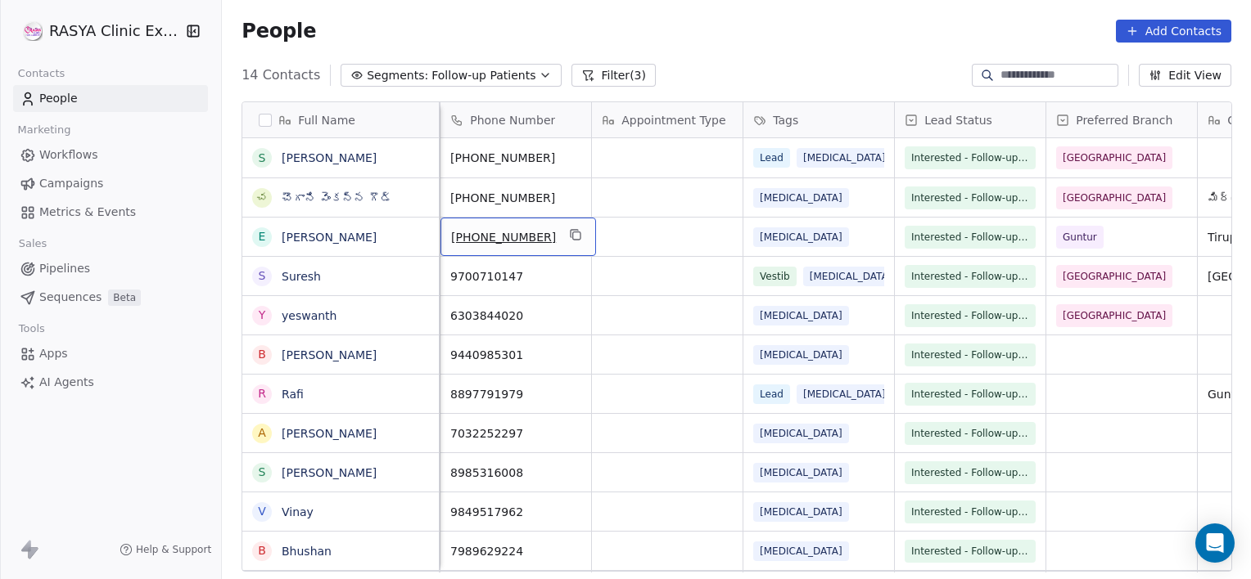
scroll to position [0, 0]
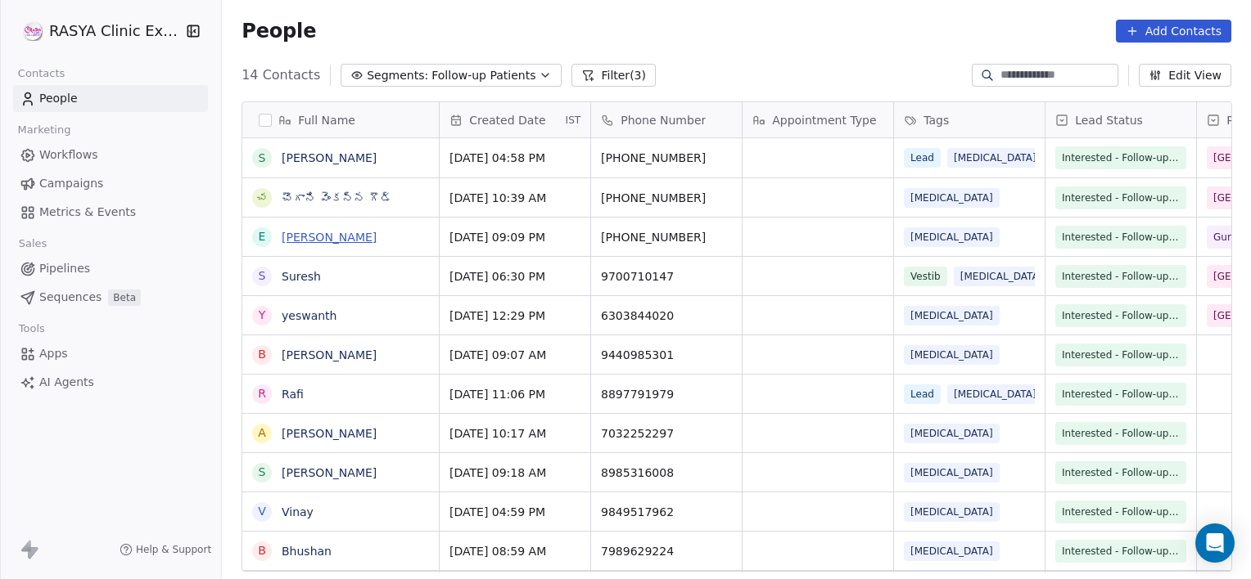
click at [296, 233] on link "[PERSON_NAME]" at bounding box center [329, 237] width 95 height 13
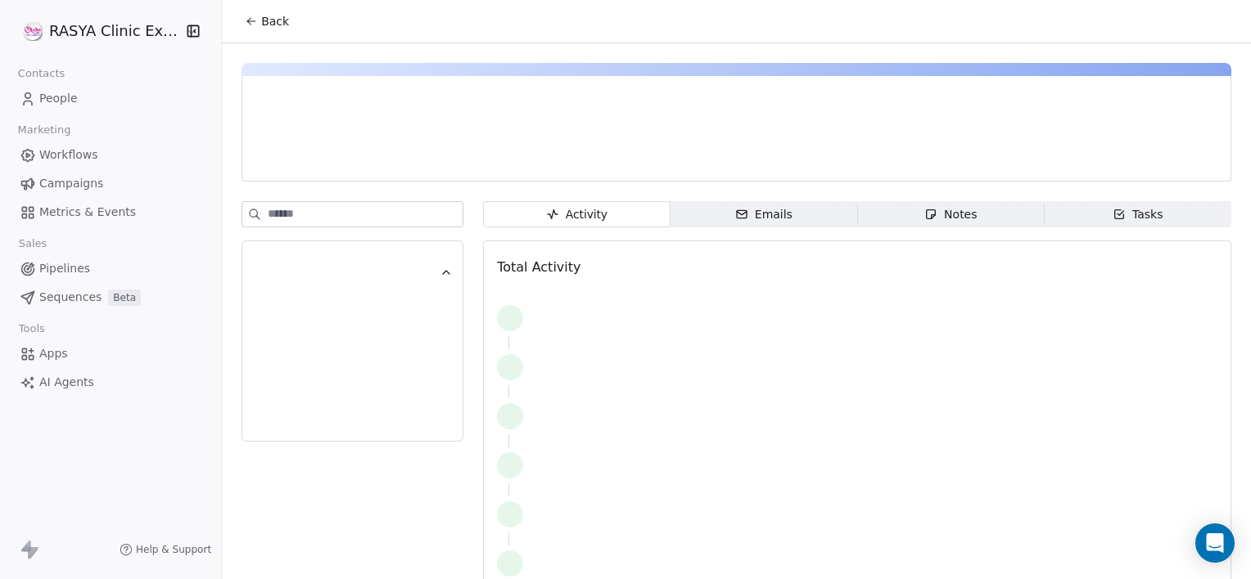
click at [931, 207] on div "Notes" at bounding box center [950, 214] width 52 height 17
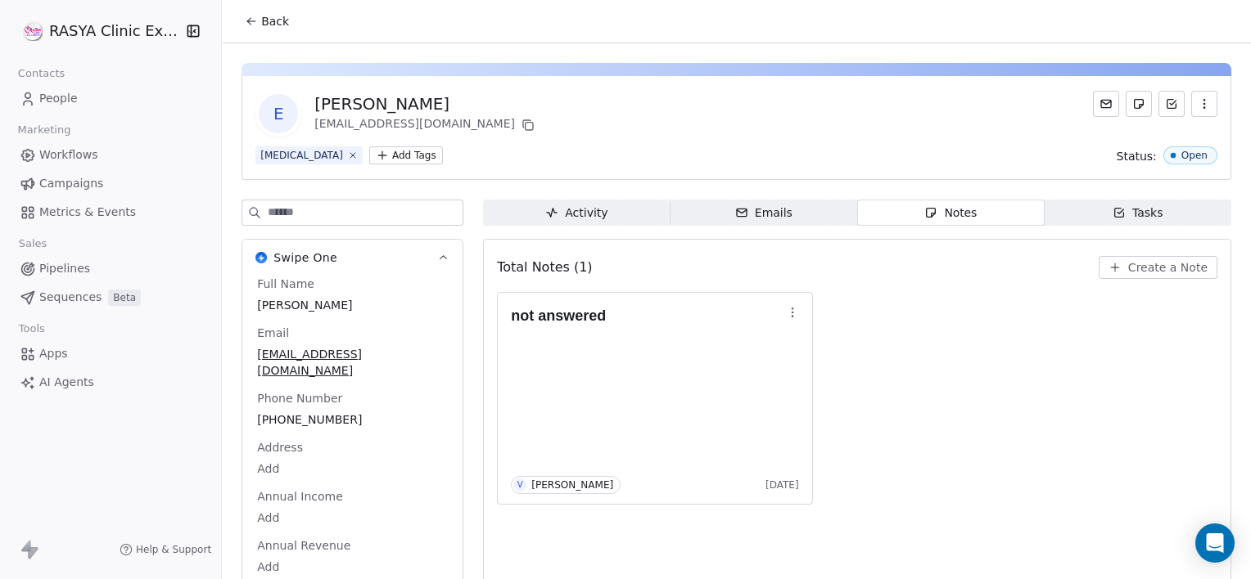
click at [1128, 272] on span "Create a Note" at bounding box center [1167, 267] width 79 height 16
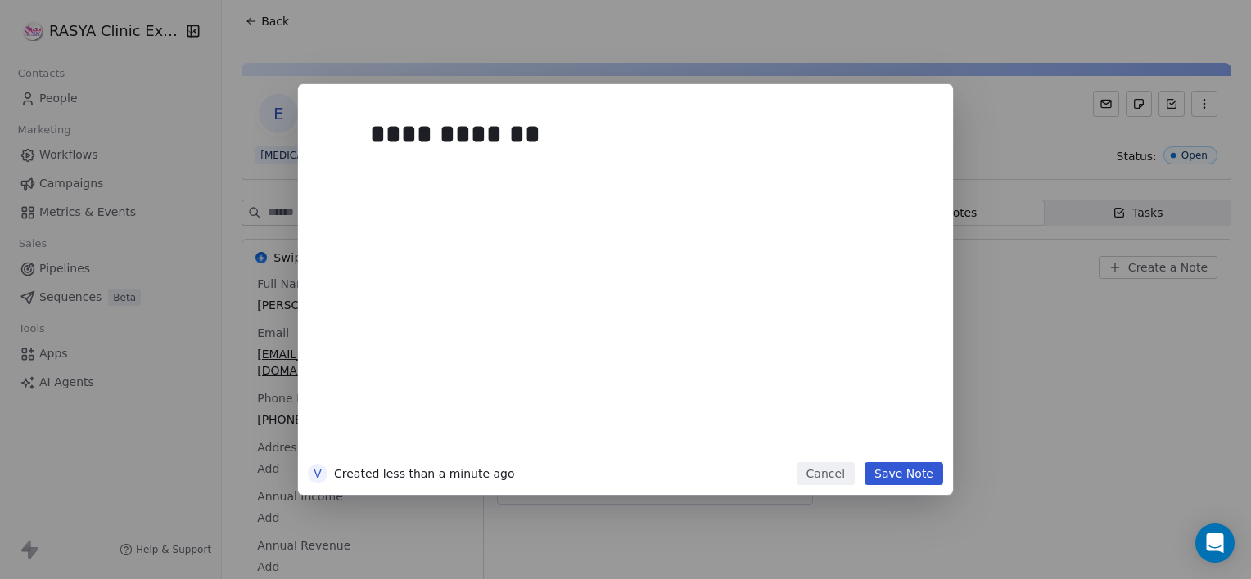
click at [913, 472] on button "Save Note" at bounding box center [903, 473] width 79 height 23
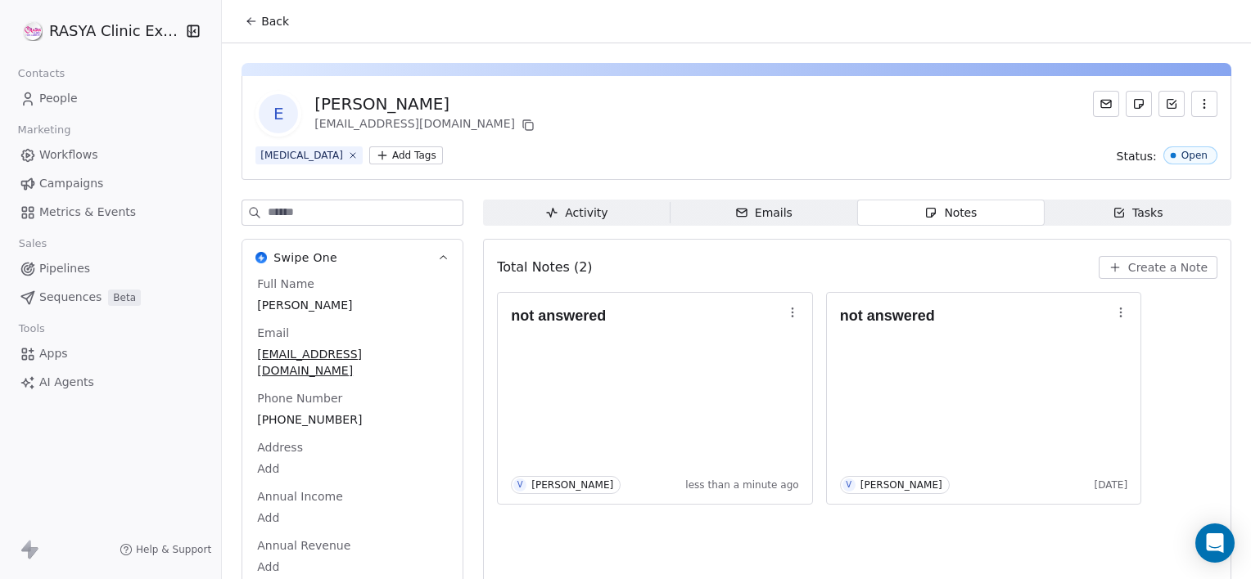
click at [265, 29] on button "Back" at bounding box center [267, 21] width 64 height 29
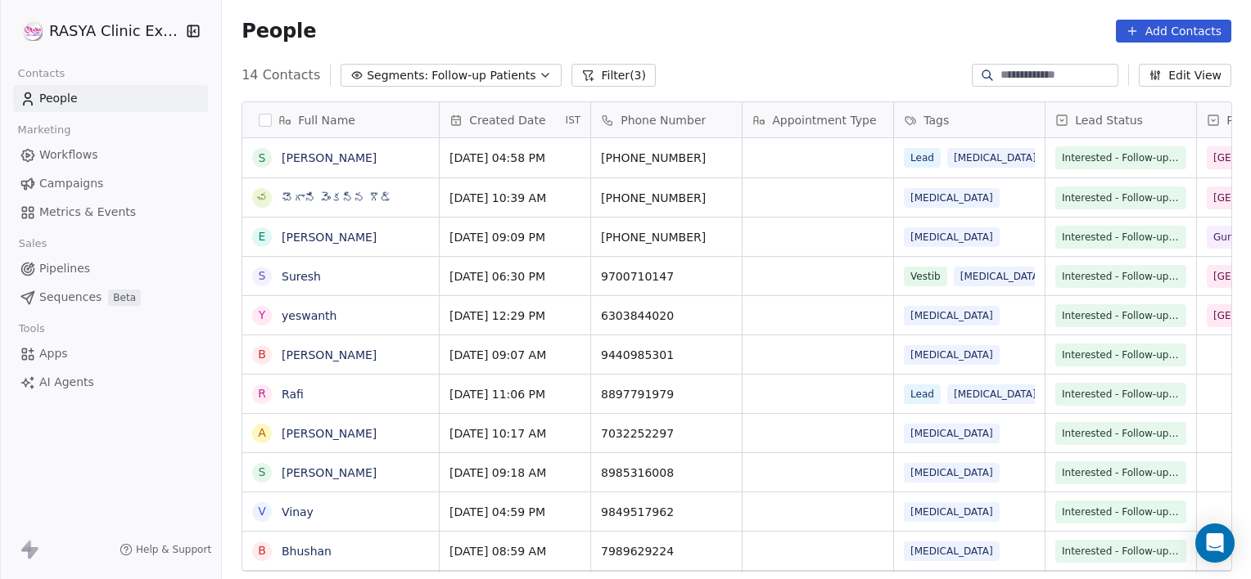
scroll to position [498, 1016]
click at [295, 276] on link "Suresh" at bounding box center [301, 276] width 39 height 13
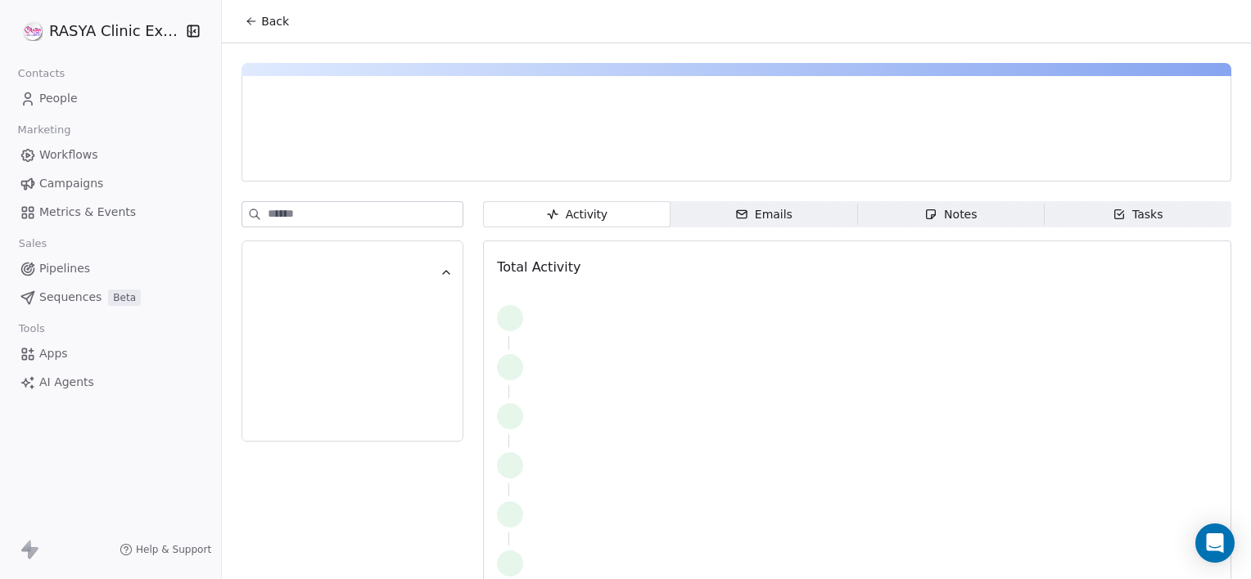
click at [947, 210] on div "Notes" at bounding box center [950, 214] width 52 height 17
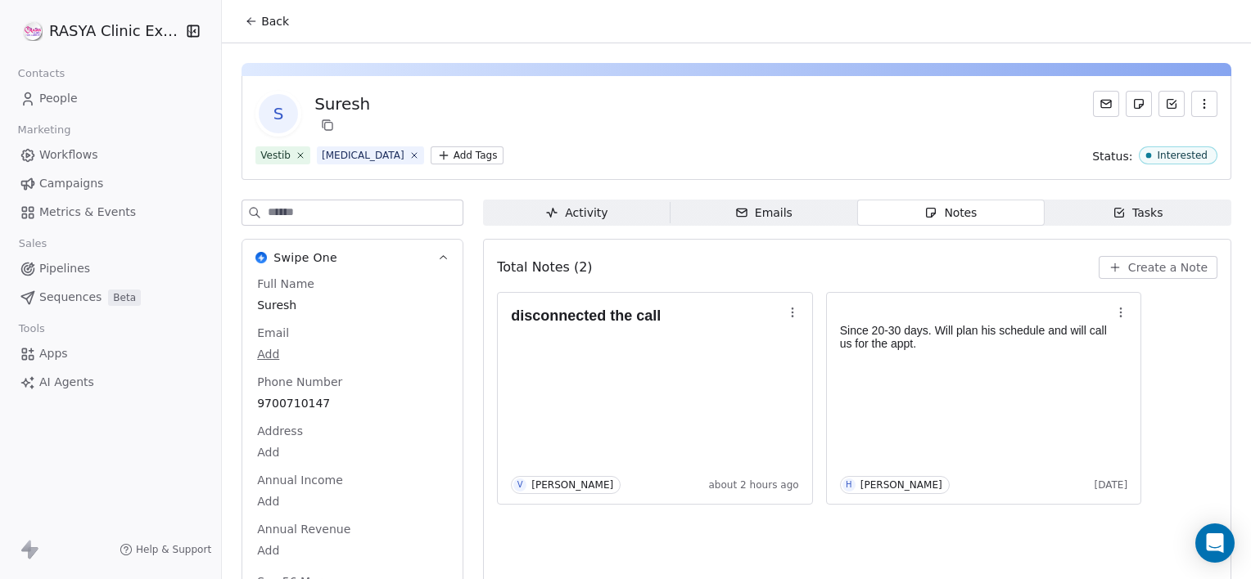
click at [265, 26] on span "Back" at bounding box center [275, 21] width 28 height 16
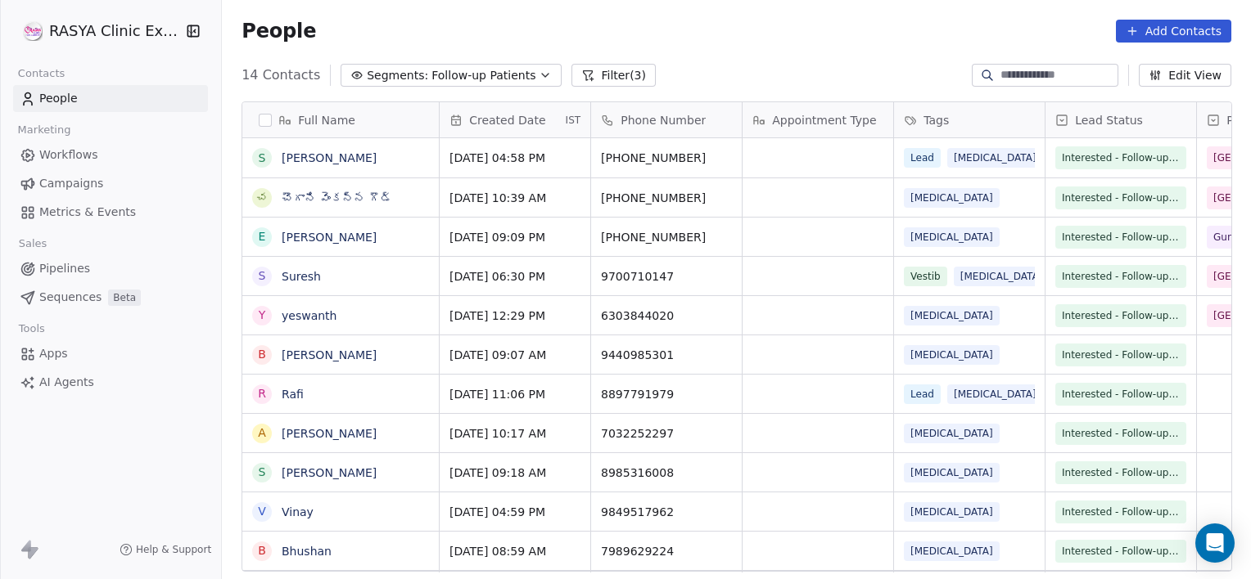
scroll to position [498, 1016]
click at [322, 314] on link "yeswanth" at bounding box center [309, 315] width 55 height 13
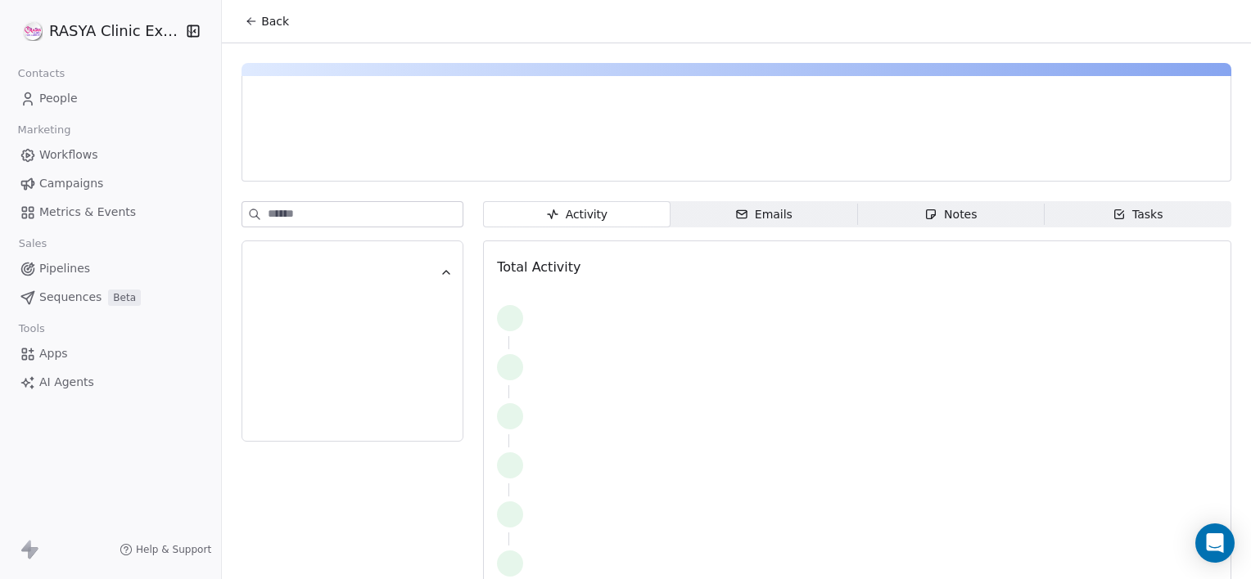
click at [929, 214] on icon "button" at bounding box center [930, 214] width 13 height 13
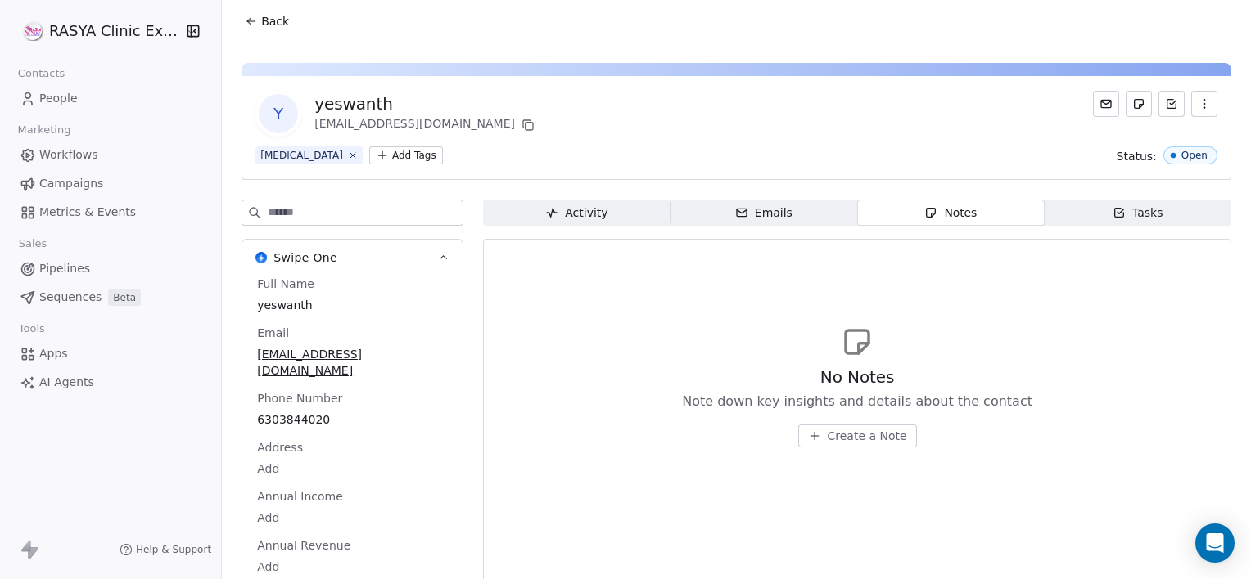
click at [835, 438] on span "Create a Note" at bounding box center [866, 436] width 79 height 16
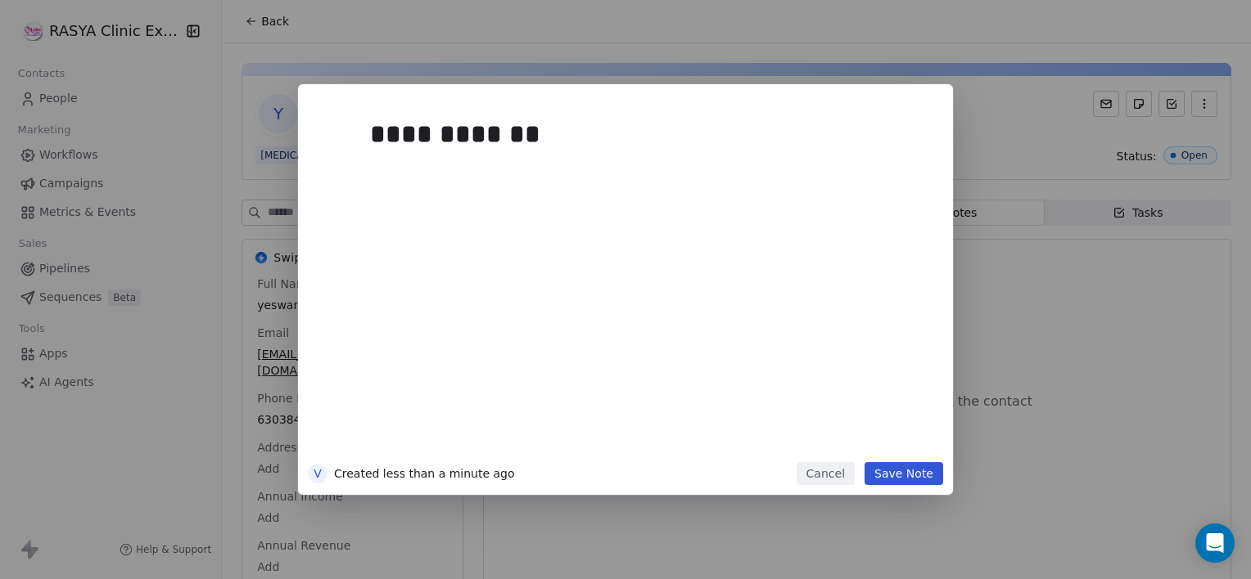
click at [922, 475] on button "Save Note" at bounding box center [903, 473] width 79 height 23
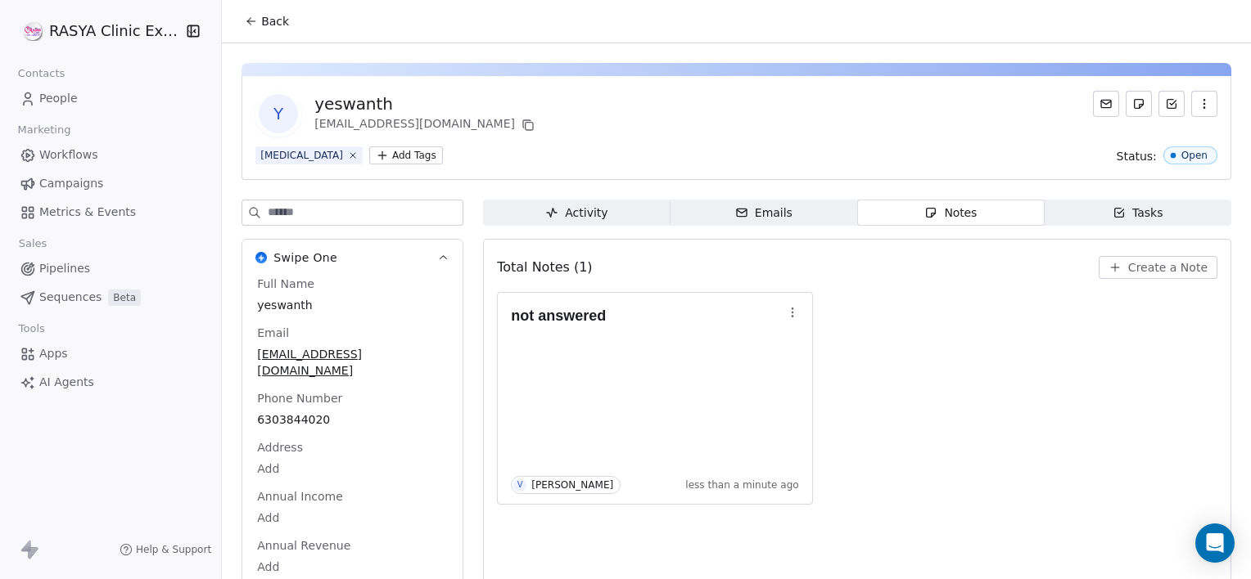
click at [289, 30] on button "Back" at bounding box center [267, 21] width 64 height 29
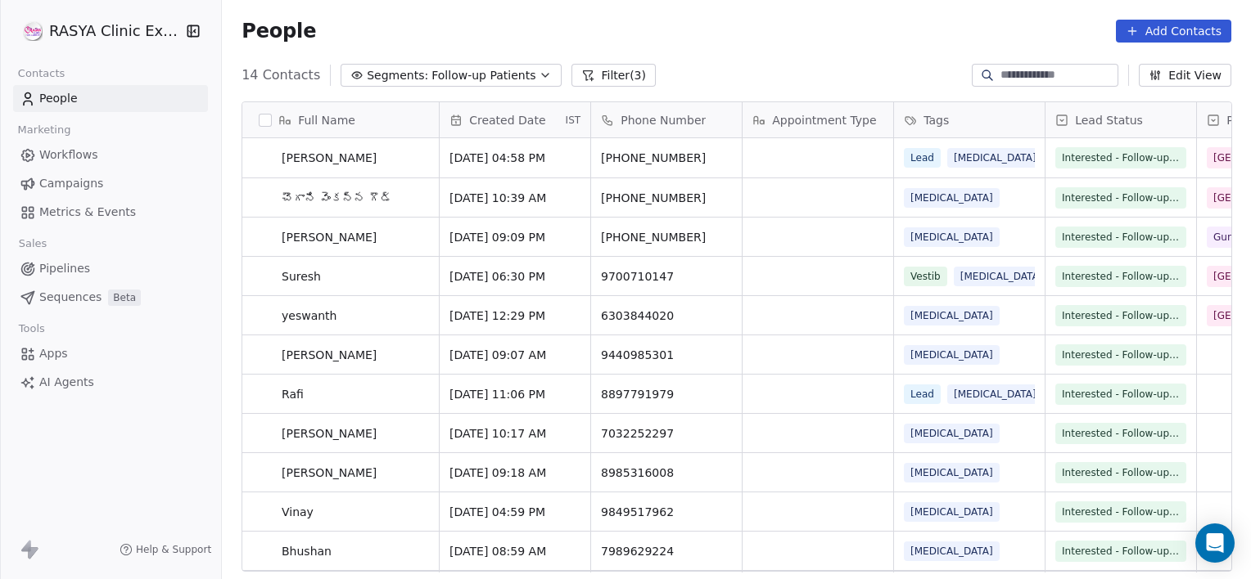
scroll to position [115, 0]
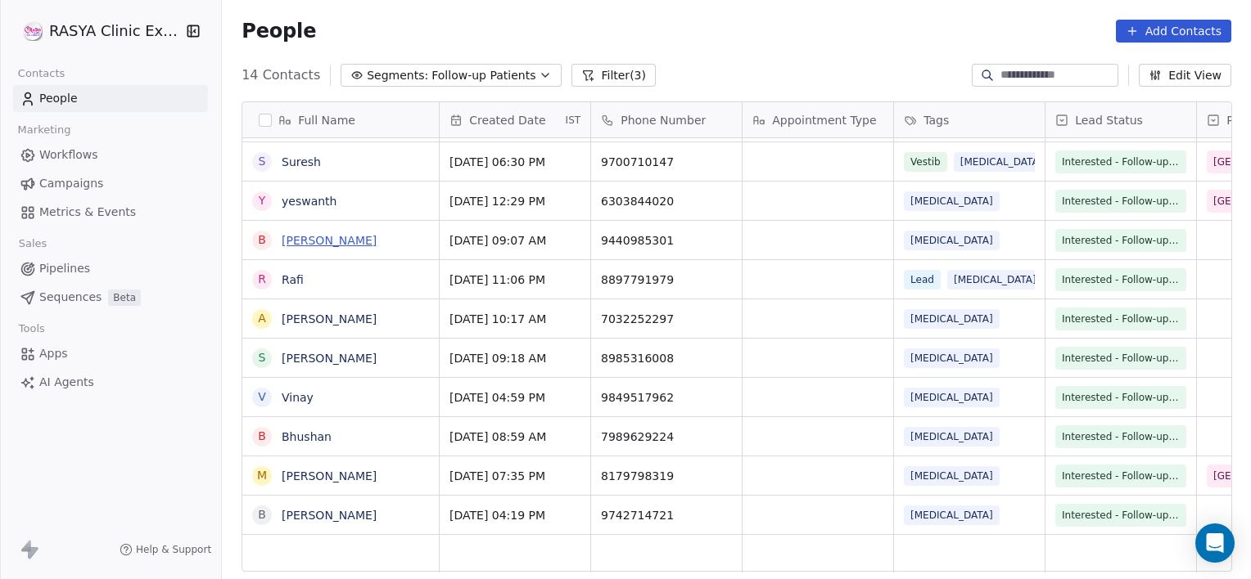
click at [336, 237] on link "[PERSON_NAME]" at bounding box center [329, 240] width 95 height 13
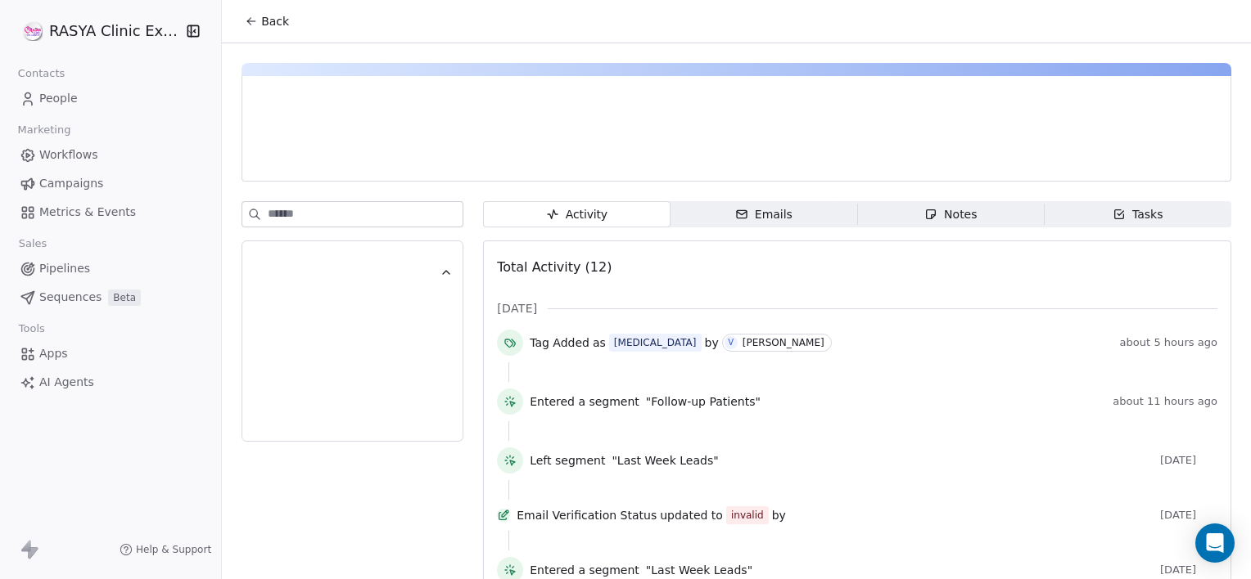
click at [864, 210] on span "Notes Notes" at bounding box center [950, 214] width 187 height 26
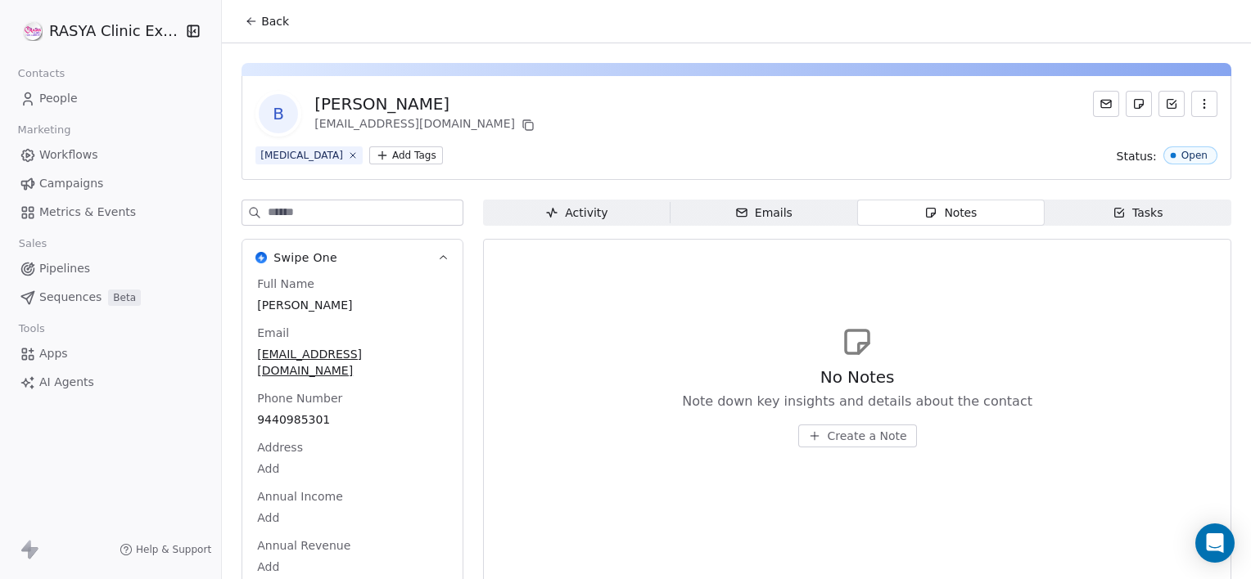
click at [278, 31] on button "Back" at bounding box center [267, 21] width 64 height 29
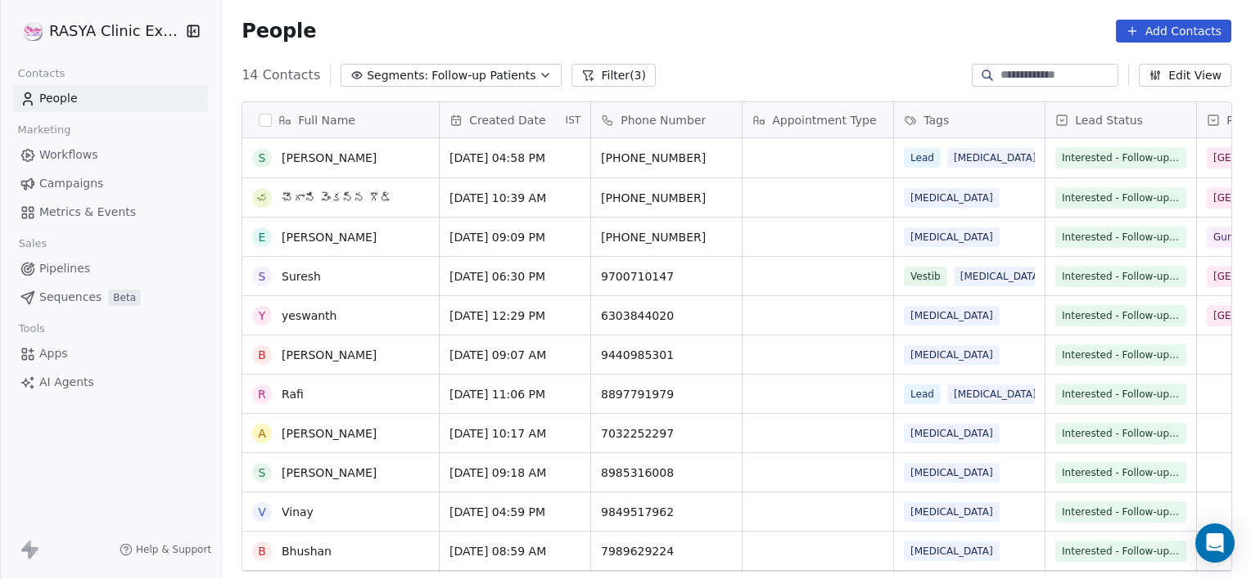
scroll to position [498, 1016]
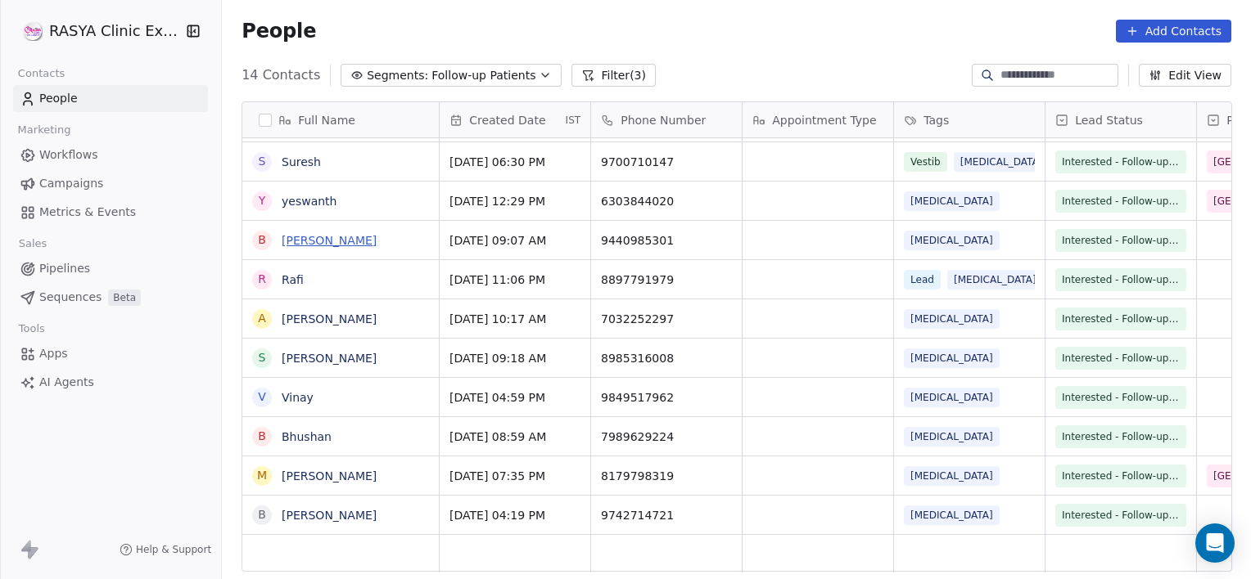
click at [338, 236] on link "[PERSON_NAME]" at bounding box center [329, 240] width 95 height 13
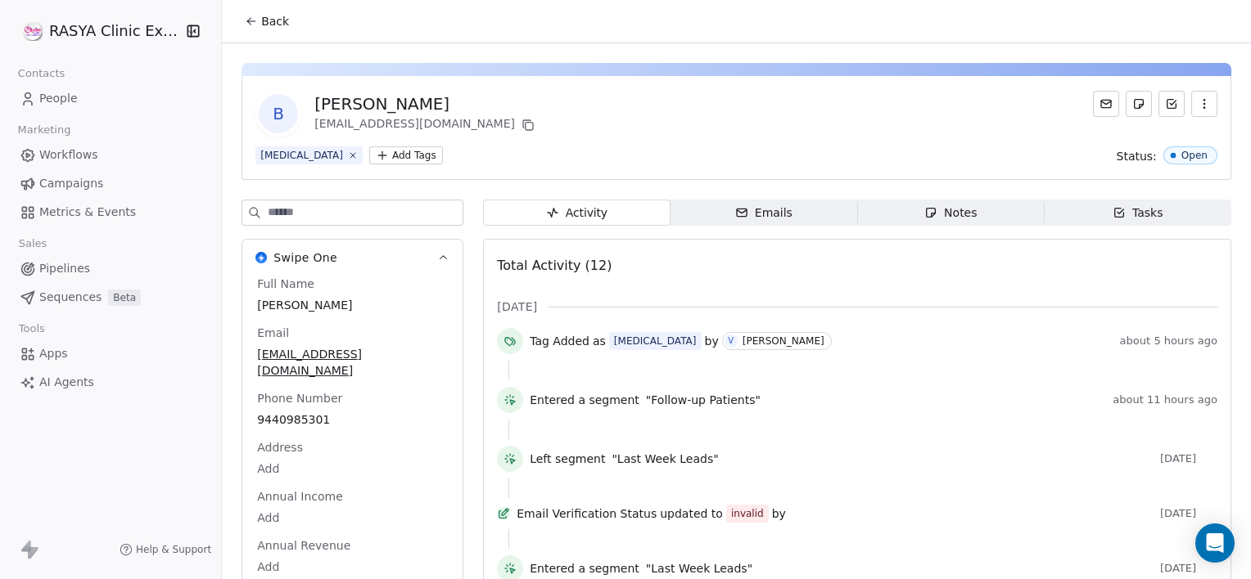
click at [909, 219] on span "Notes Notes" at bounding box center [950, 213] width 187 height 26
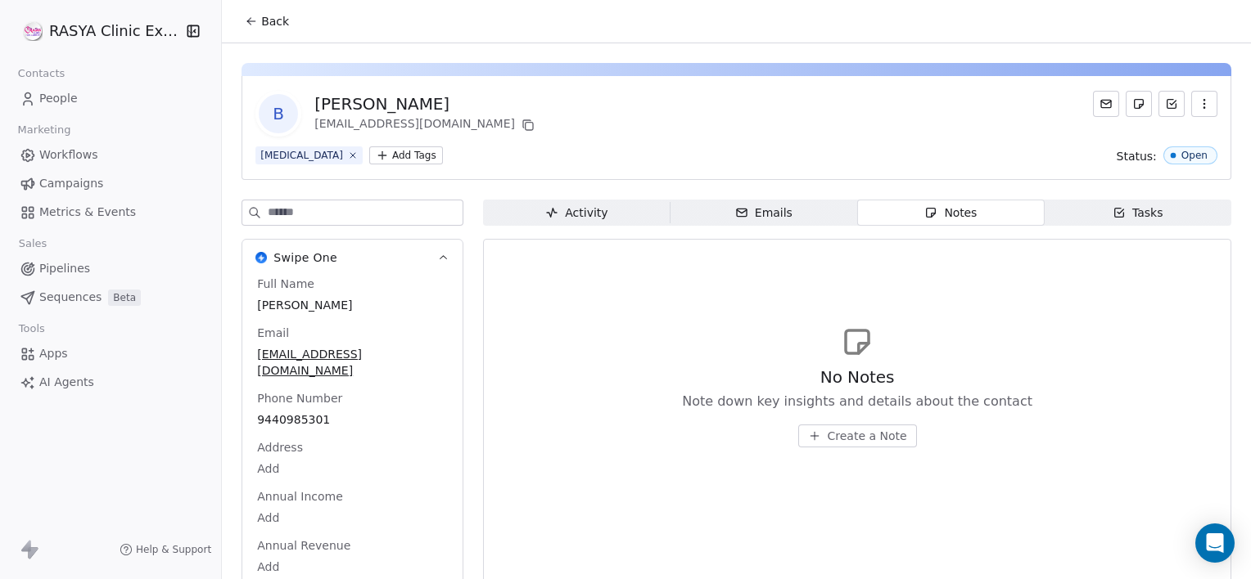
click at [845, 435] on span "Create a Note" at bounding box center [866, 436] width 79 height 16
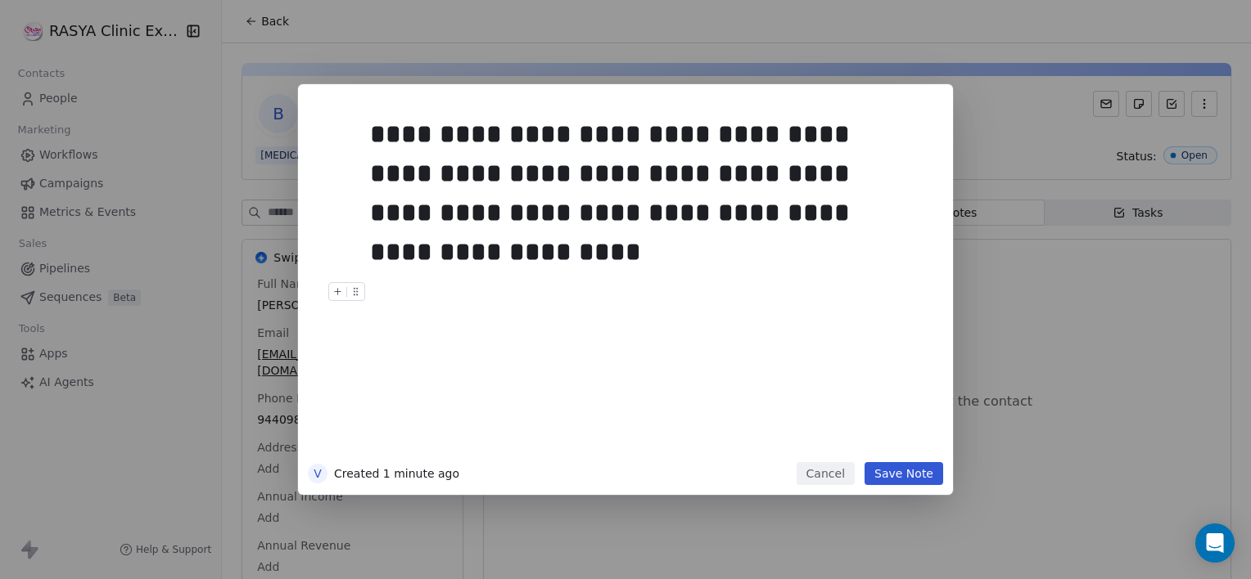
click at [922, 476] on button "Save Note" at bounding box center [903, 473] width 79 height 23
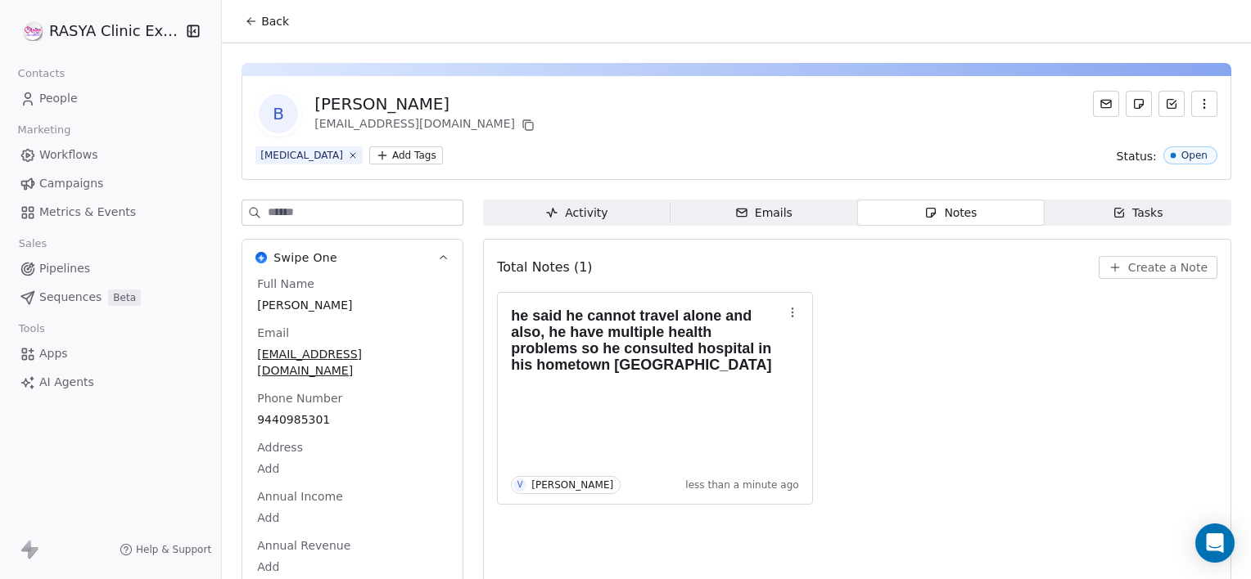
click at [255, 16] on icon at bounding box center [251, 21] width 13 height 13
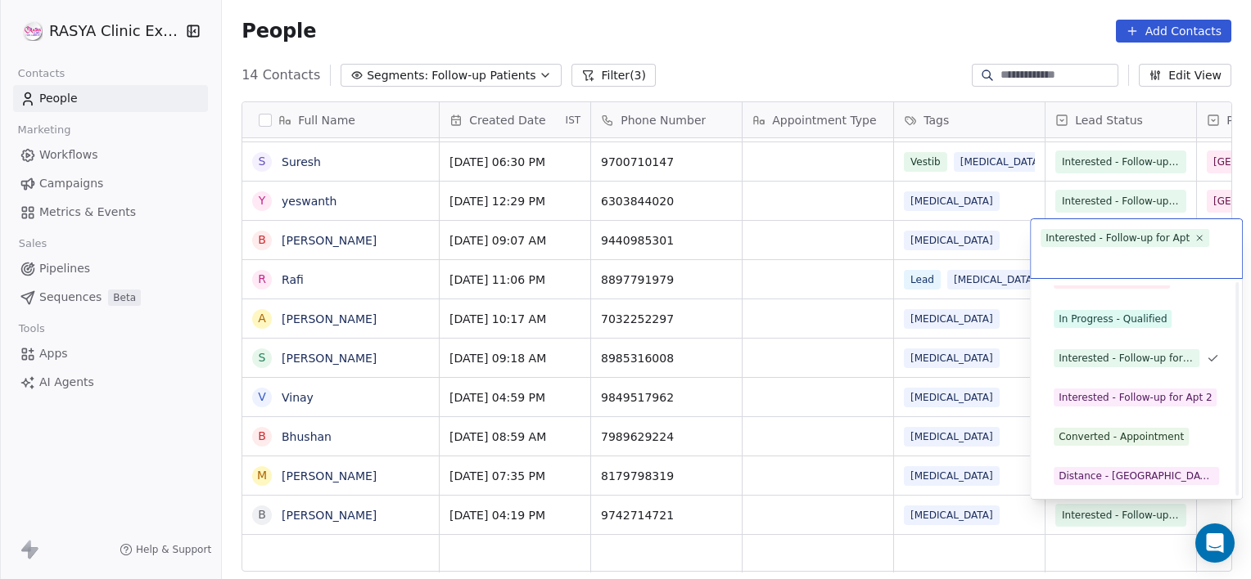
scroll to position [219, 0]
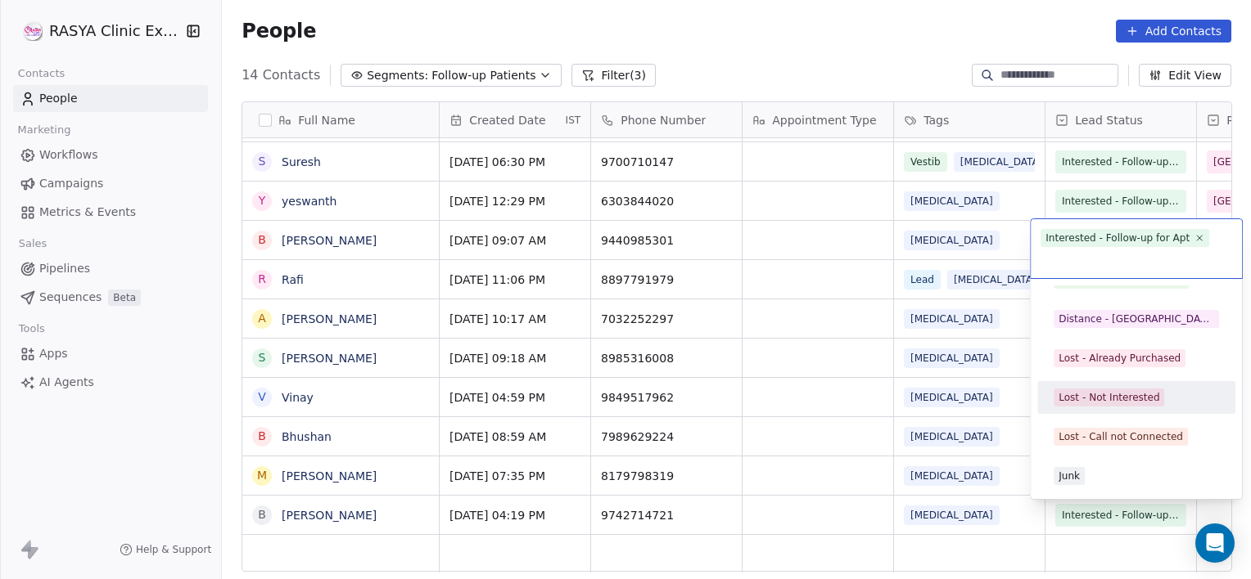
click at [1123, 403] on div "Lost - Not Interested" at bounding box center [1108, 397] width 101 height 15
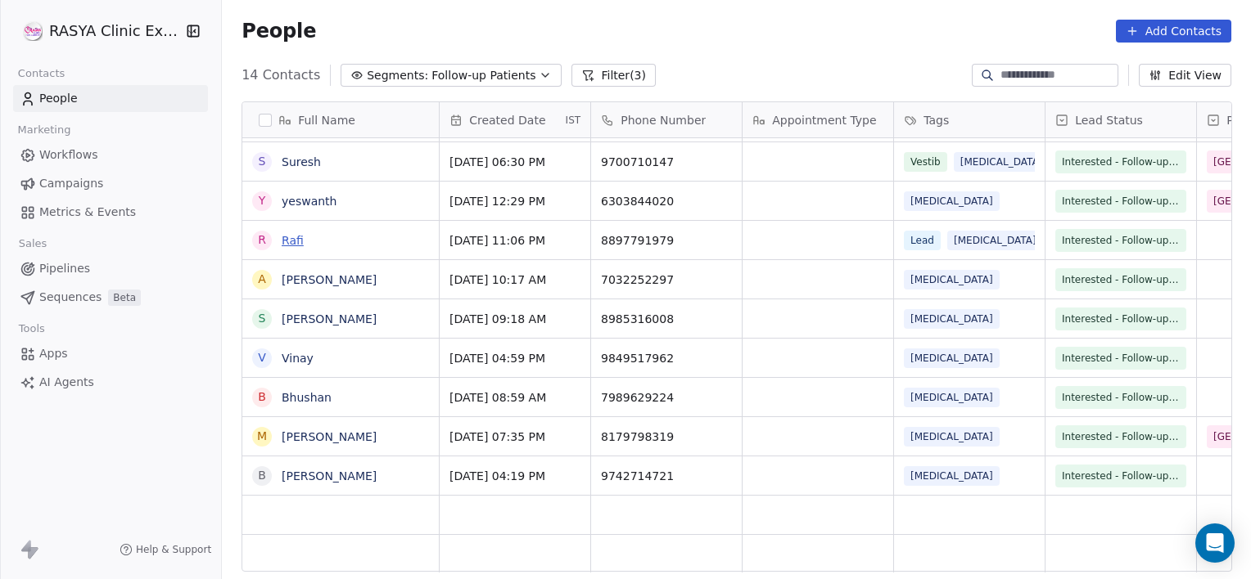
click at [296, 240] on link "Rafi" at bounding box center [293, 240] width 22 height 13
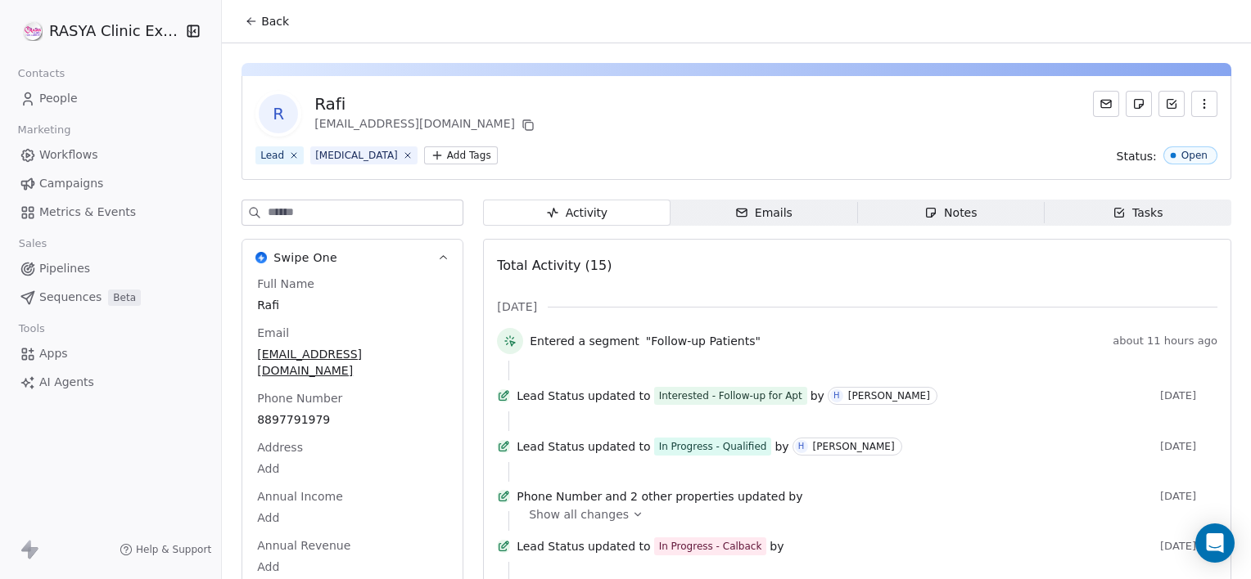
click at [899, 211] on span "Notes Notes" at bounding box center [950, 213] width 187 height 26
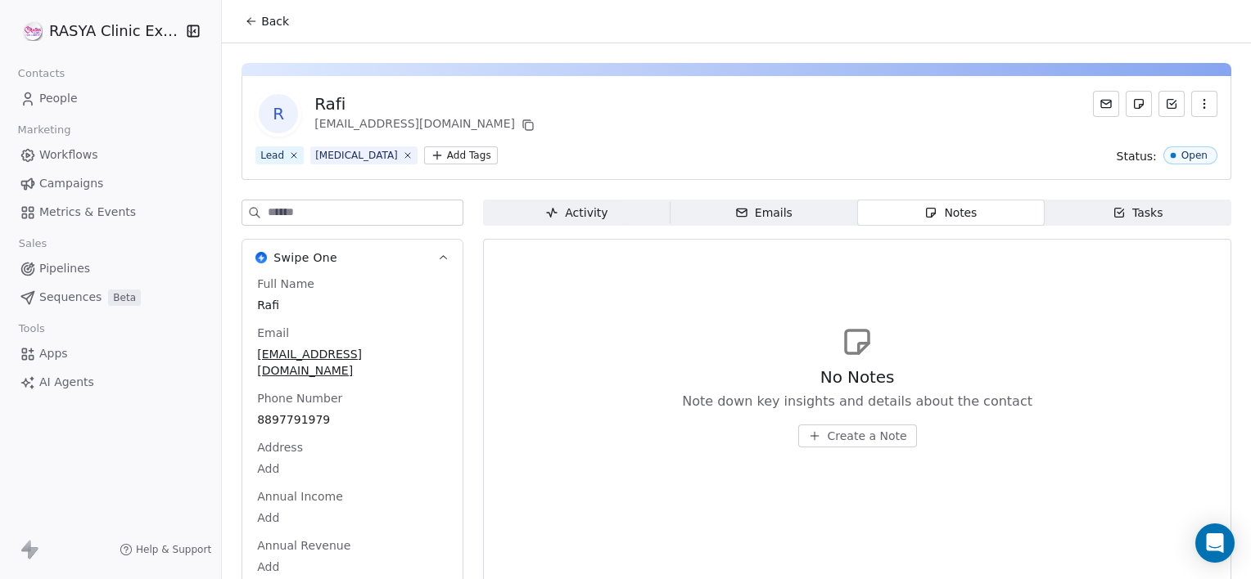
click at [267, 27] on span "Back" at bounding box center [275, 21] width 28 height 16
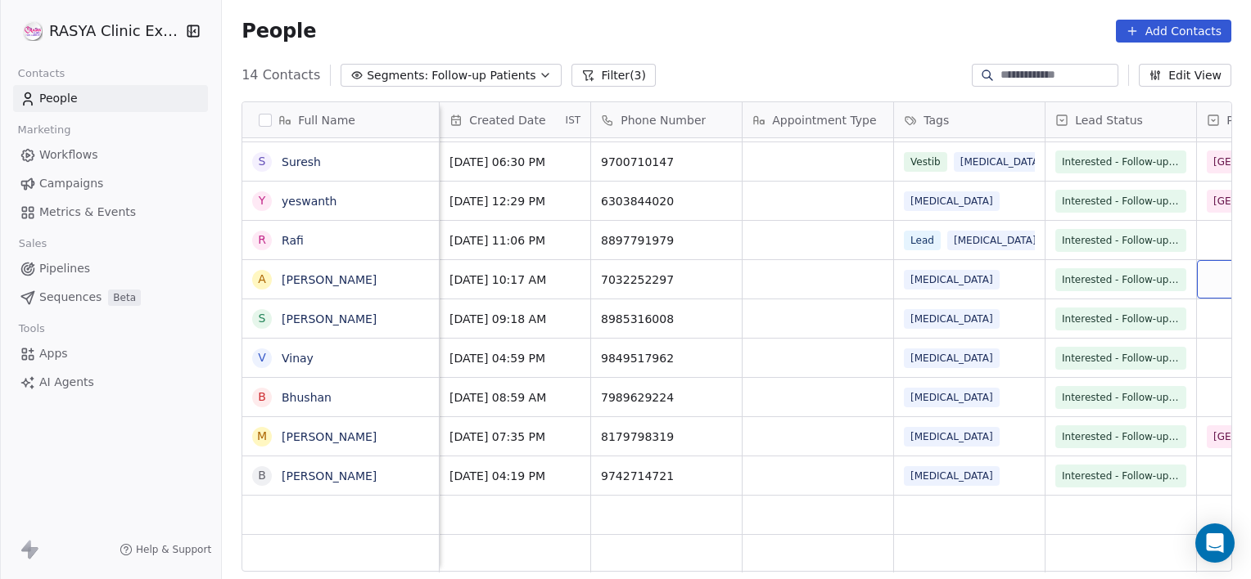
scroll to position [0, 129]
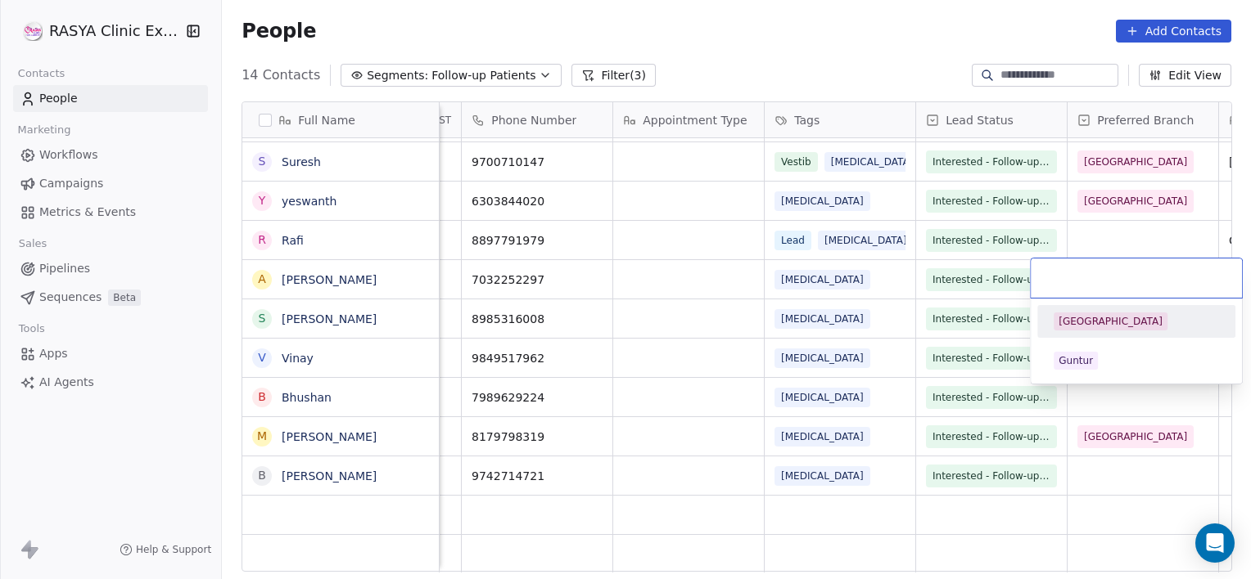
click at [1087, 334] on div "[GEOGRAPHIC_DATA]" at bounding box center [1135, 322] width 185 height 26
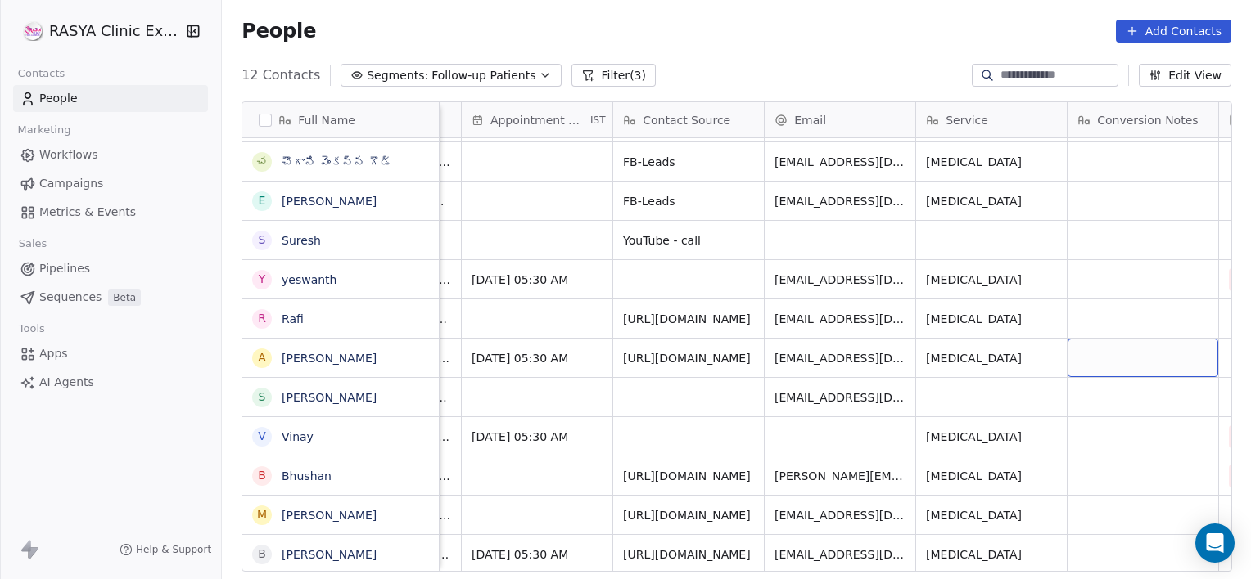
scroll to position [0, 1492]
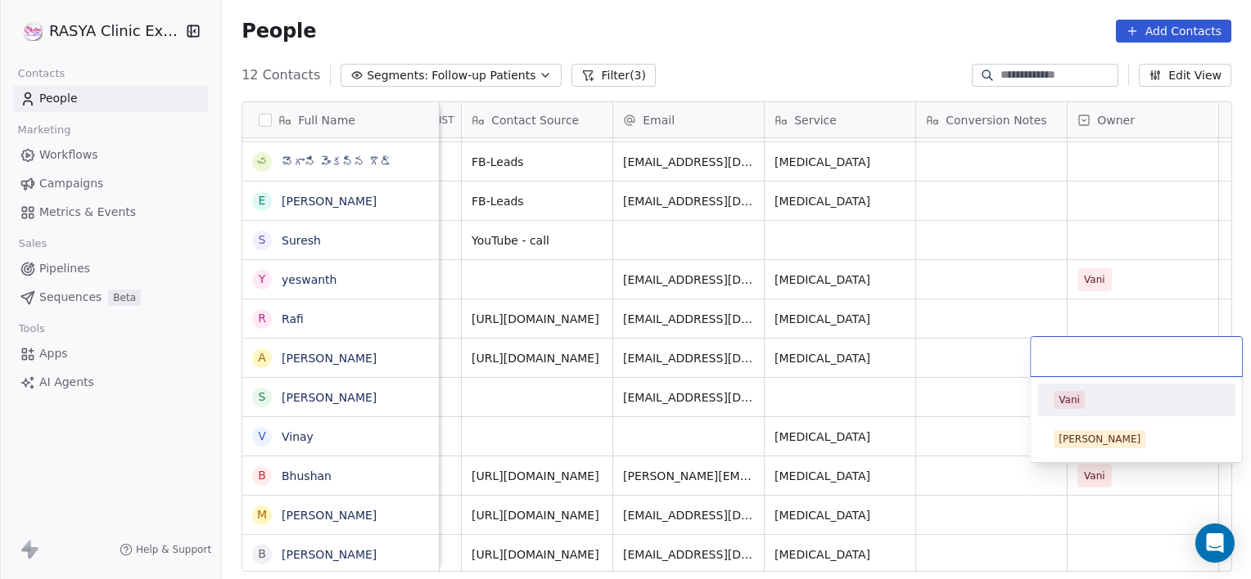
click at [1070, 412] on div "Vani" at bounding box center [1135, 400] width 185 height 26
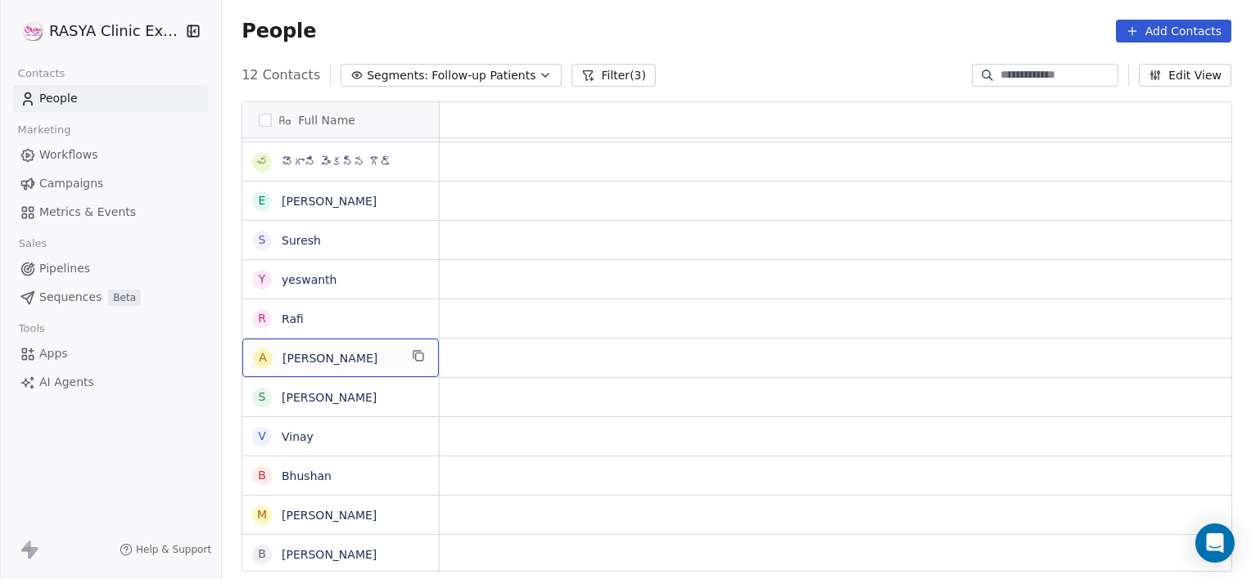
scroll to position [0, 0]
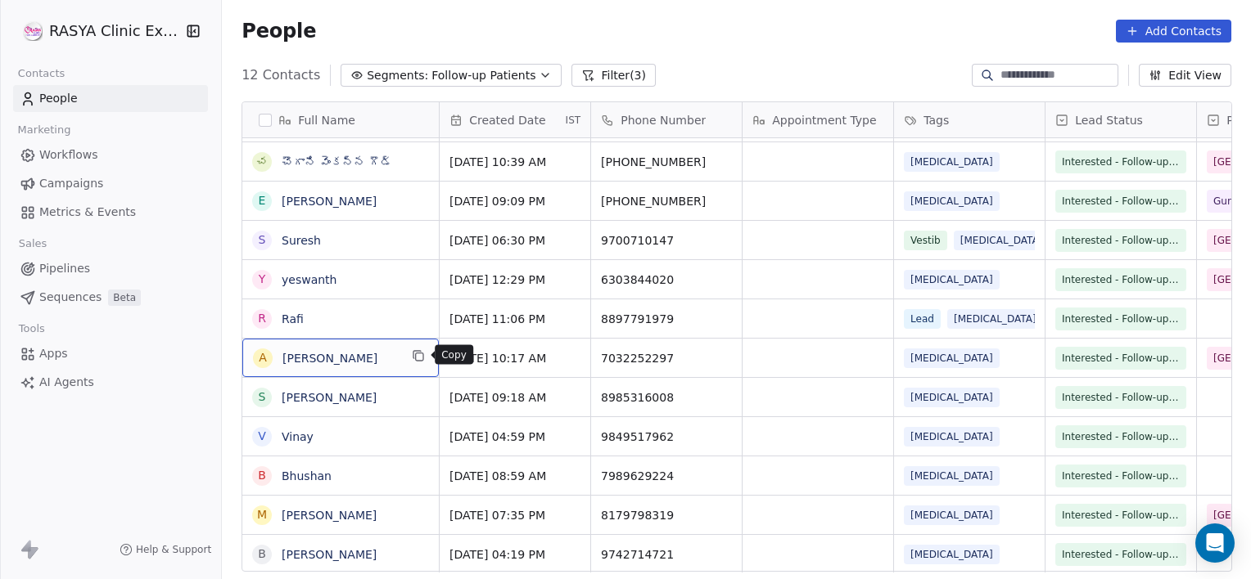
click at [420, 351] on icon "grid" at bounding box center [416, 354] width 7 height 7
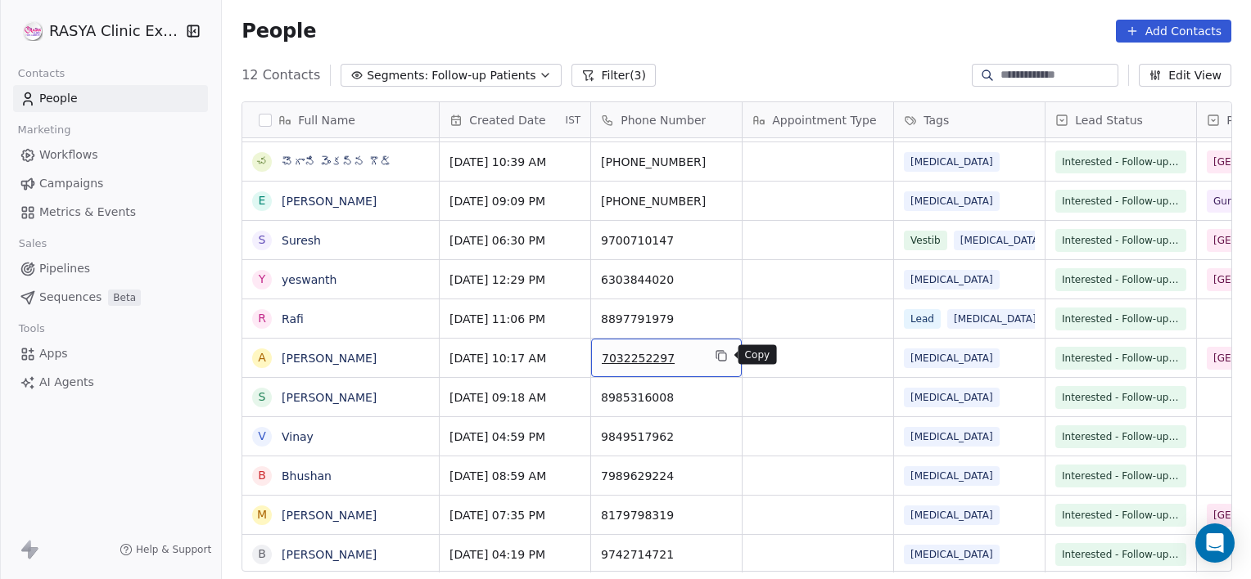
click at [717, 352] on icon "grid" at bounding box center [720, 355] width 13 height 13
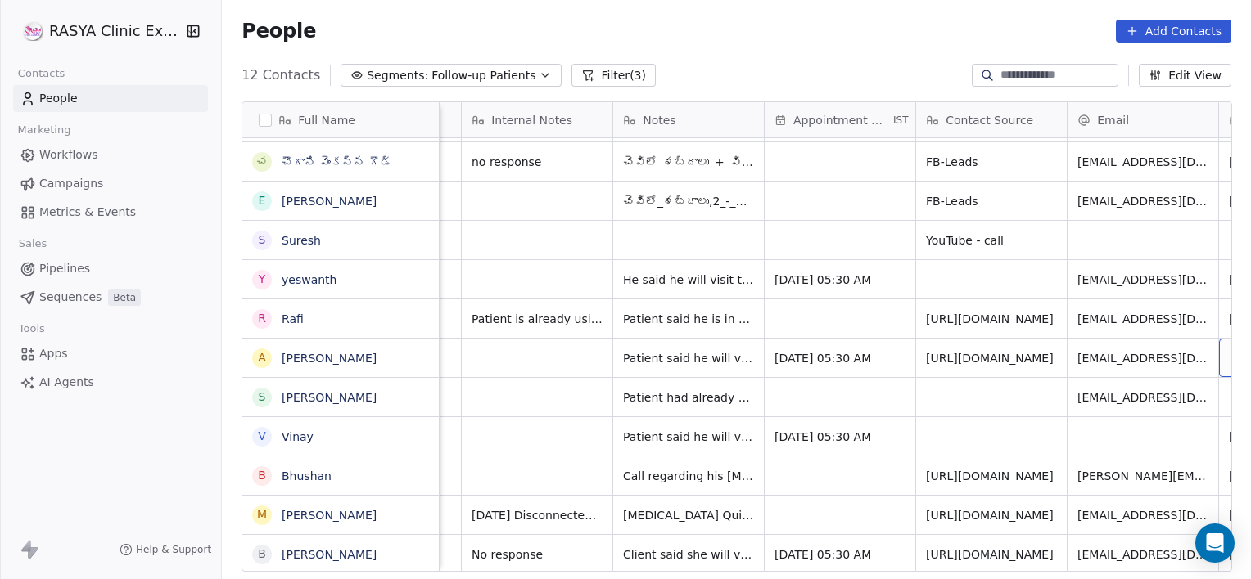
scroll to position [0, 1188]
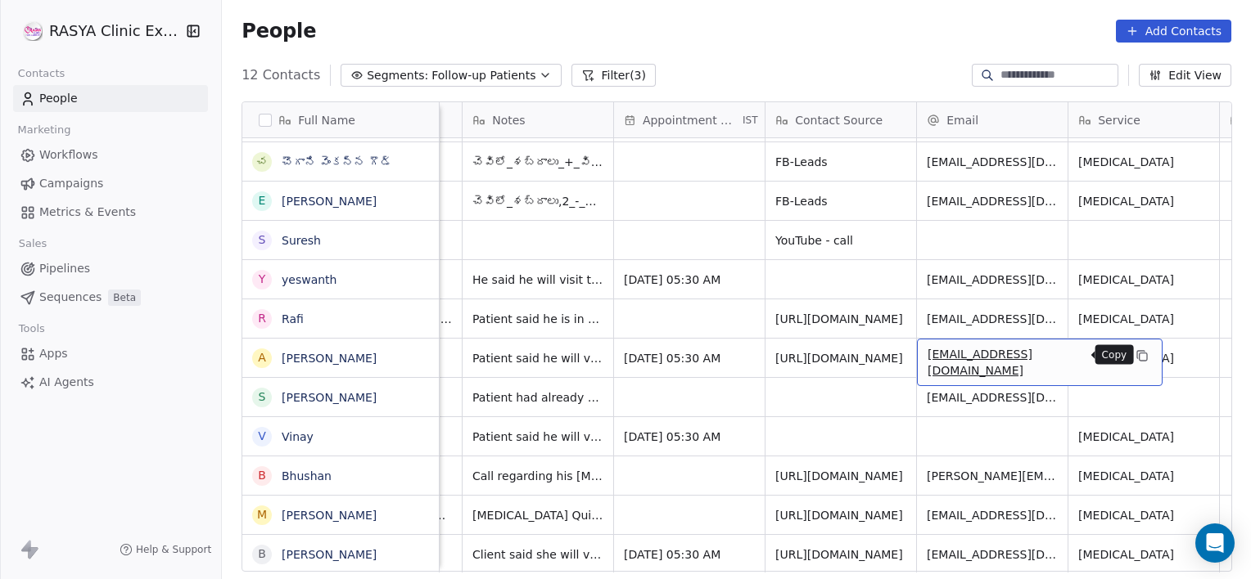
click at [1135, 349] on icon "grid" at bounding box center [1141, 355] width 13 height 13
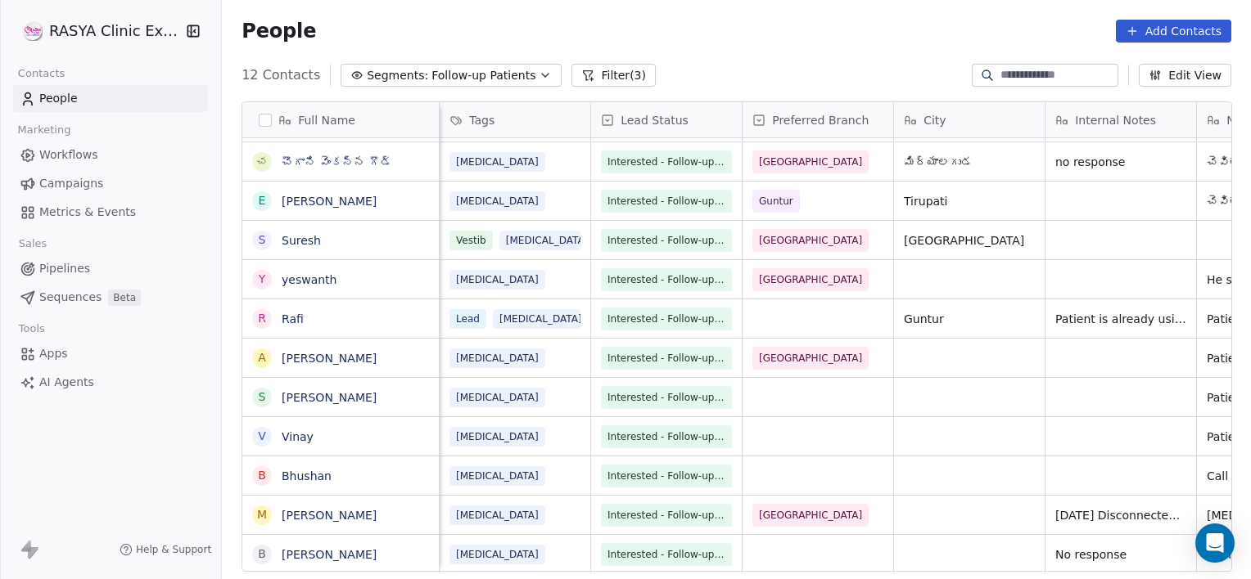
scroll to position [0, 303]
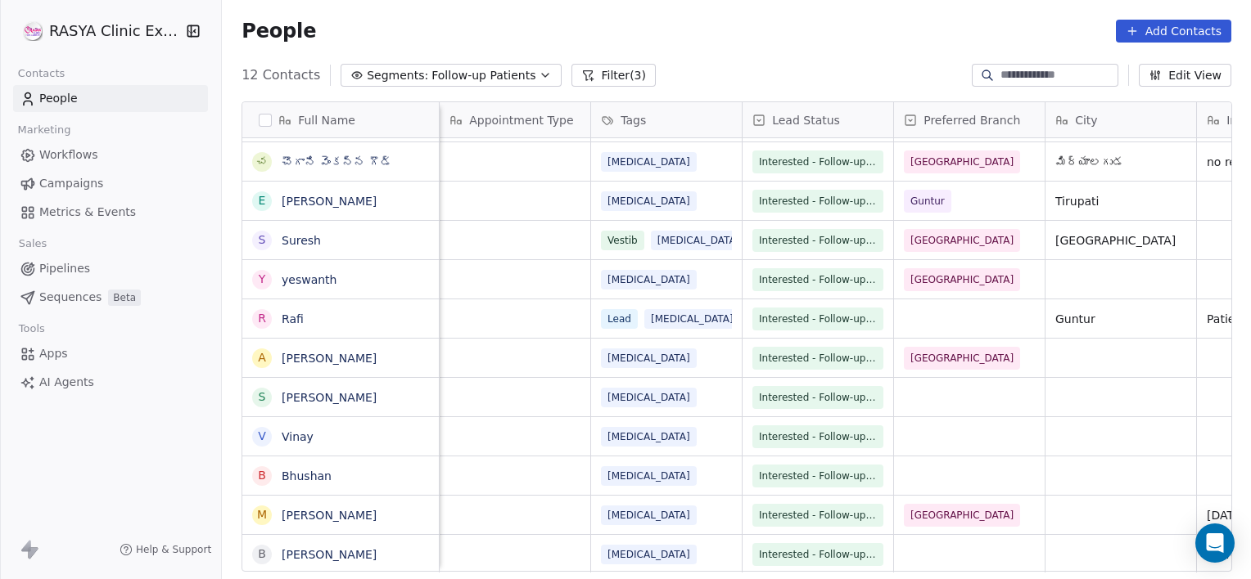
click at [1016, 352] on html "RASYA Clinic External Contacts People Marketing Workflows Campaigns Metrics & E…" at bounding box center [625, 289] width 1251 height 579
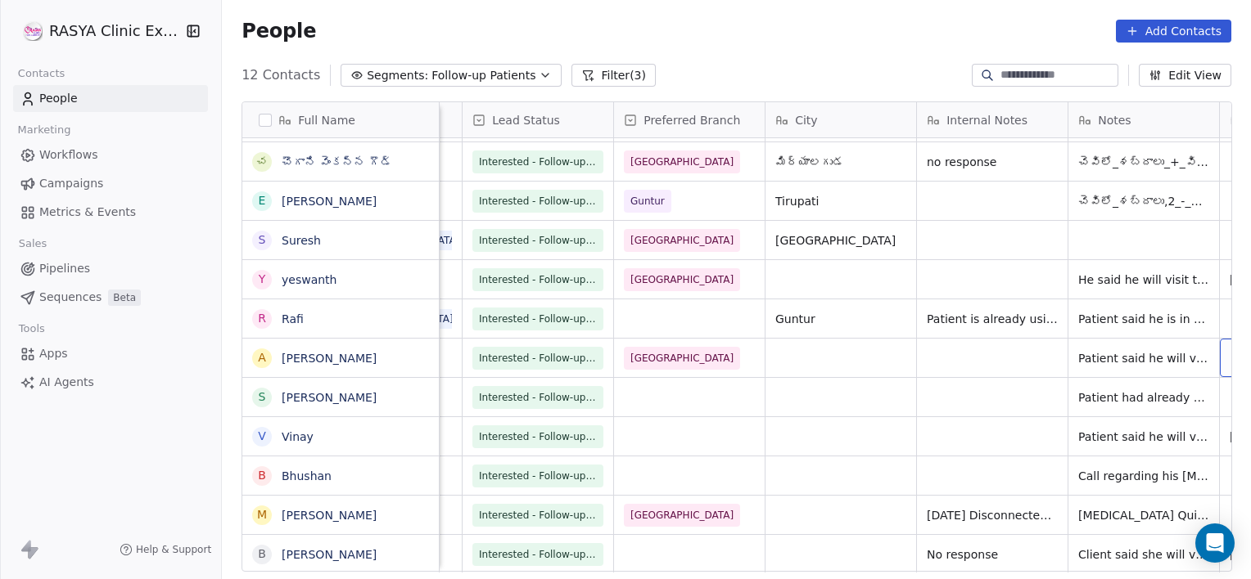
scroll to position [0, 735]
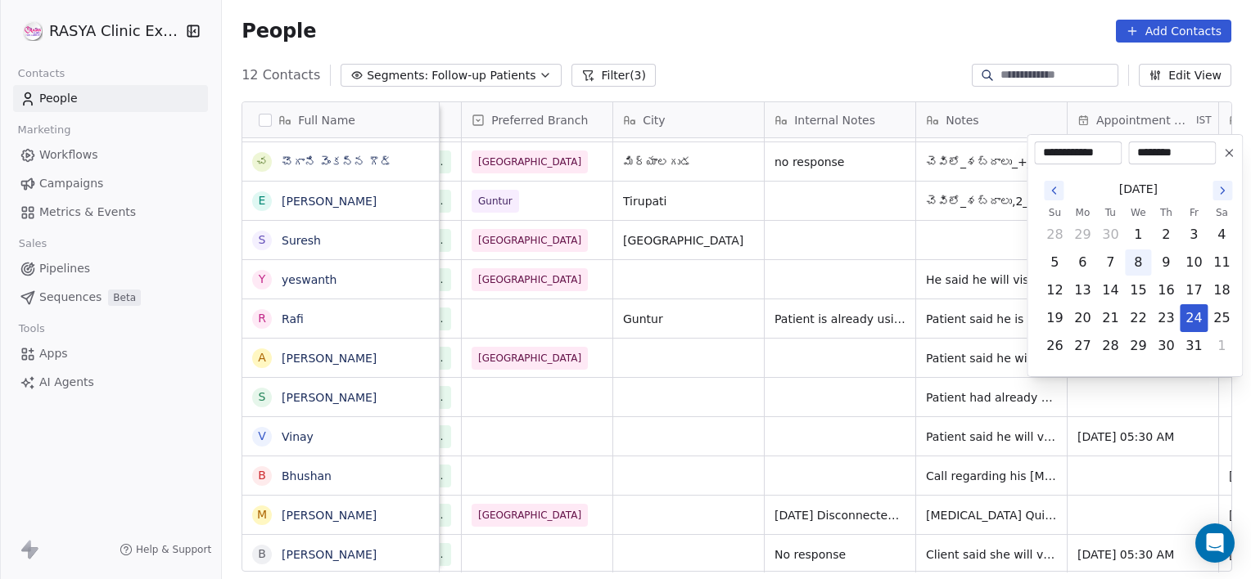
click at [1136, 264] on button "8" at bounding box center [1137, 263] width 26 height 26
type input "**********"
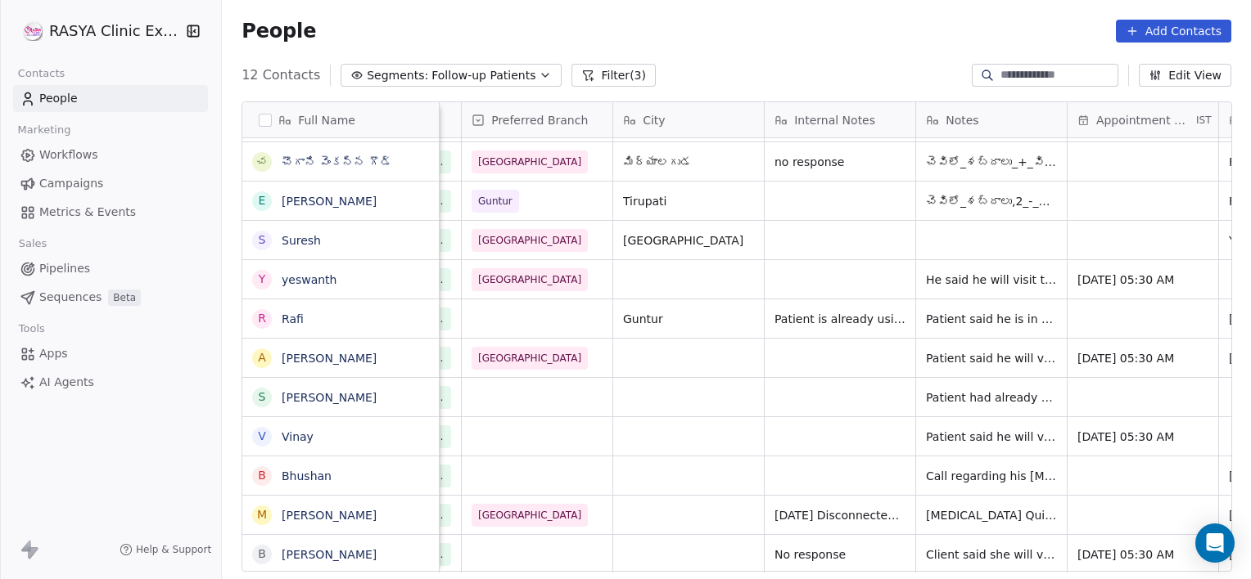
click at [842, 367] on html "RASYA Clinic External Contacts People Marketing Workflows Campaigns Metrics & E…" at bounding box center [625, 289] width 1251 height 579
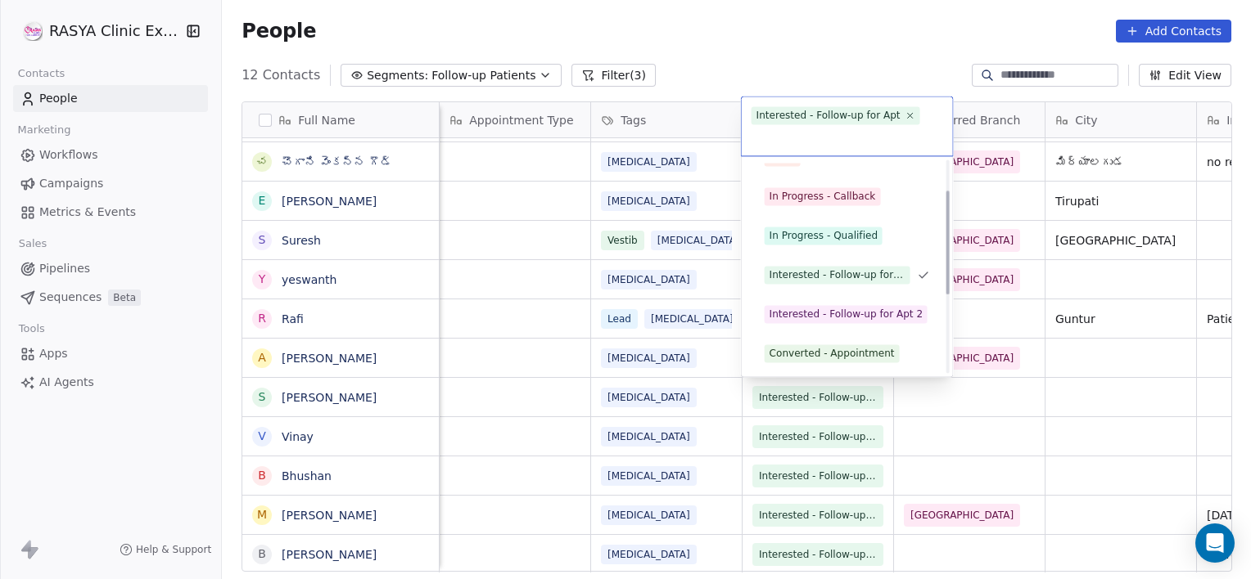
scroll to position [61, 0]
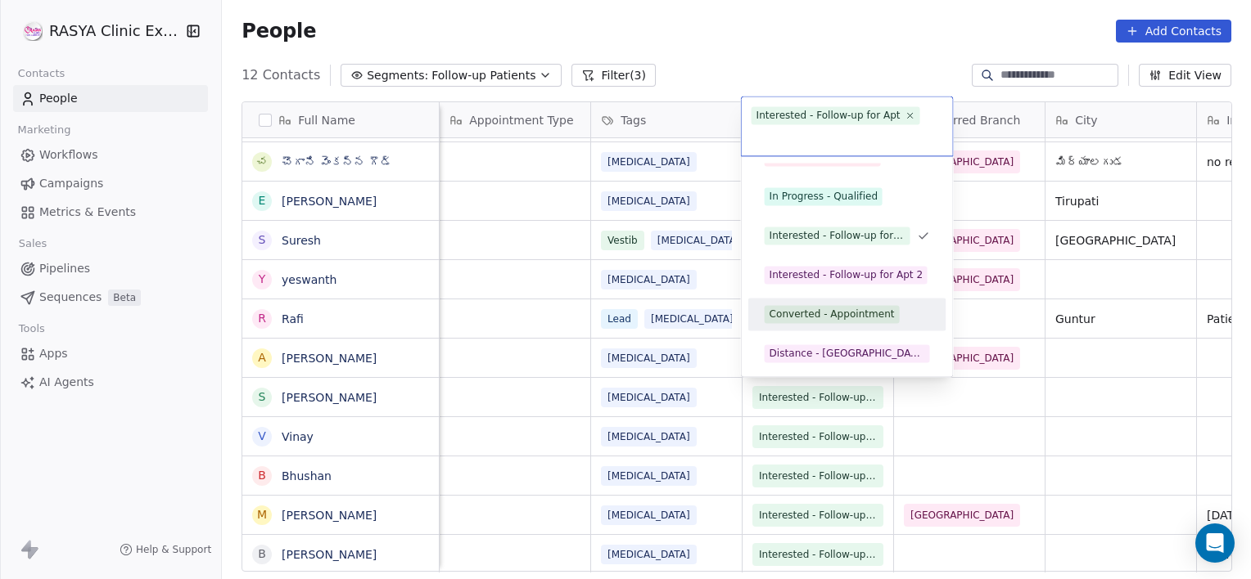
click at [836, 313] on div "Converted - Appointment" at bounding box center [831, 314] width 125 height 15
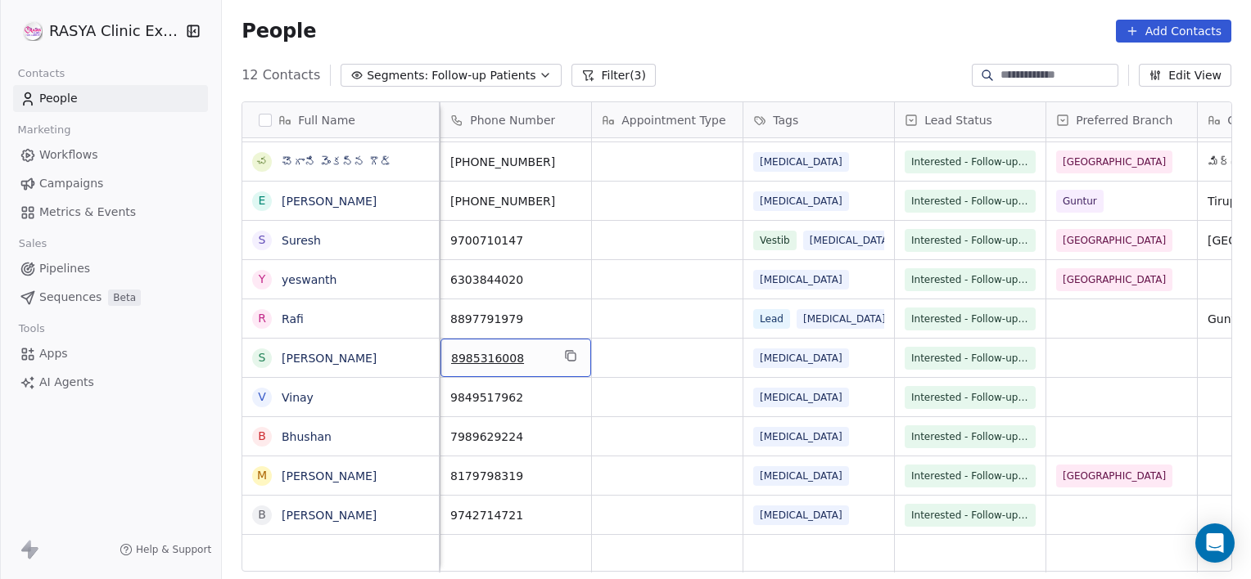
scroll to position [0, 0]
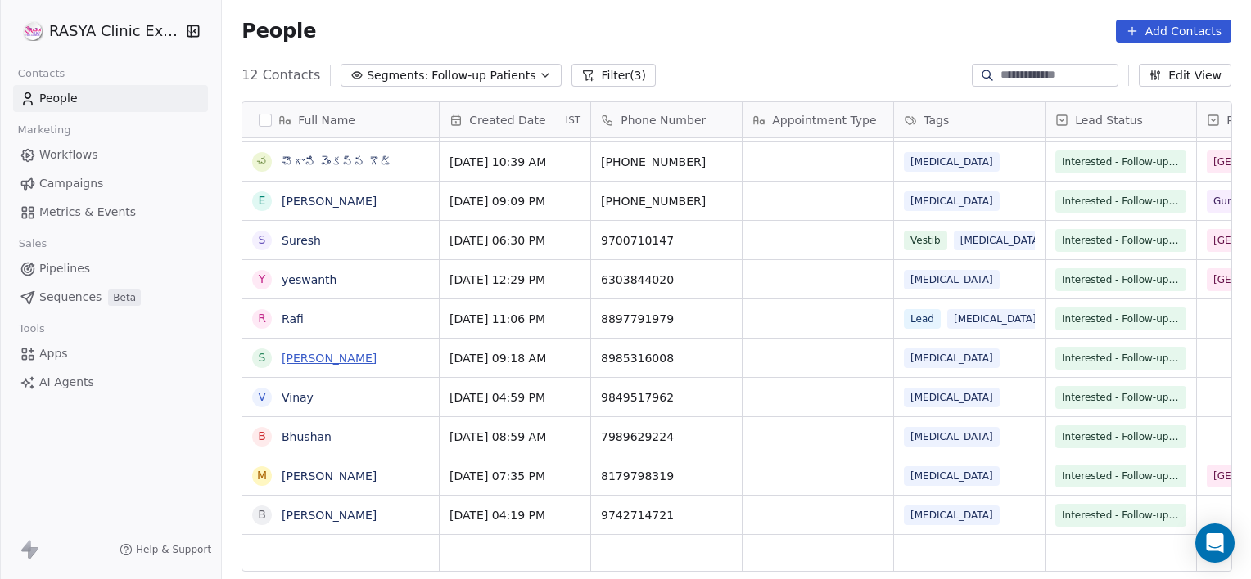
click at [295, 355] on link "[PERSON_NAME]" at bounding box center [329, 358] width 95 height 13
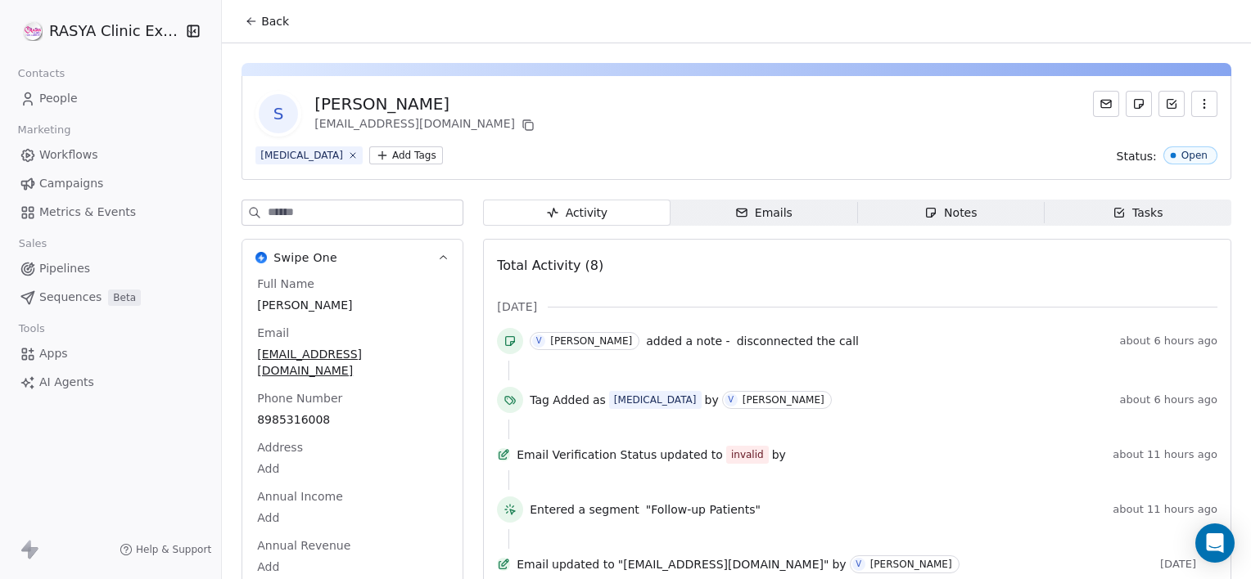
click at [935, 214] on div "Notes" at bounding box center [950, 213] width 52 height 17
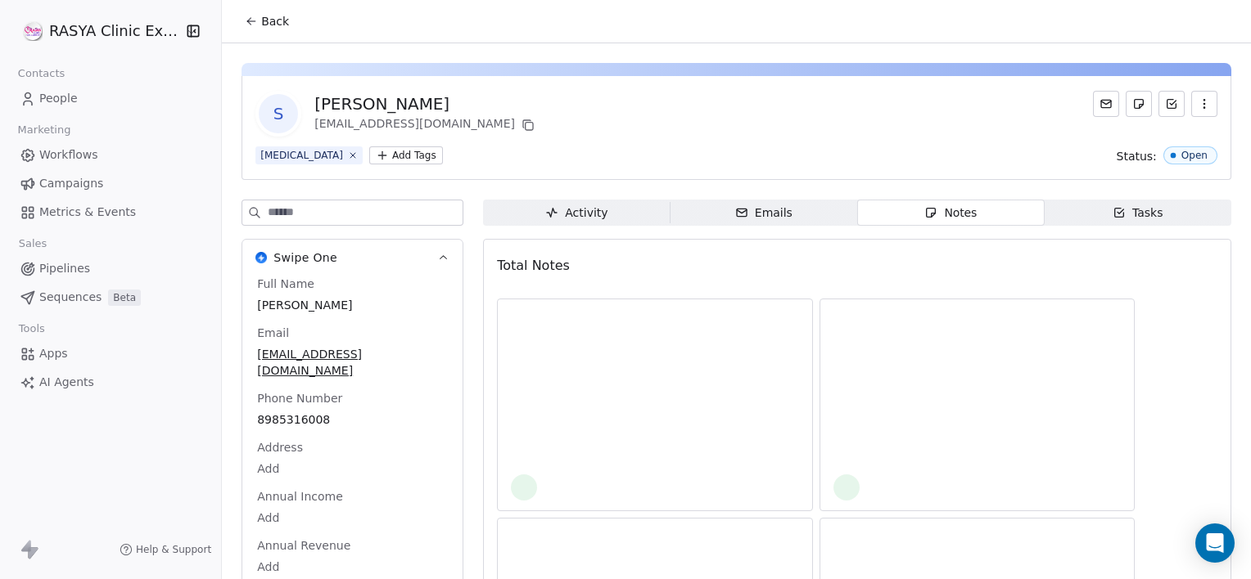
click at [269, 29] on button "Back" at bounding box center [267, 21] width 64 height 29
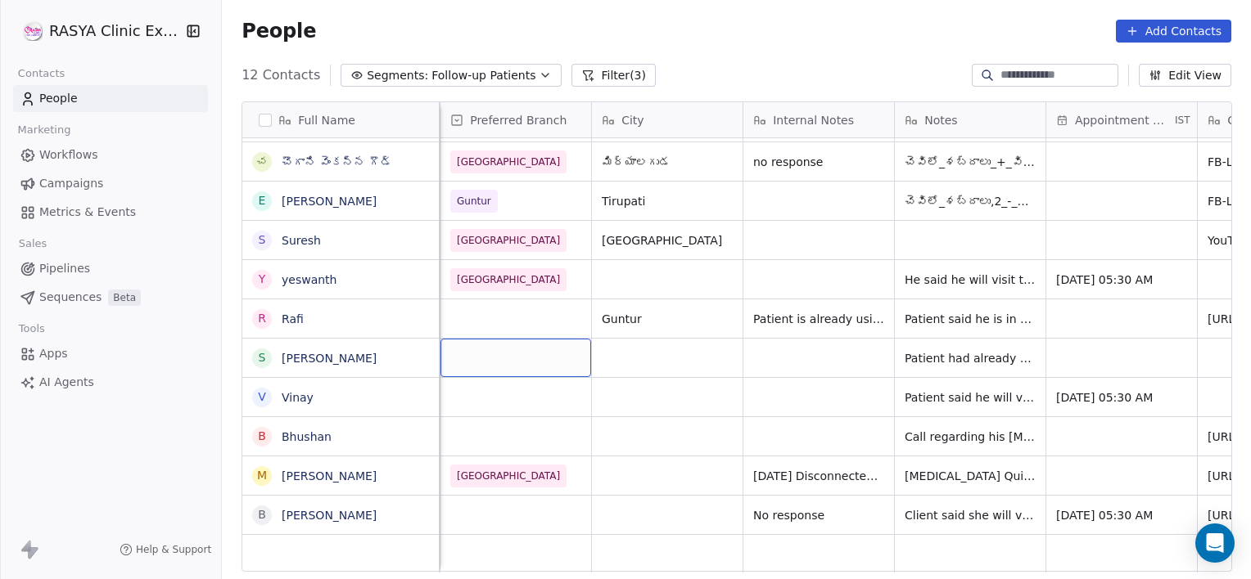
scroll to position [0, 606]
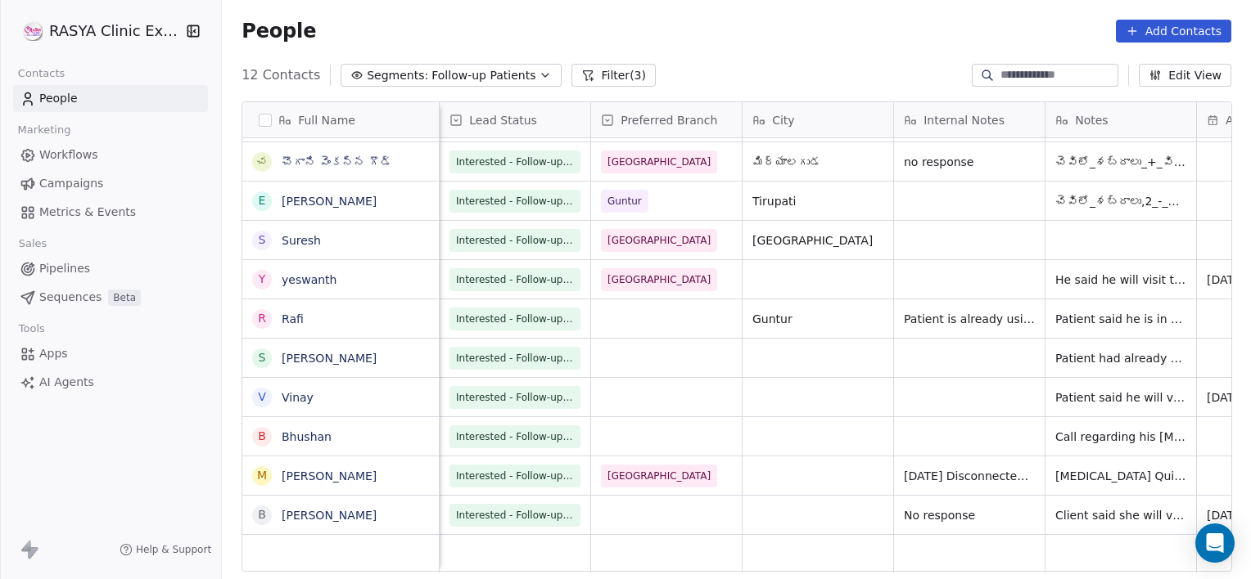
click at [615, 345] on html "RASYA Clinic External Contacts People Marketing Workflows Campaigns Metrics & E…" at bounding box center [625, 289] width 1251 height 579
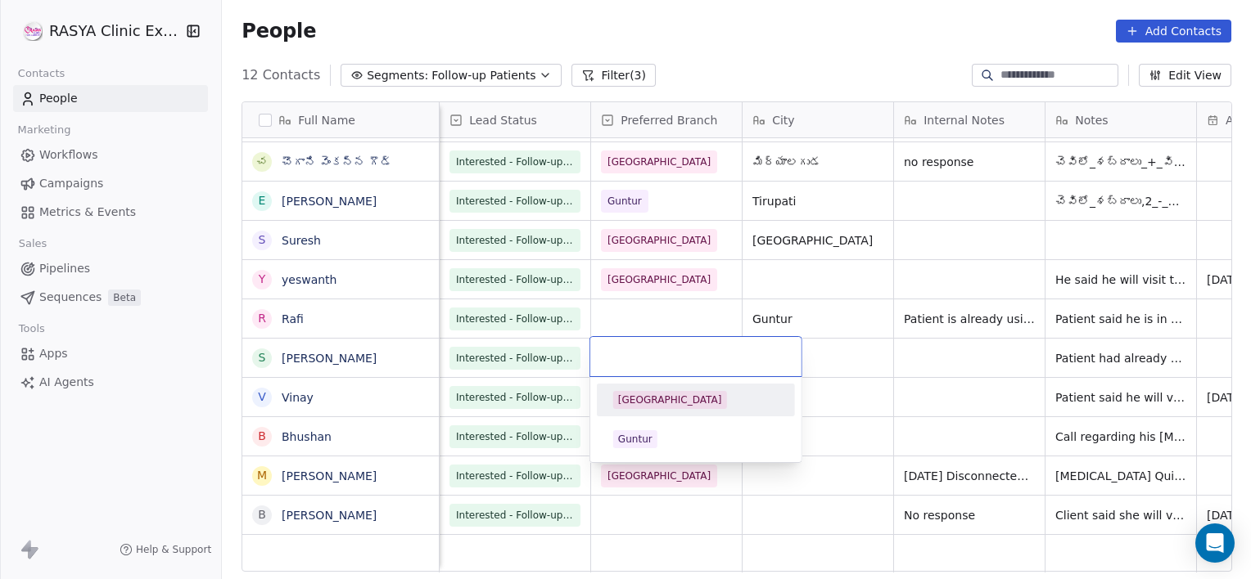
click at [642, 384] on div "[GEOGRAPHIC_DATA]" at bounding box center [696, 400] width 198 height 33
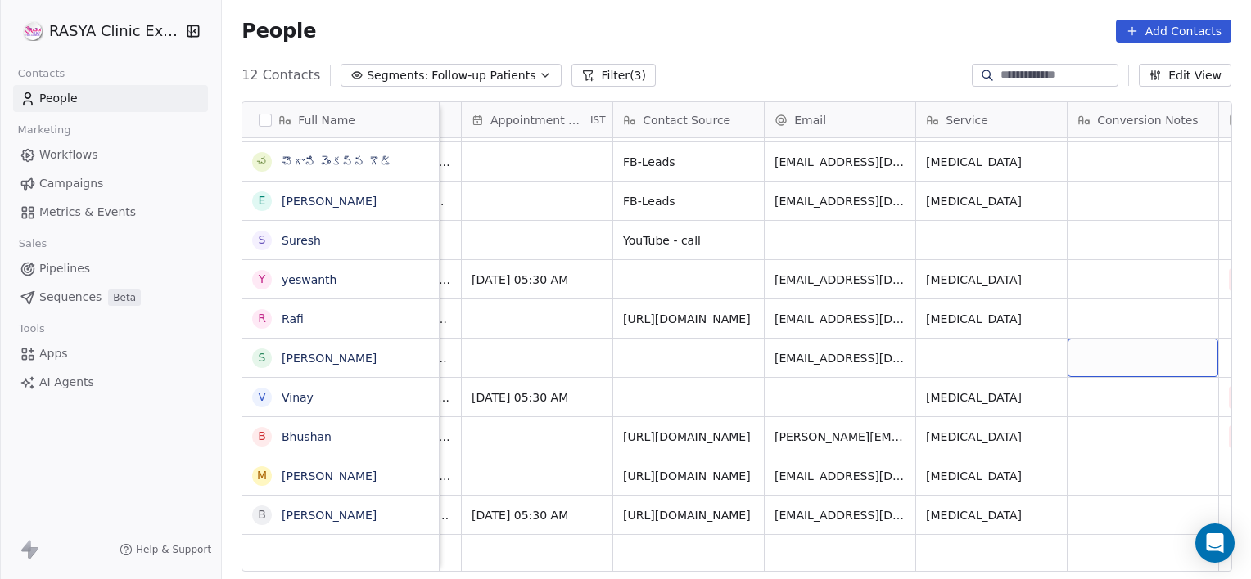
scroll to position [0, 1492]
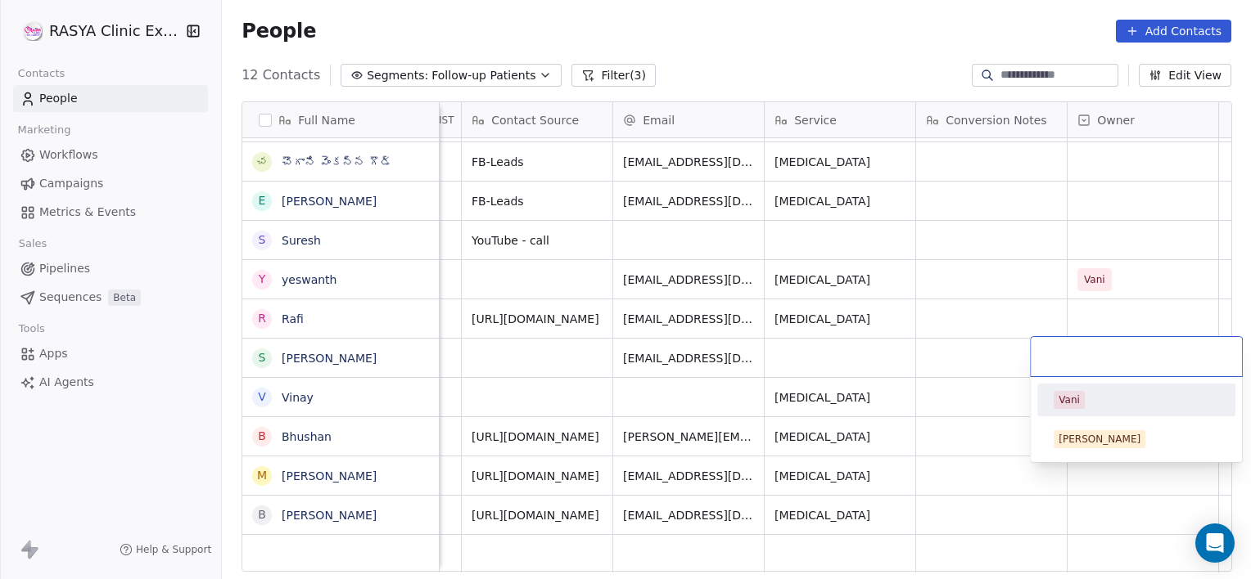
click at [1052, 406] on div "Vani" at bounding box center [1135, 400] width 185 height 26
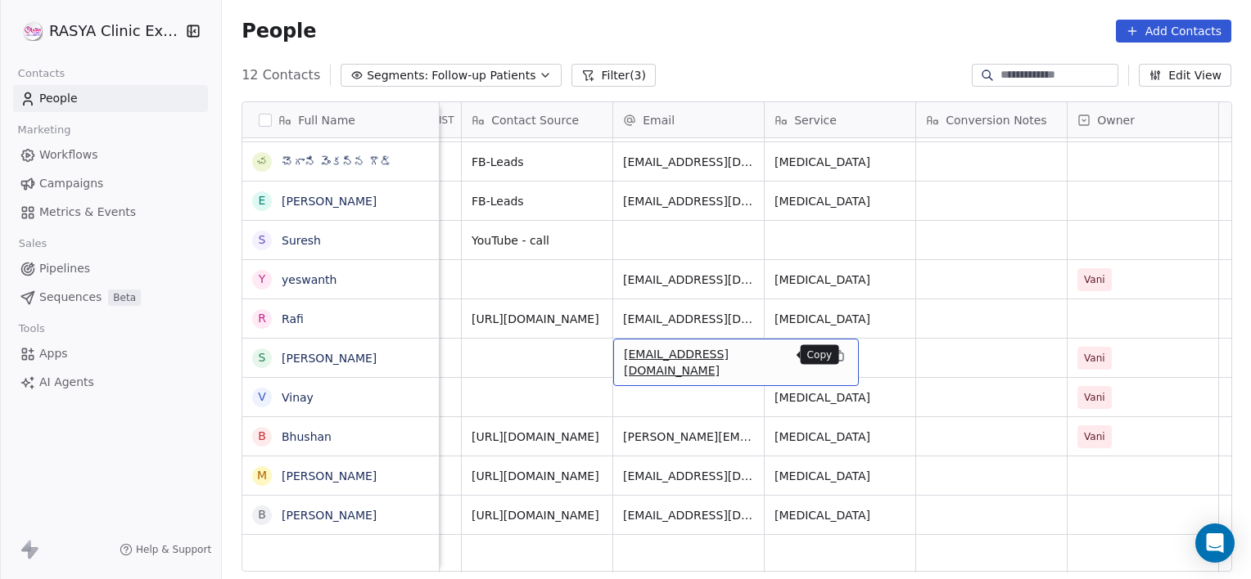
click at [833, 351] on icon "grid" at bounding box center [836, 354] width 7 height 7
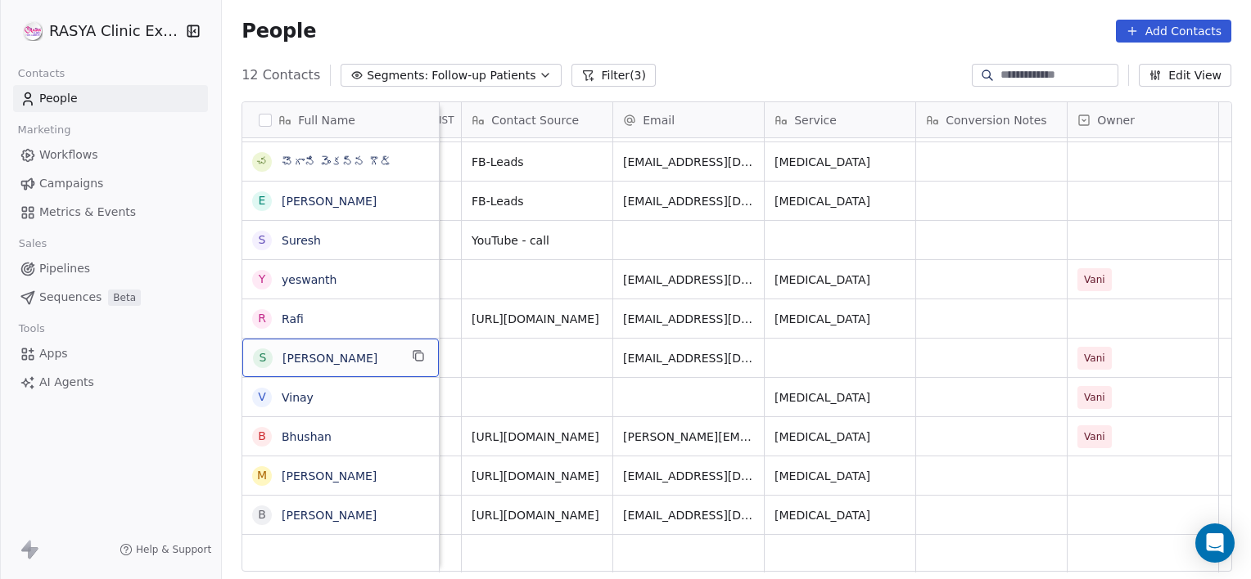
click at [363, 350] on span "[PERSON_NAME]" at bounding box center [340, 358] width 116 height 16
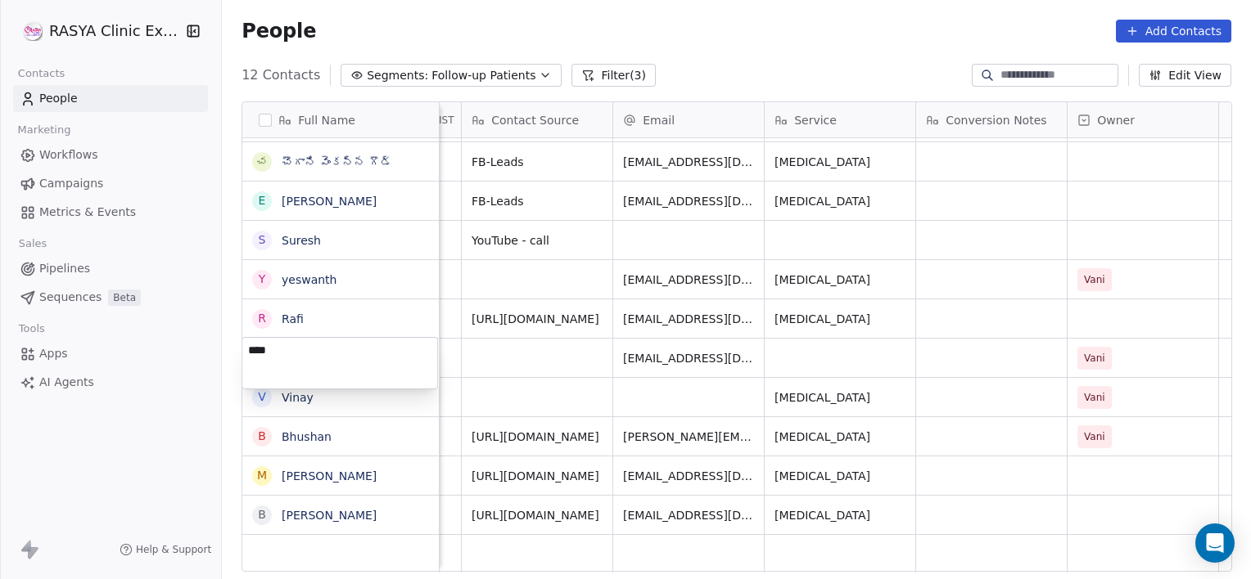
click at [363, 349] on textarea "****" at bounding box center [339, 363] width 195 height 51
type textarea "**********"
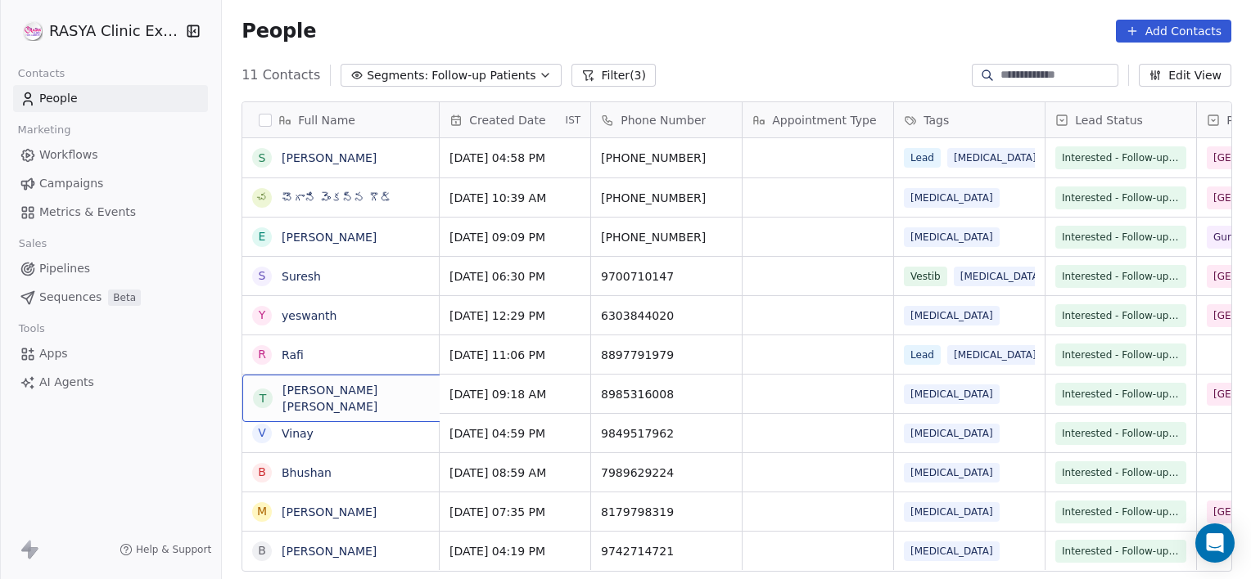
scroll to position [0, 0]
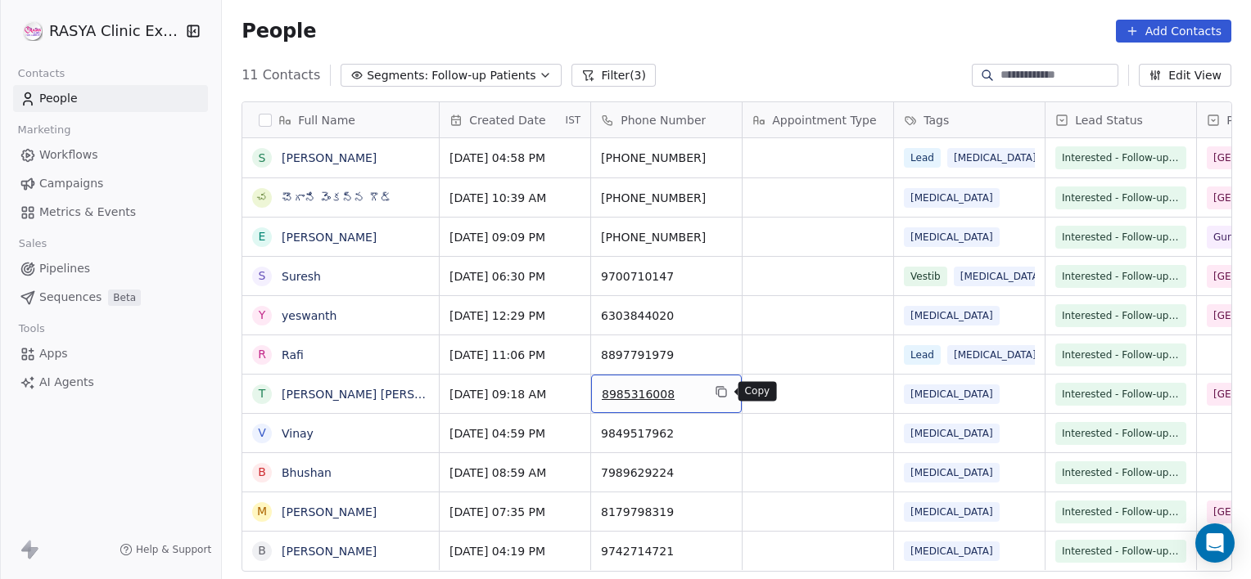
click at [723, 396] on icon "grid" at bounding box center [722, 393] width 7 height 7
click at [381, 388] on link "Thiruveedula Rama siva prasad" at bounding box center [379, 394] width 194 height 13
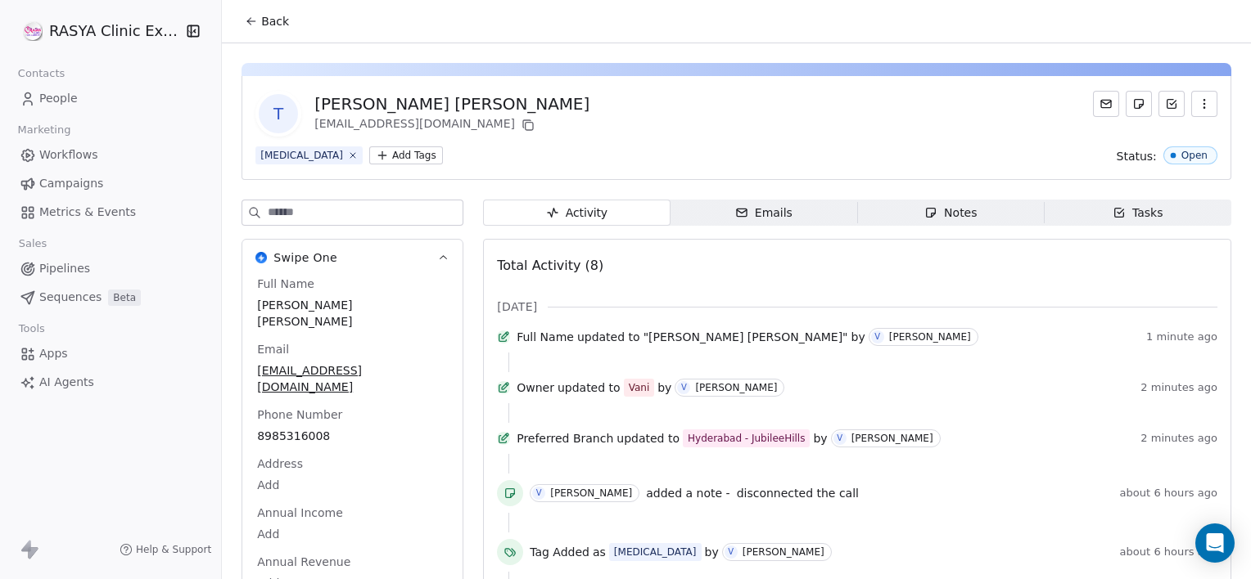
click at [255, 21] on icon at bounding box center [251, 21] width 7 height 0
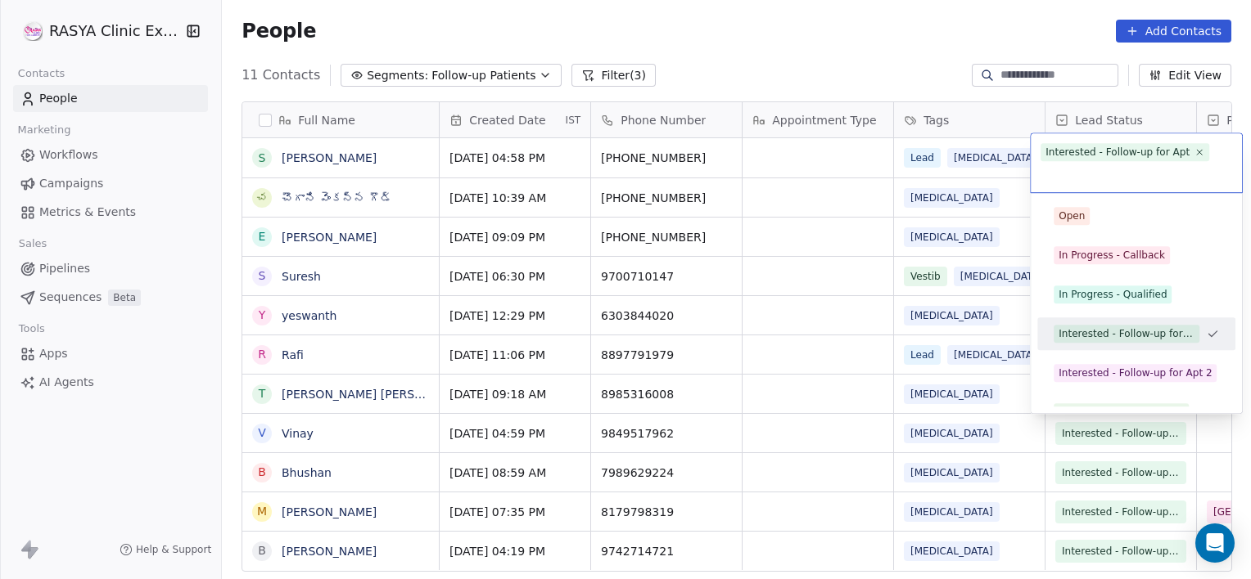
scroll to position [140, 0]
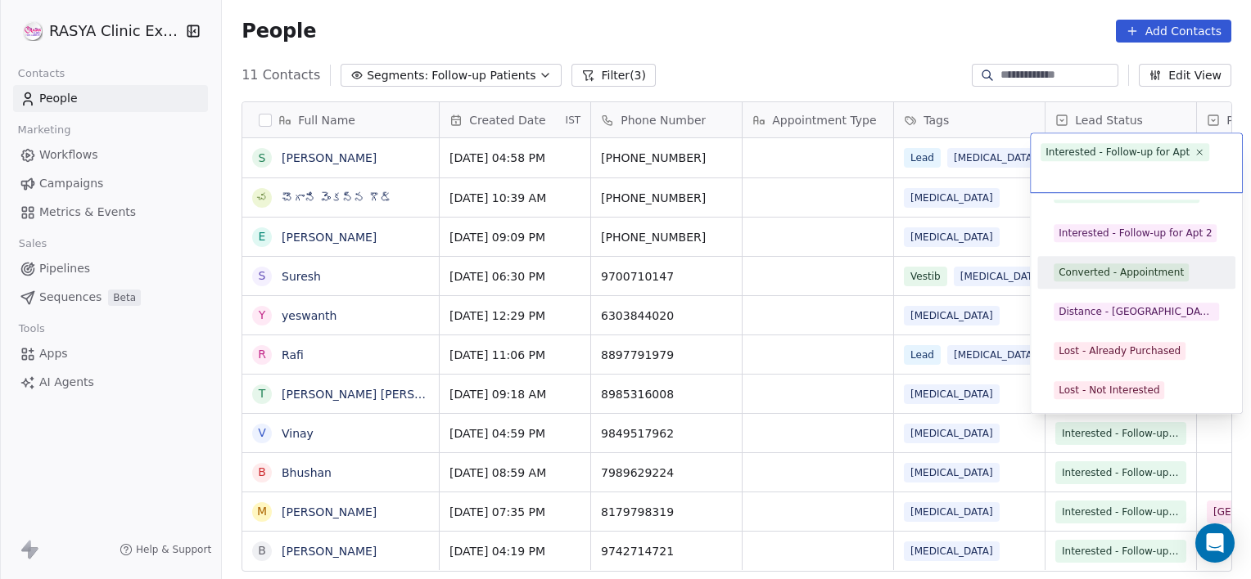
click at [1106, 277] on div "Converted - Appointment" at bounding box center [1120, 272] width 125 height 15
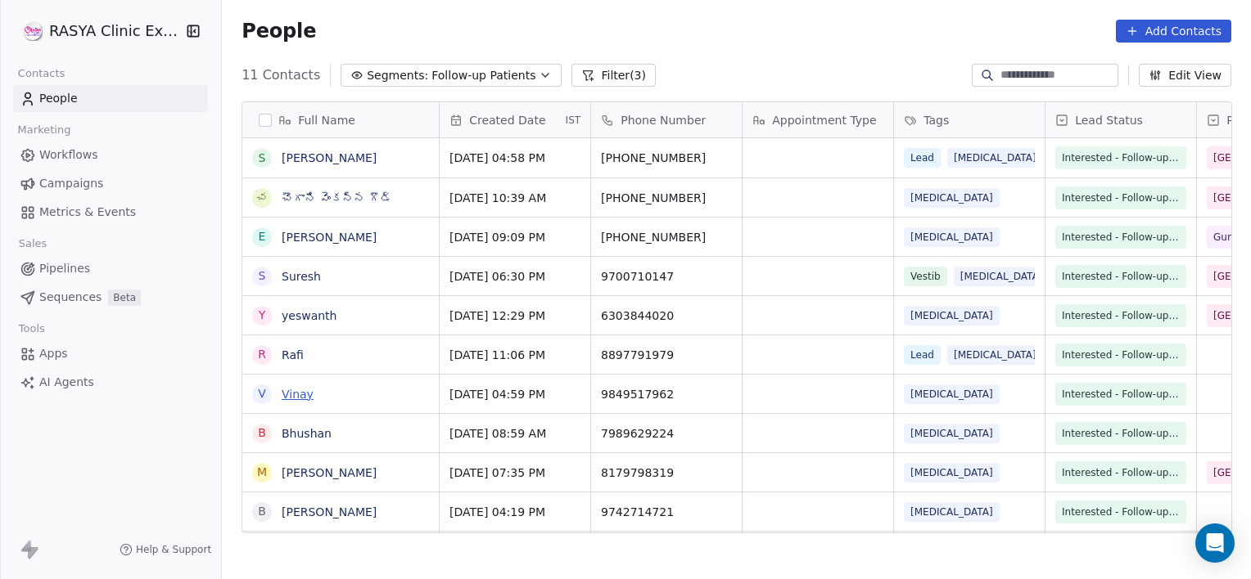
click at [297, 392] on link "Vinay" at bounding box center [298, 394] width 32 height 13
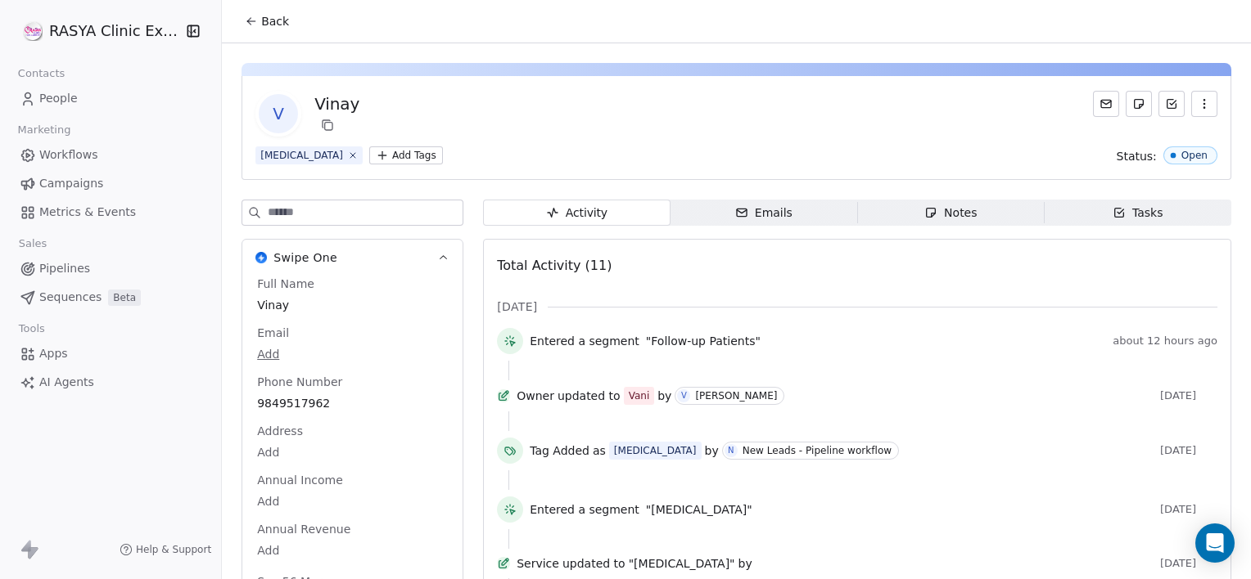
click at [251, 29] on button "Back" at bounding box center [267, 21] width 64 height 29
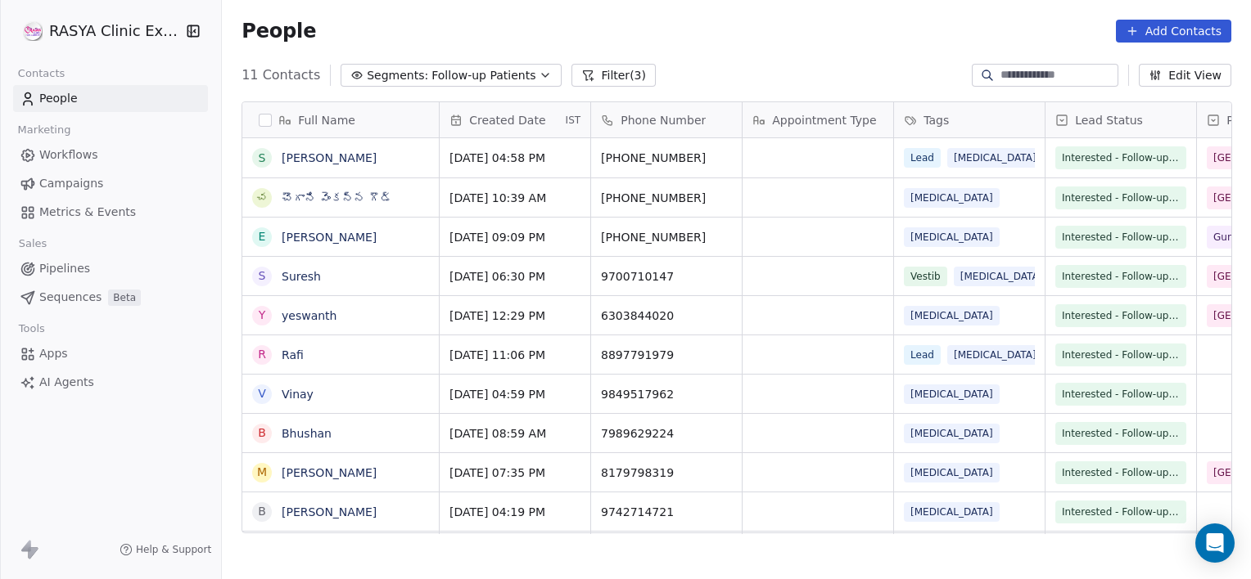
scroll to position [498, 1016]
click at [288, 396] on link "Vinay" at bounding box center [298, 394] width 32 height 13
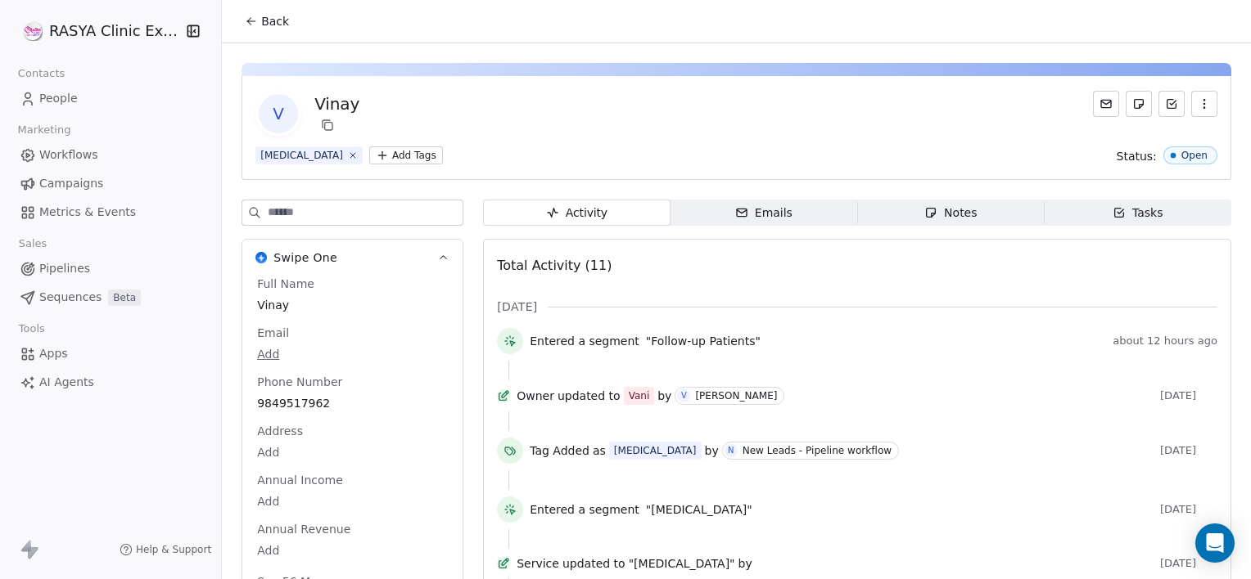
click at [894, 214] on span "Notes Notes" at bounding box center [950, 213] width 187 height 26
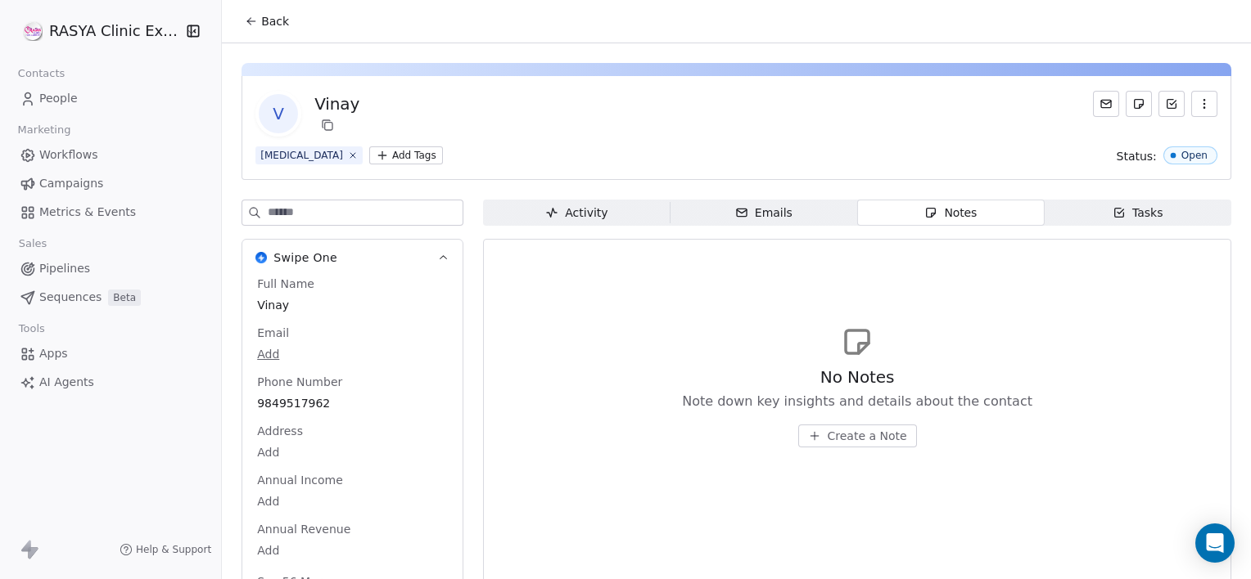
click at [871, 438] on span "Create a Note" at bounding box center [866, 436] width 79 height 16
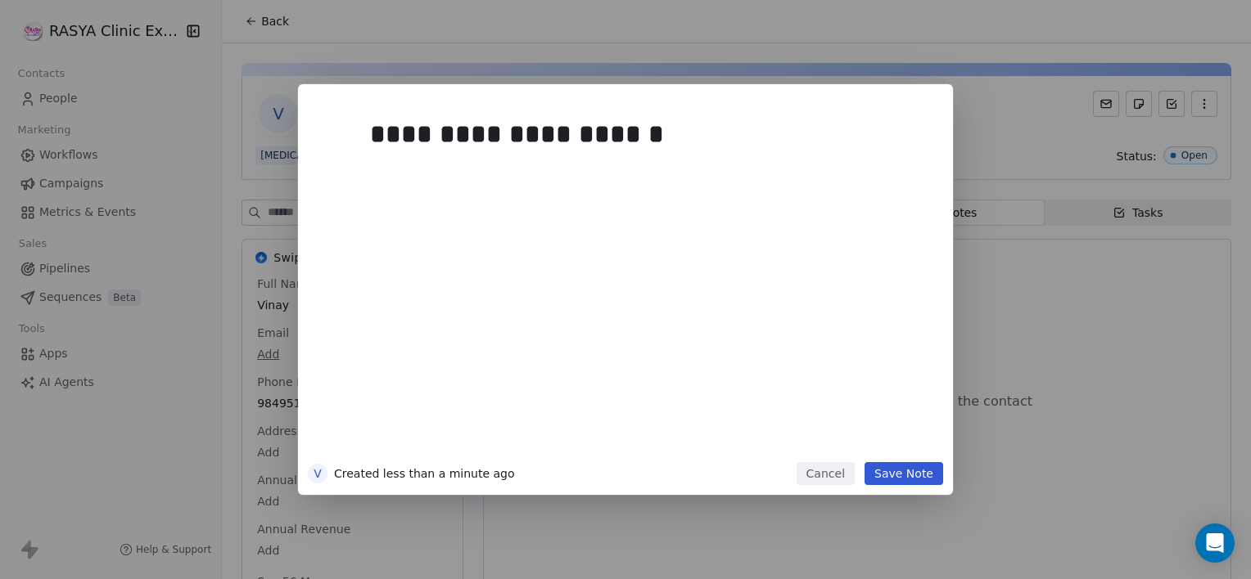
click at [919, 481] on button "Save Note" at bounding box center [903, 473] width 79 height 23
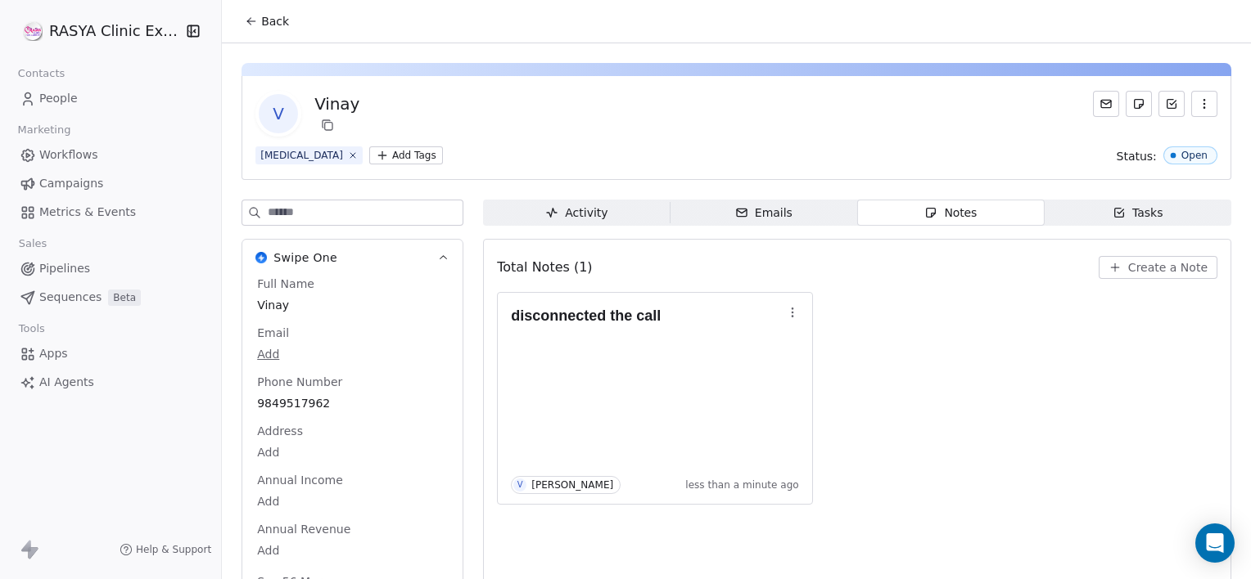
click at [262, 26] on span "Back" at bounding box center [275, 21] width 28 height 16
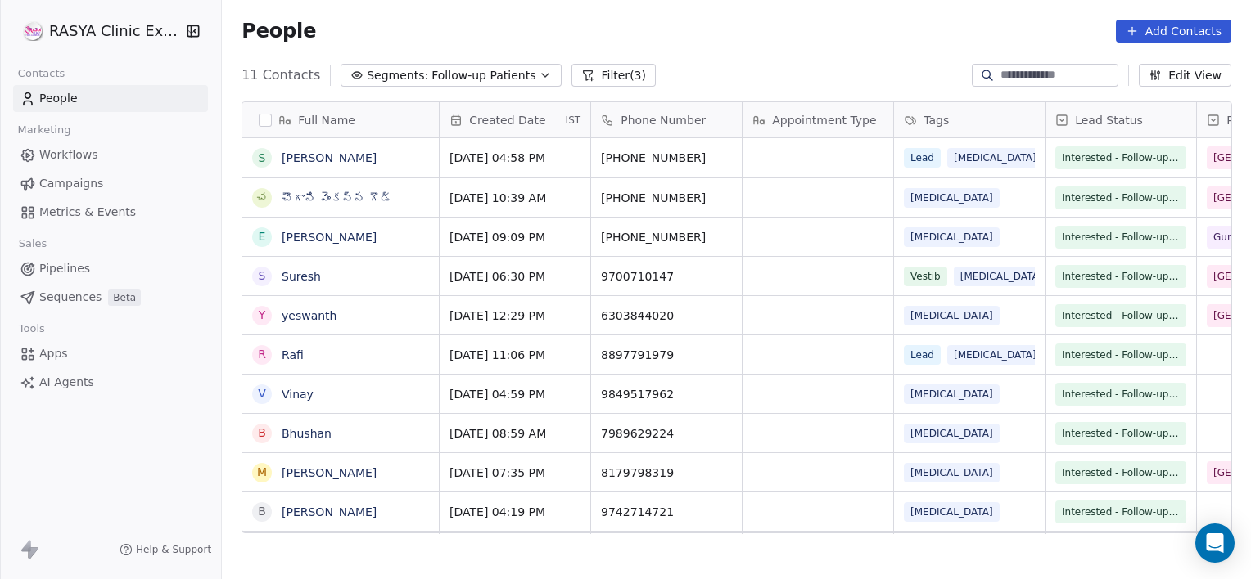
scroll to position [498, 1016]
click at [692, 416] on div "7989629224" at bounding box center [666, 433] width 151 height 38
click at [301, 432] on link "Bhushan" at bounding box center [307, 433] width 50 height 13
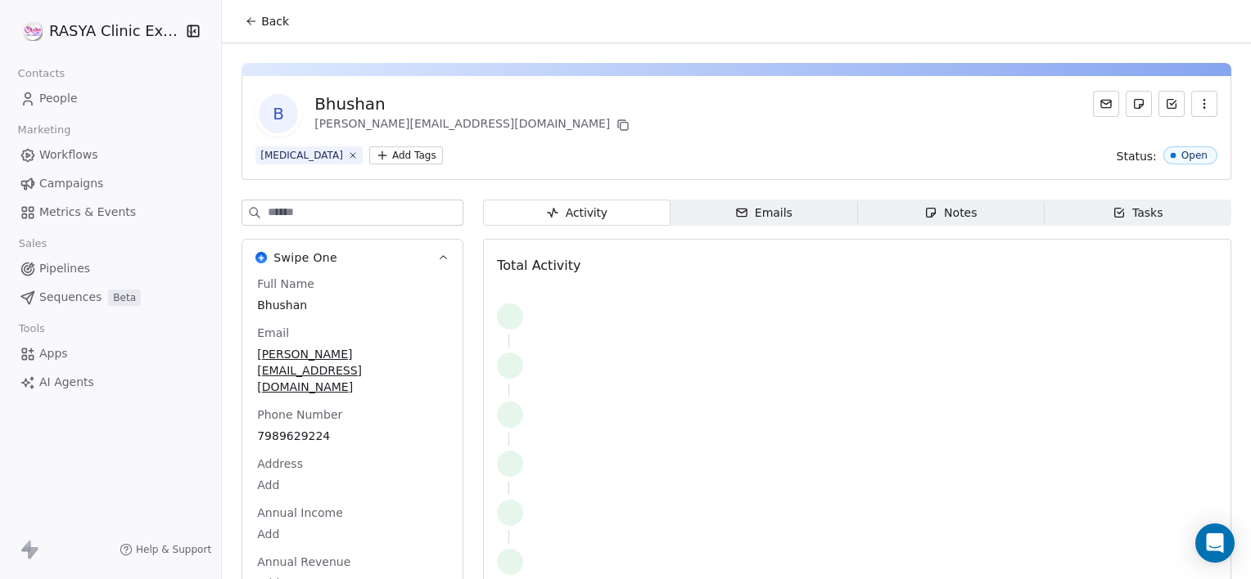
click at [924, 218] on icon "button" at bounding box center [930, 212] width 13 height 13
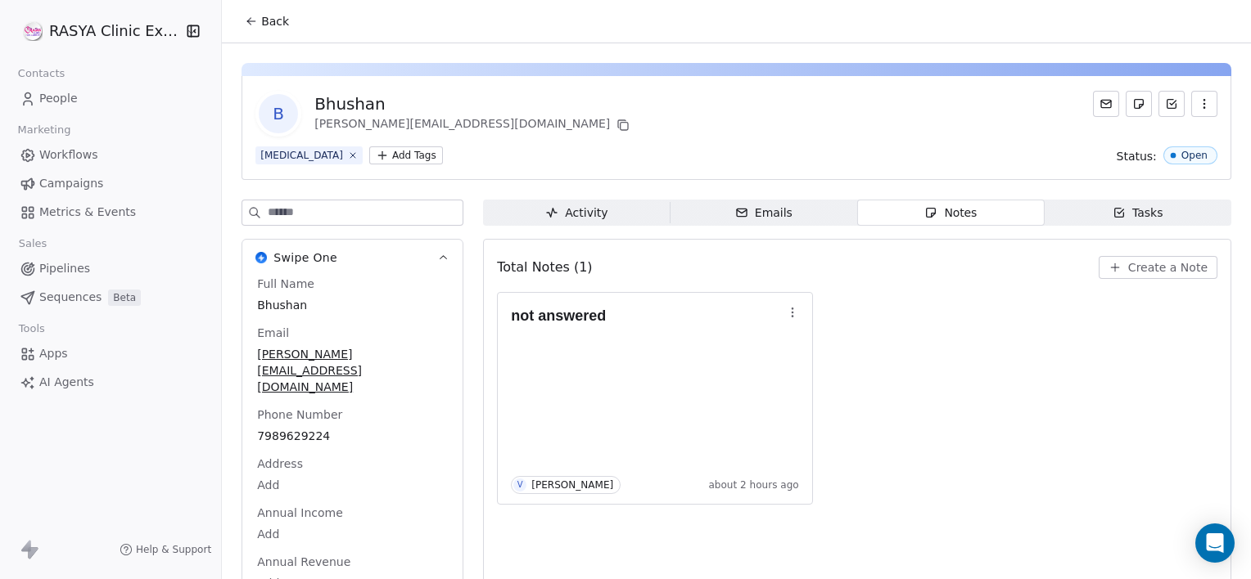
click at [1108, 268] on icon "button" at bounding box center [1114, 267] width 13 height 13
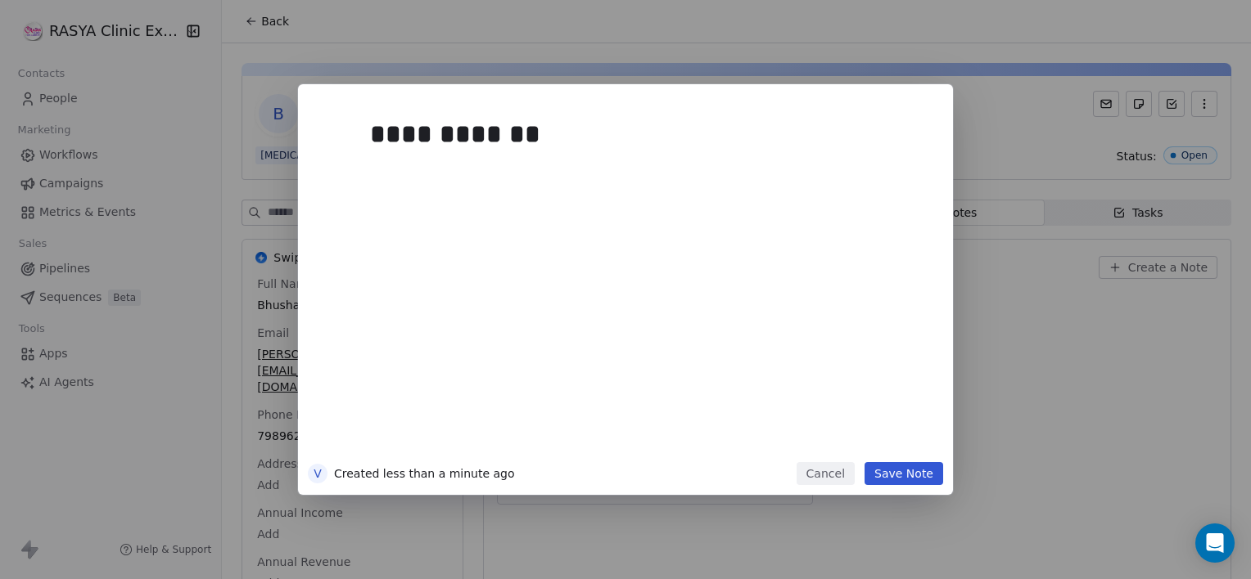
click at [908, 476] on button "Save Note" at bounding box center [903, 473] width 79 height 23
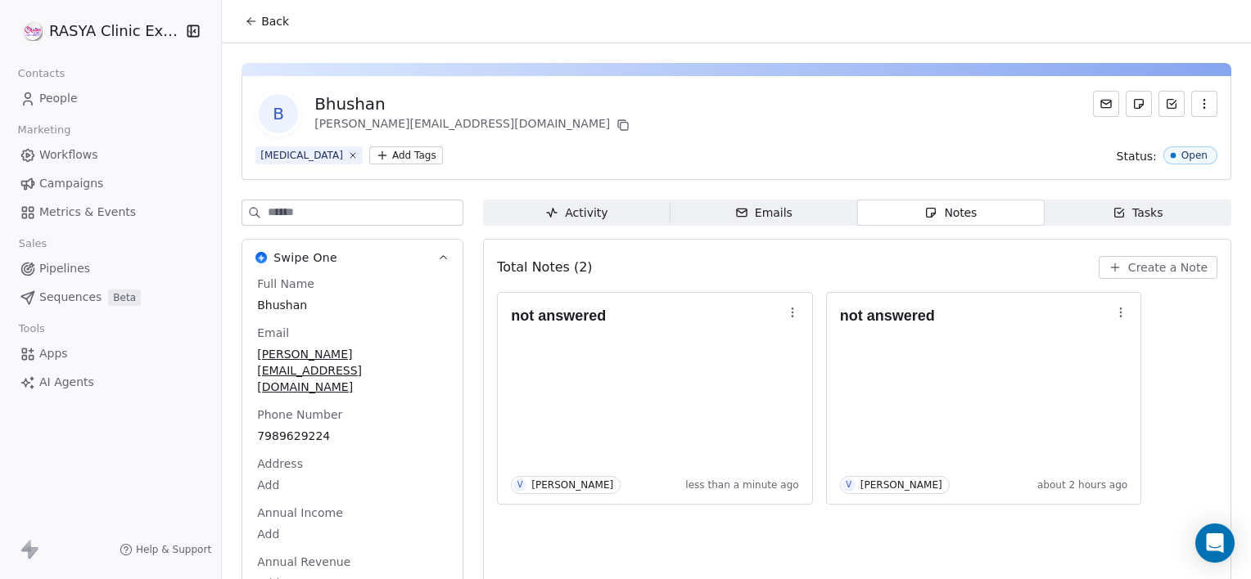
click at [253, 15] on icon at bounding box center [251, 21] width 13 height 13
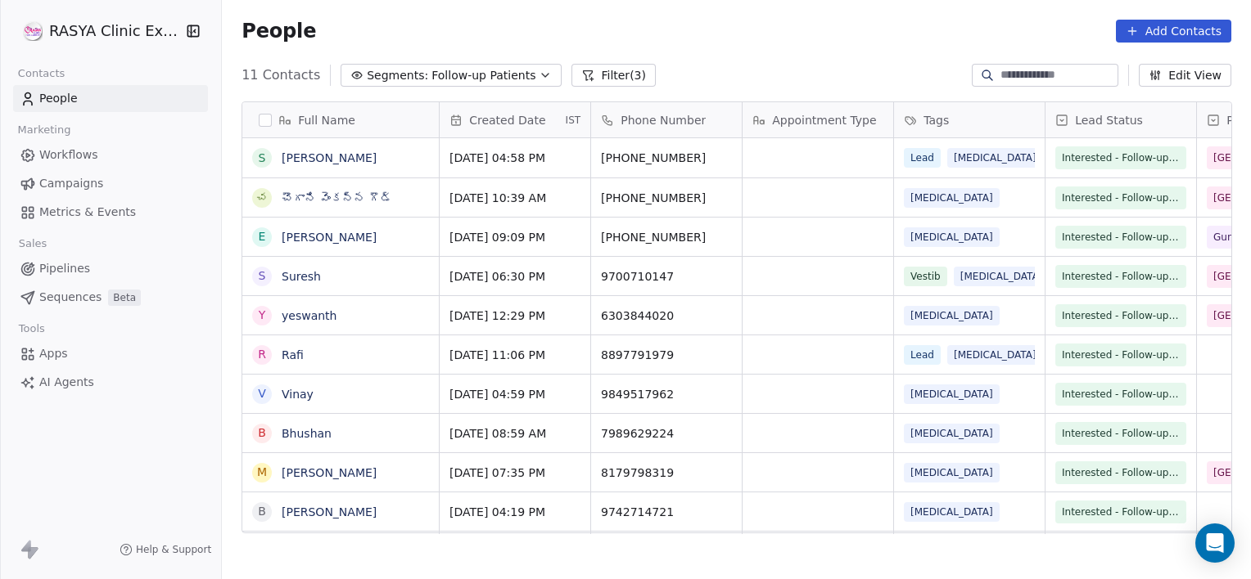
scroll to position [498, 1016]
click at [337, 475] on link "[PERSON_NAME]" at bounding box center [329, 472] width 95 height 13
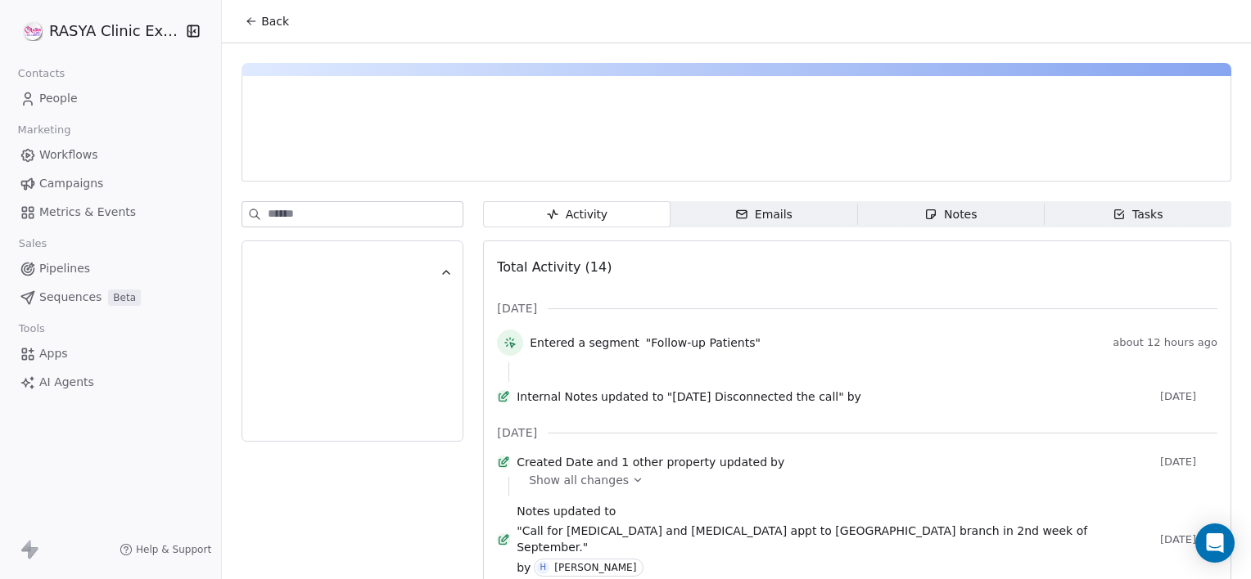
click at [955, 213] on div "Notes" at bounding box center [950, 214] width 52 height 17
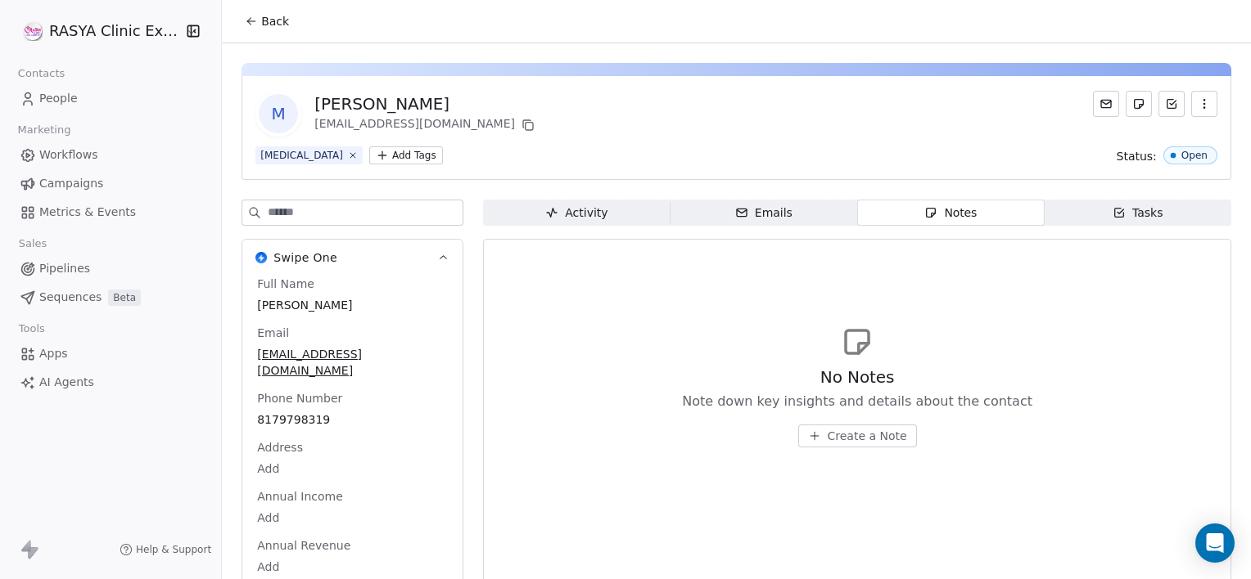
click at [848, 430] on span "Create a Note" at bounding box center [866, 436] width 79 height 16
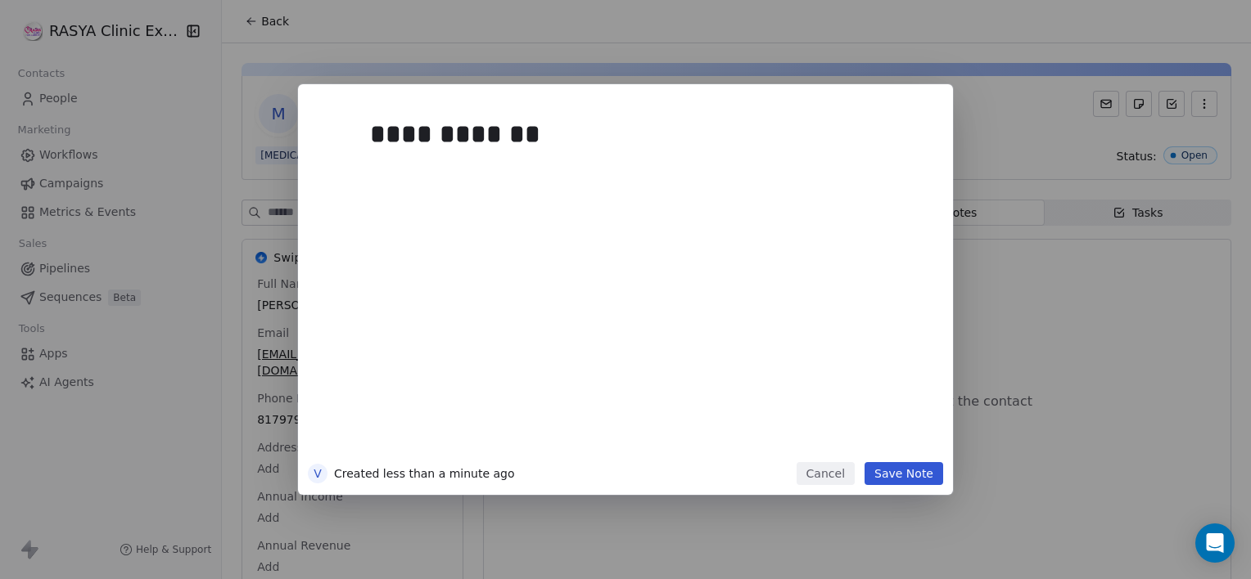
click at [925, 462] on button "Save Note" at bounding box center [903, 473] width 79 height 23
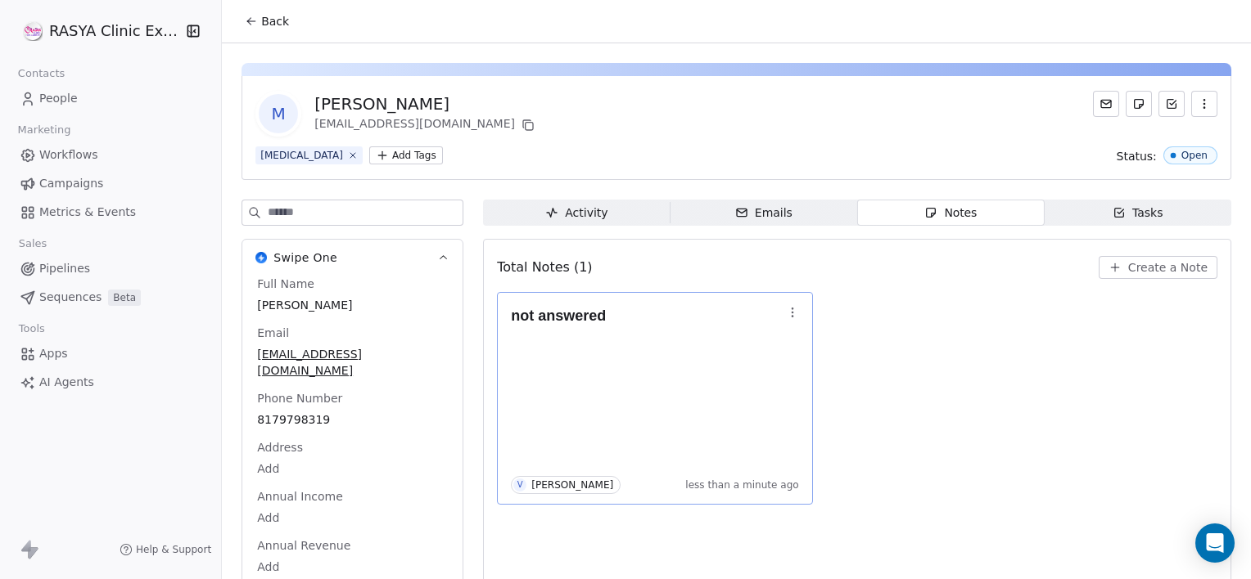
click at [642, 306] on div "not answered" at bounding box center [647, 321] width 272 height 31
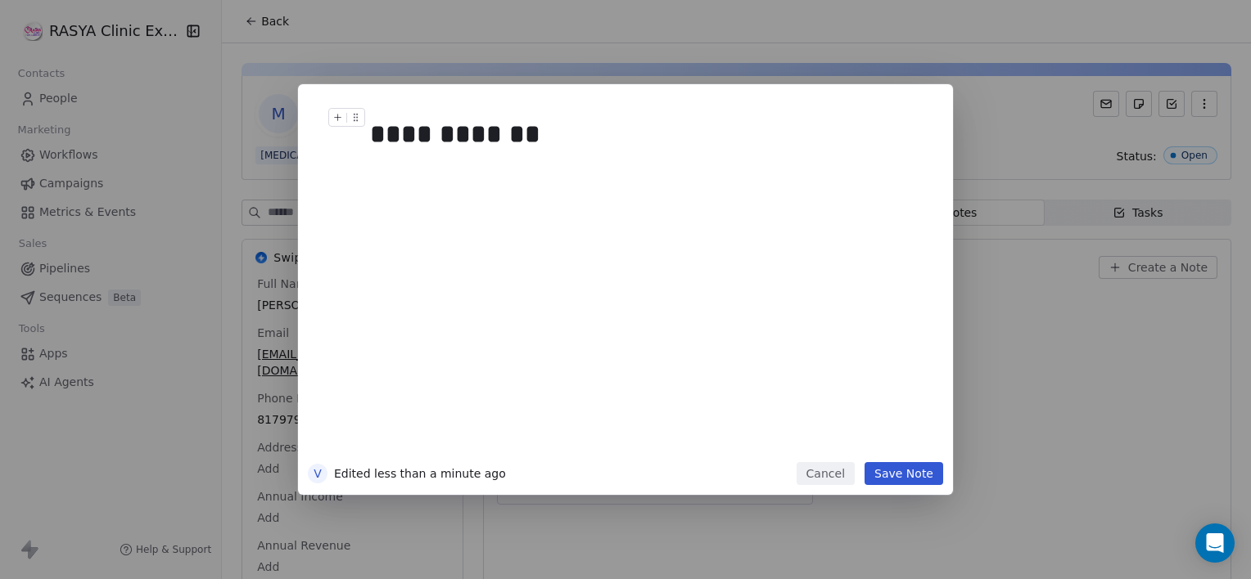
click at [600, 151] on div "**********" at bounding box center [644, 134] width 548 height 39
click at [906, 484] on button "Save Note" at bounding box center [903, 473] width 79 height 23
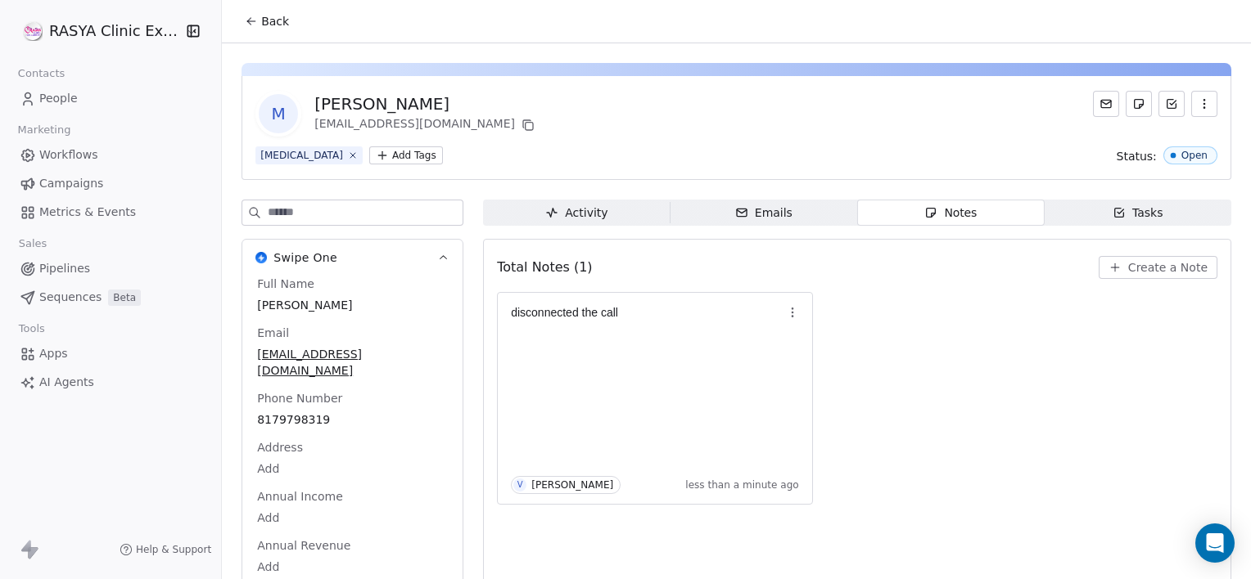
click at [272, 28] on span "Back" at bounding box center [275, 21] width 28 height 16
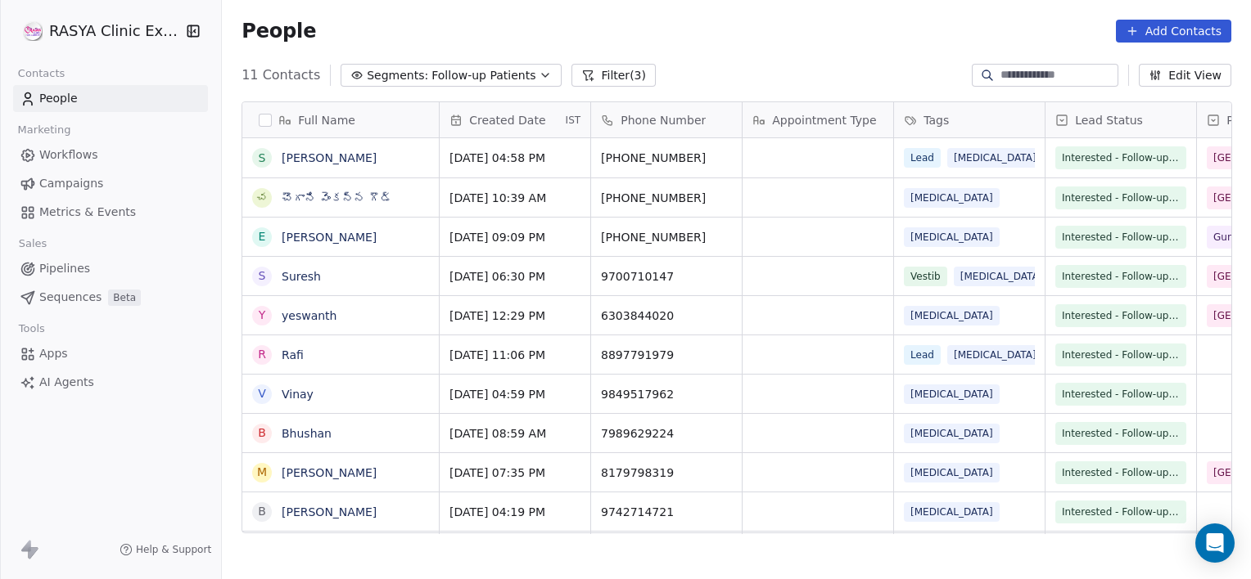
scroll to position [498, 1016]
click at [319, 514] on link "[PERSON_NAME]" at bounding box center [329, 512] width 95 height 13
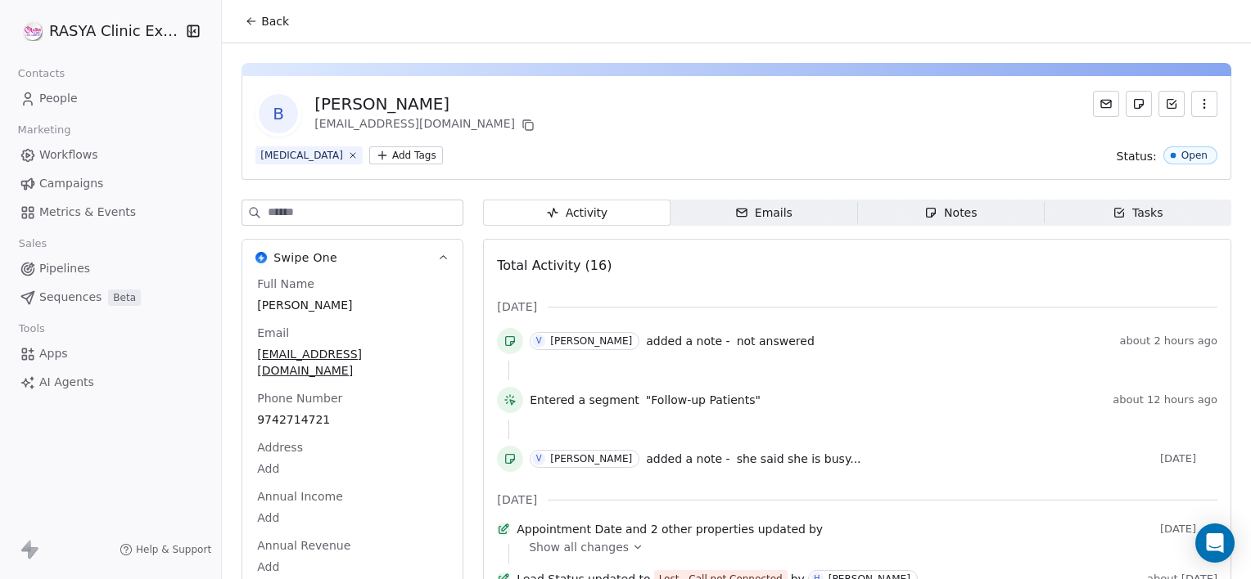
click at [1010, 212] on span "Notes Notes" at bounding box center [950, 213] width 187 height 26
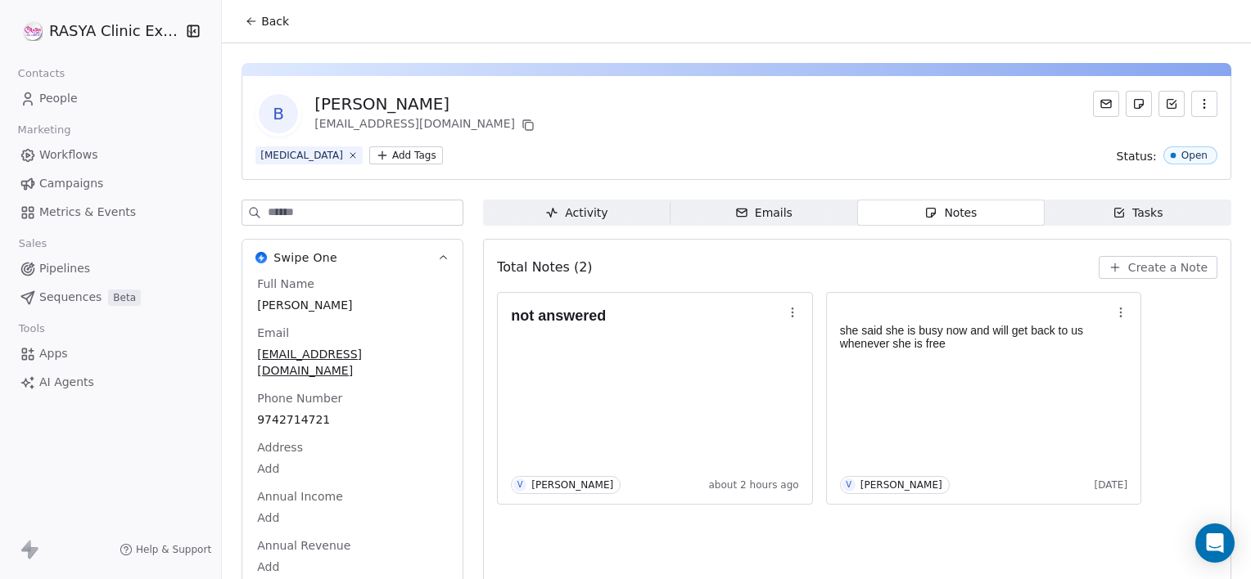
click at [1161, 275] on button "Create a Note" at bounding box center [1157, 267] width 119 height 23
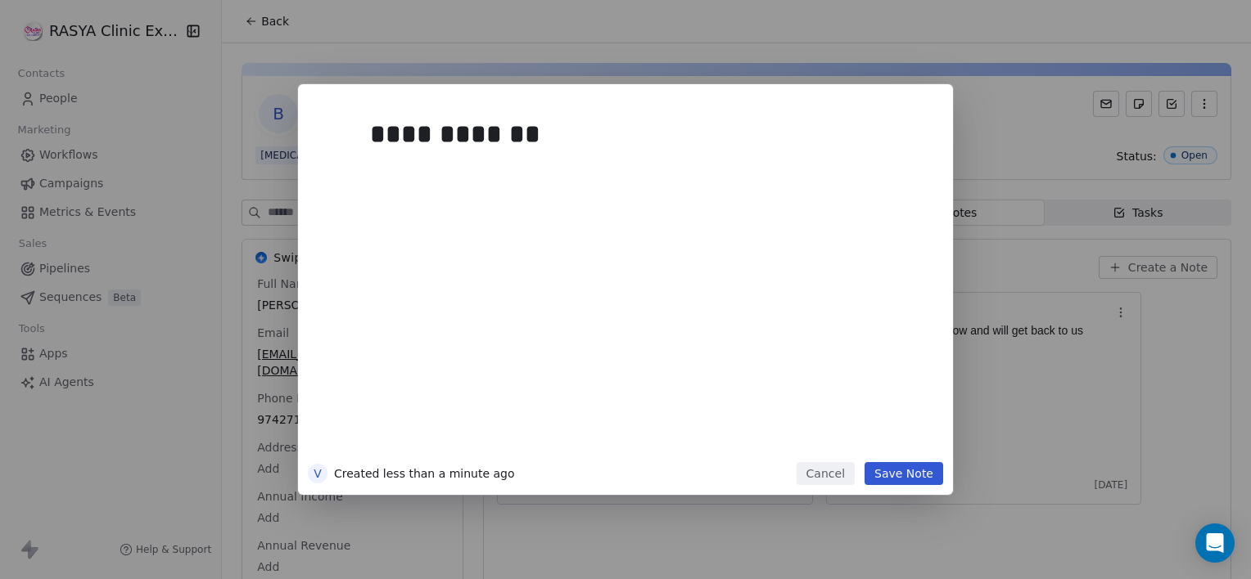
click at [886, 476] on button "Save Note" at bounding box center [903, 473] width 79 height 23
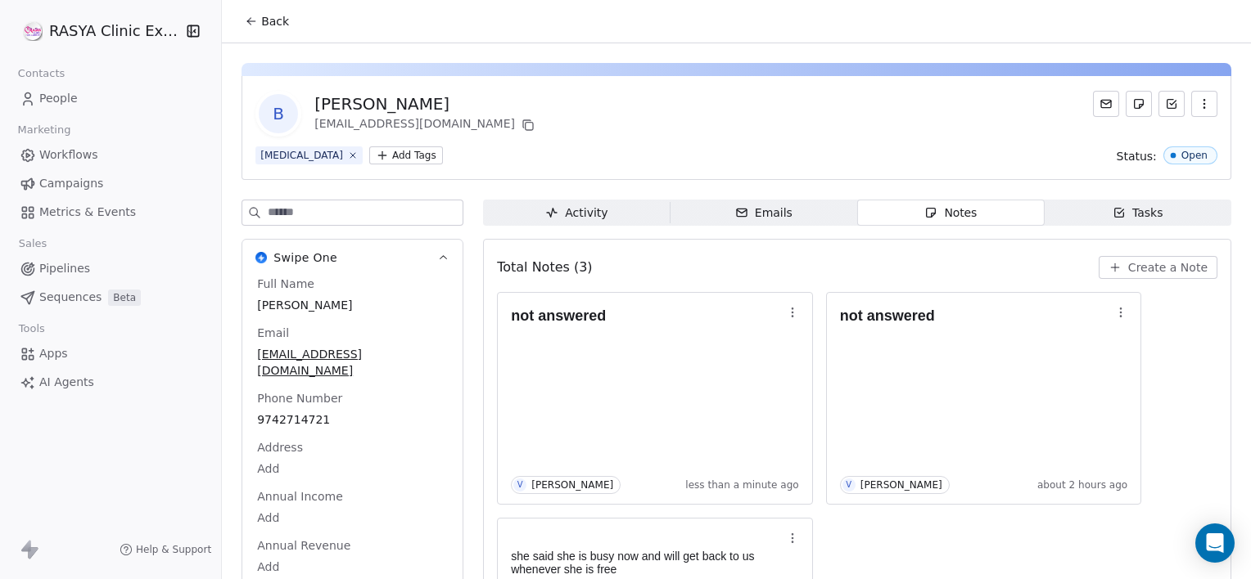
click at [277, 33] on button "Back" at bounding box center [267, 21] width 64 height 29
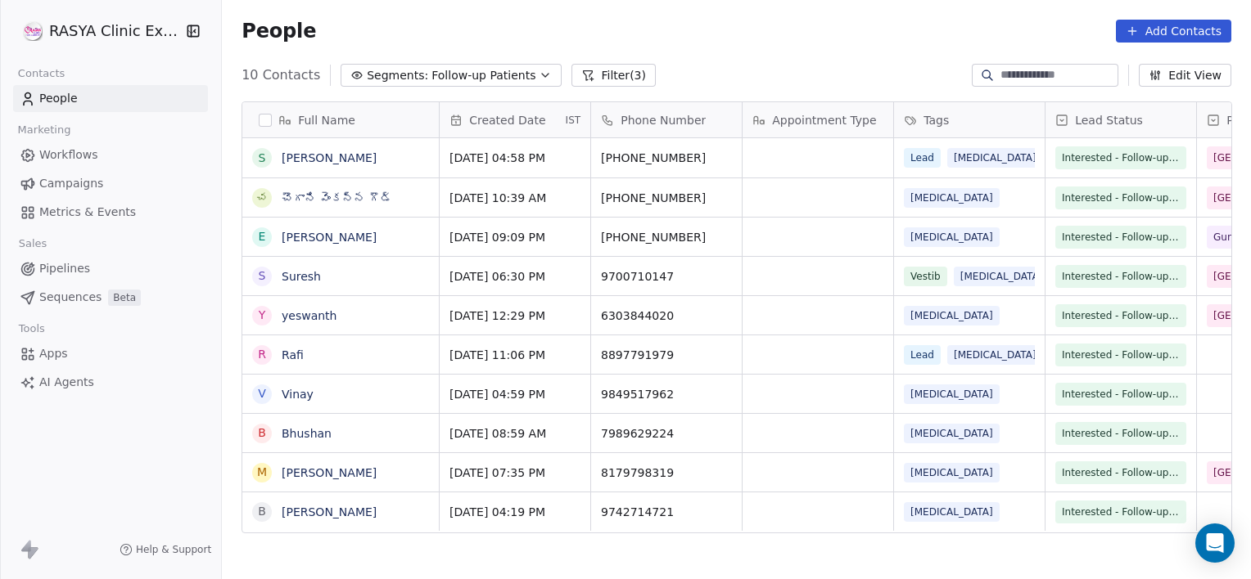
scroll to position [498, 1016]
click at [612, 68] on button "Filter (3)" at bounding box center [613, 75] width 84 height 23
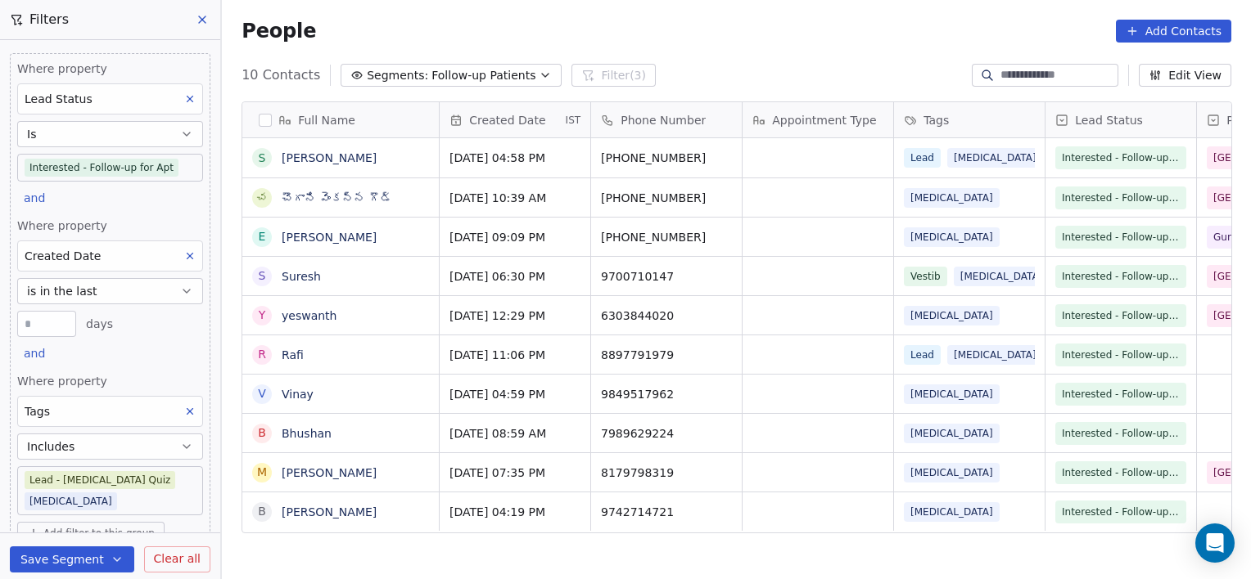
click at [175, 476] on body "RASYA Clinic External Contacts People Marketing Workflows Campaigns Metrics & E…" at bounding box center [625, 289] width 1251 height 579
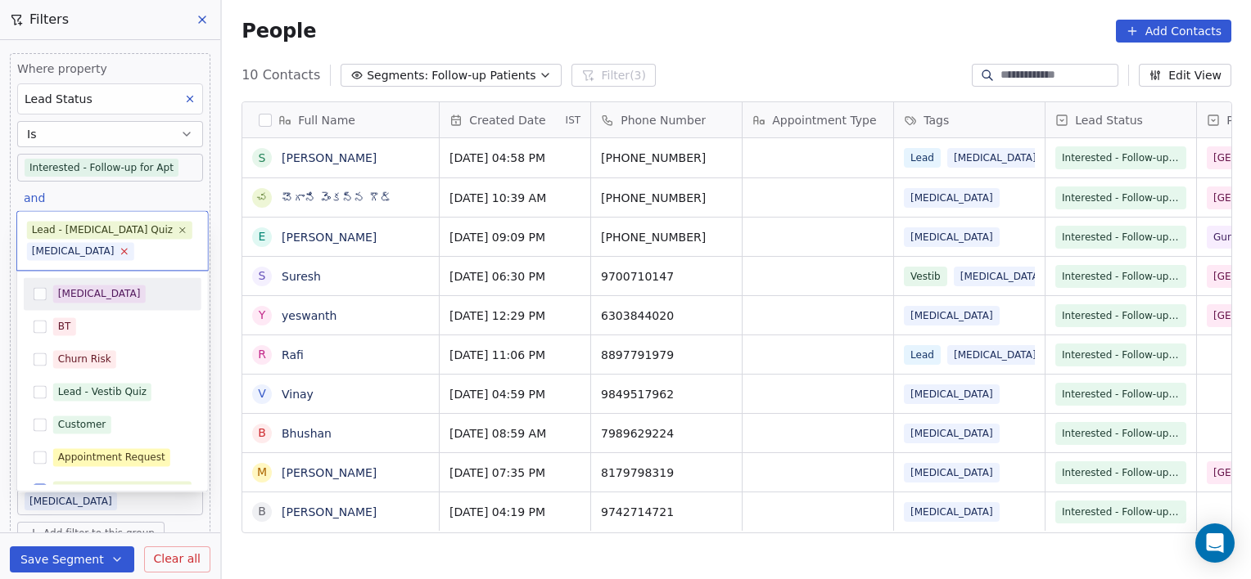
click at [119, 255] on icon at bounding box center [124, 251] width 11 height 11
click at [178, 233] on icon at bounding box center [183, 230] width 11 height 11
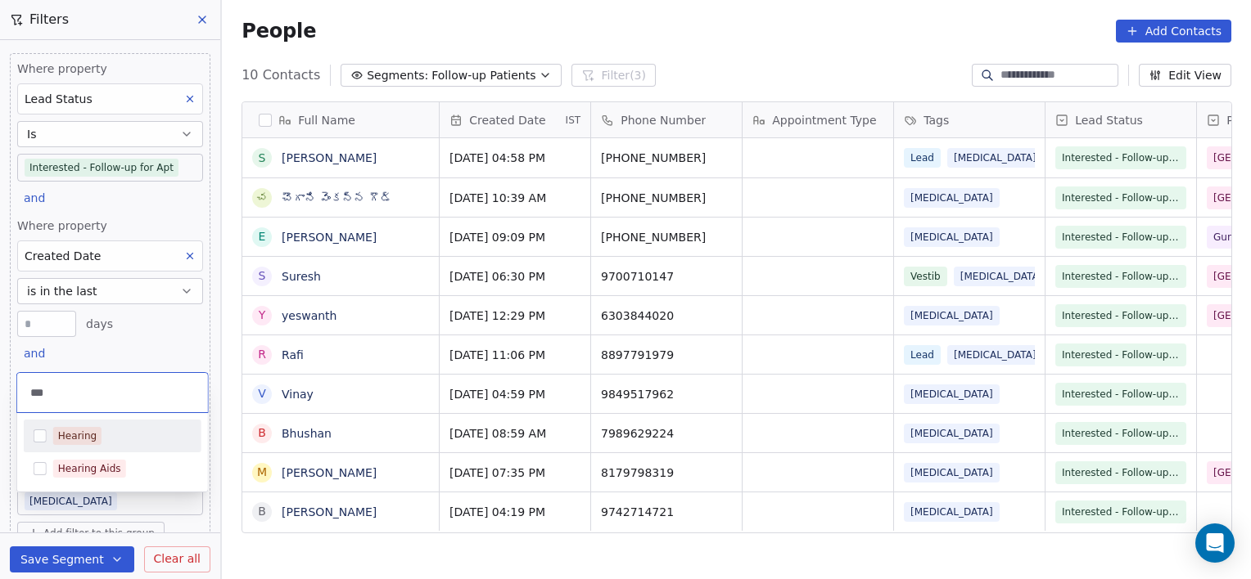
type input "***"
click at [77, 434] on div "Hearing" at bounding box center [77, 436] width 38 height 15
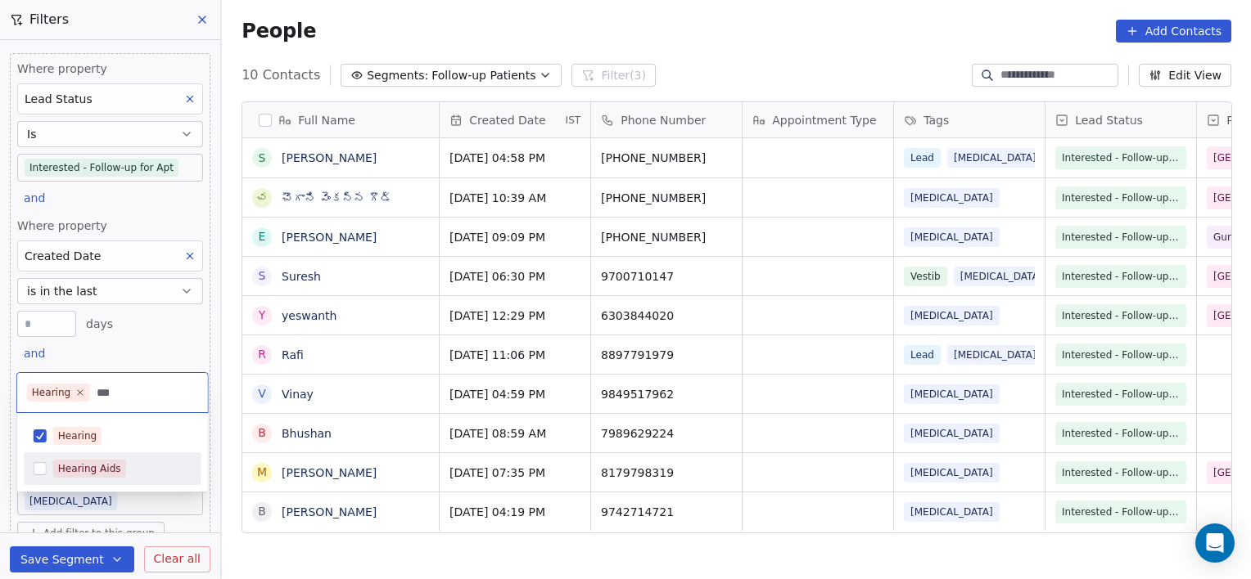
type input "***"
click at [75, 471] on div "Hearing Aids" at bounding box center [89, 469] width 63 height 15
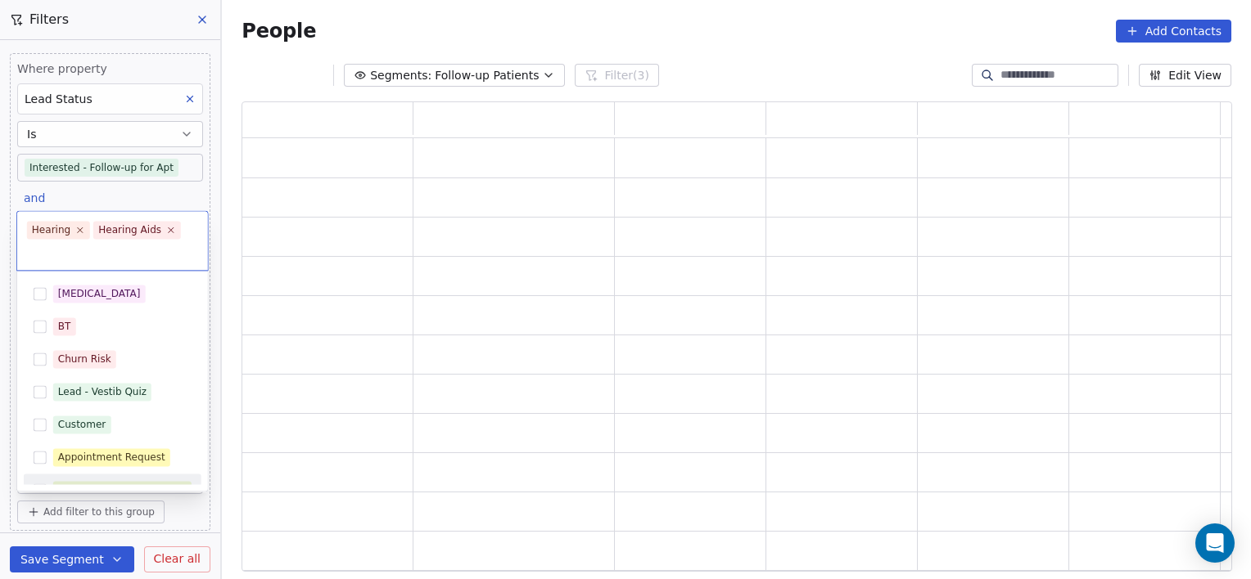
click at [376, 554] on html "RASYA Clinic External Contacts People Marketing Workflows Campaigns Metrics & E…" at bounding box center [625, 289] width 1251 height 579
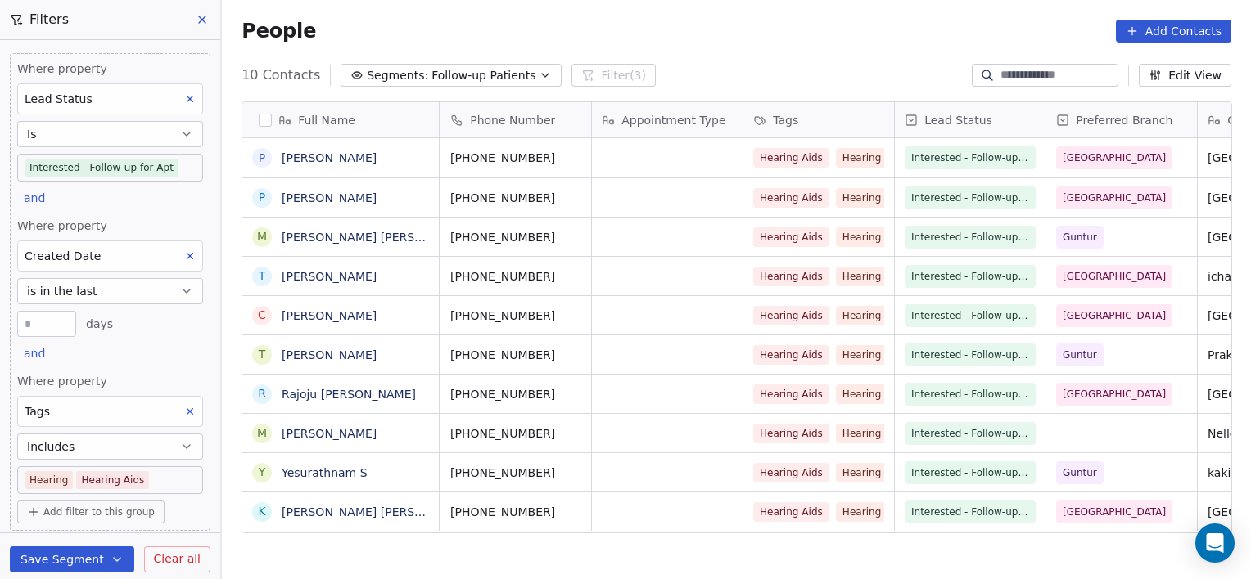
scroll to position [0, 0]
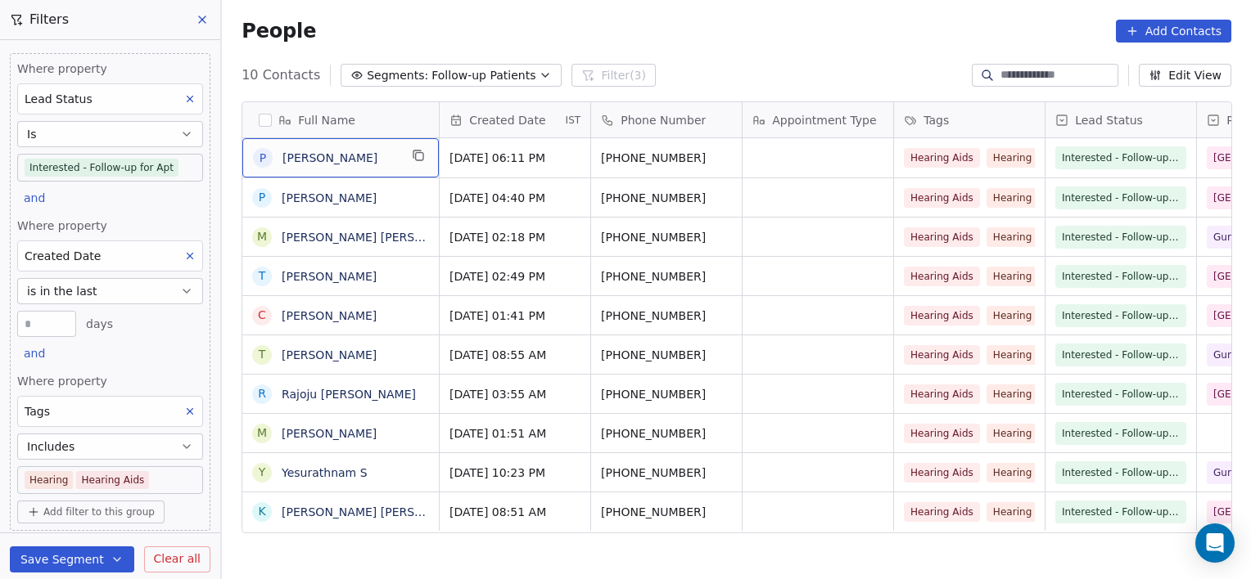
click at [335, 166] on div "P Prakash Tk" at bounding box center [326, 158] width 146 height 20
click at [328, 164] on link "[PERSON_NAME]" at bounding box center [329, 157] width 95 height 13
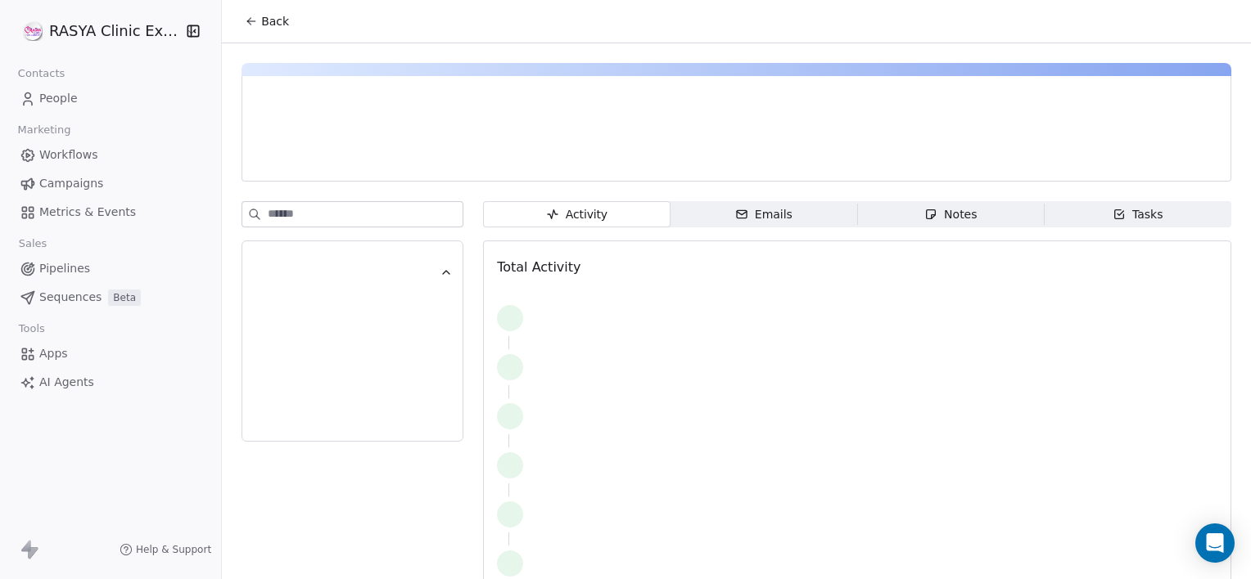
click at [946, 218] on div "Notes" at bounding box center [950, 214] width 52 height 17
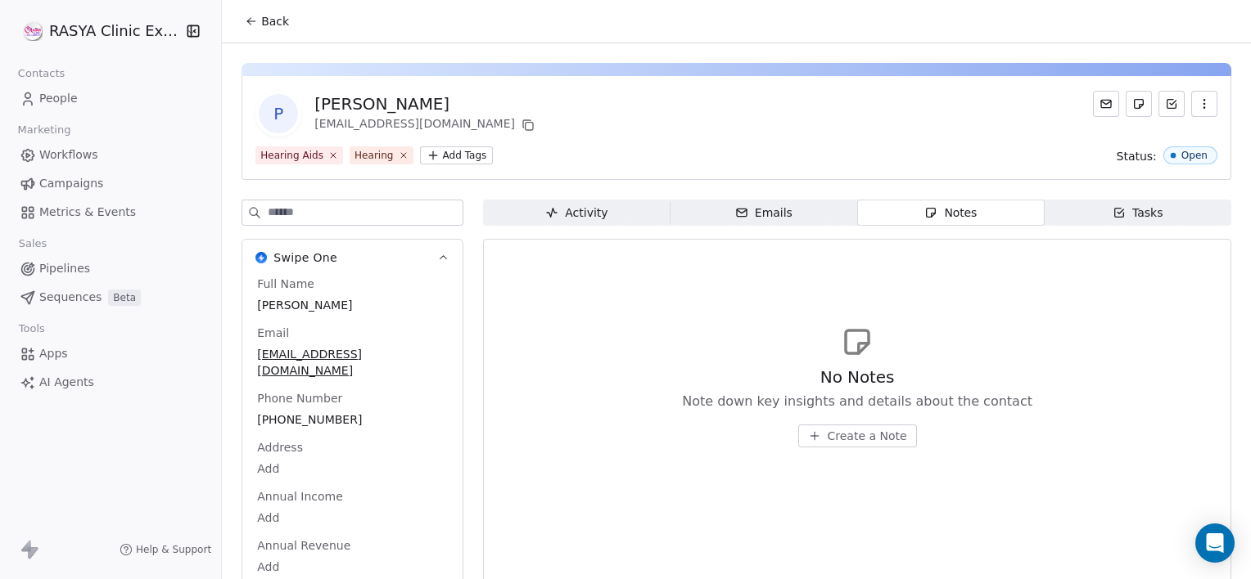
click at [839, 442] on span "Create a Note" at bounding box center [866, 436] width 79 height 16
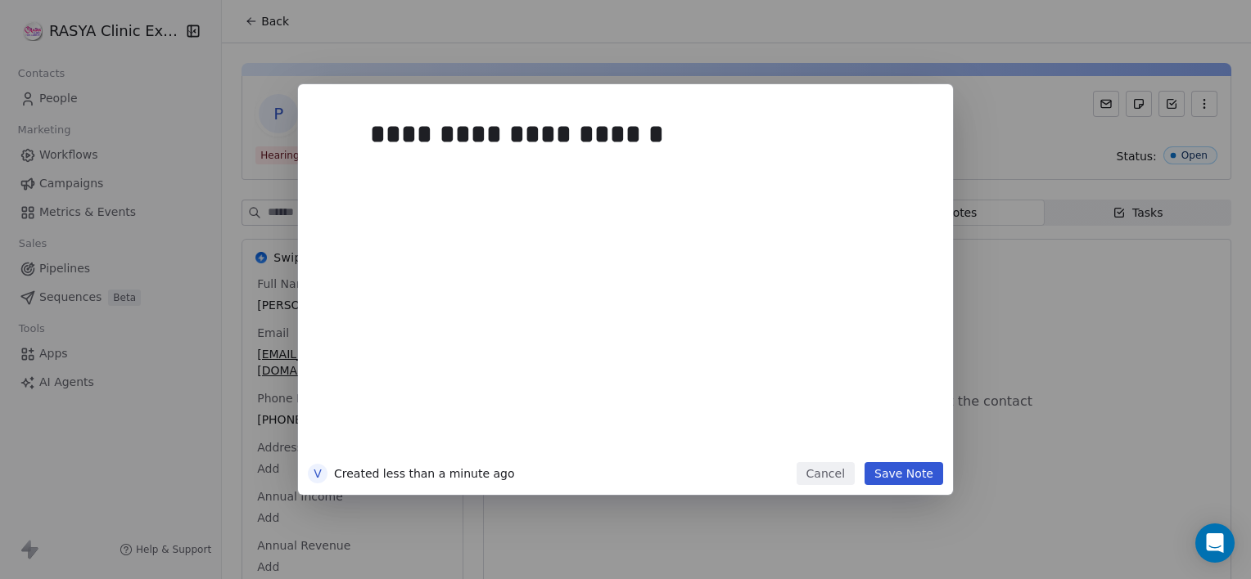
click at [931, 475] on button "Save Note" at bounding box center [903, 473] width 79 height 23
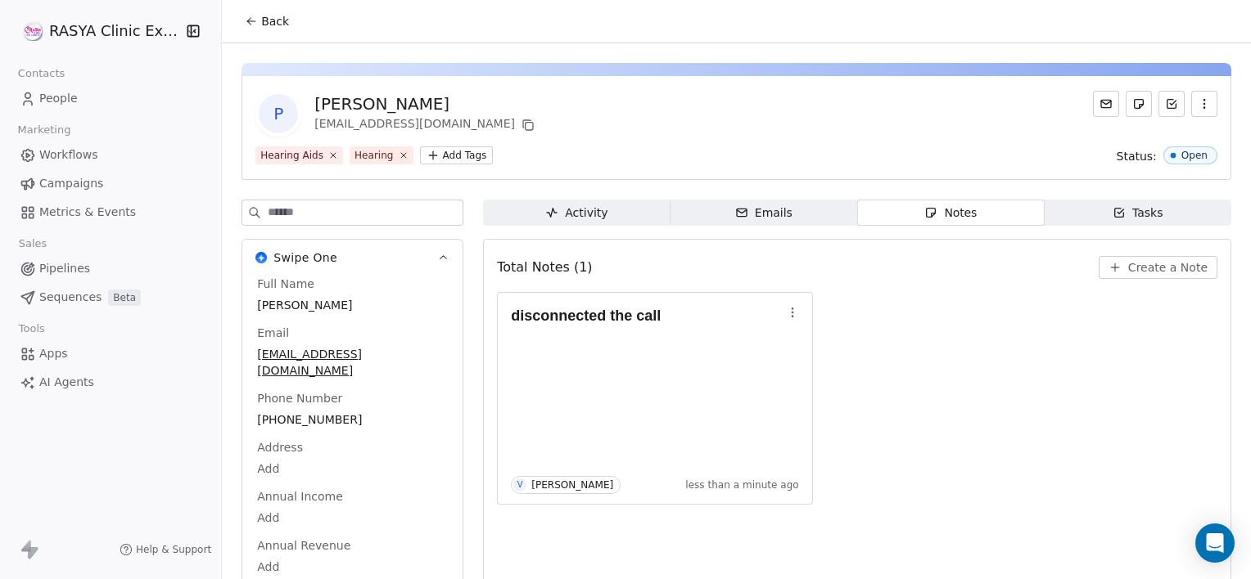
click at [275, 25] on span "Back" at bounding box center [275, 21] width 28 height 16
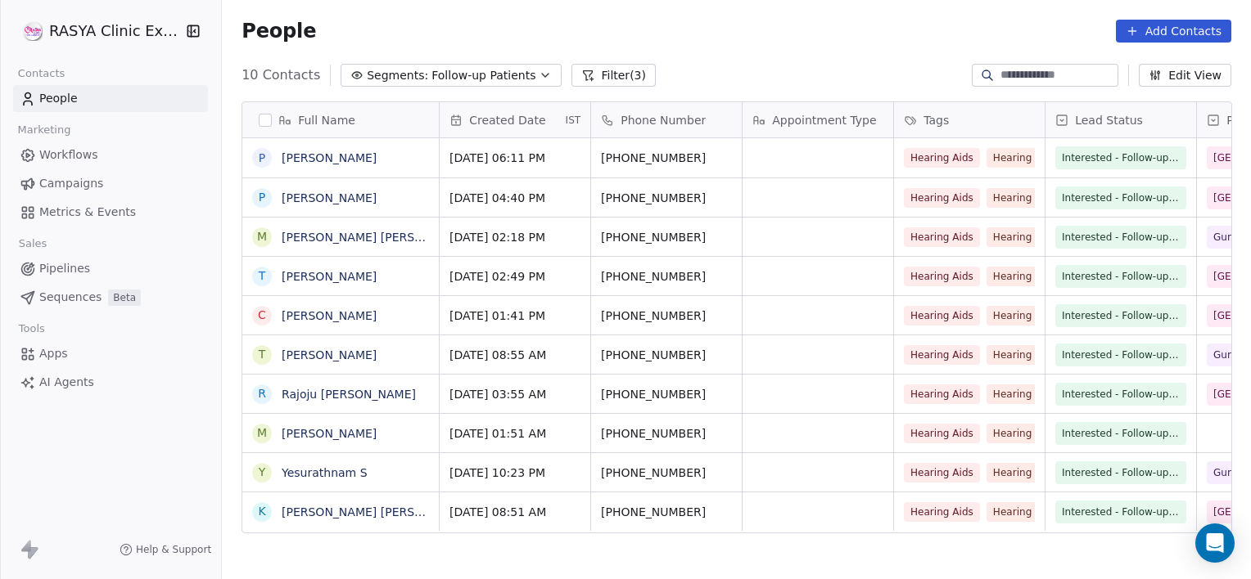
scroll to position [498, 1016]
click at [295, 199] on link "[PERSON_NAME]" at bounding box center [329, 198] width 95 height 13
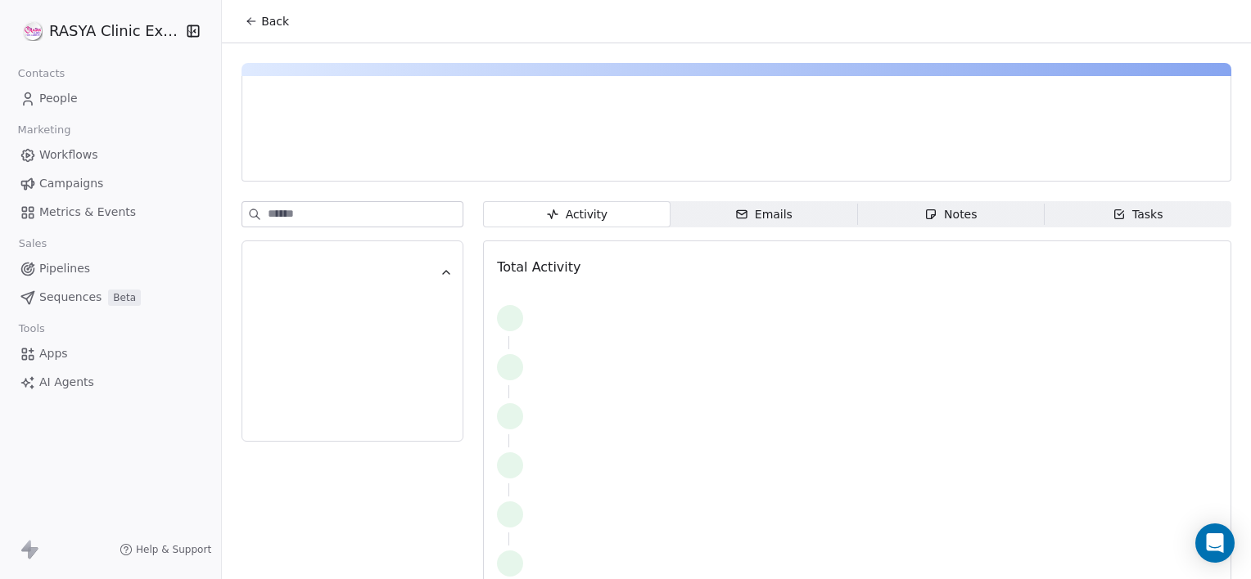
click at [949, 202] on span "Notes Notes" at bounding box center [950, 214] width 187 height 26
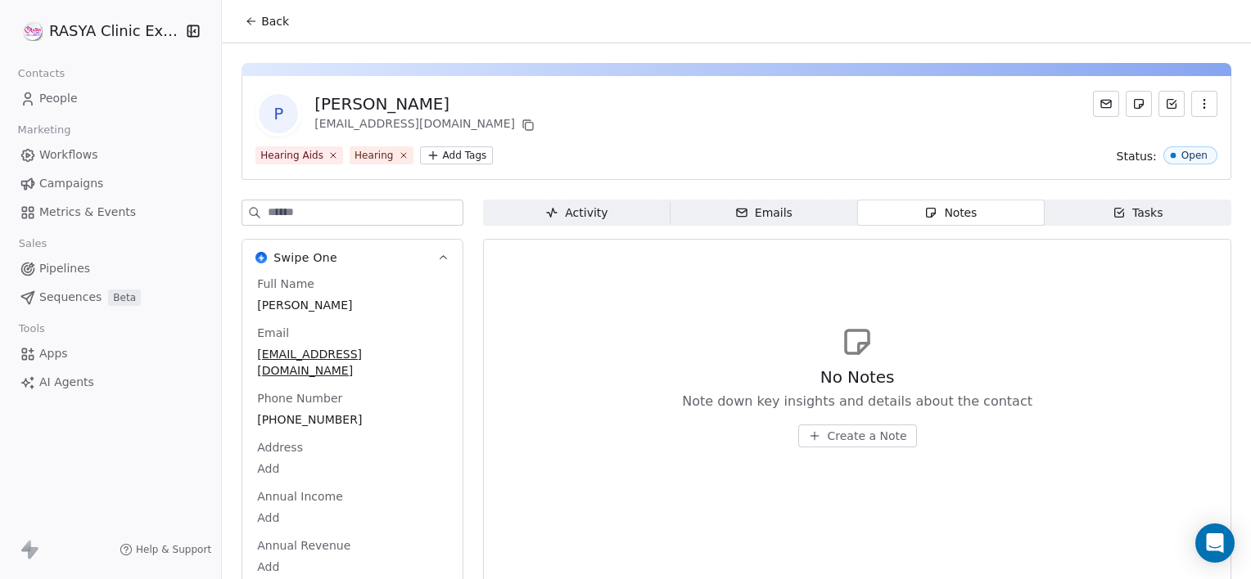
click at [832, 428] on span "Create a Note" at bounding box center [866, 436] width 79 height 16
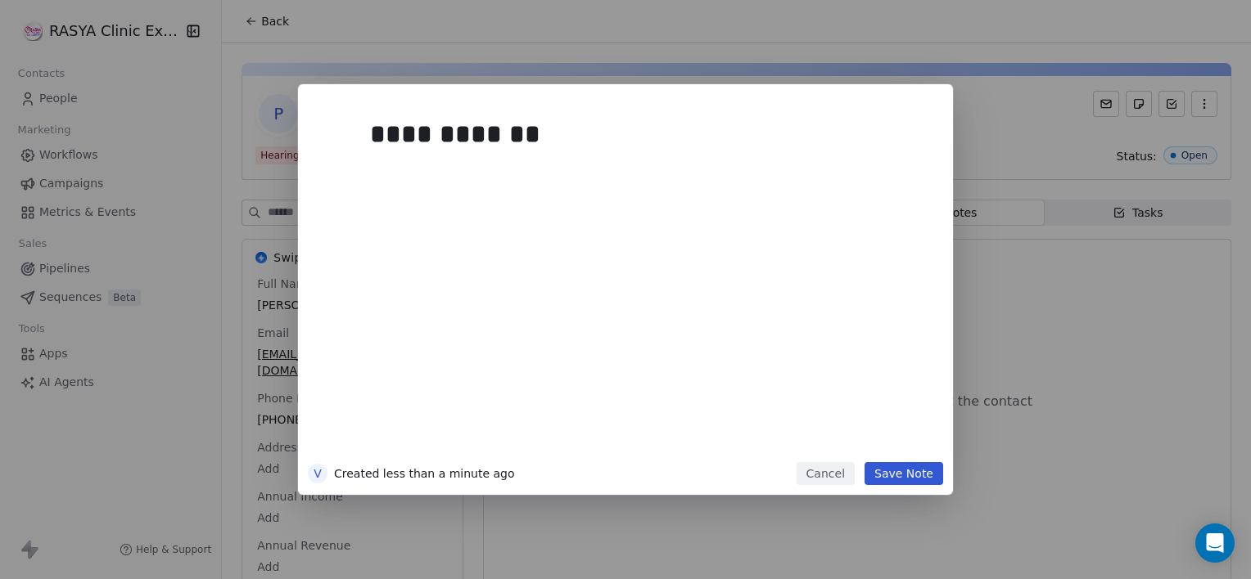
click at [890, 474] on button "Save Note" at bounding box center [903, 473] width 79 height 23
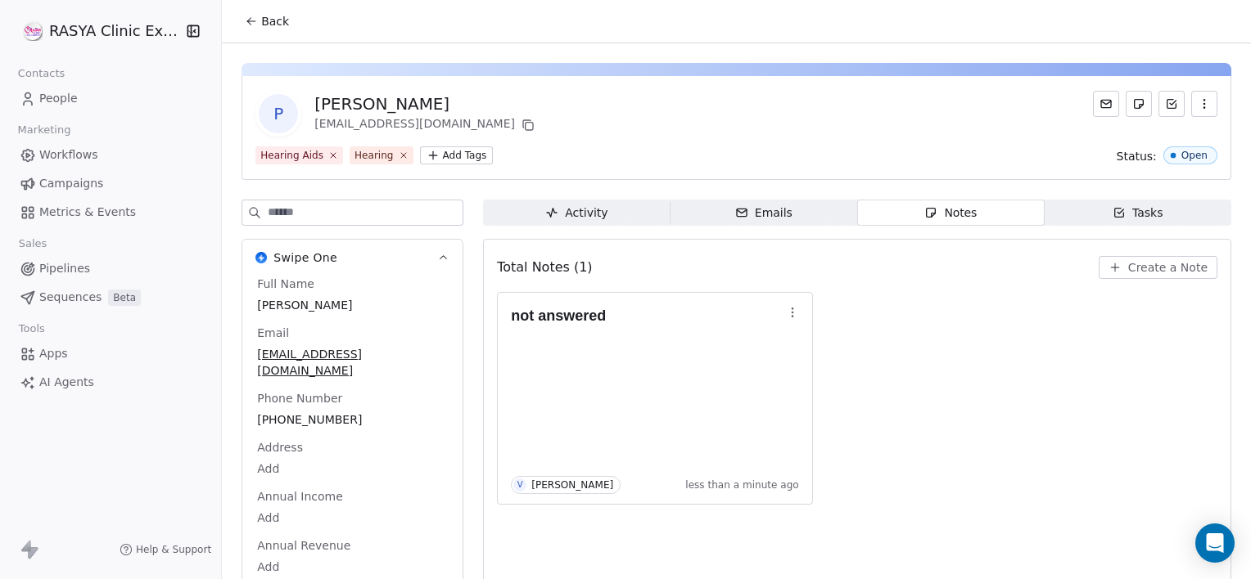
click at [291, 26] on button "Back" at bounding box center [267, 21] width 64 height 29
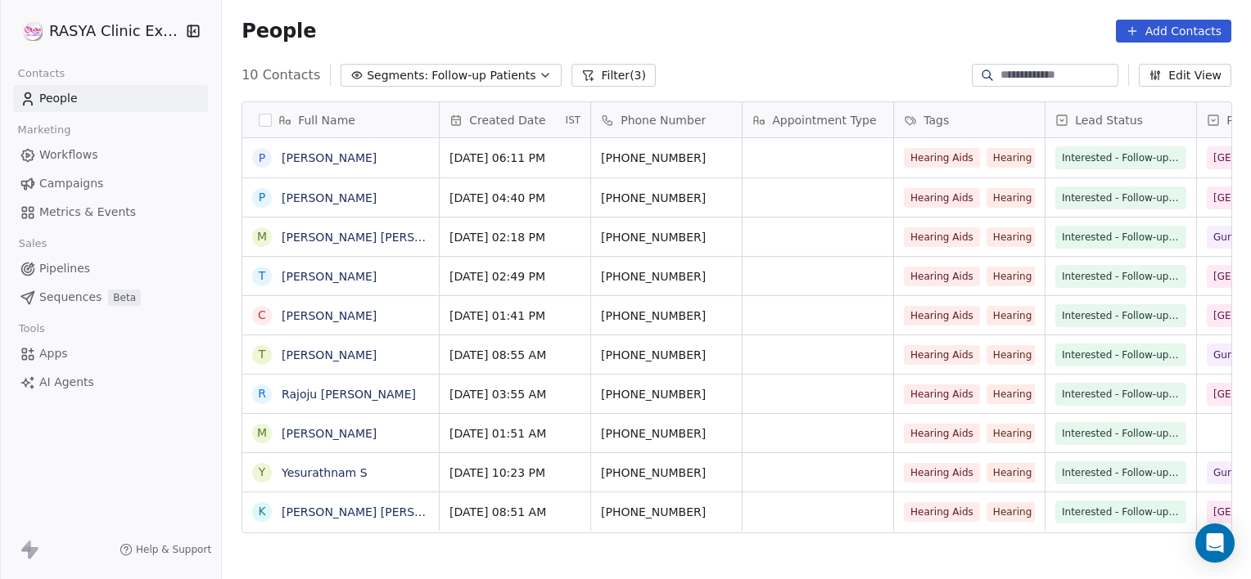
scroll to position [498, 1016]
click at [331, 231] on link "[PERSON_NAME] [PERSON_NAME]" at bounding box center [379, 237] width 194 height 13
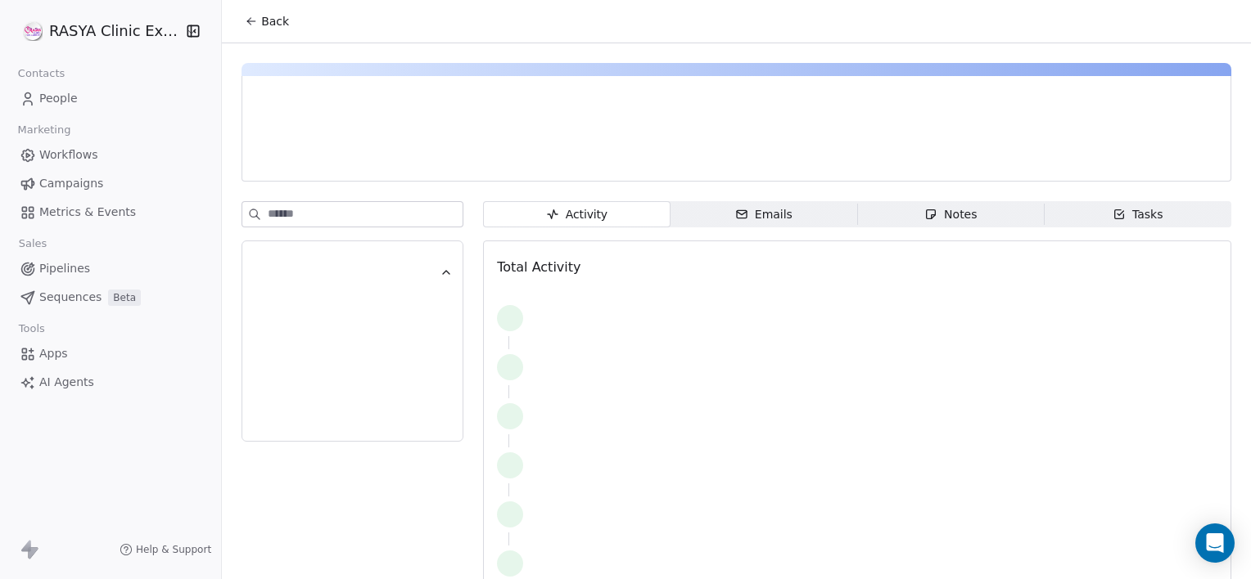
click at [936, 216] on div "Notes" at bounding box center [950, 214] width 52 height 17
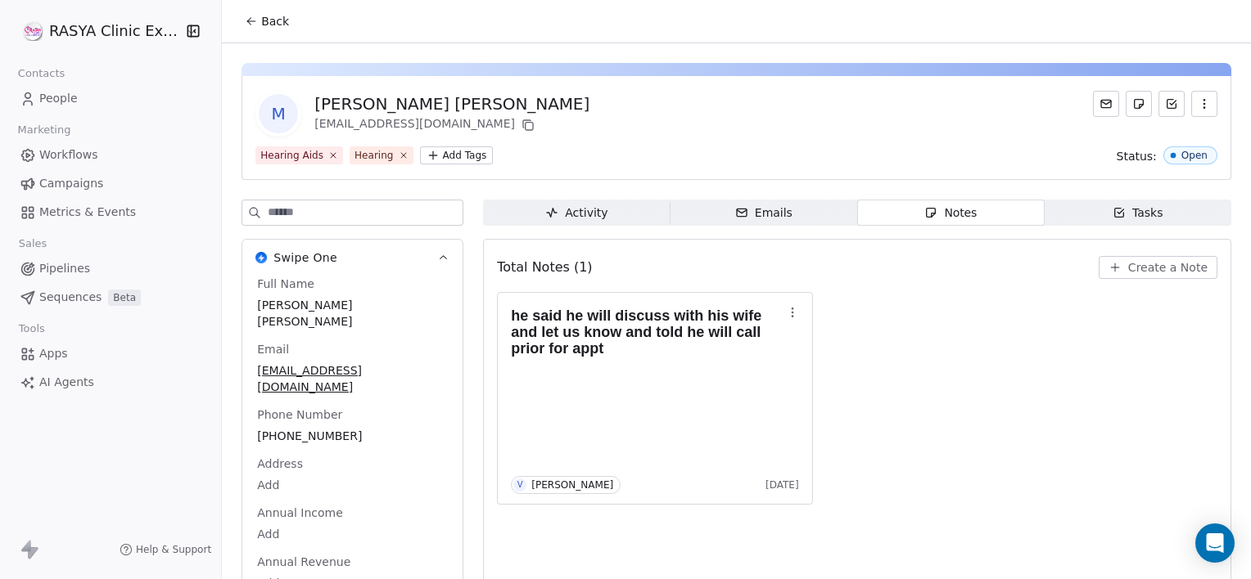
click at [267, 20] on span "Back" at bounding box center [275, 21] width 28 height 16
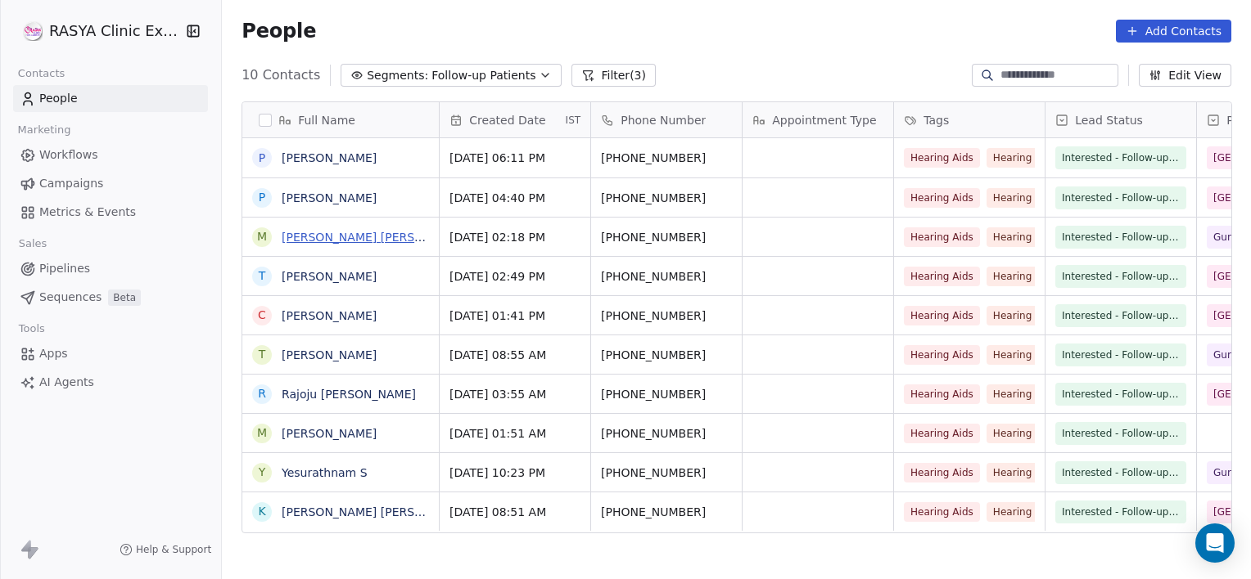
click at [349, 236] on link "[PERSON_NAME] [PERSON_NAME]" at bounding box center [379, 237] width 194 height 13
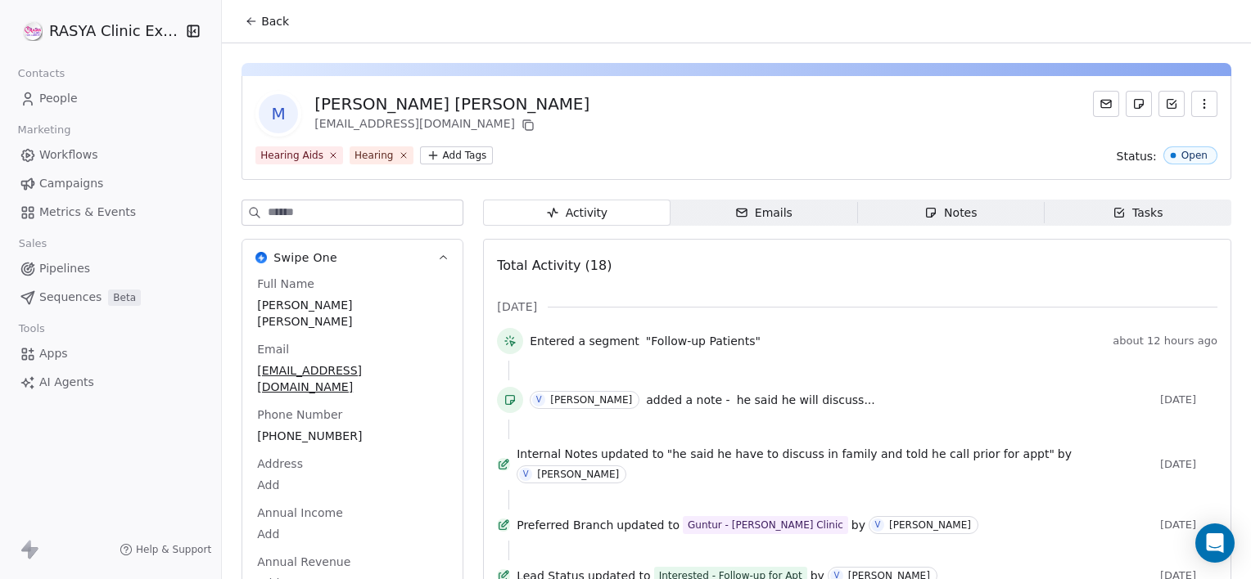
click at [943, 210] on div "Notes" at bounding box center [950, 213] width 52 height 17
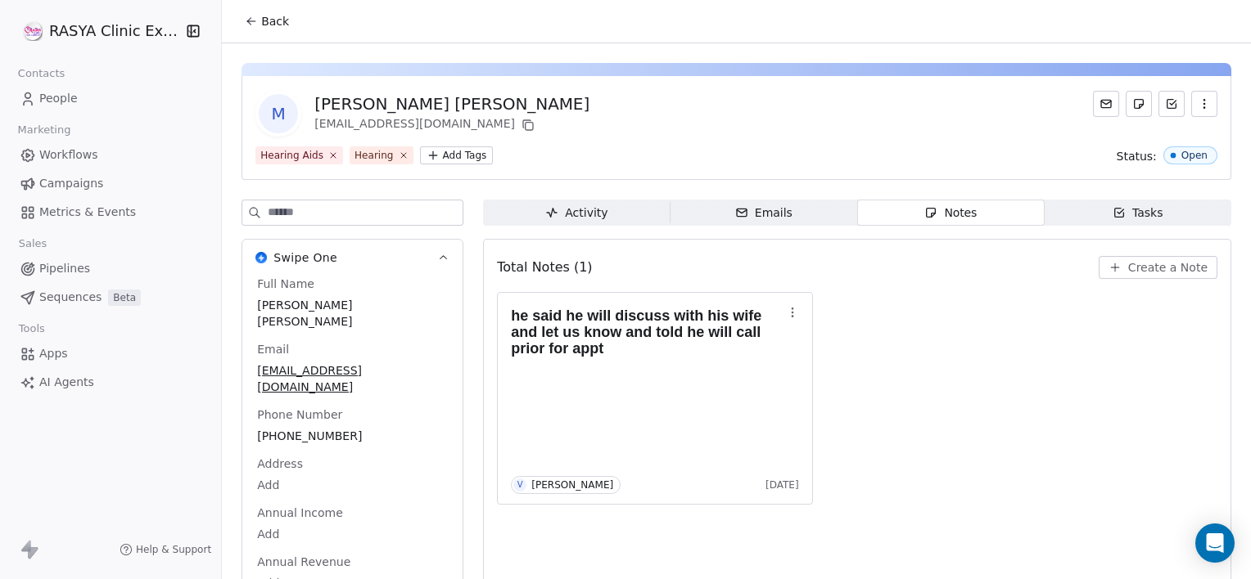
click at [1128, 272] on span "Create a Note" at bounding box center [1167, 267] width 79 height 16
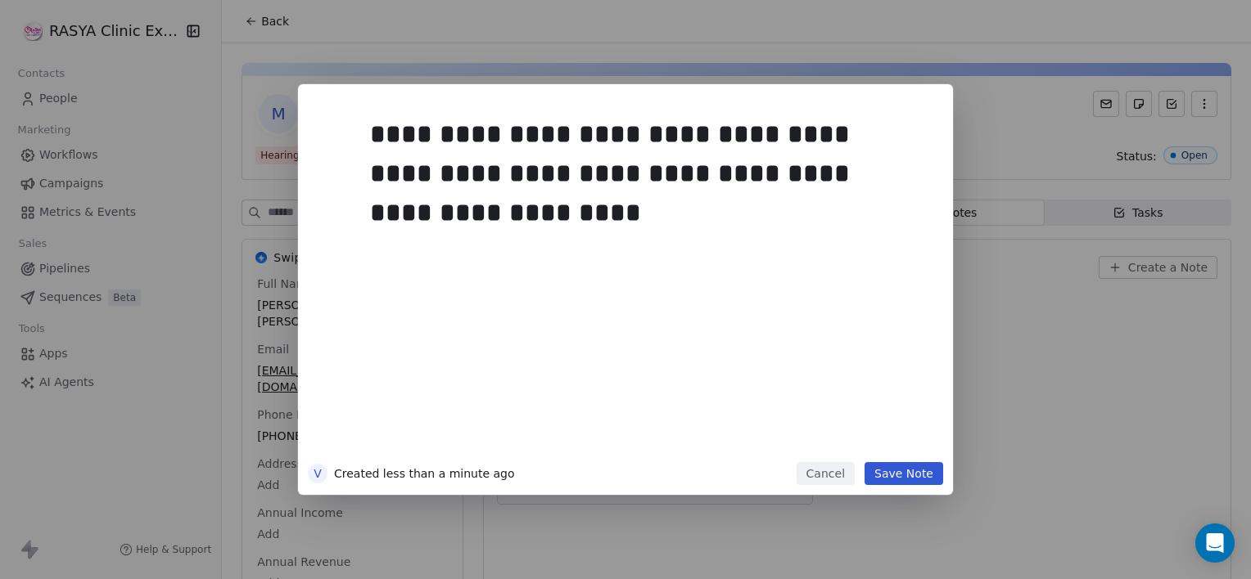
click at [898, 477] on button "Save Note" at bounding box center [903, 473] width 79 height 23
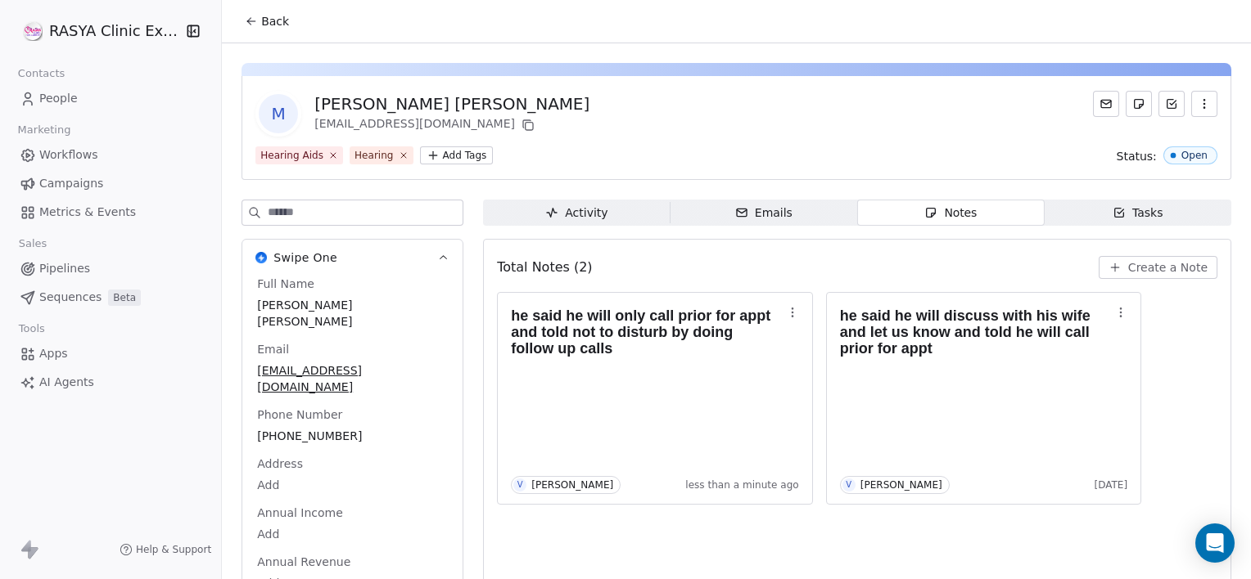
click at [250, 19] on icon at bounding box center [251, 21] width 13 height 13
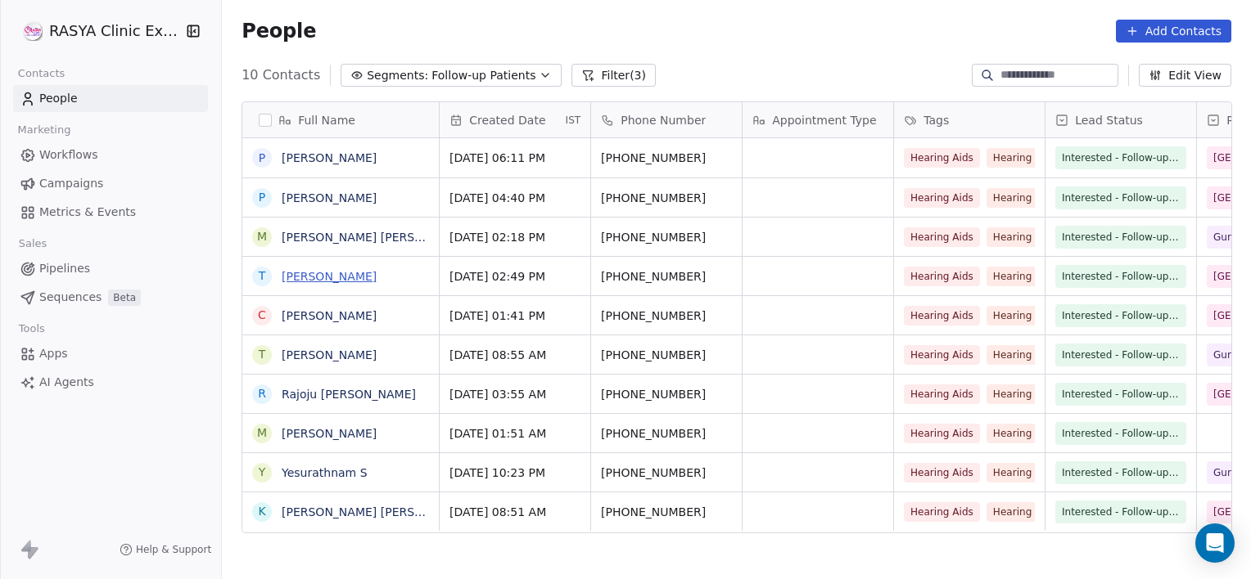
click at [351, 277] on link "[PERSON_NAME]" at bounding box center [329, 276] width 95 height 13
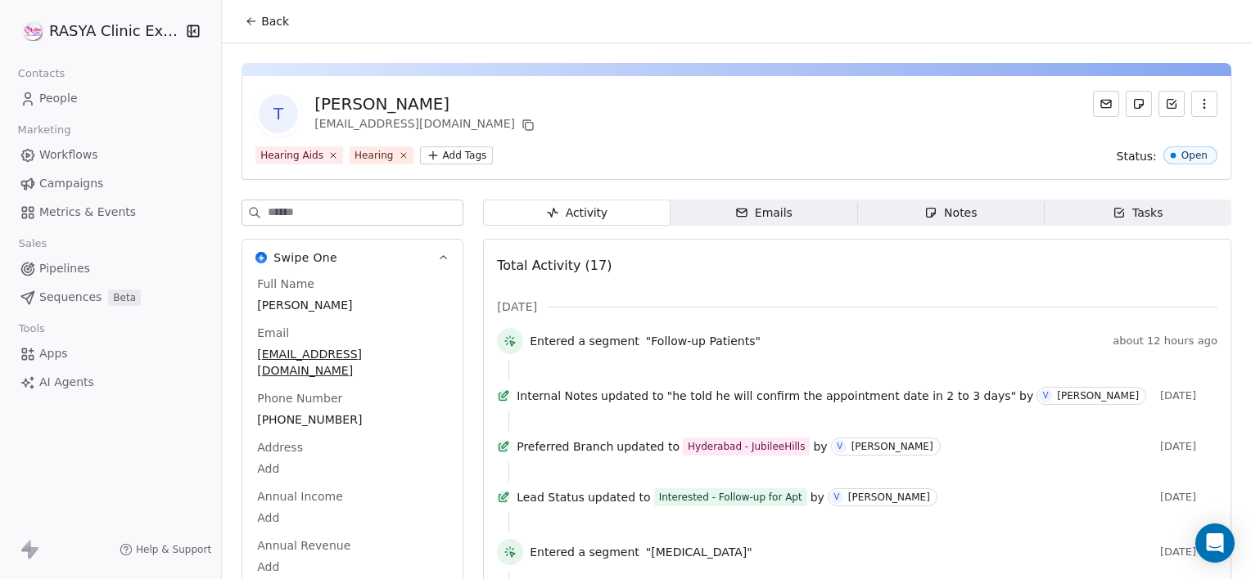
click at [936, 212] on div "Notes" at bounding box center [950, 213] width 52 height 17
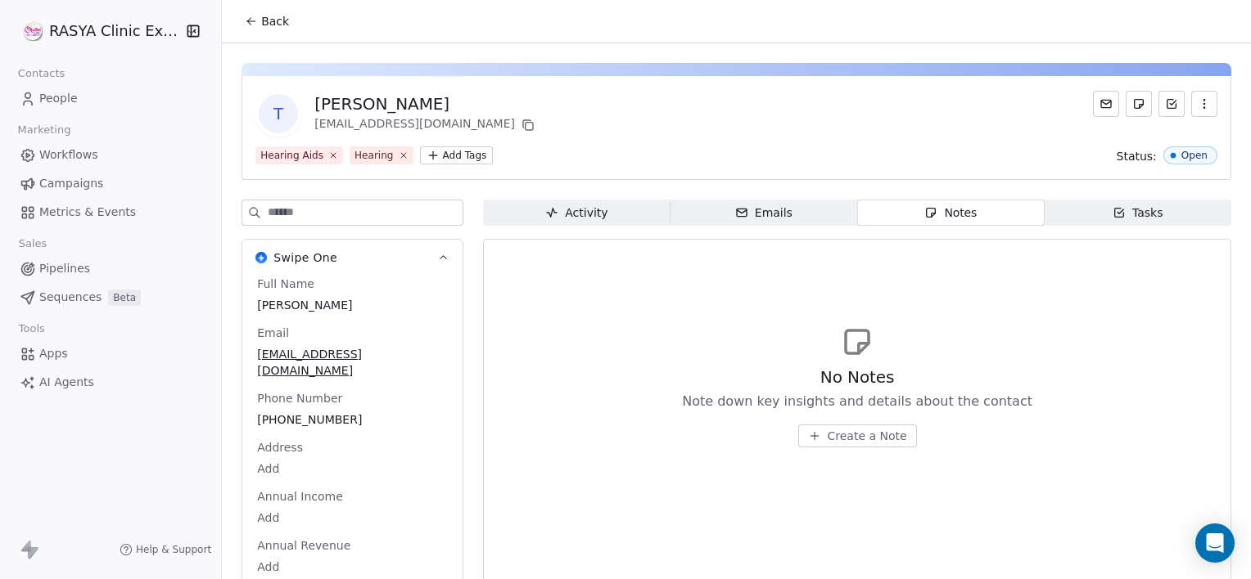
click at [845, 430] on span "Create a Note" at bounding box center [866, 436] width 79 height 16
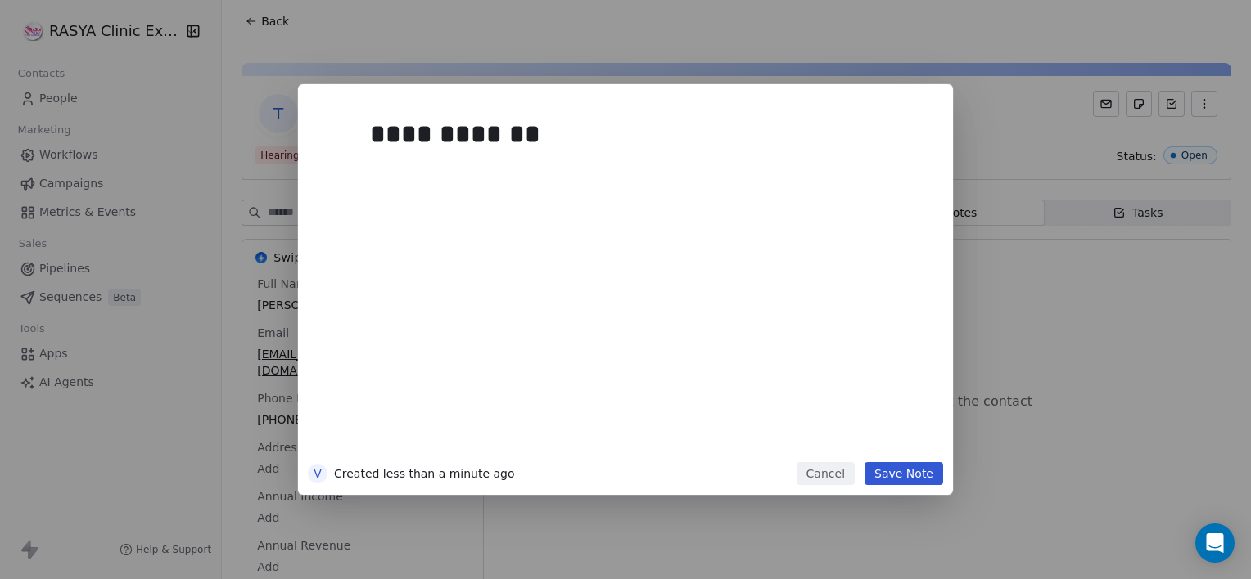
click at [919, 470] on button "Save Note" at bounding box center [903, 473] width 79 height 23
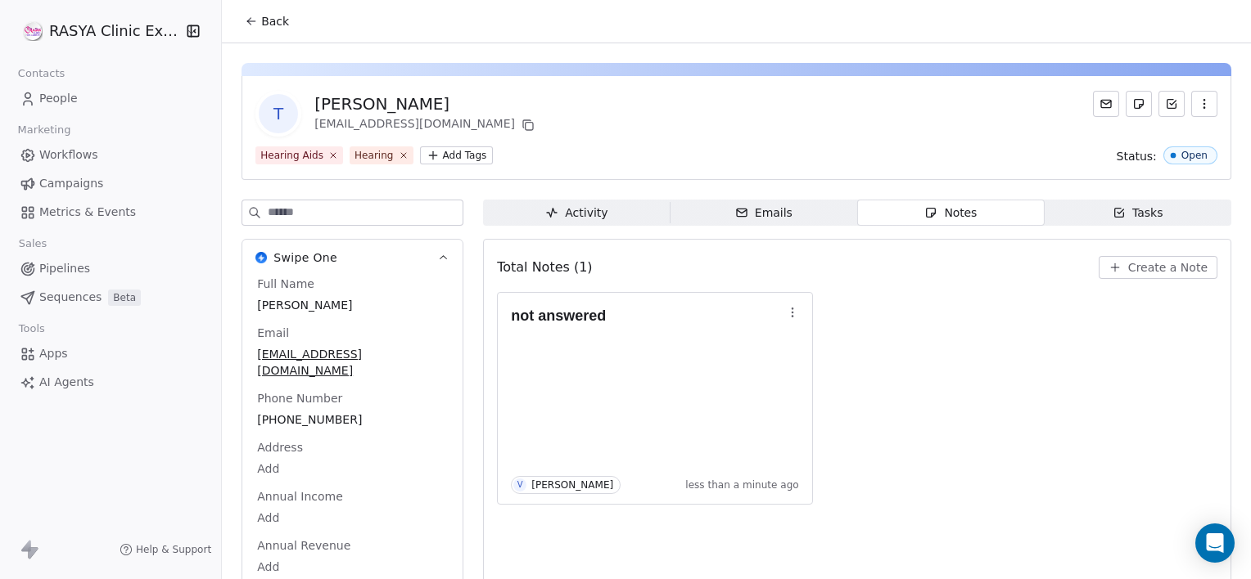
click at [255, 25] on icon at bounding box center [251, 21] width 13 height 13
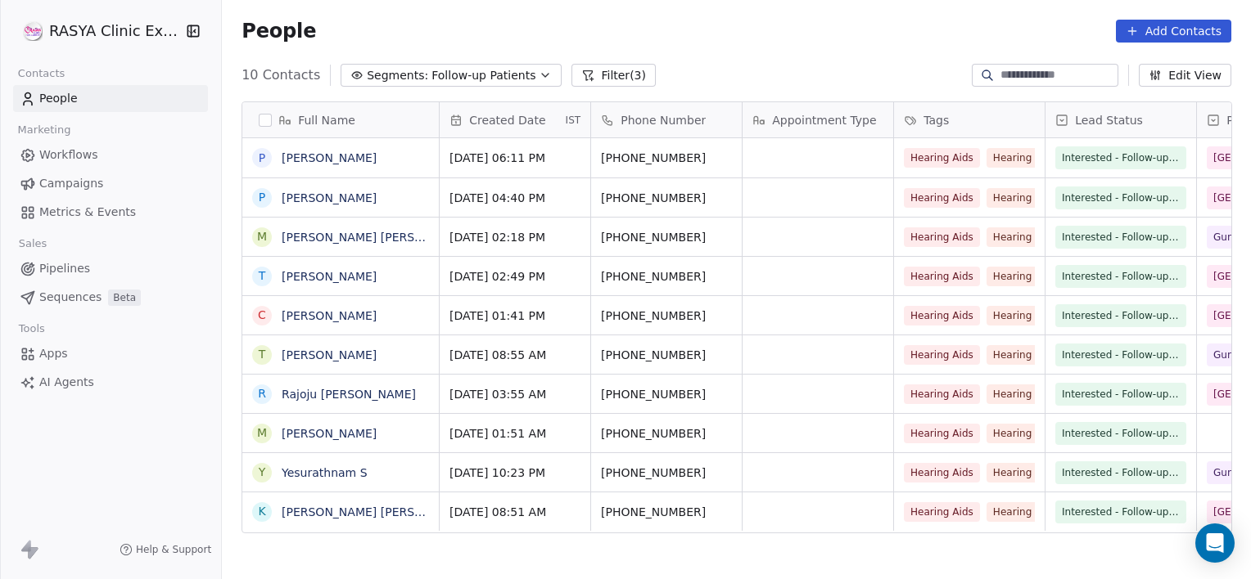
scroll to position [498, 1016]
click at [345, 317] on link "[PERSON_NAME]" at bounding box center [329, 315] width 95 height 13
click at [338, 311] on link "[PERSON_NAME]" at bounding box center [329, 315] width 95 height 13
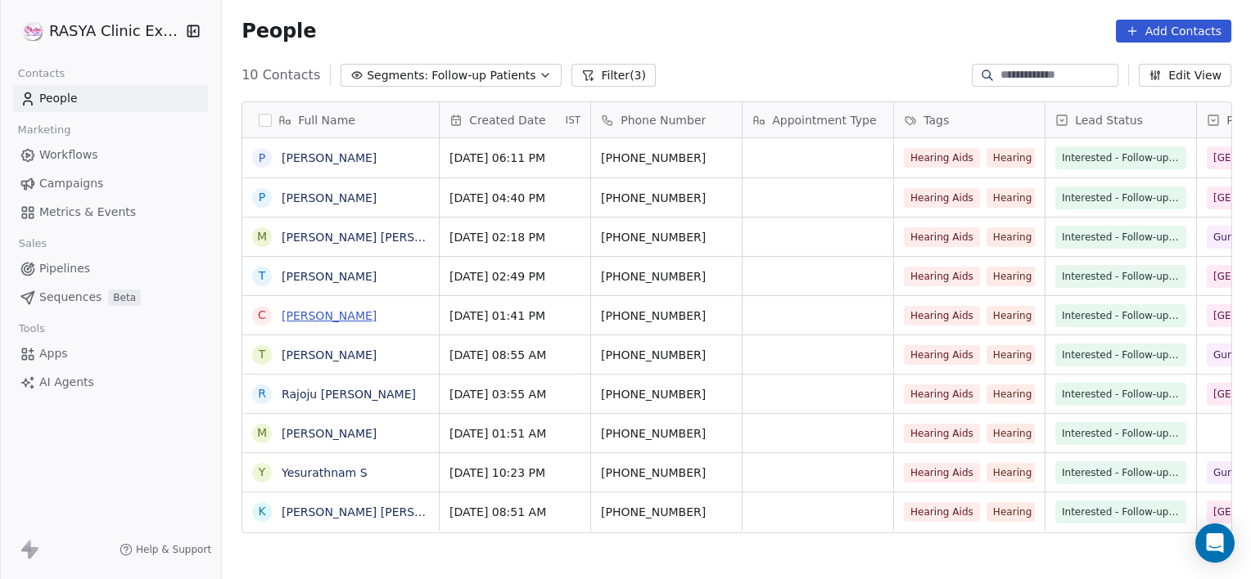
click at [338, 311] on link "[PERSON_NAME]" at bounding box center [329, 315] width 95 height 13
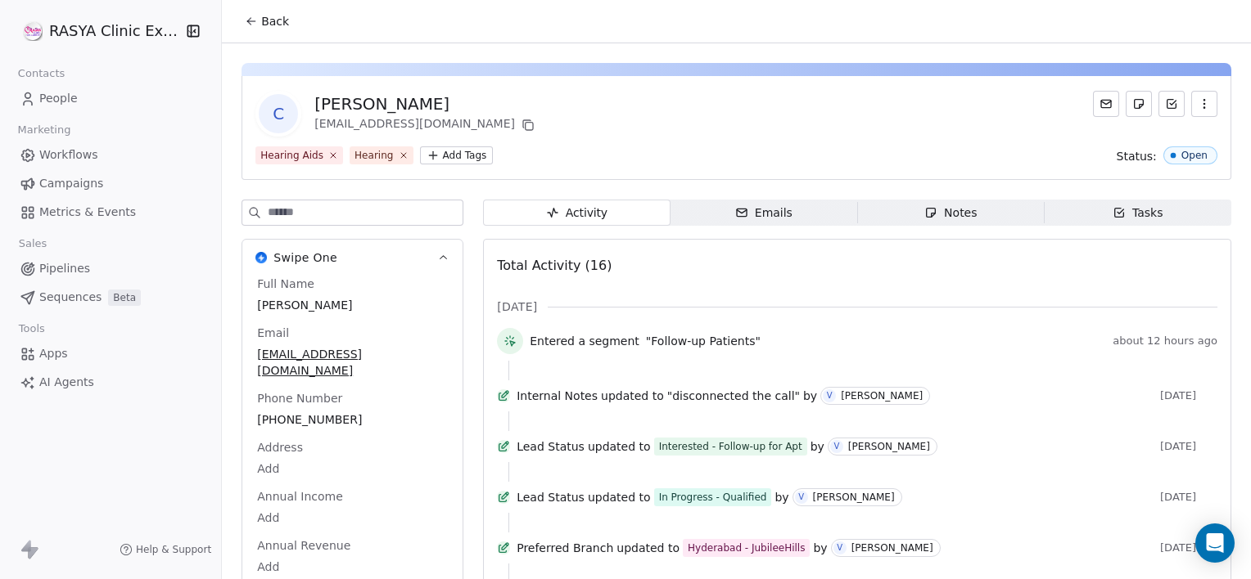
click at [943, 212] on div "Notes" at bounding box center [950, 213] width 52 height 17
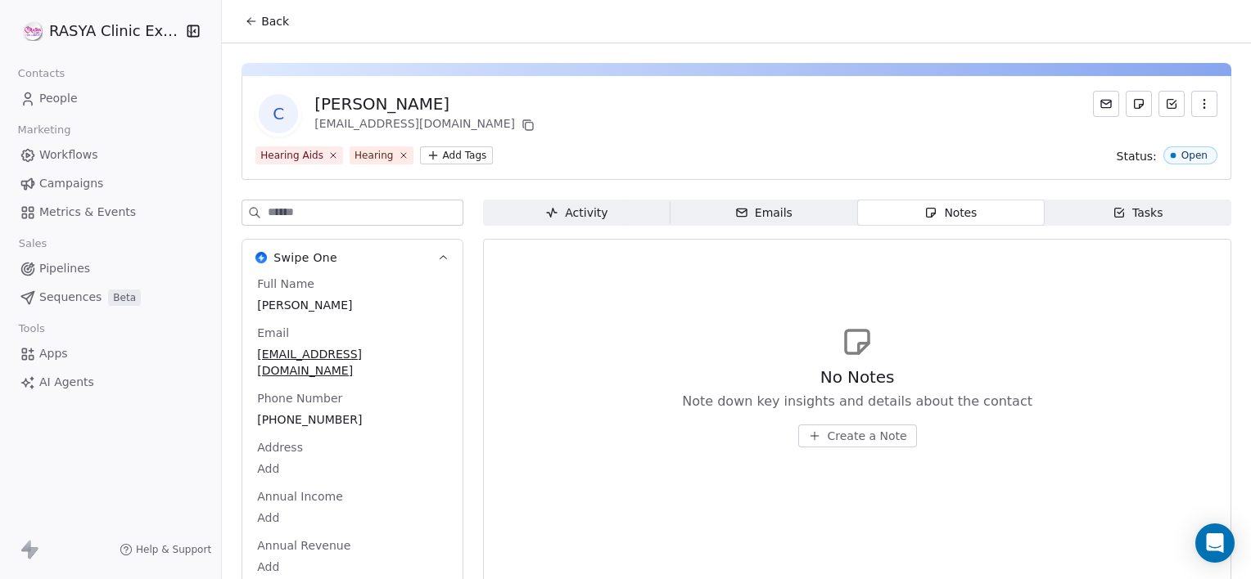
click at [858, 435] on span "Create a Note" at bounding box center [866, 436] width 79 height 16
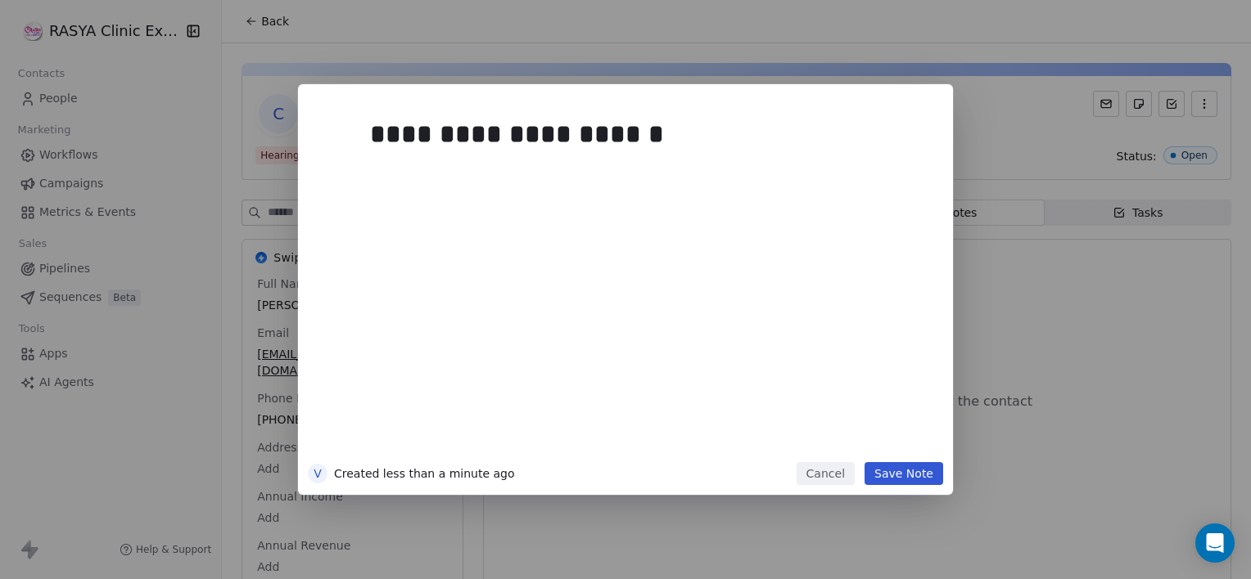
click at [905, 460] on div "**********" at bounding box center [645, 278] width 570 height 368
click at [905, 469] on button "Save Note" at bounding box center [903, 473] width 79 height 23
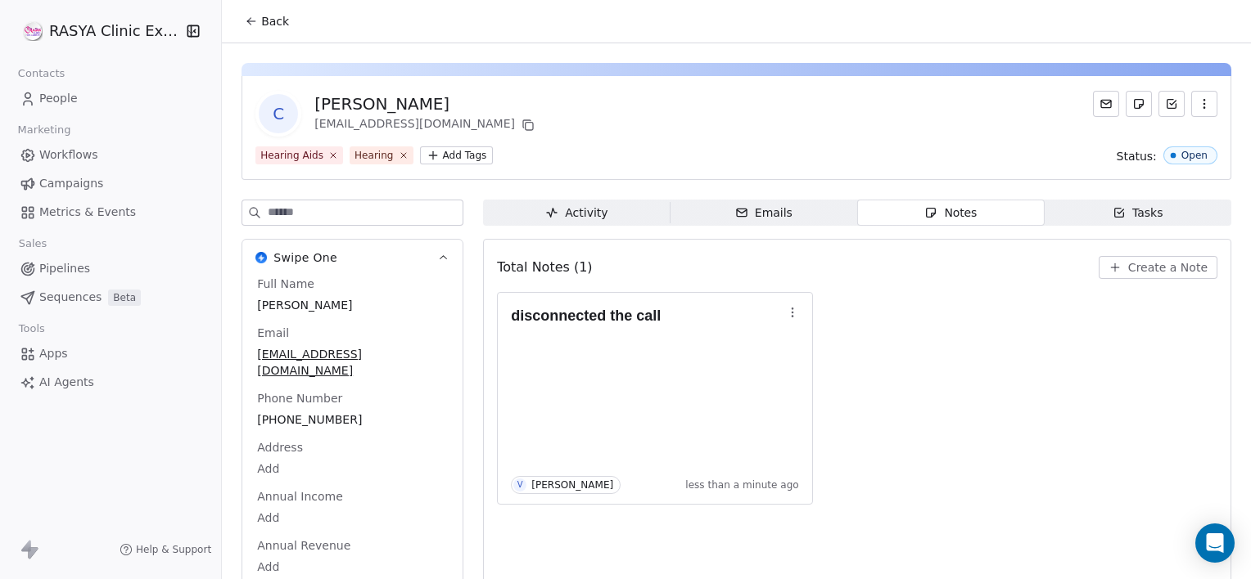
click at [262, 14] on span "Back" at bounding box center [275, 21] width 28 height 16
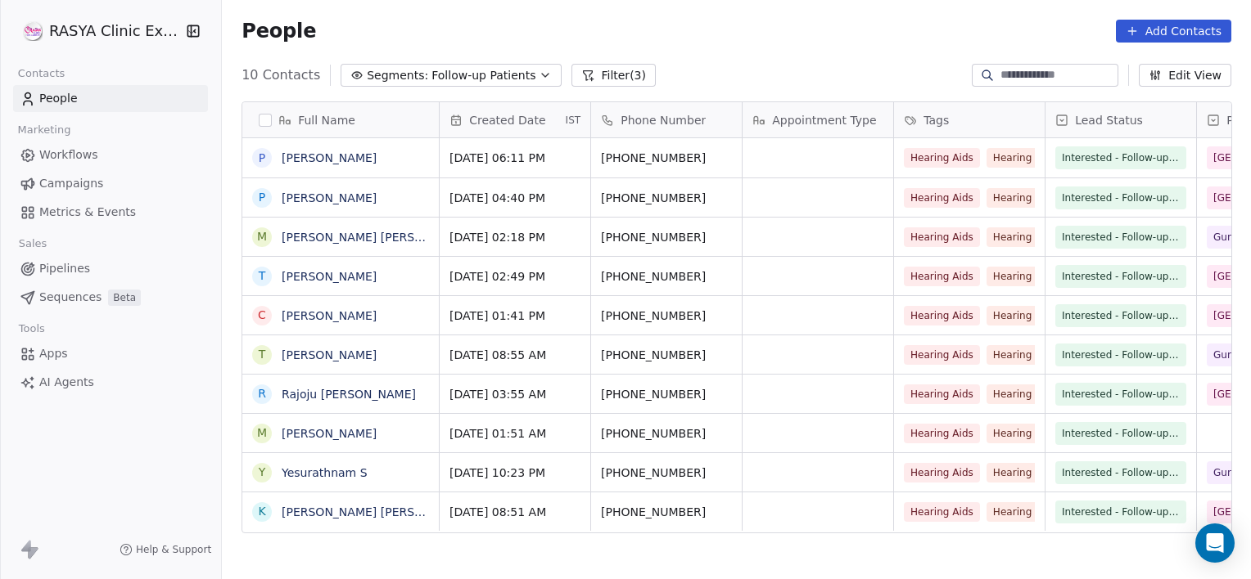
scroll to position [498, 1016]
click at [333, 358] on link "[PERSON_NAME]" at bounding box center [329, 355] width 95 height 13
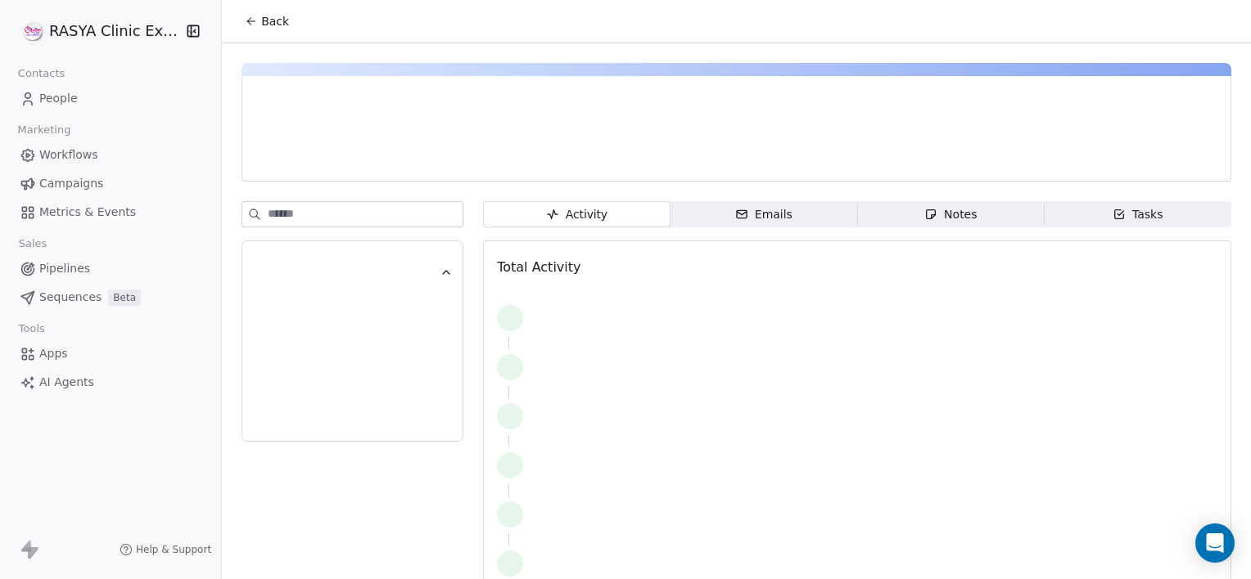
click at [982, 223] on span "Notes Notes" at bounding box center [950, 214] width 187 height 26
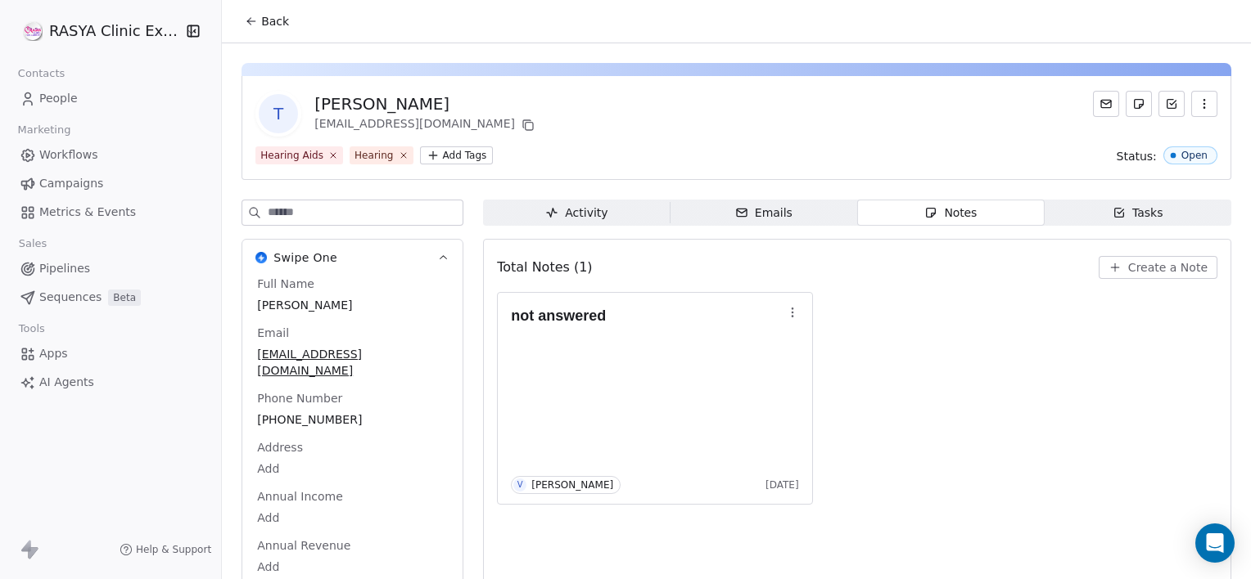
click at [1139, 273] on span "Create a Note" at bounding box center [1167, 267] width 79 height 16
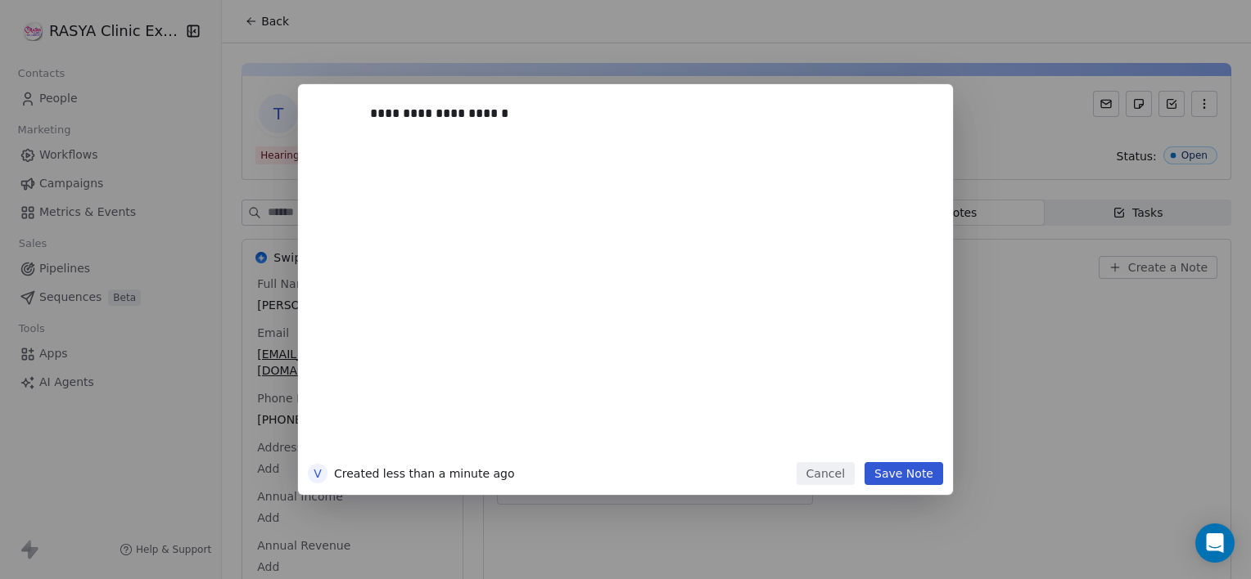
click at [928, 480] on button "Save Note" at bounding box center [903, 473] width 79 height 23
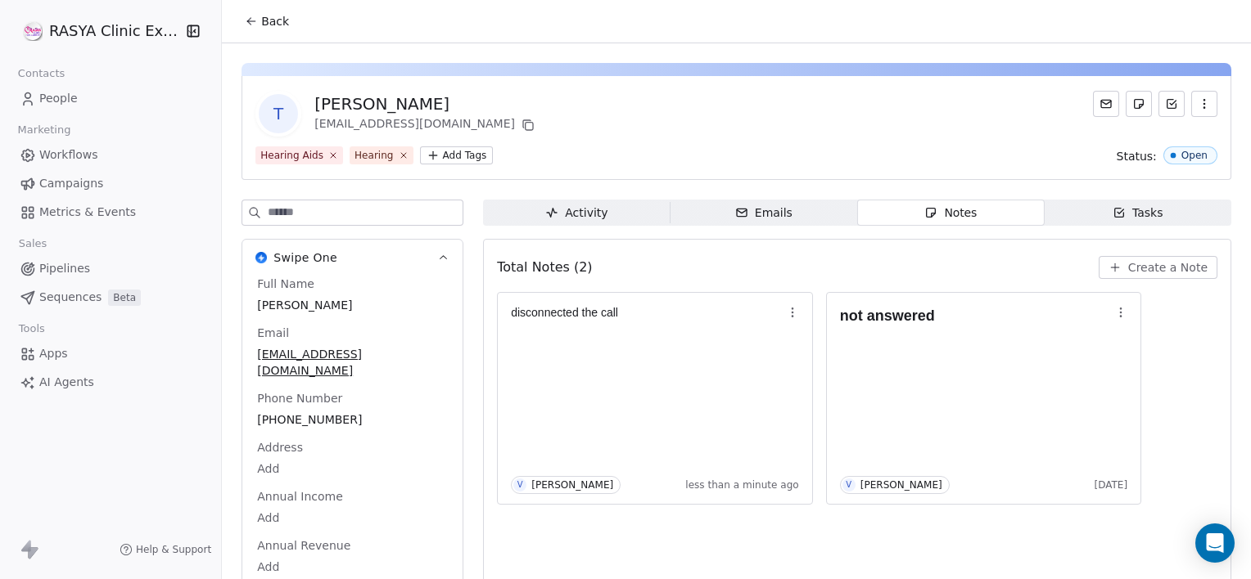
click at [291, 23] on button "Back" at bounding box center [267, 21] width 64 height 29
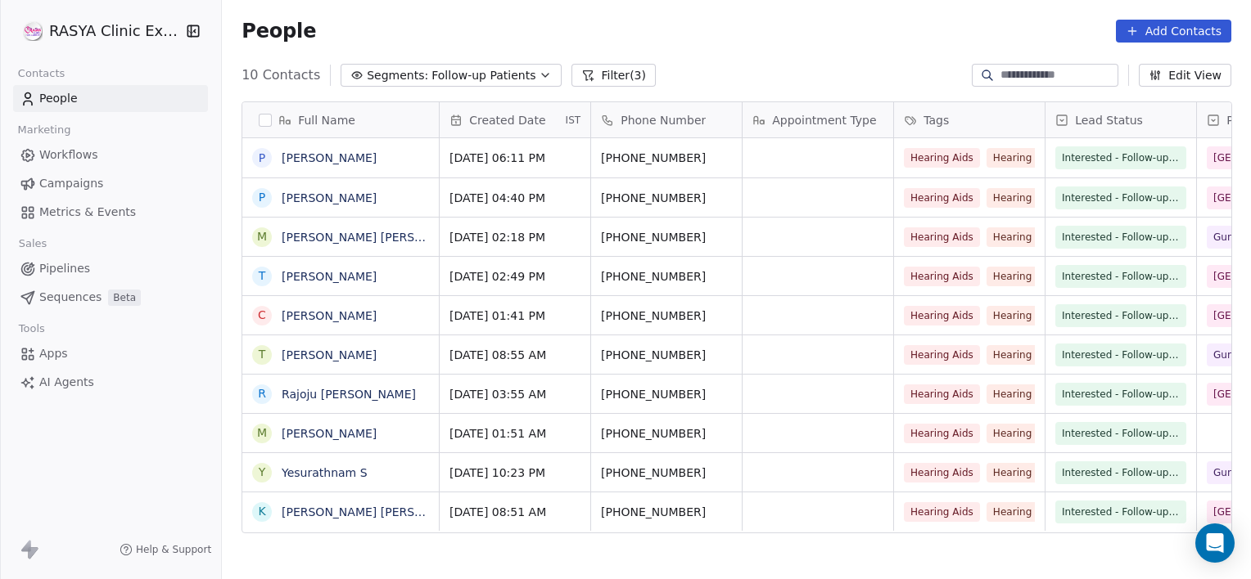
scroll to position [498, 1016]
click at [340, 398] on link "Rajoju [PERSON_NAME]" at bounding box center [349, 394] width 134 height 13
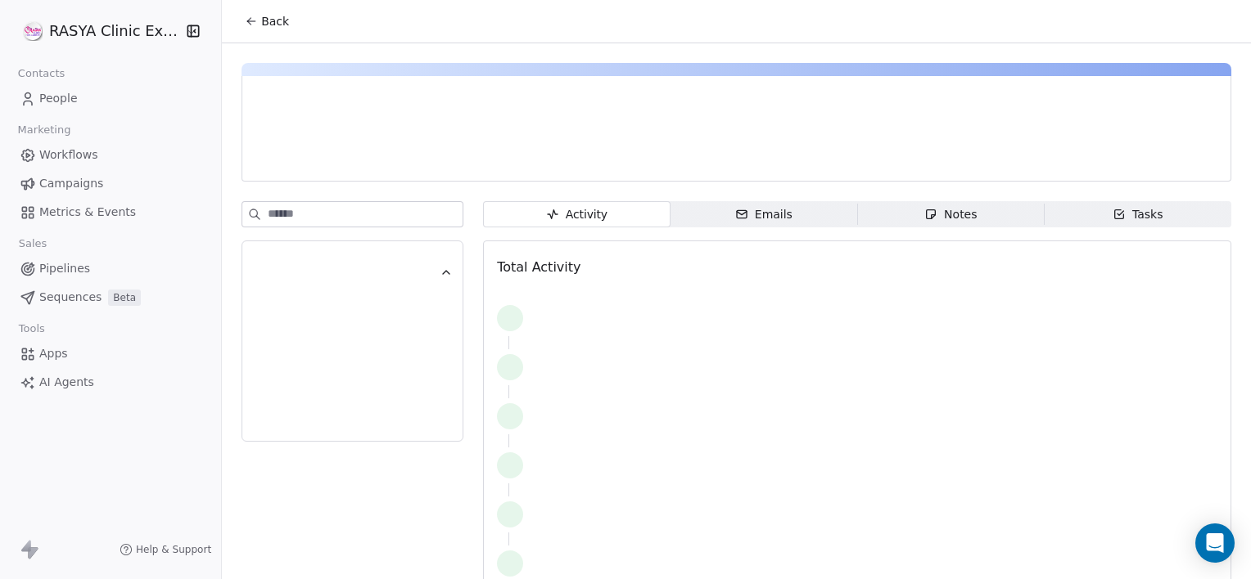
click at [899, 221] on span "Notes Notes" at bounding box center [950, 214] width 187 height 26
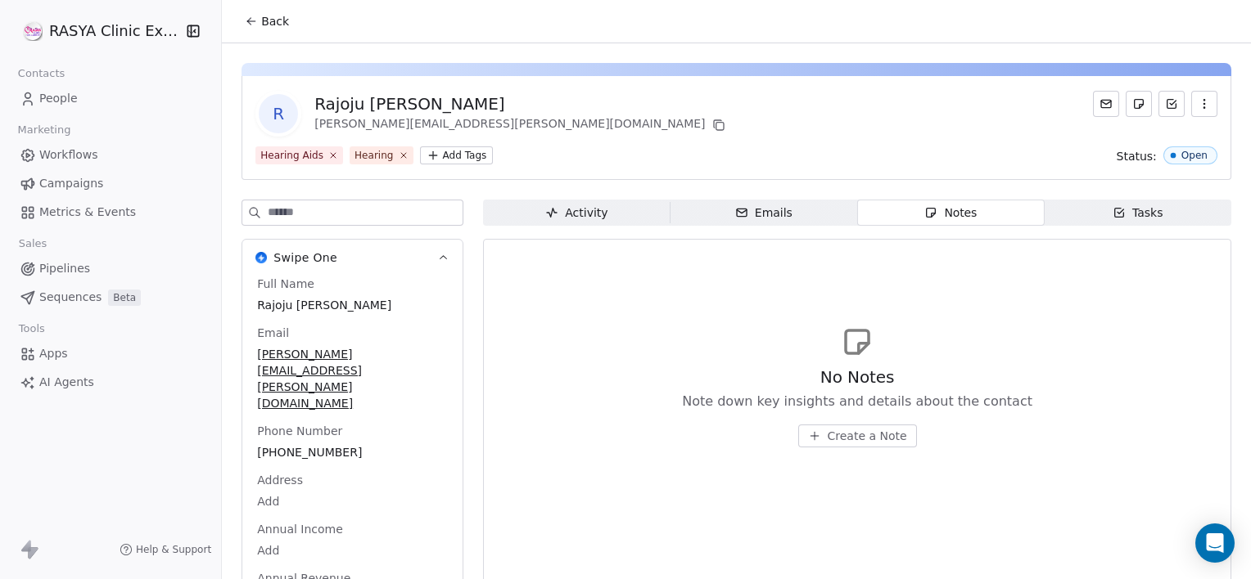
click at [858, 428] on span "Create a Note" at bounding box center [866, 436] width 79 height 16
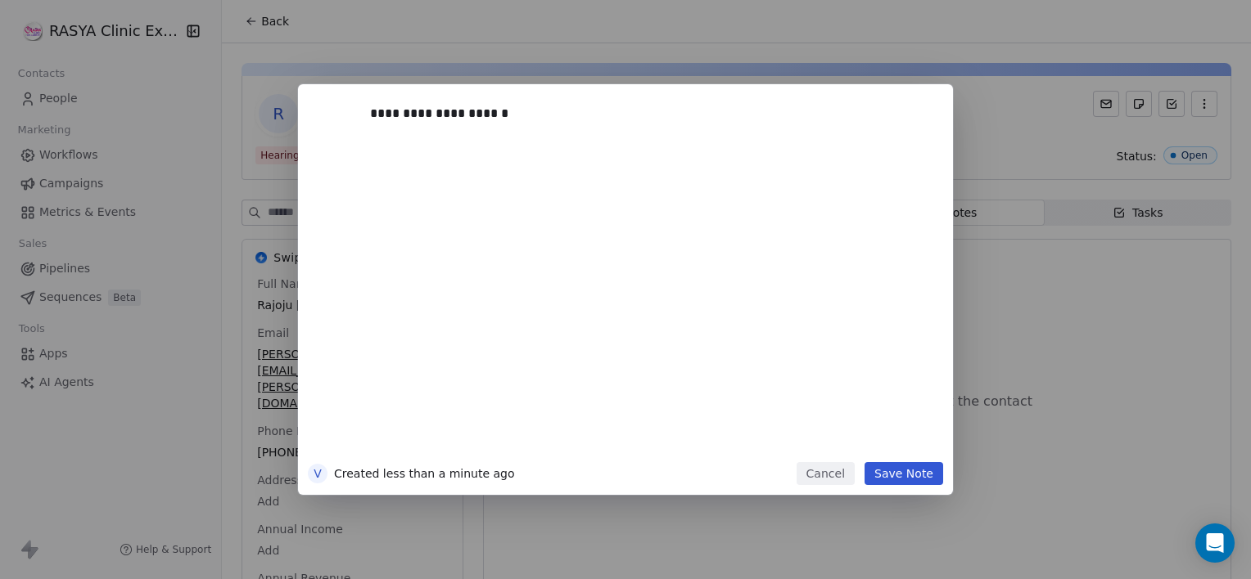
click at [928, 478] on button "Save Note" at bounding box center [903, 473] width 79 height 23
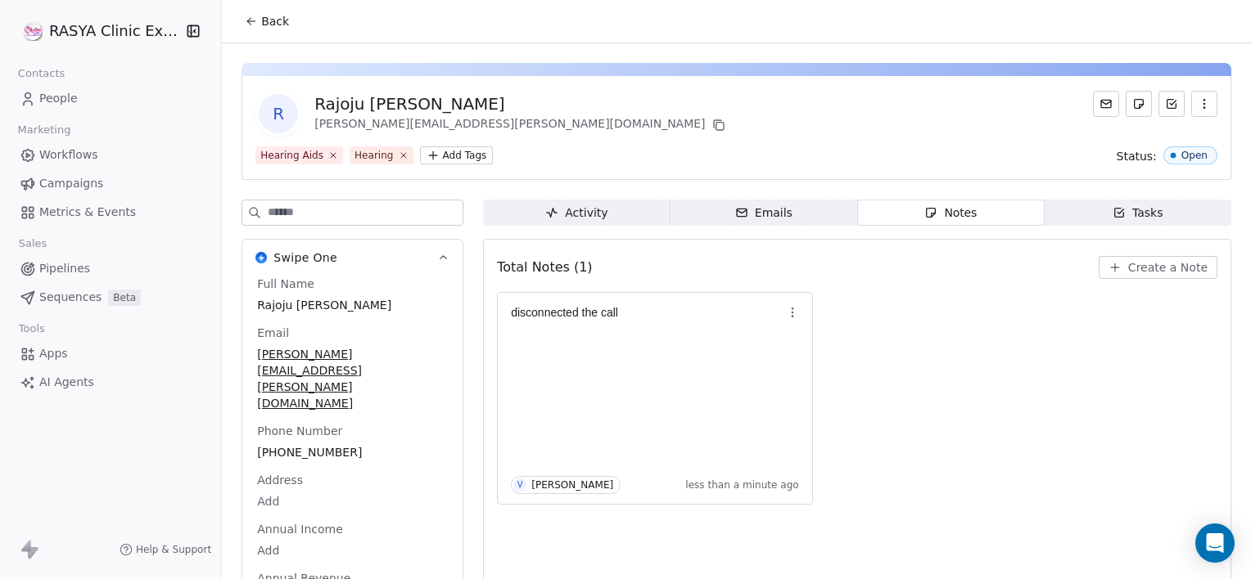
click at [246, 15] on icon at bounding box center [251, 21] width 13 height 13
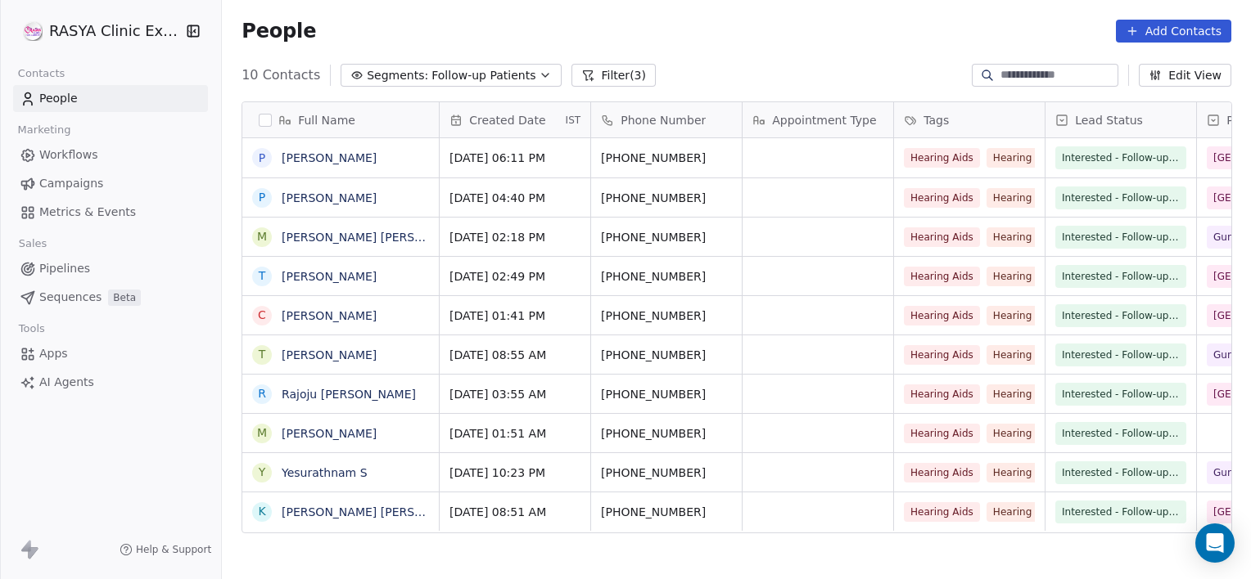
scroll to position [498, 1016]
click at [332, 434] on link "[PERSON_NAME]" at bounding box center [329, 433] width 95 height 13
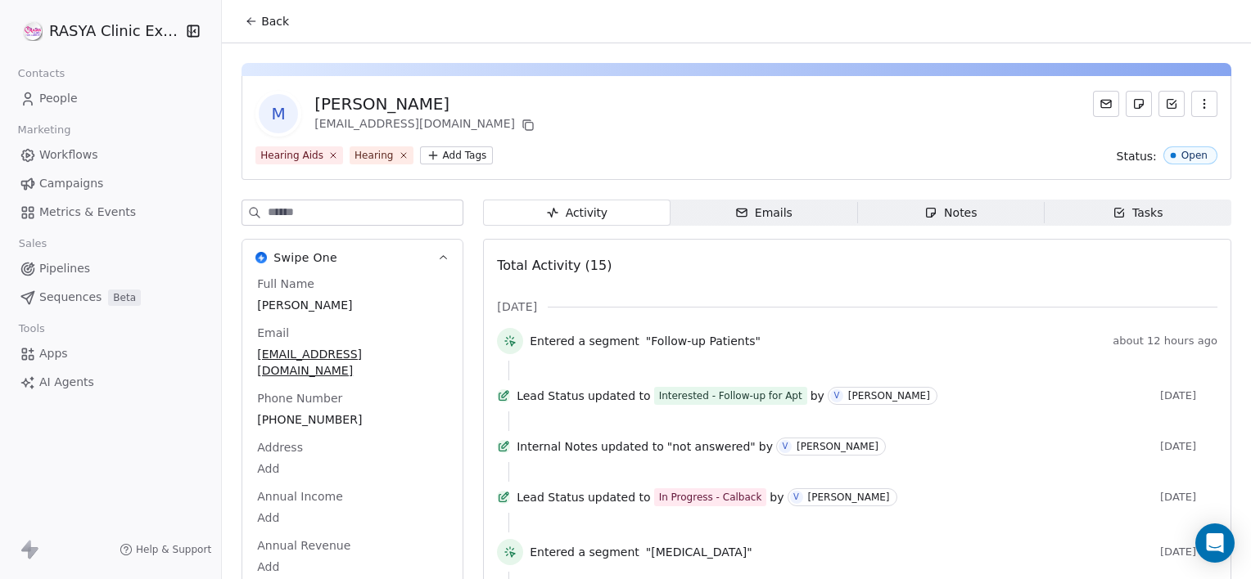
click at [255, 29] on button "Back" at bounding box center [267, 21] width 64 height 29
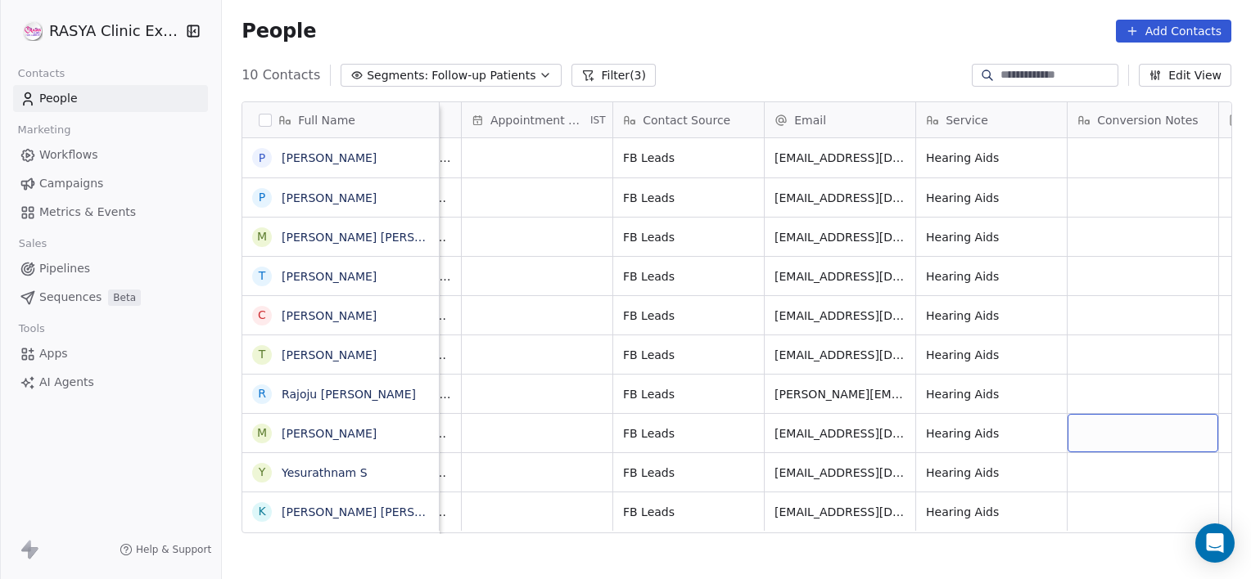
scroll to position [0, 1492]
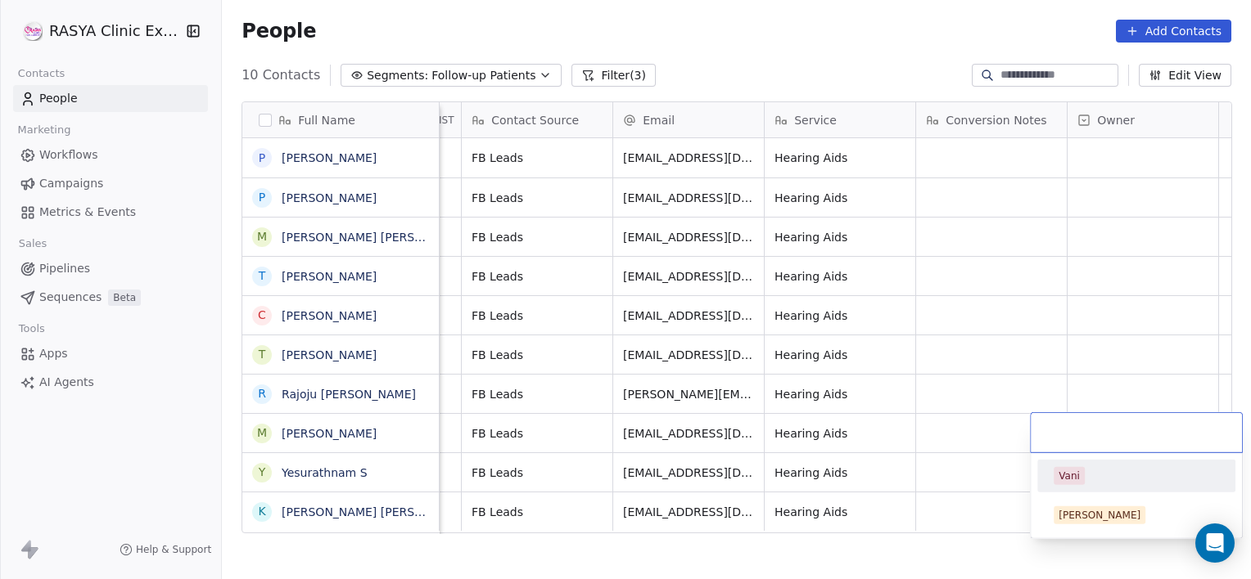
click at [1061, 478] on div "Vani" at bounding box center [1068, 476] width 21 height 15
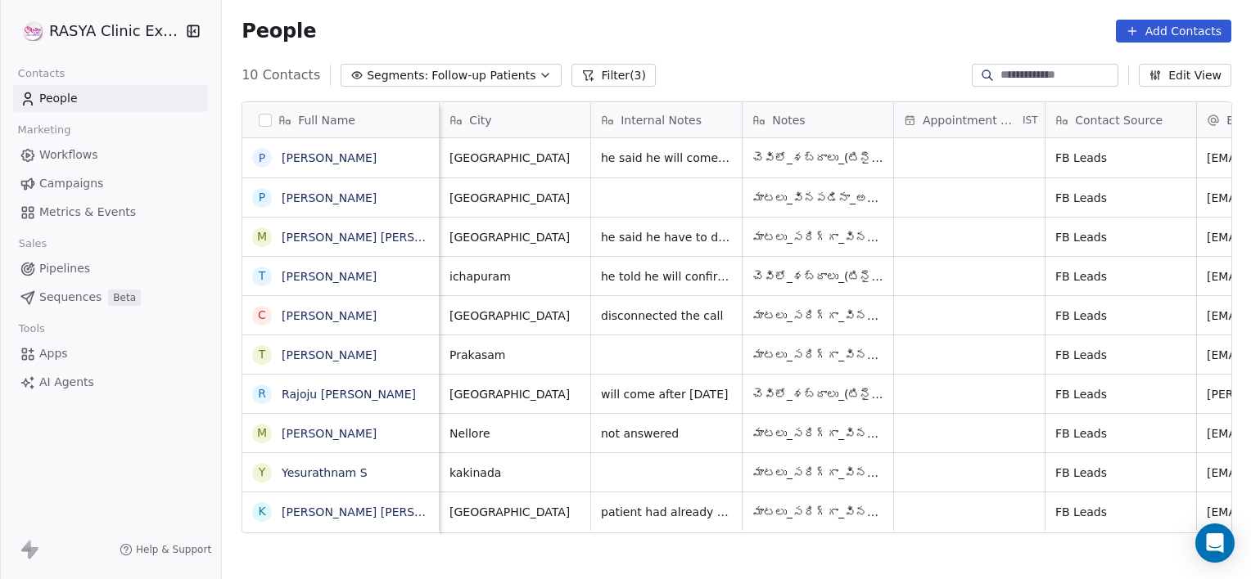
scroll to position [0, 756]
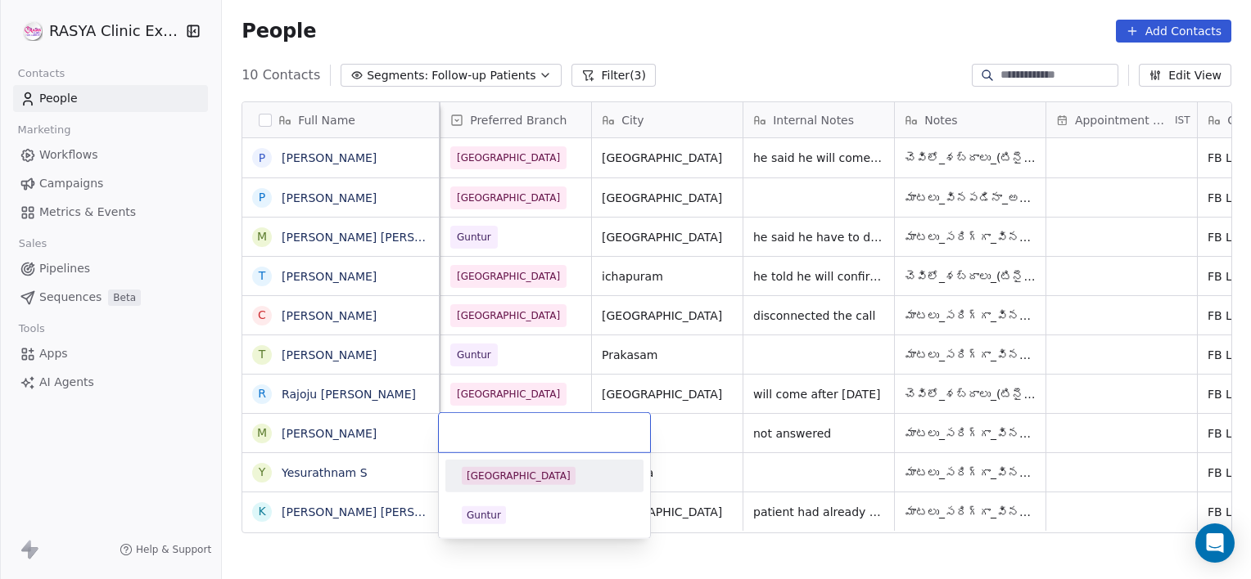
click at [507, 484] on div "[GEOGRAPHIC_DATA]" at bounding box center [544, 476] width 185 height 26
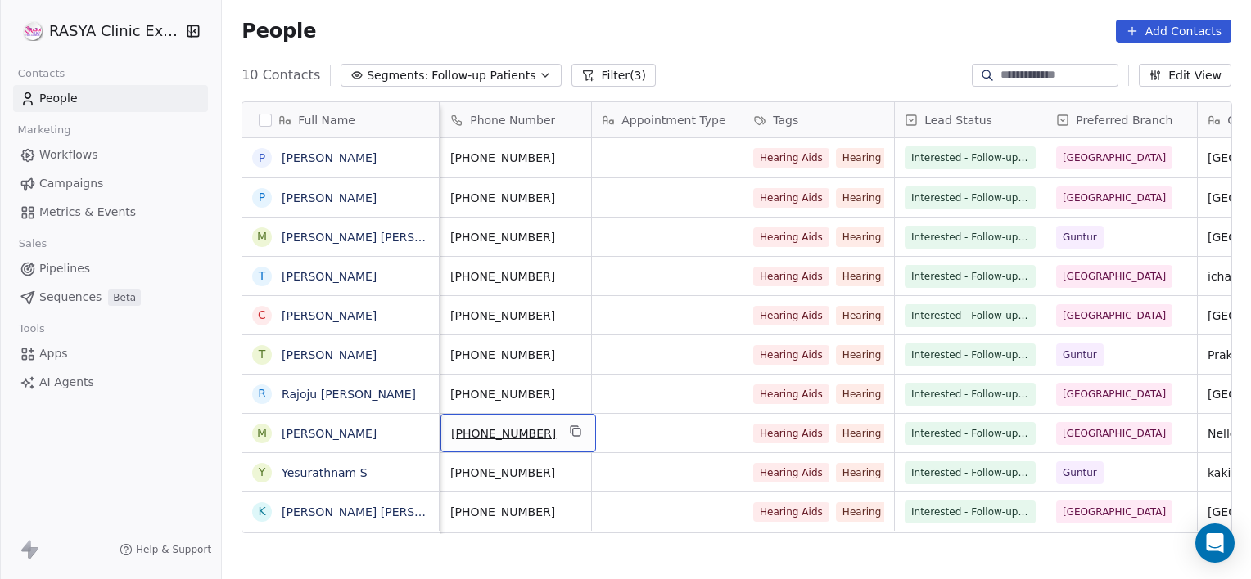
scroll to position [0, 0]
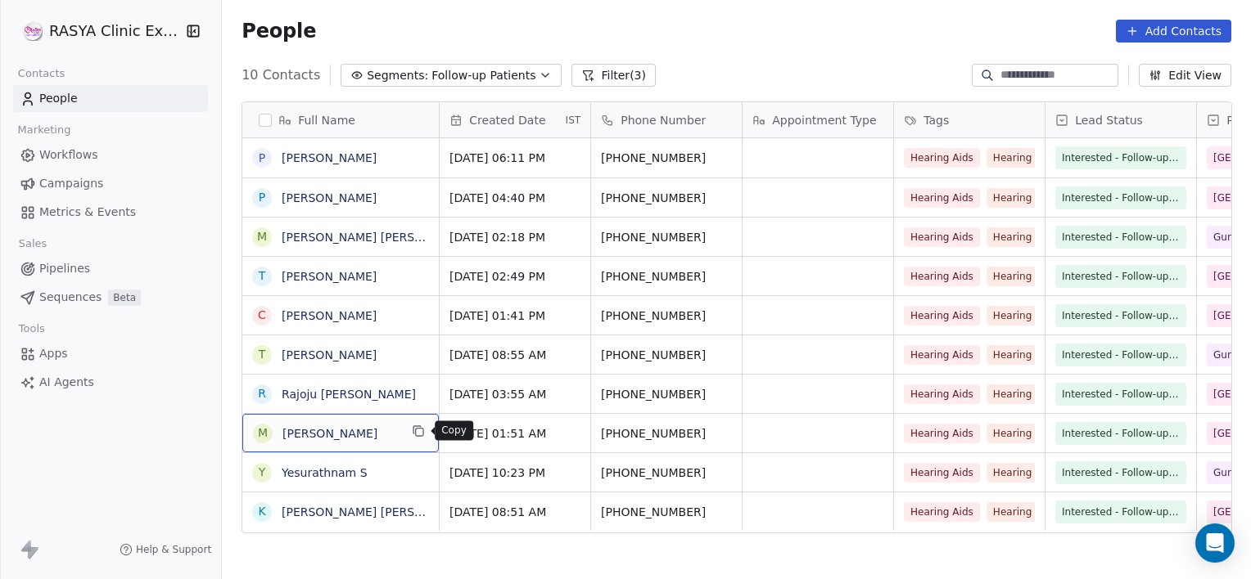
click at [419, 426] on icon "grid" at bounding box center [416, 429] width 7 height 7
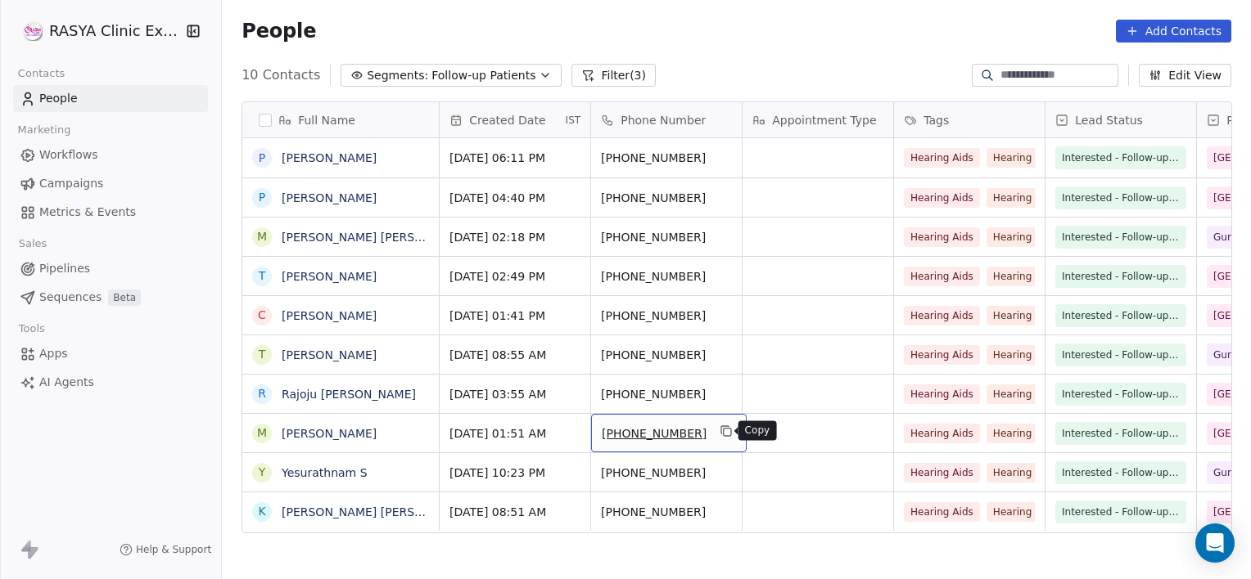
click at [721, 436] on icon "grid" at bounding box center [725, 431] width 13 height 13
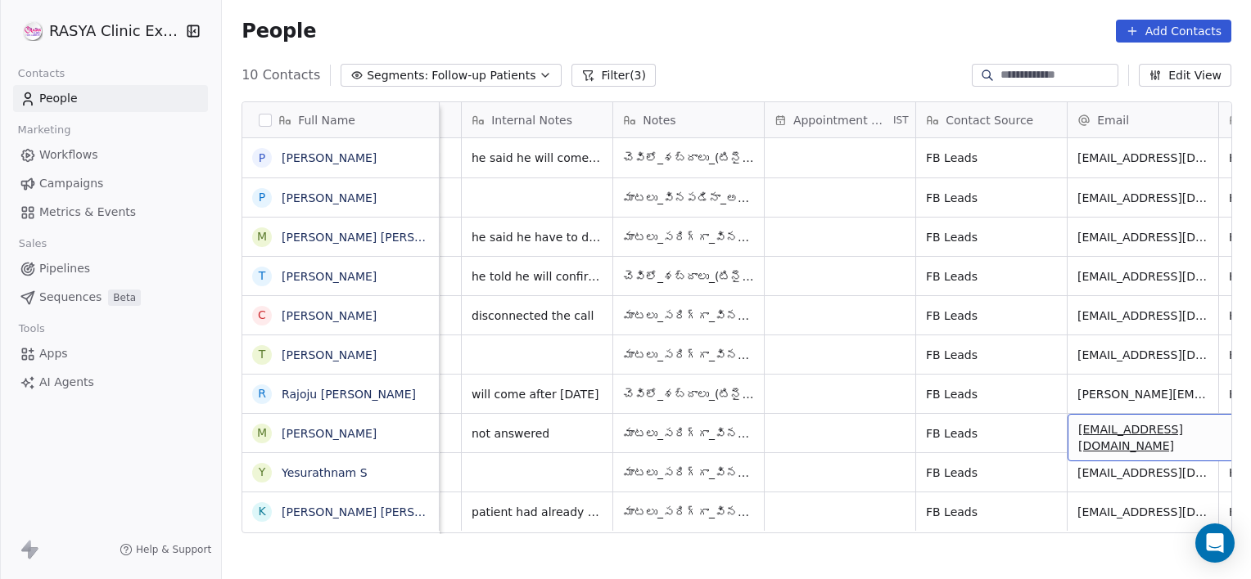
scroll to position [0, 1188]
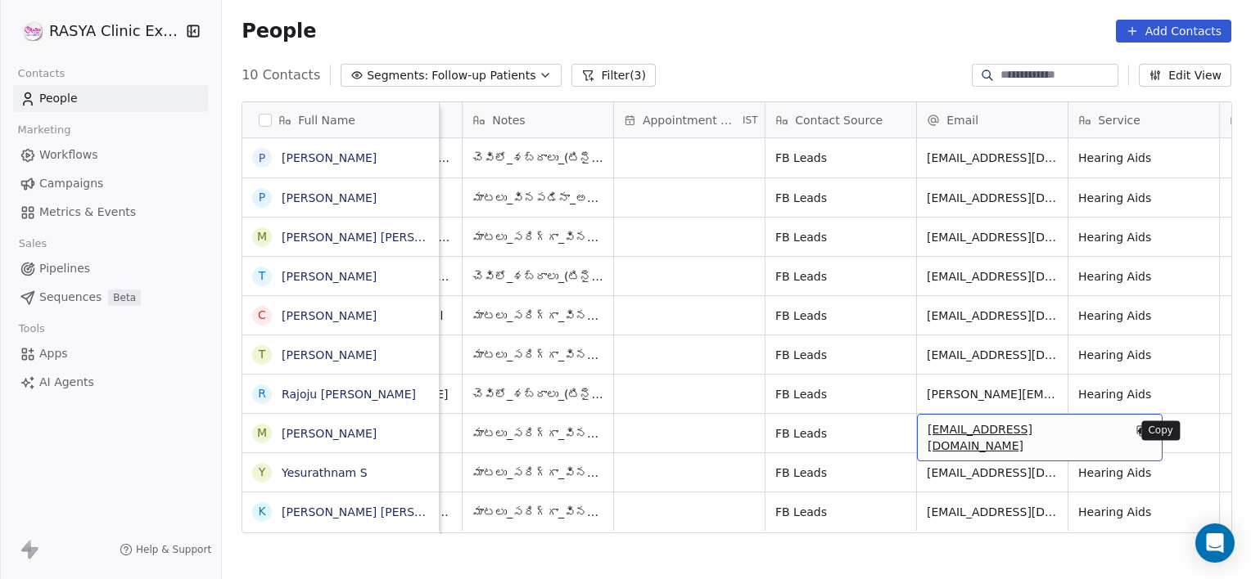
click at [1135, 432] on icon "grid" at bounding box center [1141, 431] width 13 height 13
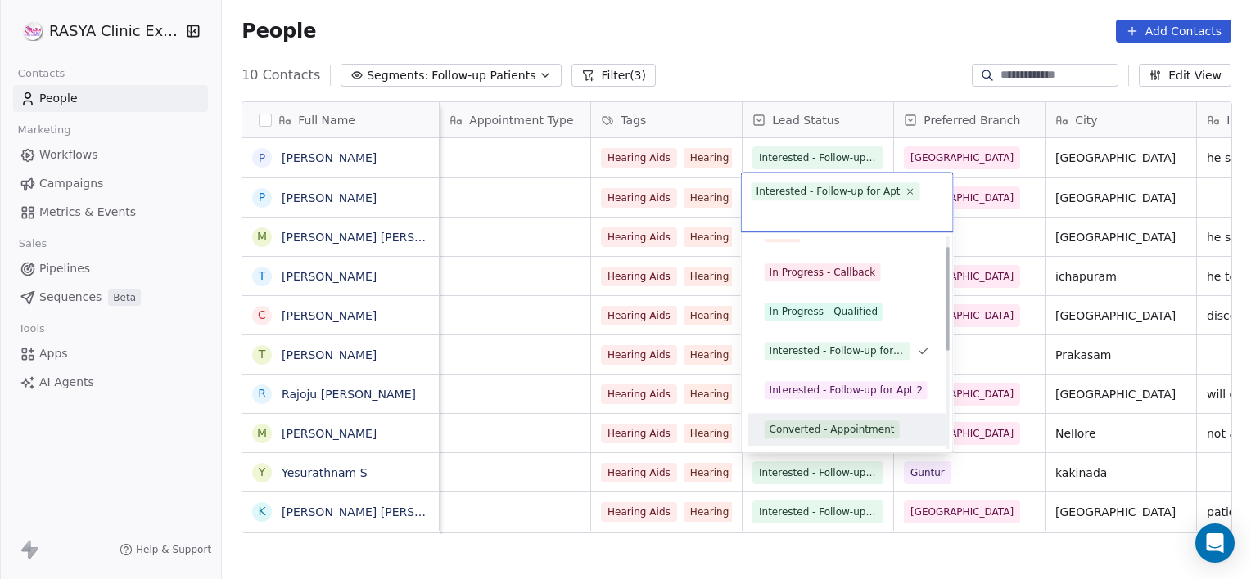
scroll to position [61, 0]
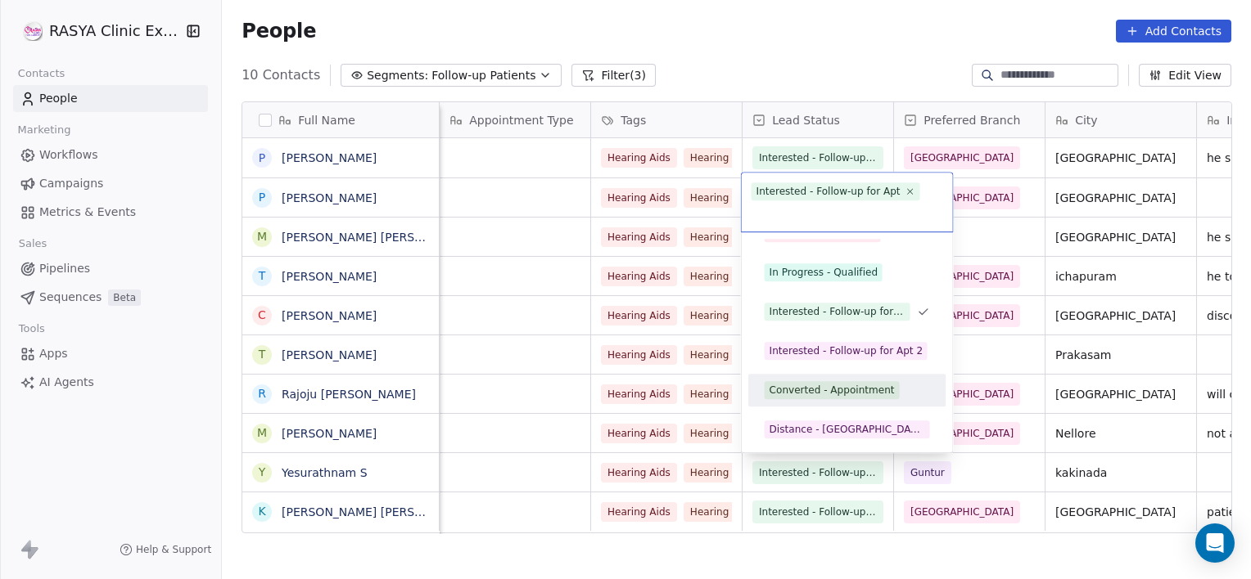
click at [775, 377] on div "Converted - Appointment" at bounding box center [847, 390] width 185 height 26
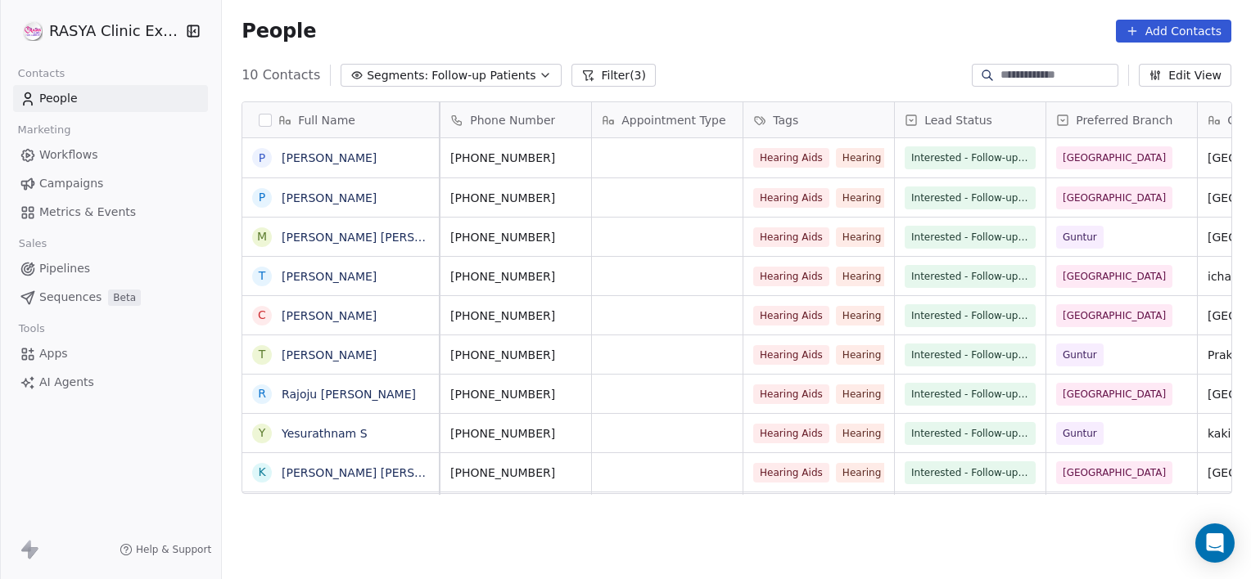
scroll to position [0, 0]
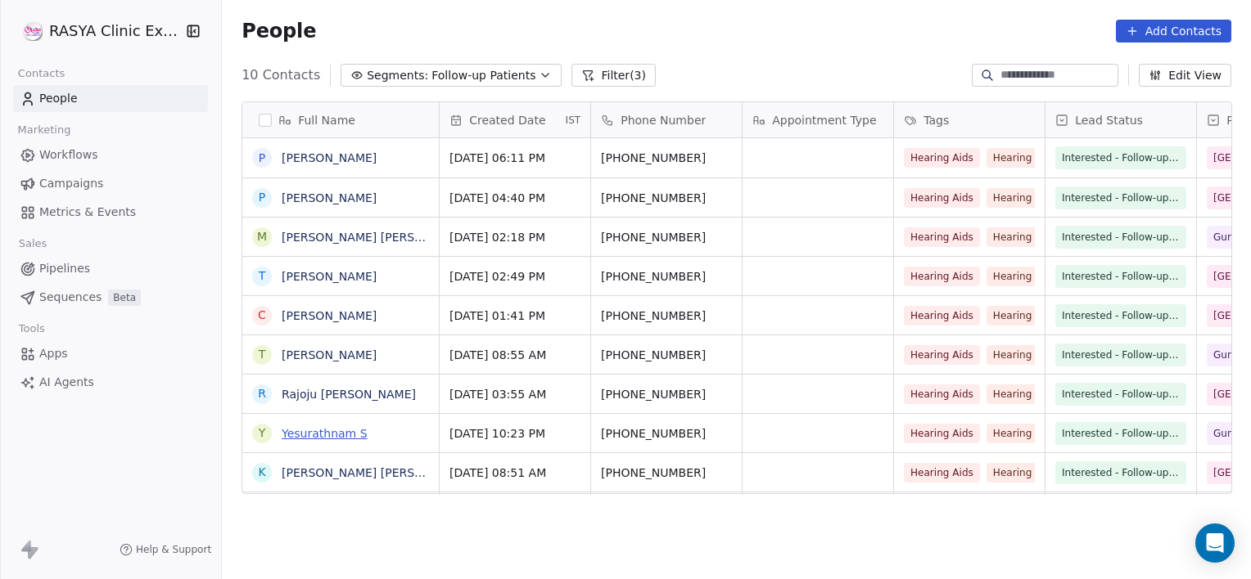
click at [350, 432] on link "Yesurathnam S" at bounding box center [325, 433] width 86 height 13
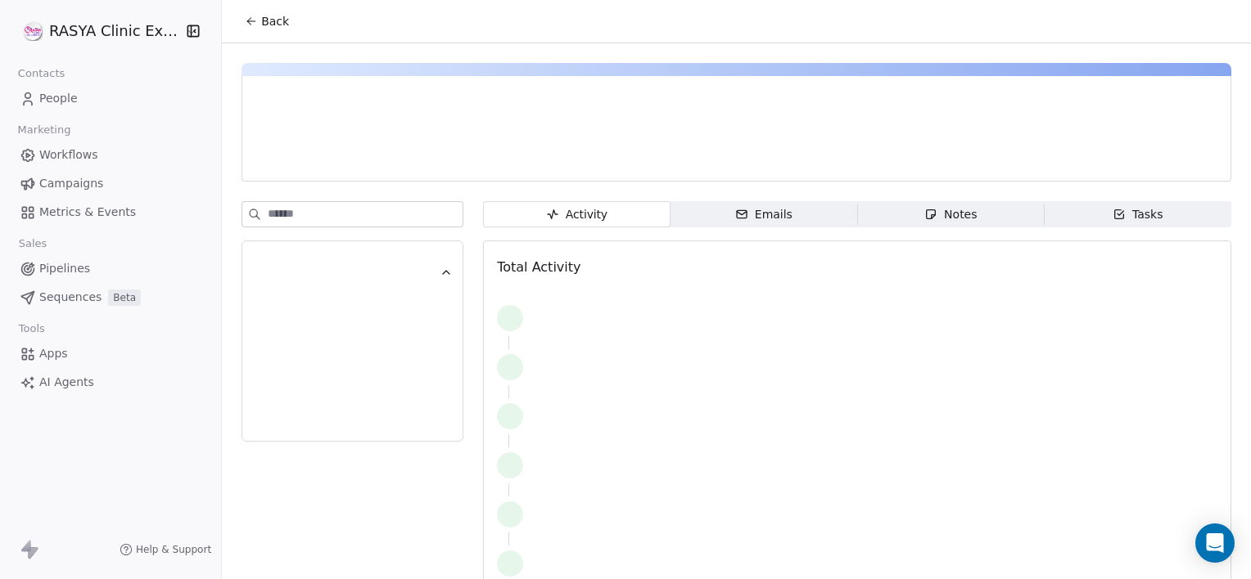
click at [994, 213] on span "Notes Notes" at bounding box center [950, 214] width 187 height 26
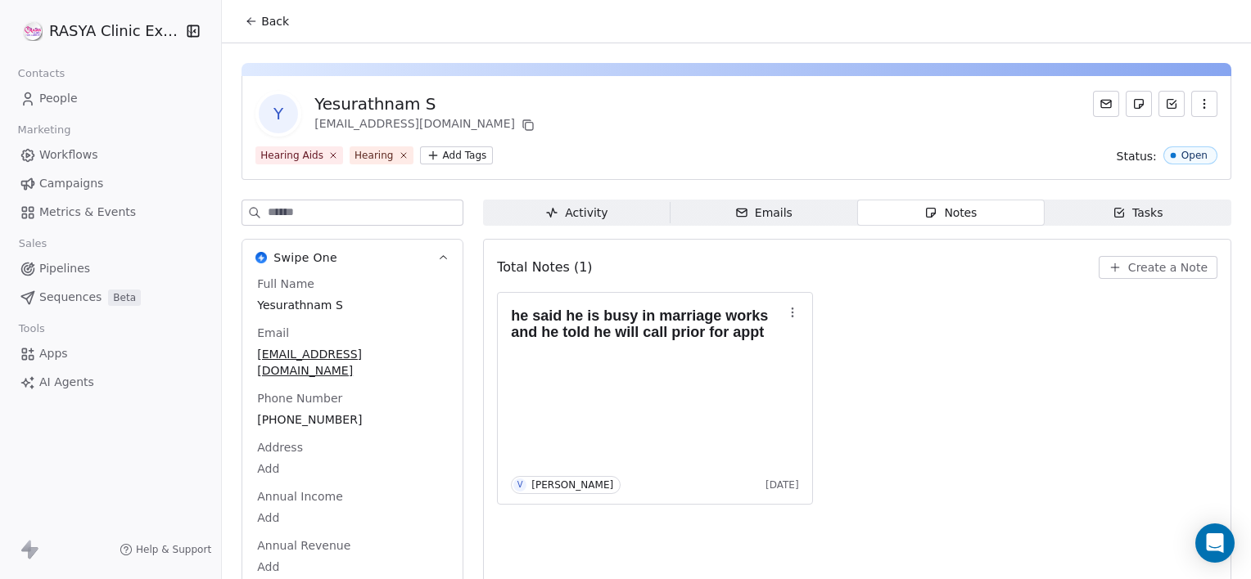
click at [1129, 262] on span "Create a Note" at bounding box center [1167, 267] width 79 height 16
click at [1084, 224] on span "Tasks Tasks" at bounding box center [1137, 213] width 187 height 26
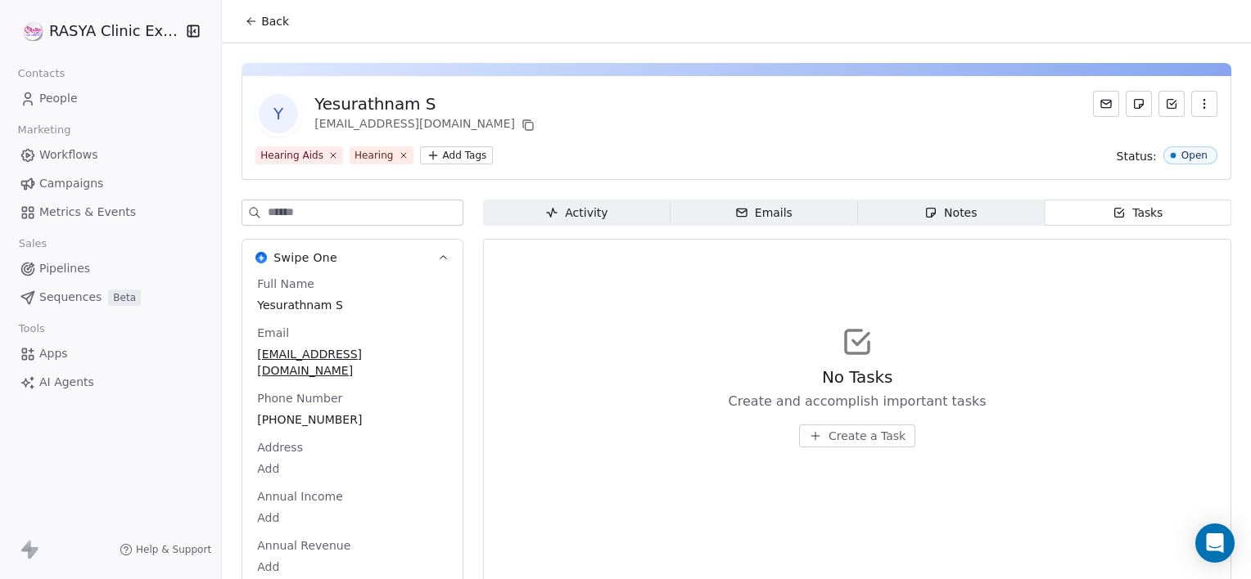
click at [829, 444] on span "Create a Task" at bounding box center [866, 436] width 77 height 16
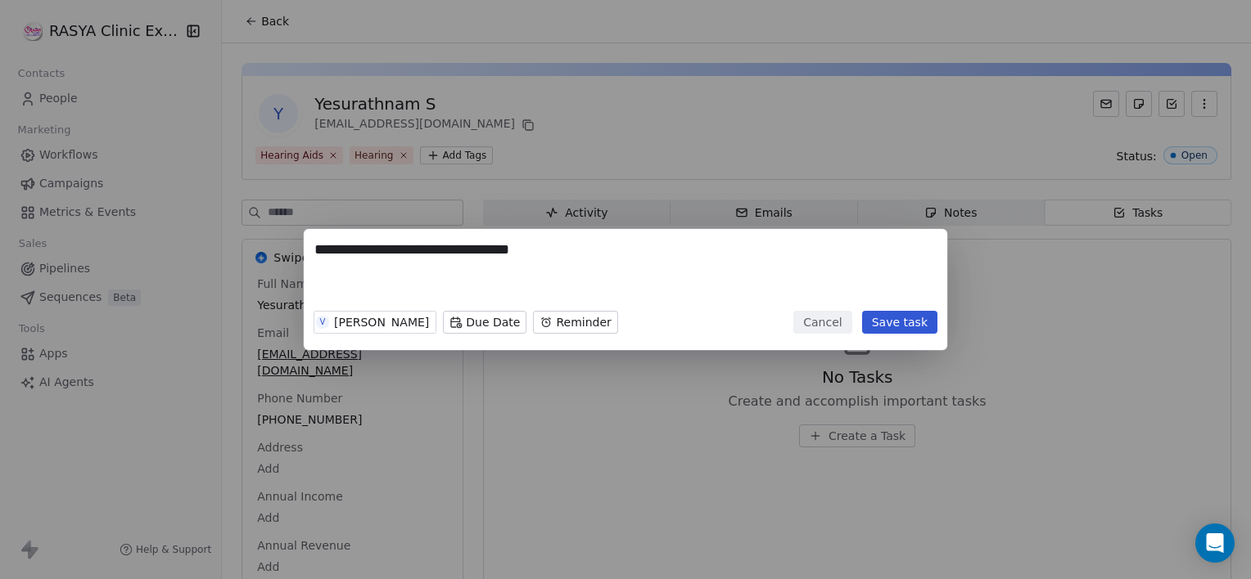
type textarea "**********"
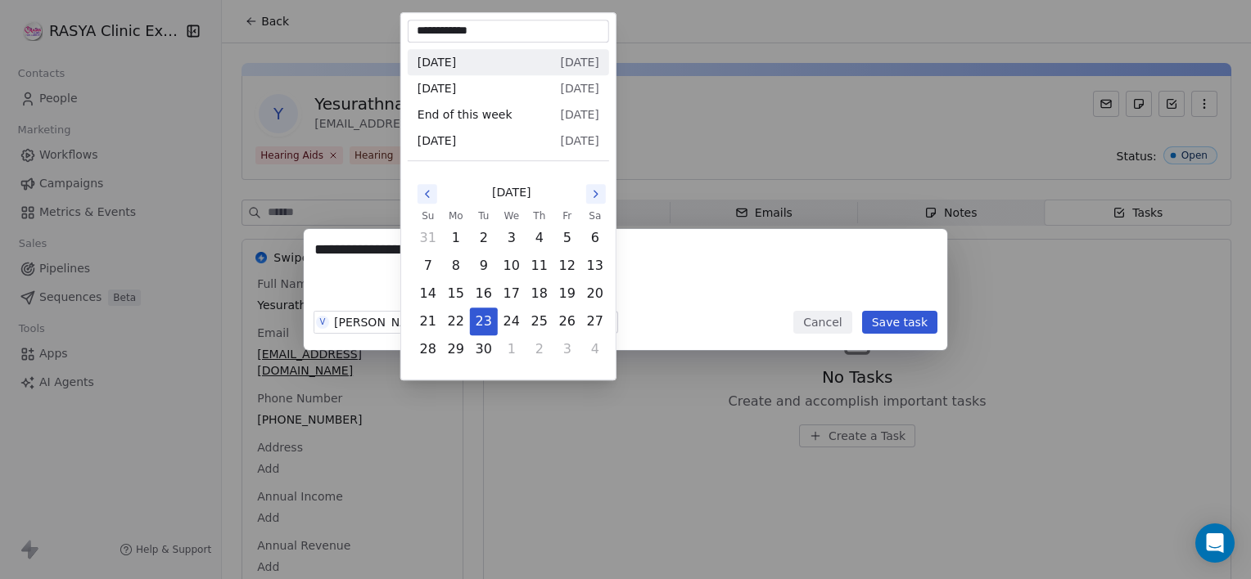
click at [445, 321] on body "**********" at bounding box center [625, 289] width 1251 height 579
click at [521, 321] on button "24" at bounding box center [511, 322] width 26 height 26
type input "**********"
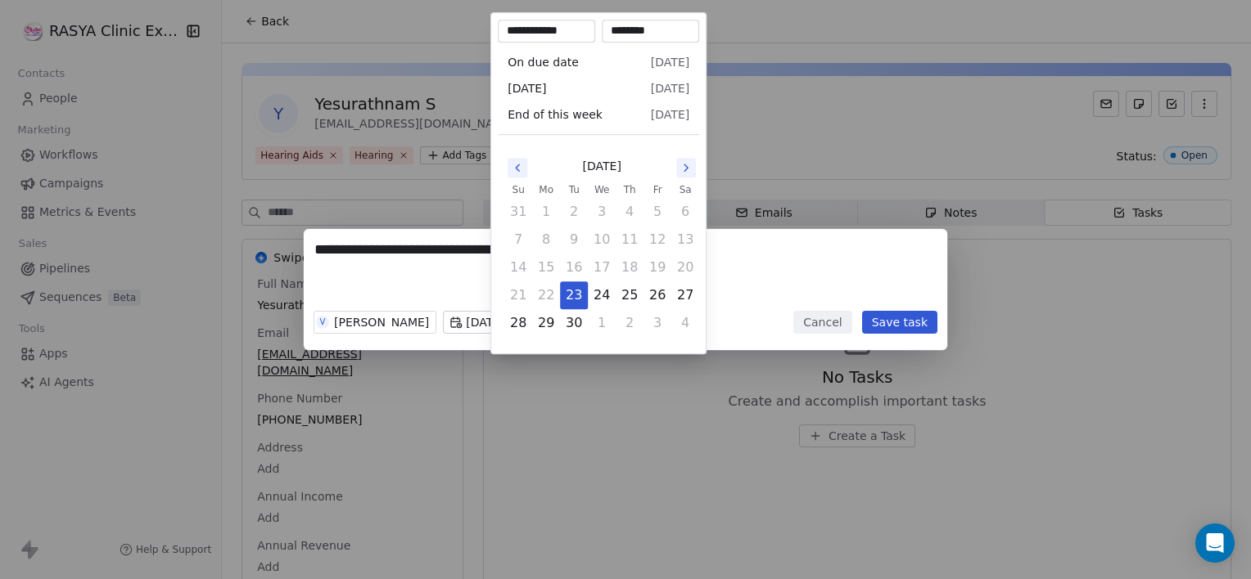
click at [522, 321] on body "**********" at bounding box center [625, 289] width 1251 height 579
click at [604, 301] on button "24" at bounding box center [601, 295] width 26 height 26
type input "**********"
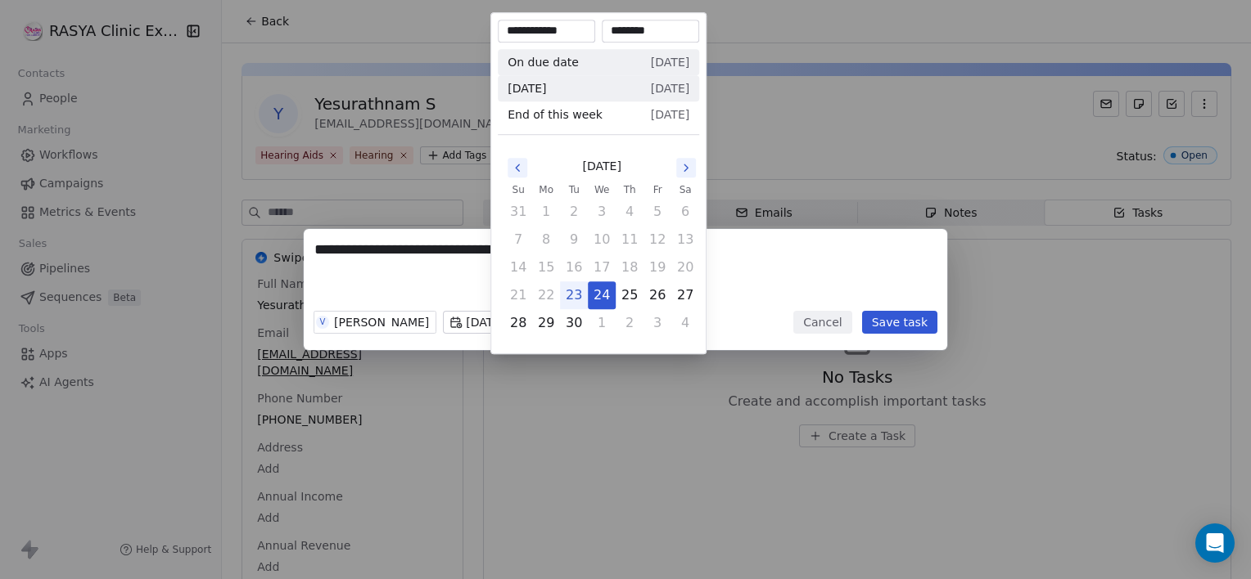
click at [665, 36] on input "********" at bounding box center [650, 31] width 91 height 16
type input "*"
type input "*******"
click at [878, 275] on div "**********" at bounding box center [625, 289] width 1251 height 121
click at [623, 321] on body "**********" at bounding box center [625, 289] width 1251 height 579
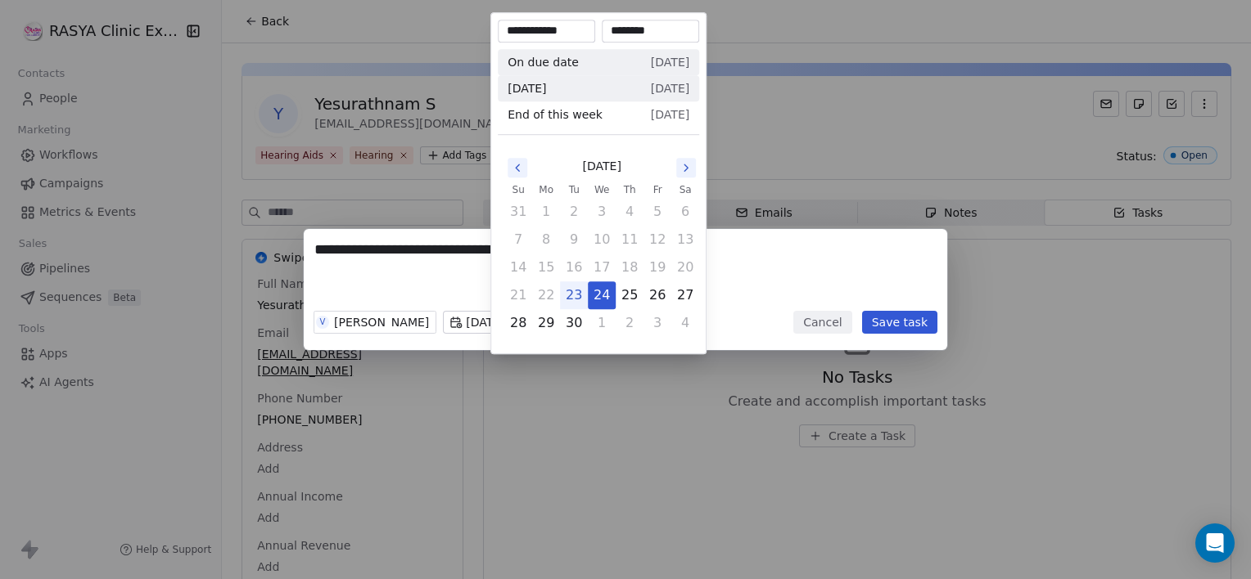
click at [638, 30] on input "********" at bounding box center [650, 31] width 91 height 16
type input "********"
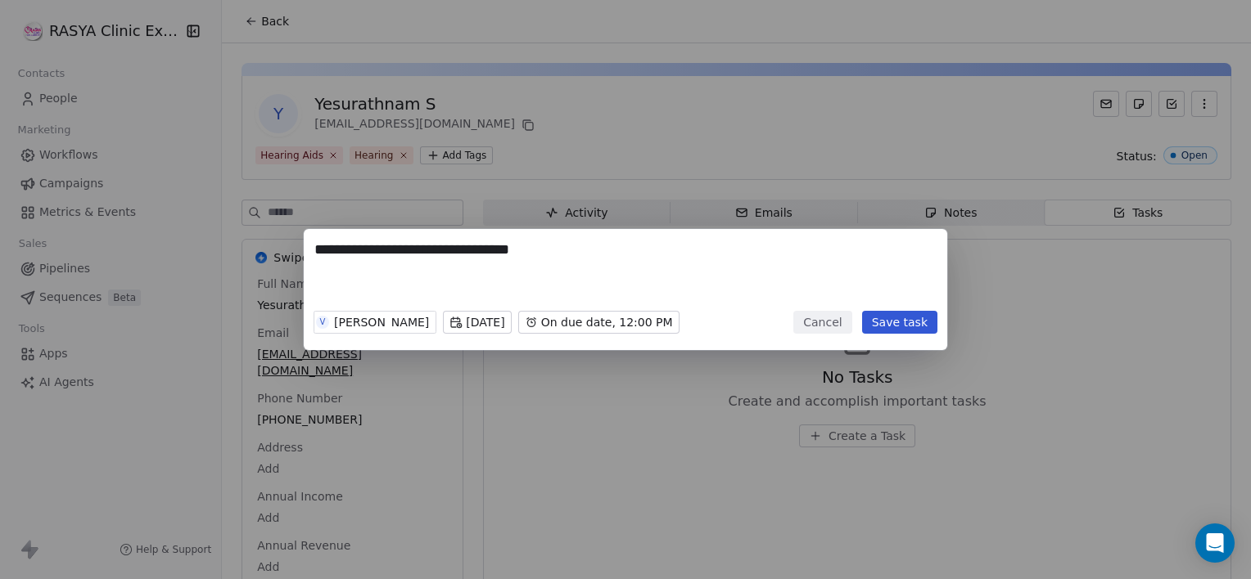
click at [837, 146] on div "**********" at bounding box center [625, 289] width 1251 height 579
click at [870, 324] on button "Save task" at bounding box center [899, 322] width 75 height 23
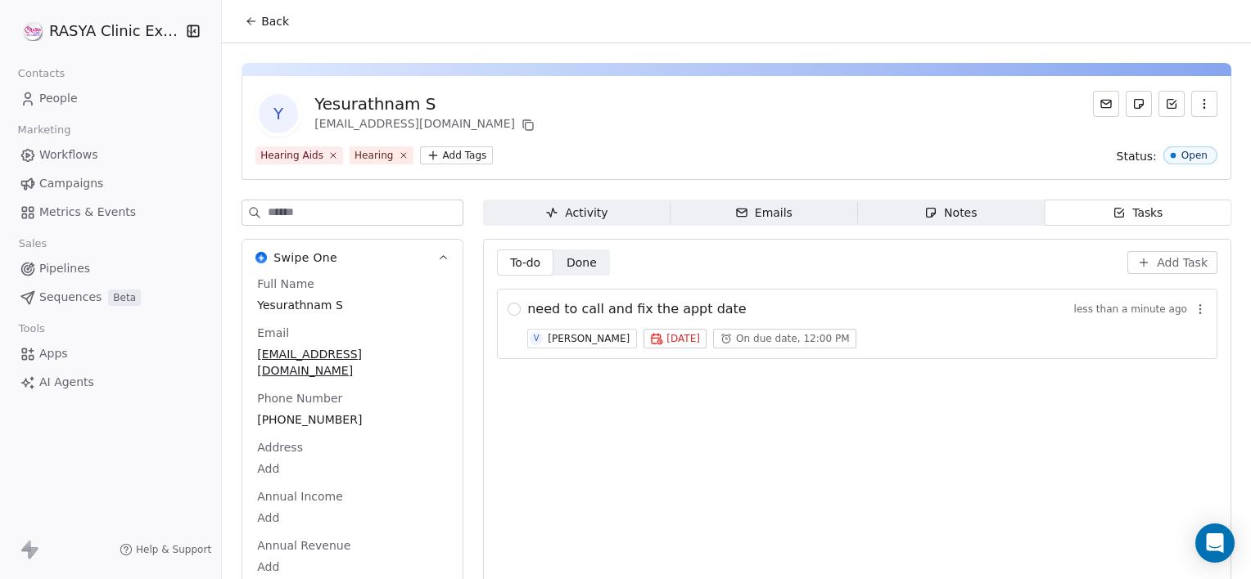
click at [259, 7] on button "Back" at bounding box center [267, 21] width 64 height 29
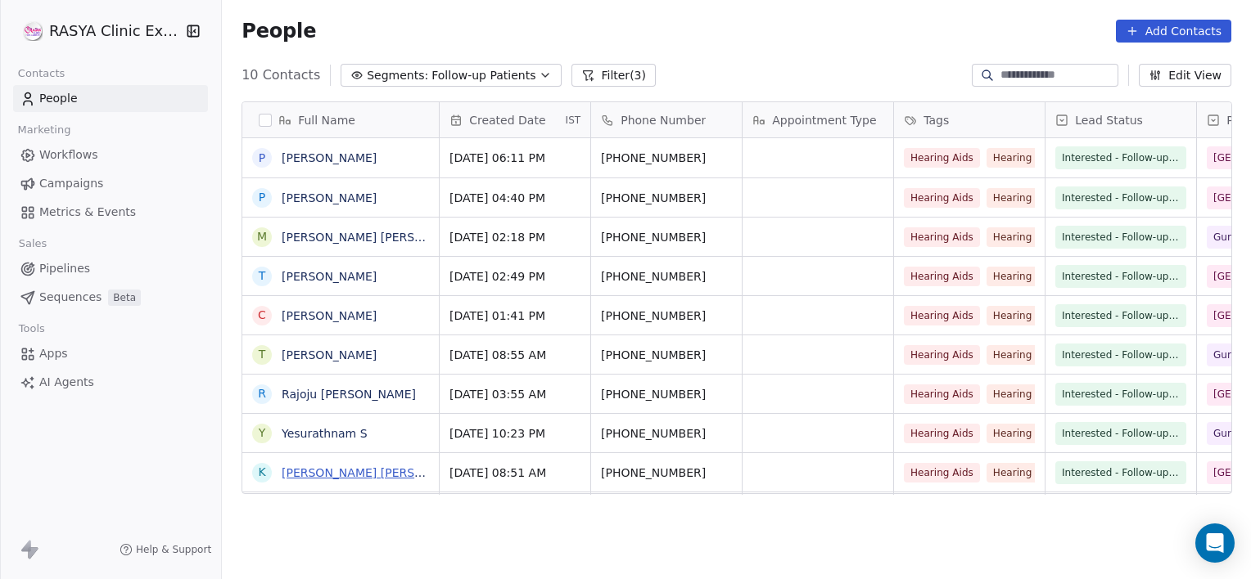
click at [336, 469] on link "[PERSON_NAME] [PERSON_NAME]" at bounding box center [379, 472] width 194 height 13
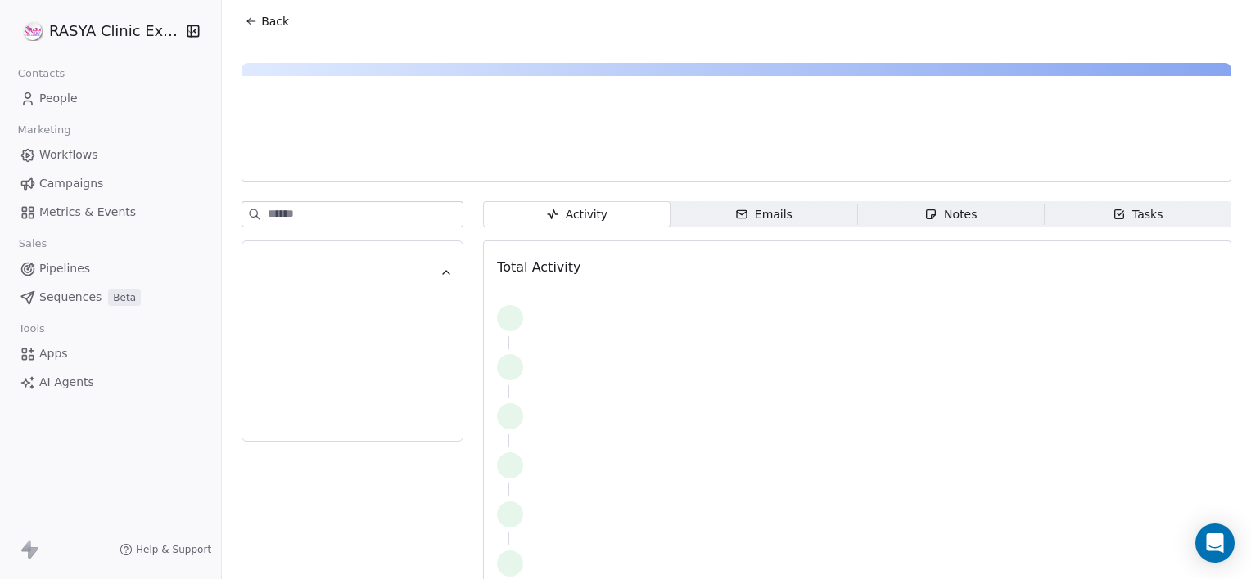
click at [1122, 201] on span "Tasks Tasks" at bounding box center [1137, 214] width 187 height 26
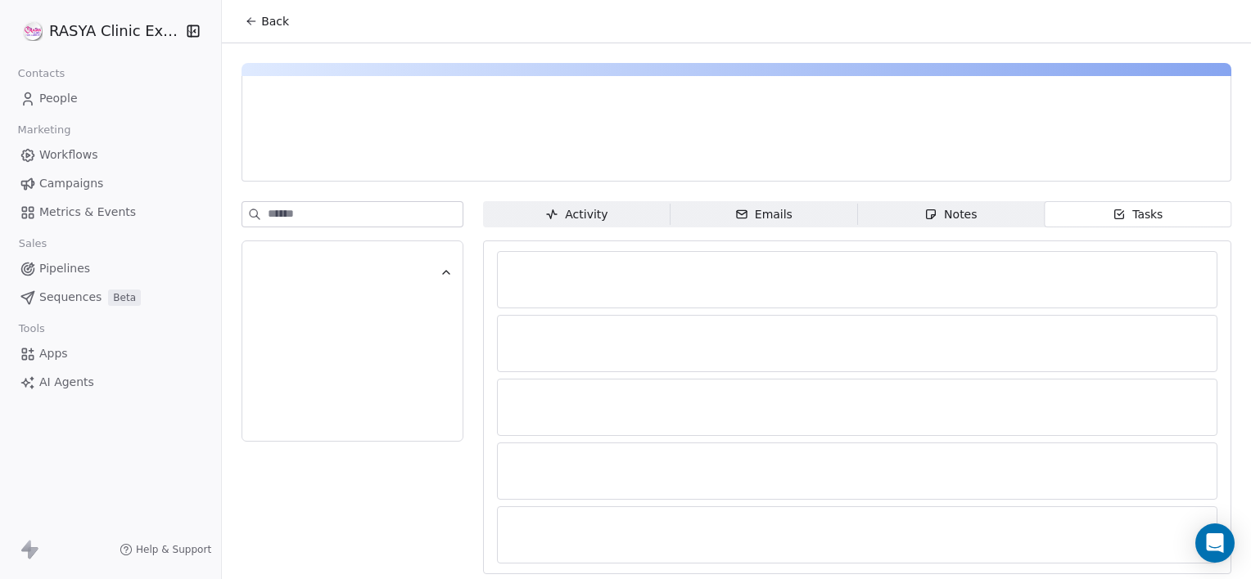
click at [1122, 201] on span "Tasks Tasks" at bounding box center [1137, 214] width 187 height 26
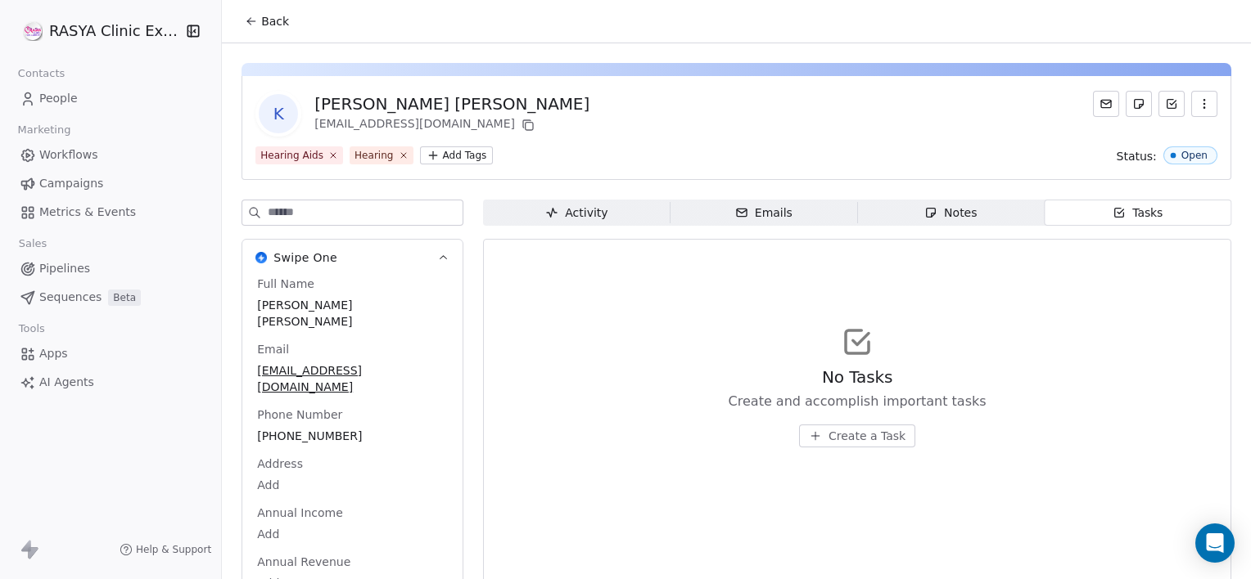
click at [864, 436] on span "Create a Task" at bounding box center [866, 436] width 77 height 16
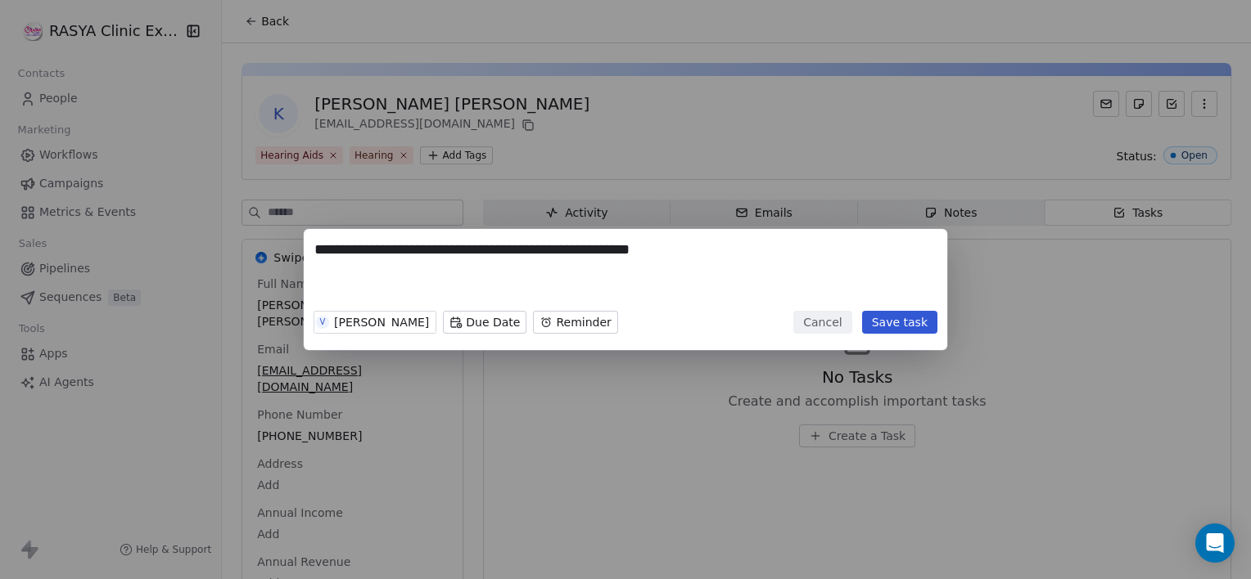
type textarea "**********"
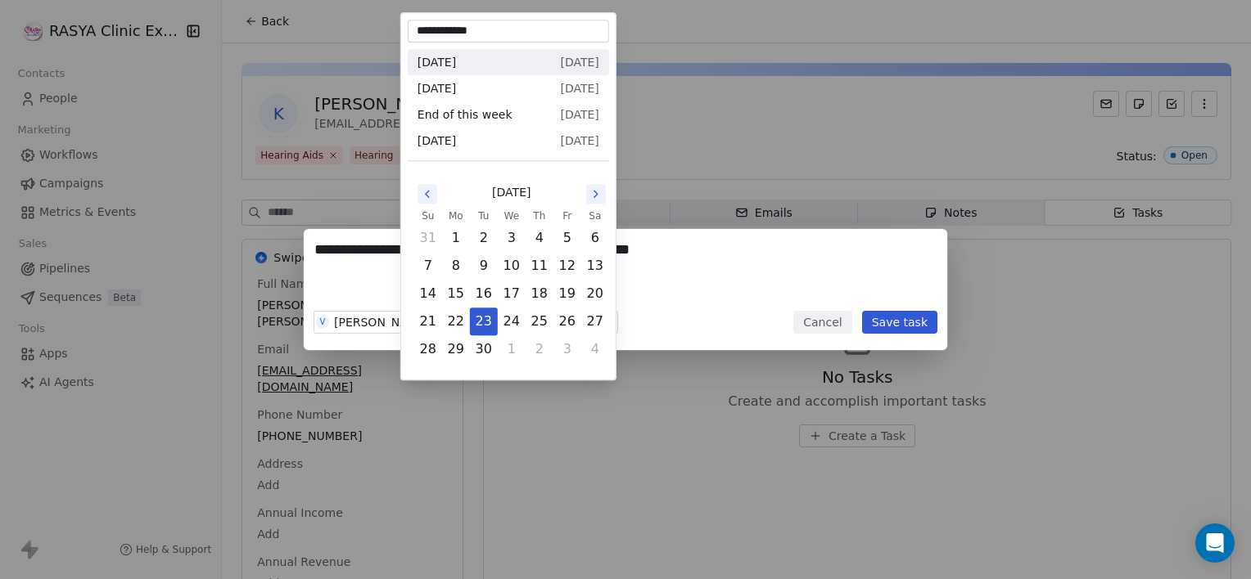
click at [465, 322] on body "**********" at bounding box center [625, 289] width 1251 height 579
click at [601, 201] on button "Go to the Next Month" at bounding box center [596, 194] width 20 height 20
click at [484, 273] on button "7" at bounding box center [484, 266] width 26 height 26
type input "**********"
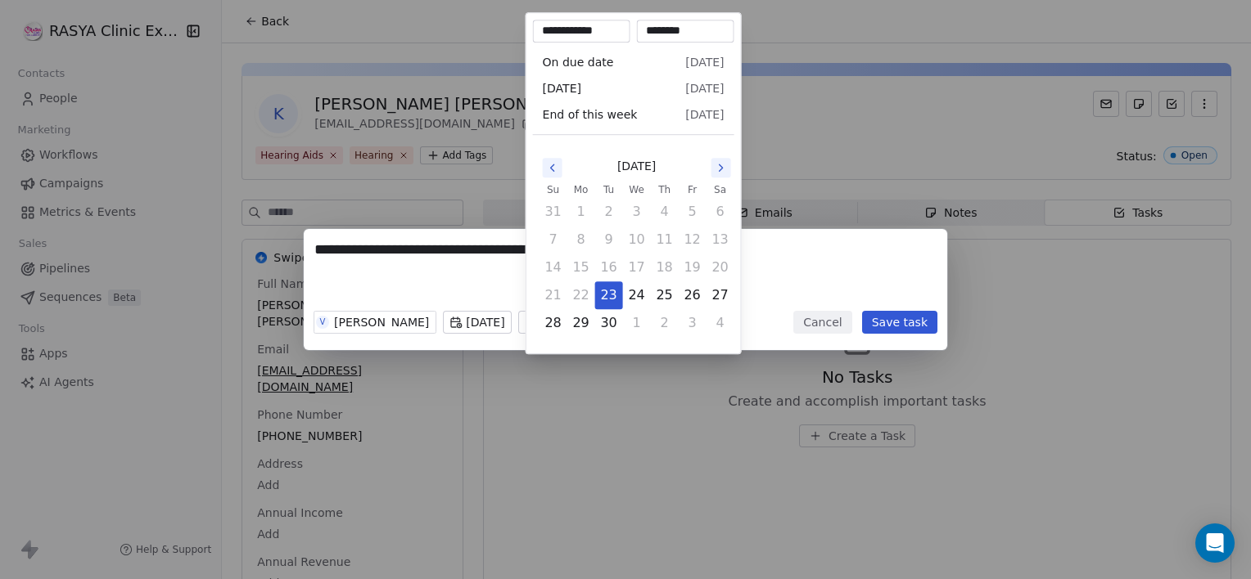
click at [553, 331] on body "**********" at bounding box center [625, 289] width 1251 height 579
click at [720, 163] on icon "Go to the Next Month" at bounding box center [720, 167] width 13 height 13
click at [584, 244] on button "6" at bounding box center [581, 240] width 26 height 26
type input "**********"
click at [891, 339] on div "**********" at bounding box center [625, 289] width 1251 height 121
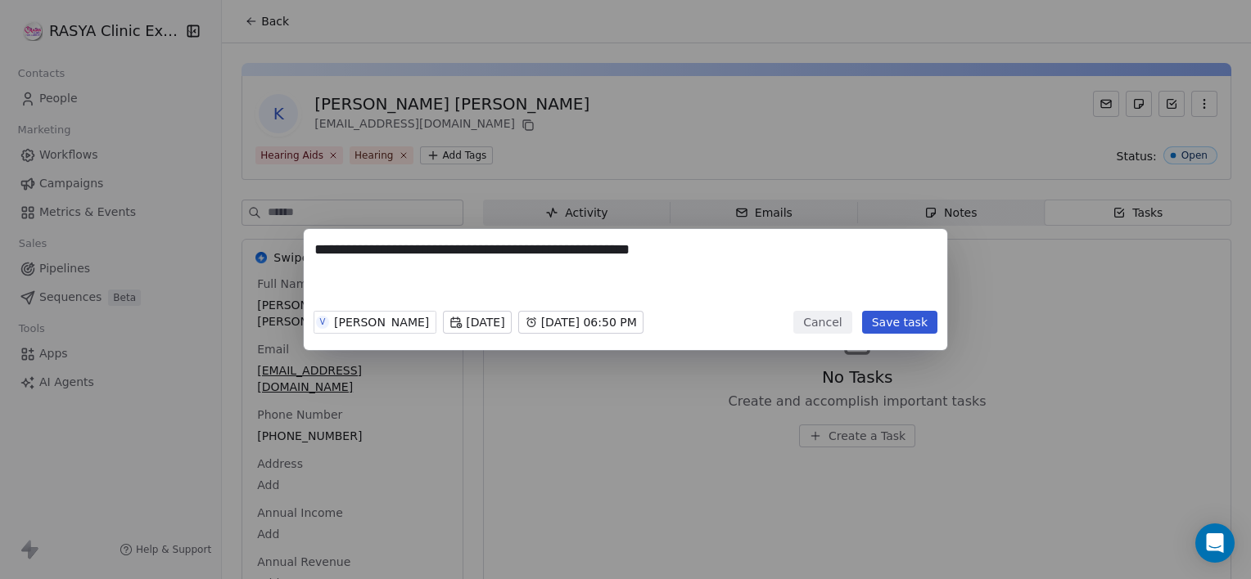
click at [907, 325] on button "Save task" at bounding box center [899, 322] width 75 height 23
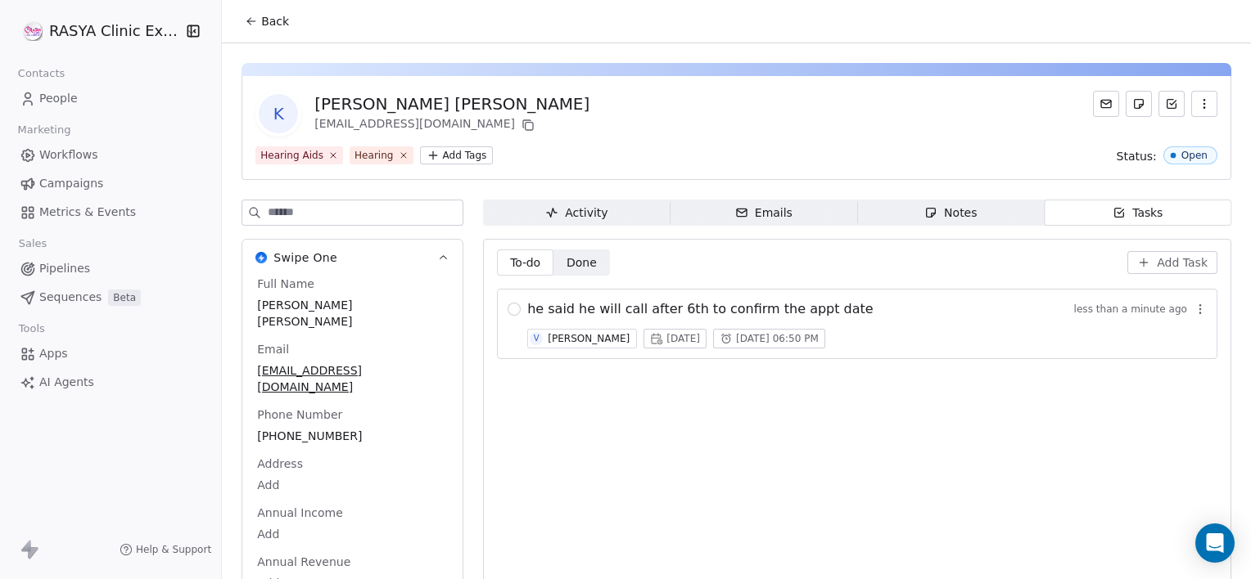
click at [259, 29] on button "Back" at bounding box center [267, 21] width 64 height 29
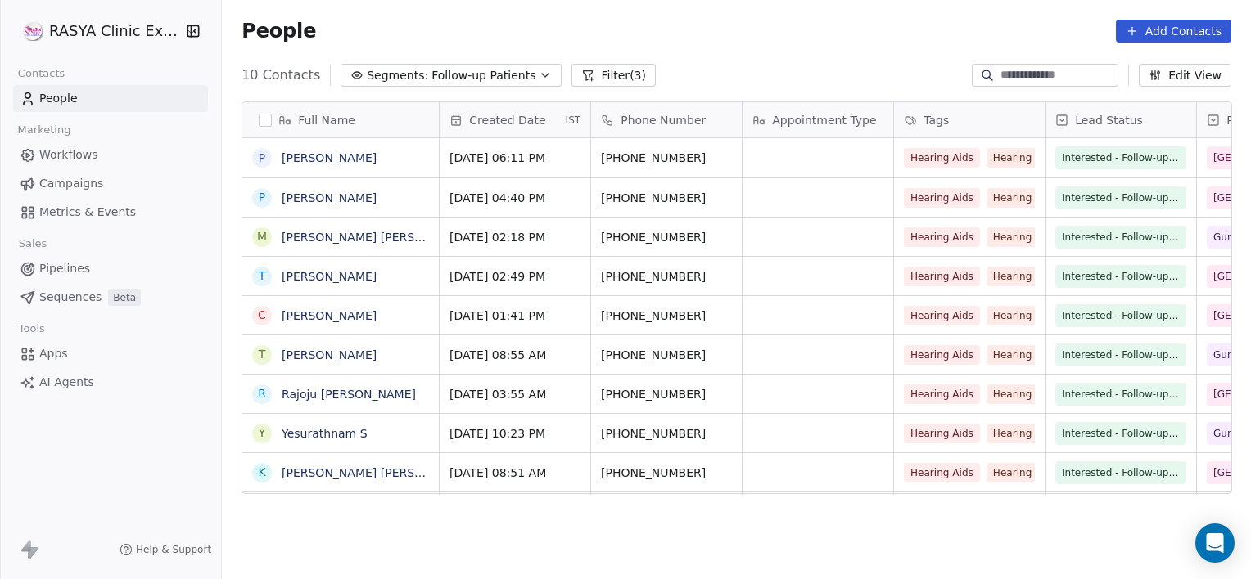
scroll to position [498, 1016]
click at [578, 79] on button "Filter (3)" at bounding box center [613, 75] width 84 height 23
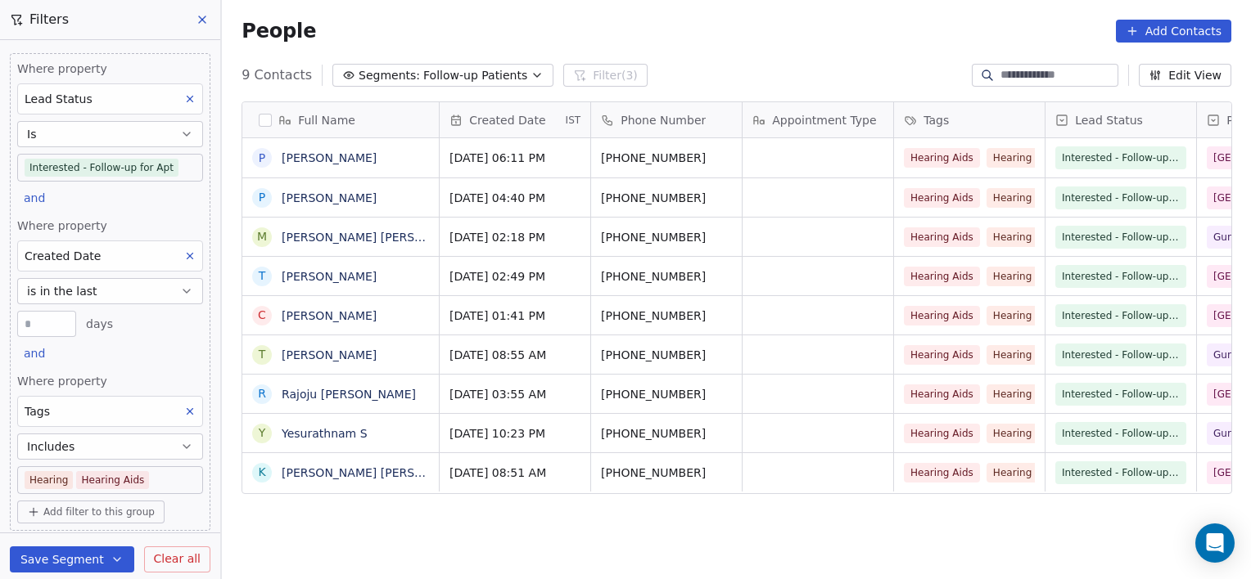
click at [170, 474] on body "RASYA Clinic External Contacts People Marketing Workflows Campaigns Metrics & E…" at bounding box center [625, 289] width 1251 height 579
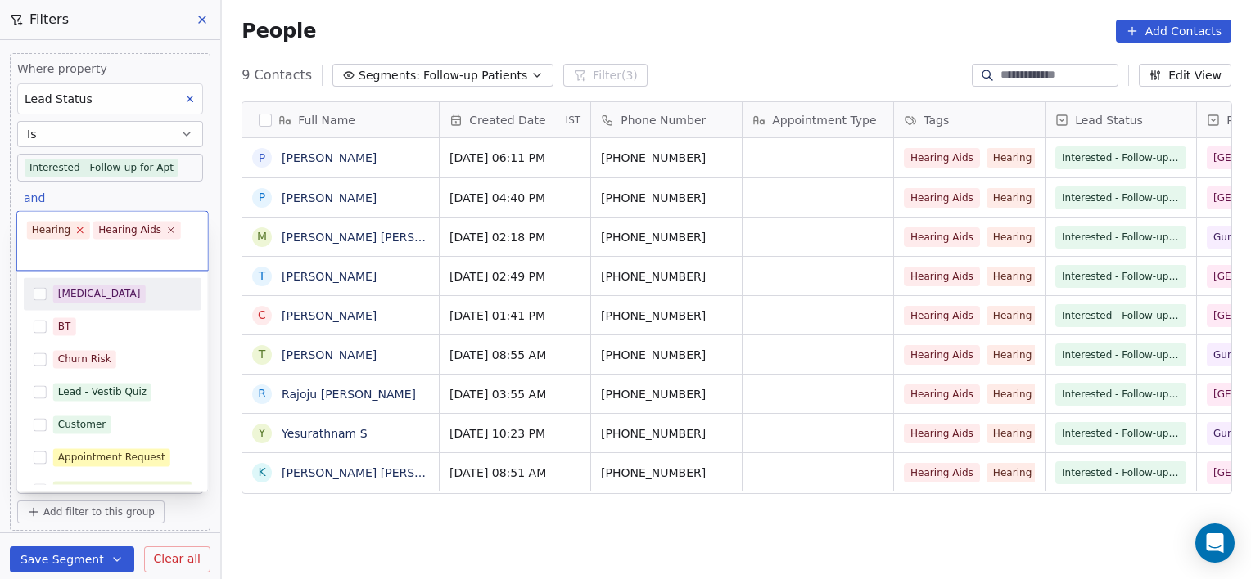
click at [75, 232] on icon at bounding box center [80, 230] width 11 height 11
click at [101, 247] on icon at bounding box center [104, 251] width 11 height 11
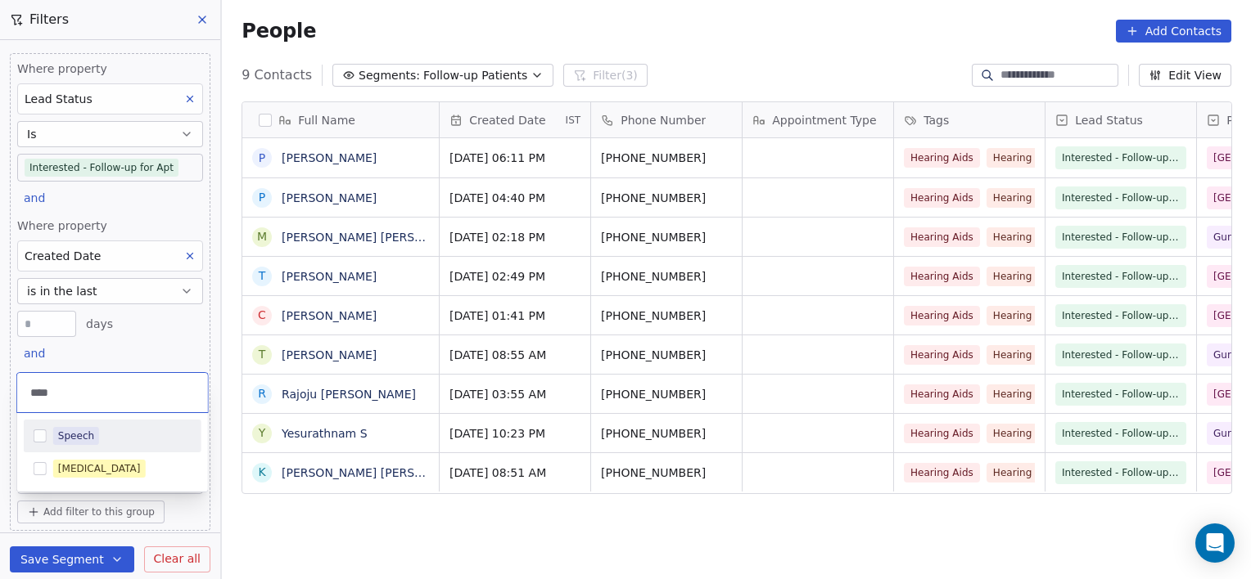
type input "****"
click at [90, 446] on div "Speech" at bounding box center [113, 436] width 178 height 26
type input "****"
click at [65, 465] on div "[MEDICAL_DATA]" at bounding box center [99, 469] width 83 height 15
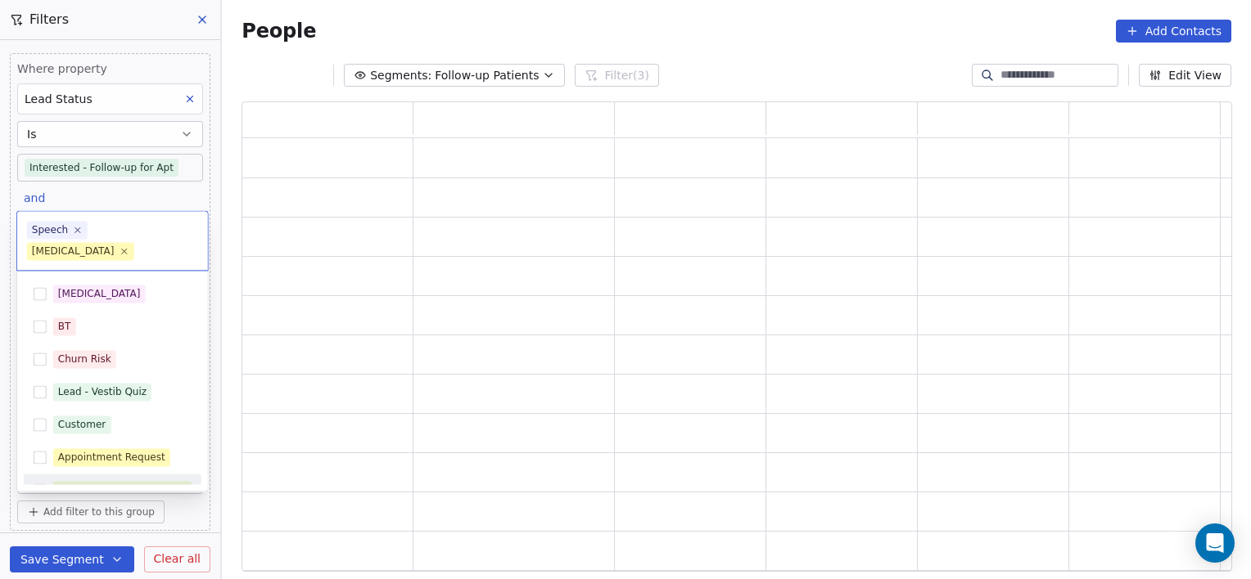
click at [251, 534] on html "RASYA Clinic External Contacts People Marketing Workflows Campaigns Metrics & E…" at bounding box center [625, 289] width 1251 height 579
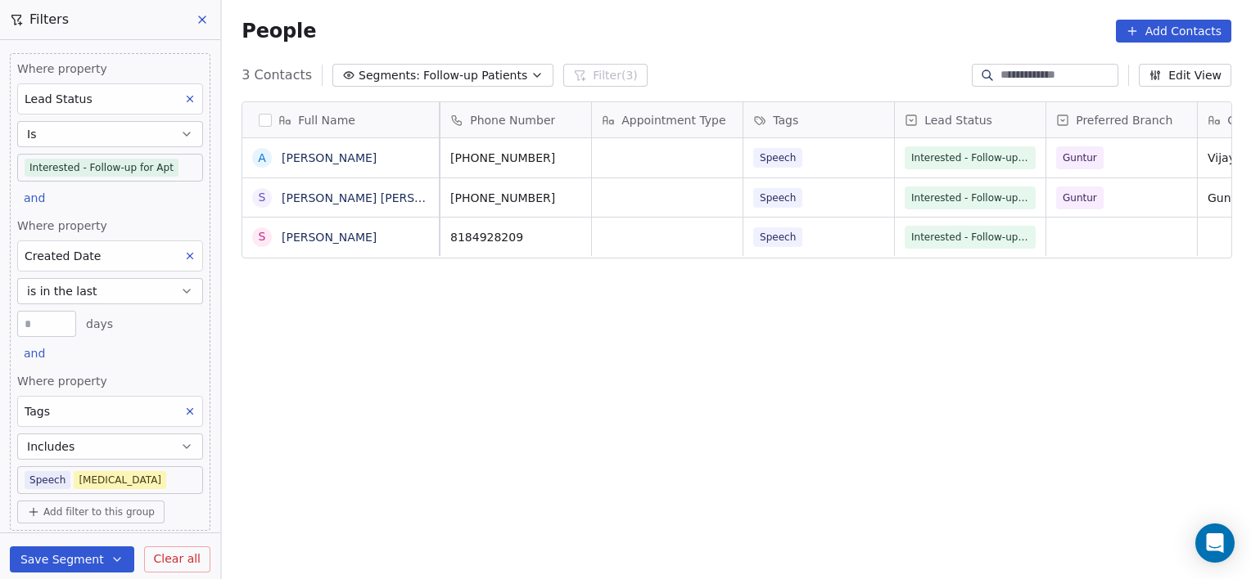
scroll to position [0, 0]
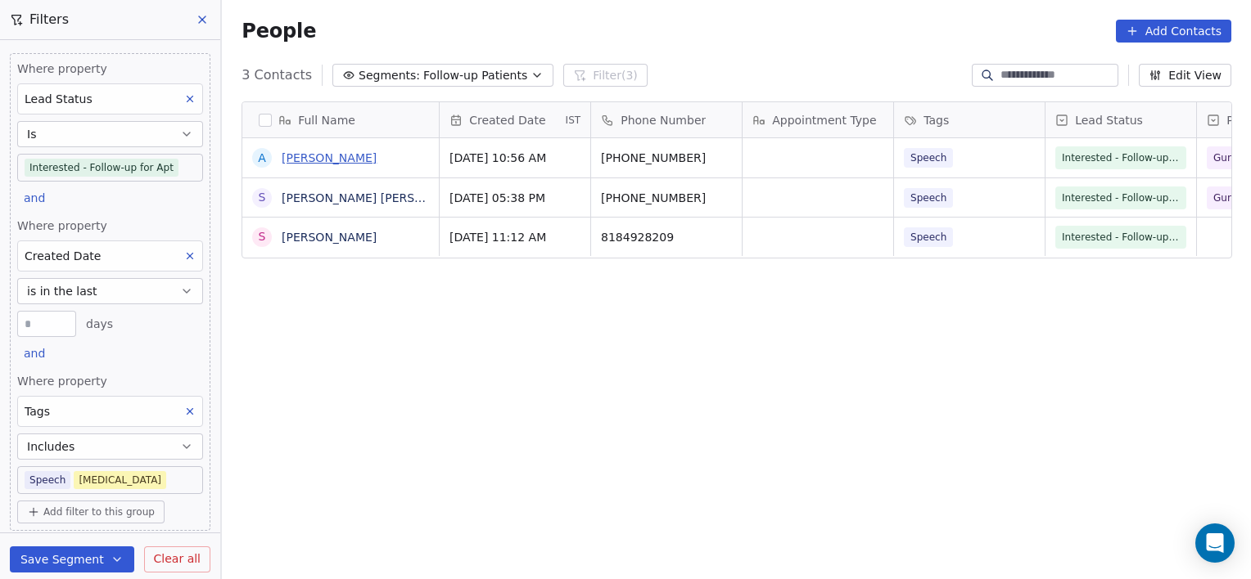
click at [315, 164] on link "[PERSON_NAME]" at bounding box center [329, 157] width 95 height 13
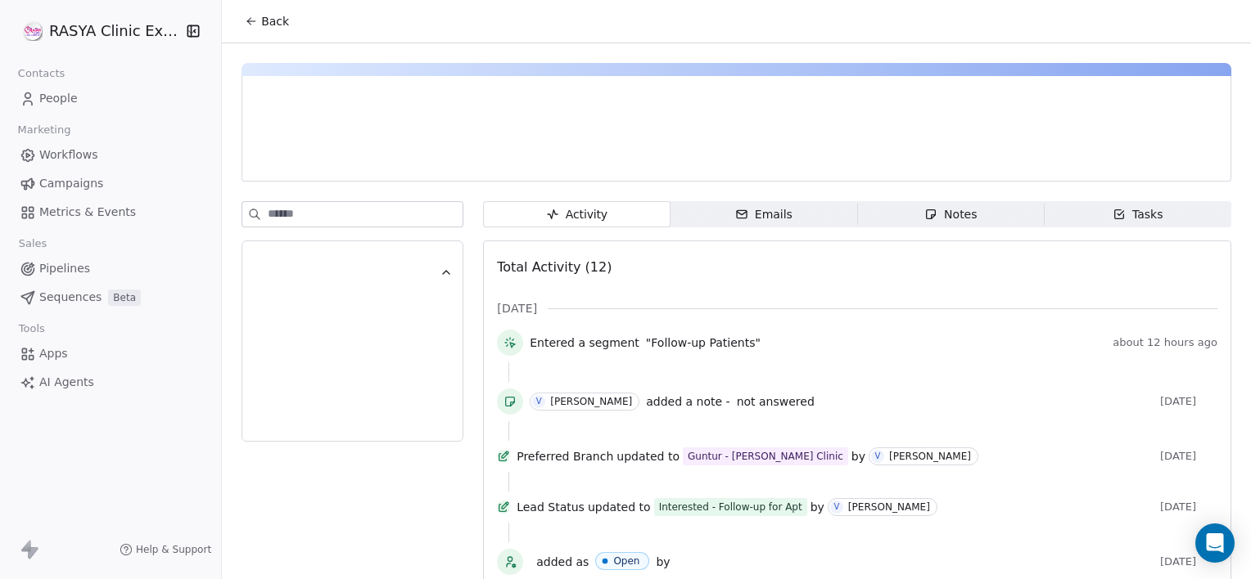
click at [924, 220] on icon "button" at bounding box center [930, 214] width 13 height 13
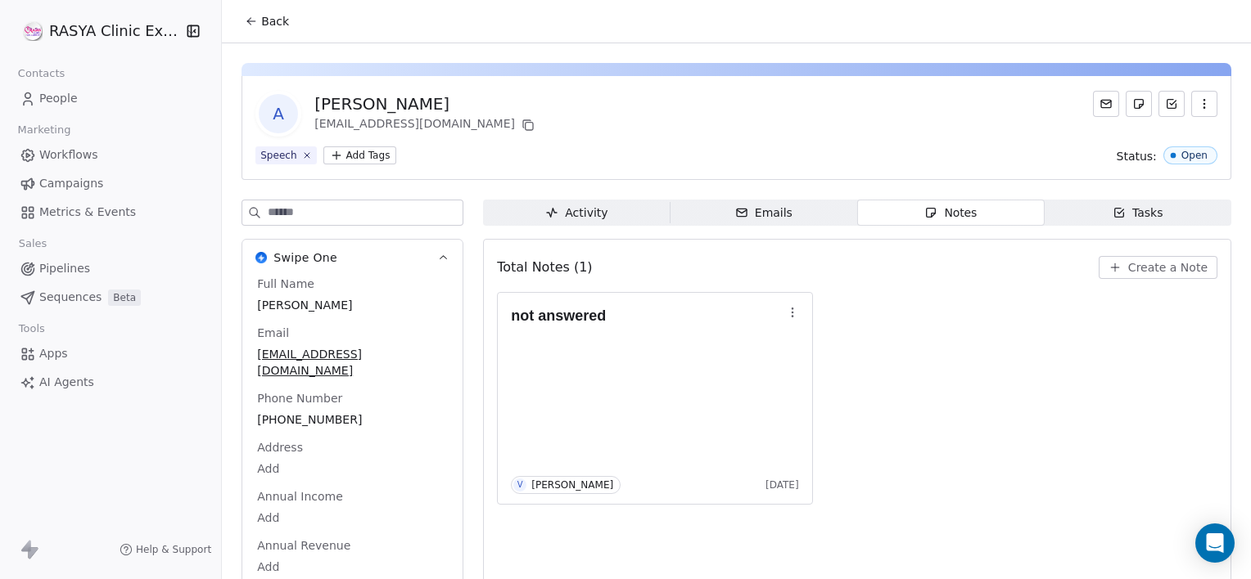
click at [1139, 268] on span "Create a Note" at bounding box center [1167, 267] width 79 height 16
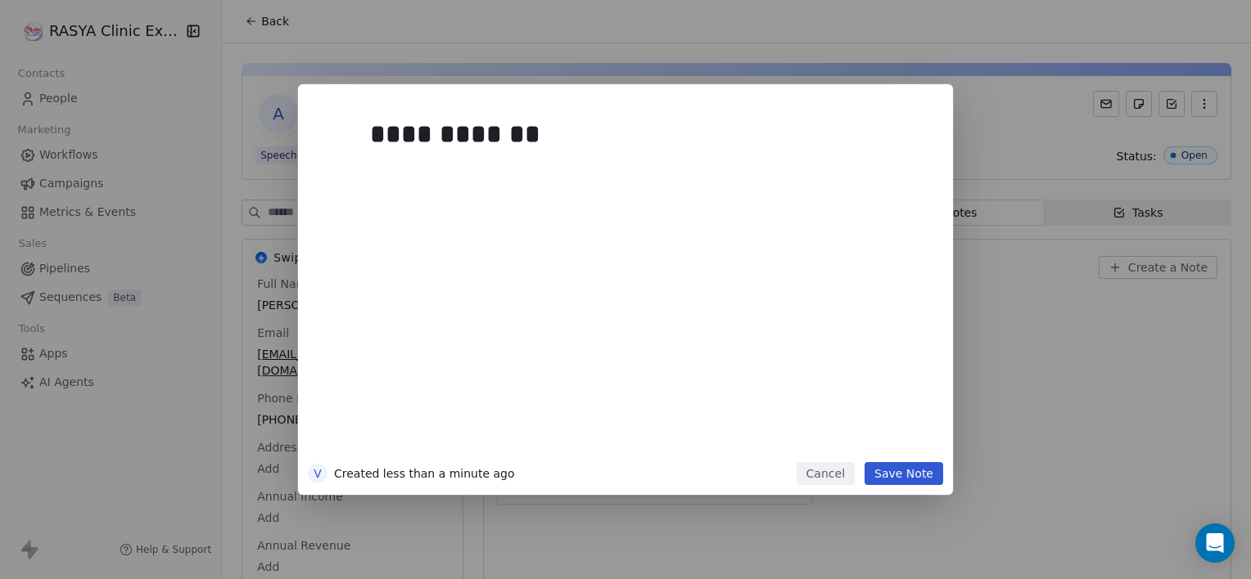
click at [908, 480] on button "Save Note" at bounding box center [903, 473] width 79 height 23
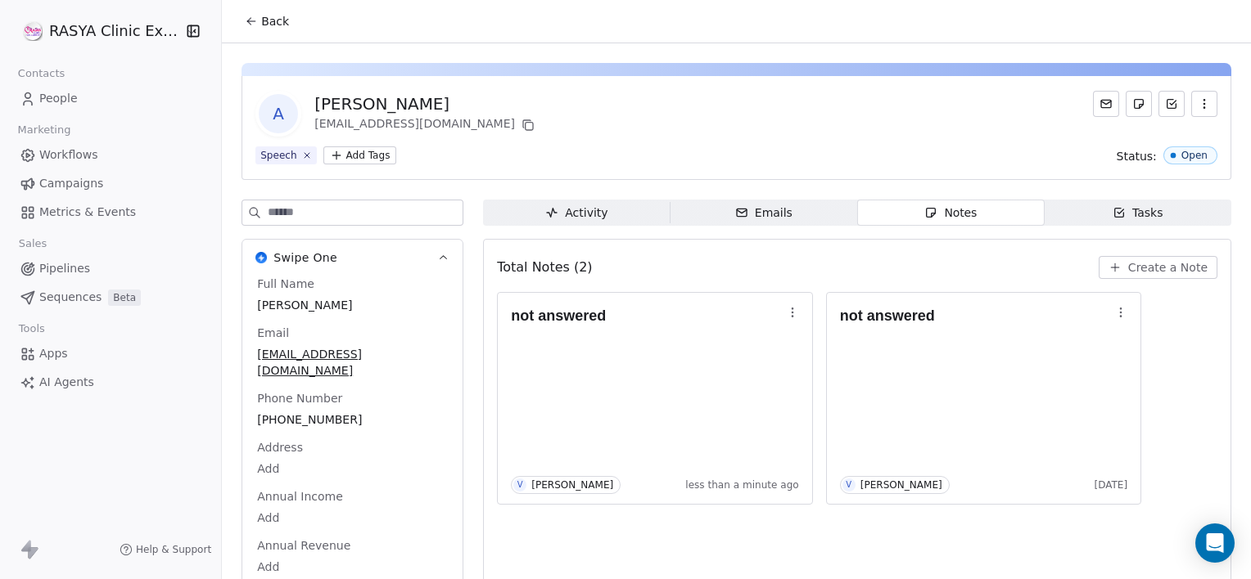
click at [264, 21] on span "Back" at bounding box center [275, 21] width 28 height 16
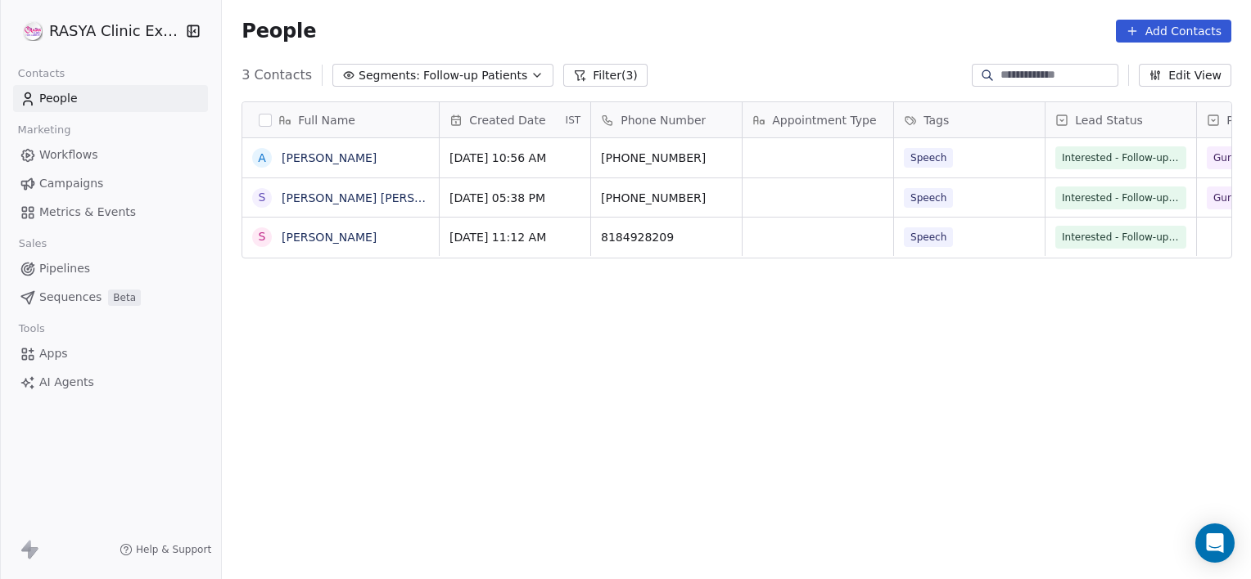
scroll to position [498, 1016]
click at [300, 193] on link "[PERSON_NAME] [PERSON_NAME]" at bounding box center [379, 198] width 194 height 13
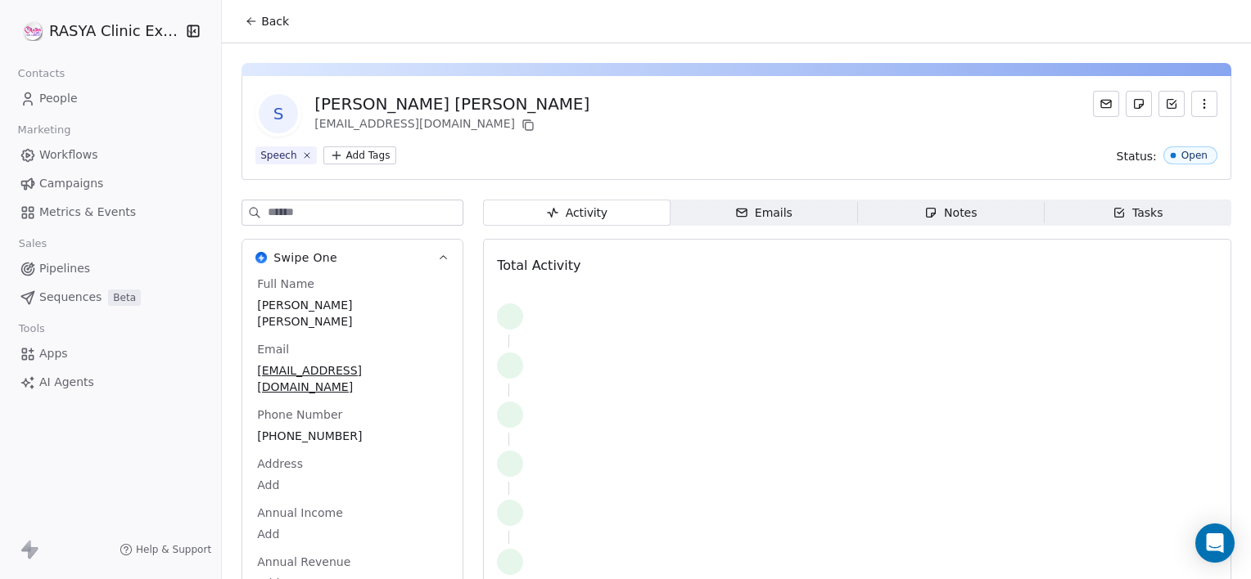
click at [880, 202] on span "Notes Notes" at bounding box center [950, 213] width 187 height 26
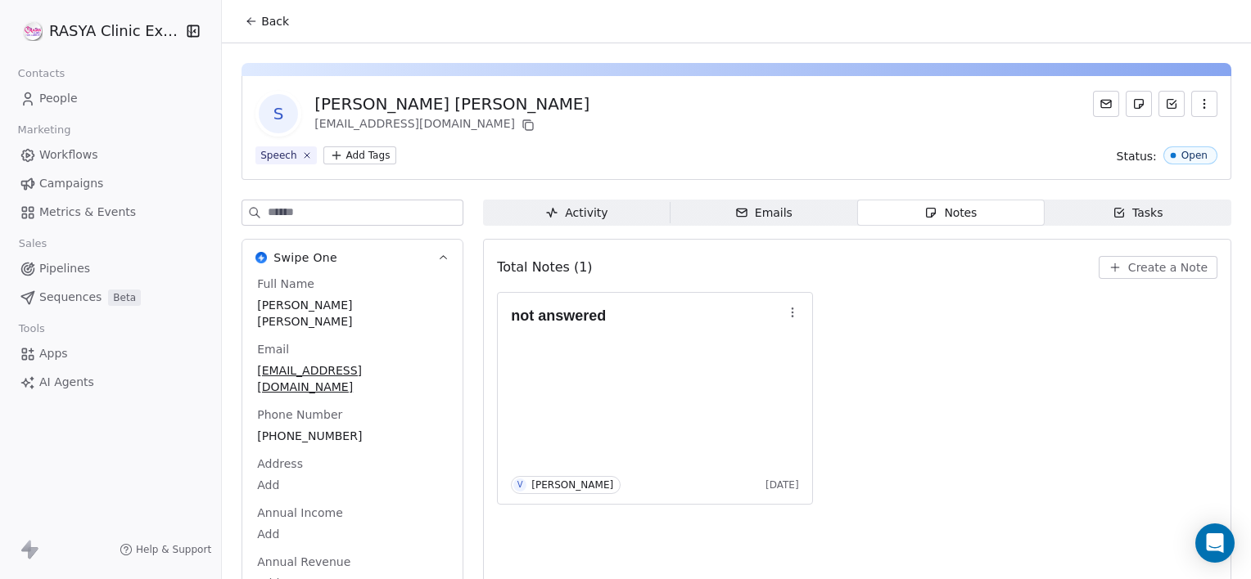
click at [1149, 264] on span "Create a Note" at bounding box center [1167, 267] width 79 height 16
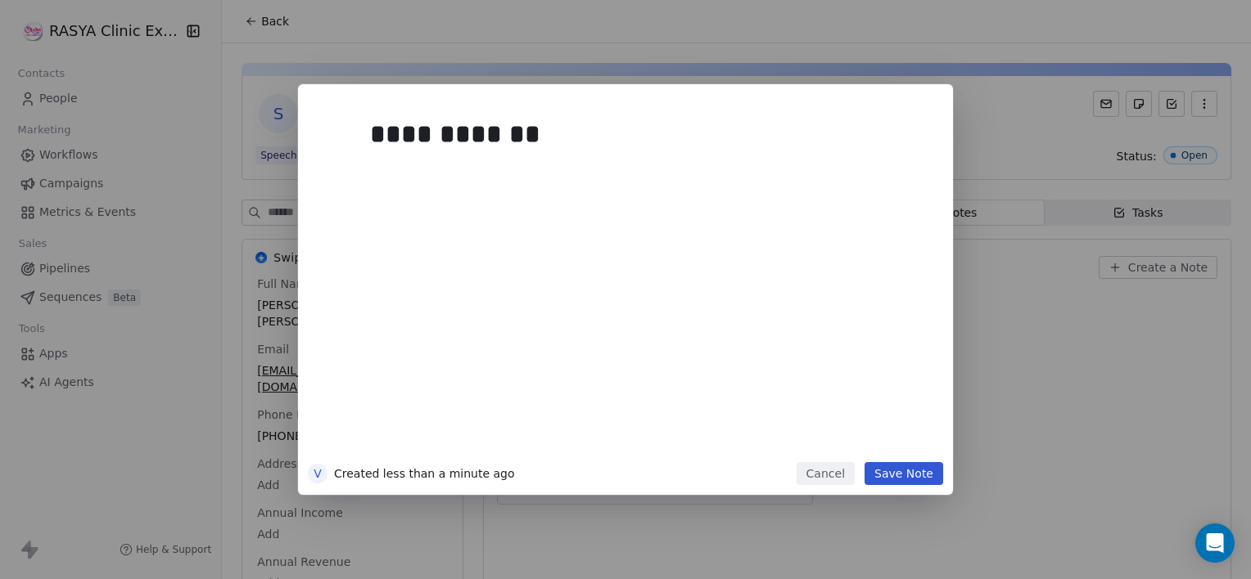
click at [907, 471] on button "Save Note" at bounding box center [903, 473] width 79 height 23
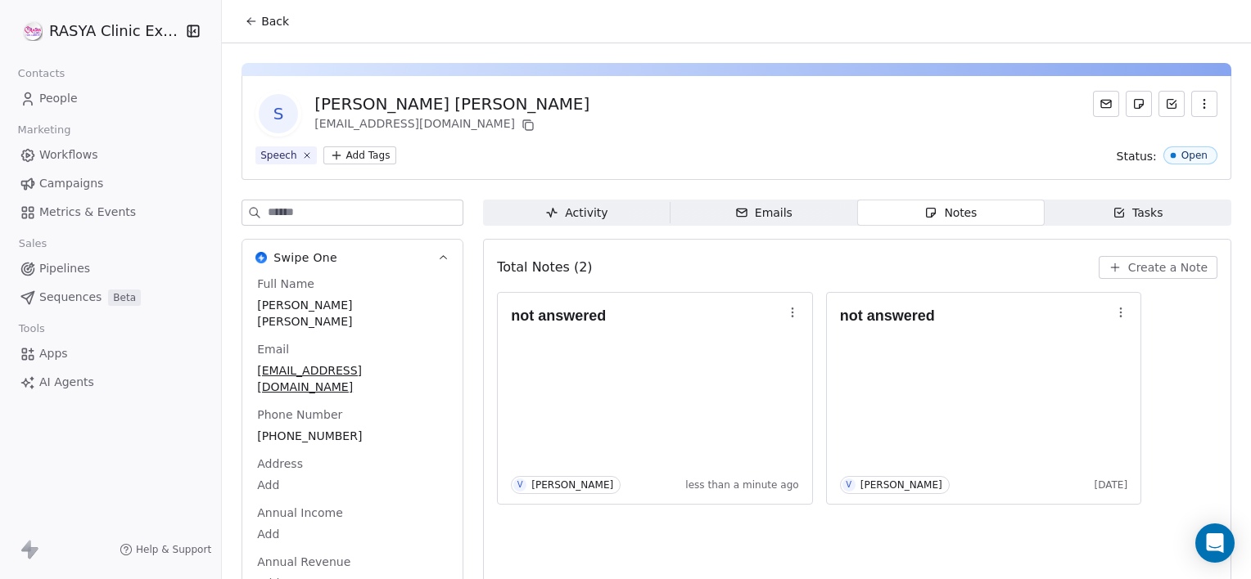
click at [270, 7] on button "Back" at bounding box center [267, 21] width 64 height 29
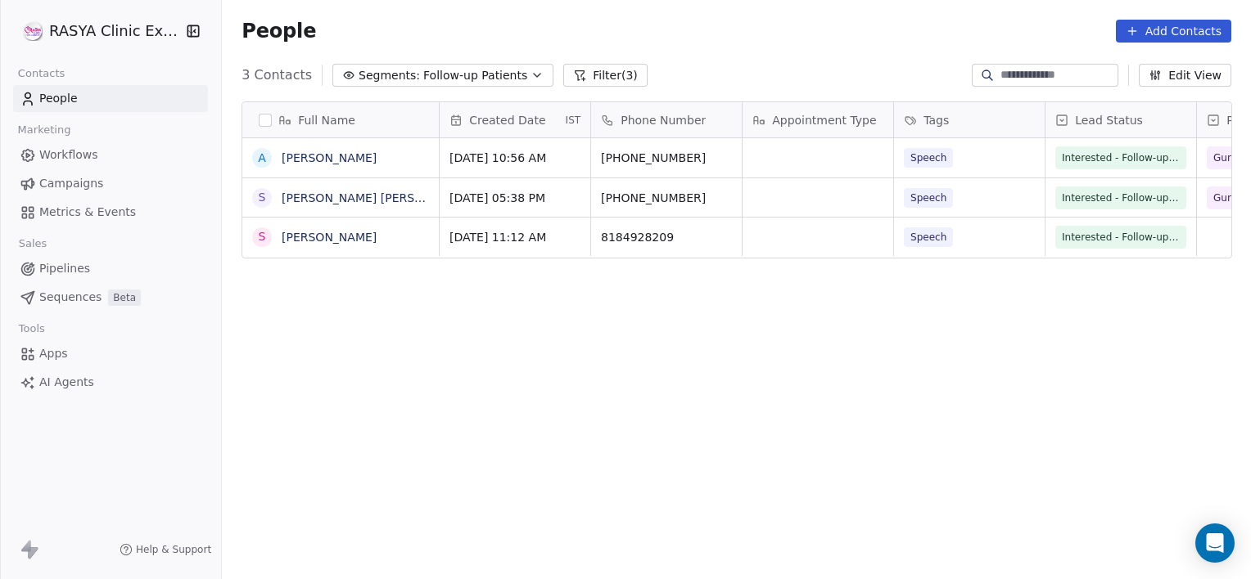
scroll to position [498, 1016]
click at [333, 241] on link "[PERSON_NAME]" at bounding box center [329, 237] width 95 height 13
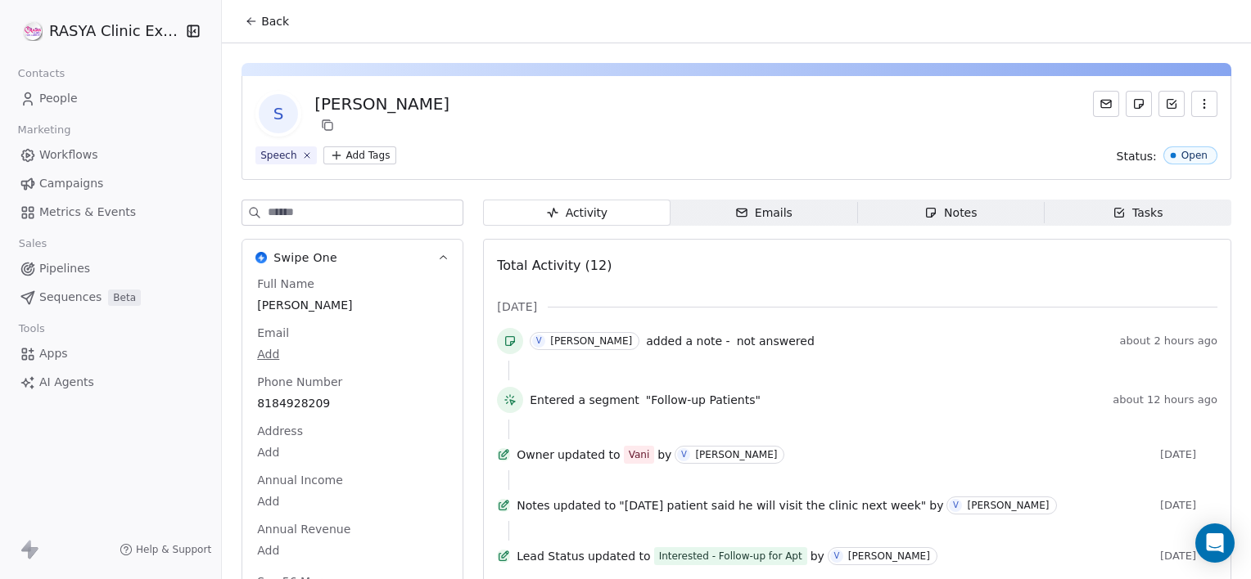
click at [973, 214] on span "Notes Notes" at bounding box center [950, 213] width 187 height 26
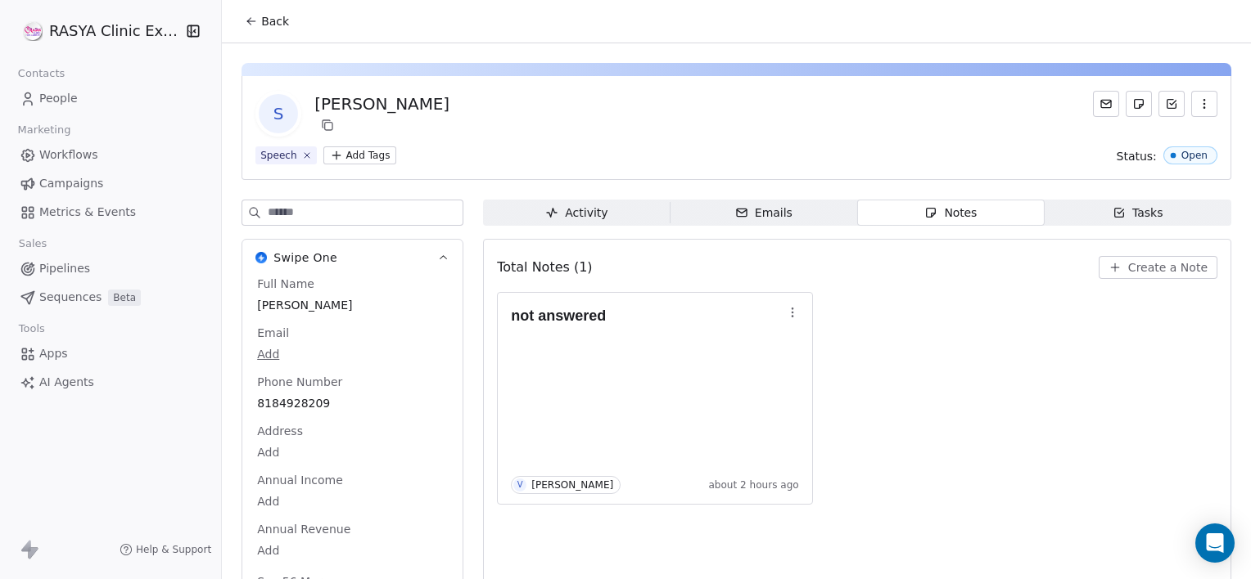
click at [1128, 268] on span "Create a Note" at bounding box center [1167, 267] width 79 height 16
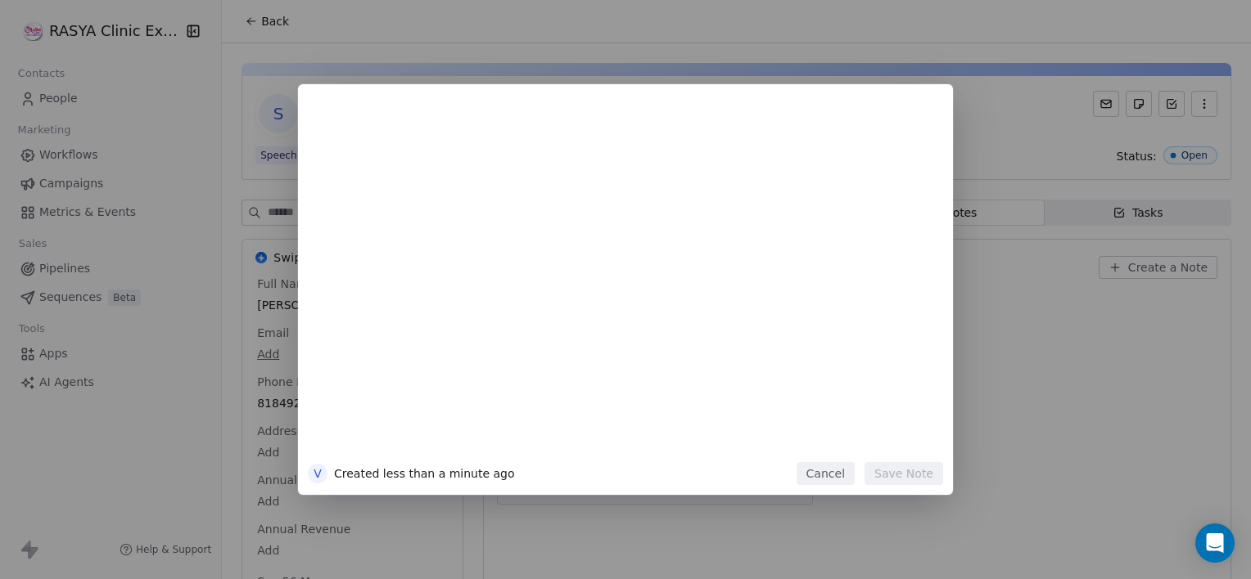
click at [832, 462] on button "Cancel" at bounding box center [825, 473] width 58 height 23
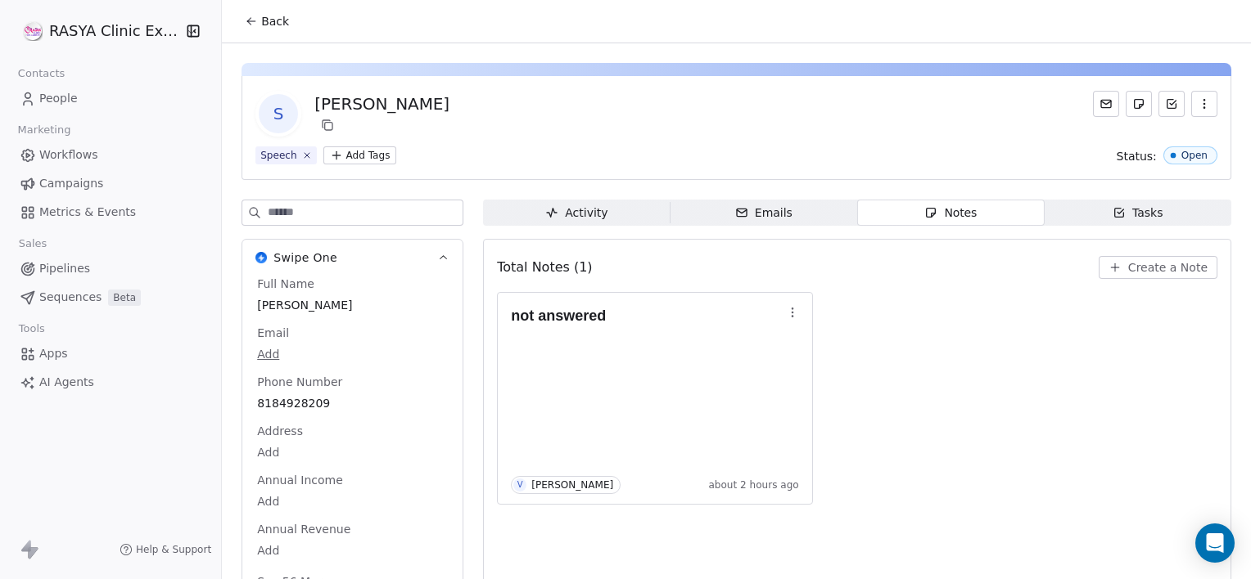
click at [265, 18] on span "Back" at bounding box center [275, 21] width 28 height 16
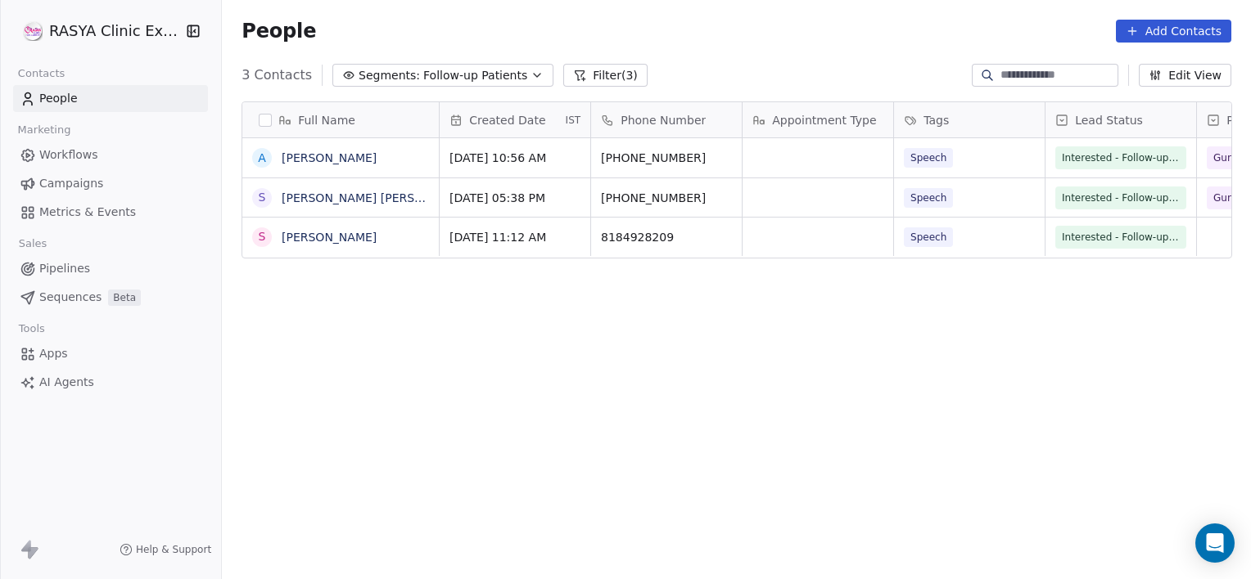
scroll to position [498, 1016]
click at [616, 74] on button "Filter (3)" at bounding box center [605, 75] width 84 height 23
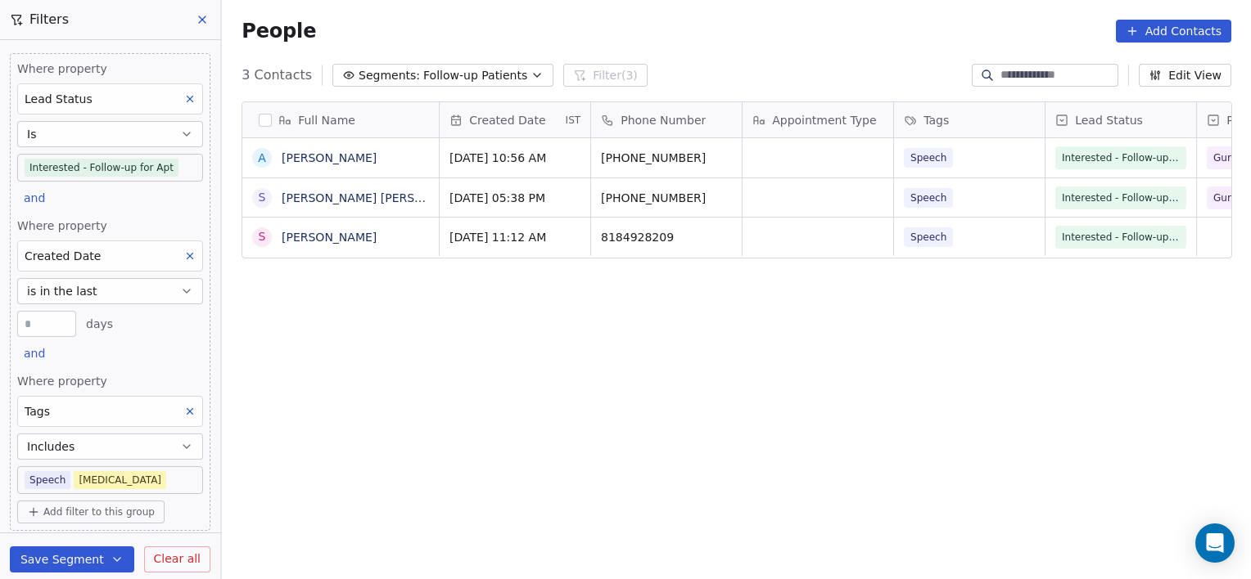
click at [184, 259] on icon at bounding box center [189, 255] width 11 height 11
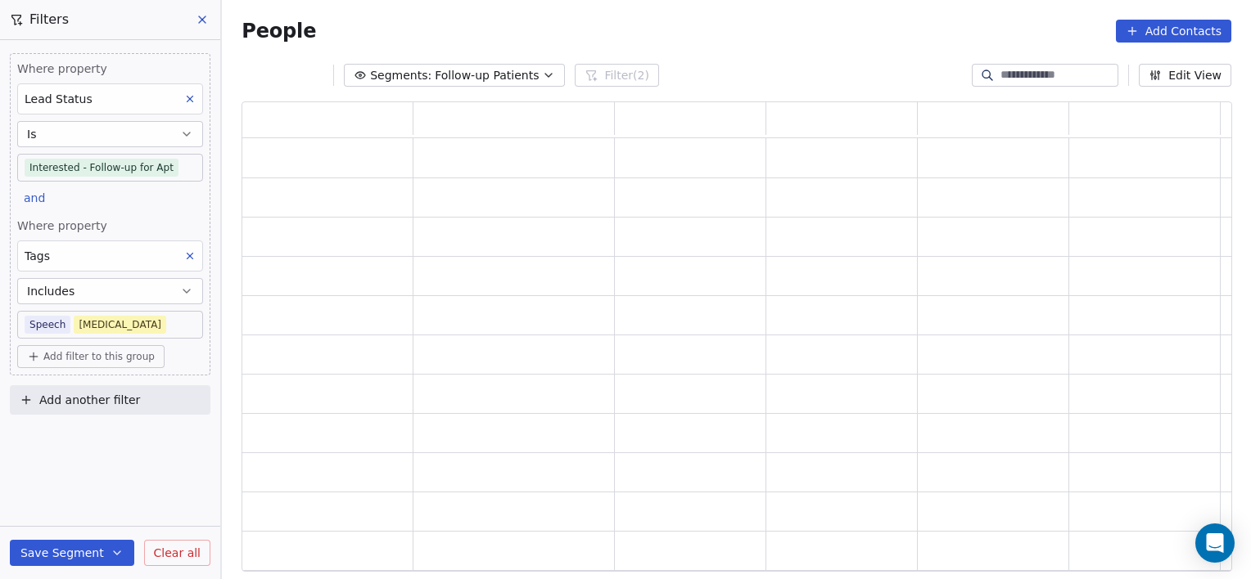
scroll to position [458, 977]
click at [188, 259] on icon at bounding box center [189, 255] width 11 height 11
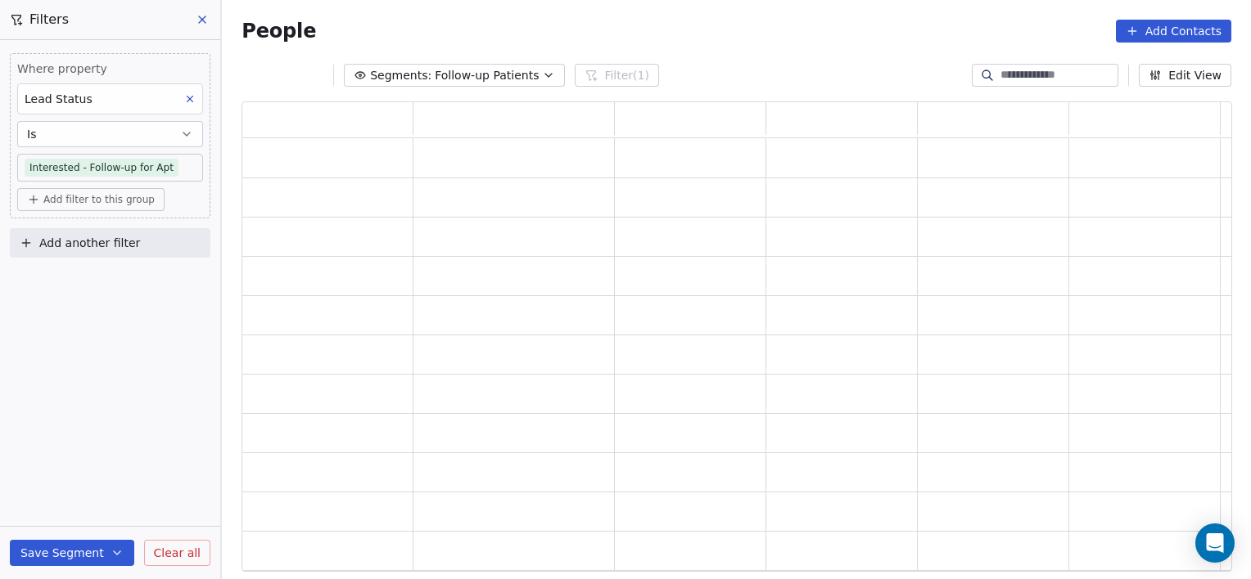
click at [178, 301] on div "Where property Lead Status Is Interested - Follow-up for Apt Add filter to this…" at bounding box center [110, 309] width 220 height 539
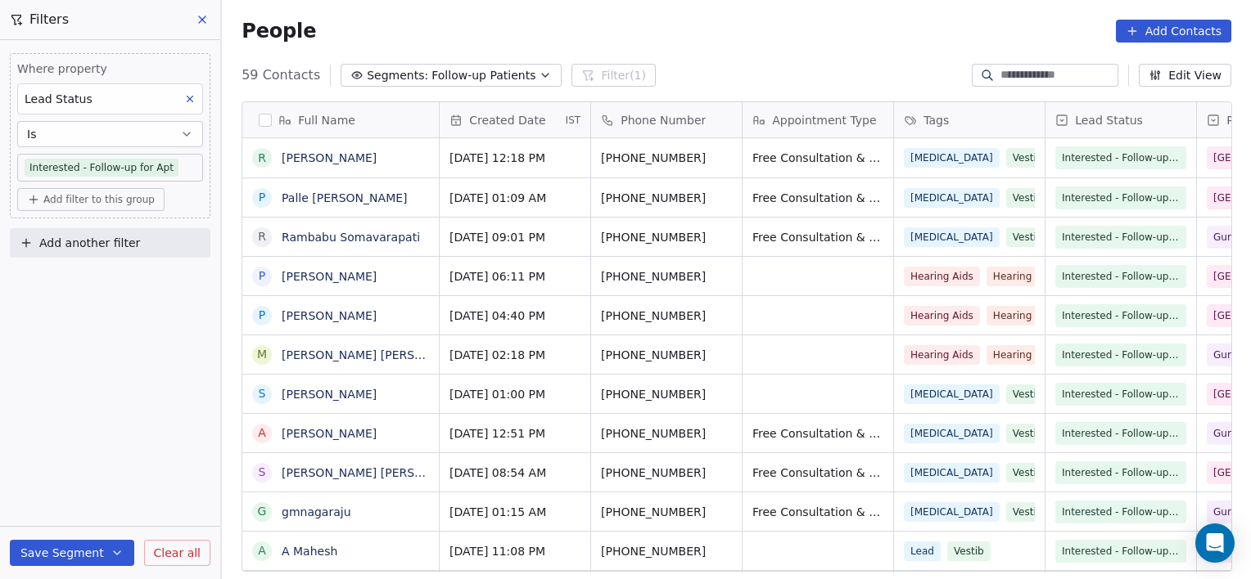
scroll to position [498, 1016]
click at [395, 74] on span "Segments:" at bounding box center [397, 75] width 61 height 17
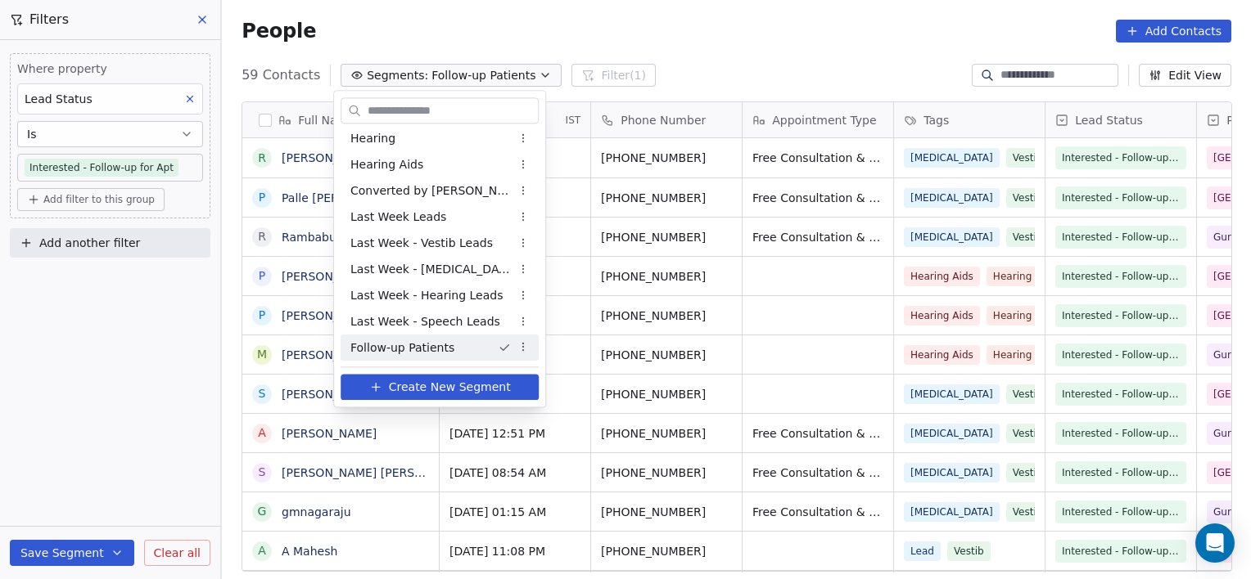
scroll to position [293, 0]
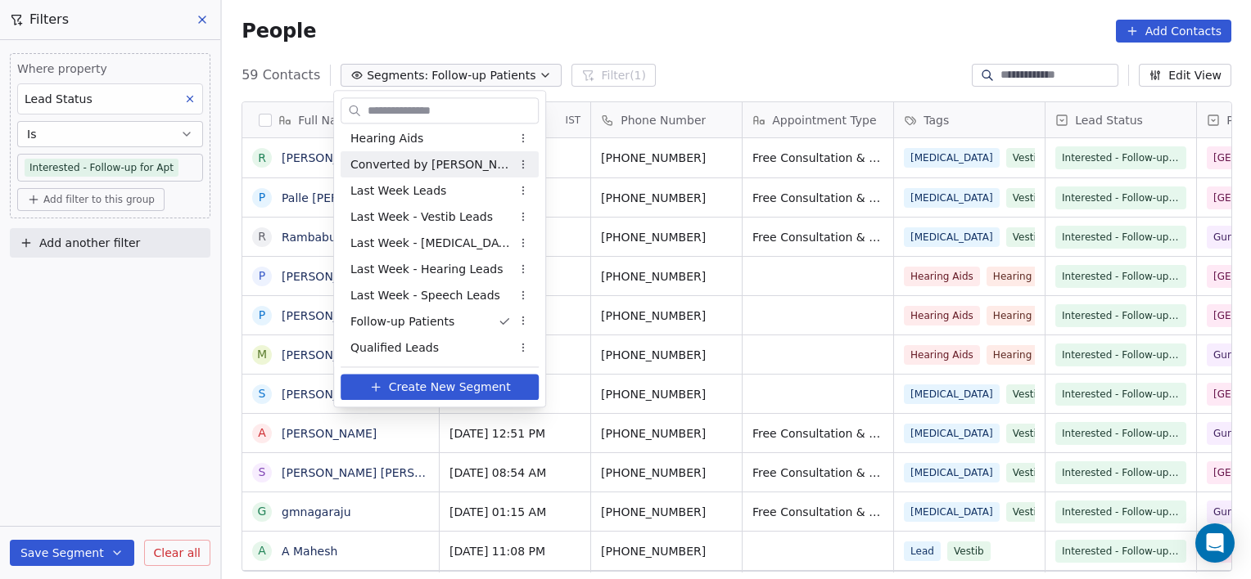
click at [408, 151] on div "Converted by [PERSON_NAME]" at bounding box center [439, 164] width 198 height 26
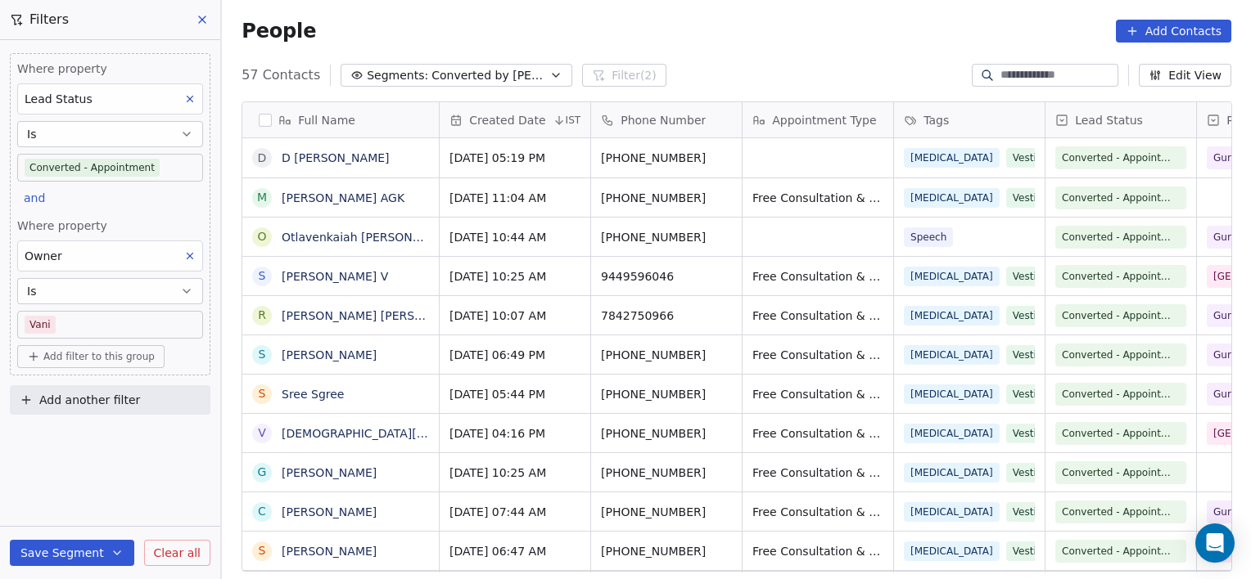
scroll to position [498, 1016]
click at [442, 0] on div "People Add Contacts" at bounding box center [736, 31] width 1029 height 62
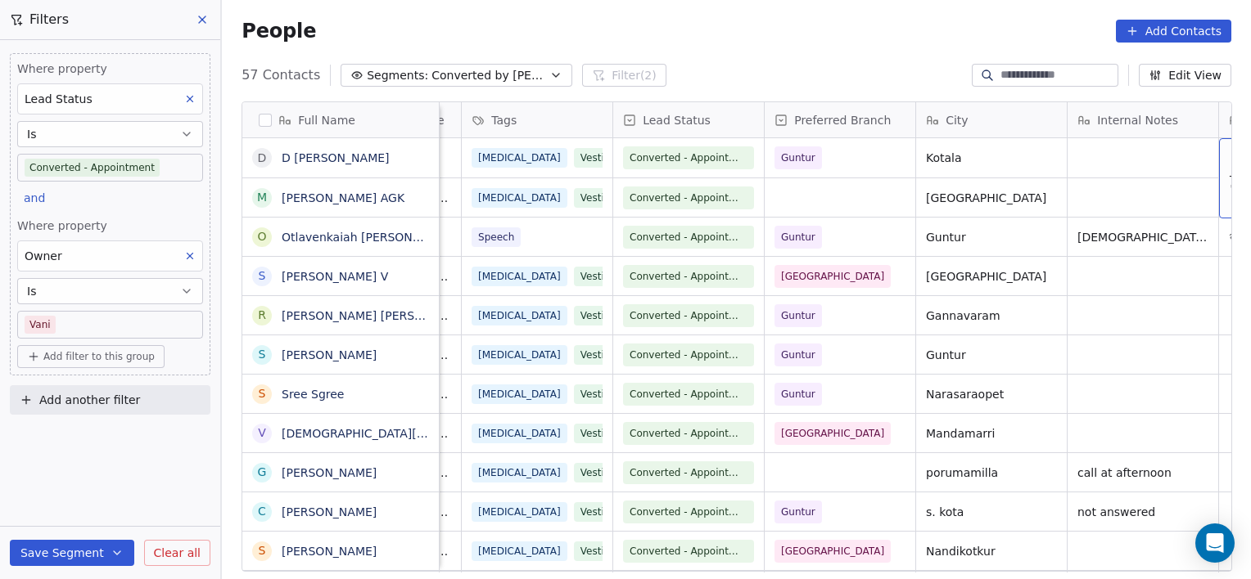
scroll to position [0, 583]
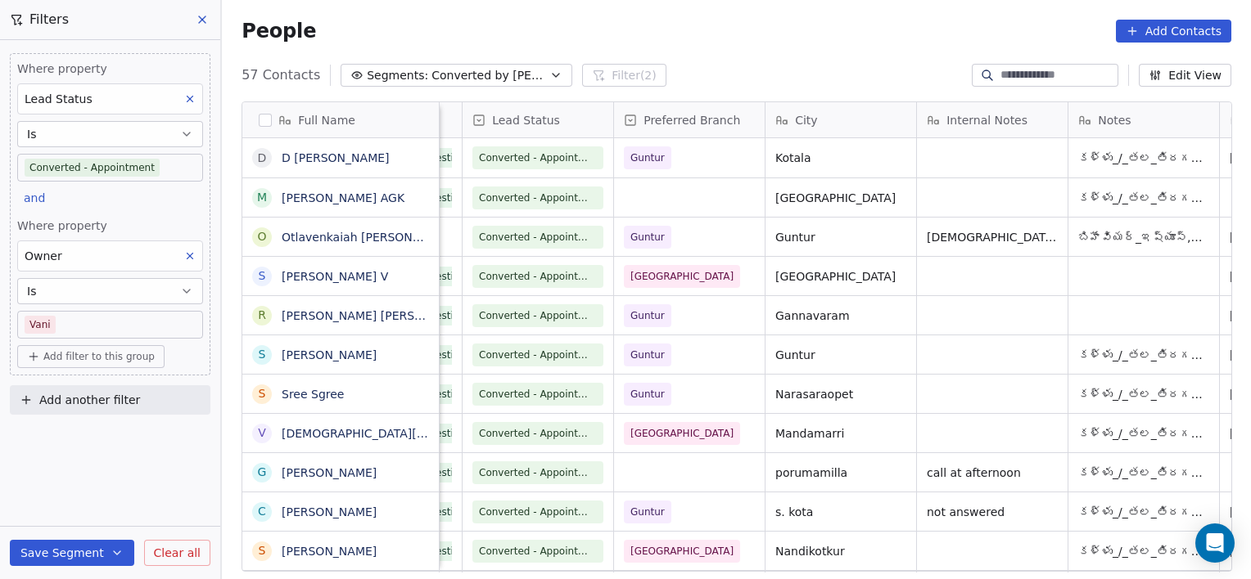
click at [522, 68] on button "Segments: Converted by Vani" at bounding box center [456, 75] width 232 height 23
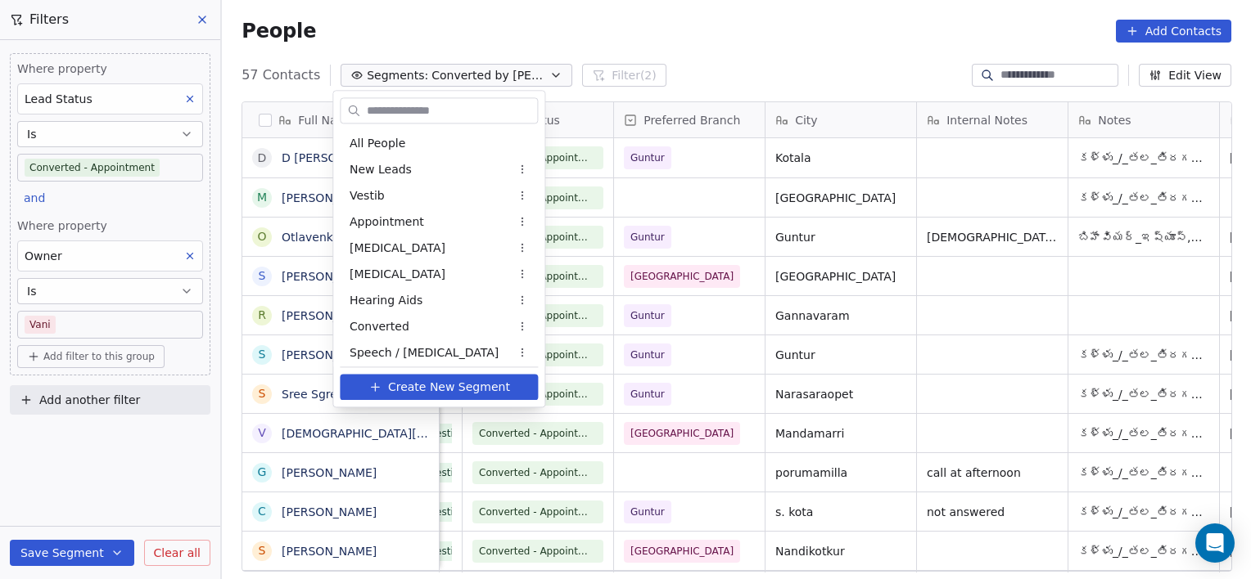
scroll to position [110, 0]
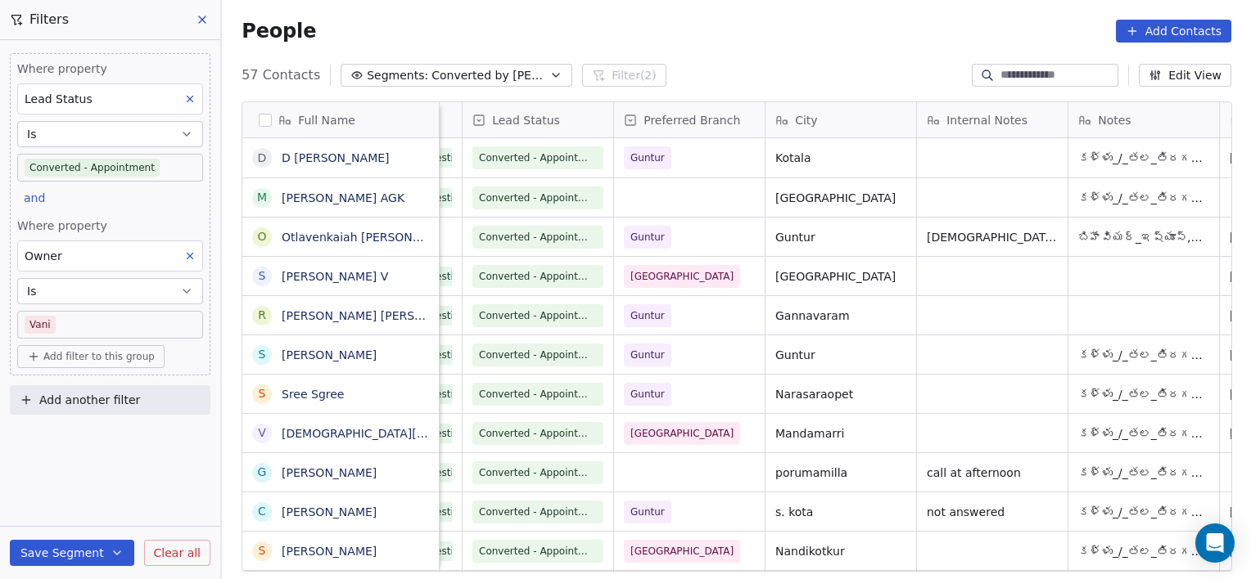
drag, startPoint x: 166, startPoint y: 541, endPoint x: 169, endPoint y: 557, distance: 15.7
click at [169, 557] on html "RASYA Clinic External Contacts People Marketing Workflows Campaigns Metrics & E…" at bounding box center [625, 289] width 1251 height 579
click at [169, 557] on span "Clear all" at bounding box center [177, 553] width 47 height 17
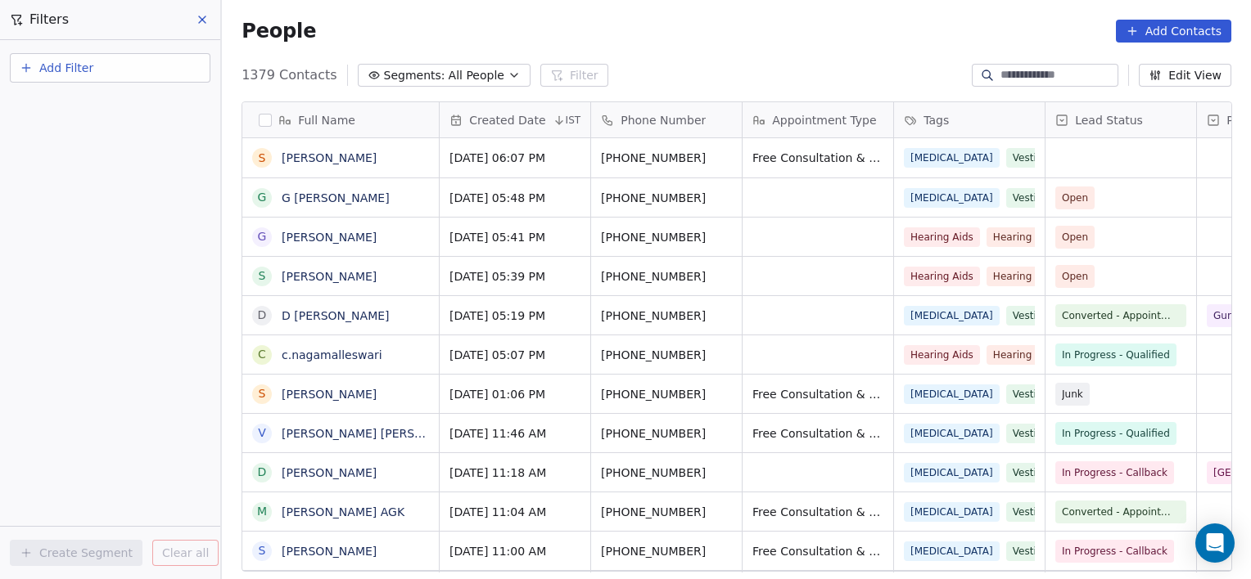
scroll to position [498, 1016]
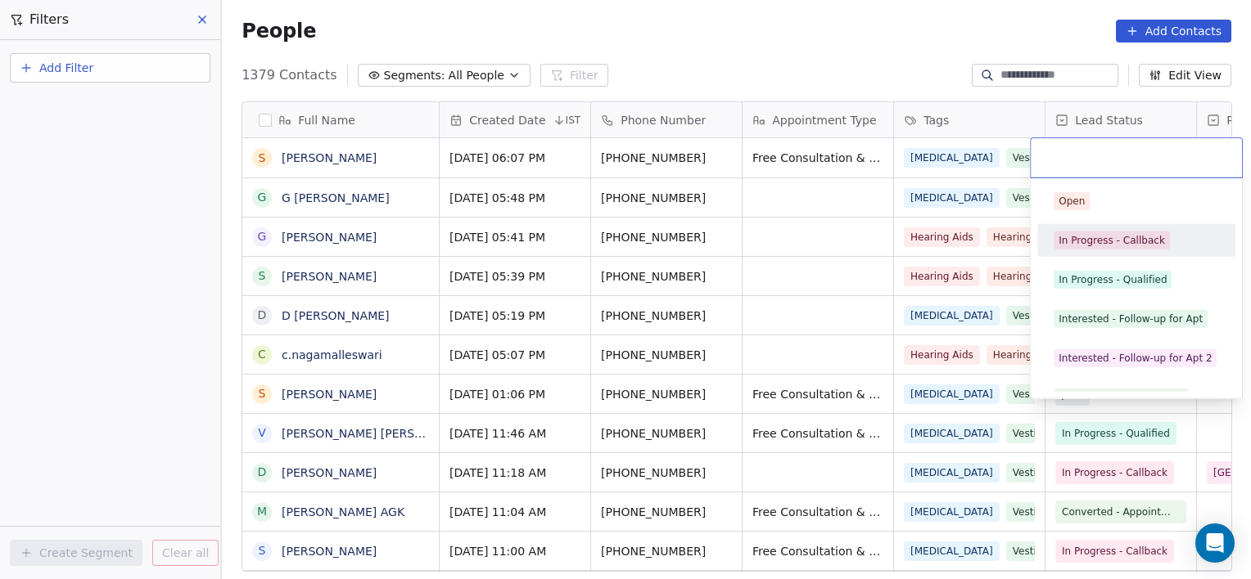
click at [719, 160] on html "RASYA Clinic External Contacts People Marketing Workflows Campaigns Metrics & E…" at bounding box center [625, 289] width 1251 height 579
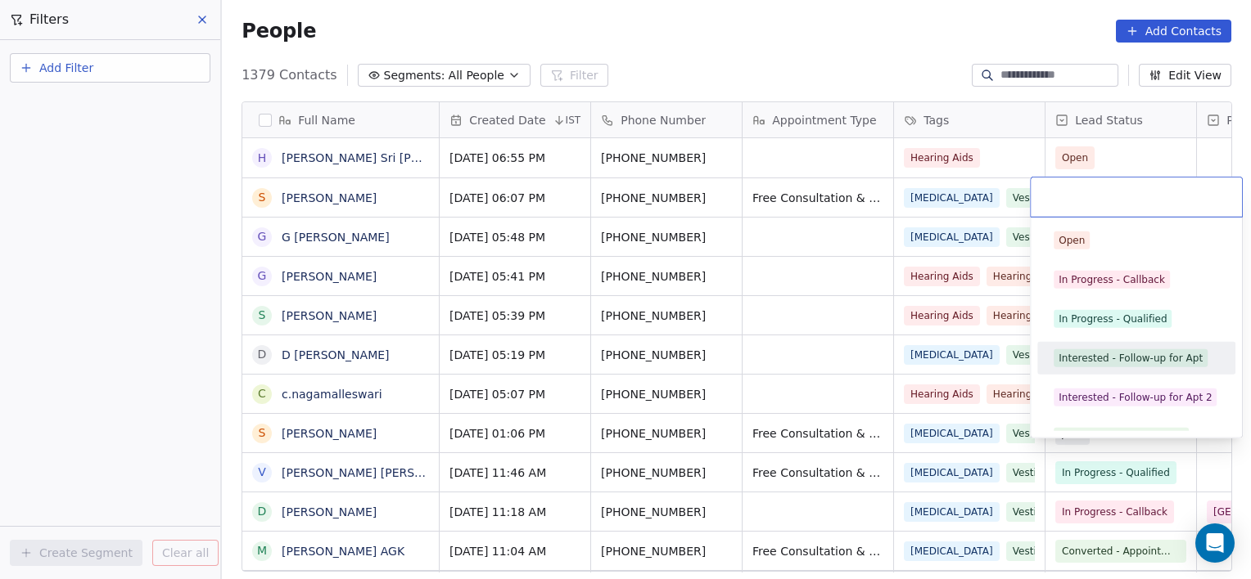
click at [1093, 354] on div "Interested - Follow-up for Apt" at bounding box center [1130, 358] width 144 height 15
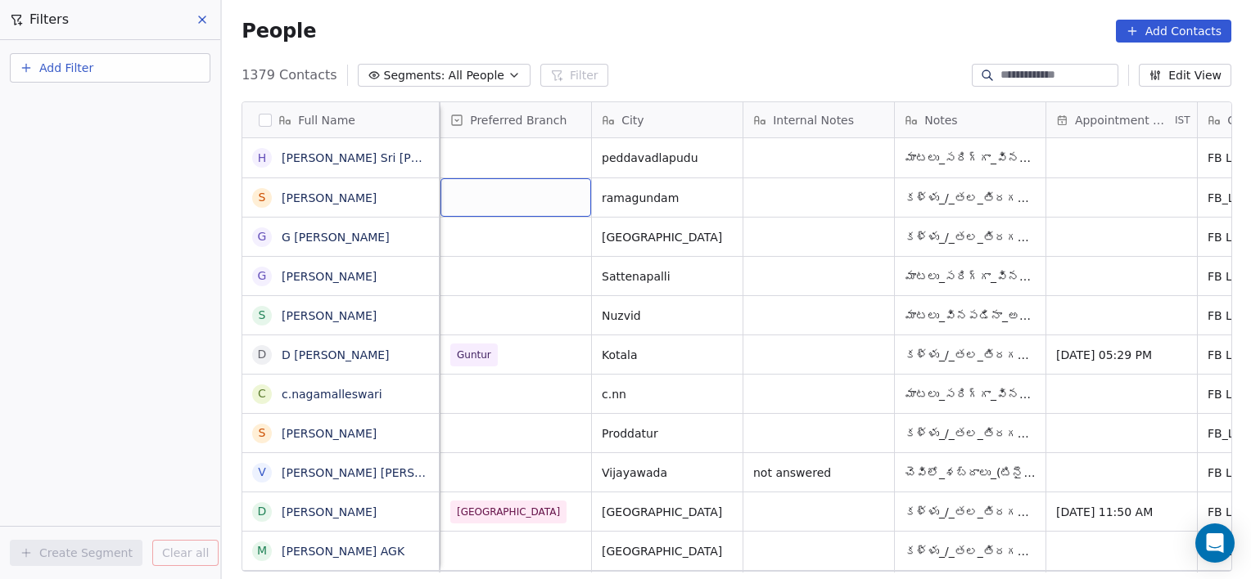
scroll to position [0, 606]
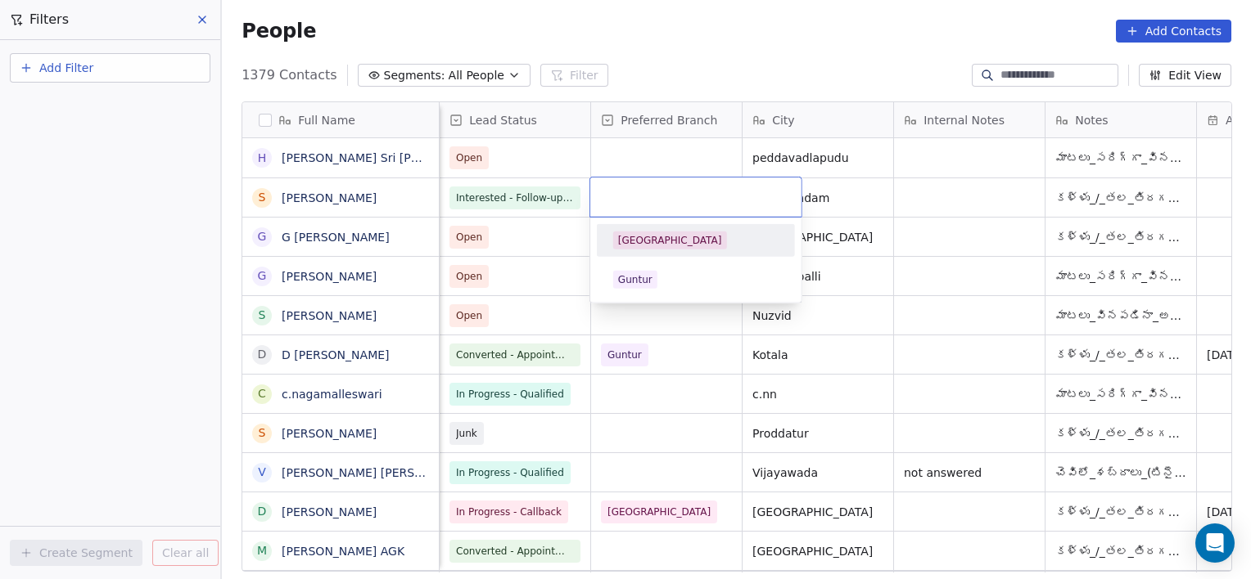
click at [639, 246] on div "[GEOGRAPHIC_DATA]" at bounding box center [670, 240] width 104 height 15
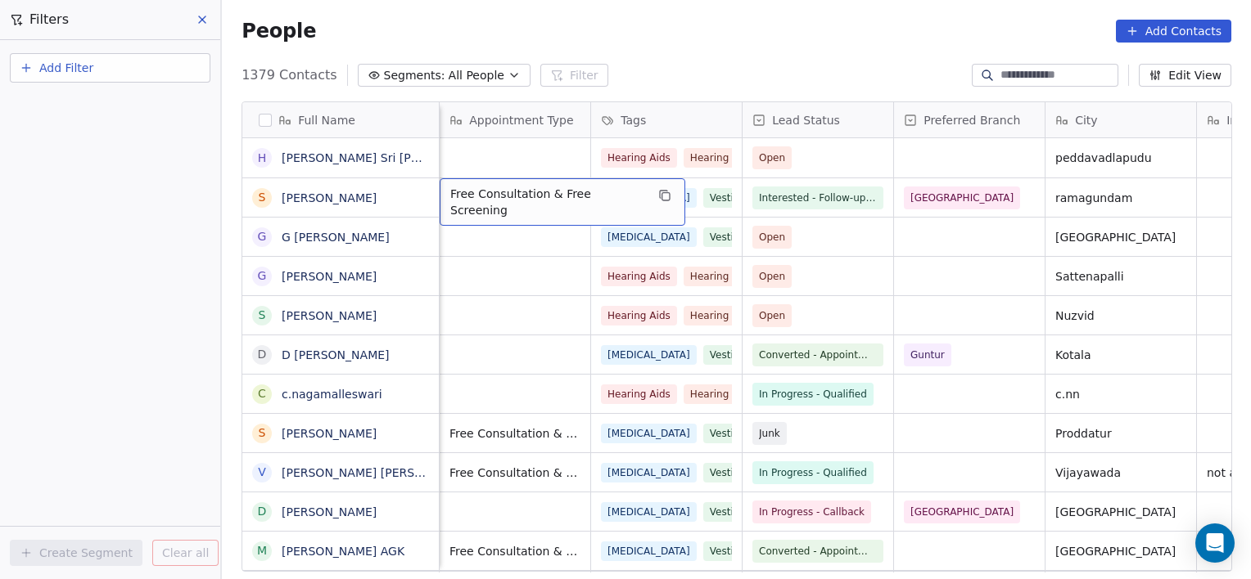
scroll to position [0, 151]
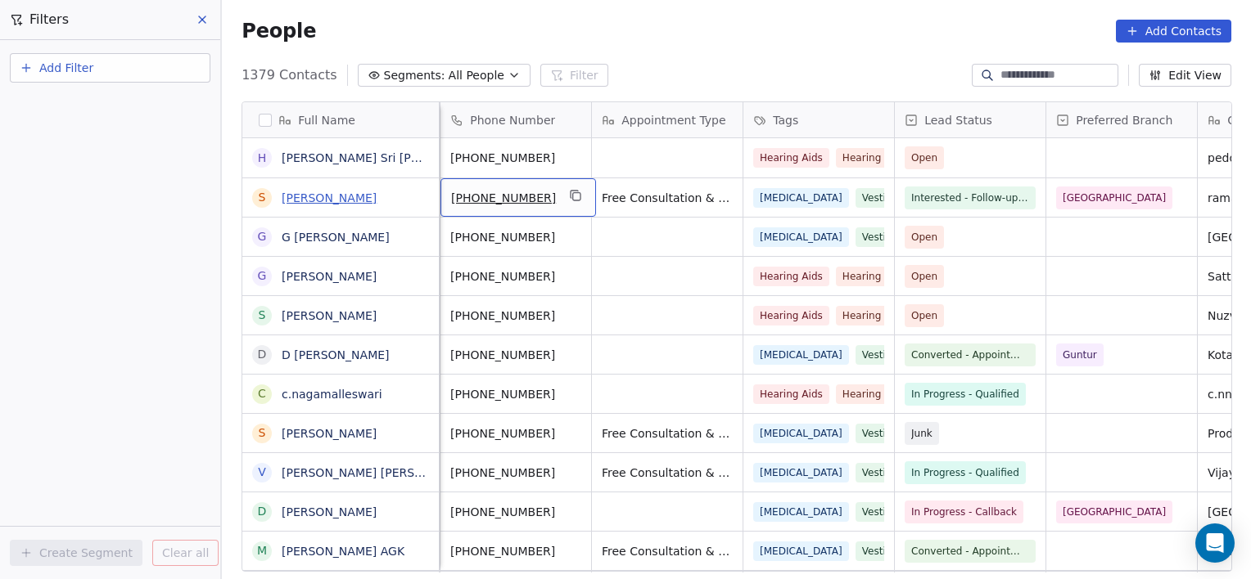
click at [297, 192] on link "Seenu Vasu" at bounding box center [329, 198] width 95 height 13
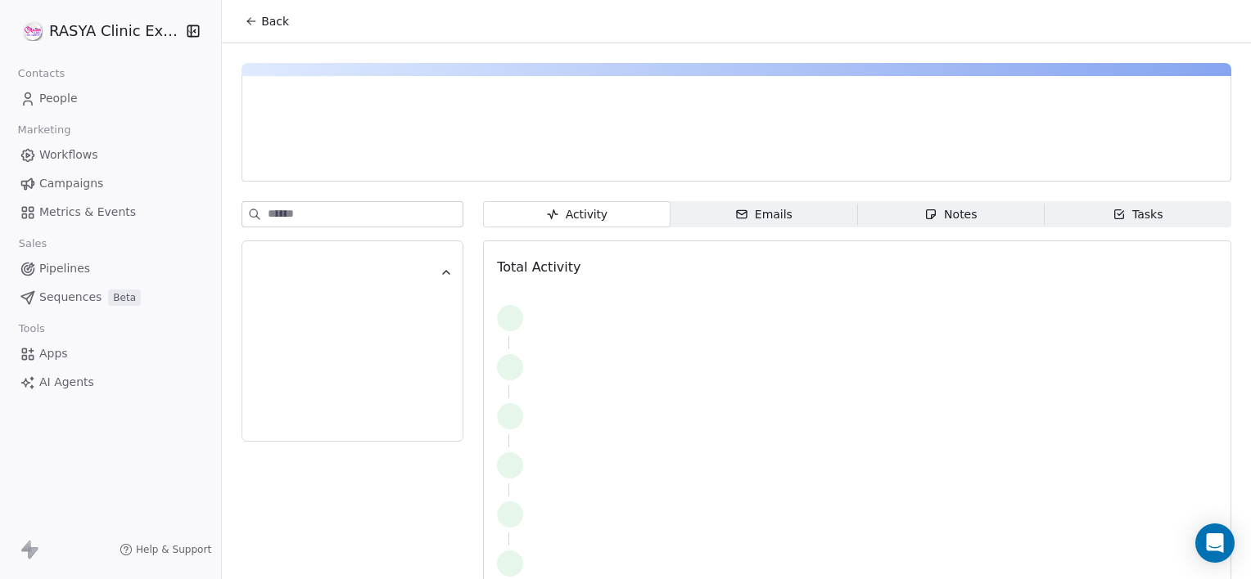
click at [1056, 205] on span "Tasks Tasks" at bounding box center [1137, 214] width 187 height 26
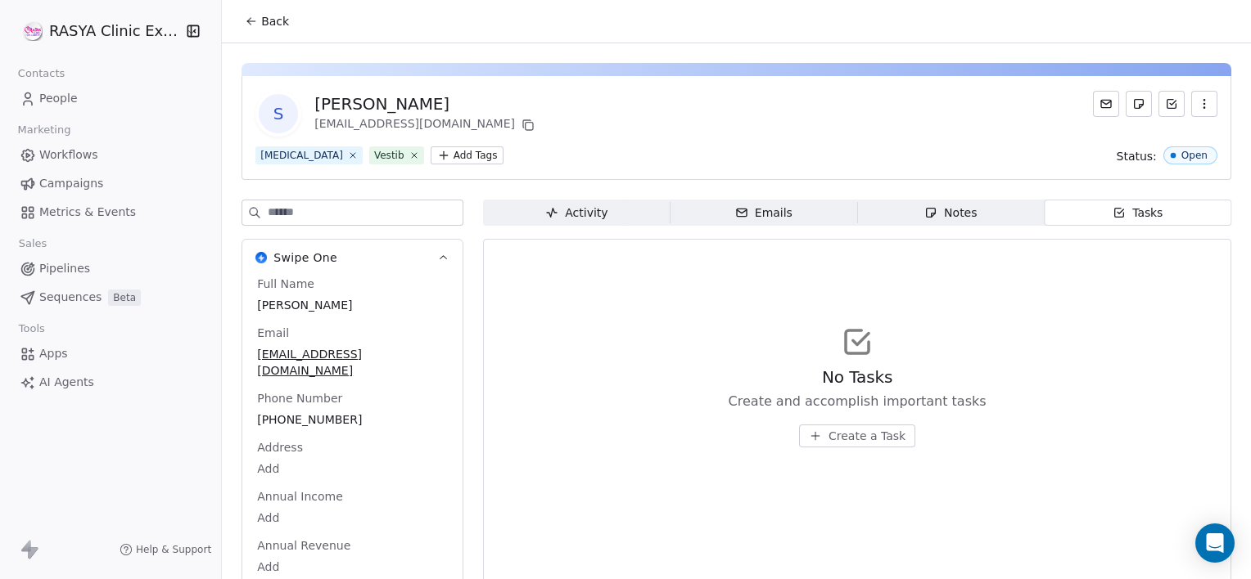
click at [861, 435] on span "Create a Task" at bounding box center [866, 436] width 77 height 16
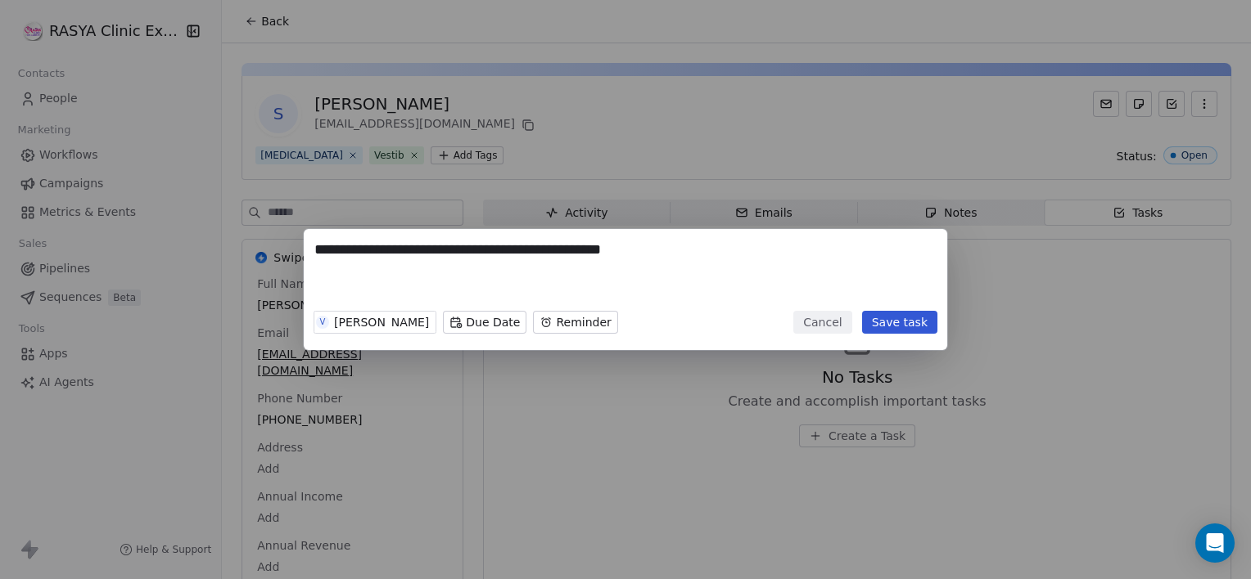
type textarea "**********"
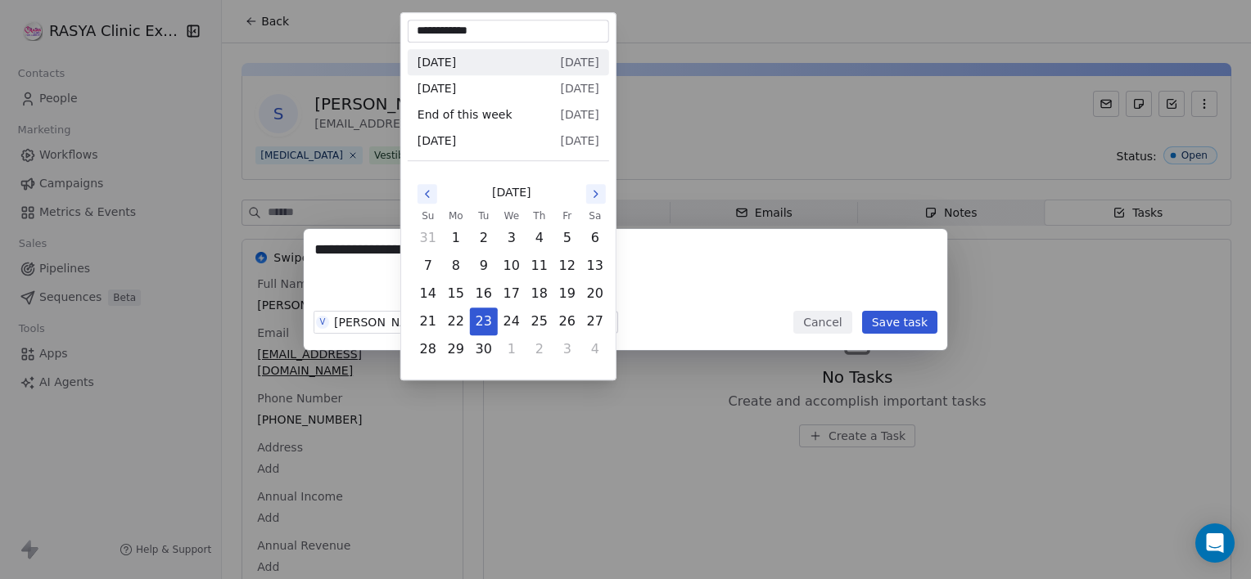
click at [424, 316] on body "**********" at bounding box center [625, 289] width 1251 height 579
click at [521, 326] on button "24" at bounding box center [511, 322] width 26 height 26
type input "**********"
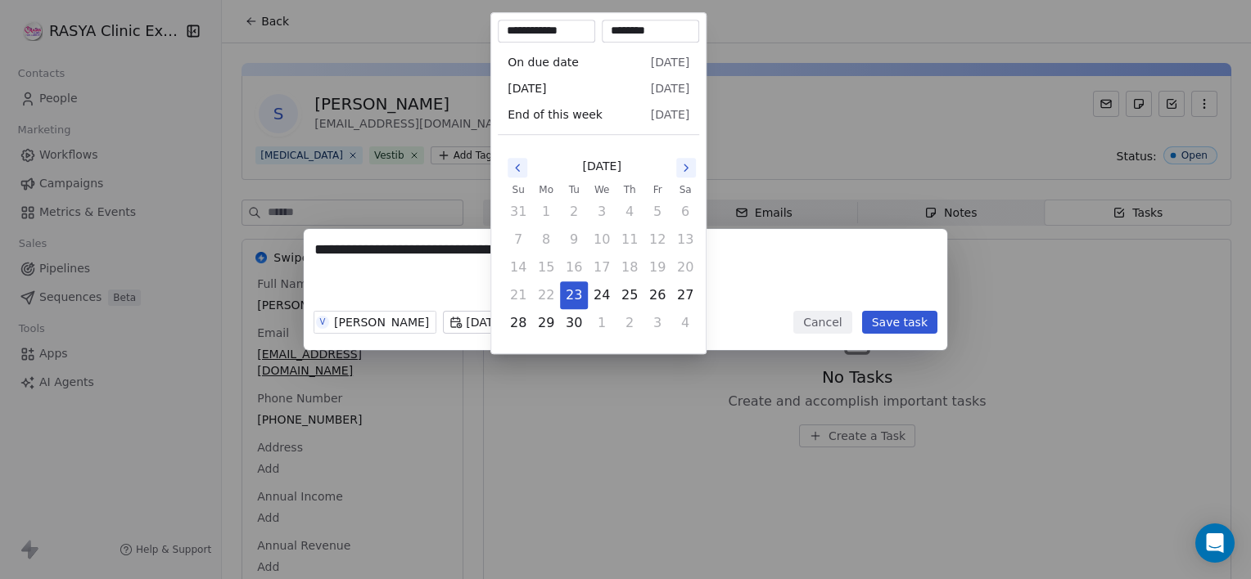
click at [521, 326] on body "**********" at bounding box center [625, 289] width 1251 height 579
click at [589, 295] on button "24" at bounding box center [601, 295] width 26 height 26
type input "**********"
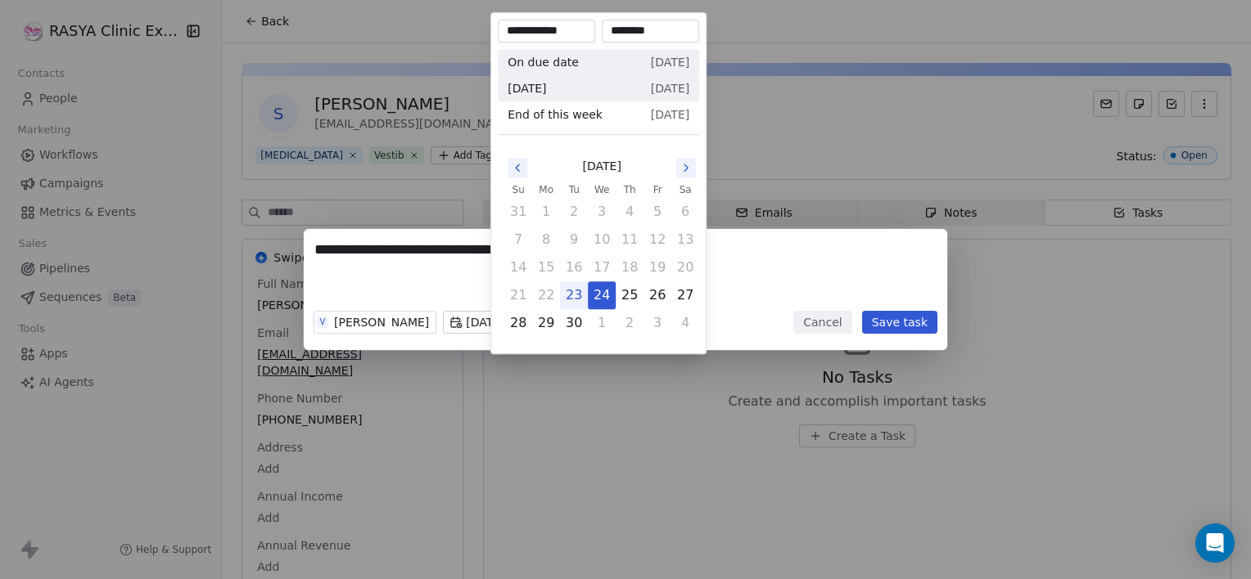
click at [638, 29] on input "********" at bounding box center [650, 31] width 91 height 16
type input "********"
click at [745, 270] on div "**********" at bounding box center [625, 289] width 1251 height 121
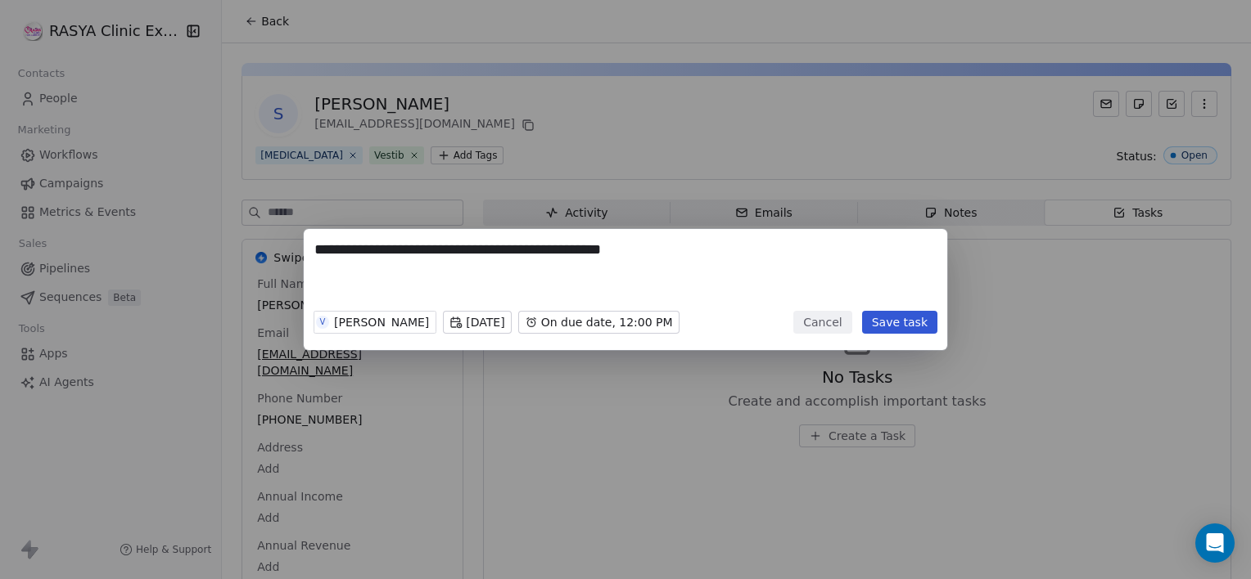
click at [902, 314] on button "Save task" at bounding box center [899, 322] width 75 height 23
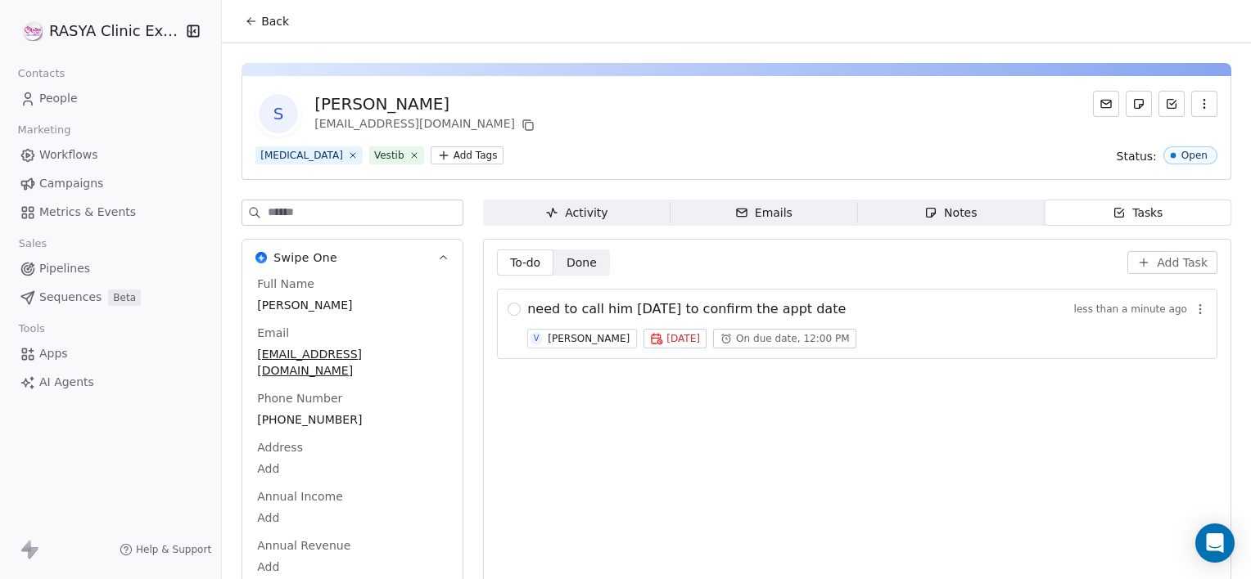
click at [268, 18] on span "Back" at bounding box center [275, 21] width 28 height 16
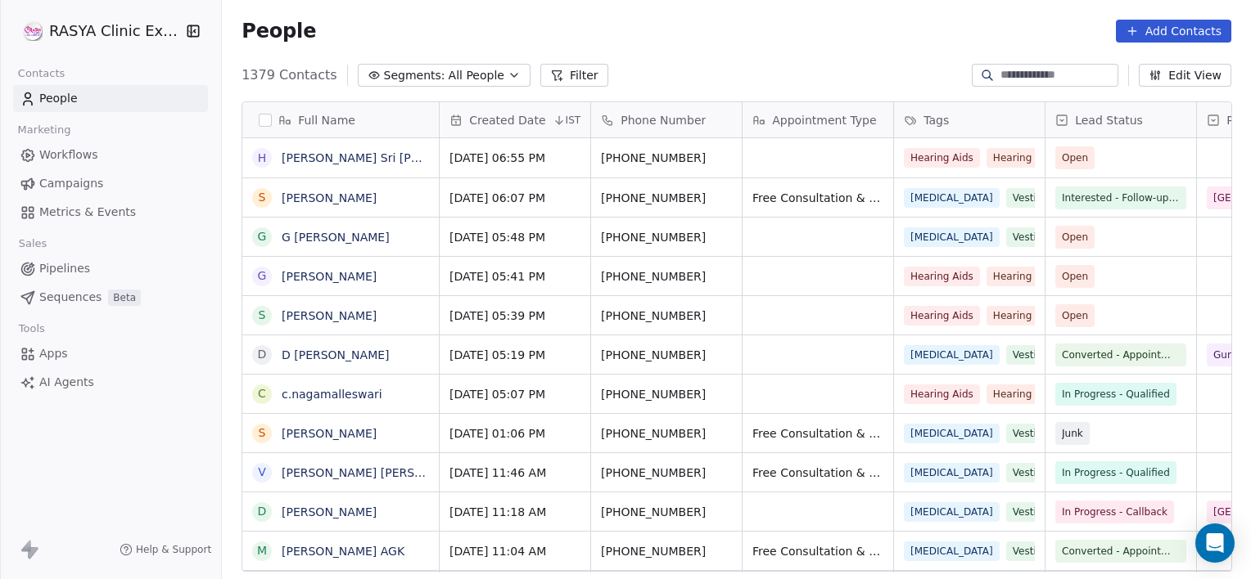
scroll to position [498, 1016]
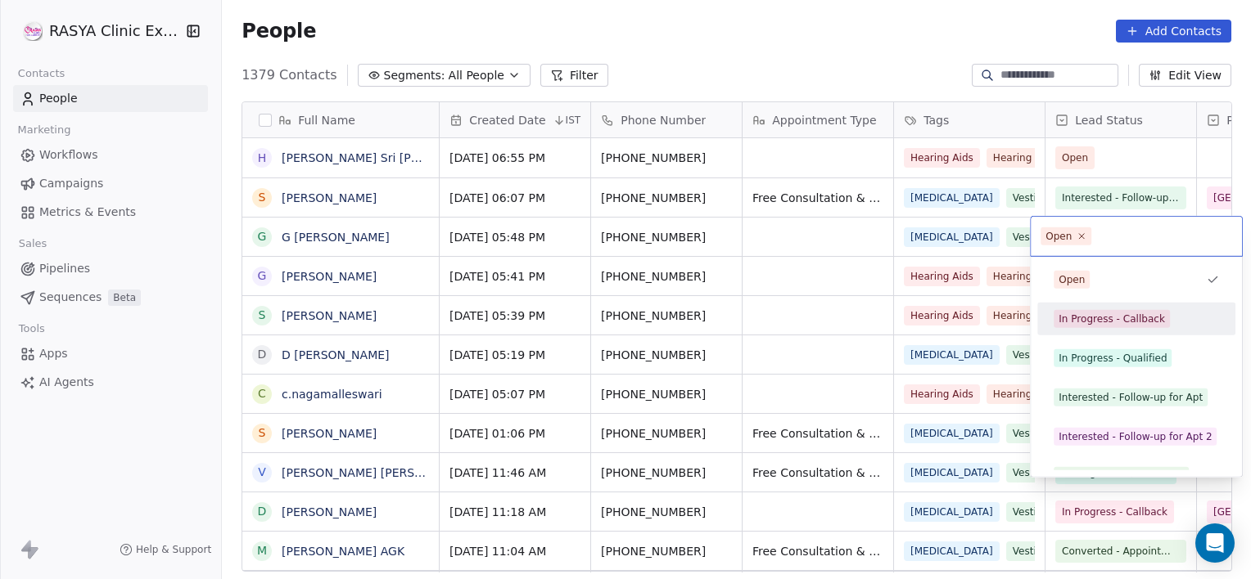
click at [1123, 317] on div "In Progress - Callback" at bounding box center [1111, 319] width 106 height 15
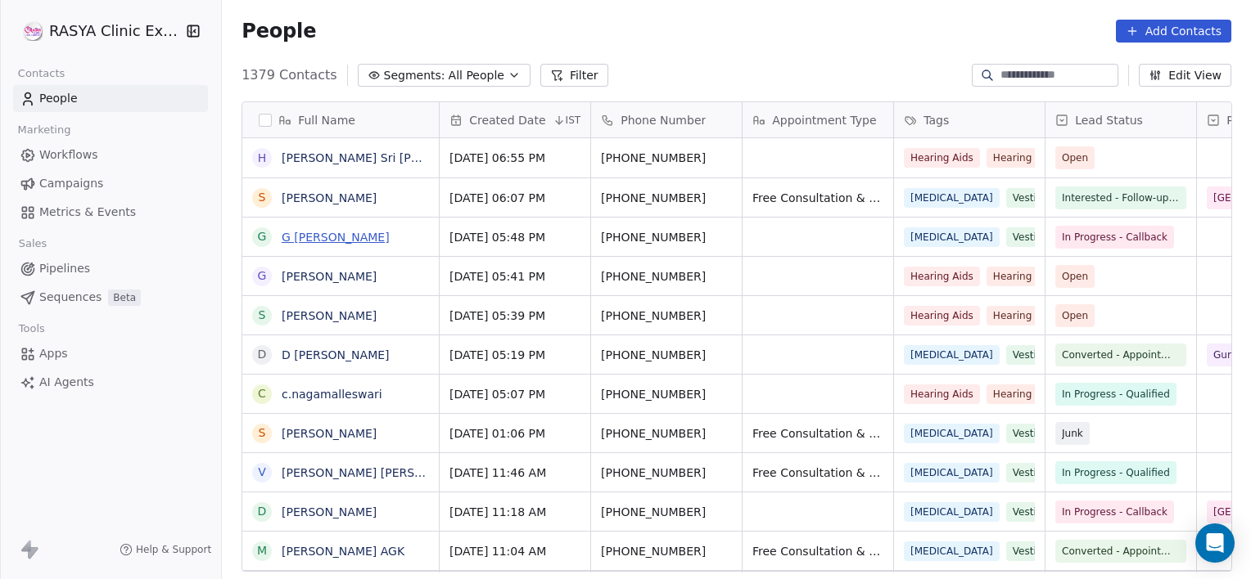
click at [314, 241] on link "G Prudhvi Raju" at bounding box center [336, 237] width 108 height 13
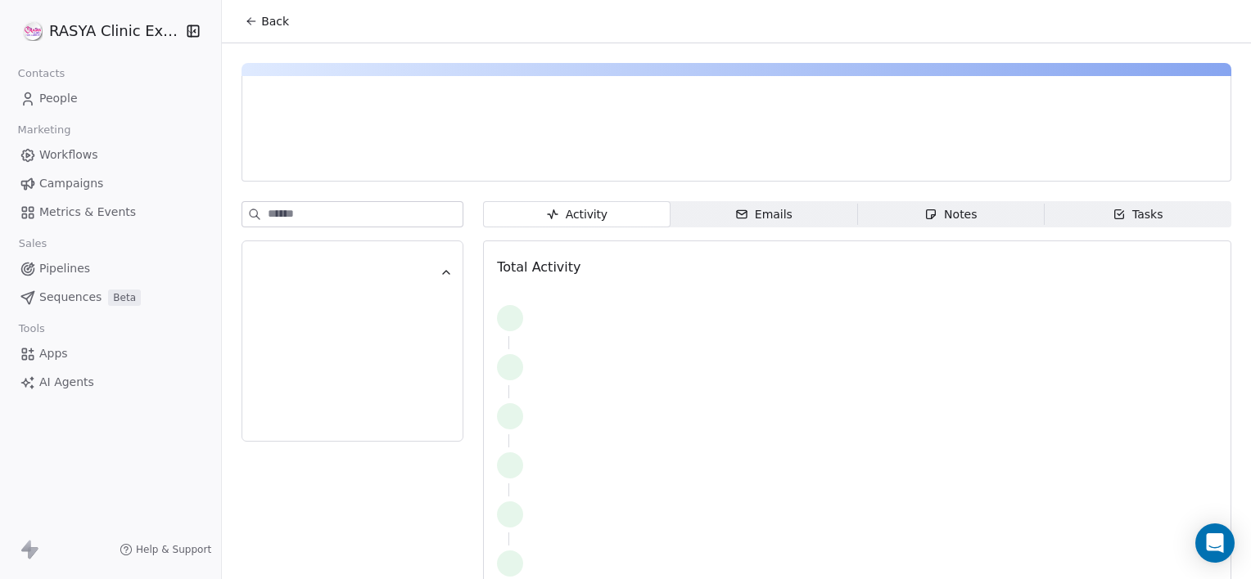
click at [996, 205] on span "Notes Notes" at bounding box center [950, 214] width 187 height 26
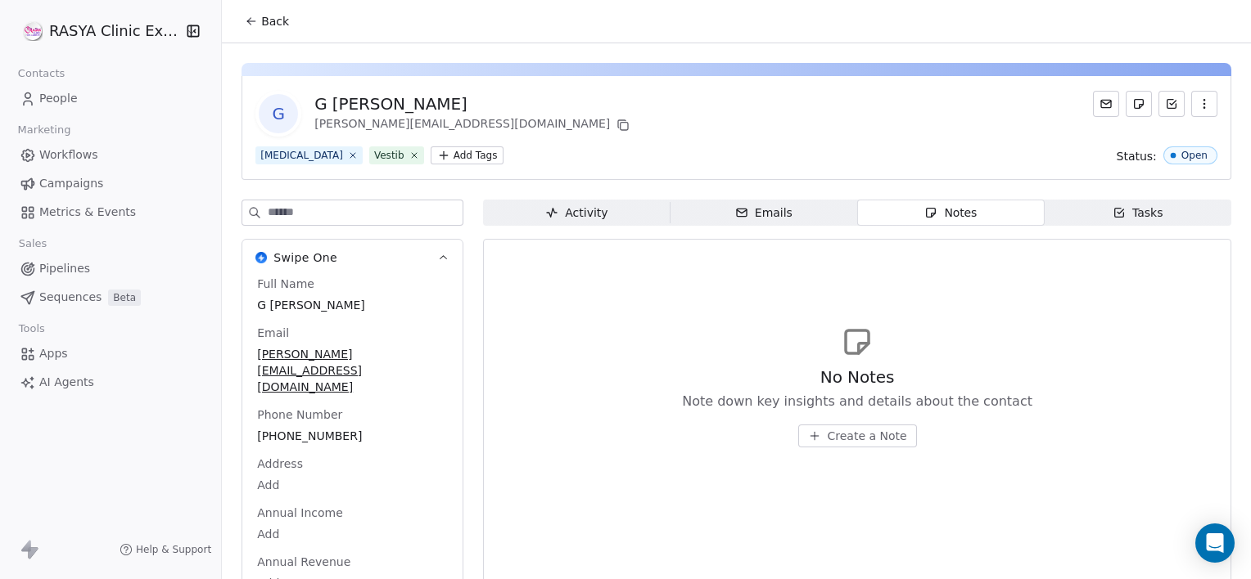
click at [850, 441] on span "Create a Note" at bounding box center [866, 436] width 79 height 16
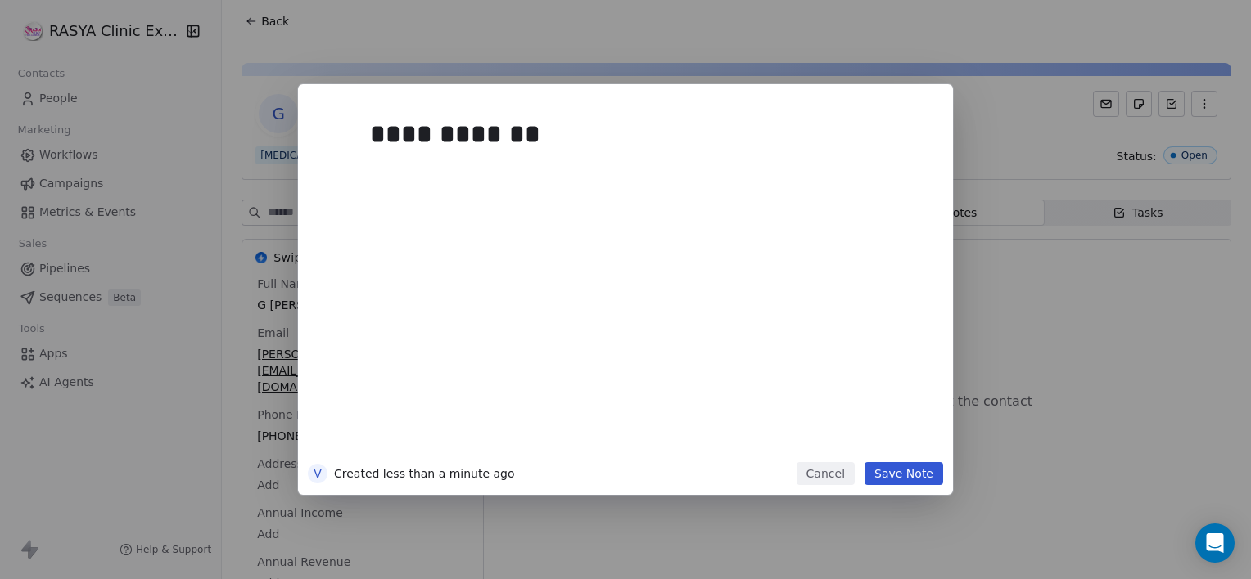
click at [911, 471] on button "Save Note" at bounding box center [903, 473] width 79 height 23
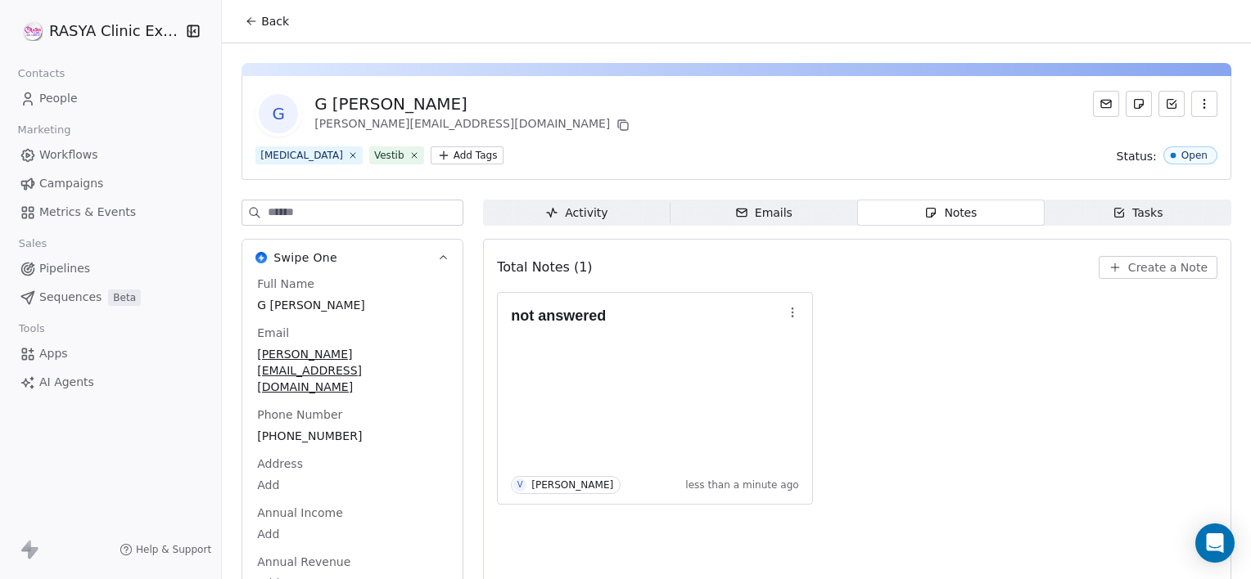
click at [283, 20] on span "Back" at bounding box center [275, 21] width 28 height 16
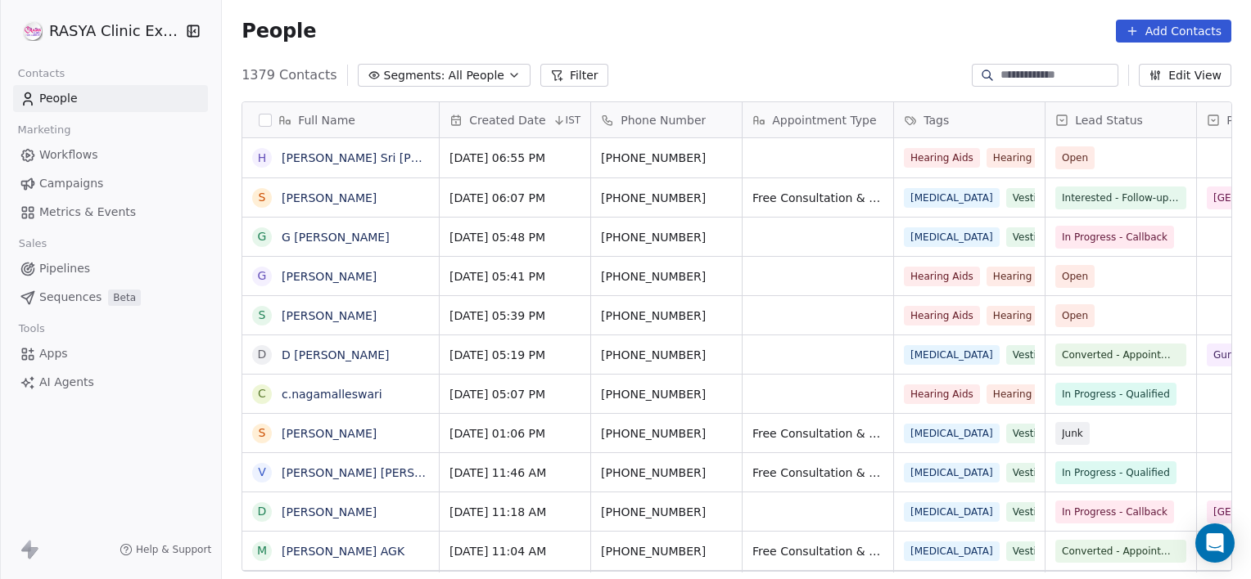
scroll to position [498, 1016]
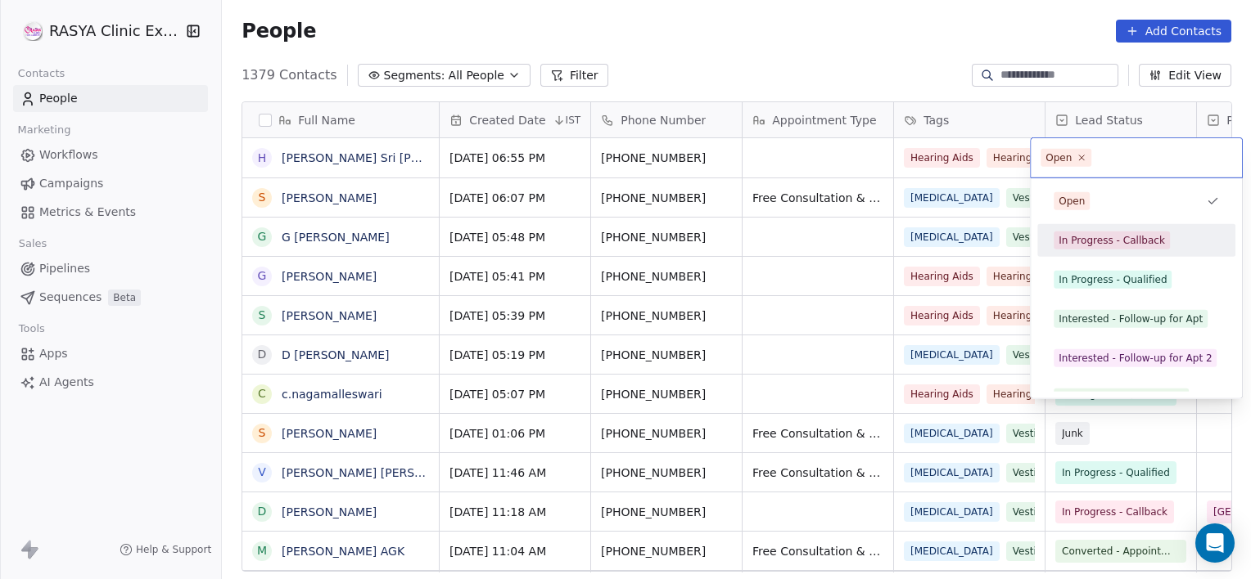
click at [1090, 233] on div "In Progress - Callback" at bounding box center [1111, 240] width 106 height 15
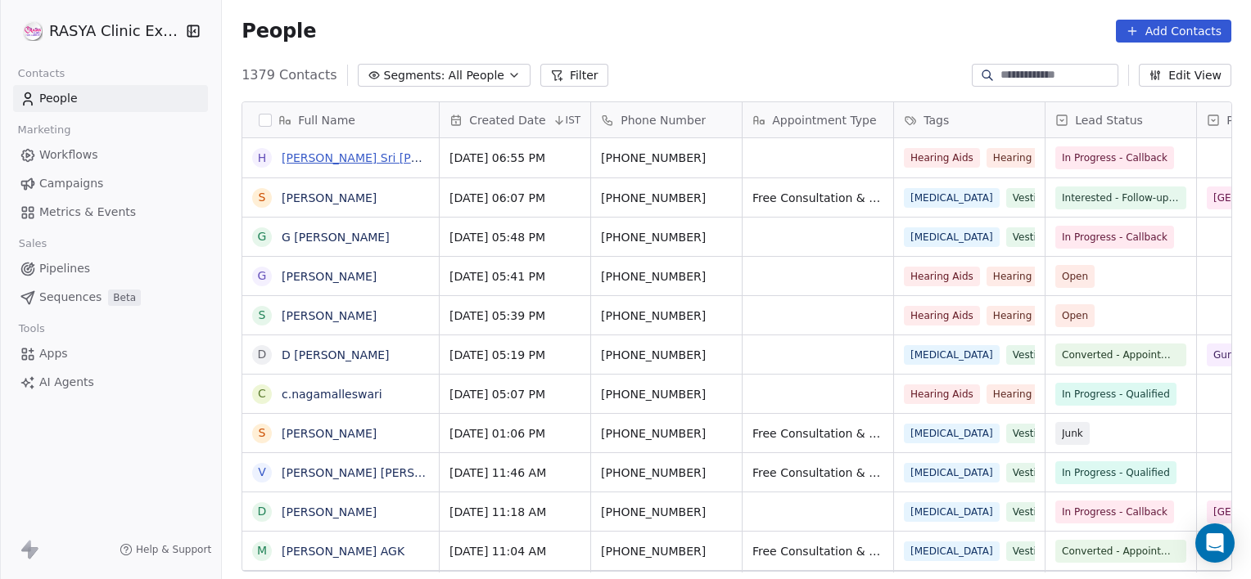
click at [348, 155] on link "Harsha Sri Katuri" at bounding box center [388, 157] width 213 height 13
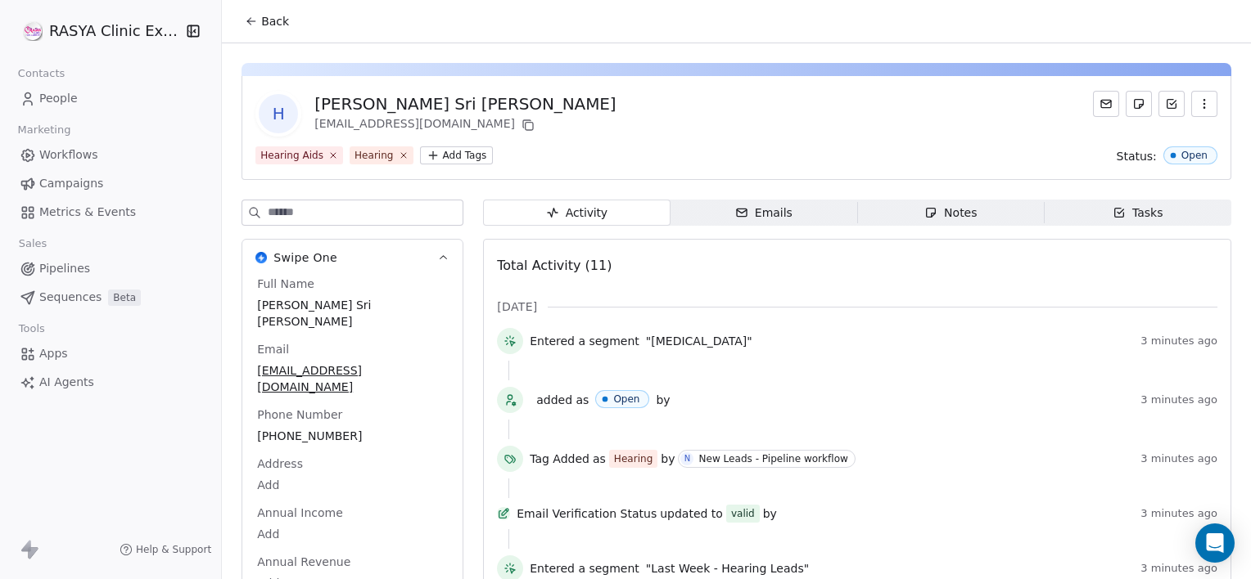
click at [907, 207] on span "Notes Notes" at bounding box center [950, 213] width 187 height 26
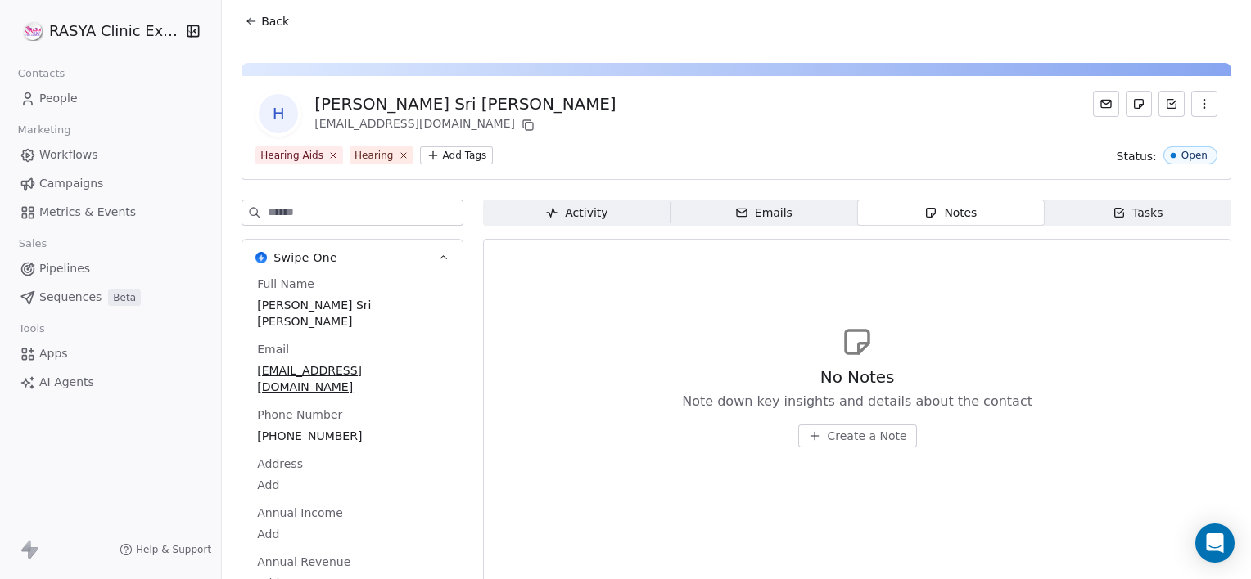
click at [889, 428] on span "Create a Note" at bounding box center [866, 436] width 79 height 16
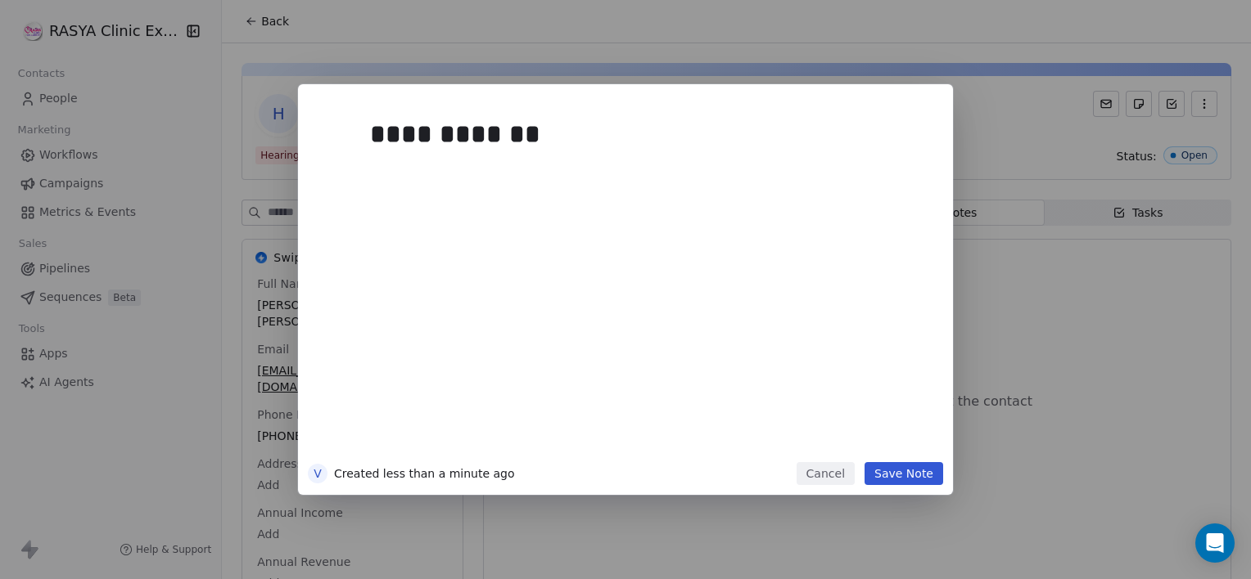
click at [925, 471] on button "Save Note" at bounding box center [903, 473] width 79 height 23
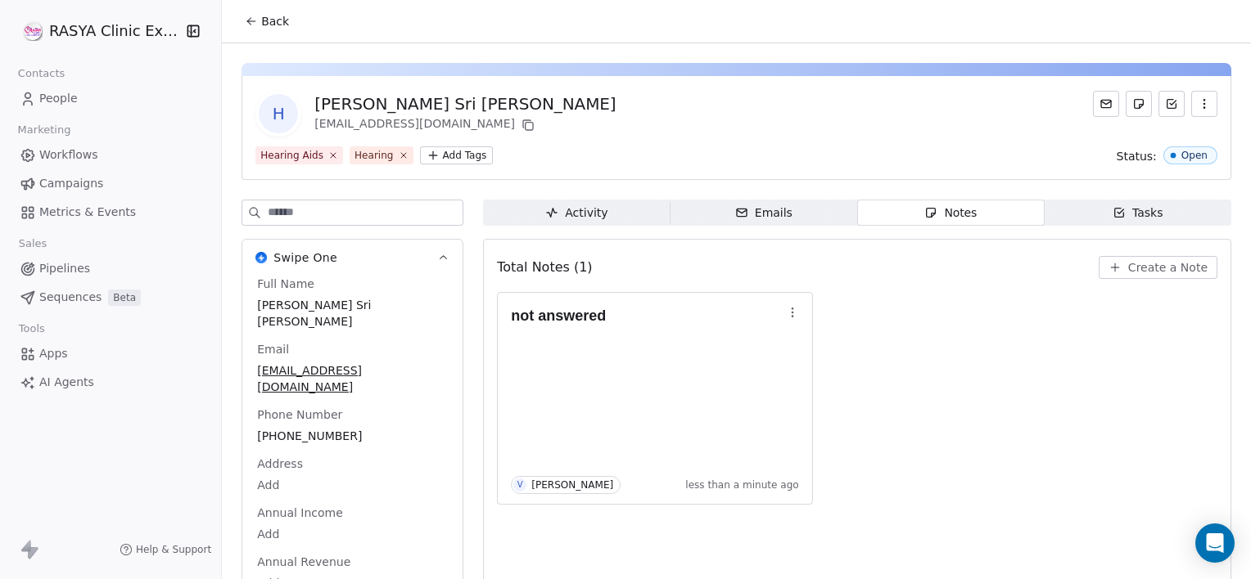
click at [278, 10] on button "Back" at bounding box center [267, 21] width 64 height 29
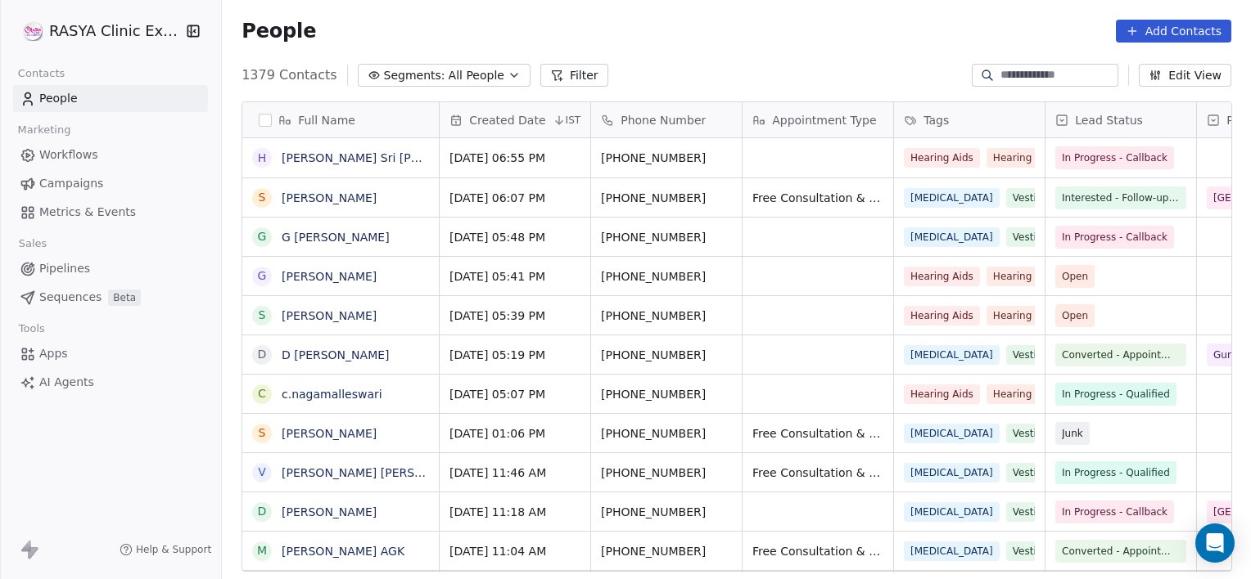
scroll to position [498, 1016]
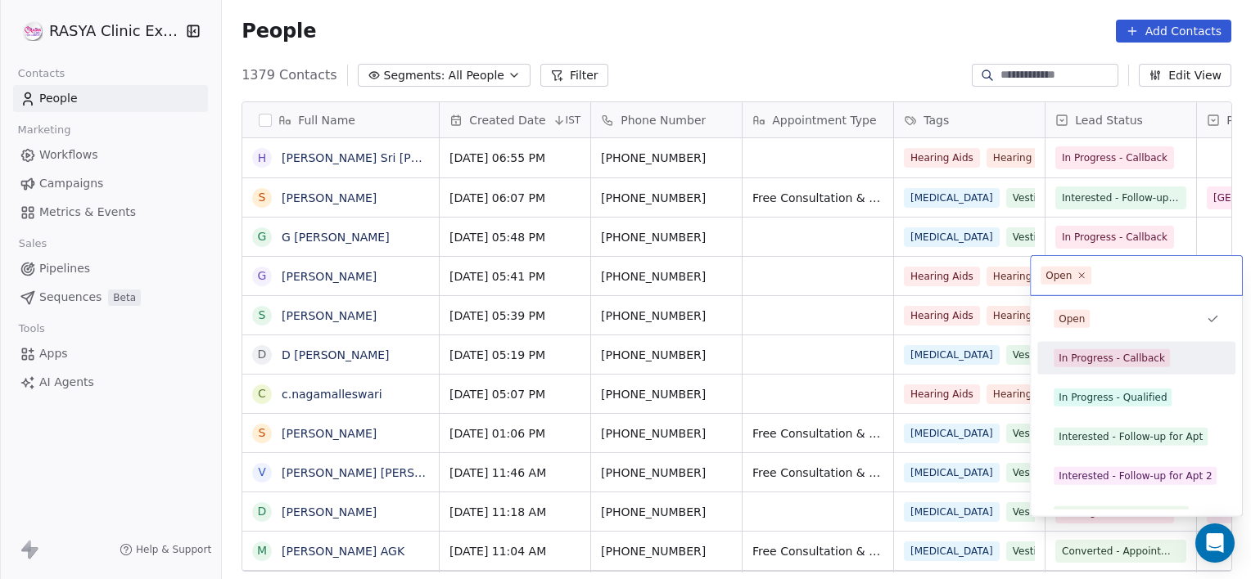
click at [1084, 357] on div "In Progress - Callback" at bounding box center [1111, 358] width 106 height 15
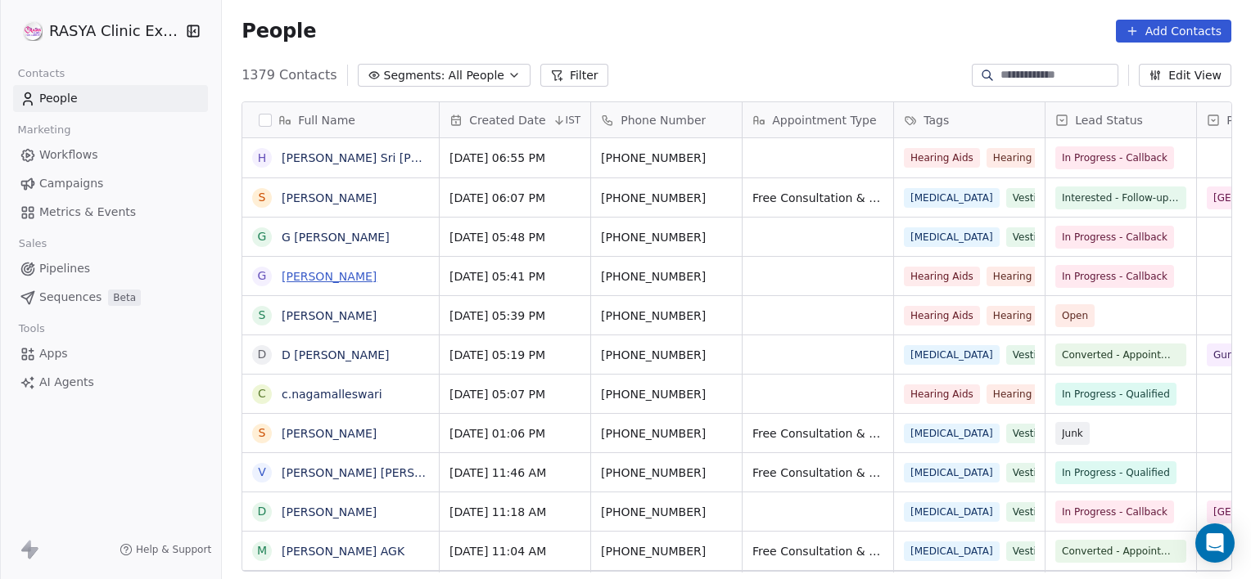
click at [302, 277] on link "Gunti Nagakumar" at bounding box center [329, 276] width 95 height 13
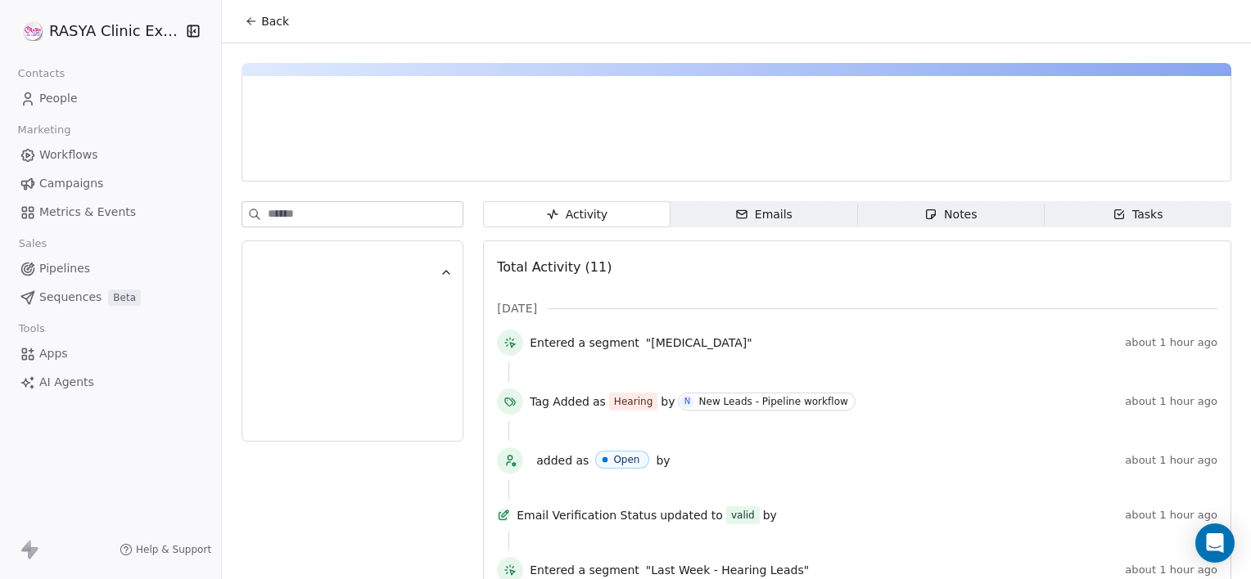
click at [1015, 224] on span "Notes Notes" at bounding box center [950, 214] width 187 height 26
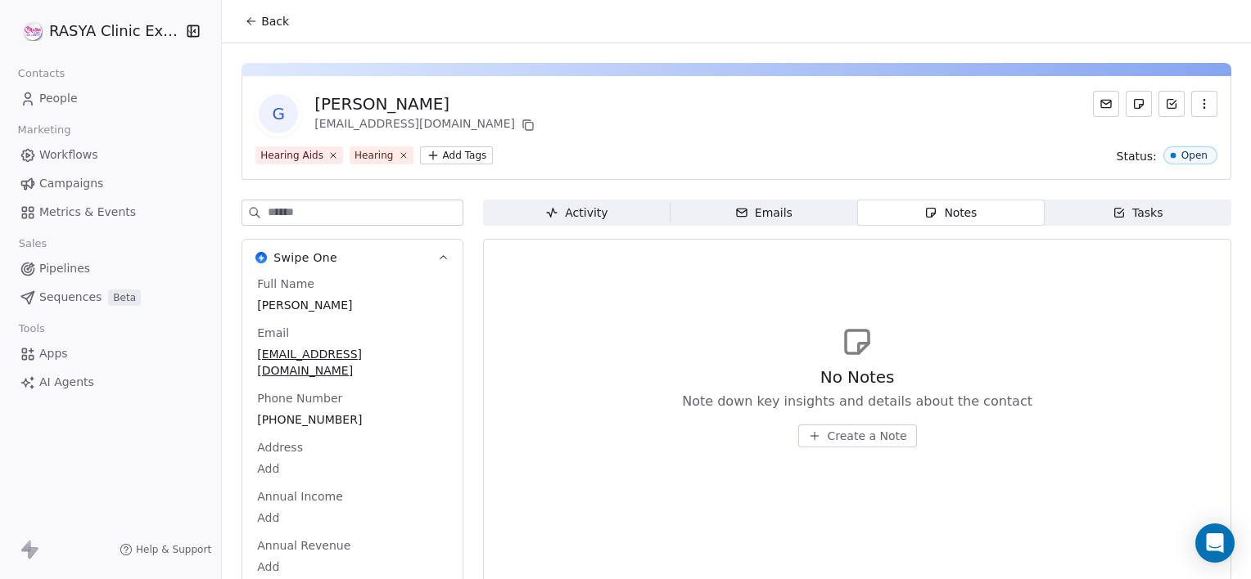
click at [855, 439] on span "Create a Note" at bounding box center [866, 436] width 79 height 16
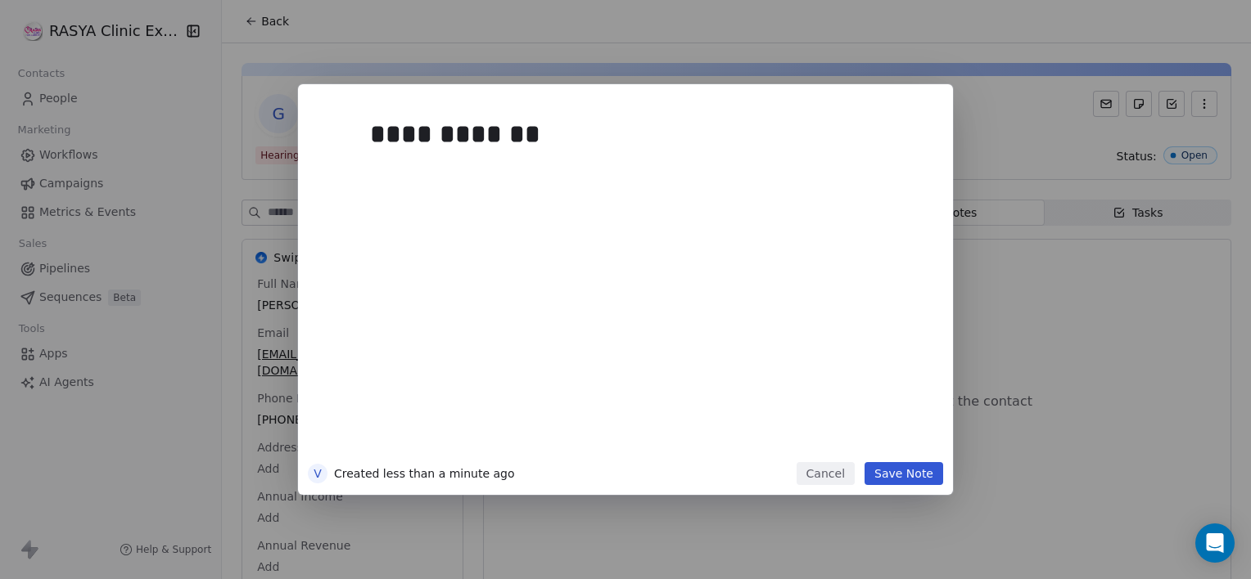
click at [909, 466] on button "Save Note" at bounding box center [903, 473] width 79 height 23
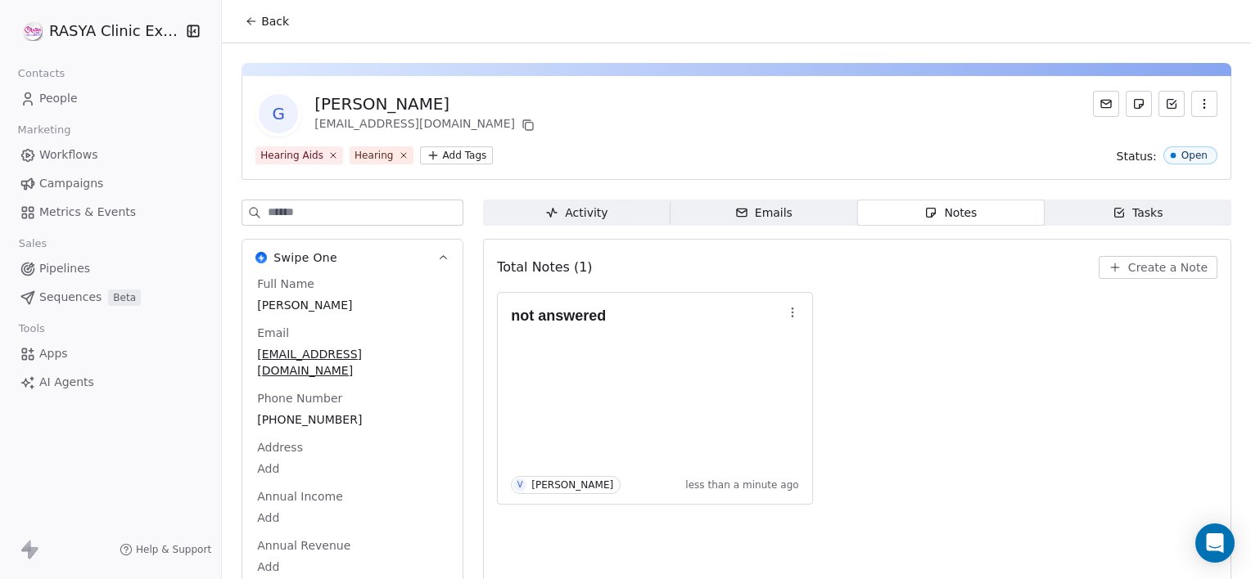
click at [277, 7] on button "Back" at bounding box center [267, 21] width 64 height 29
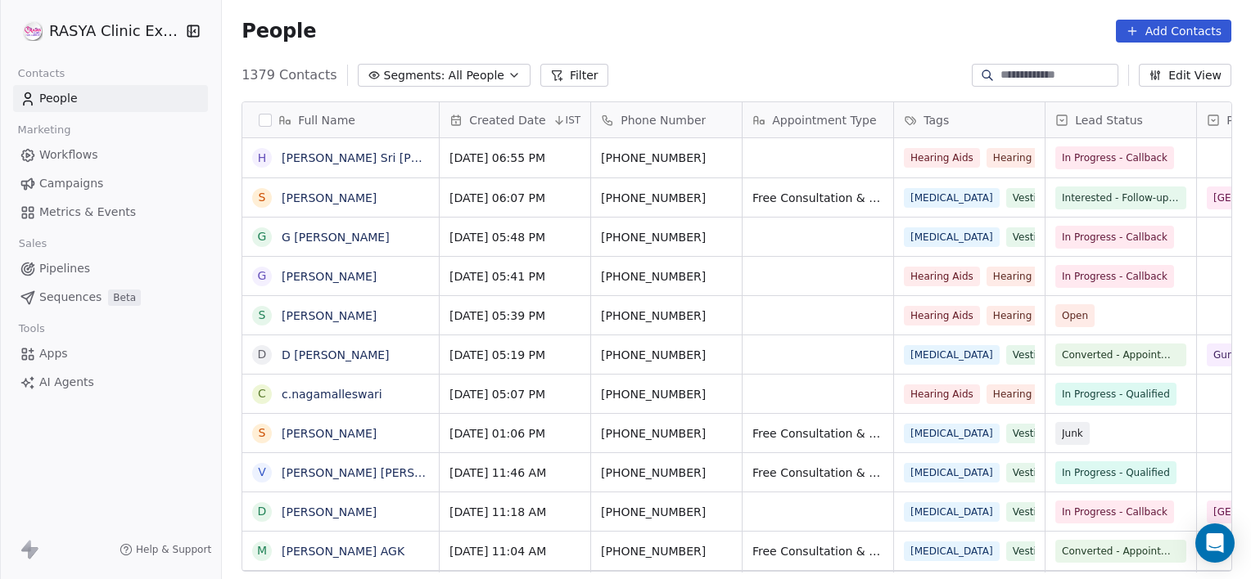
scroll to position [498, 1016]
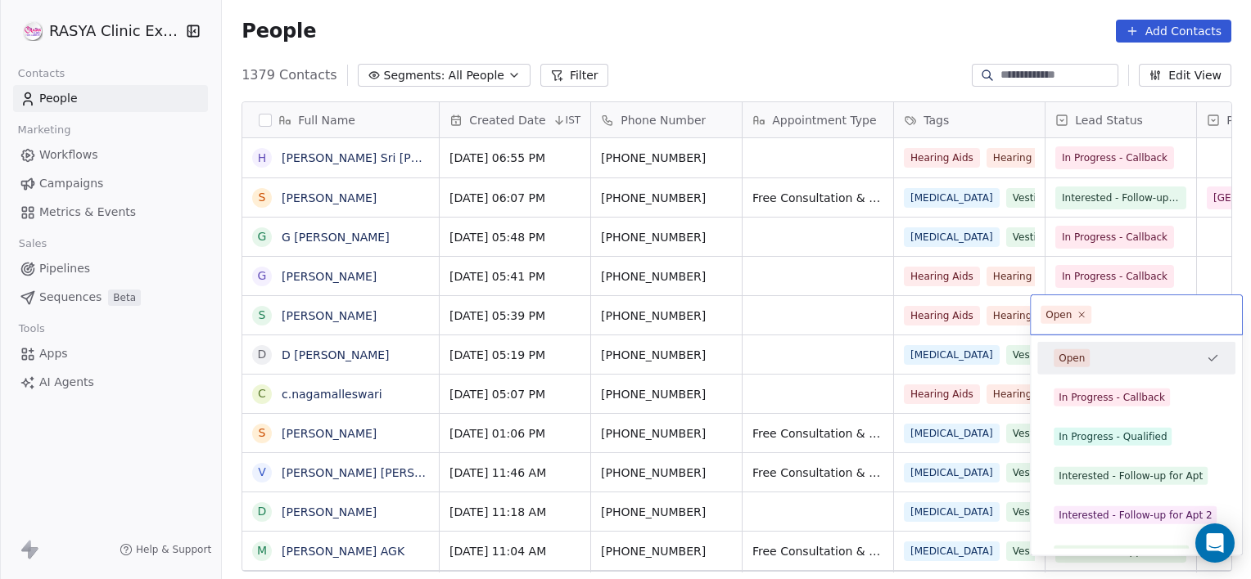
click at [782, 314] on html "RASYA Clinic External Contacts People Marketing Workflows Campaigns Metrics & E…" at bounding box center [625, 289] width 1251 height 579
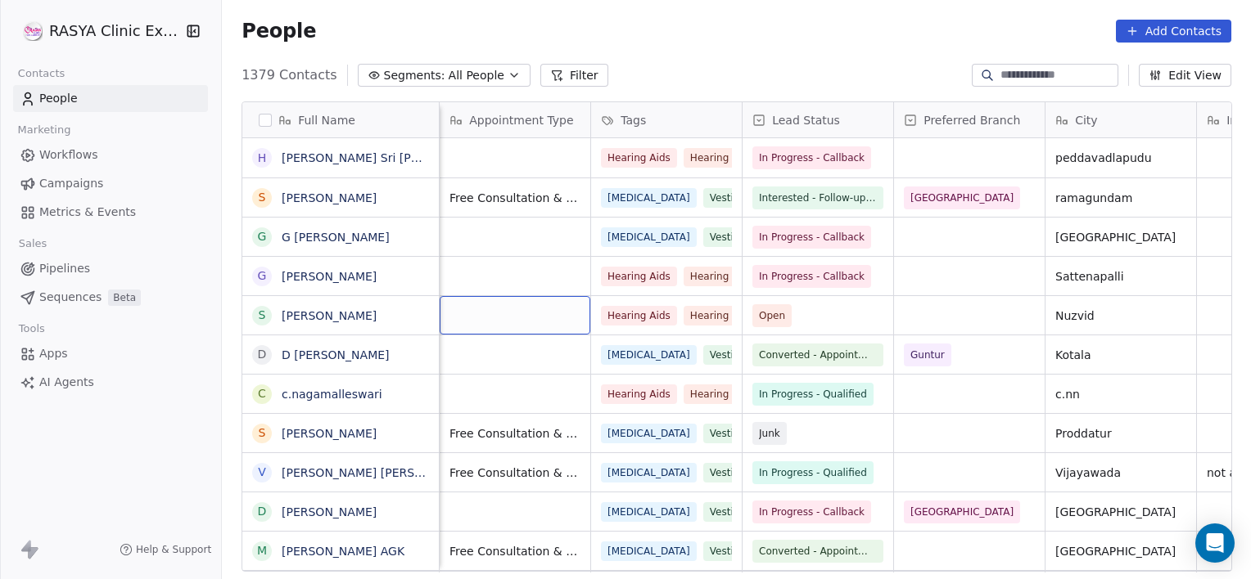
scroll to position [0, 151]
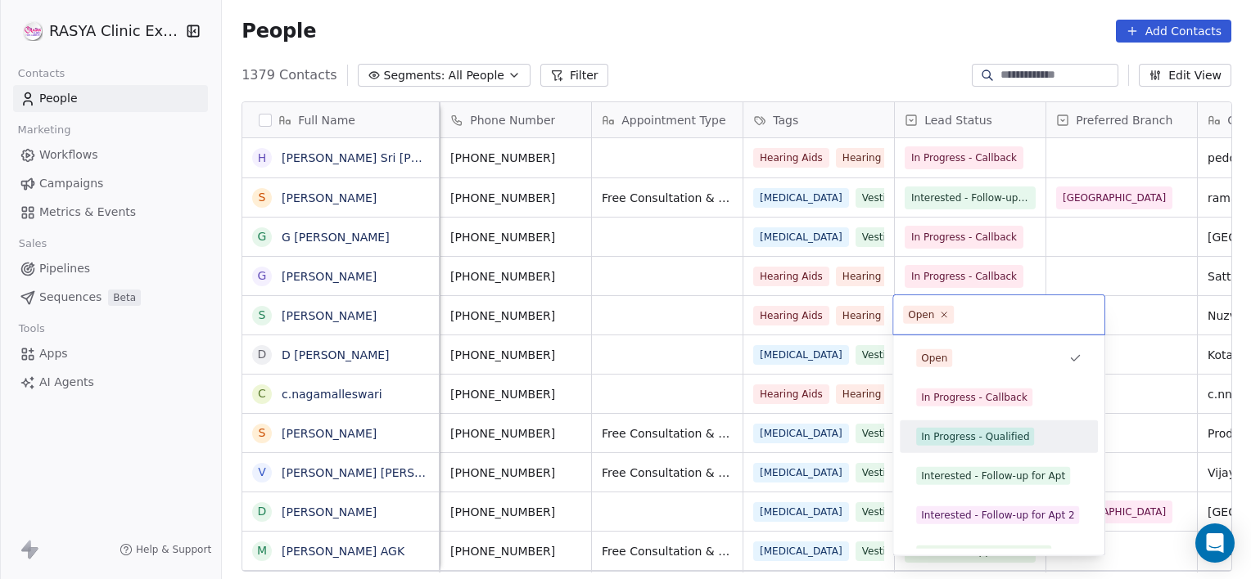
click at [1054, 444] on div "In Progress - Qualified" at bounding box center [998, 437] width 165 height 18
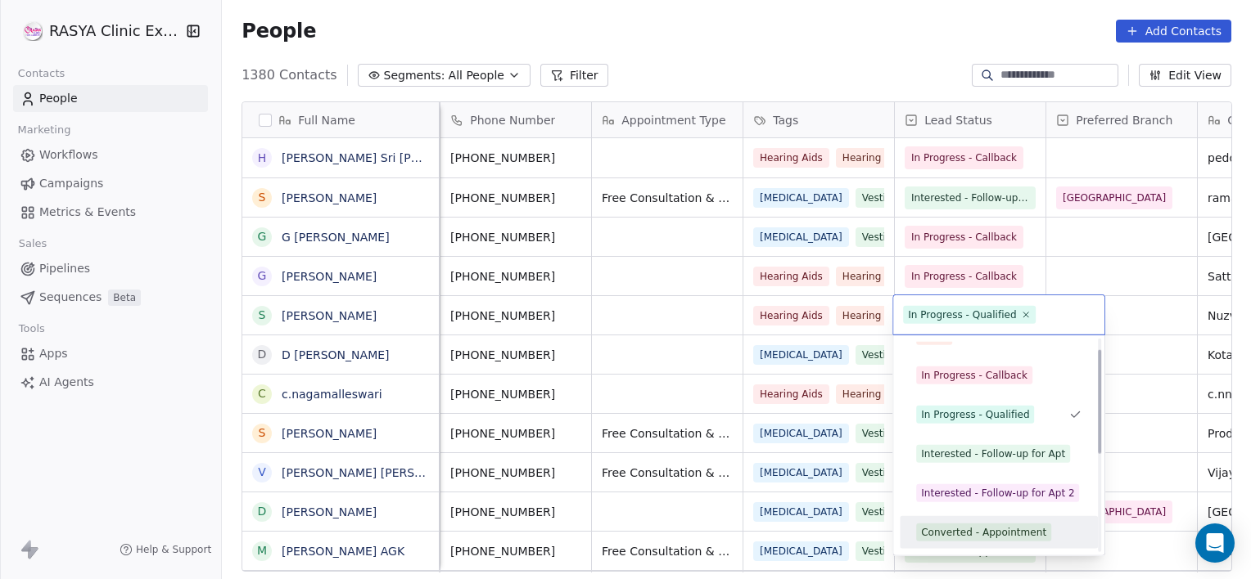
scroll to position [61, 0]
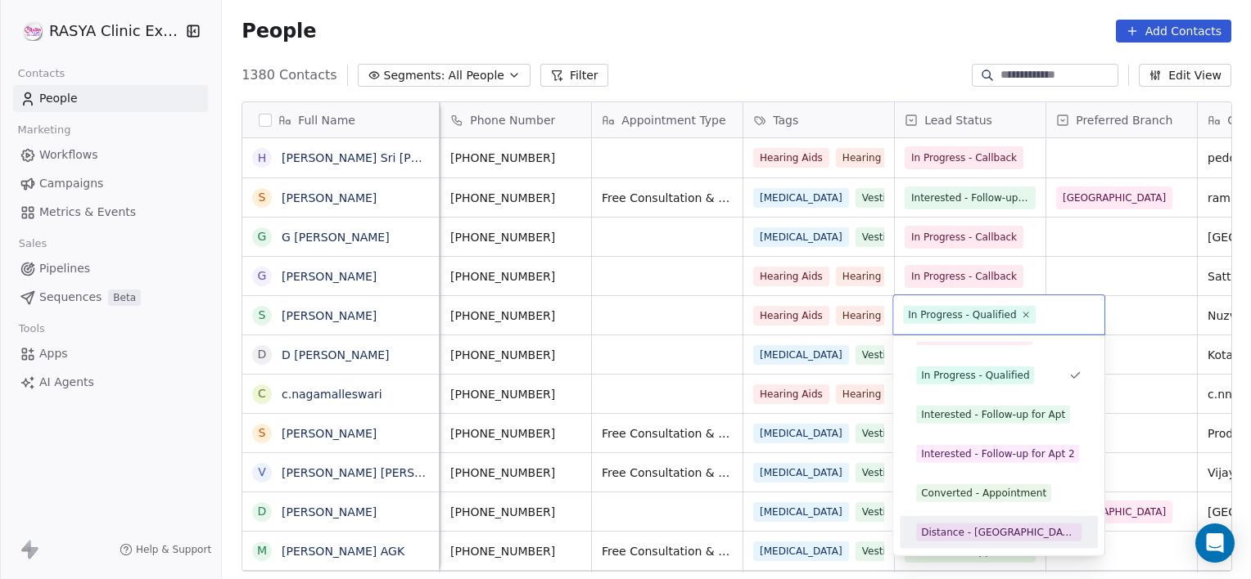
click at [643, 327] on html "RASYA Clinic External Contacts People Marketing Workflows Campaigns Metrics & E…" at bounding box center [625, 289] width 1251 height 579
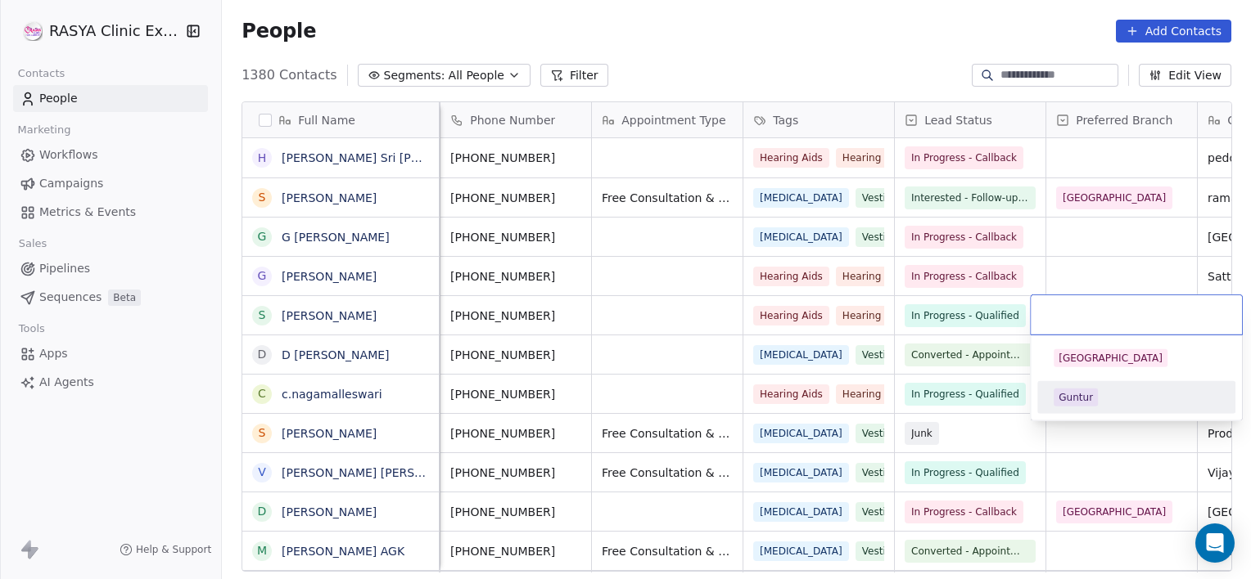
click at [1080, 403] on div "Guntur" at bounding box center [1075, 397] width 34 height 15
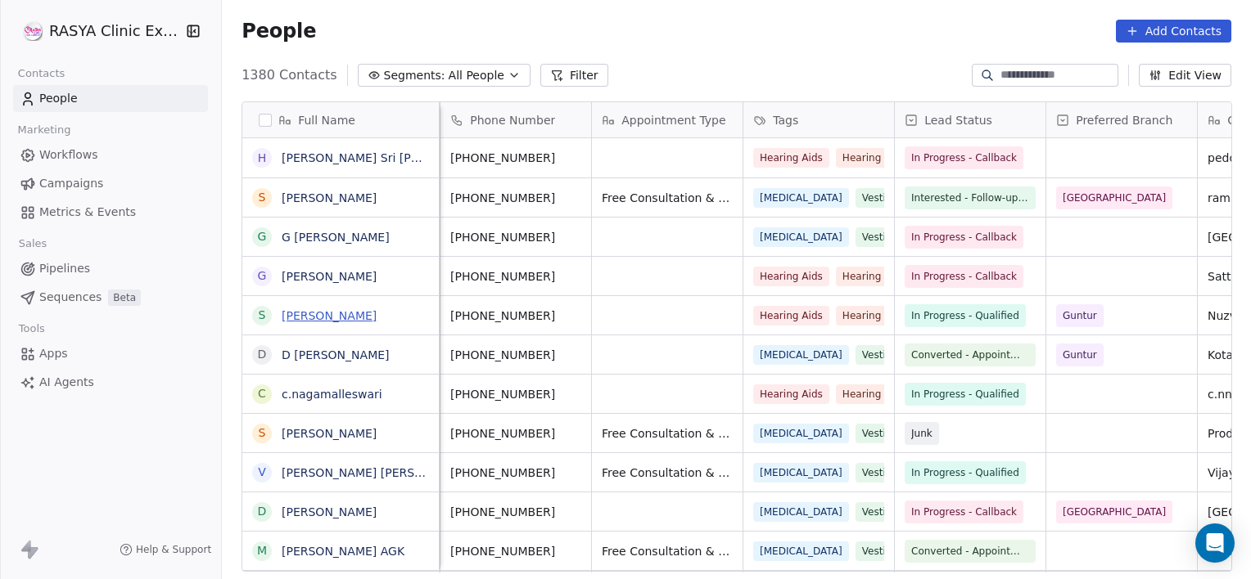
click at [370, 314] on link "Sreerama Akkineni" at bounding box center [329, 315] width 95 height 13
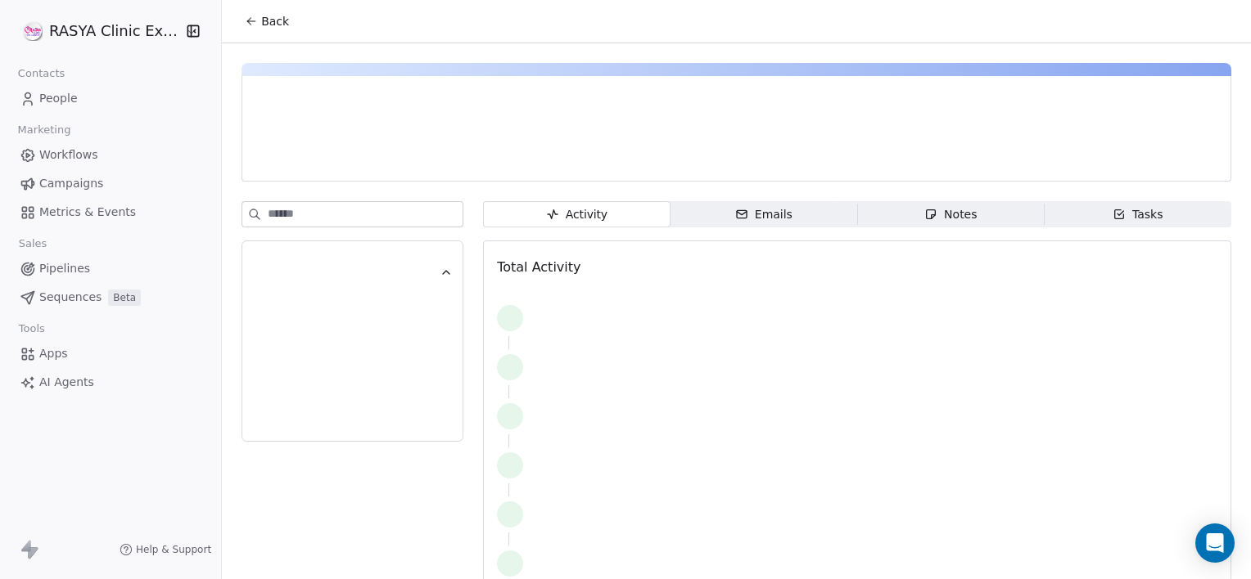
click at [1162, 217] on span "Tasks Tasks" at bounding box center [1137, 214] width 187 height 26
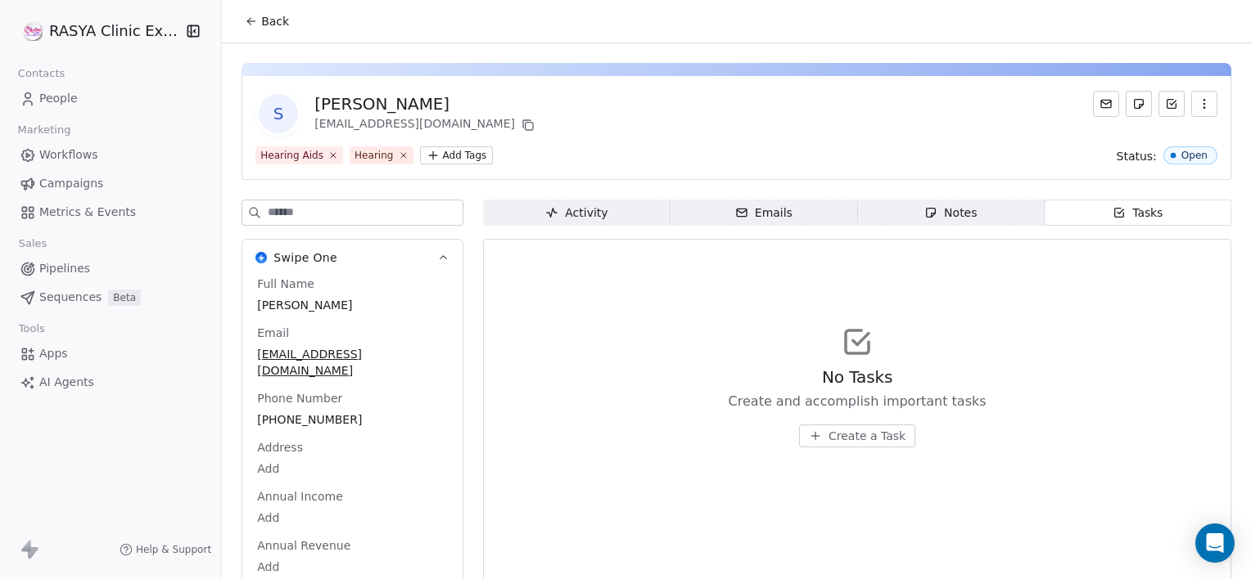
click at [855, 435] on span "Create a Task" at bounding box center [866, 436] width 77 height 16
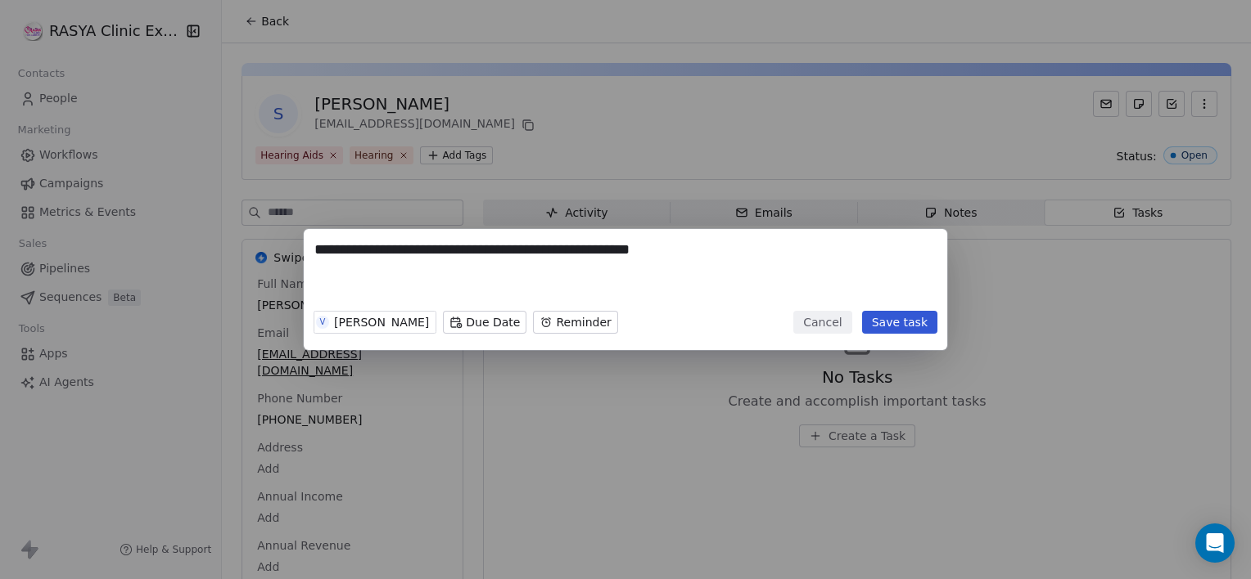
drag, startPoint x: 697, startPoint y: 249, endPoint x: 311, endPoint y: 296, distance: 389.2
click at [311, 296] on div "**********" at bounding box center [625, 289] width 643 height 121
type textarea "**********"
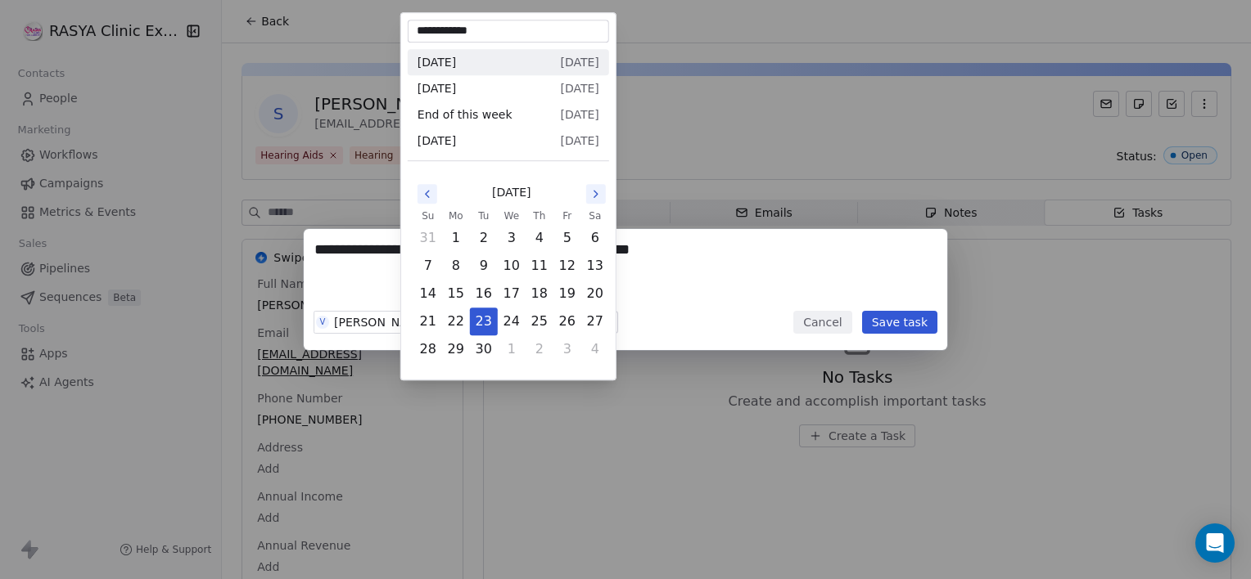
click at [448, 327] on body "**********" at bounding box center [625, 289] width 1251 height 579
click at [512, 347] on button "1" at bounding box center [511, 349] width 26 height 26
type input "**********"
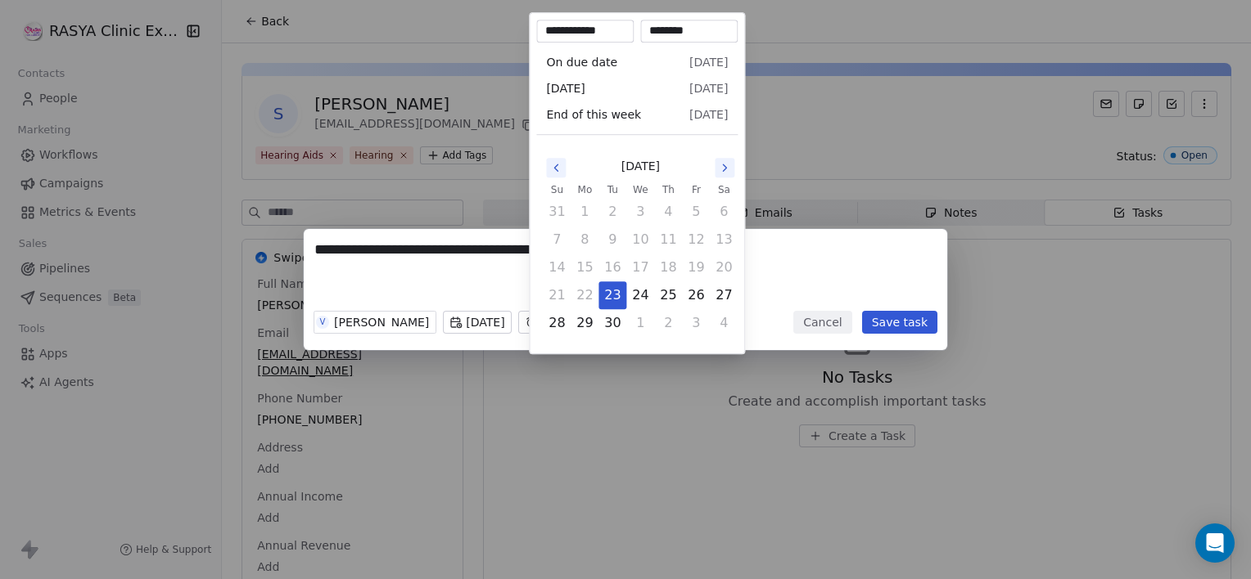
click at [554, 313] on body "**********" at bounding box center [625, 289] width 1251 height 579
click at [603, 318] on button "30" at bounding box center [612, 323] width 26 height 26
type input "**********"
click at [603, 318] on button "30" at bounding box center [612, 323] width 26 height 26
click at [678, 29] on input "********" at bounding box center [688, 31] width 91 height 16
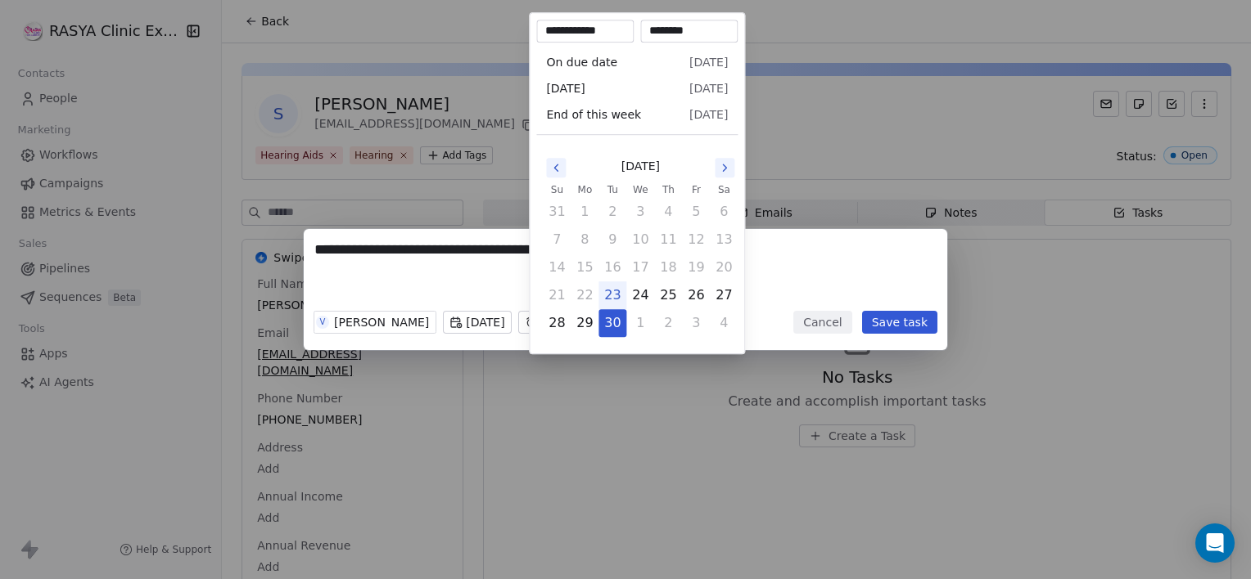
type input "********"
click at [862, 255] on div "**********" at bounding box center [625, 289] width 1251 height 121
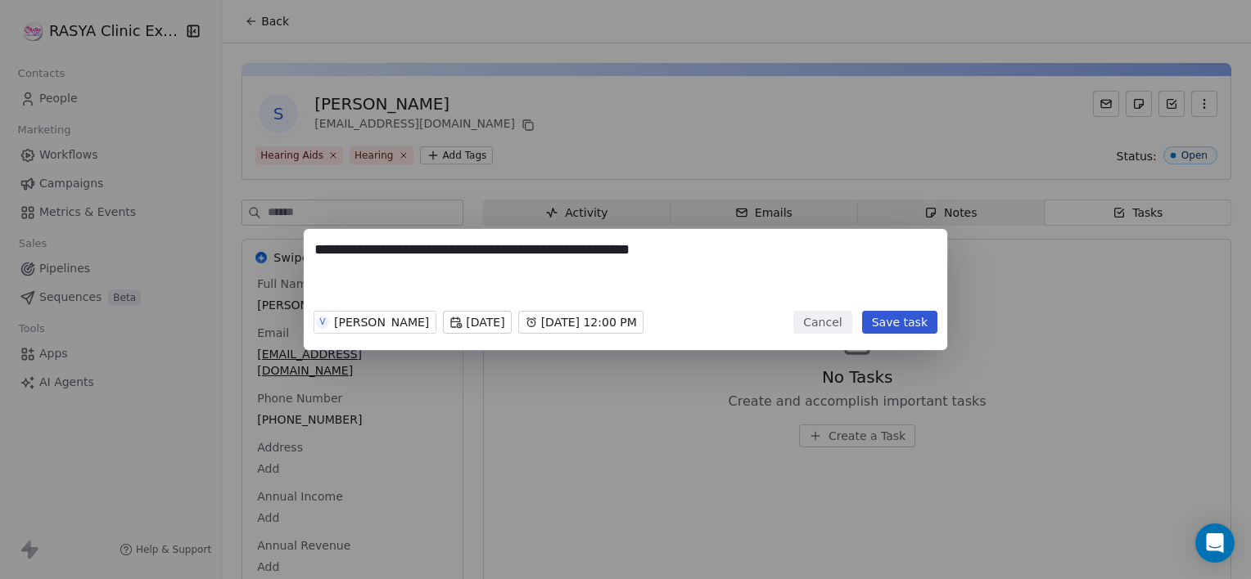
click at [897, 327] on button "Save task" at bounding box center [899, 322] width 75 height 23
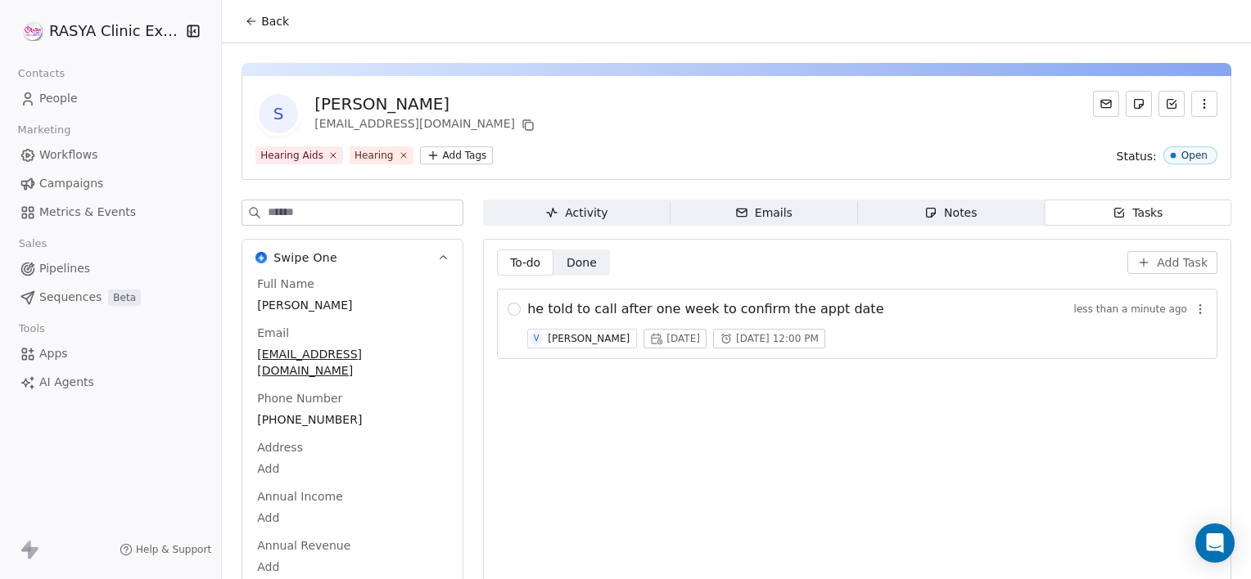
click at [892, 223] on span "Notes Notes" at bounding box center [950, 213] width 187 height 26
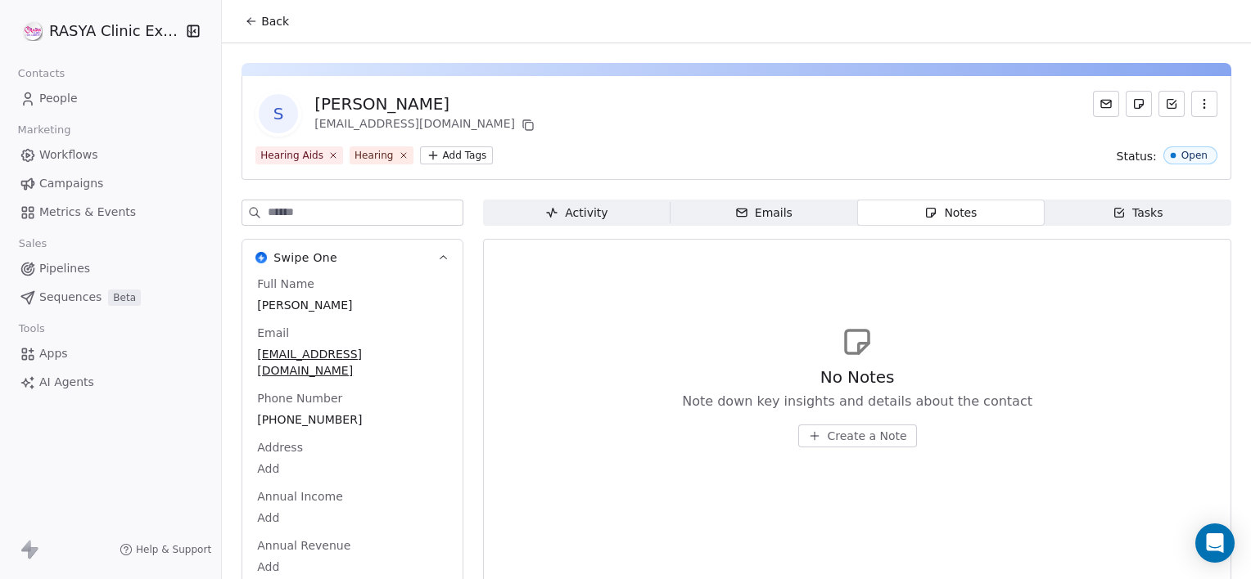
click at [853, 429] on span "Create a Note" at bounding box center [866, 436] width 79 height 16
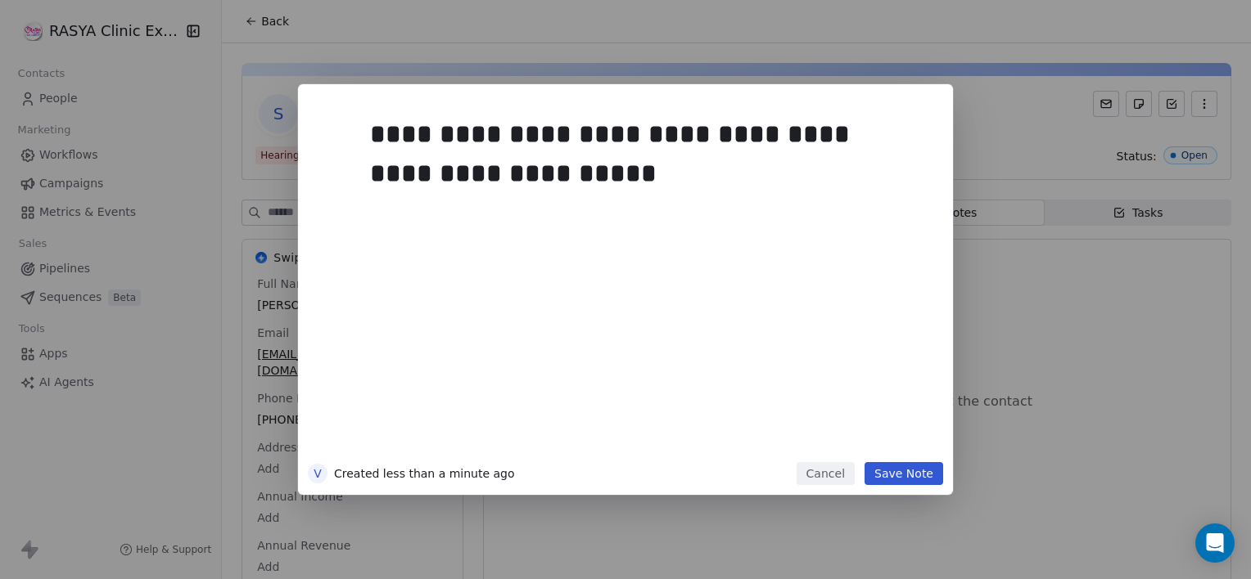
click at [908, 481] on button "Save Note" at bounding box center [903, 473] width 79 height 23
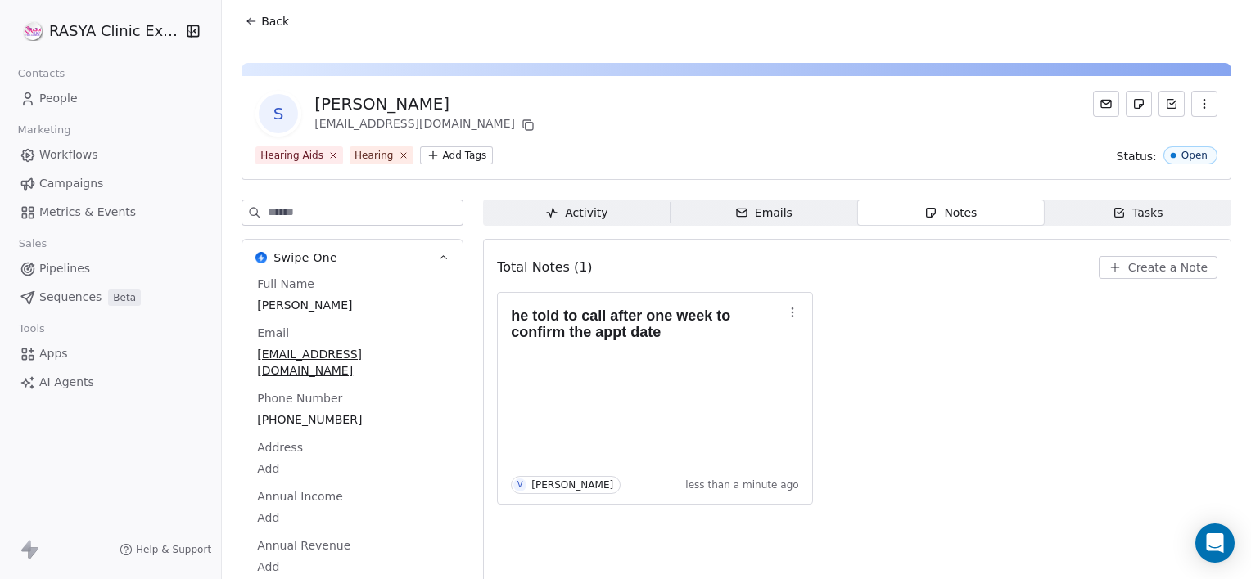
click at [259, 16] on button "Back" at bounding box center [267, 21] width 64 height 29
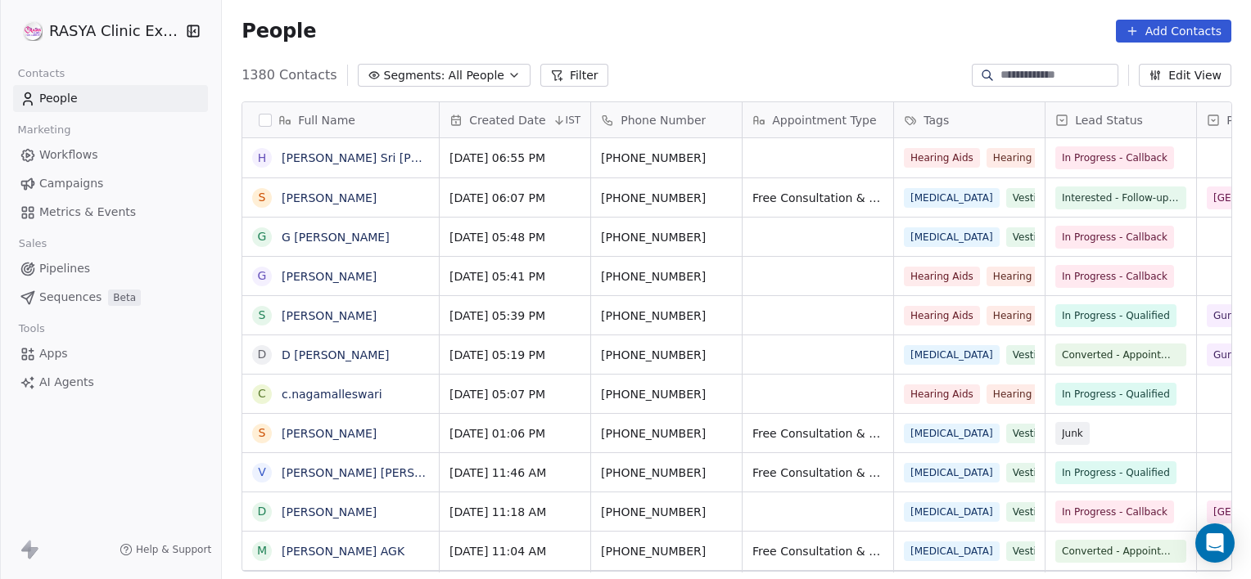
scroll to position [498, 1016]
